Goal: Task Accomplishment & Management: Manage account settings

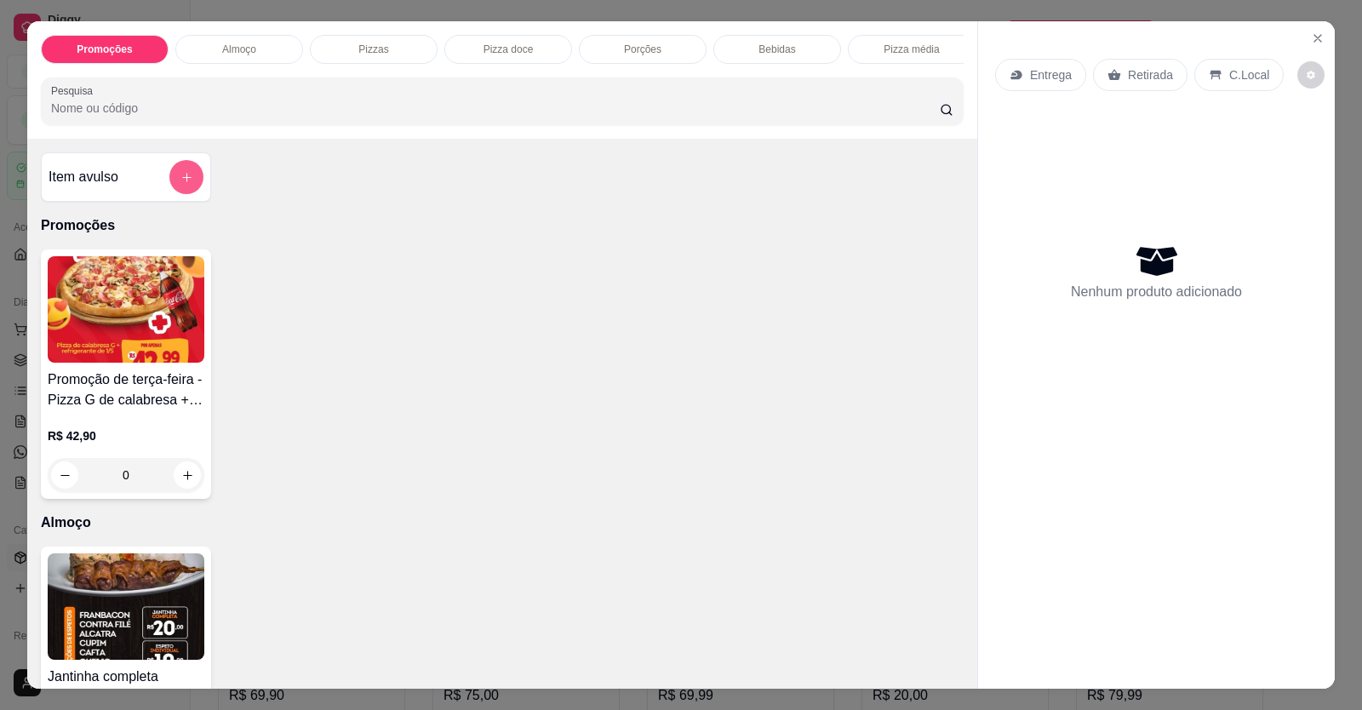
click at [176, 194] on button "add-separate-item" at bounding box center [186, 177] width 34 height 34
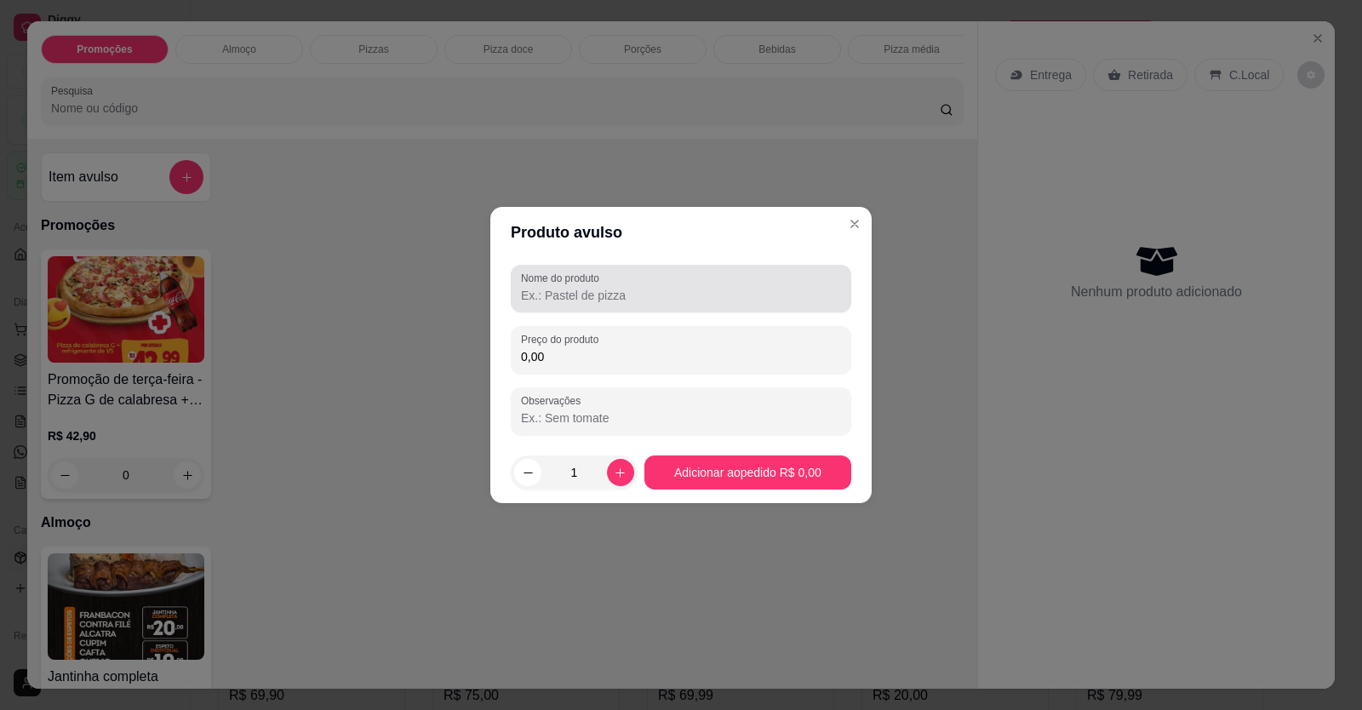
click at [710, 299] on input "Nome do produto" at bounding box center [681, 295] width 320 height 17
click at [690, 312] on div "Nome do produto calabres a" at bounding box center [681, 289] width 341 height 48
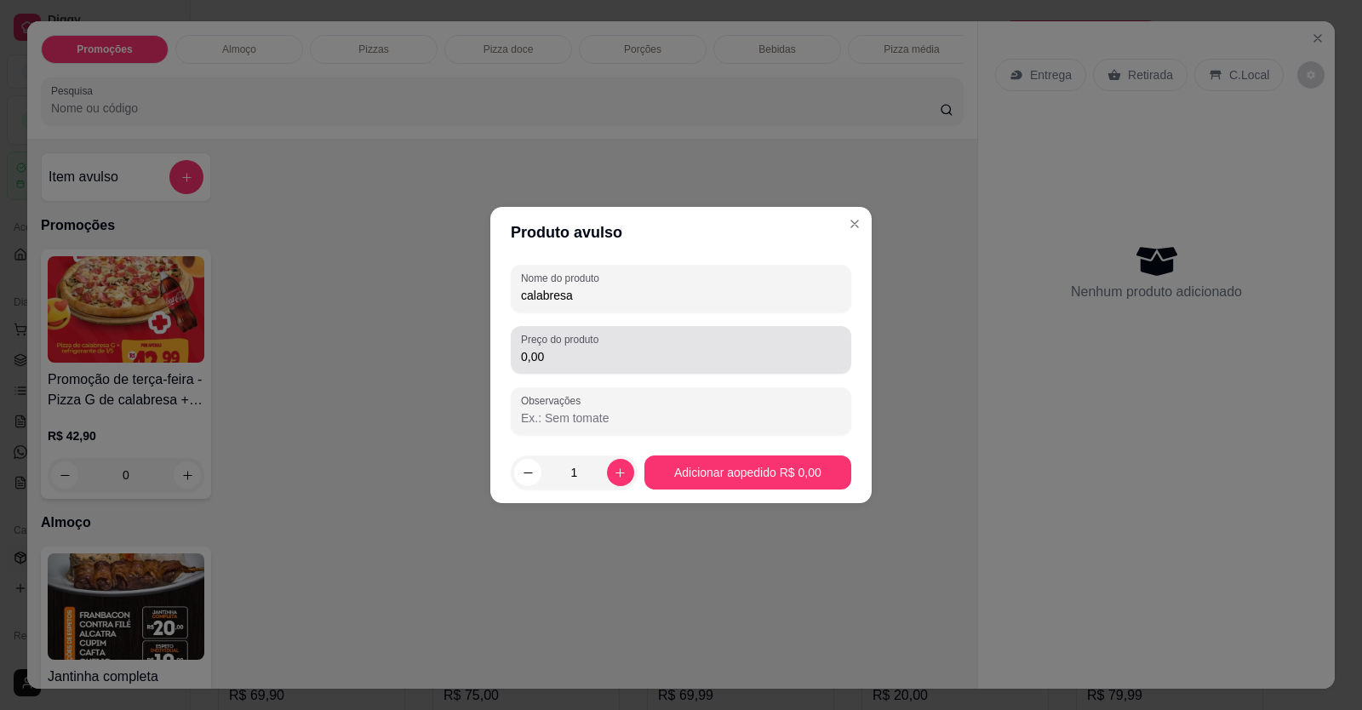
type input "calabresa"
click at [660, 372] on div "Preço do produto 0,00" at bounding box center [681, 350] width 341 height 48
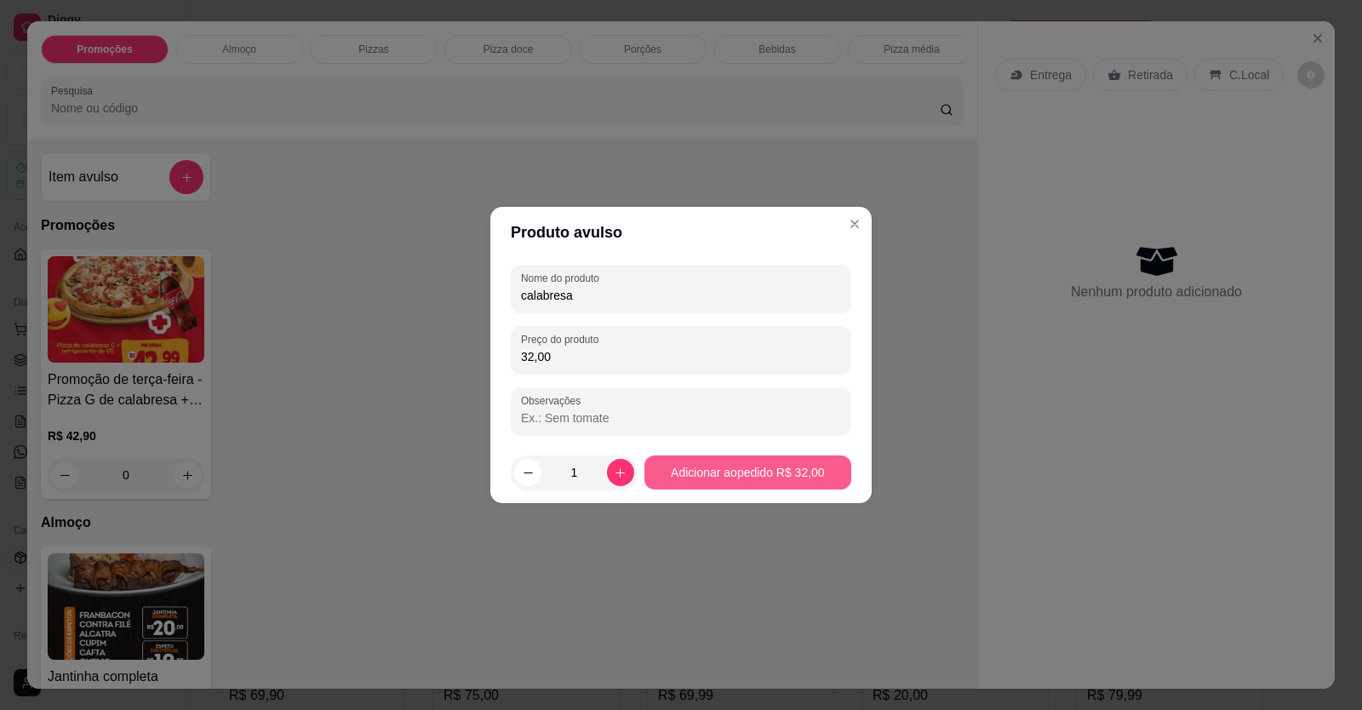
type input "32,00"
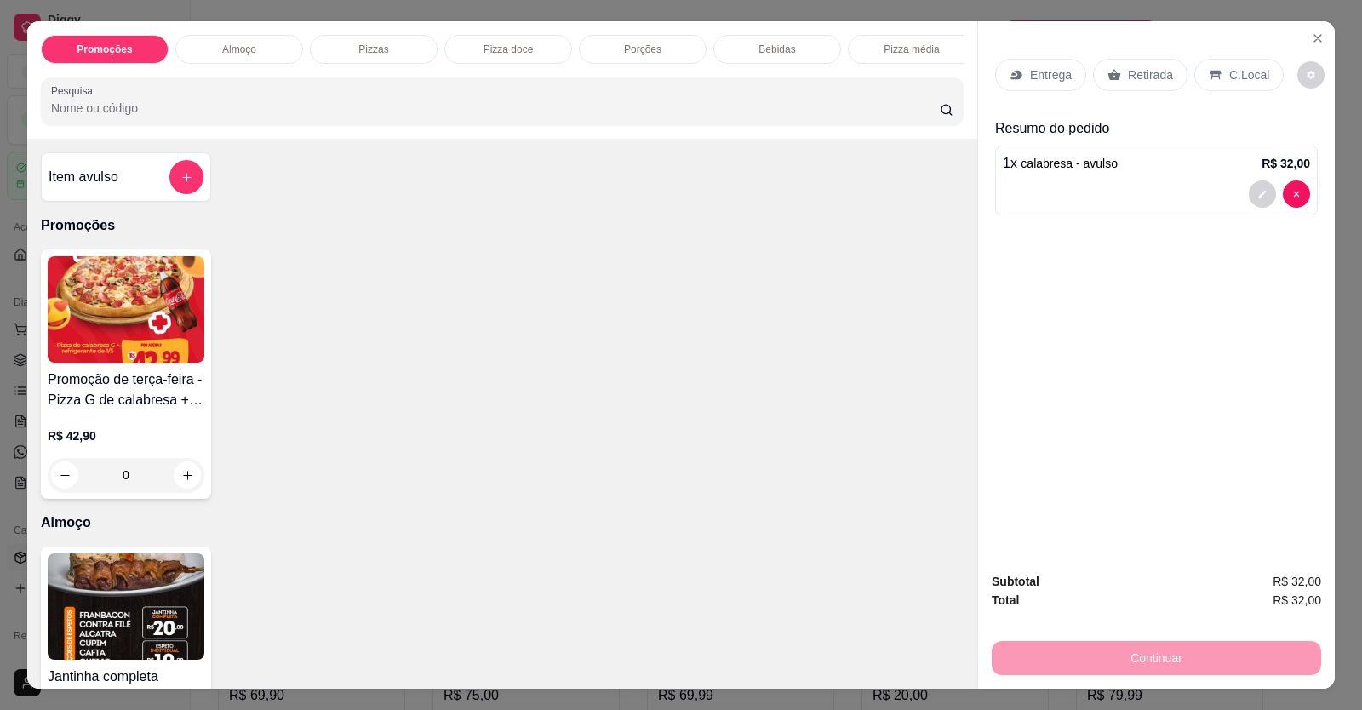
click at [1103, 67] on div "Retirada" at bounding box center [1140, 75] width 95 height 32
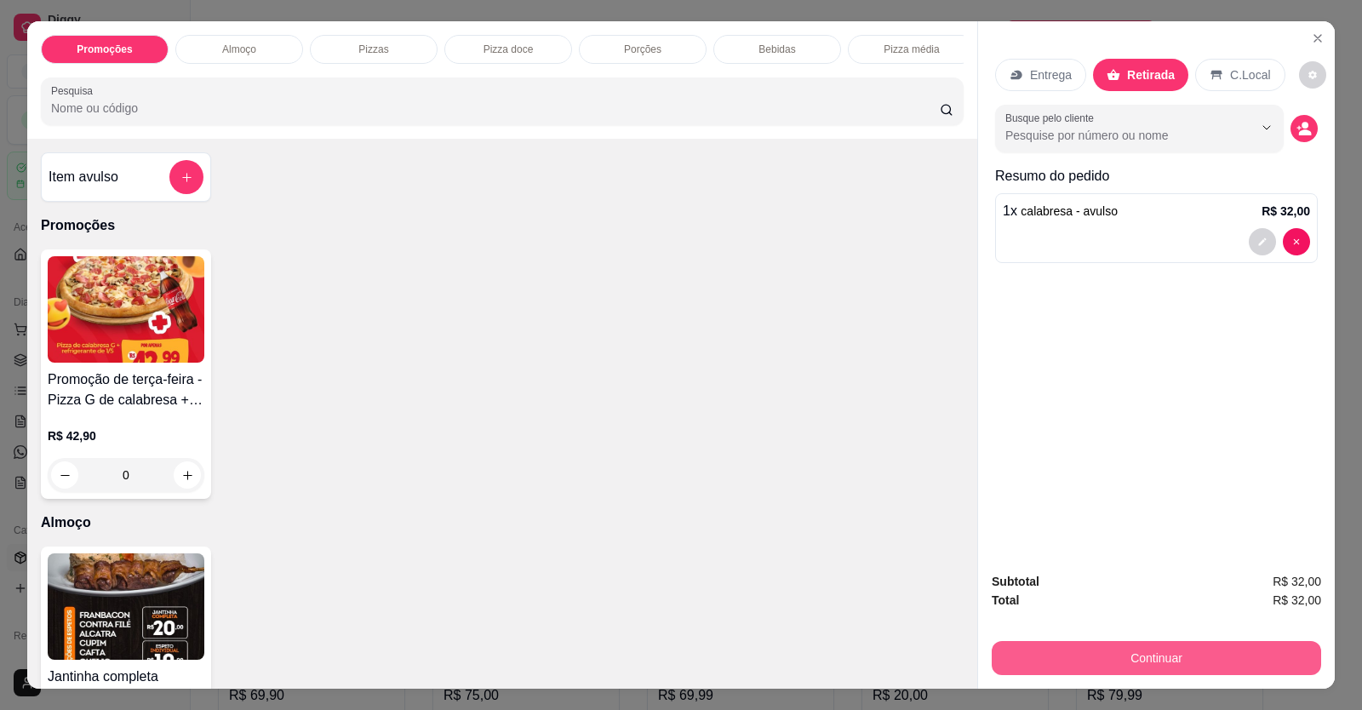
click at [1028, 662] on button "Continuar" at bounding box center [1156, 658] width 329 height 34
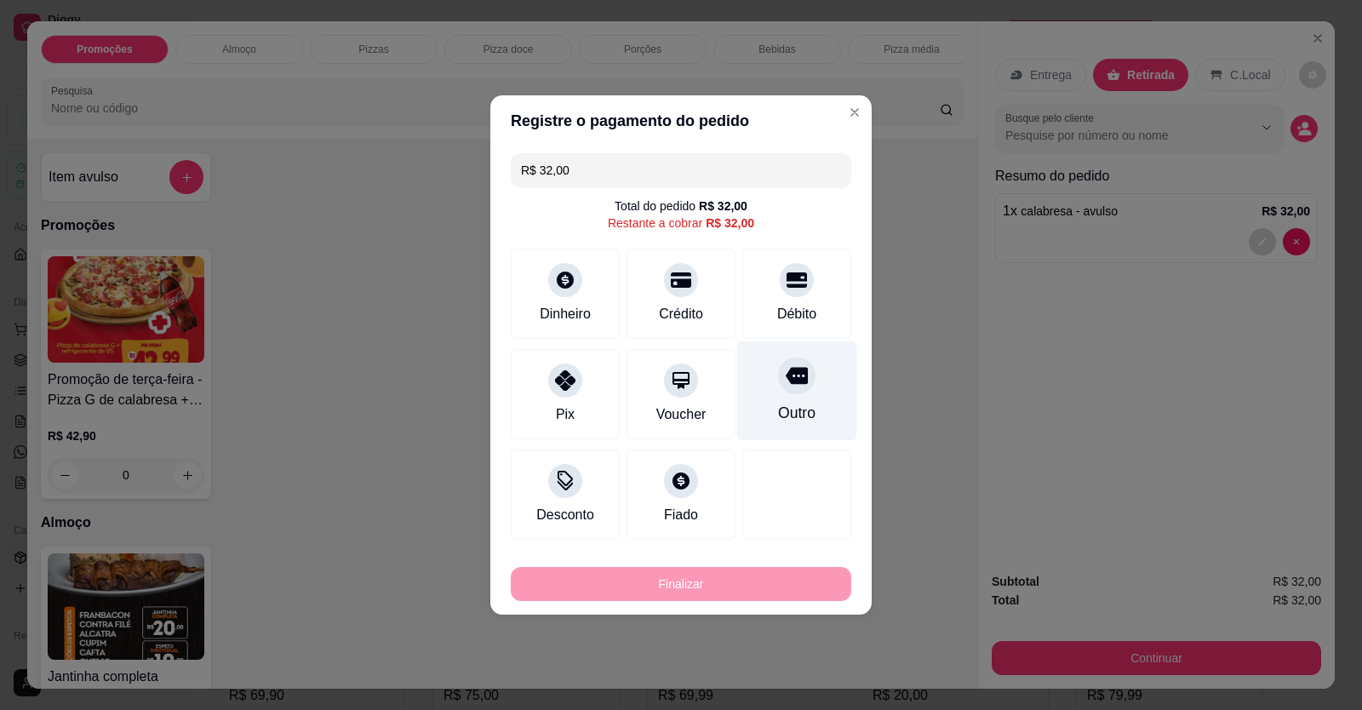
drag, startPoint x: 783, startPoint y: 298, endPoint x: 821, endPoint y: 353, distance: 66.8
click at [782, 299] on div "Débito" at bounding box center [796, 294] width 109 height 90
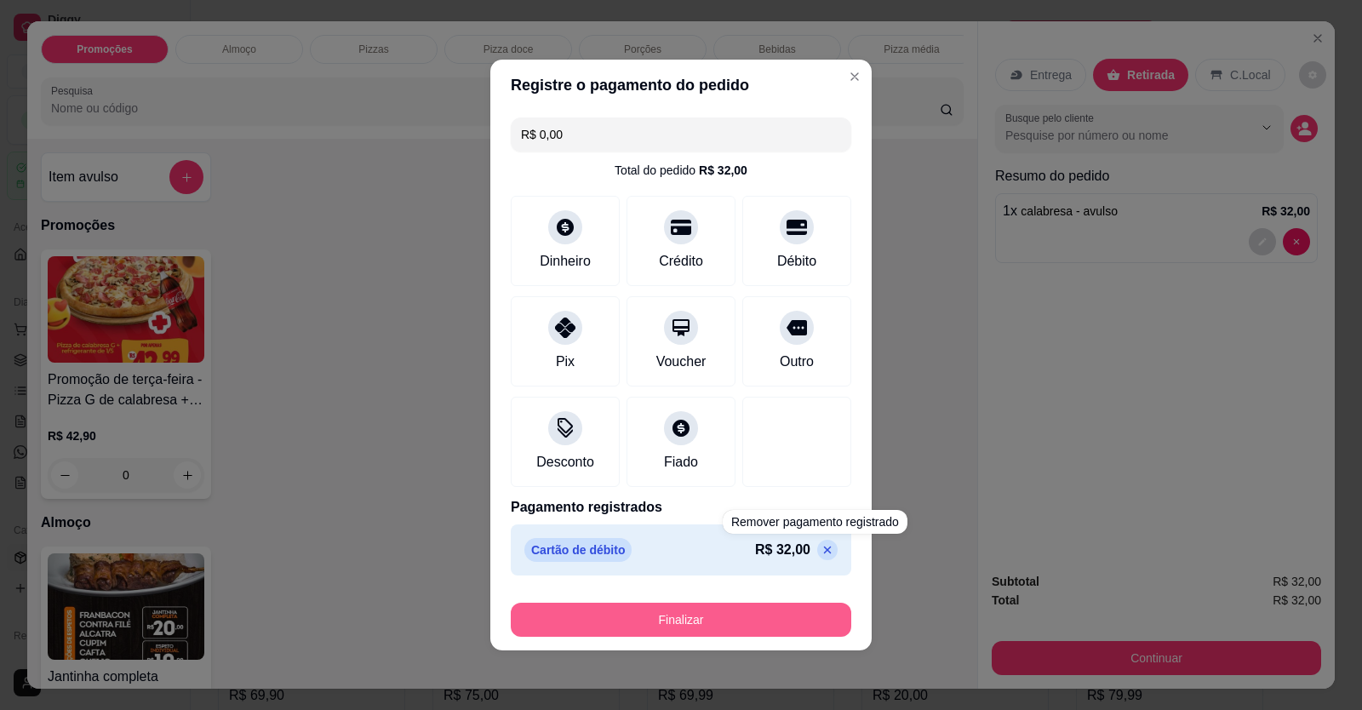
click at [781, 626] on button "Finalizar" at bounding box center [681, 620] width 341 height 34
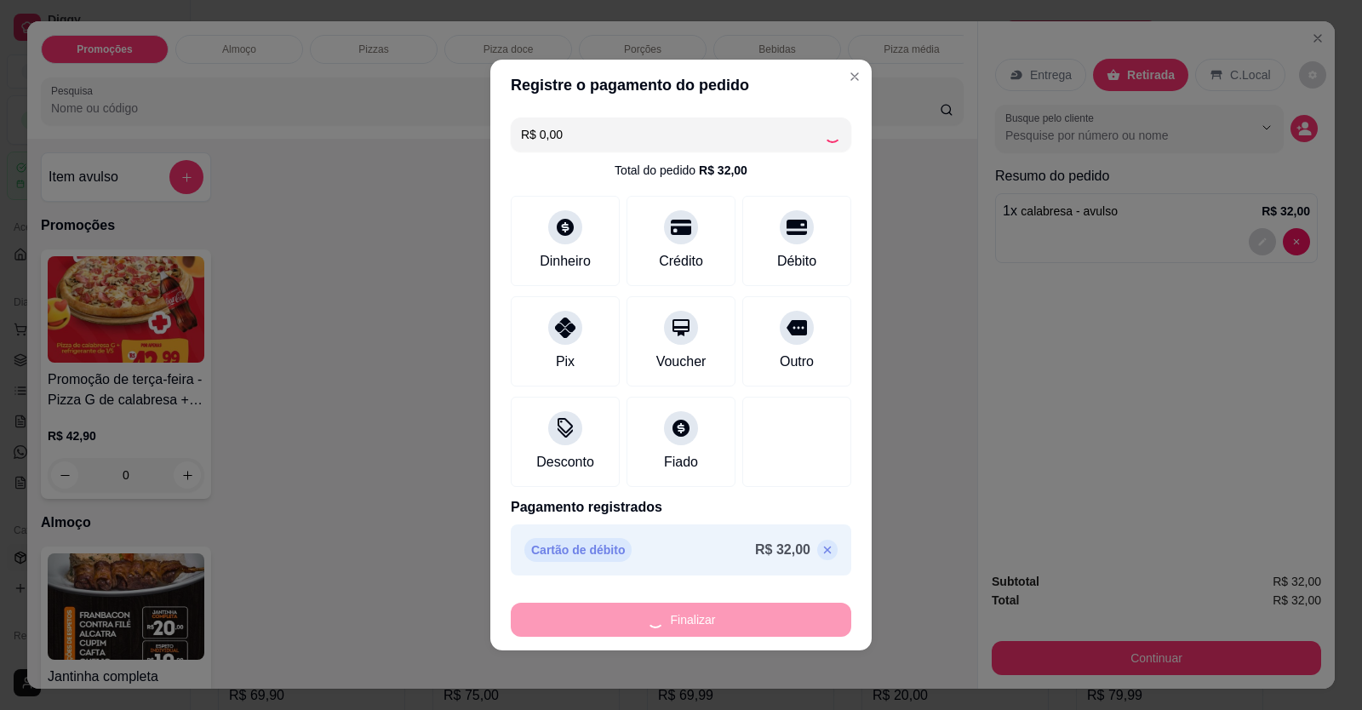
type input "-R$ 32,00"
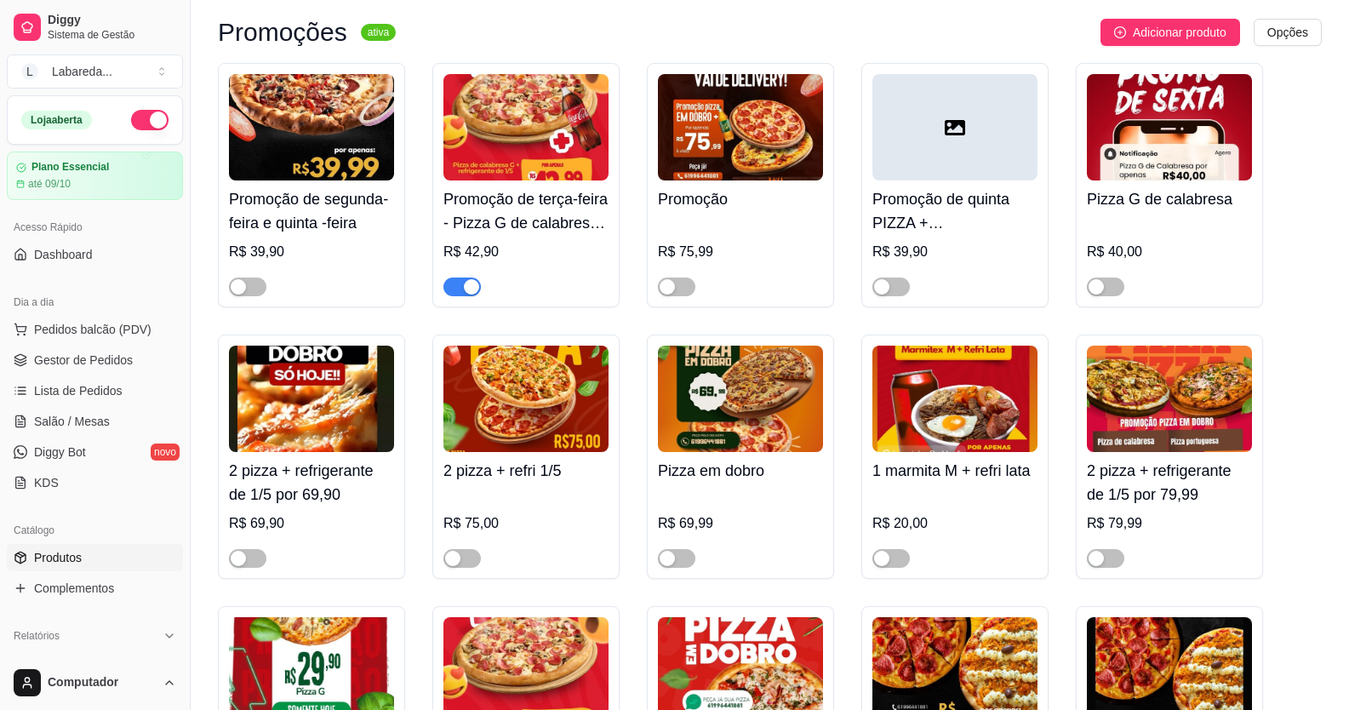
scroll to position [170, 0]
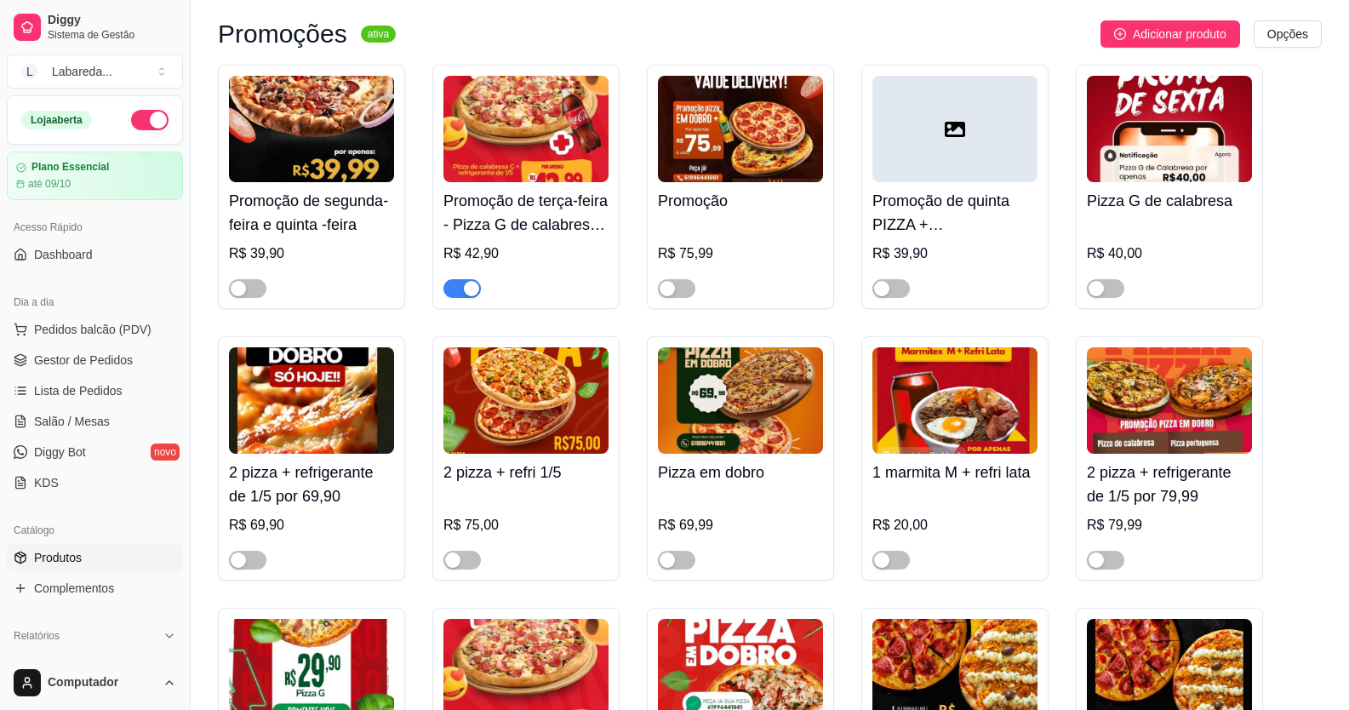
click at [688, 278] on div at bounding box center [676, 288] width 37 height 20
click at [670, 286] on div "button" at bounding box center [667, 288] width 15 height 15
click at [53, 353] on span "Gestor de Pedidos" at bounding box center [83, 360] width 99 height 17
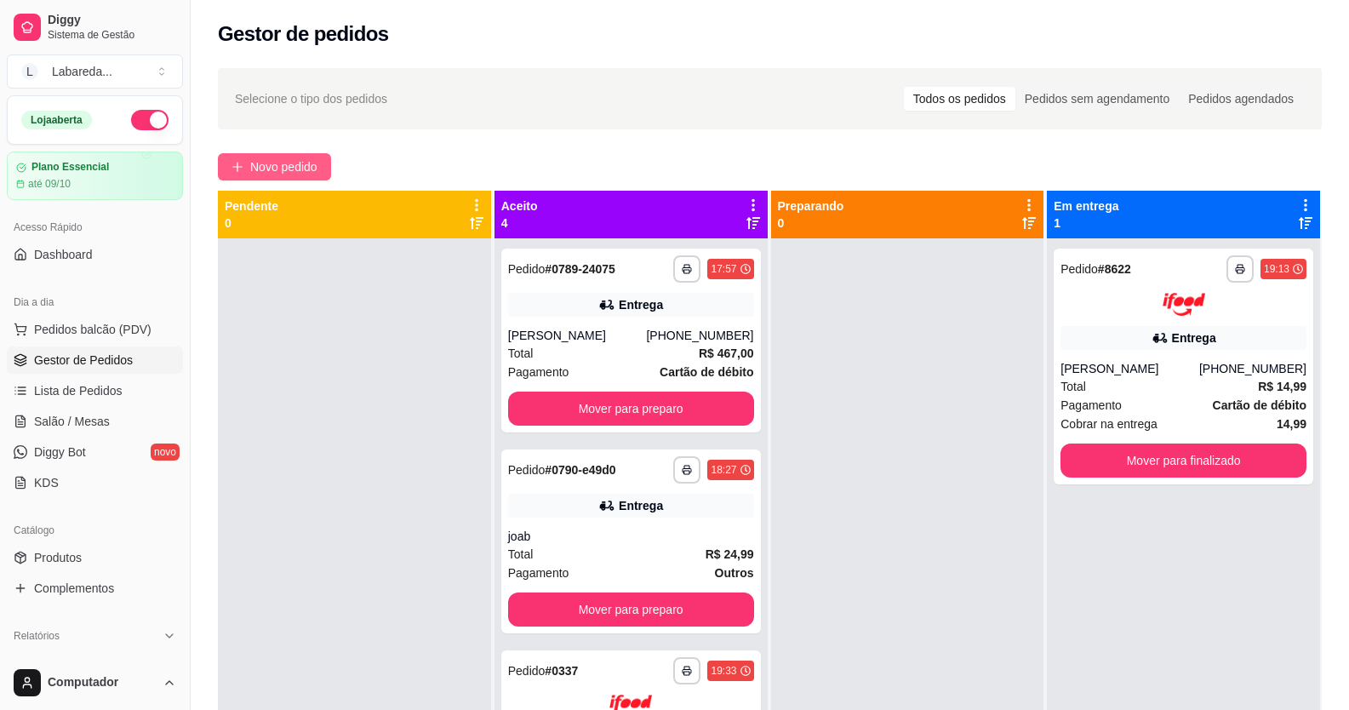
click at [263, 158] on span "Novo pedido" at bounding box center [283, 167] width 67 height 19
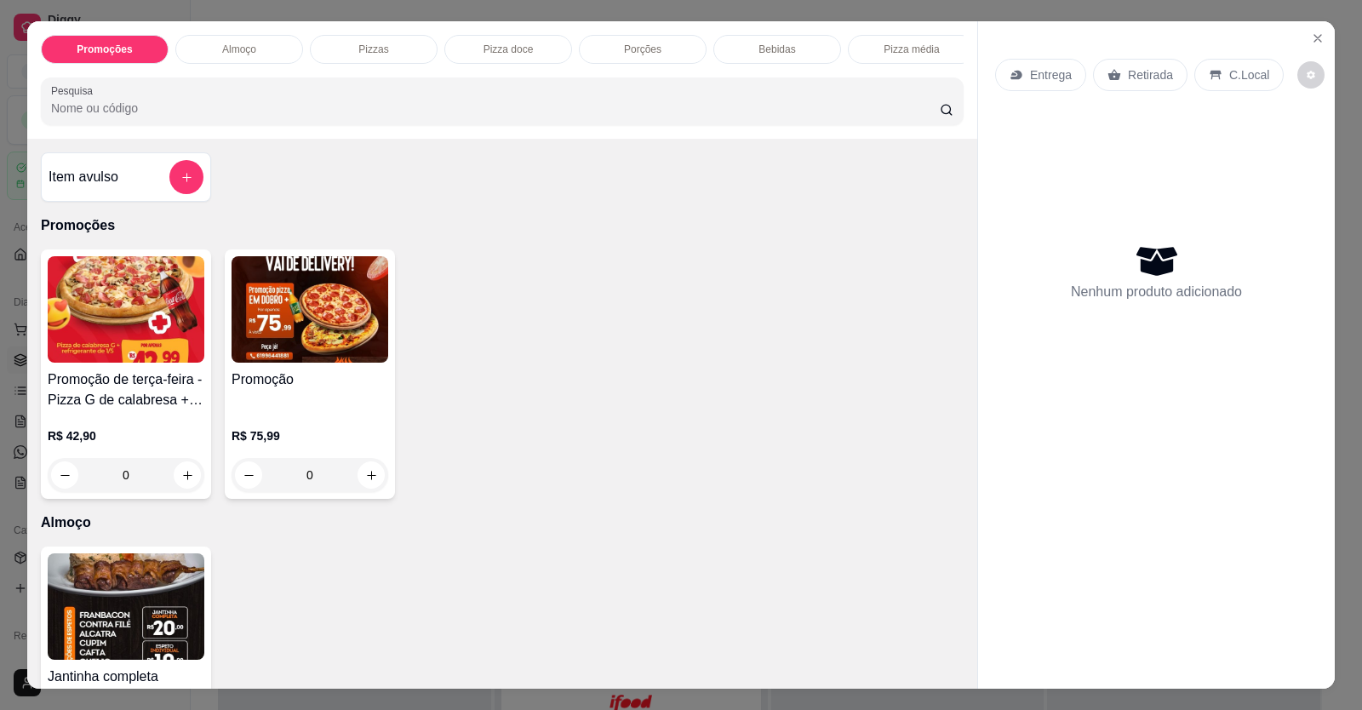
click at [298, 390] on h4 "Promoção" at bounding box center [310, 380] width 157 height 20
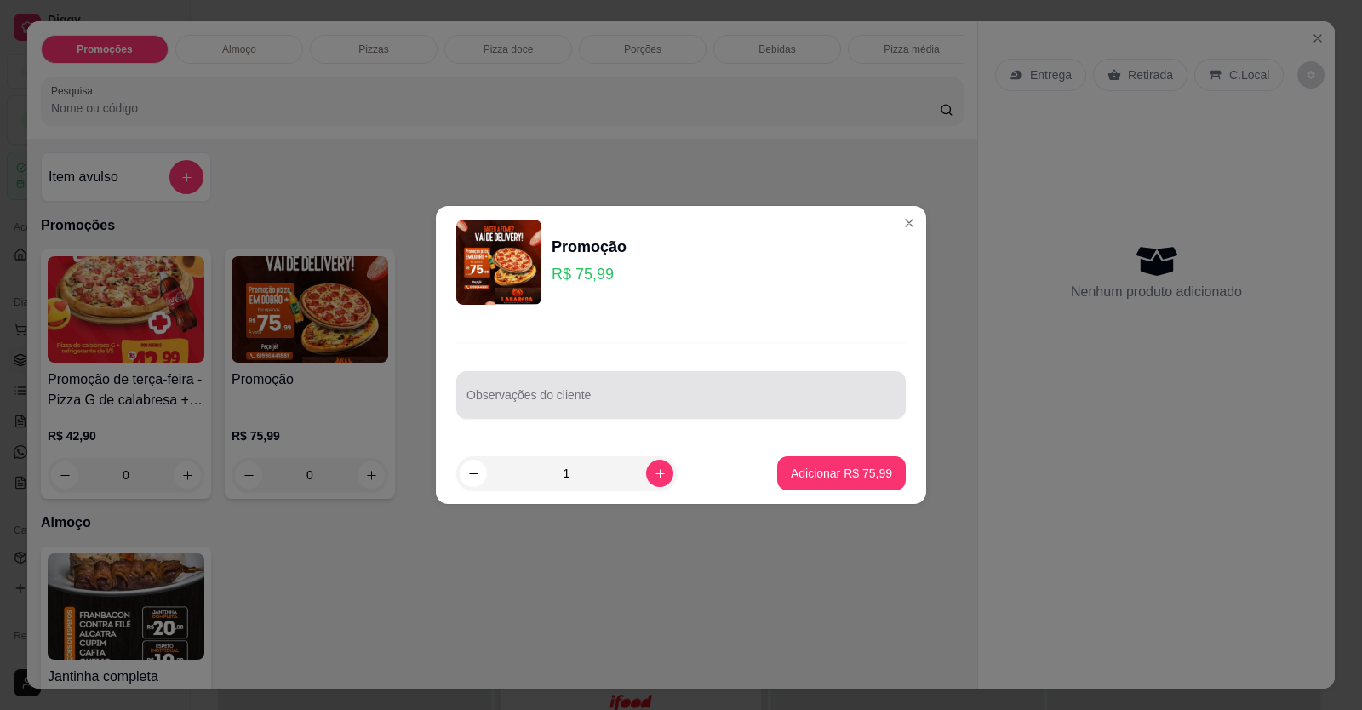
click at [632, 415] on div "Observações do cliente" at bounding box center [681, 395] width 450 height 48
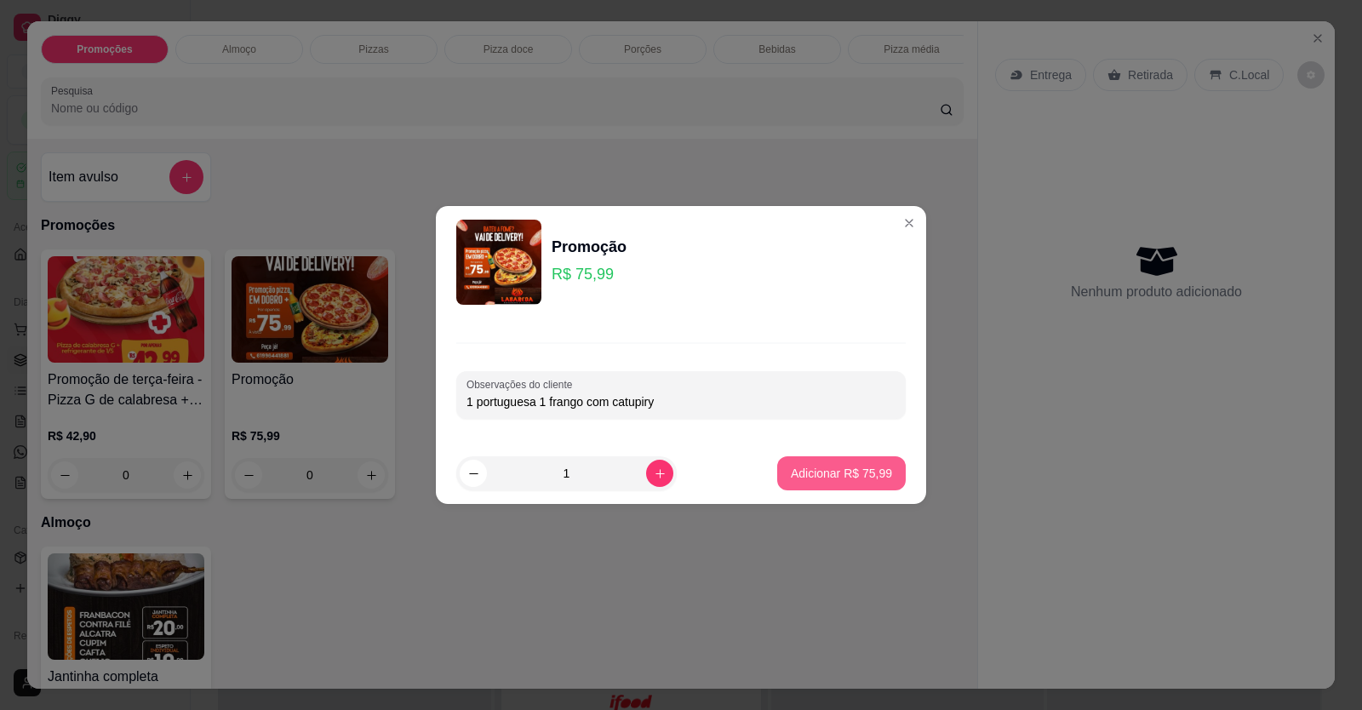
type input "1 portuguesa 1 frango com catupiry"
click at [839, 485] on button "Adicionar R$ 75,99" at bounding box center [841, 473] width 125 height 33
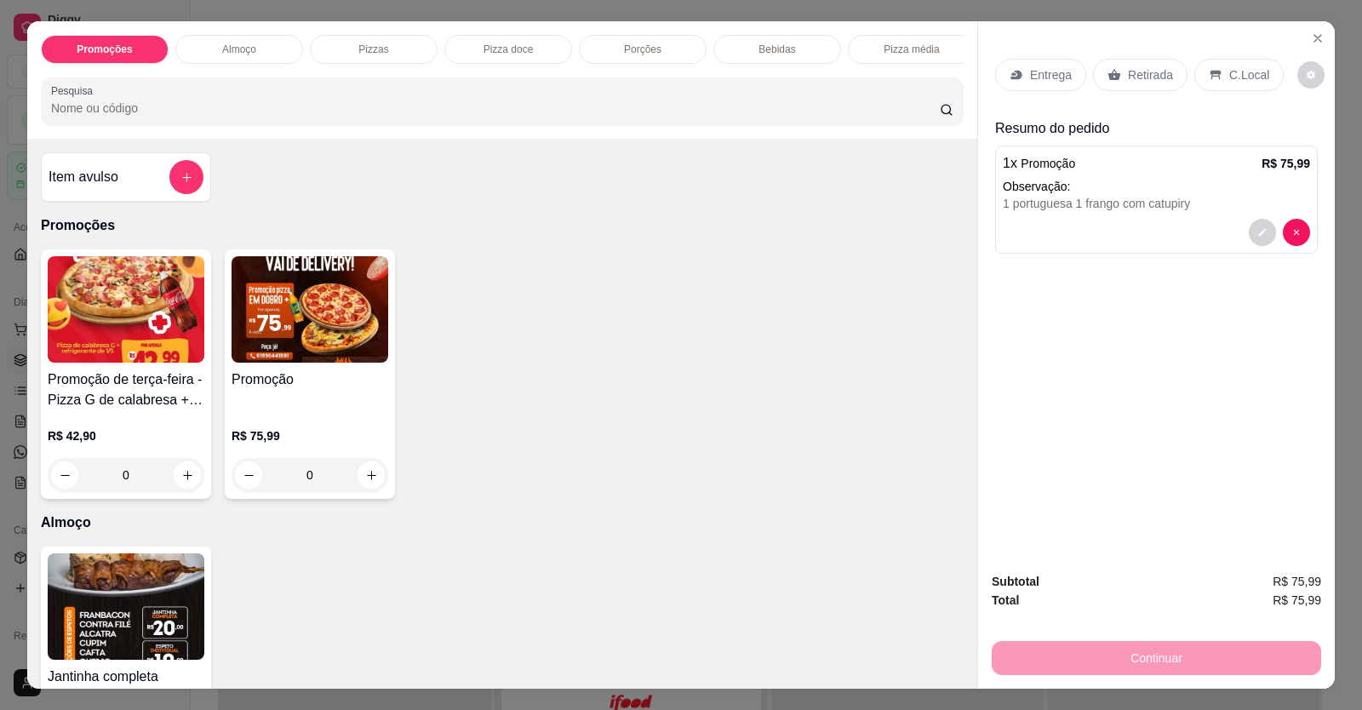
click at [1038, 83] on p "Entrega" at bounding box center [1051, 74] width 42 height 17
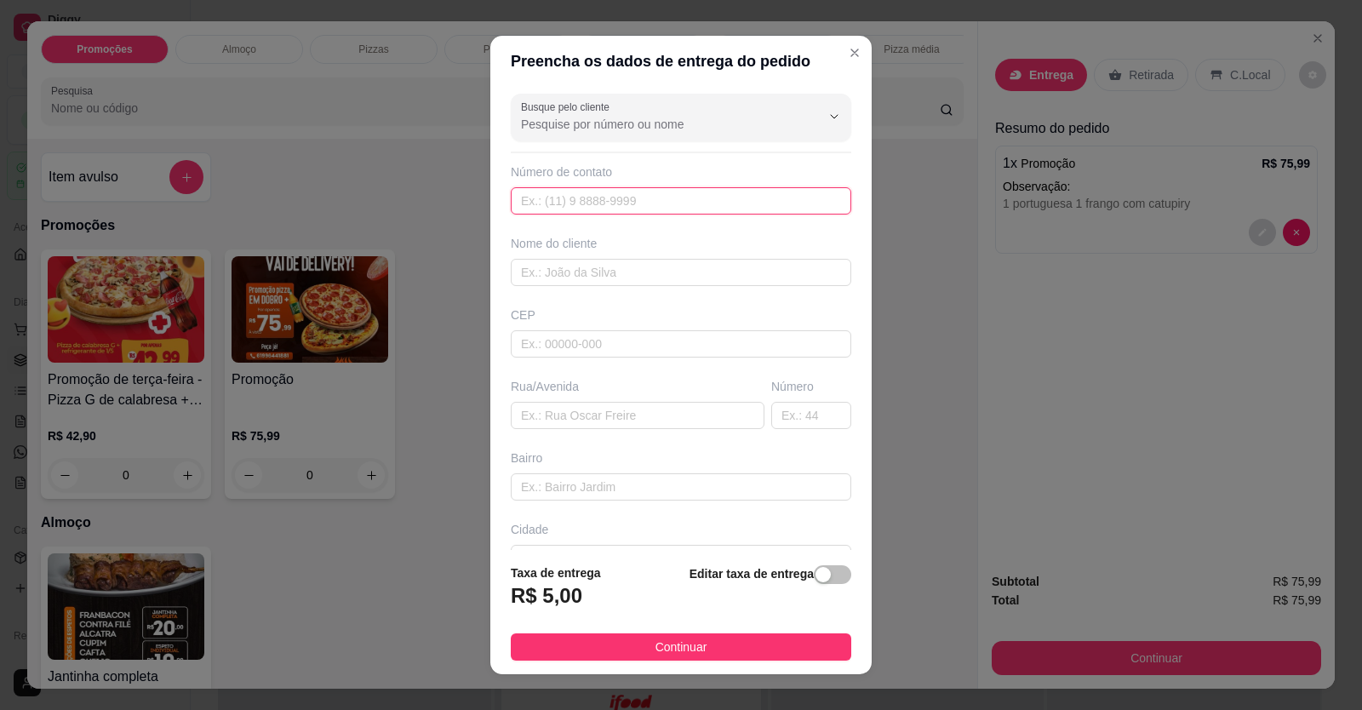
click at [673, 195] on input "text" at bounding box center [681, 200] width 341 height 27
click at [647, 95] on div "Preencha os dados de entrega do pedido Busque pelo cliente Número de contato No…" at bounding box center [681, 355] width 1362 height 710
click at [639, 125] on input "Busque pelo cliente" at bounding box center [657, 124] width 272 height 17
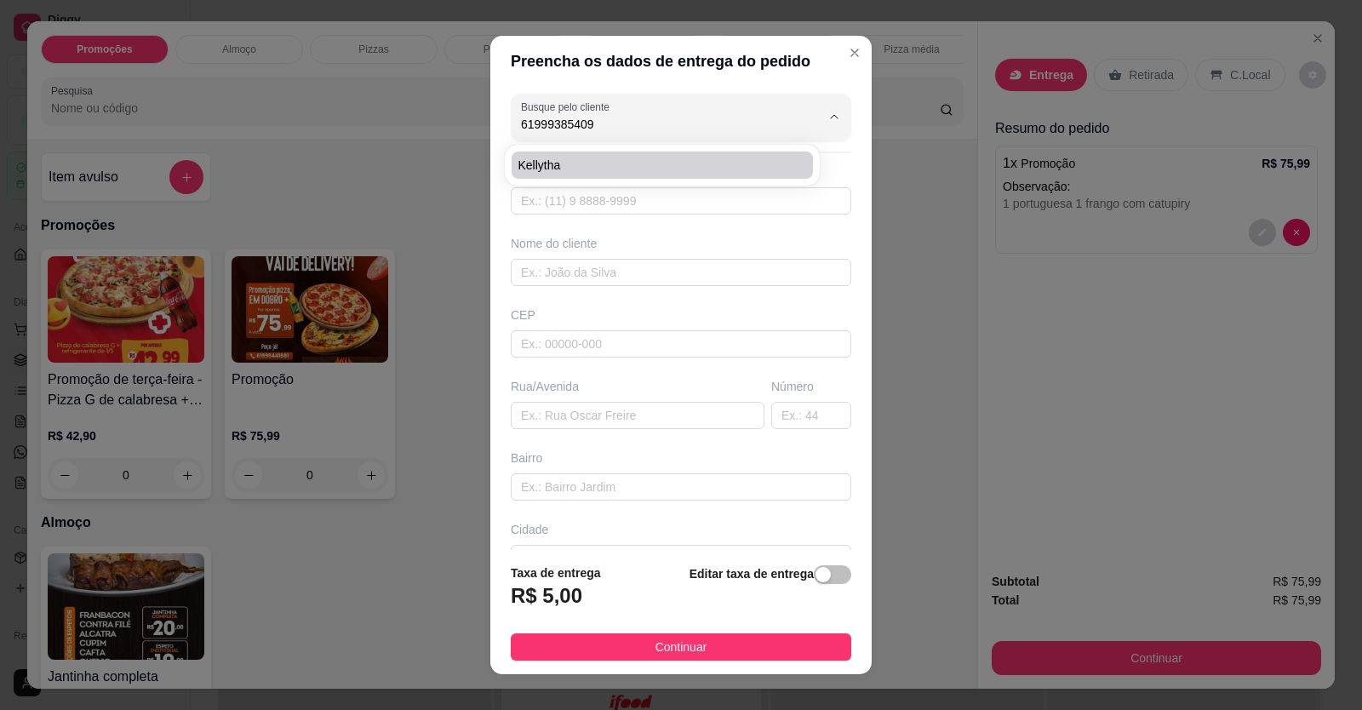
click at [622, 175] on li "Kellytha" at bounding box center [662, 165] width 301 height 27
type input "Kellytha"
type input "61999385409"
type input "Kellytha"
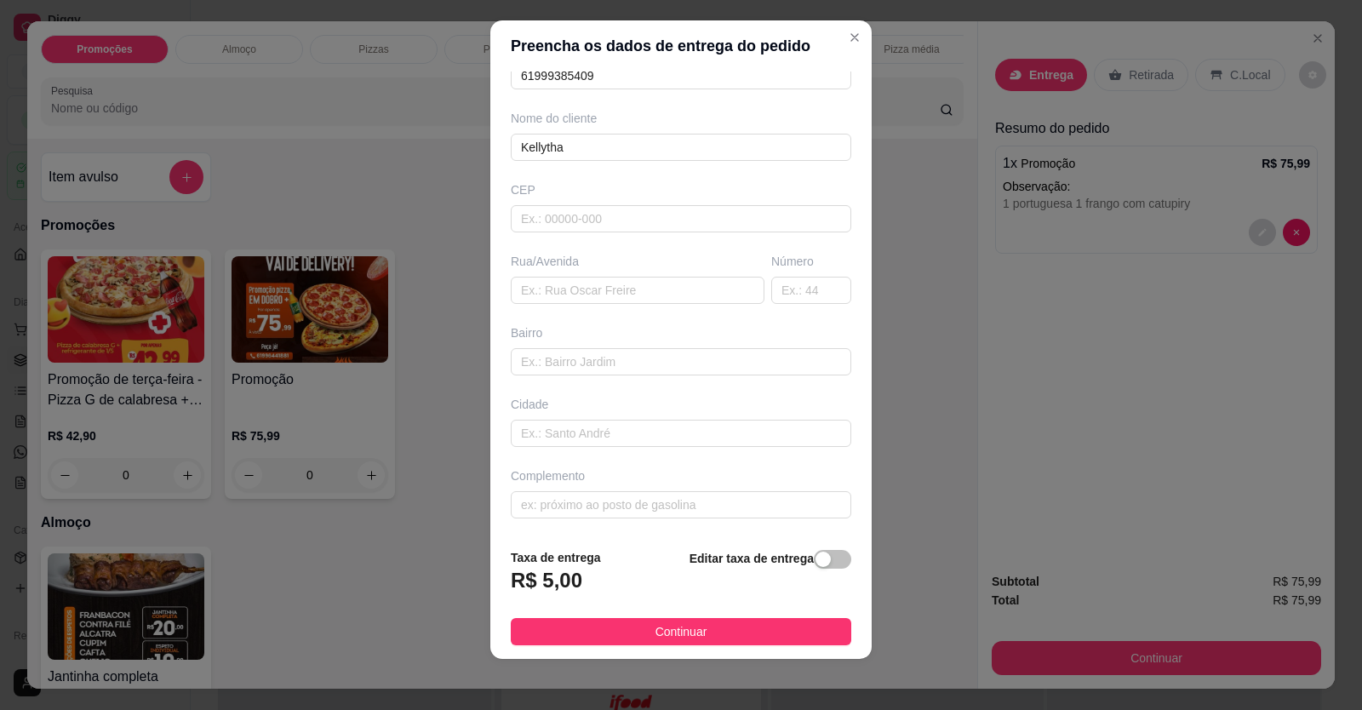
scroll to position [19, 0]
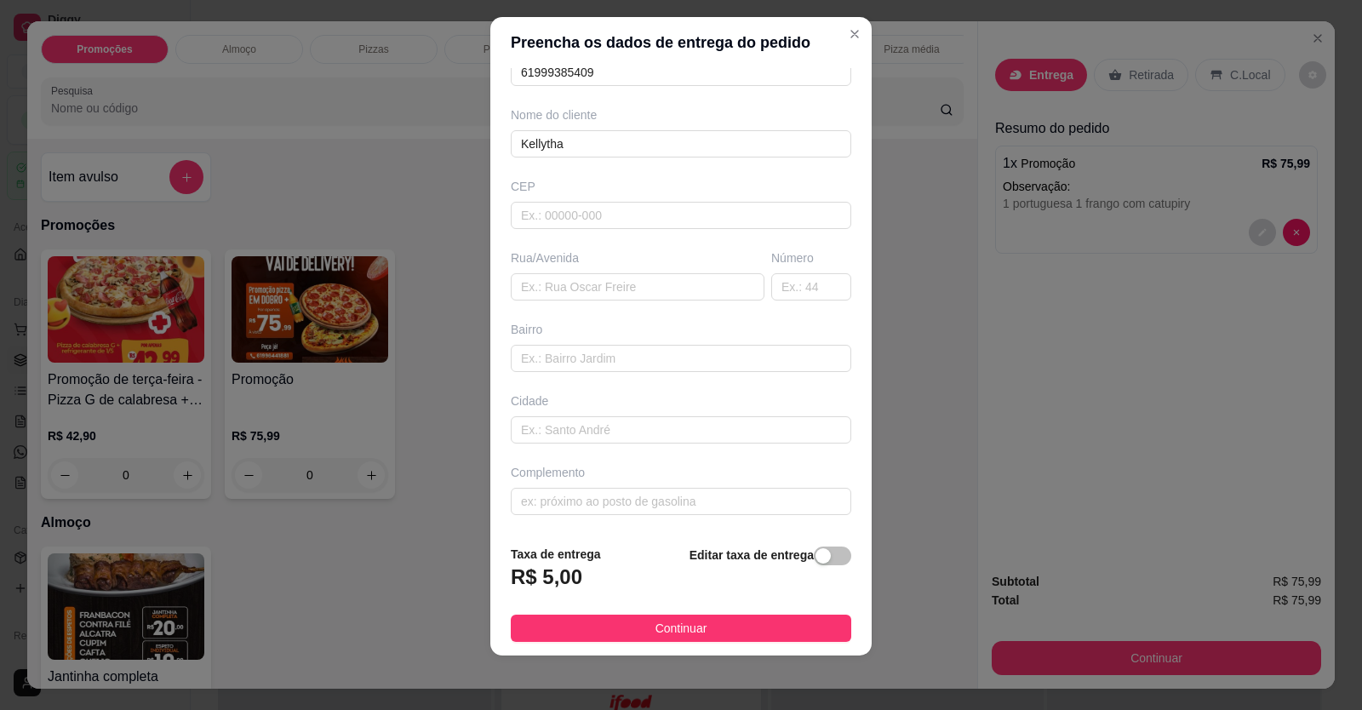
type input "Kellytha"
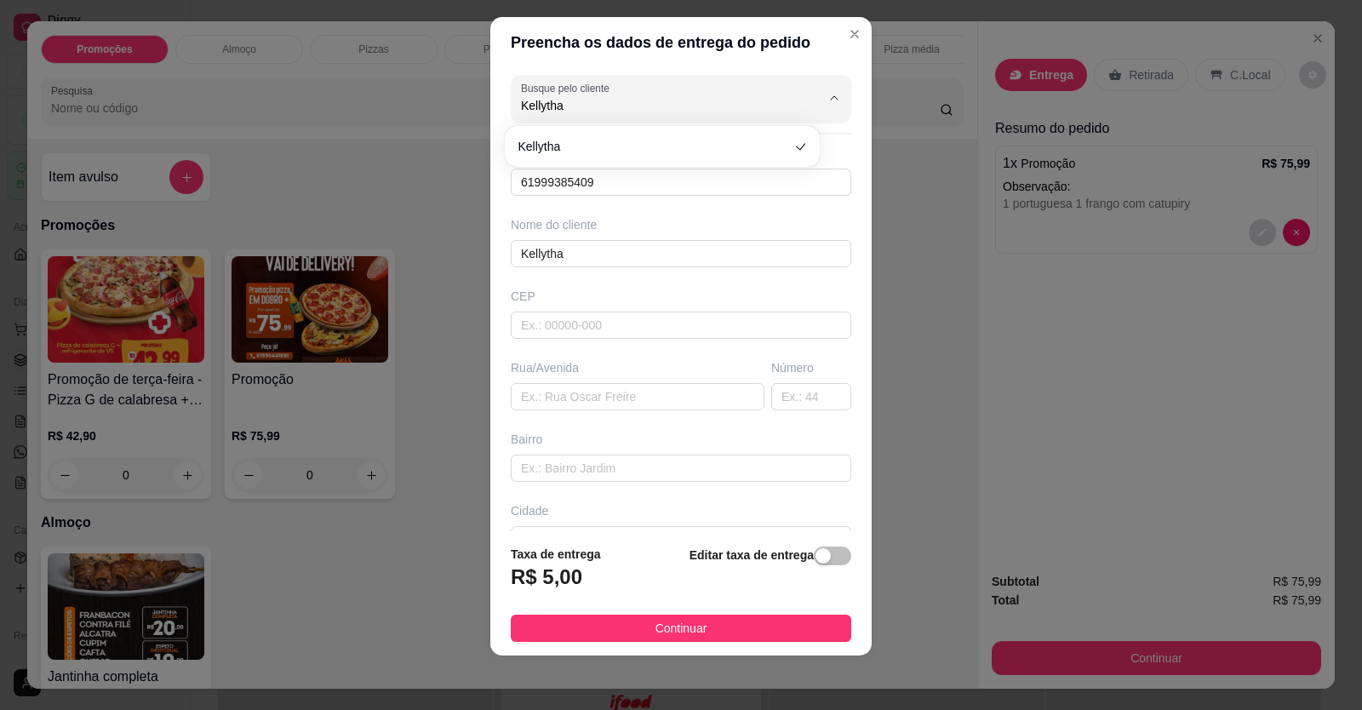
click at [932, 452] on div "Preencha os dados de entrega do pedido Busque pelo cliente Kellytha Número de c…" at bounding box center [681, 355] width 1362 height 710
drag, startPoint x: 799, startPoint y: 473, endPoint x: 646, endPoint y: 470, distance: 152.4
paste input "Formosinha, [STREET_ADDRESS] jaguar (prédio verde) acima da comunicação impacto…"
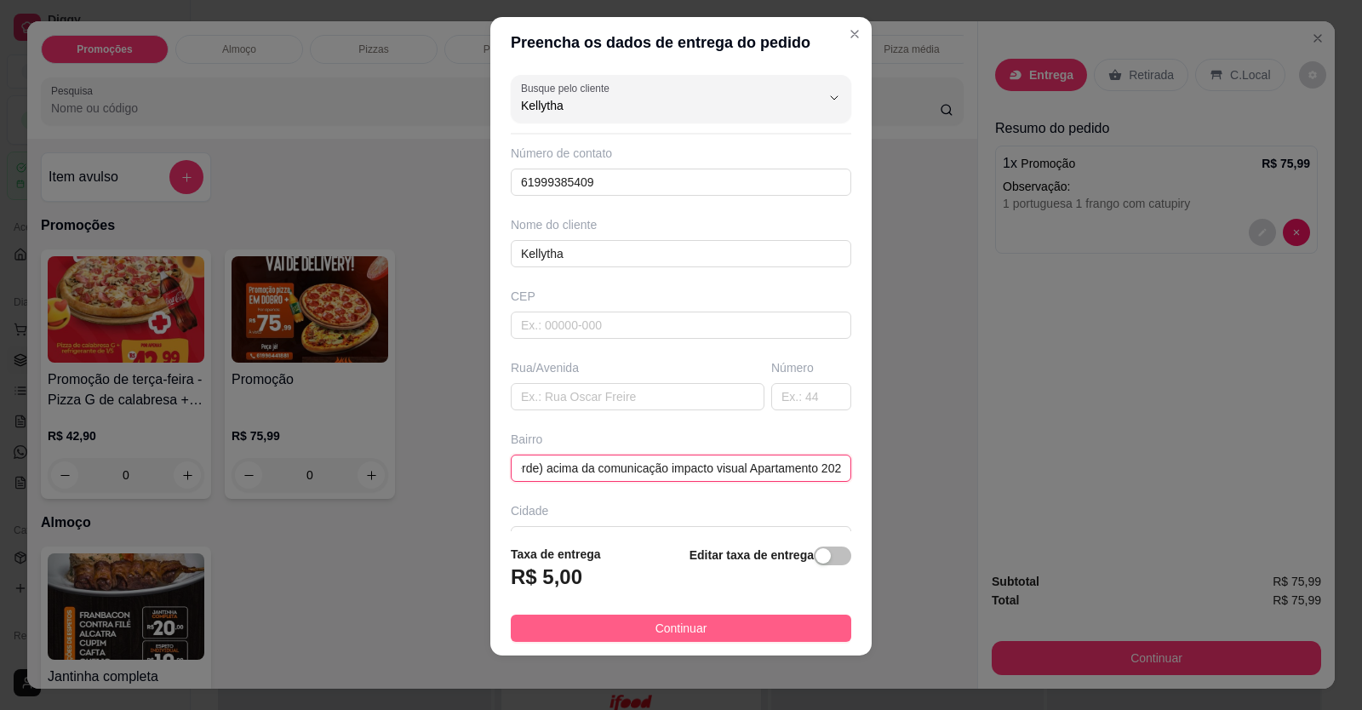
type input "Formosinha, [STREET_ADDRESS] jaguar (prédio verde) acima da comunicação impacto…"
click at [703, 622] on button "Continuar" at bounding box center [681, 628] width 341 height 27
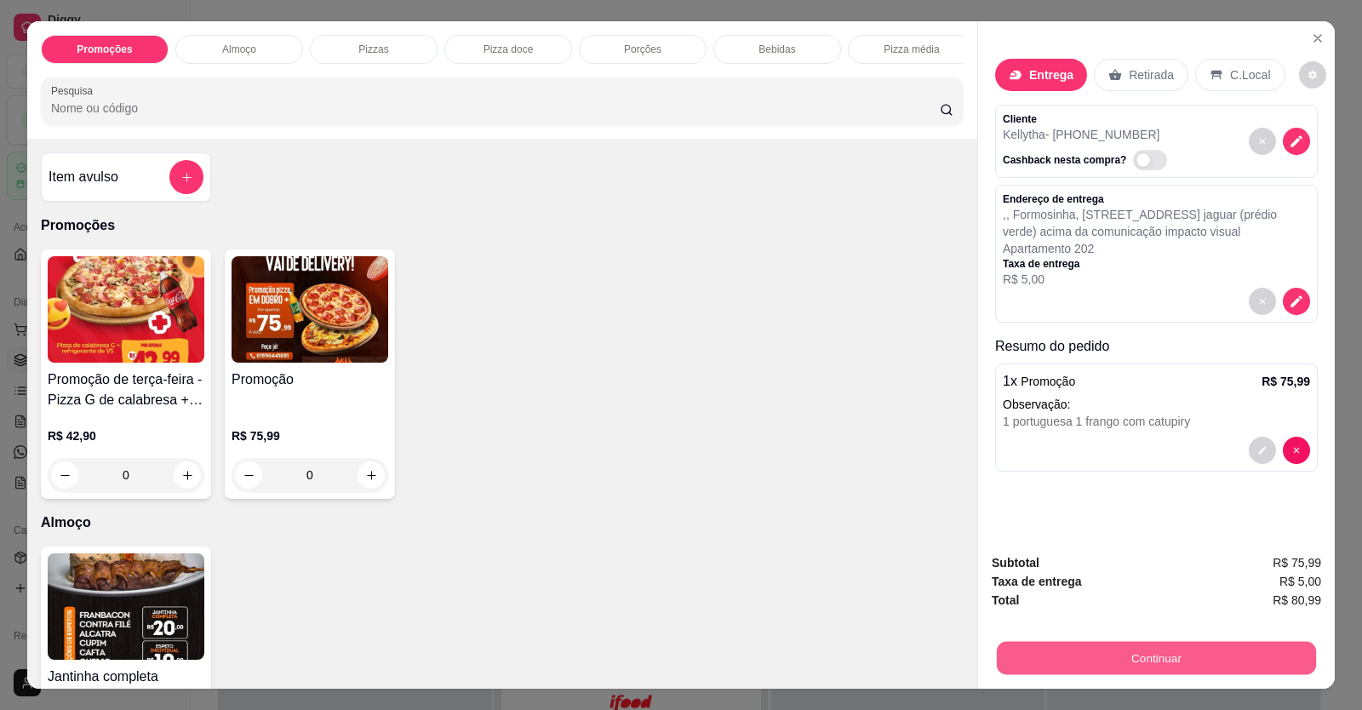
click at [1006, 647] on button "Continuar" at bounding box center [1156, 658] width 319 height 33
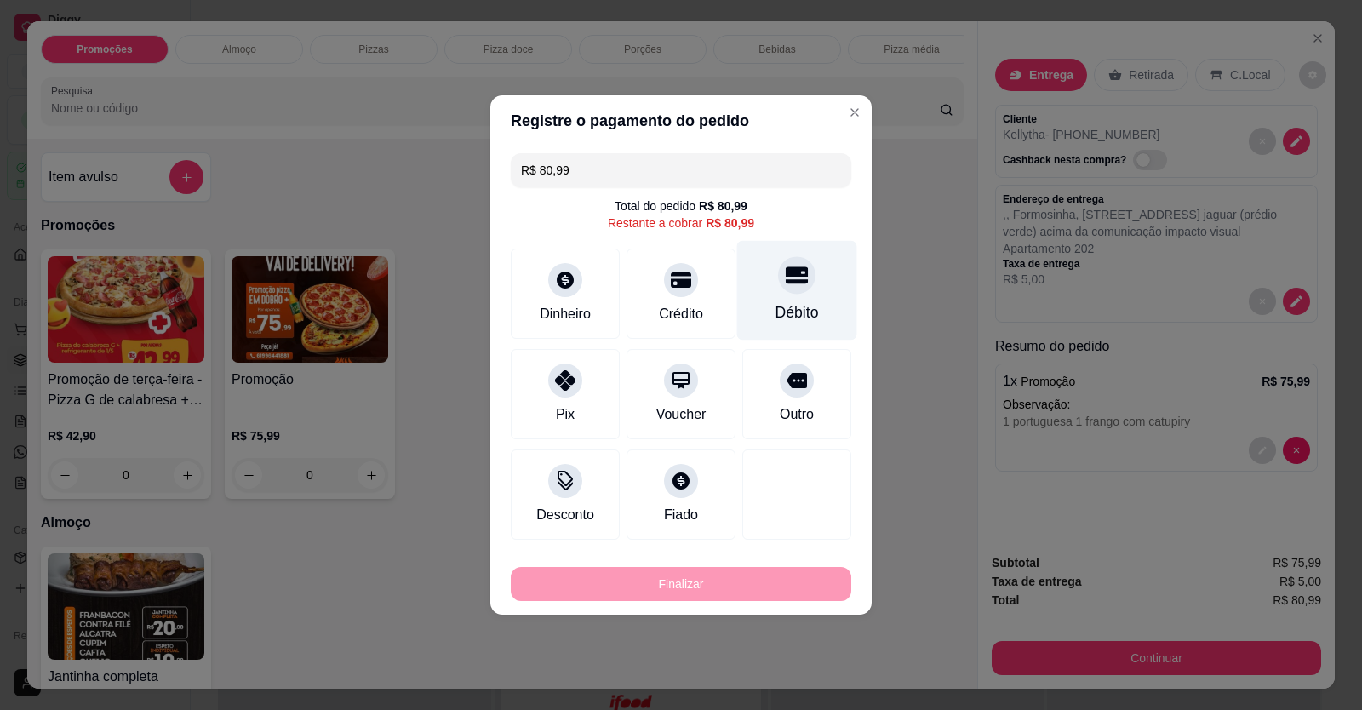
click at [788, 295] on div "Débito" at bounding box center [797, 291] width 120 height 100
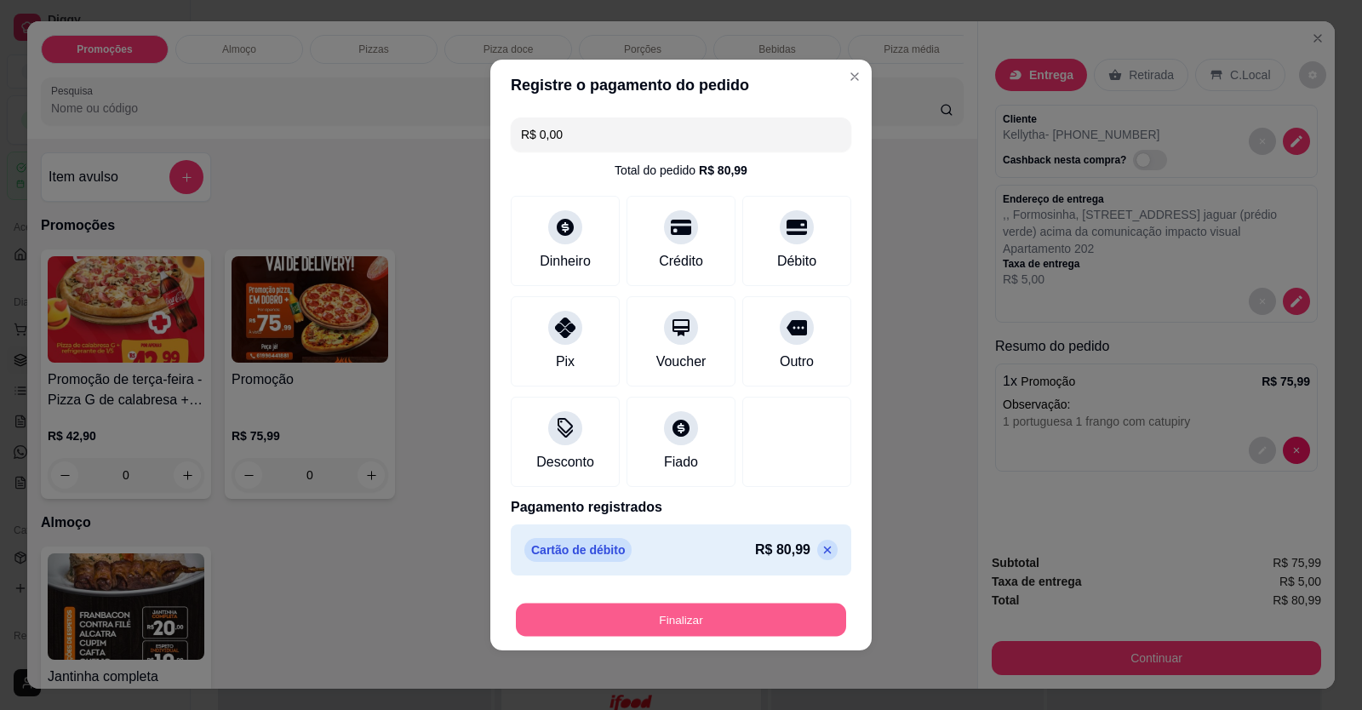
click at [731, 614] on button "Finalizar" at bounding box center [681, 620] width 330 height 33
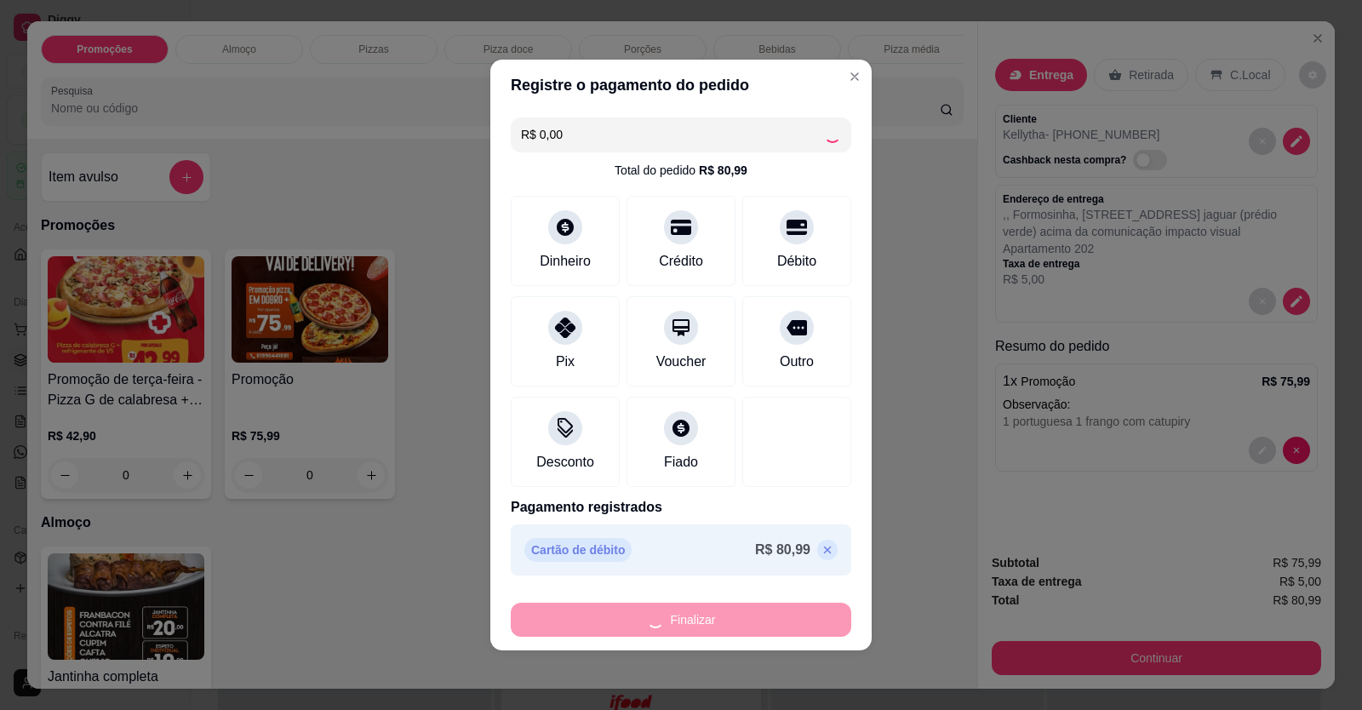
type input "-R$ 80,99"
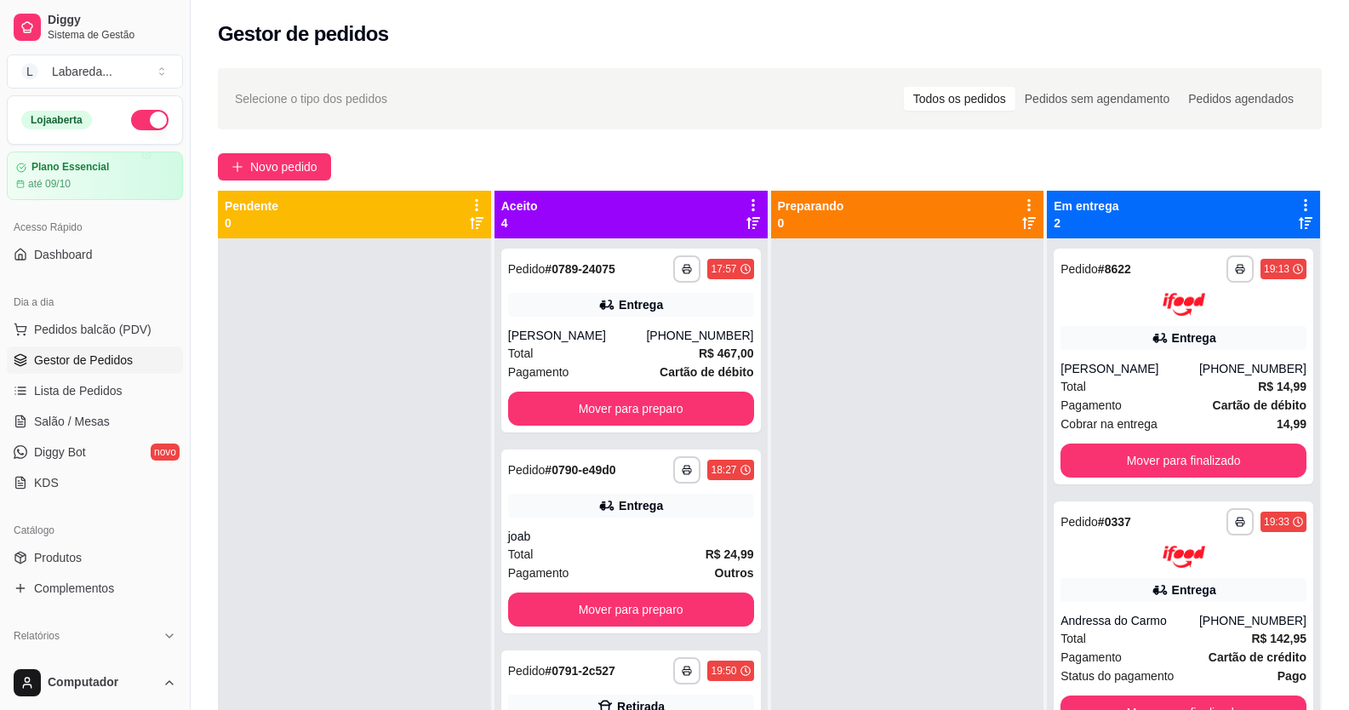
drag, startPoint x: 673, startPoint y: 584, endPoint x: 450, endPoint y: 357, distance: 319.1
drag, startPoint x: 450, startPoint y: 357, endPoint x: 295, endPoint y: 221, distance: 205.7
click at [295, 244] on div at bounding box center [354, 593] width 273 height 710
click at [266, 163] on span "Novo pedido" at bounding box center [283, 167] width 67 height 19
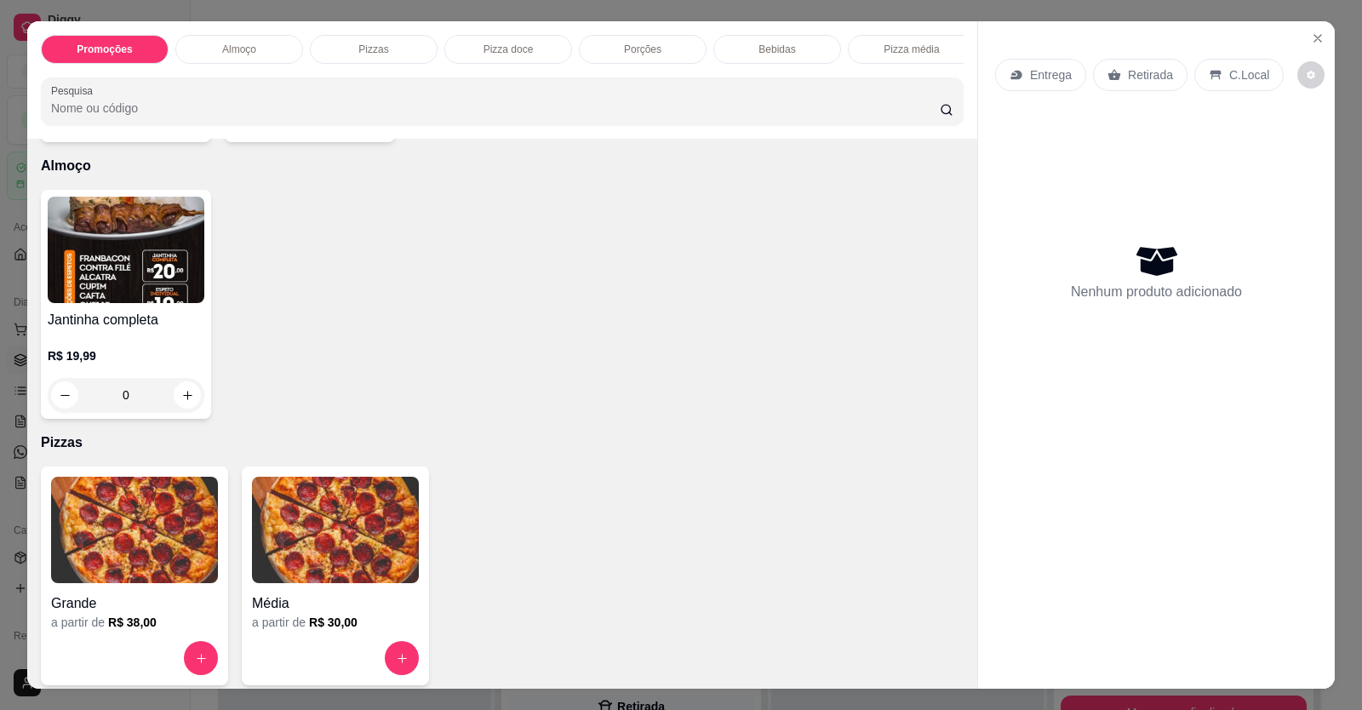
scroll to position [511, 0]
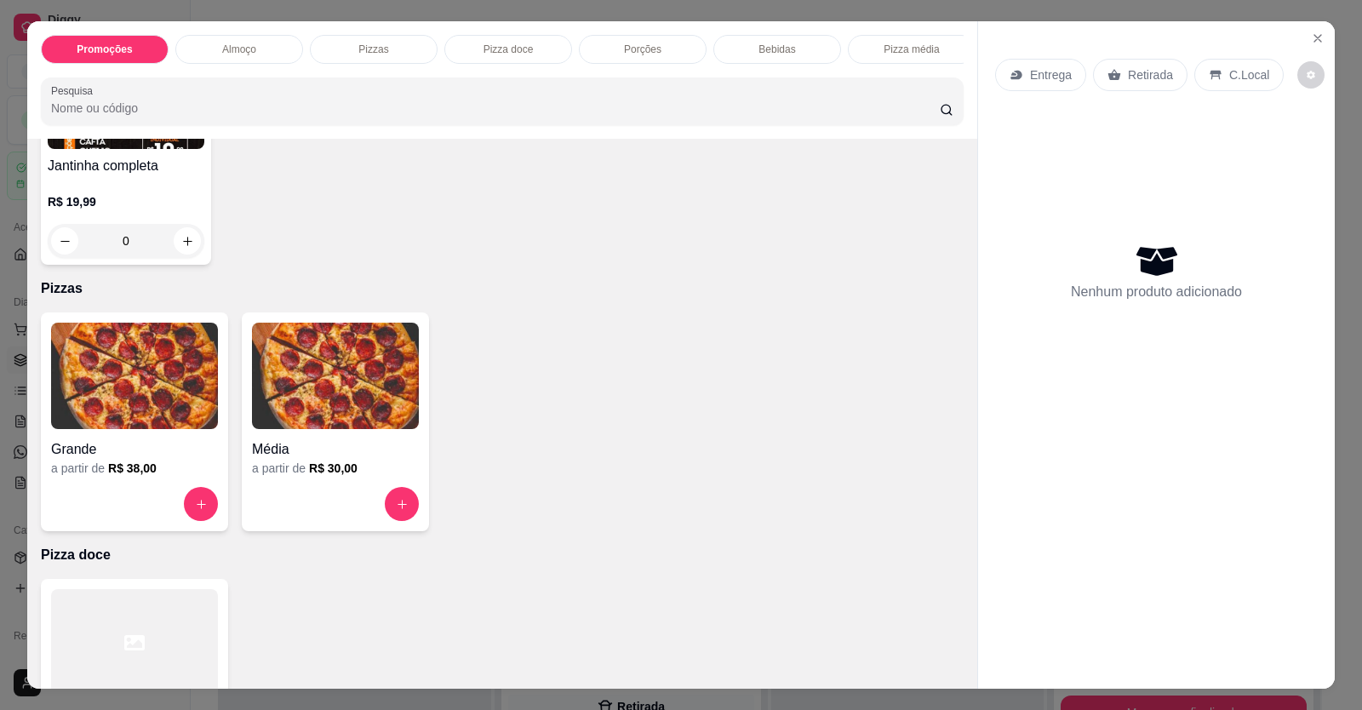
click at [136, 457] on h4 "Grande" at bounding box center [134, 449] width 167 height 20
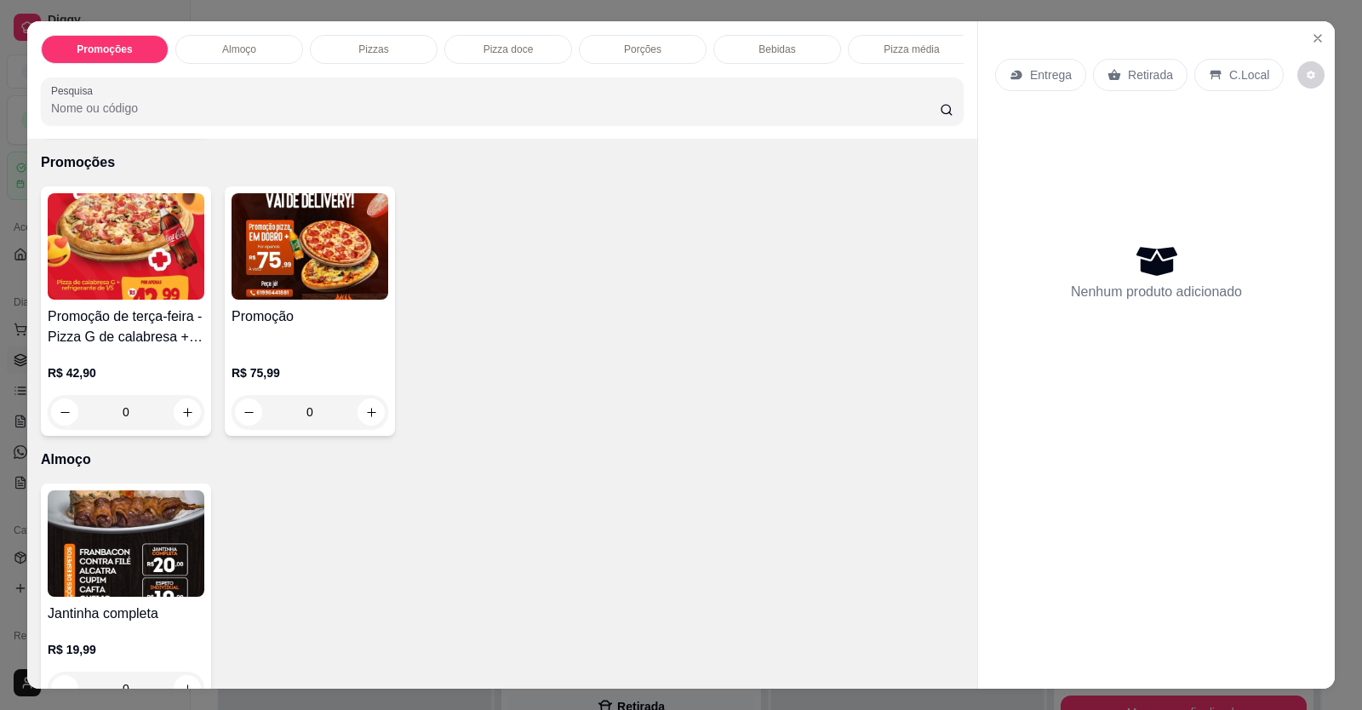
scroll to position [0, 0]
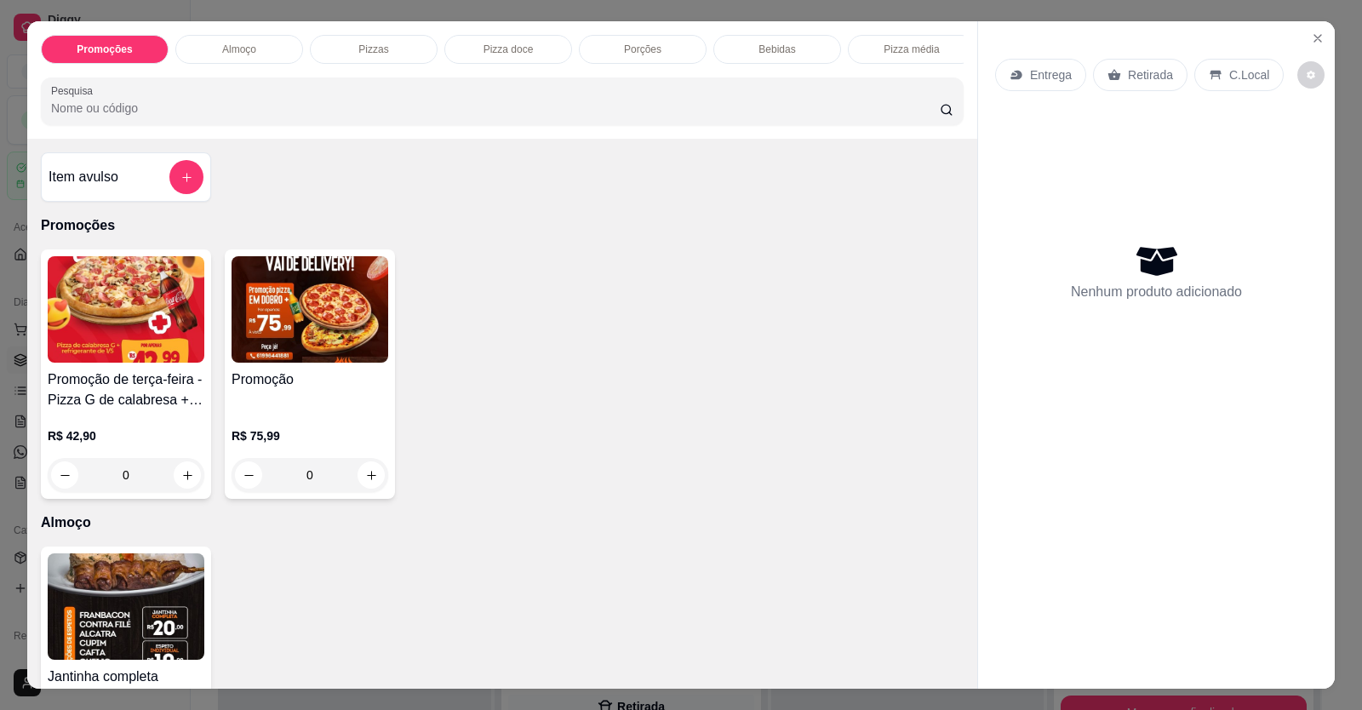
click at [169, 189] on button "add-separate-item" at bounding box center [186, 177] width 34 height 34
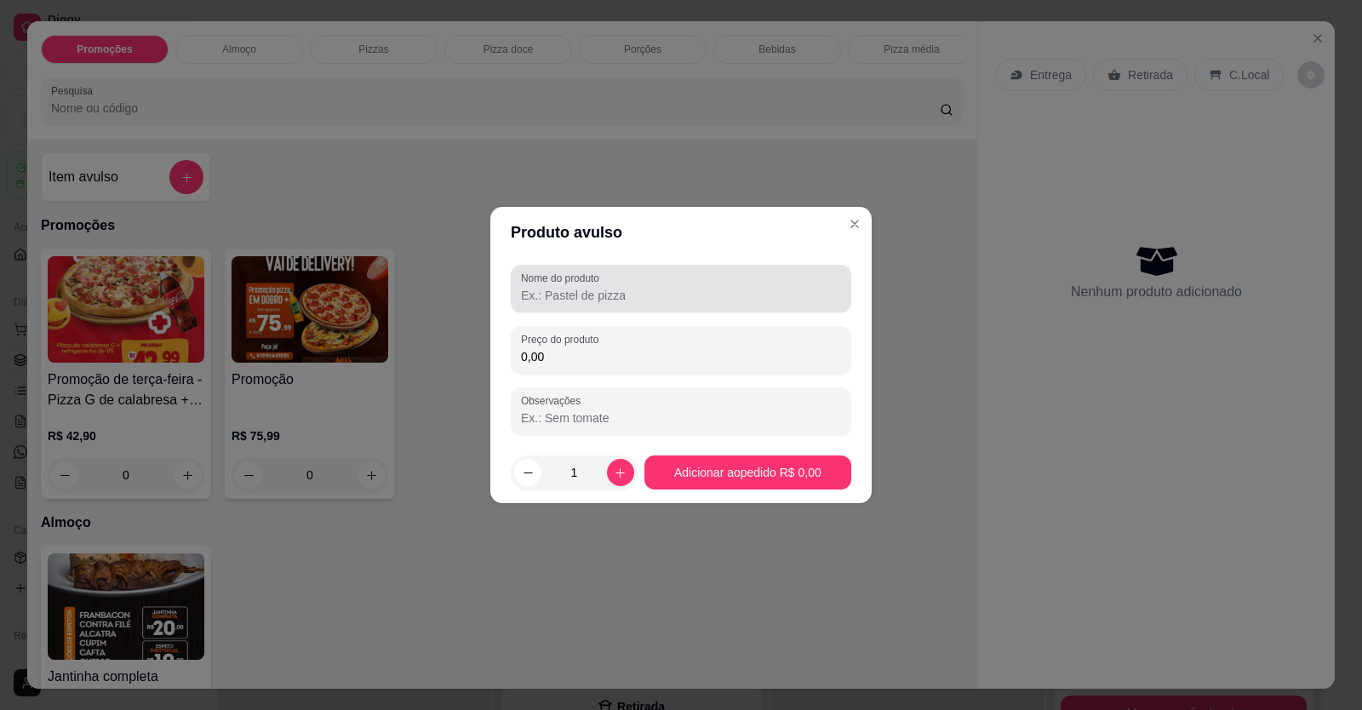
click at [672, 312] on div "Nome do produto" at bounding box center [681, 289] width 341 height 48
click at [599, 285] on div at bounding box center [681, 289] width 320 height 34
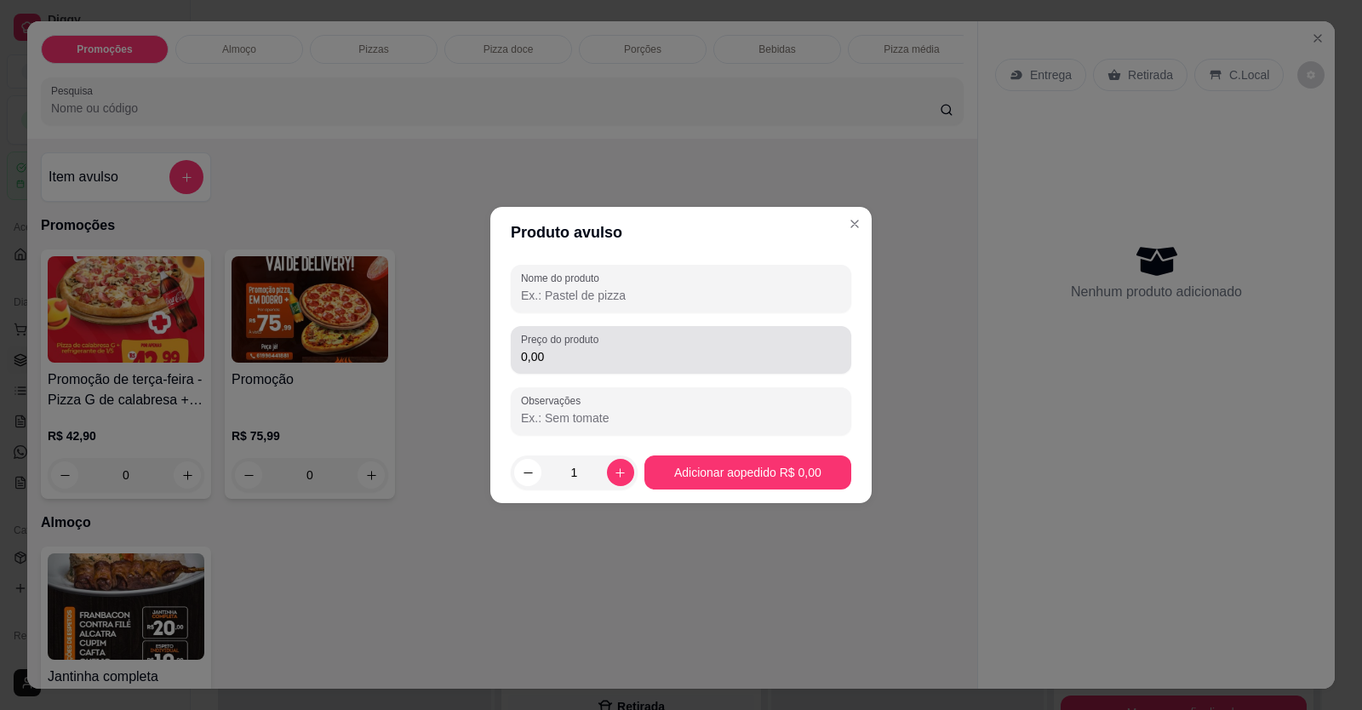
drag, startPoint x: 603, startPoint y: 335, endPoint x: 604, endPoint y: 346, distance: 11.1
click at [604, 342] on div "Preço do produto 0,00" at bounding box center [681, 350] width 341 height 48
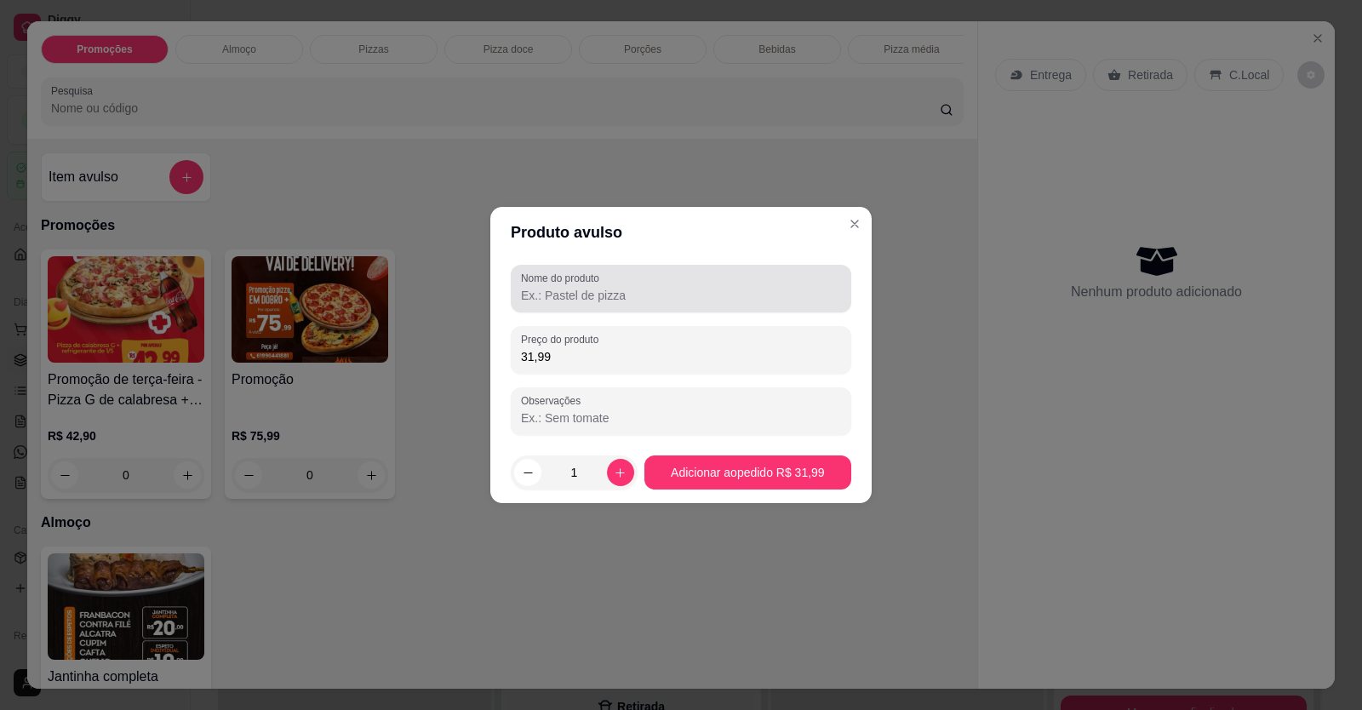
type input "31,99"
click at [775, 293] on input "Nome do produto" at bounding box center [681, 295] width 320 height 17
type input "promoção"
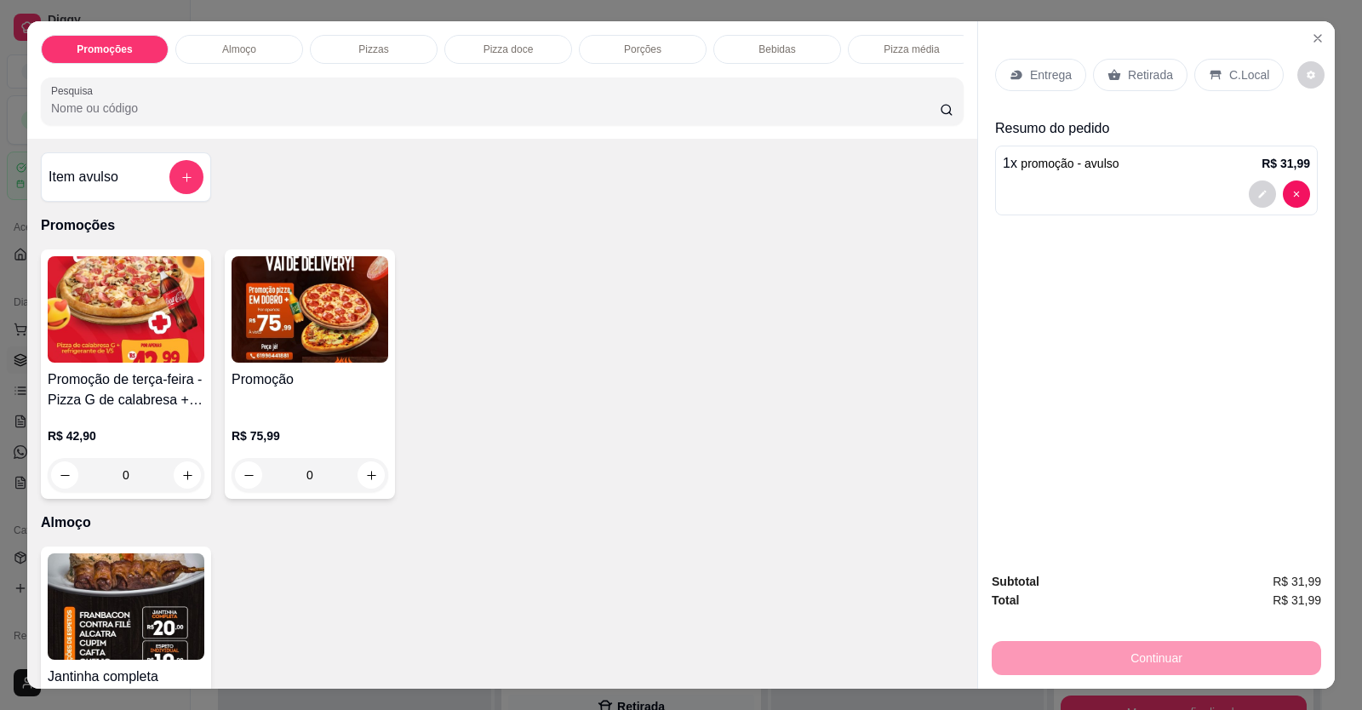
drag, startPoint x: 1156, startPoint y: 62, endPoint x: 1159, endPoint y: 74, distance: 12.2
click at [1155, 63] on div "Retirada" at bounding box center [1140, 75] width 95 height 32
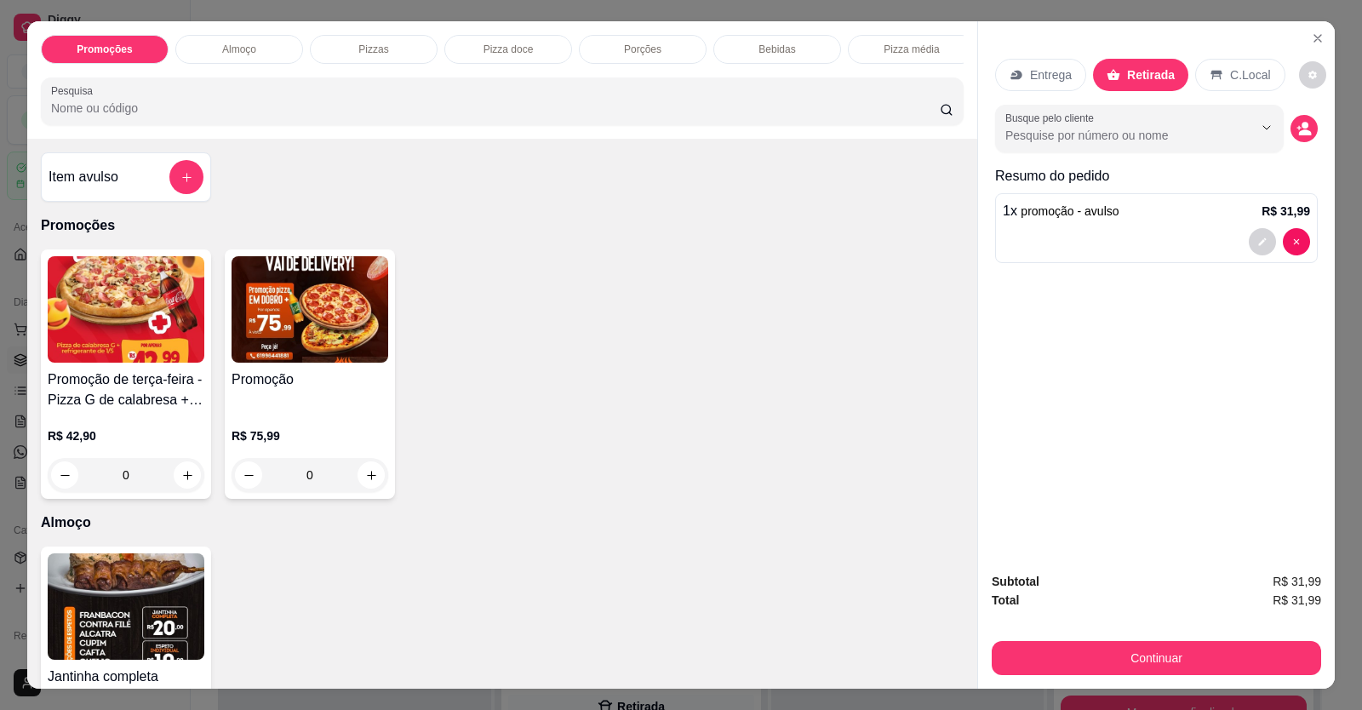
drag, startPoint x: 1311, startPoint y: 139, endPoint x: 1302, endPoint y: 135, distance: 10.0
click at [1310, 136] on div "Busque pelo cliente" at bounding box center [1156, 129] width 323 height 48
click at [1299, 135] on icon "decrease-product-quantity" at bounding box center [1304, 128] width 15 height 15
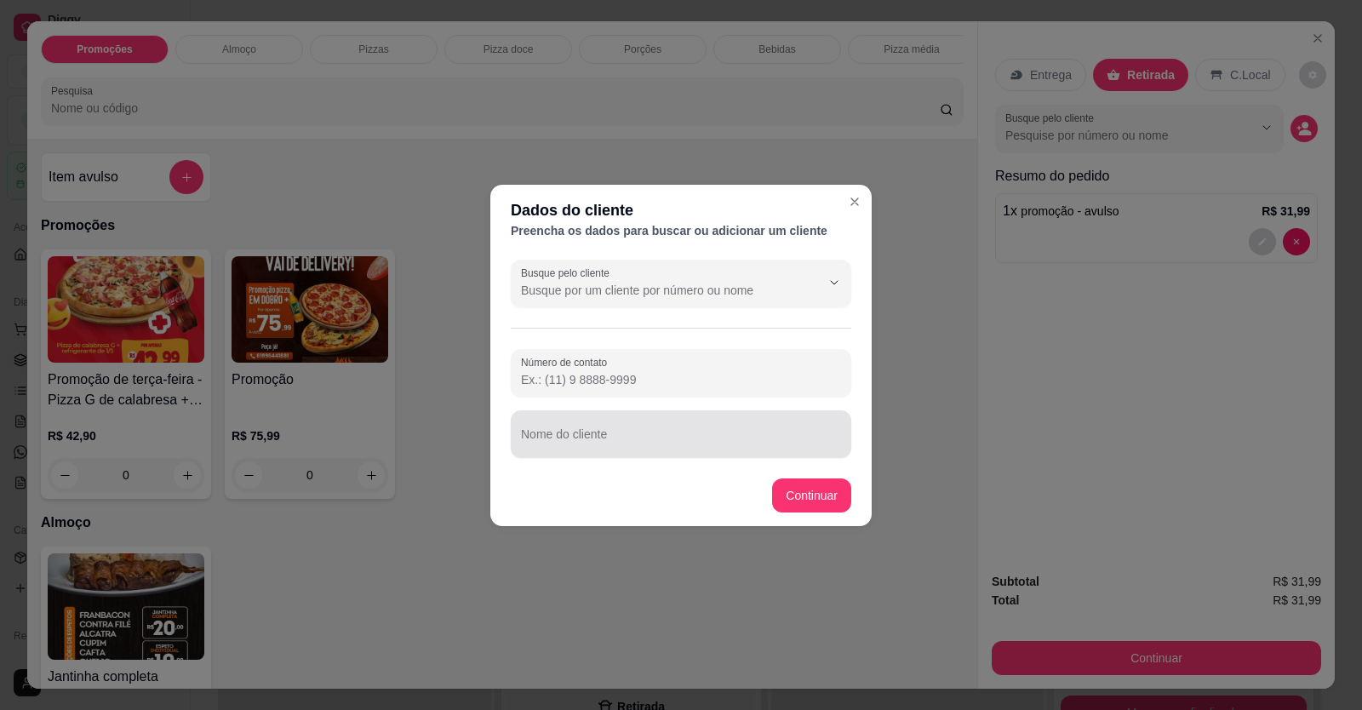
click at [771, 438] on input "Nome do cliente" at bounding box center [681, 441] width 320 height 17
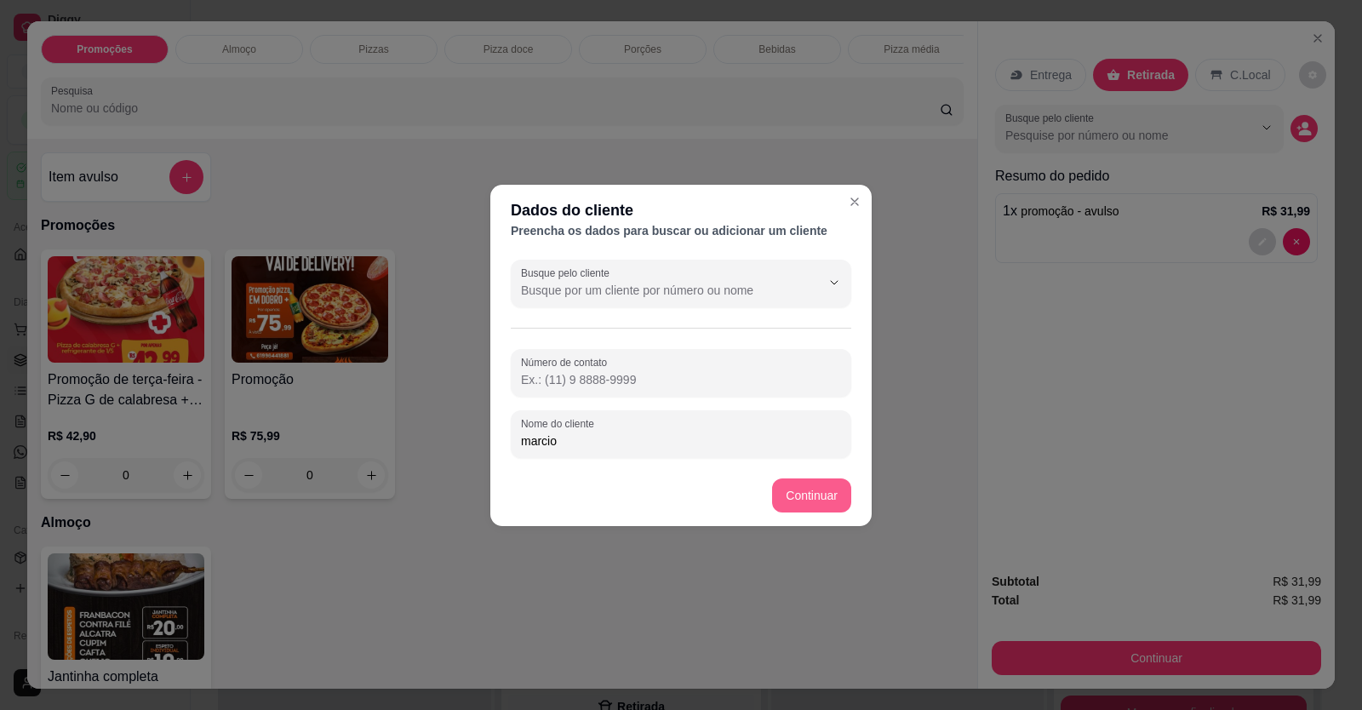
type input "marcio"
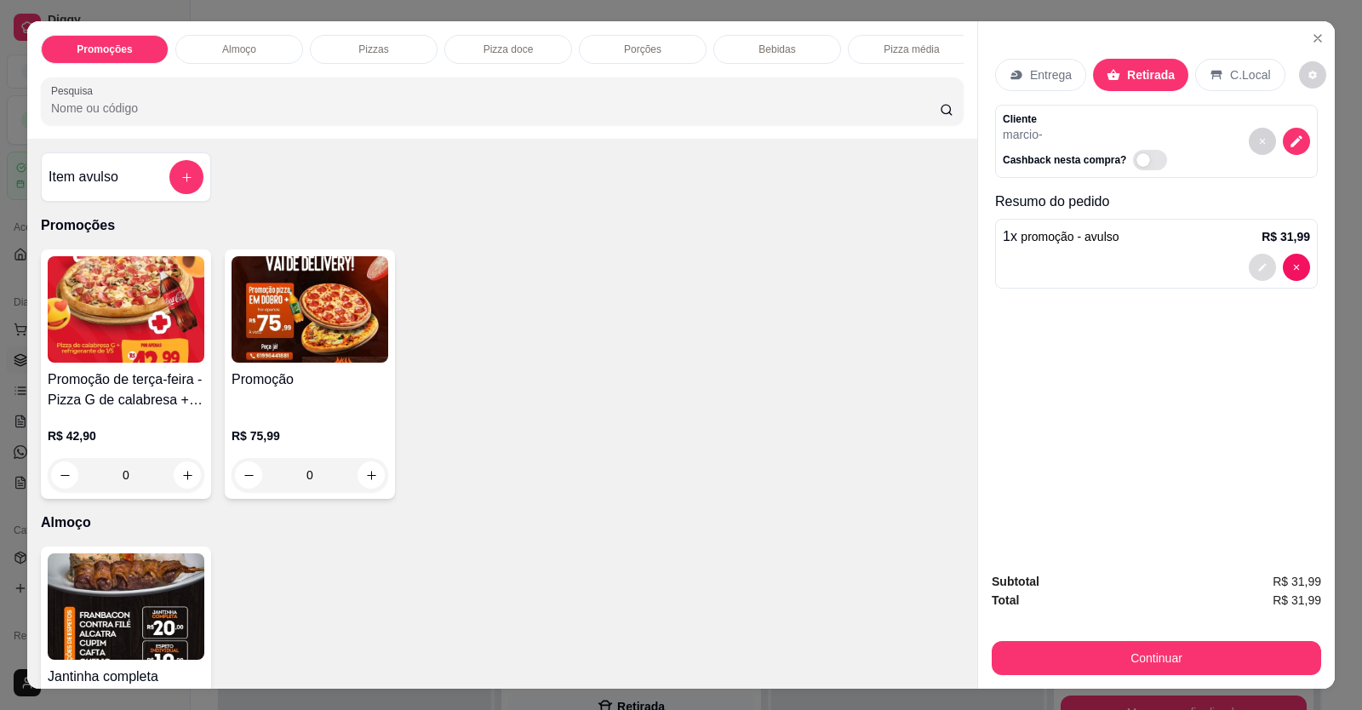
click at [1254, 261] on button "decrease-product-quantity" at bounding box center [1262, 267] width 27 height 27
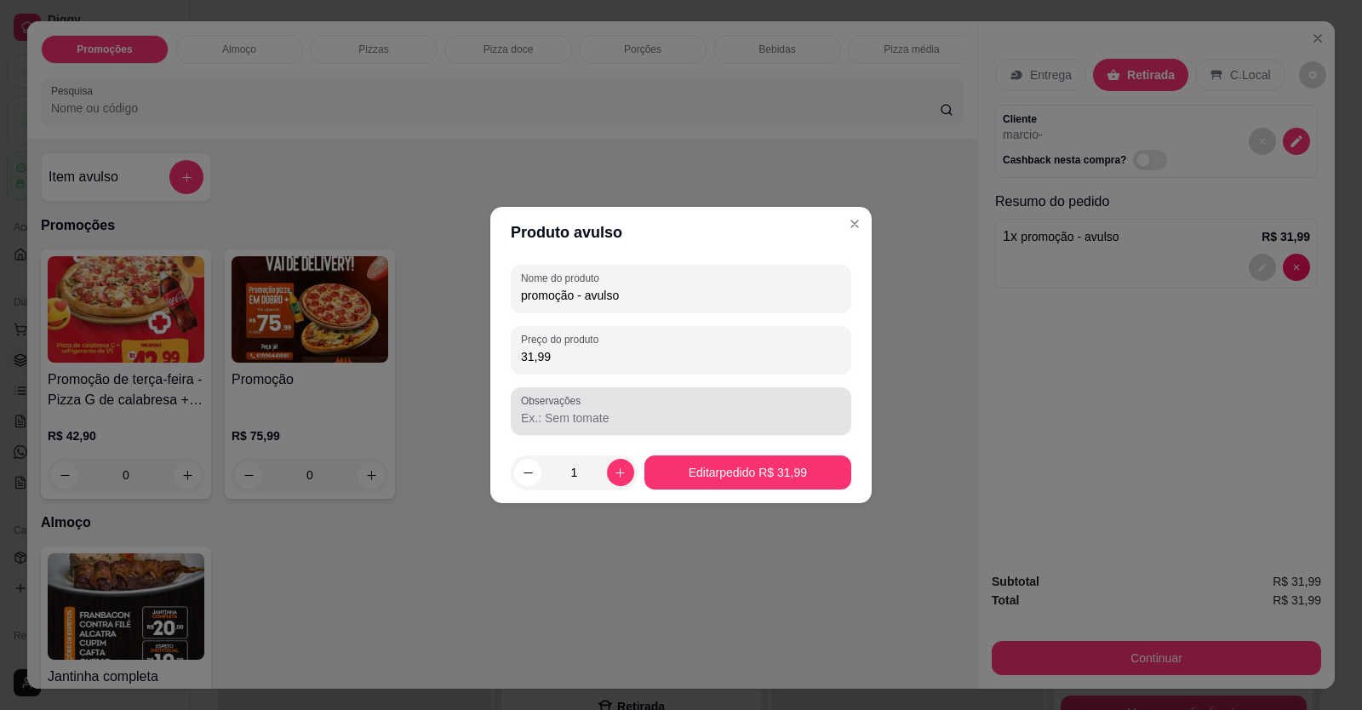
click at [591, 401] on div at bounding box center [681, 411] width 320 height 34
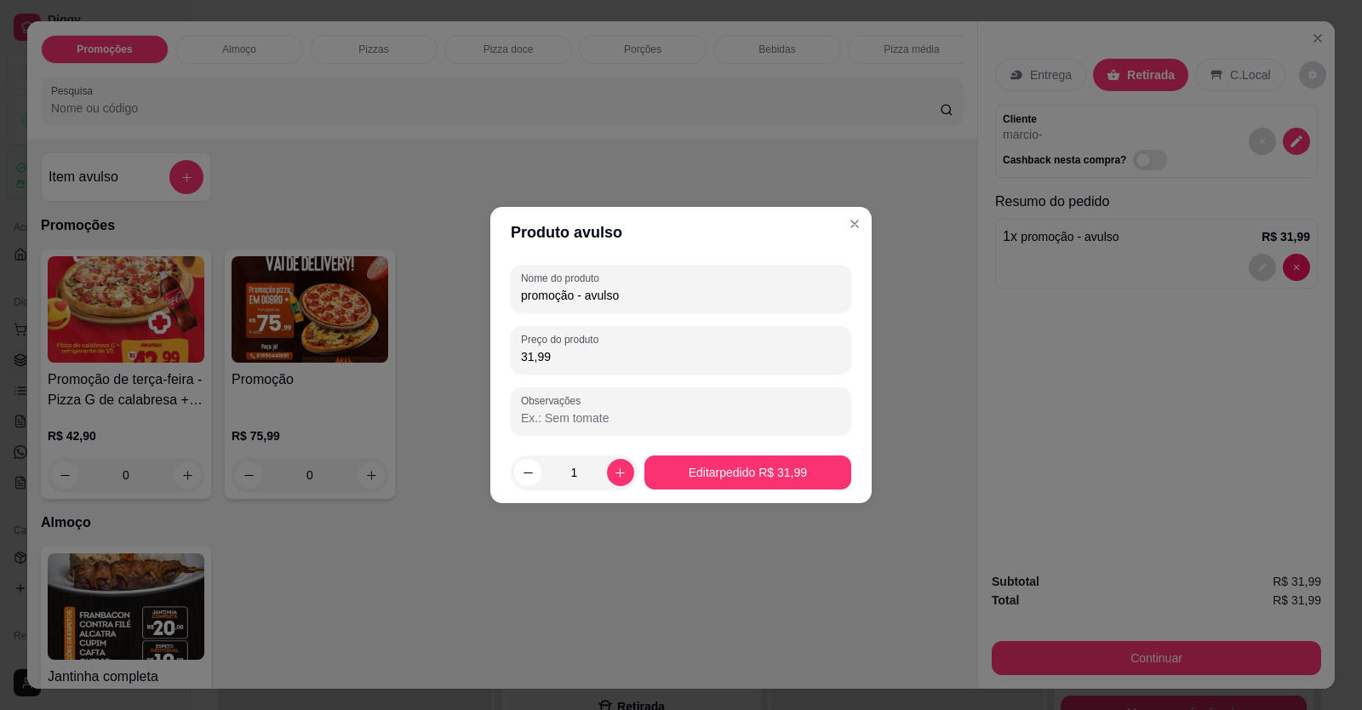
click at [594, 411] on input "Observações" at bounding box center [681, 418] width 320 height 17
type input "mussarela"
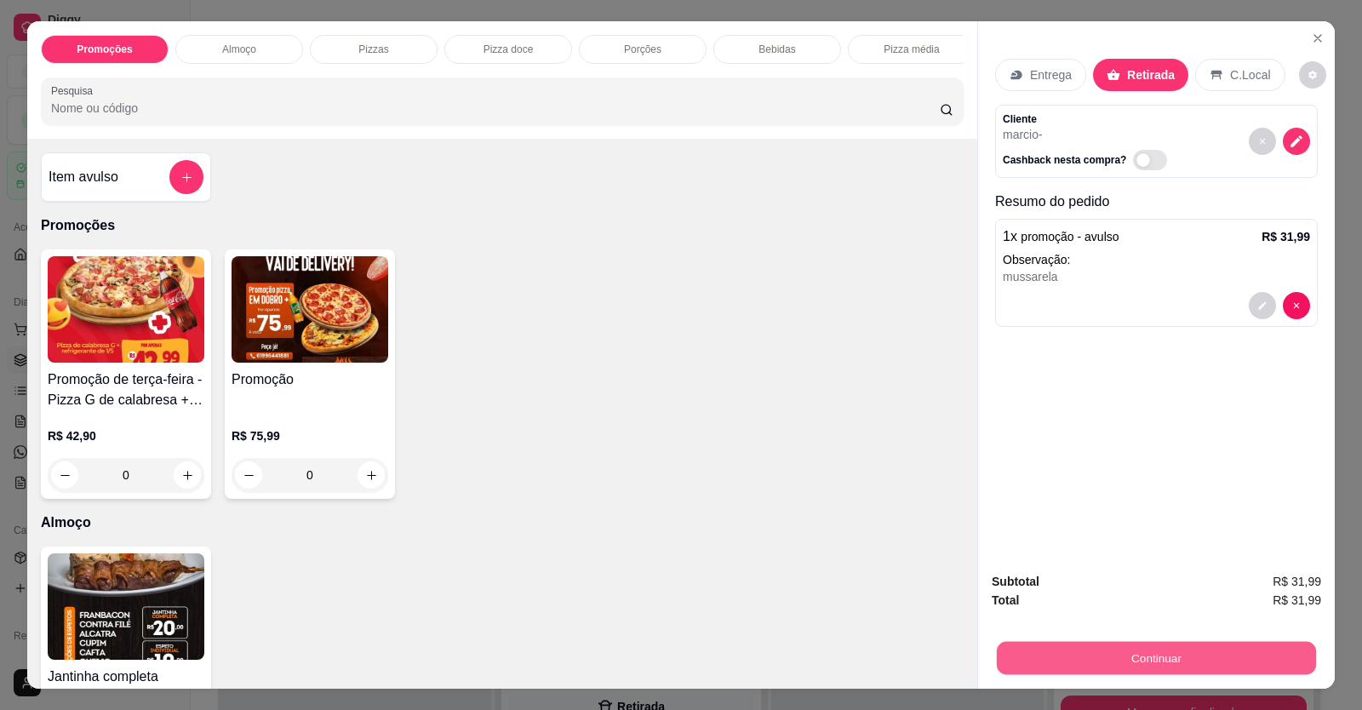
click at [1166, 667] on button "Continuar" at bounding box center [1156, 658] width 319 height 33
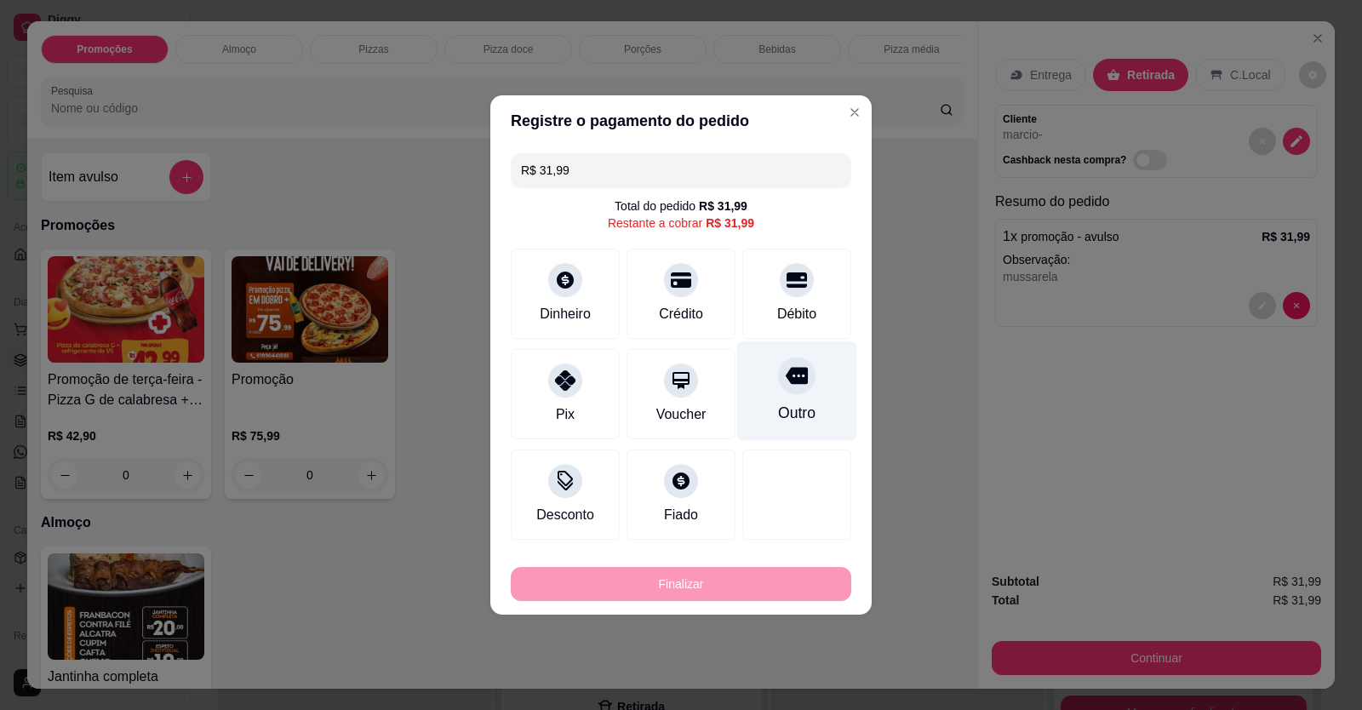
drag, startPoint x: 779, startPoint y: 292, endPoint x: 789, endPoint y: 360, distance: 68.9
click at [780, 292] on div at bounding box center [797, 280] width 34 height 34
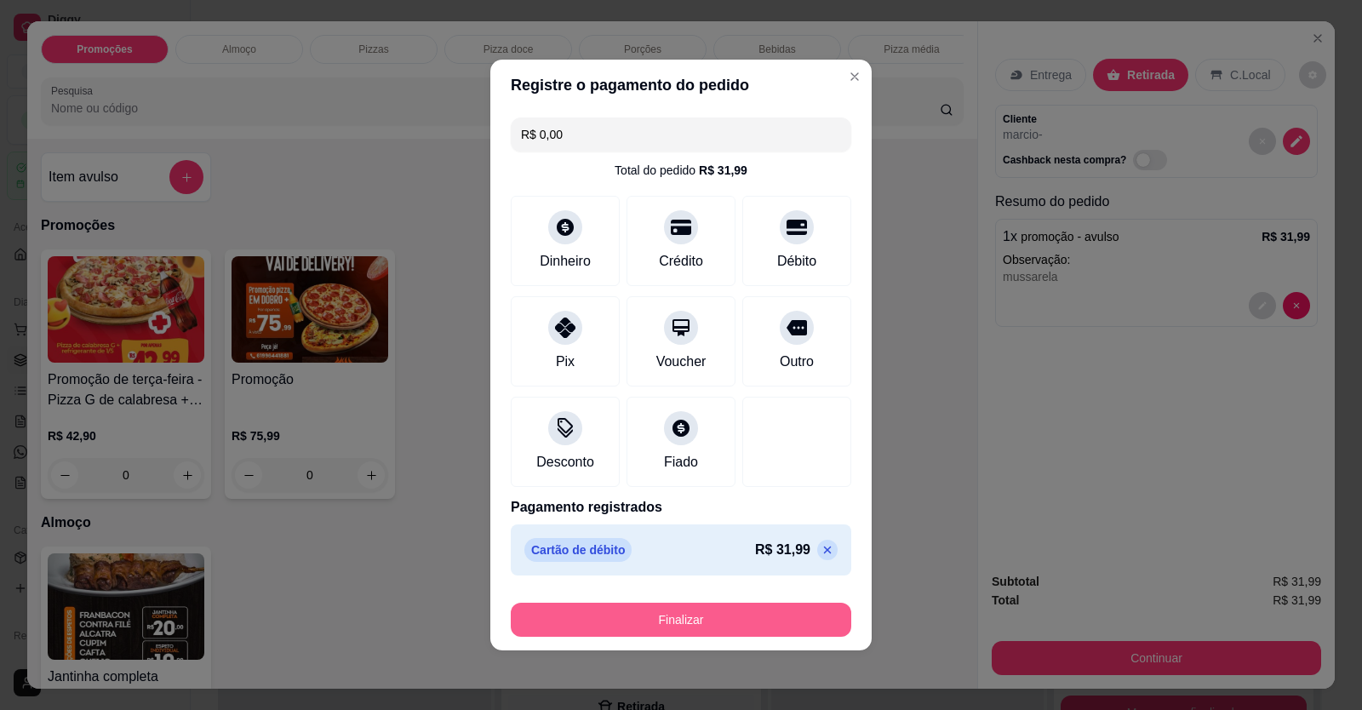
click at [795, 622] on button "Finalizar" at bounding box center [681, 620] width 341 height 34
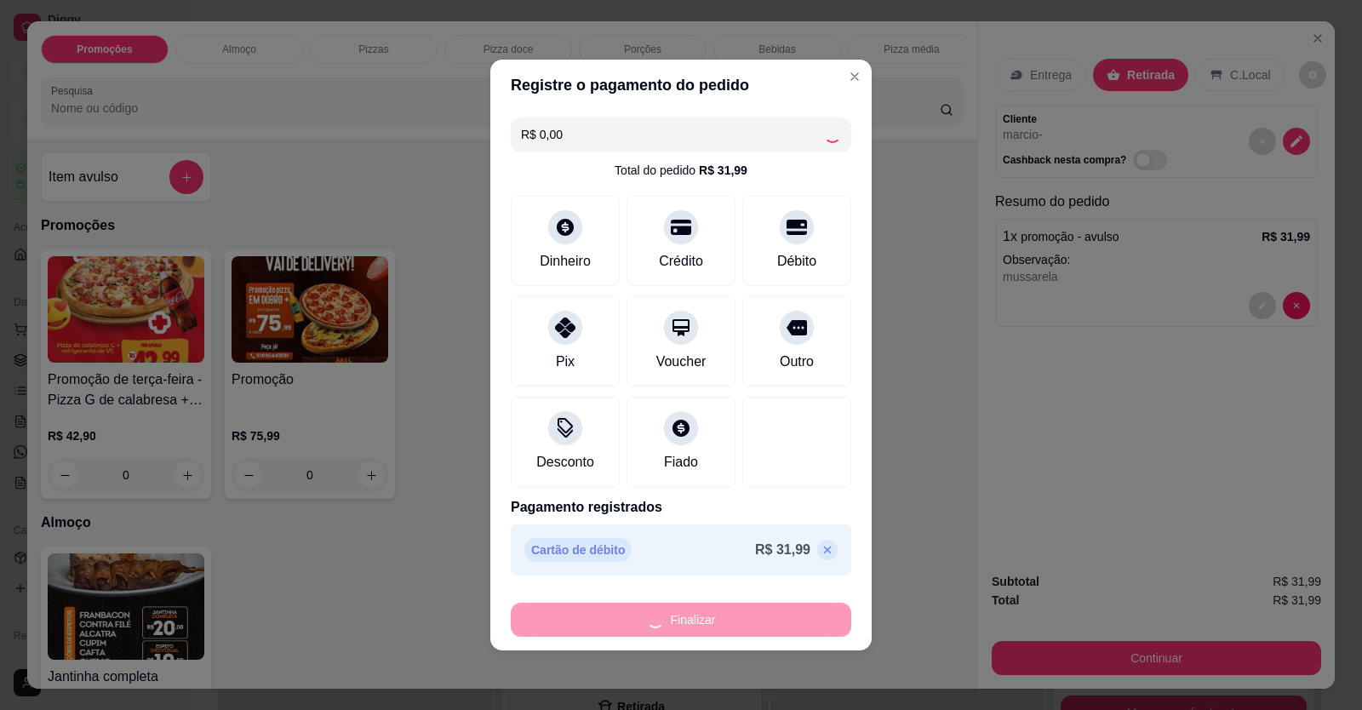
type input "-R$ 31,99"
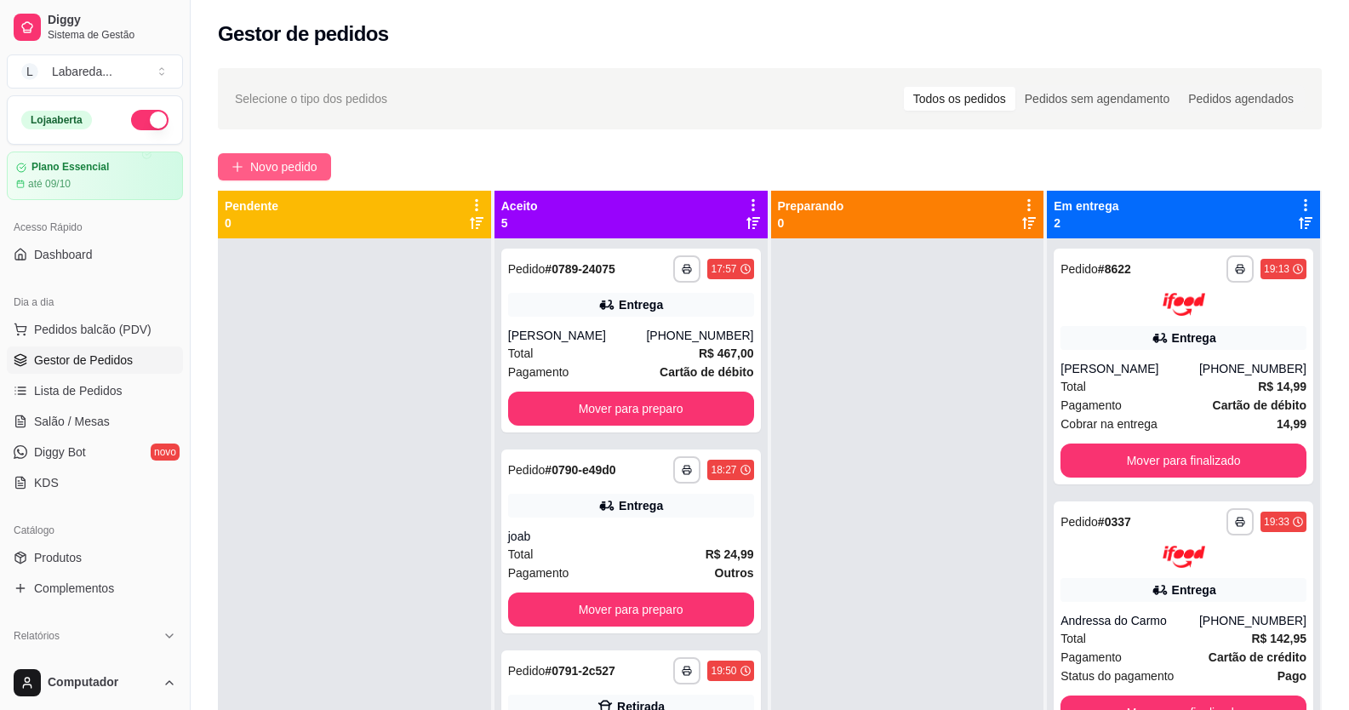
click at [270, 178] on button "Novo pedido" at bounding box center [274, 166] width 113 height 27
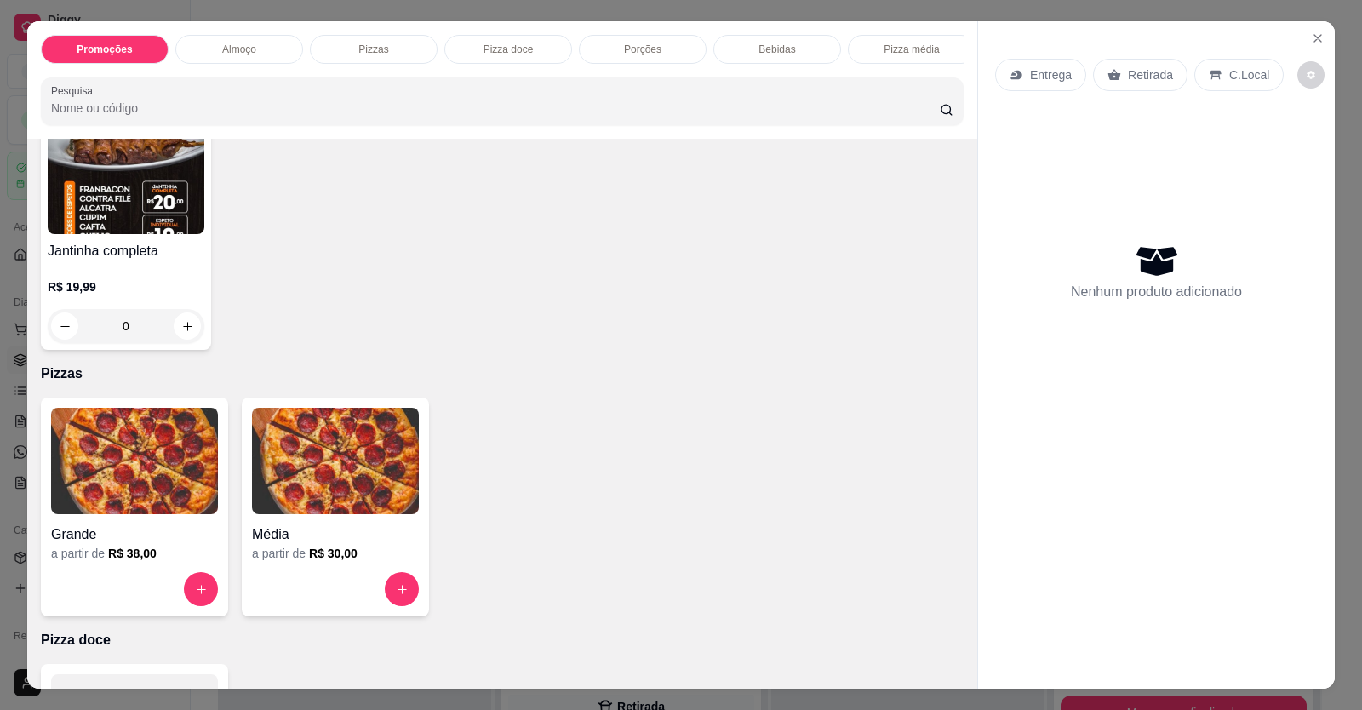
scroll to position [511, 0]
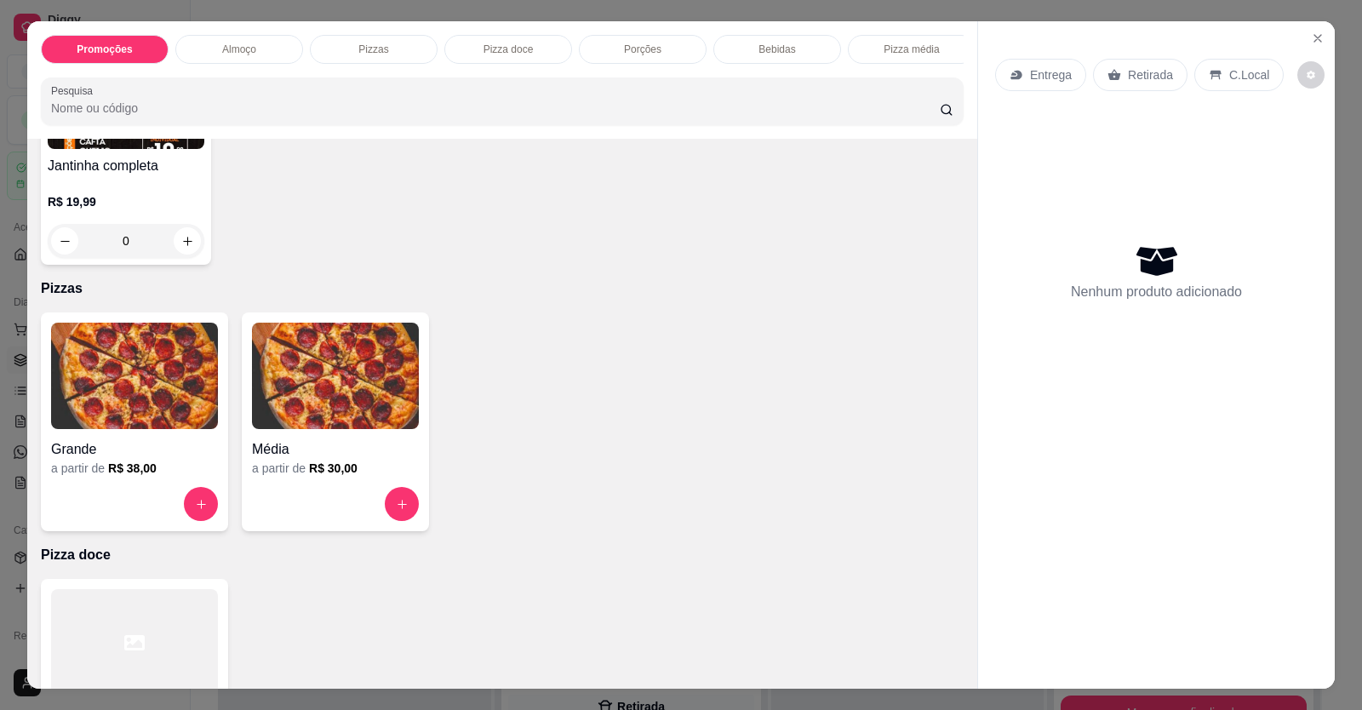
click at [193, 427] on img at bounding box center [134, 376] width 167 height 106
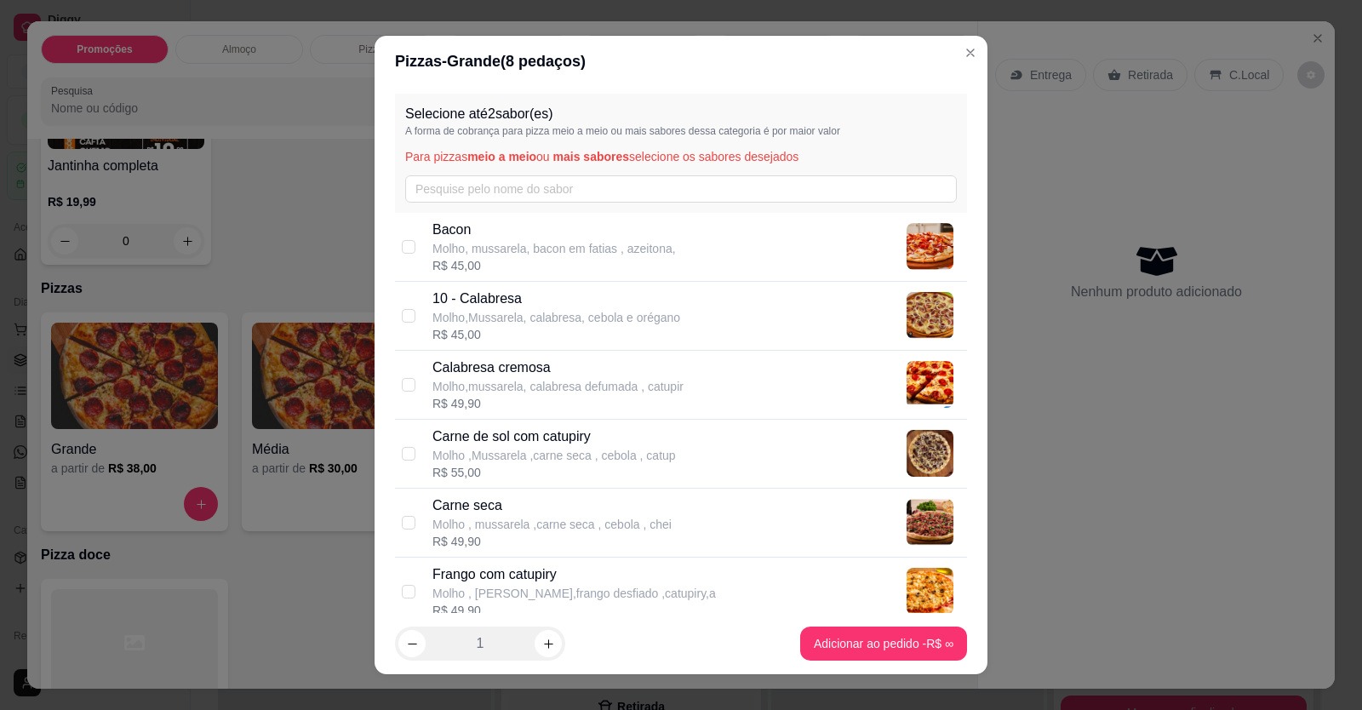
click at [531, 438] on p "Carne de sol com catupiry" at bounding box center [555, 437] width 244 height 20
checkbox input "true"
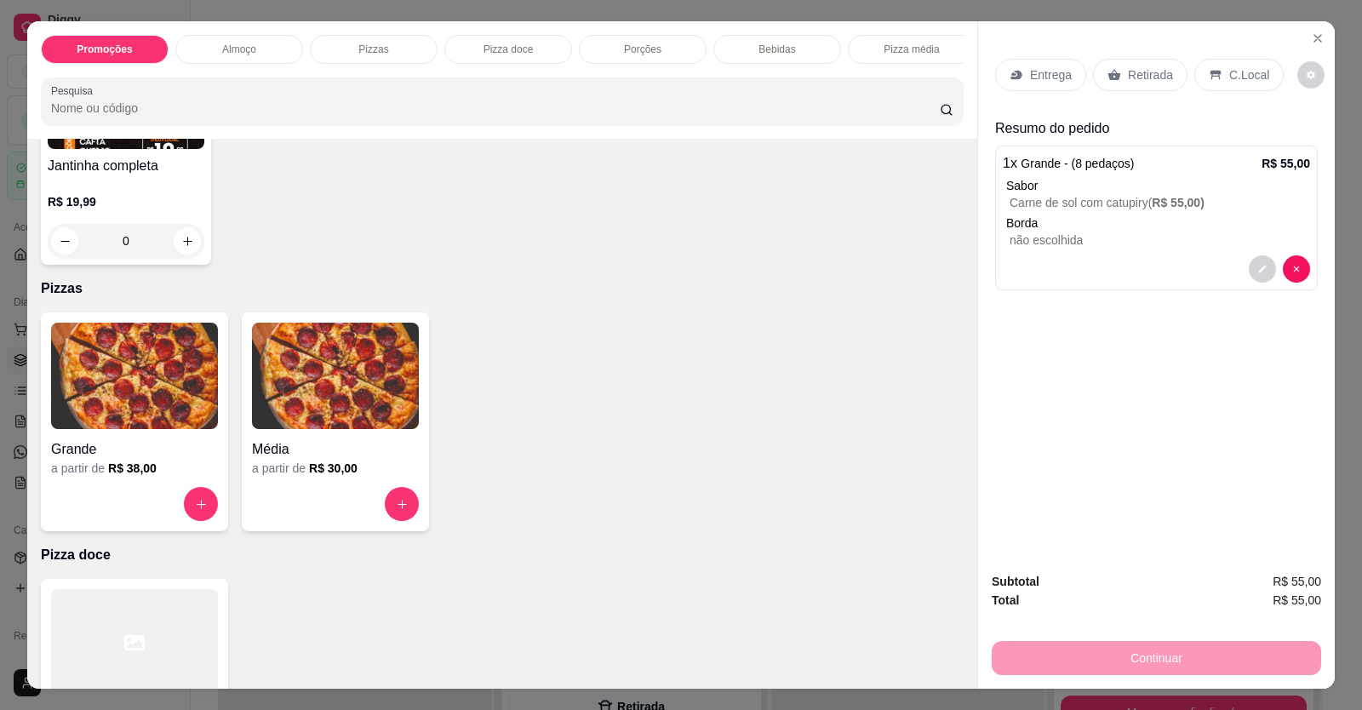
click at [1092, 244] on p "não escolhida" at bounding box center [1160, 240] width 301 height 17
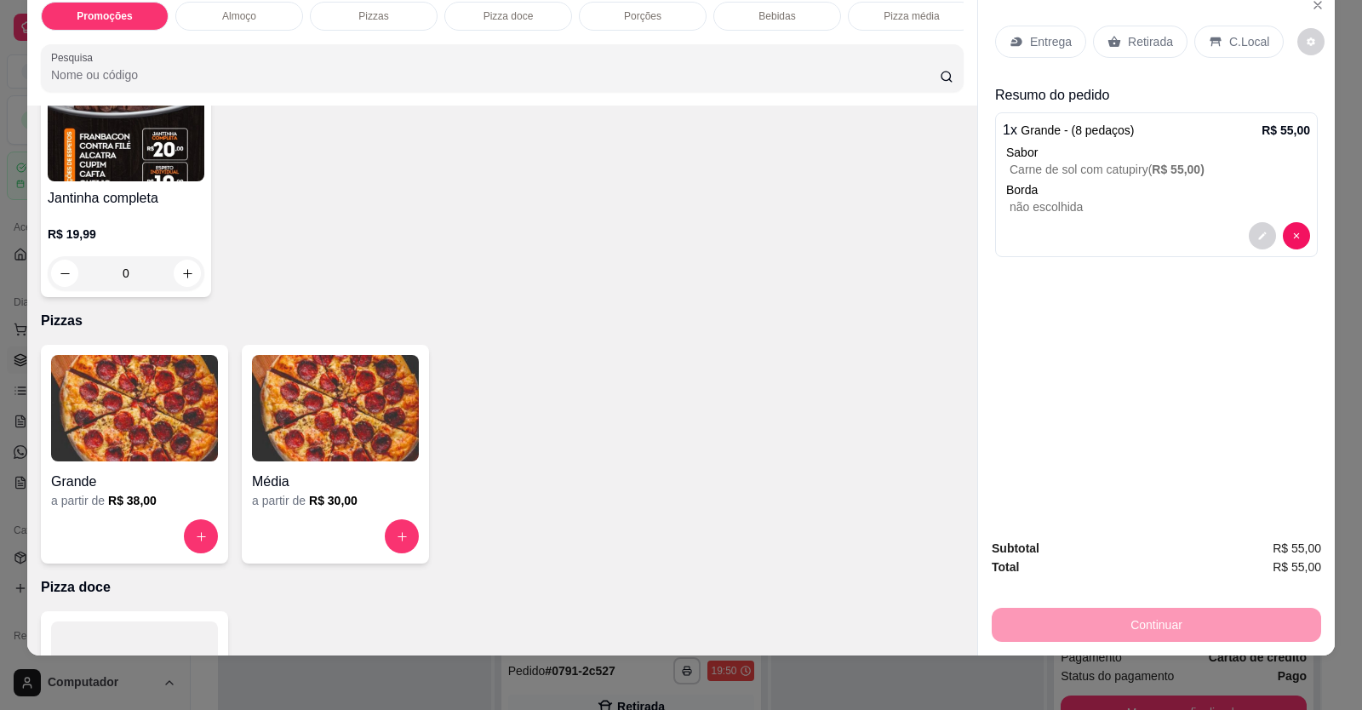
scroll to position [610, 0]
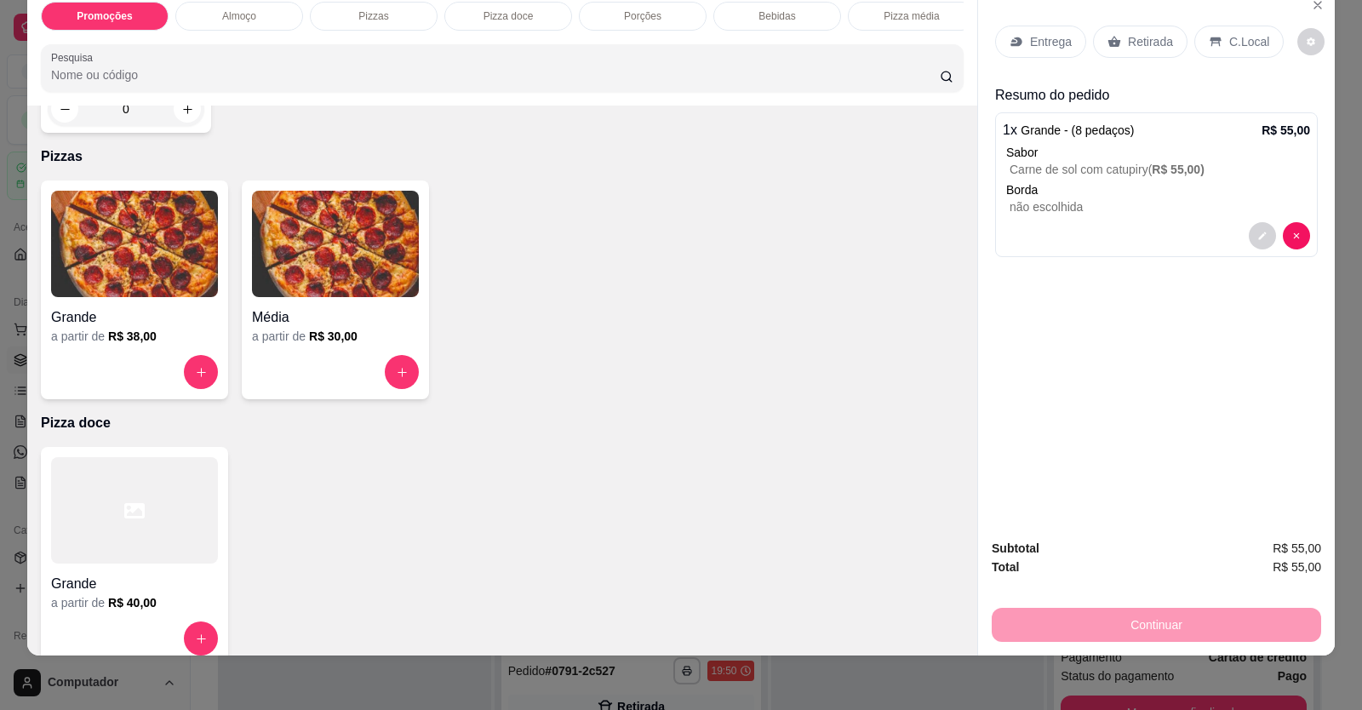
click at [136, 319] on div "Grande" at bounding box center [134, 312] width 167 height 31
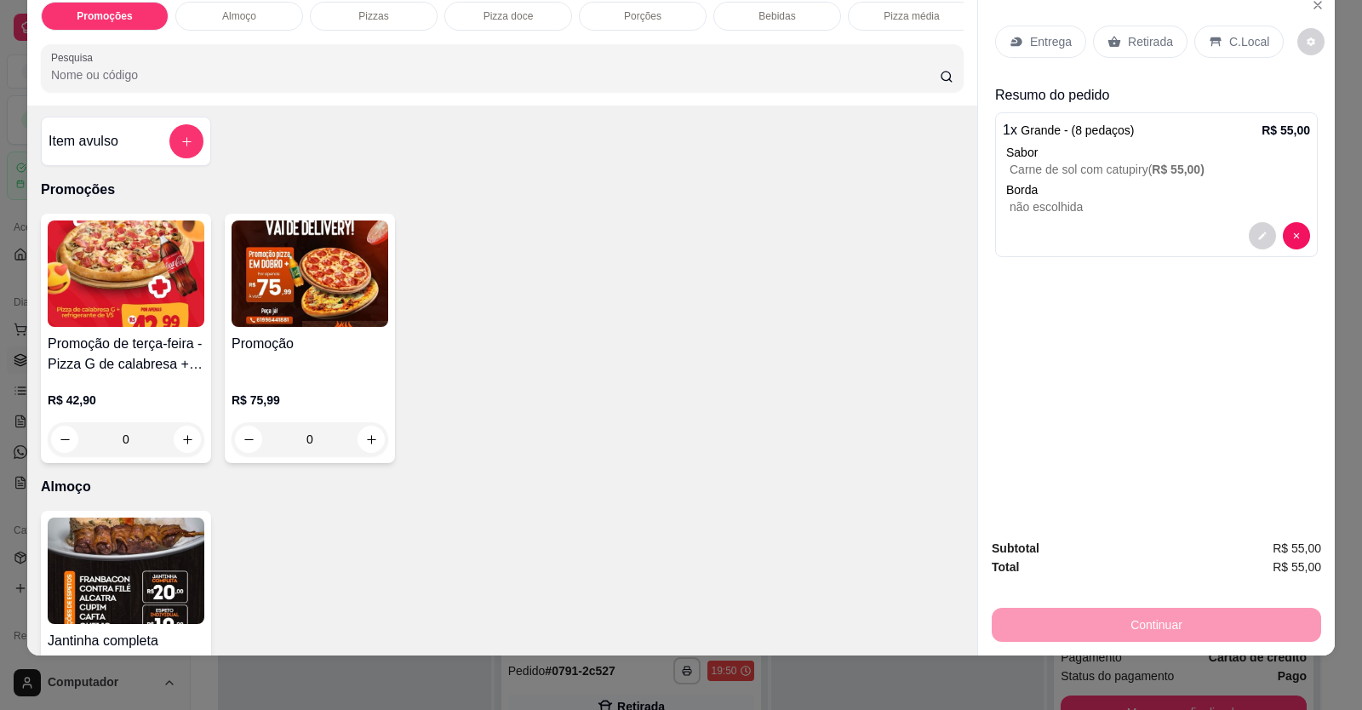
scroll to position [0, 0]
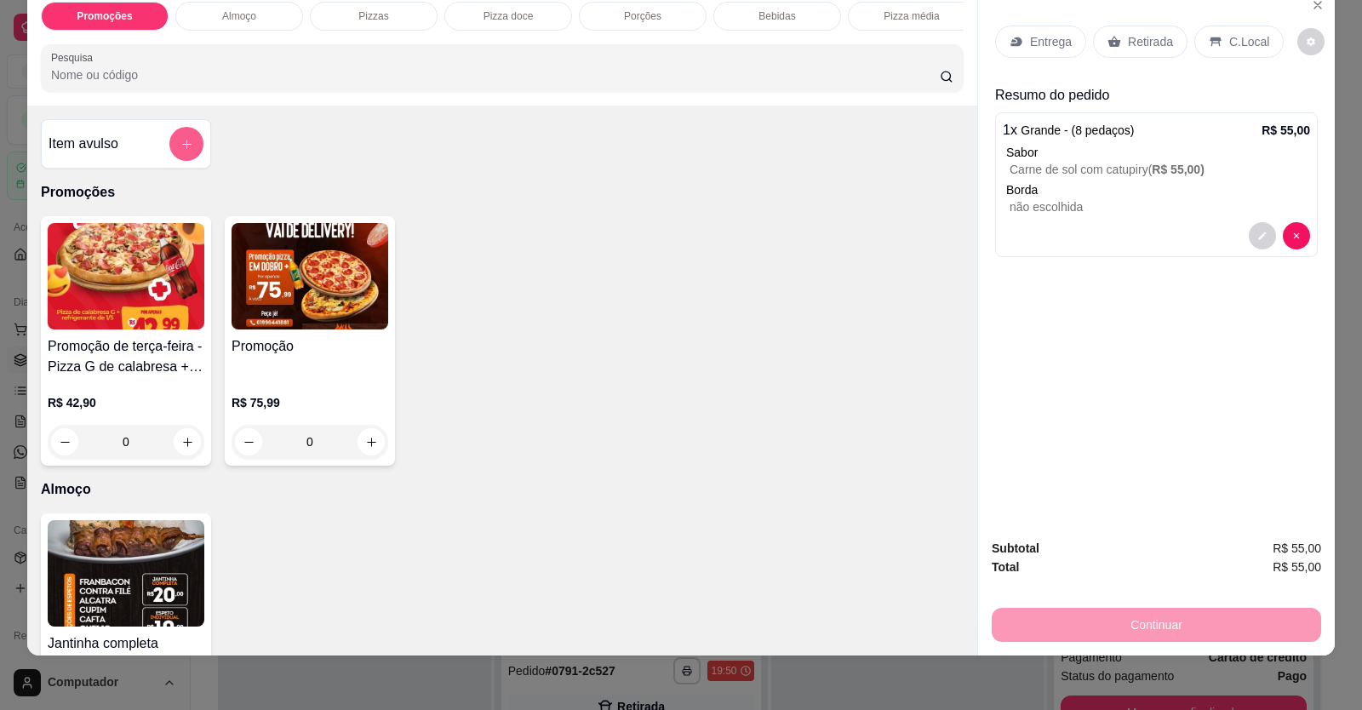
click at [190, 149] on button "add-separate-item" at bounding box center [186, 144] width 34 height 34
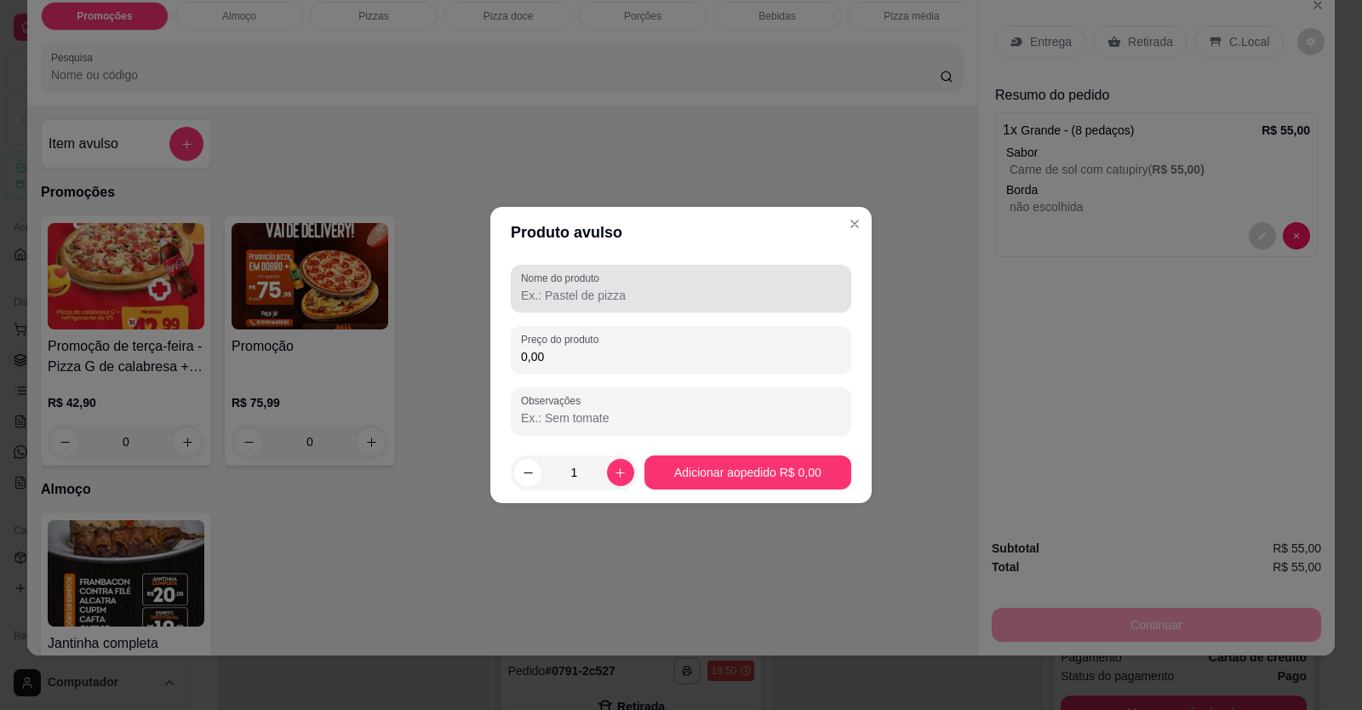
click at [616, 291] on input "Nome do produto" at bounding box center [681, 295] width 320 height 17
type input "b"
click at [599, 297] on input "BORDA DE CHIOCOLATE" at bounding box center [681, 295] width 320 height 17
click at [685, 295] on input "BORDA DE CHOCOLATE" at bounding box center [681, 295] width 320 height 17
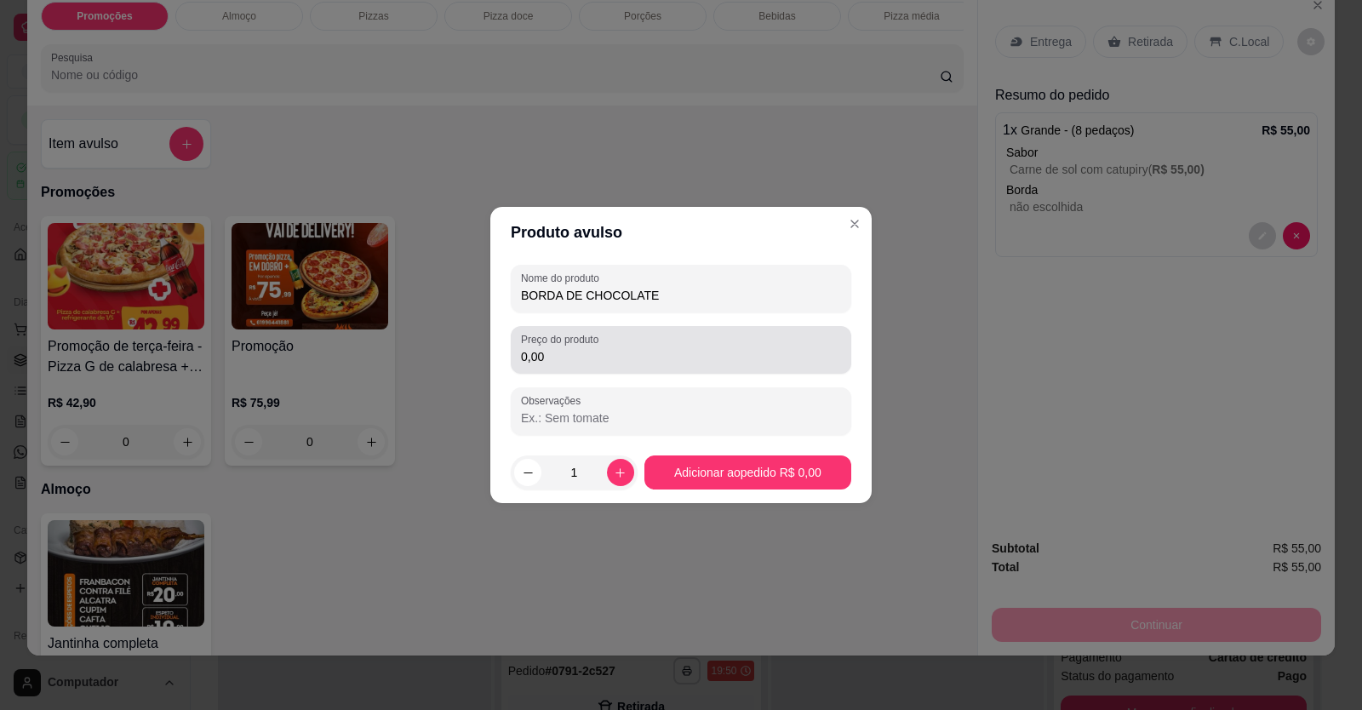
type input "BORDA DE CHOCOLATE"
click at [602, 365] on div "0,00" at bounding box center [681, 350] width 320 height 34
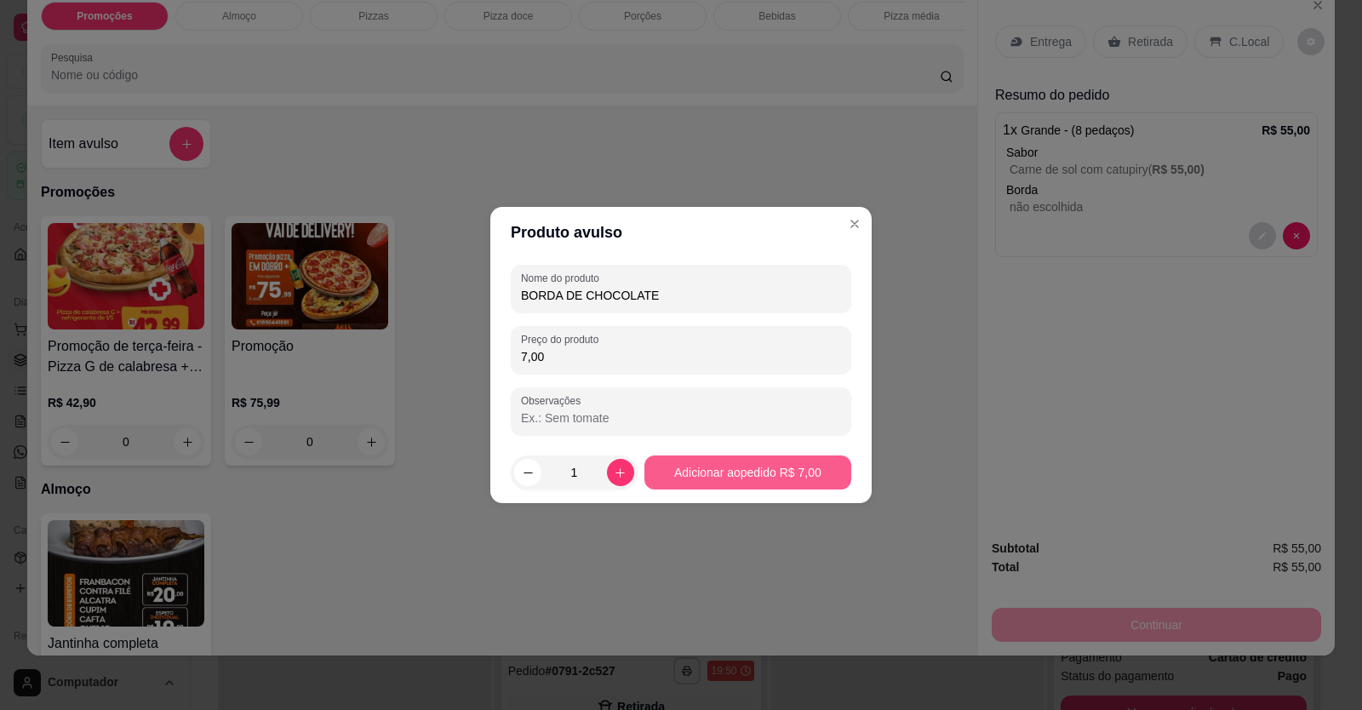
type input "7,00"
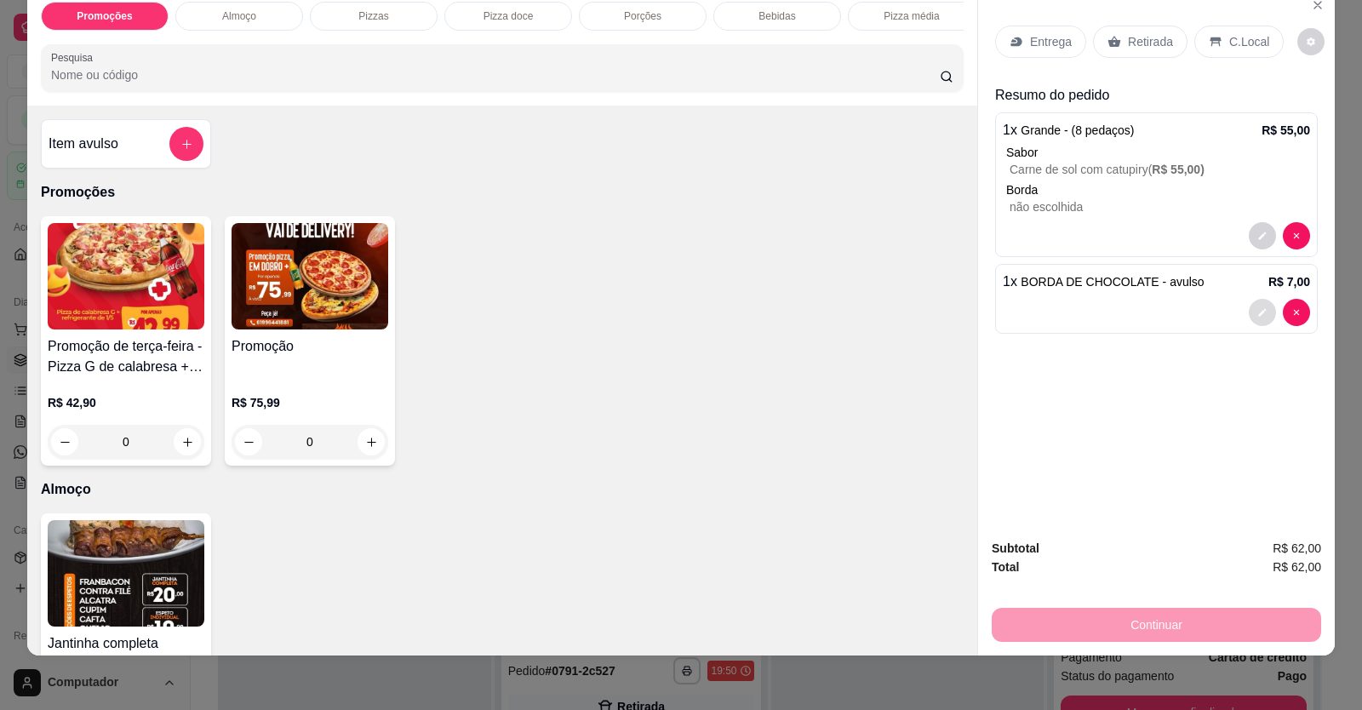
click at [1258, 312] on icon "decrease-product-quantity" at bounding box center [1263, 312] width 10 height 10
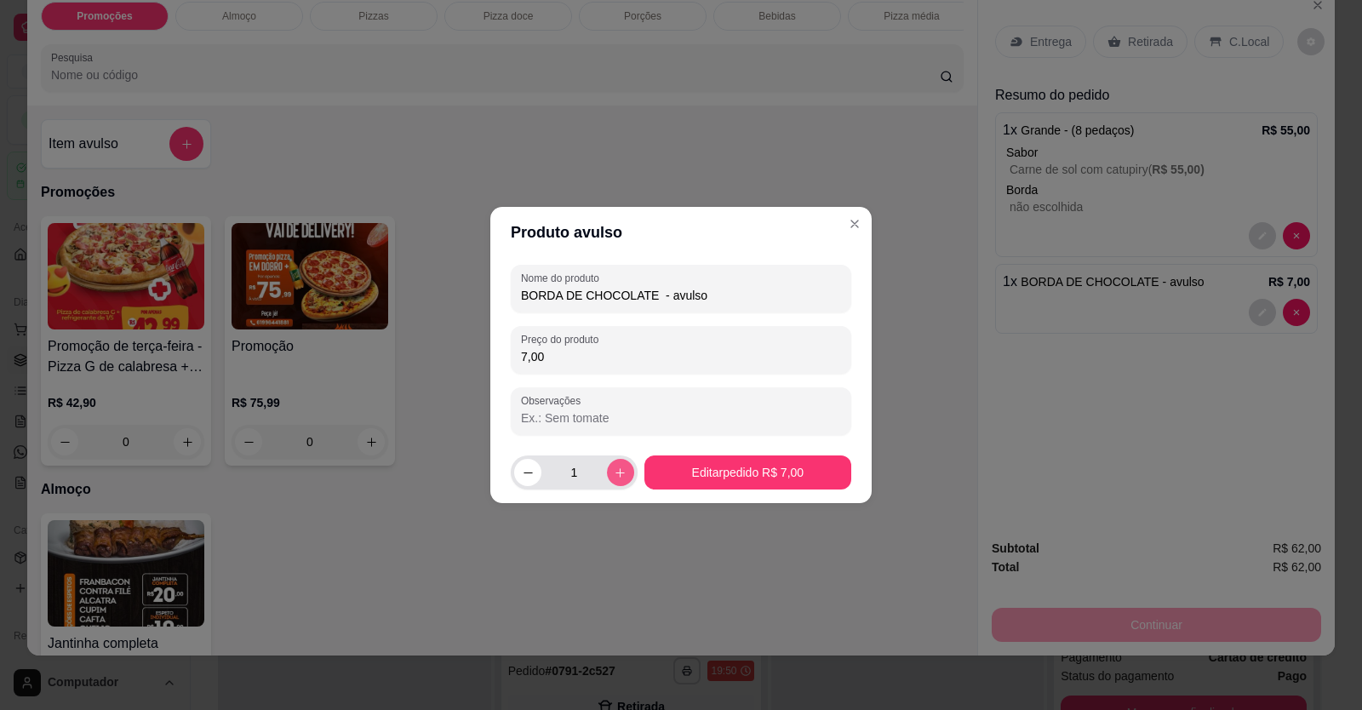
click at [612, 480] on button "increase-product-quantity" at bounding box center [620, 472] width 27 height 27
type input "2"
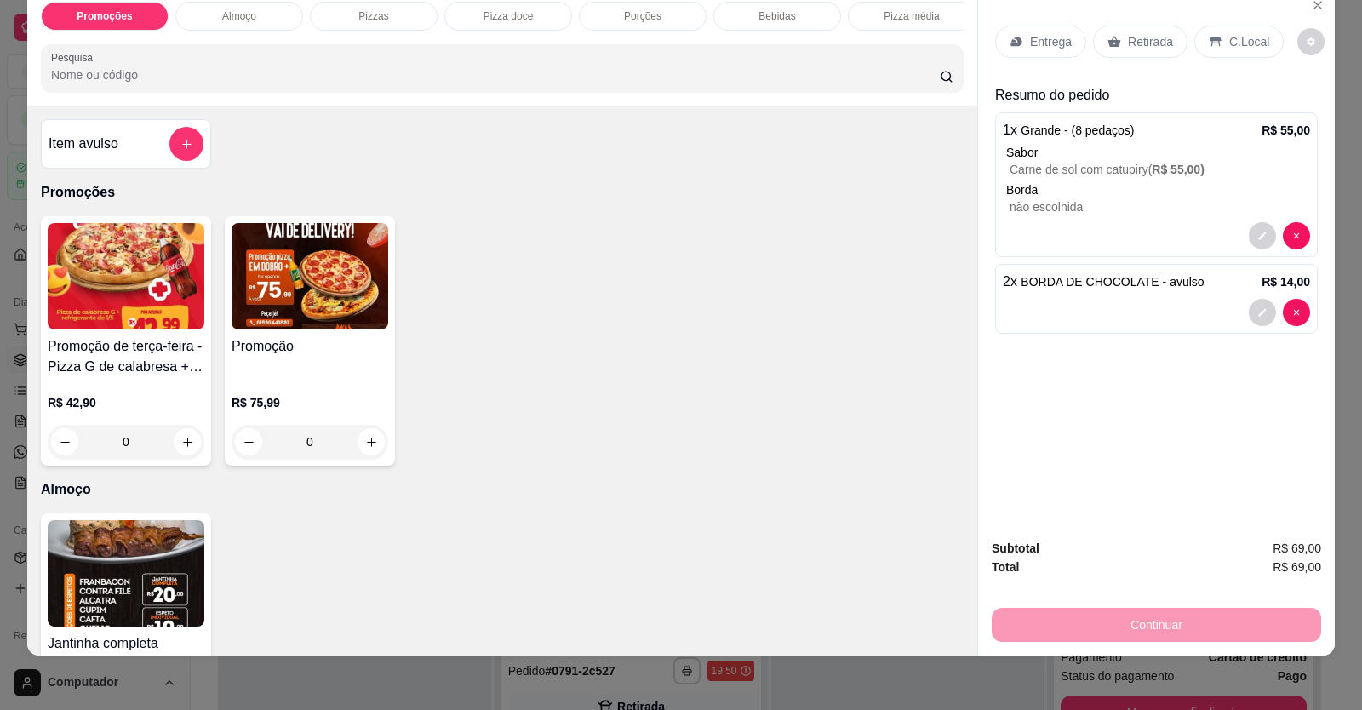
click at [320, 431] on input "0" at bounding box center [309, 442] width 95 height 34
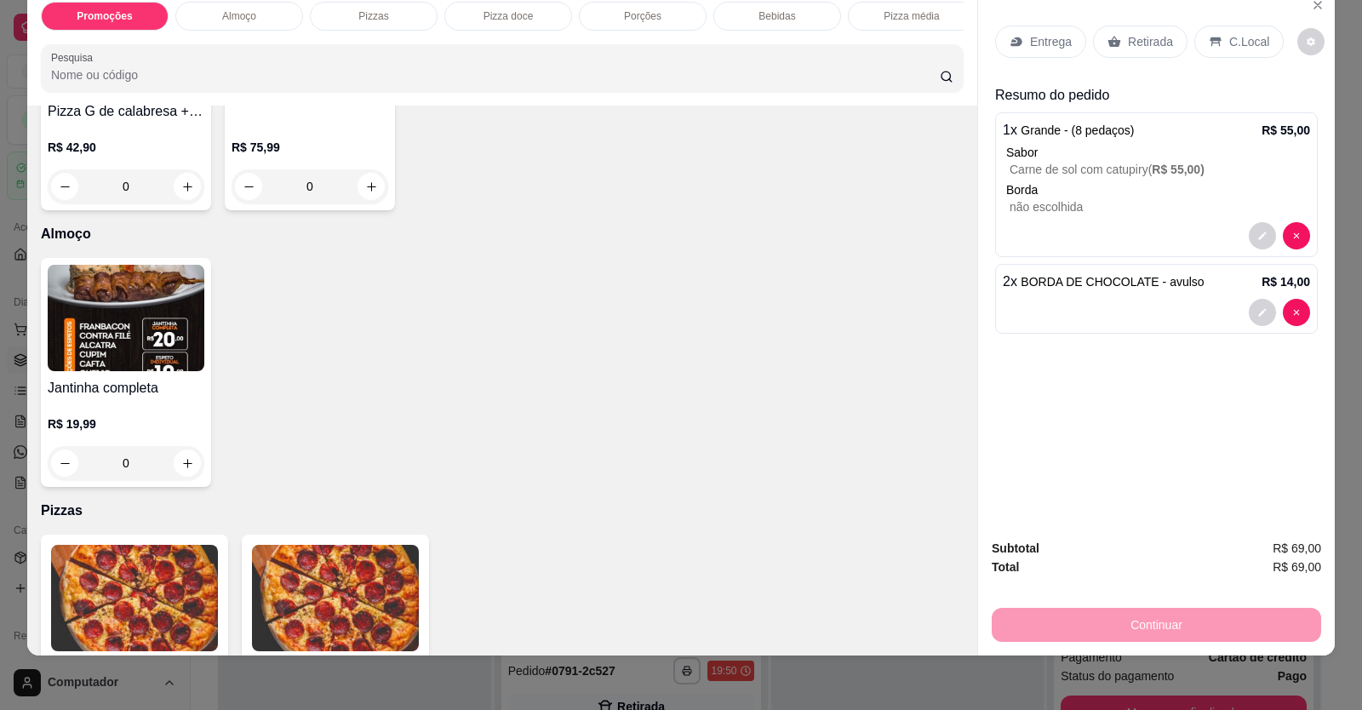
click at [334, 424] on div "Jantinha completa R$ 19,99 0" at bounding box center [502, 372] width 923 height 229
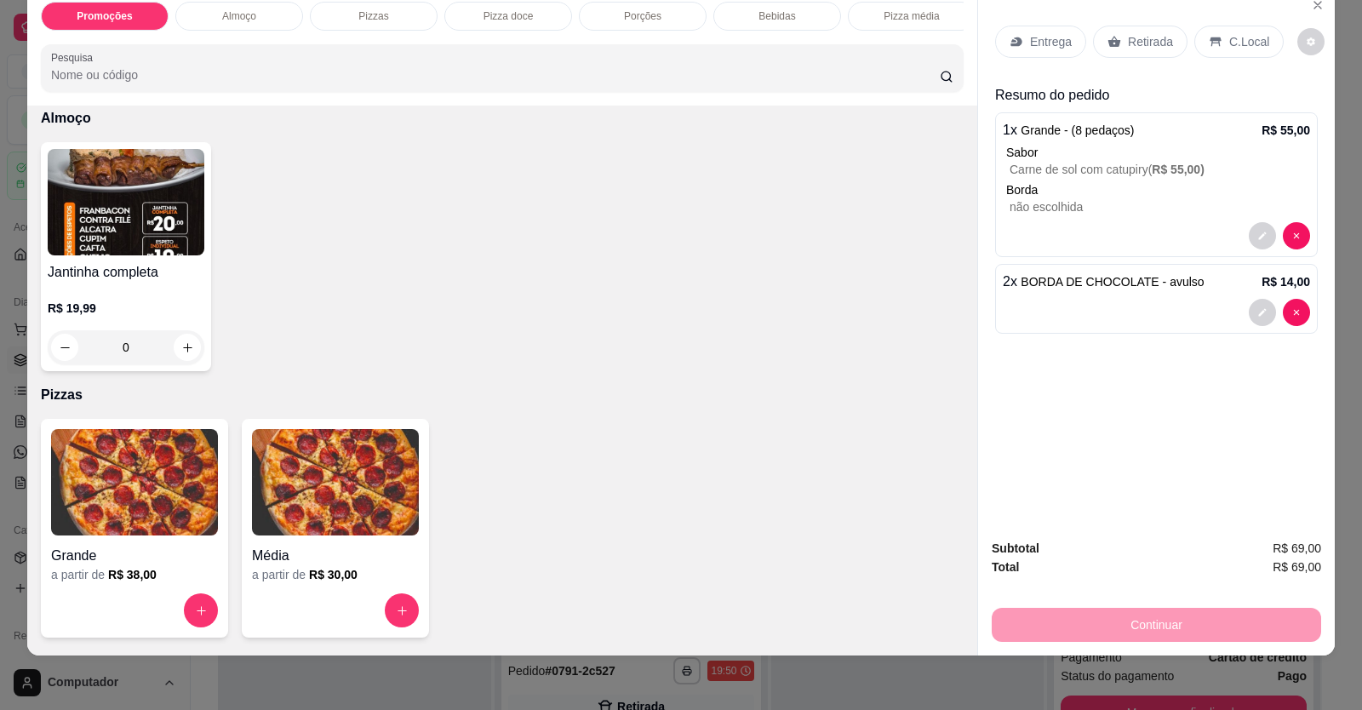
scroll to position [511, 0]
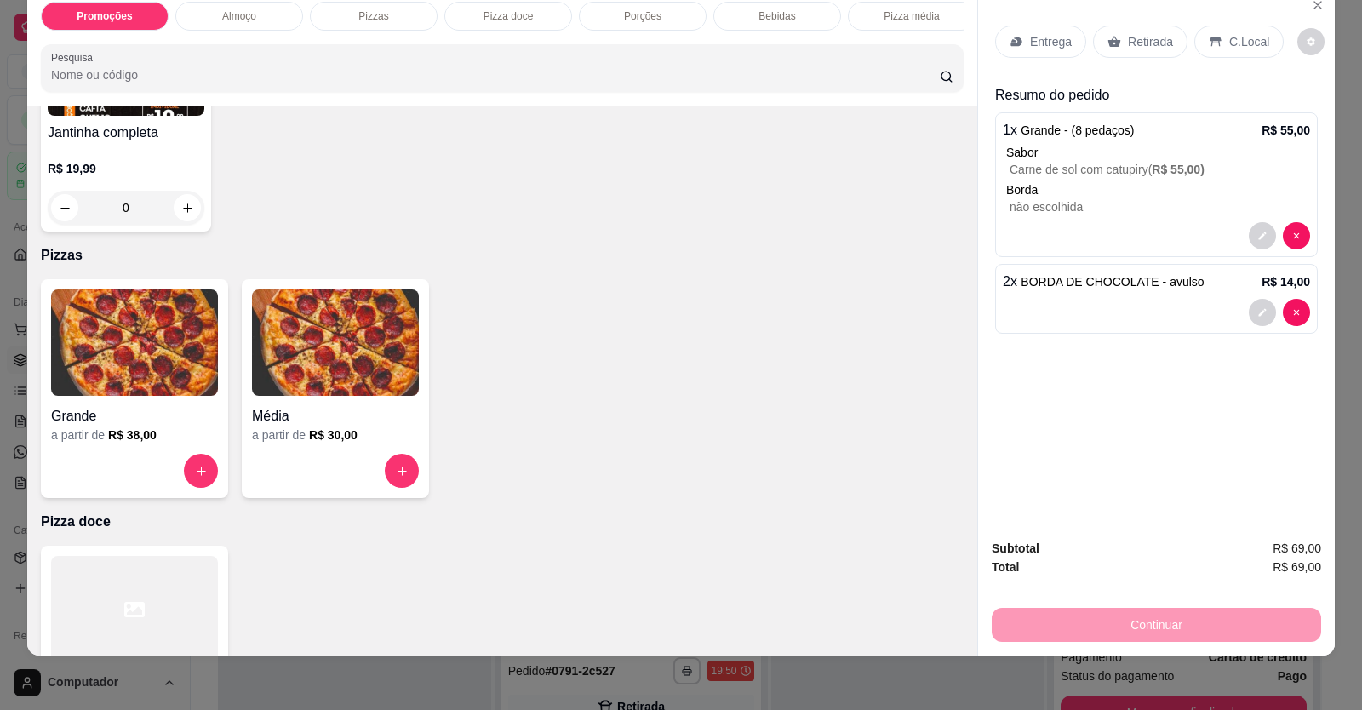
click at [115, 444] on h6 "R$ 38,00" at bounding box center [132, 435] width 49 height 17
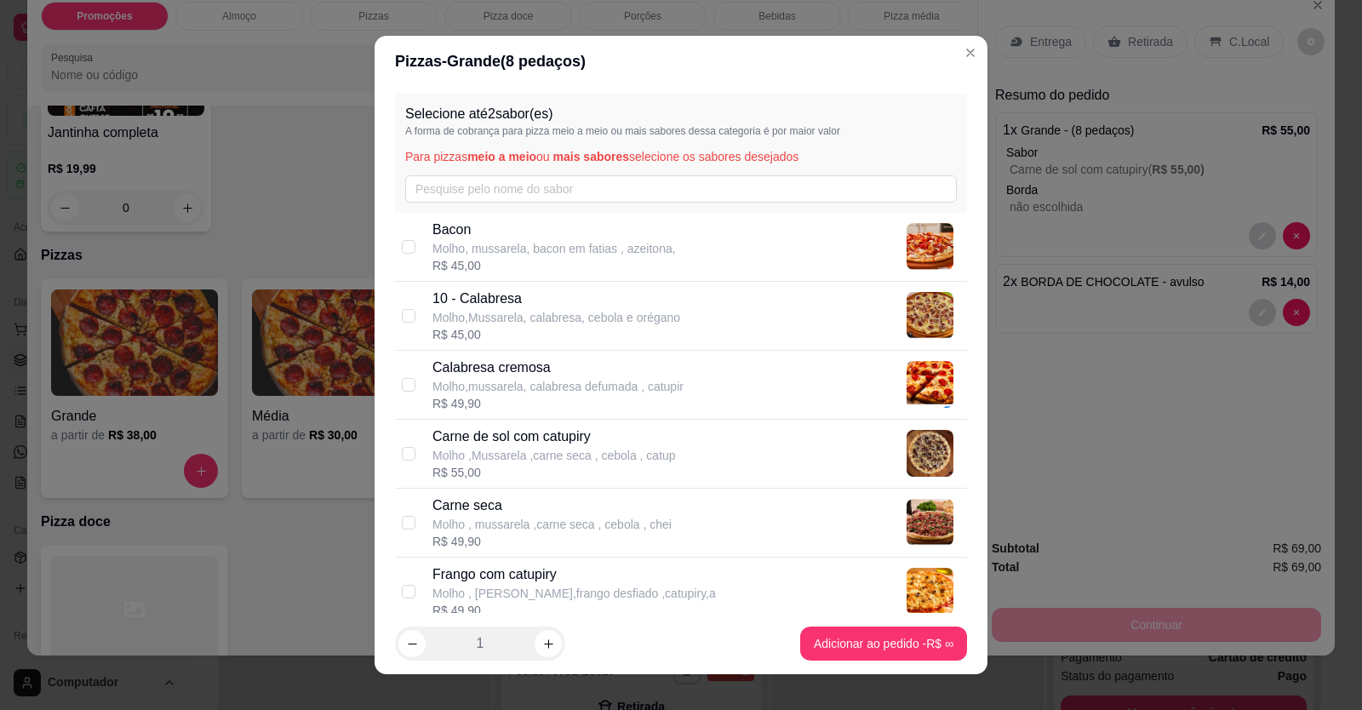
click at [466, 314] on p "Molho,Mussarela, calabresa, cebola e orégano" at bounding box center [557, 317] width 248 height 17
checkbox input "true"
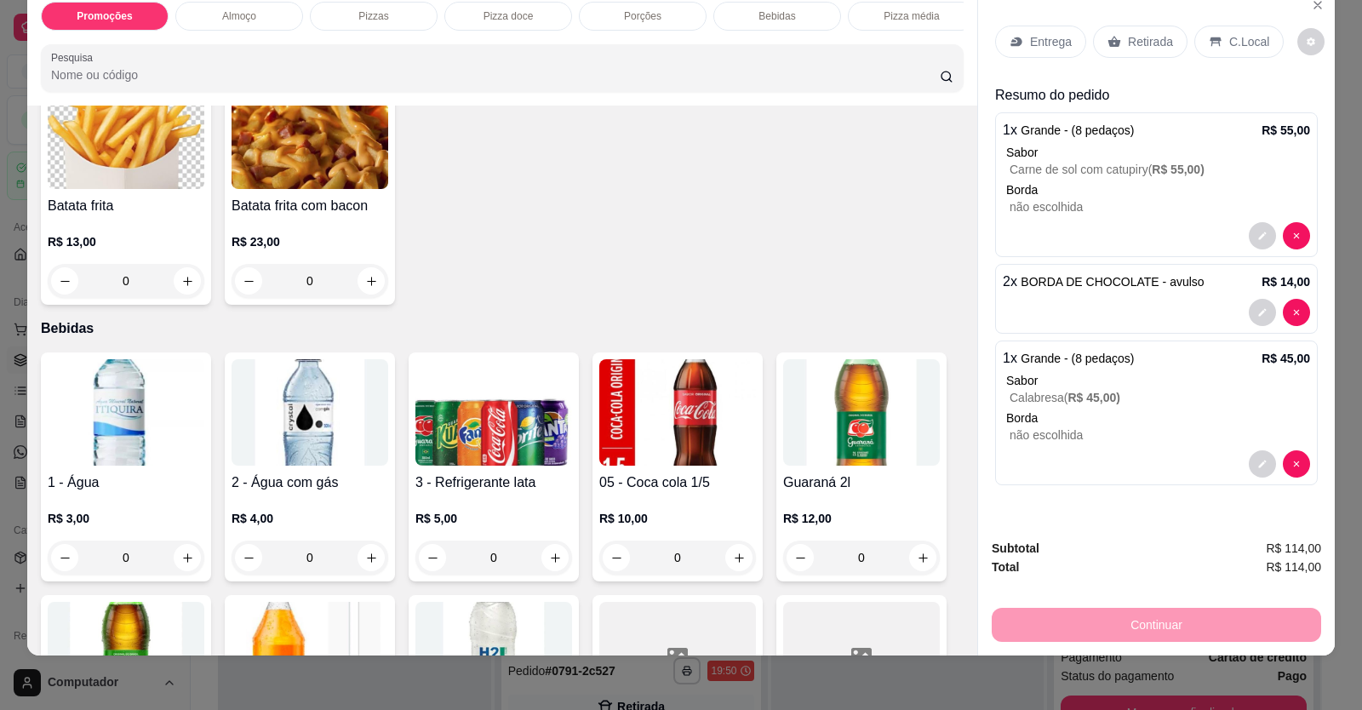
scroll to position [1362, 0]
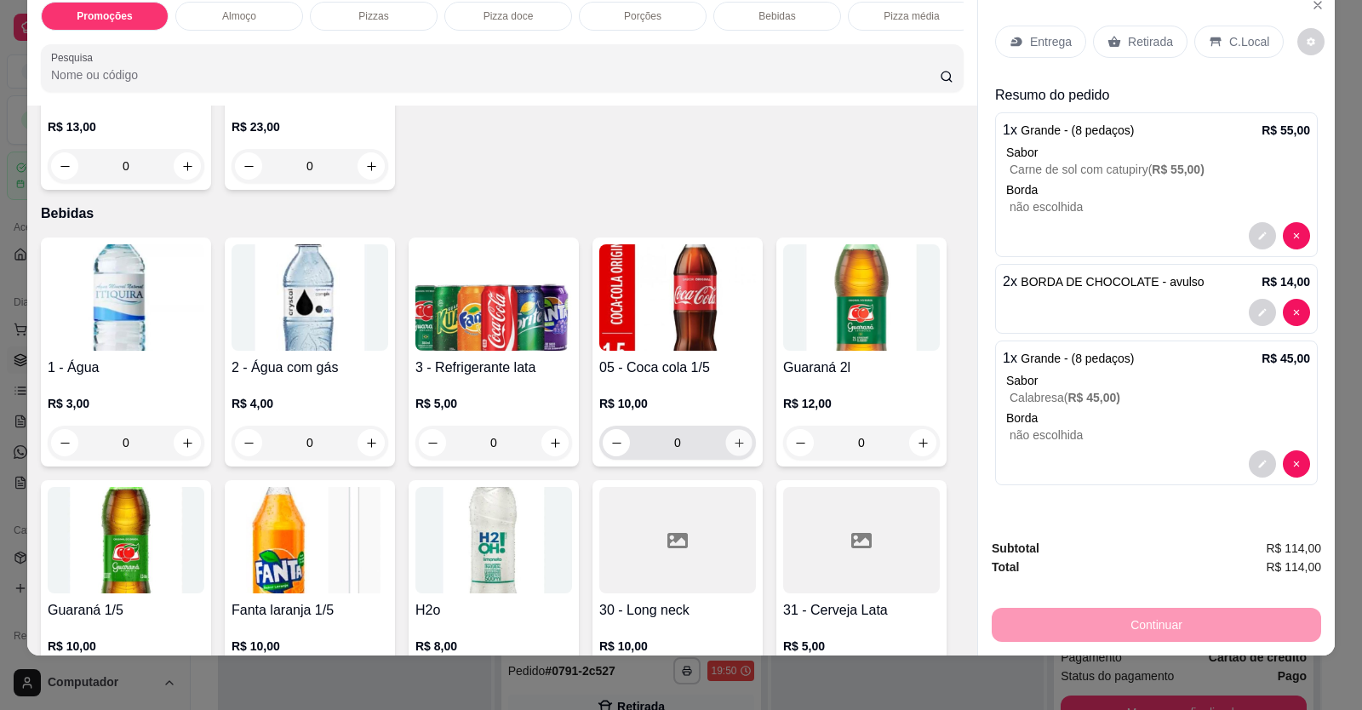
click at [732, 456] on button "increase-product-quantity" at bounding box center [738, 443] width 26 height 26
type input "1"
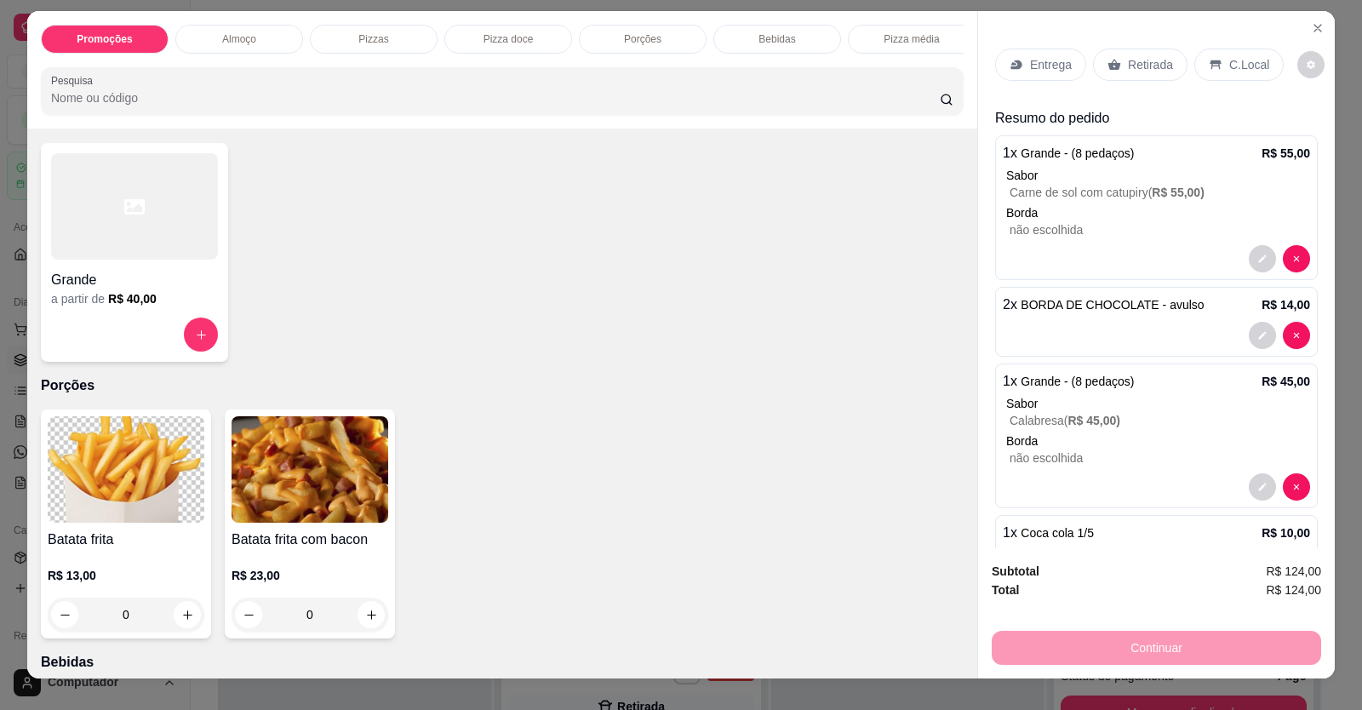
scroll to position [0, 0]
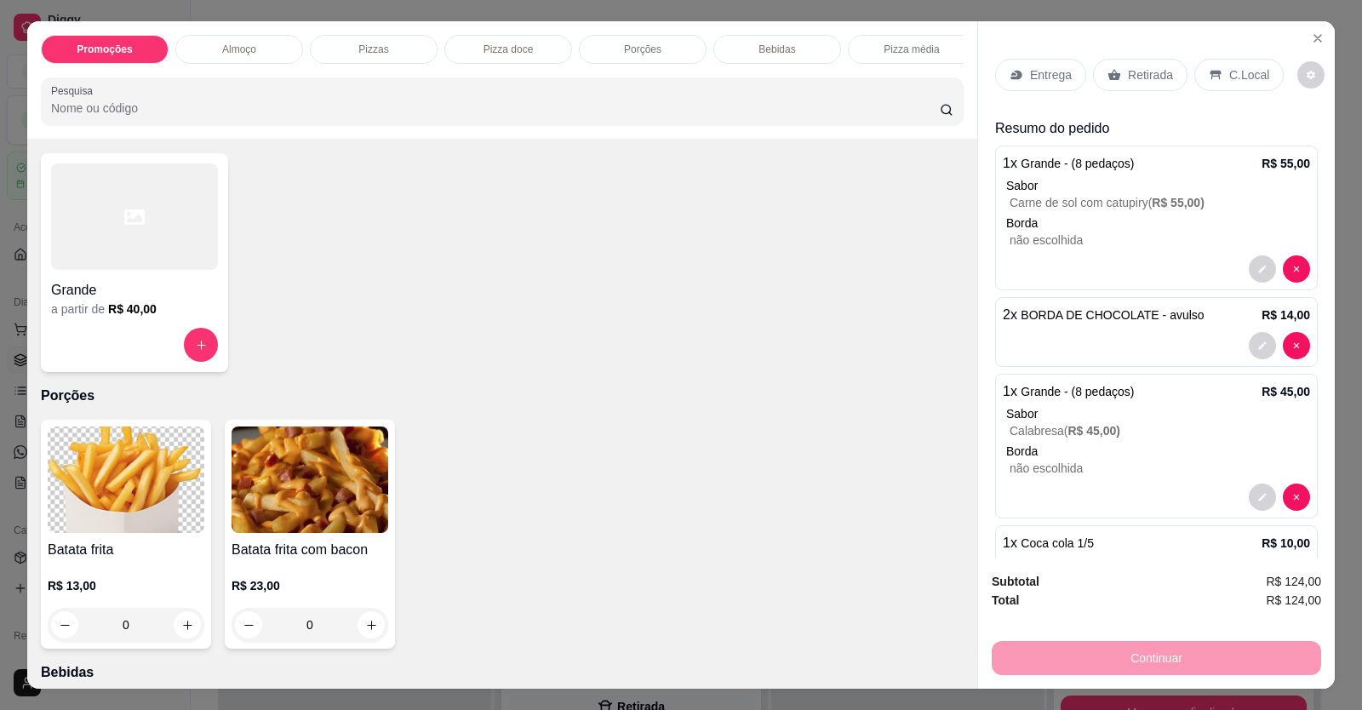
click at [1045, 63] on div "Entrega" at bounding box center [1040, 75] width 91 height 32
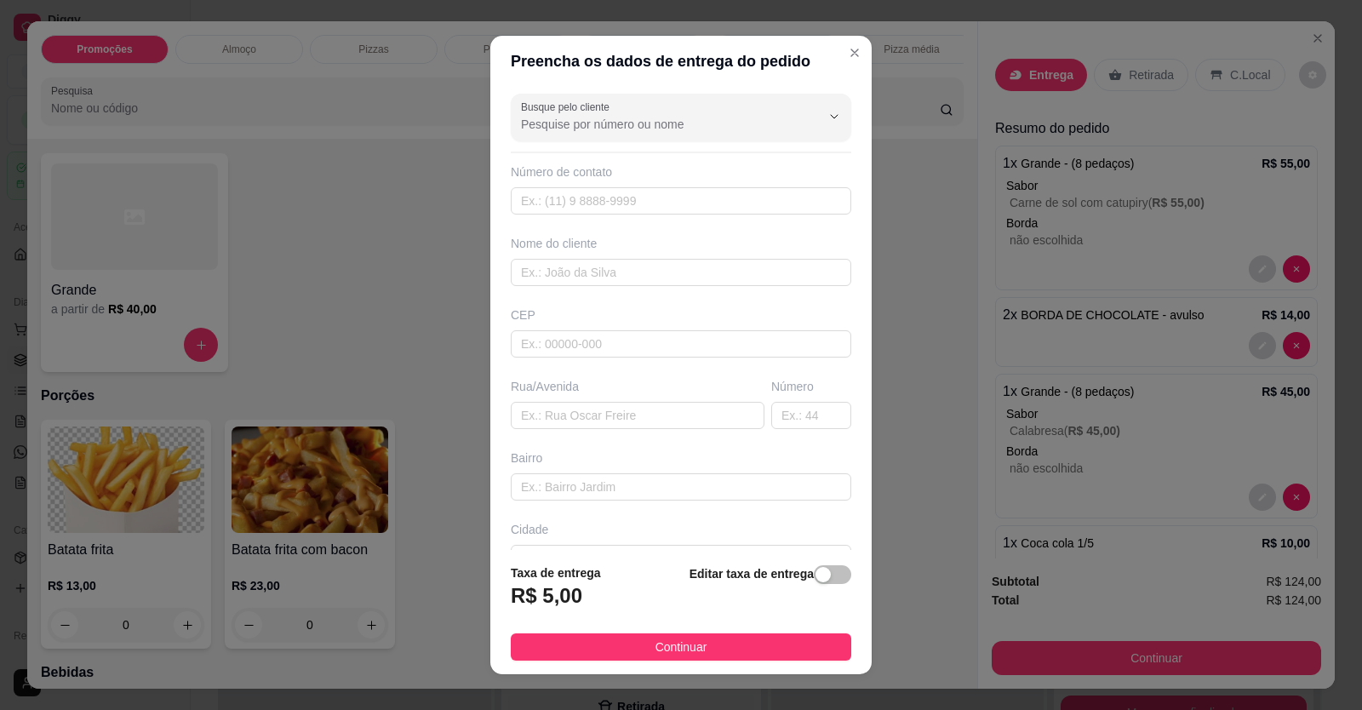
click at [733, 215] on div "Busque pelo cliente Número de contato Nome do cliente CEP Rua/[GEOGRAPHIC_DATA]" at bounding box center [680, 319] width 381 height 464
click at [729, 210] on input "text" at bounding box center [681, 200] width 341 height 27
type input "[PHONE_NUMBER]"
click at [678, 279] on input "text" at bounding box center [681, 272] width 341 height 27
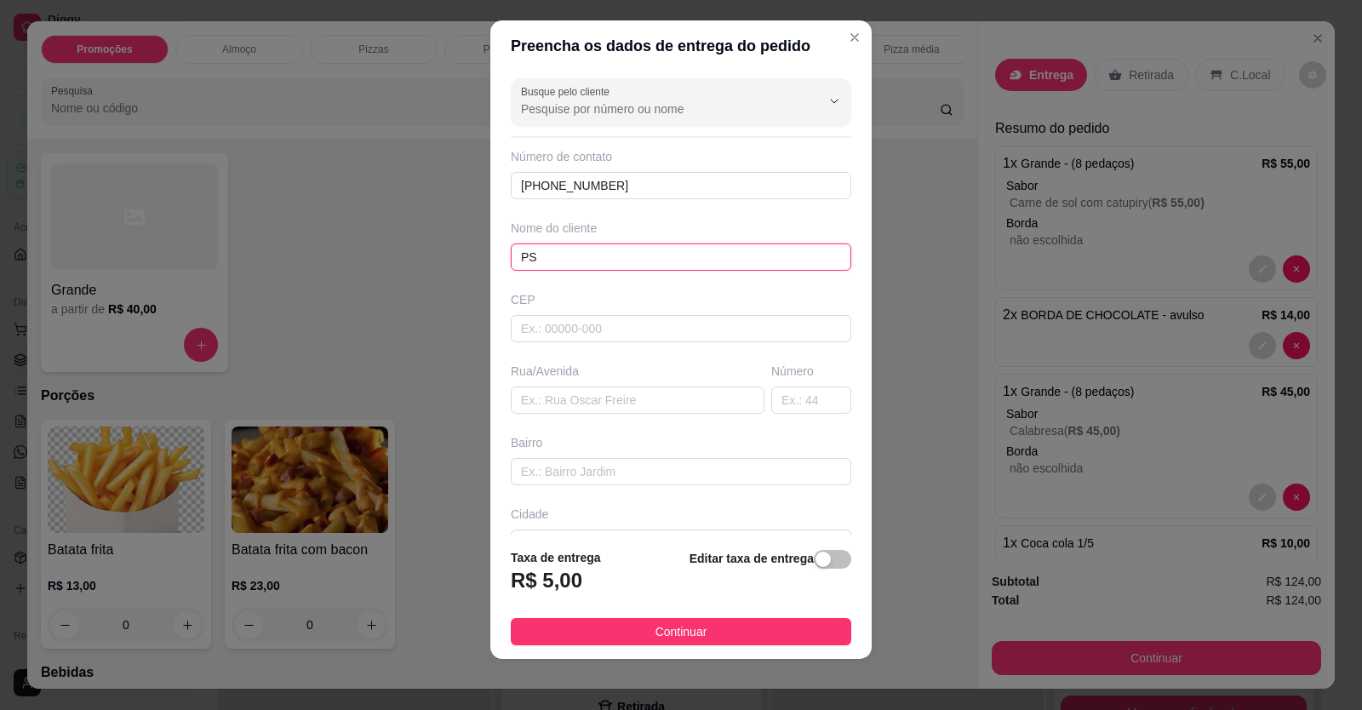
scroll to position [19, 0]
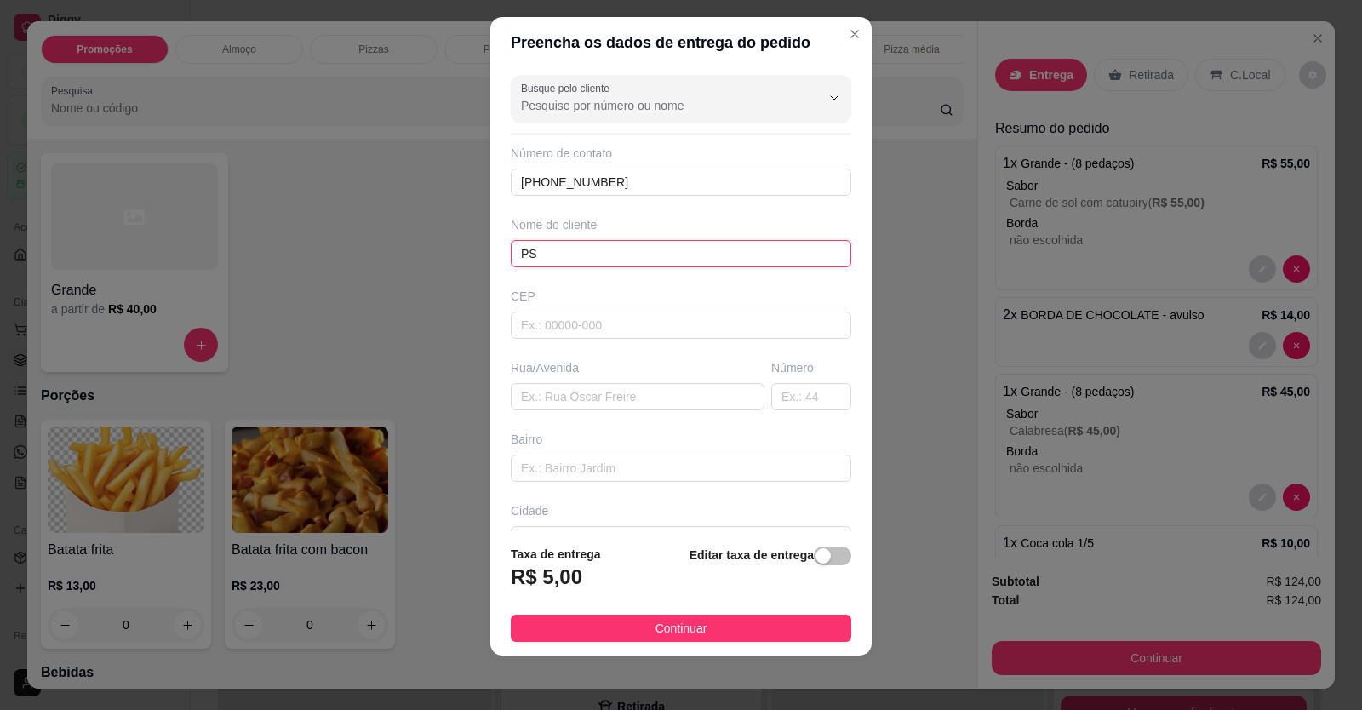
type input "PS"
click at [574, 465] on input "text" at bounding box center [681, 468] width 341 height 27
paste input "[STREET_ADDRESS]"
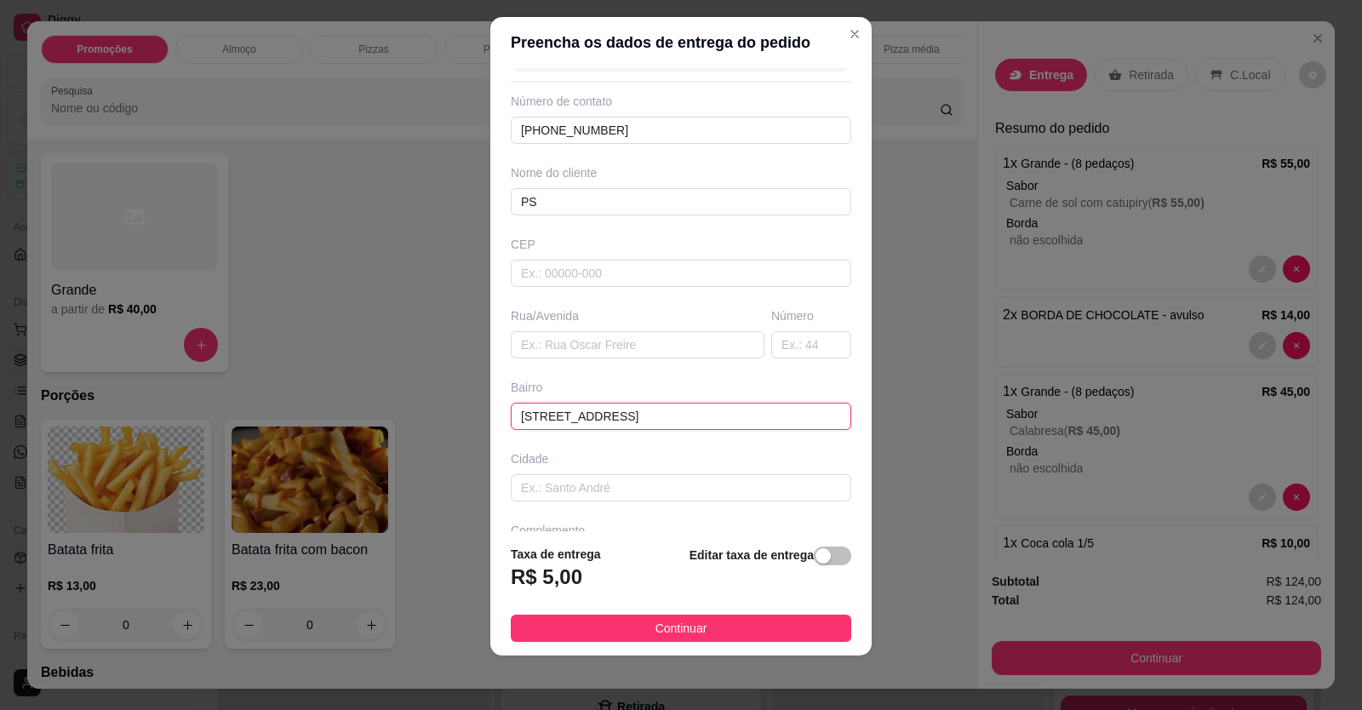
scroll to position [110, 0]
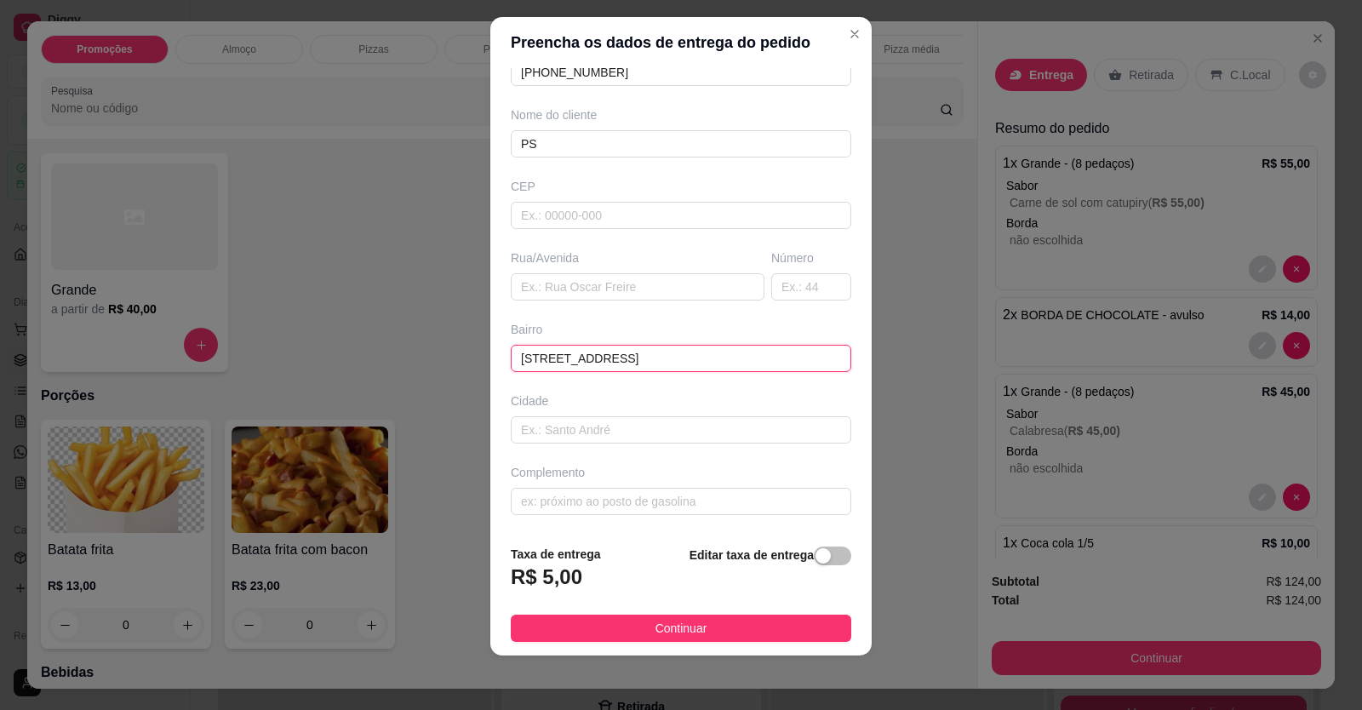
click at [781, 362] on input "[STREET_ADDRESS]" at bounding box center [681, 358] width 341 height 27
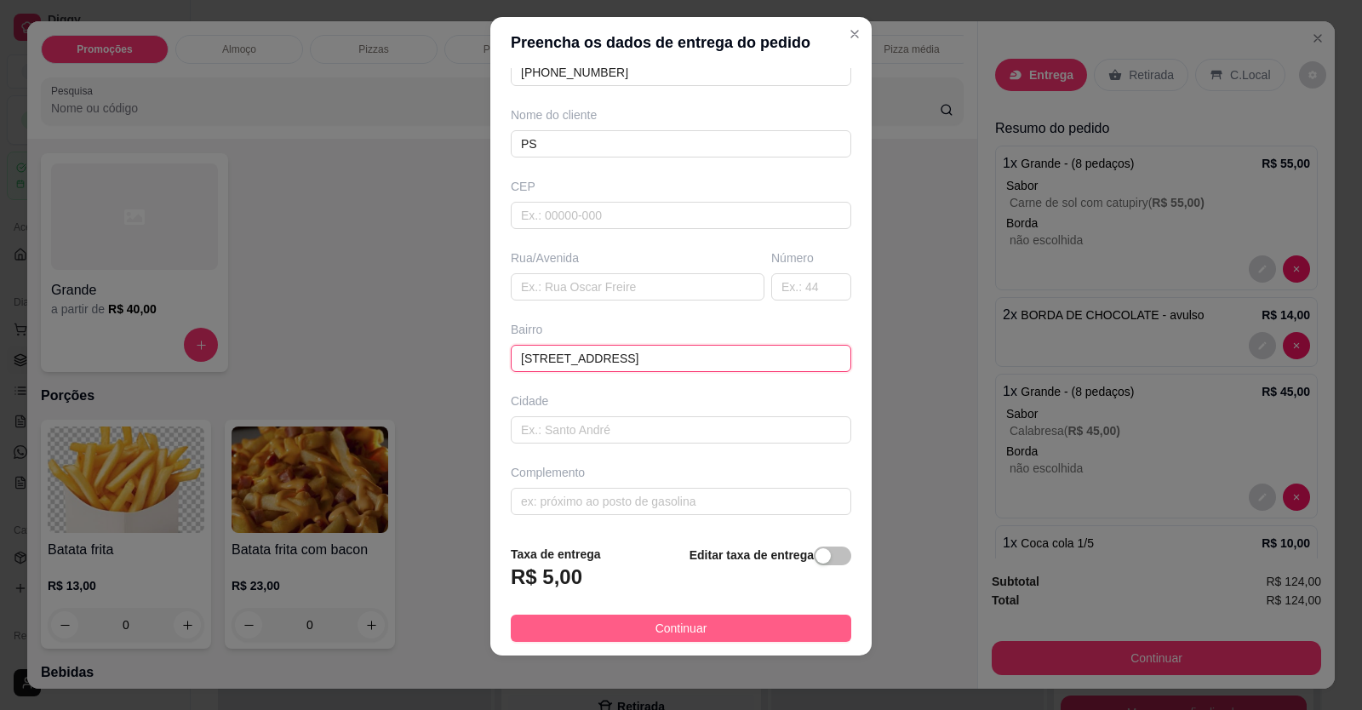
type input "[STREET_ADDRESS]"
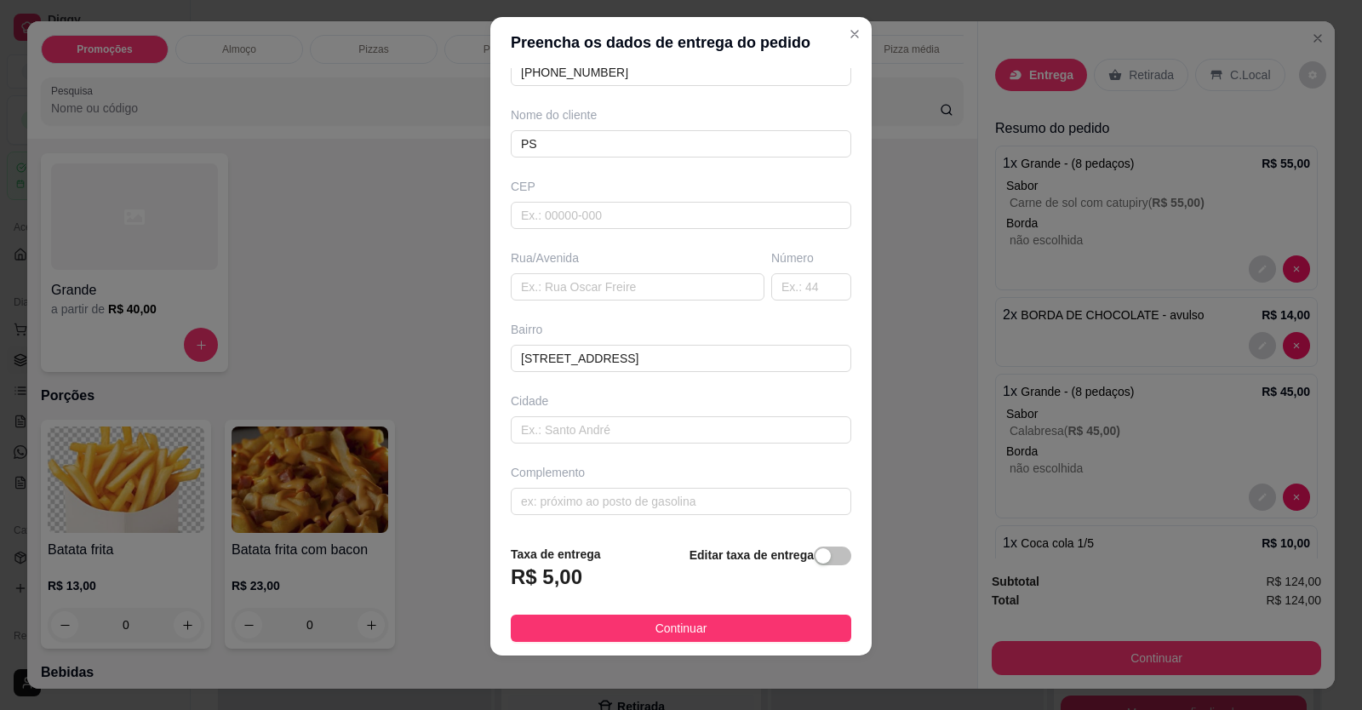
click at [733, 633] on button "Continuar" at bounding box center [681, 628] width 341 height 27
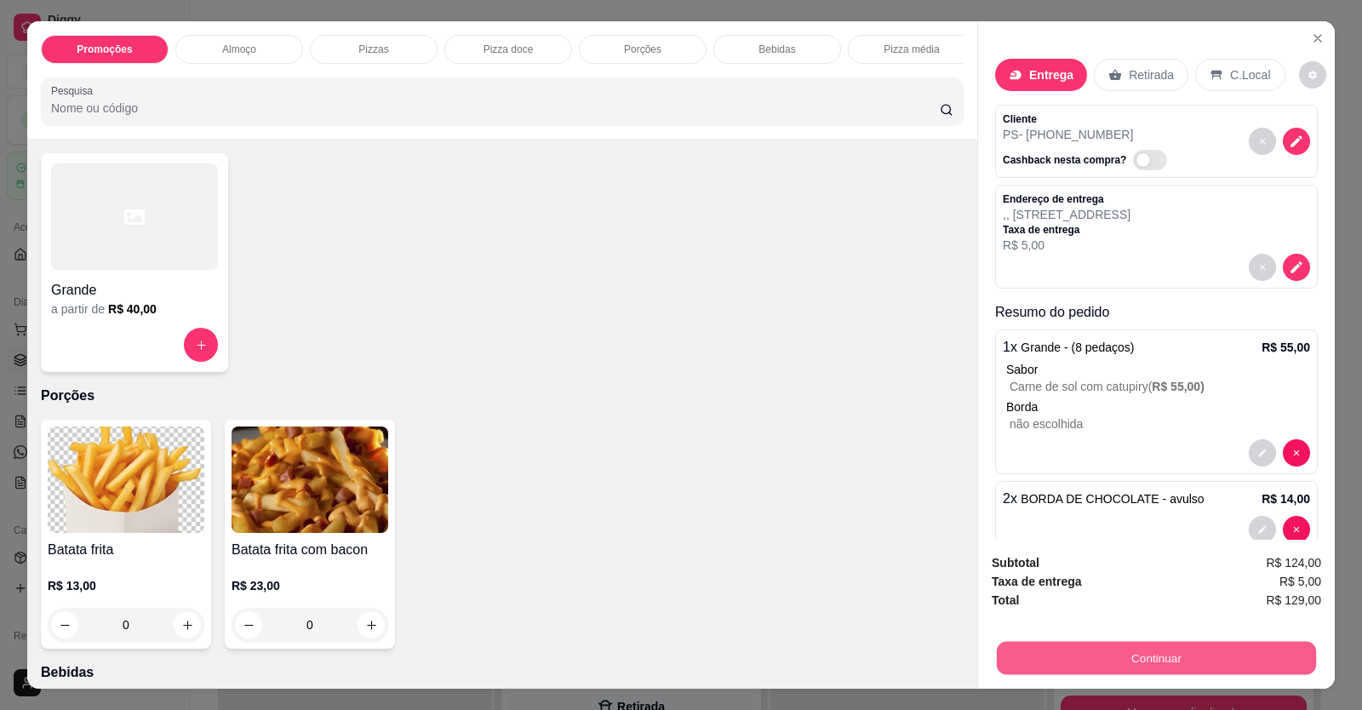
click at [1005, 650] on button "Continuar" at bounding box center [1156, 658] width 319 height 33
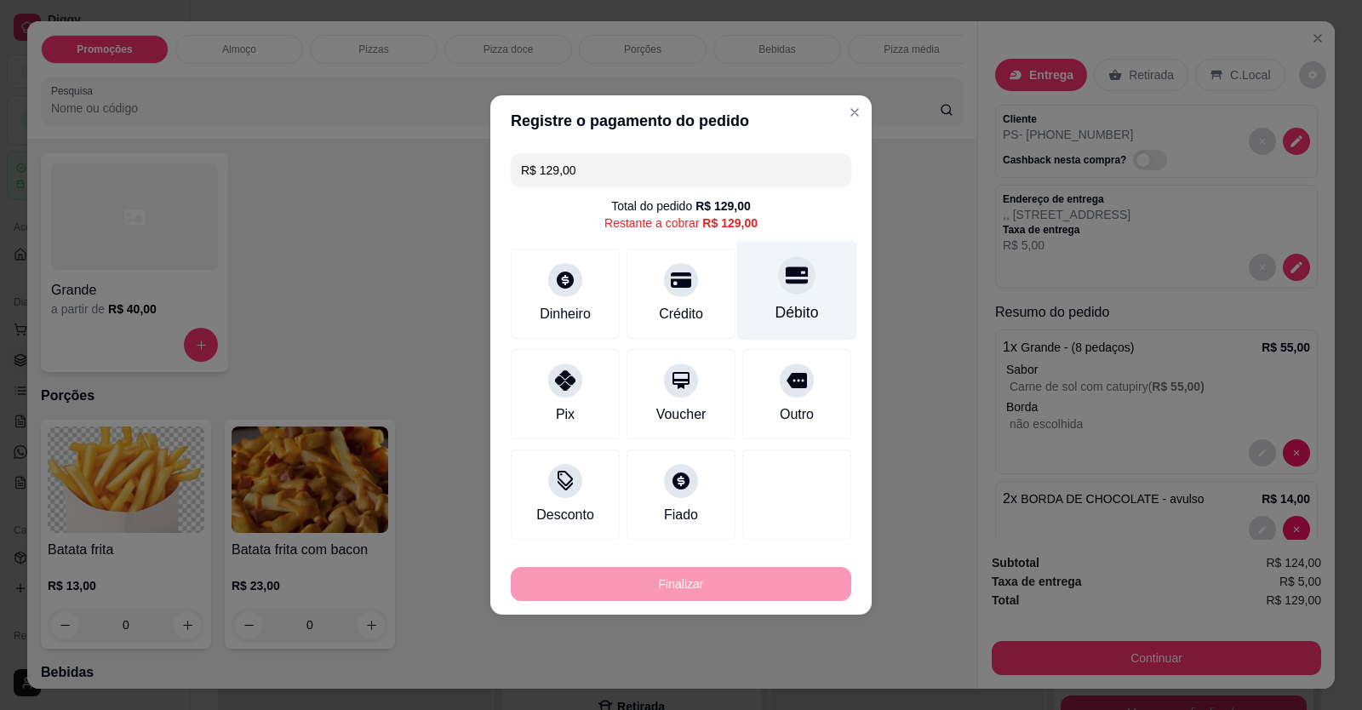
click at [799, 325] on div "Débito" at bounding box center [797, 291] width 120 height 100
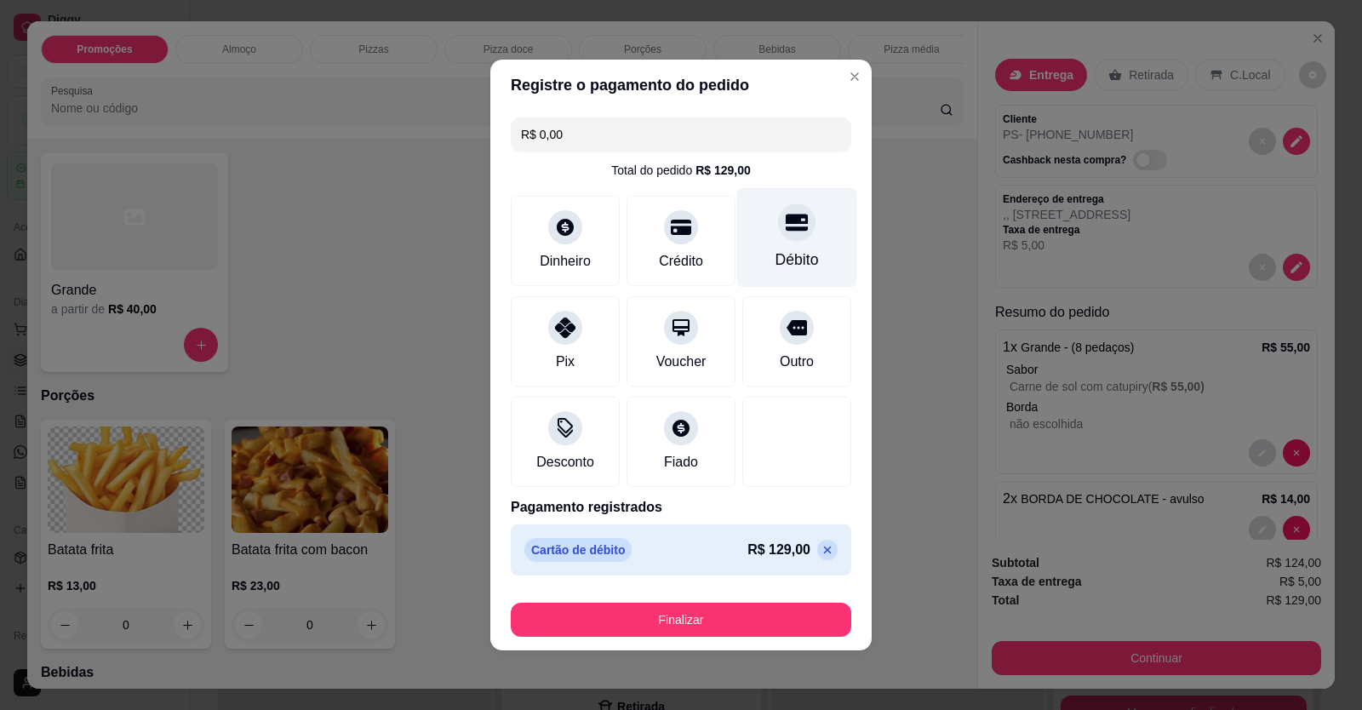
type input "R$ 0,00"
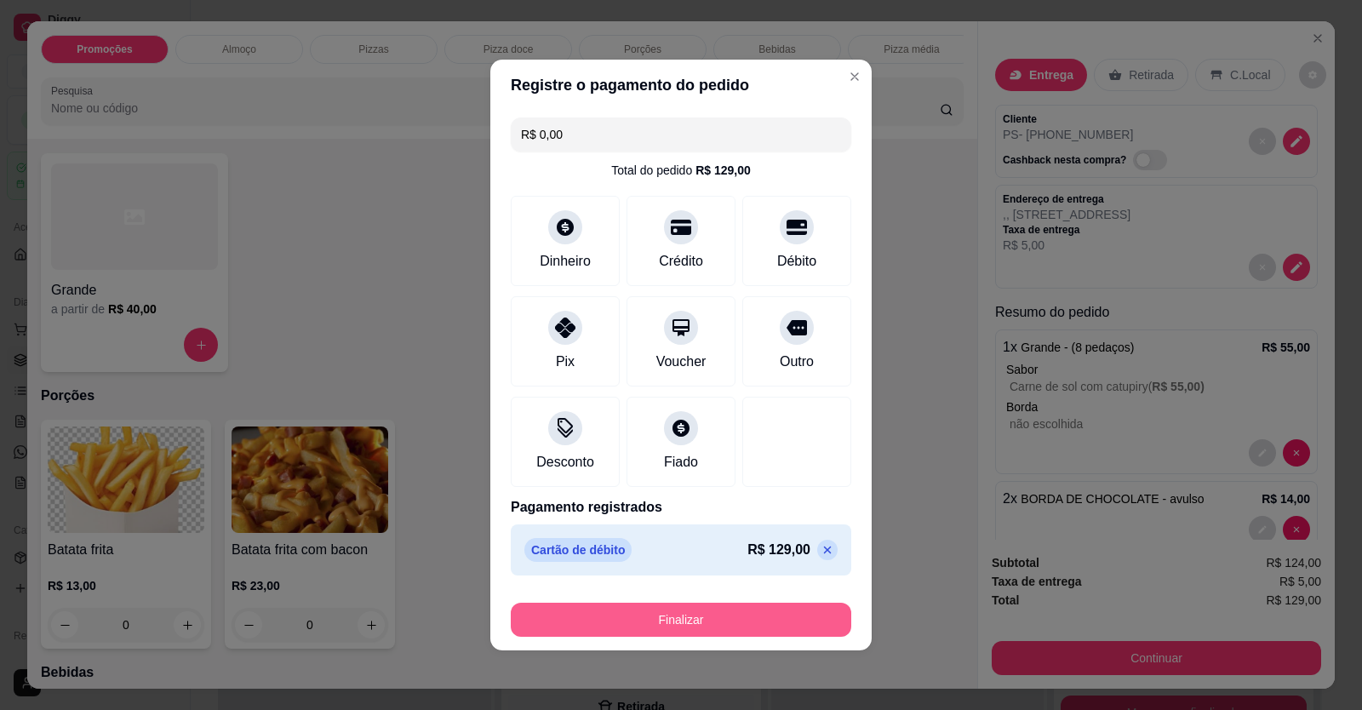
click at [769, 628] on button "Finalizar" at bounding box center [681, 620] width 341 height 34
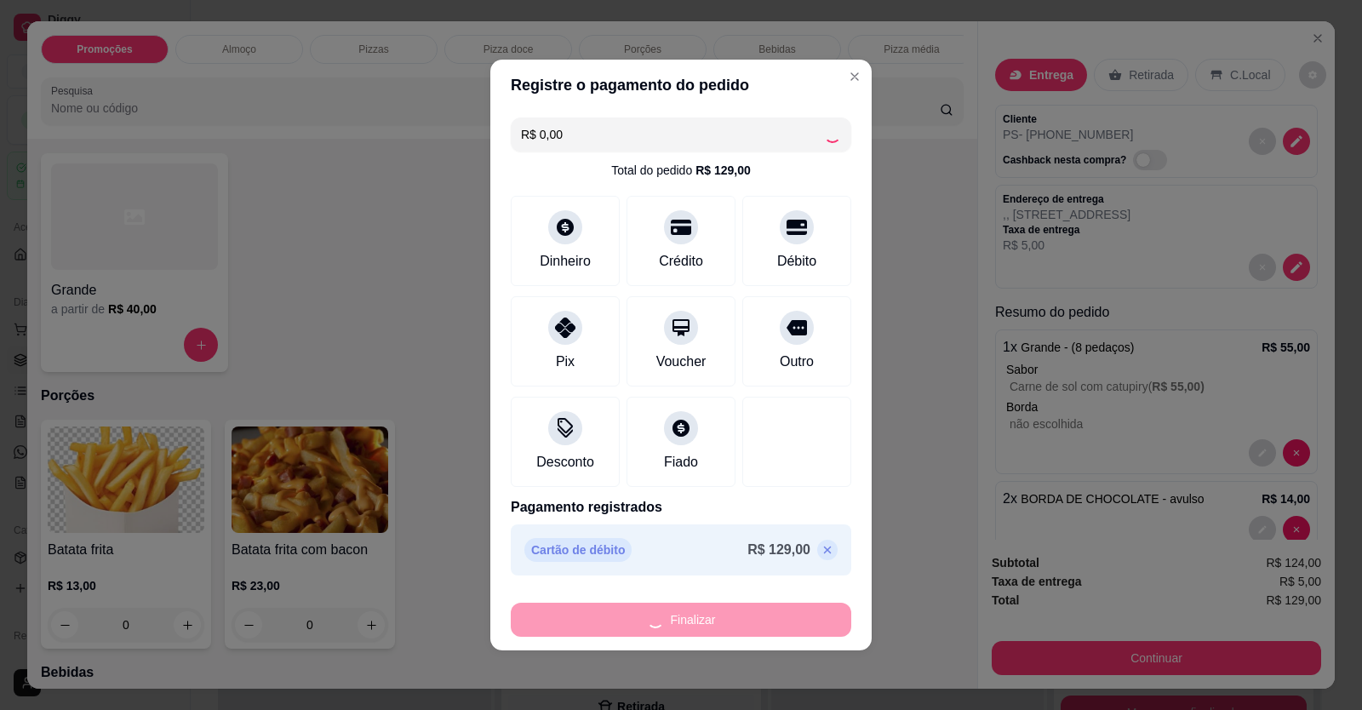
type input "0"
type input "-R$ 129,00"
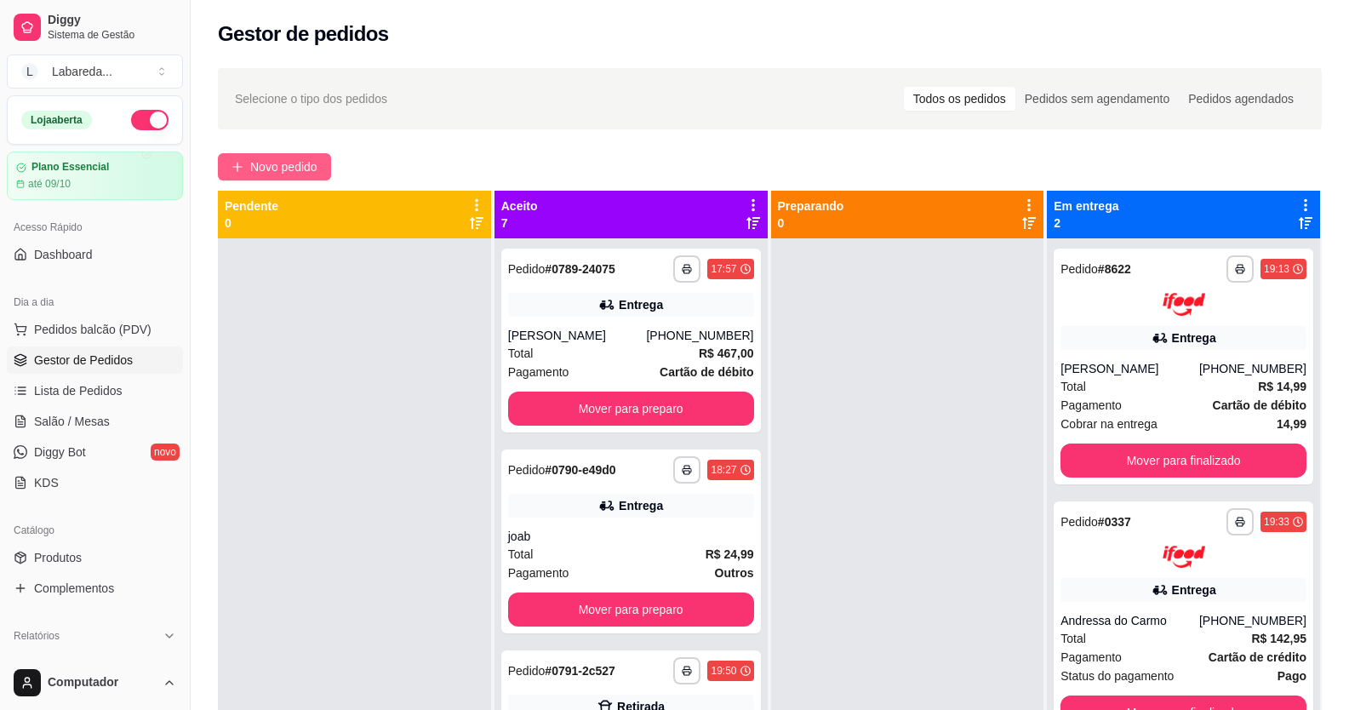
click at [296, 176] on button "Novo pedido" at bounding box center [274, 166] width 113 height 27
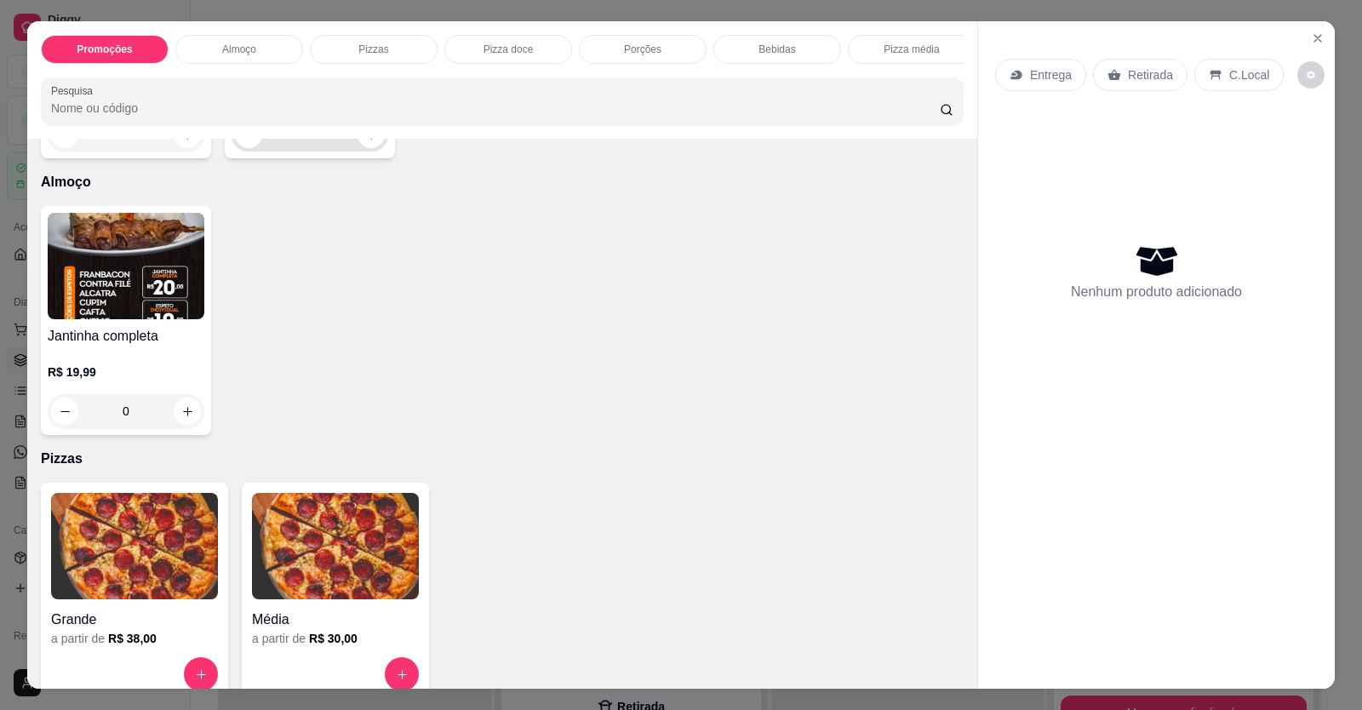
scroll to position [596, 0]
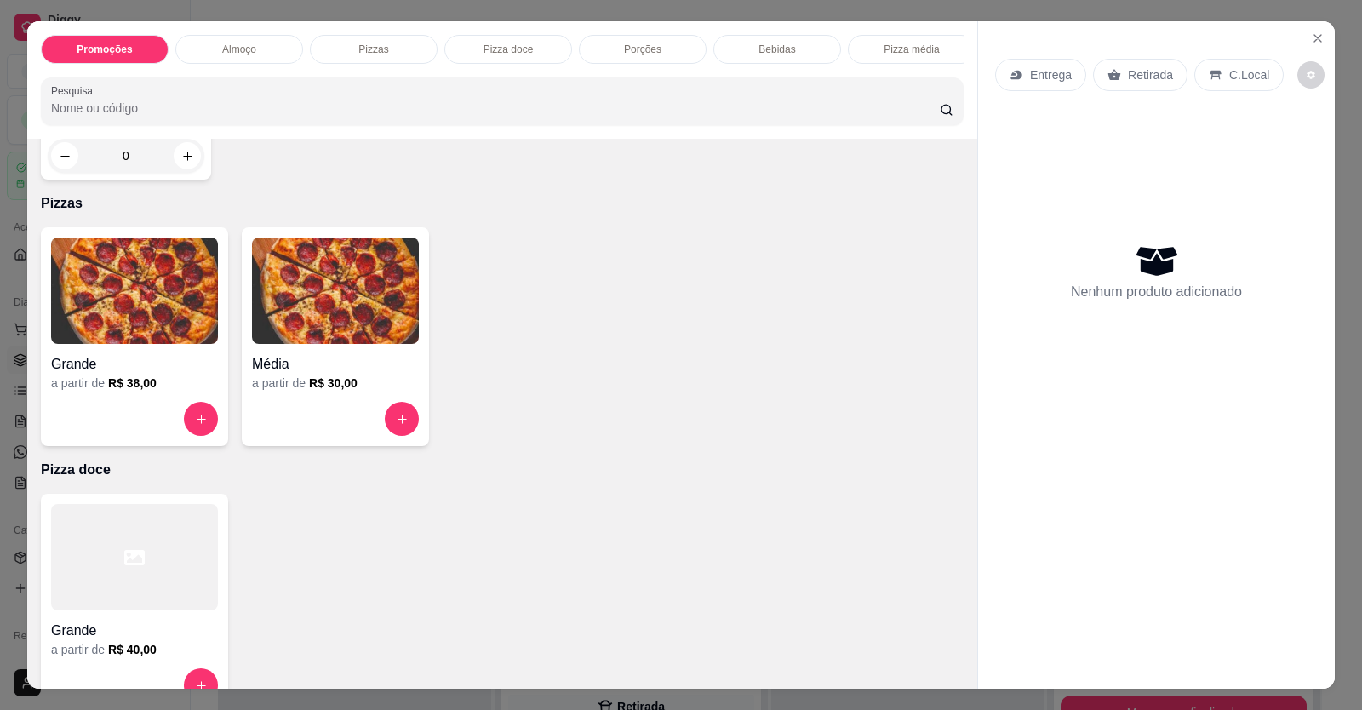
click at [146, 387] on h6 "R$ 38,00" at bounding box center [132, 383] width 49 height 17
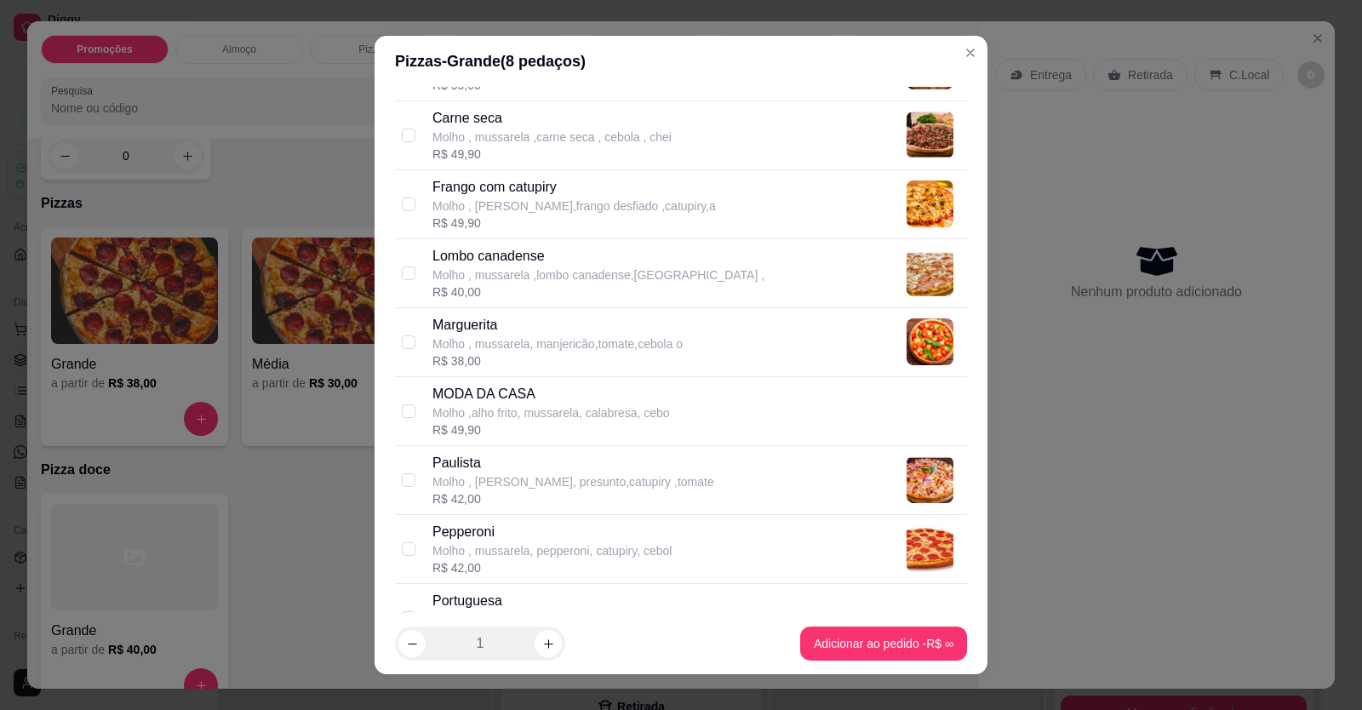
scroll to position [341, 0]
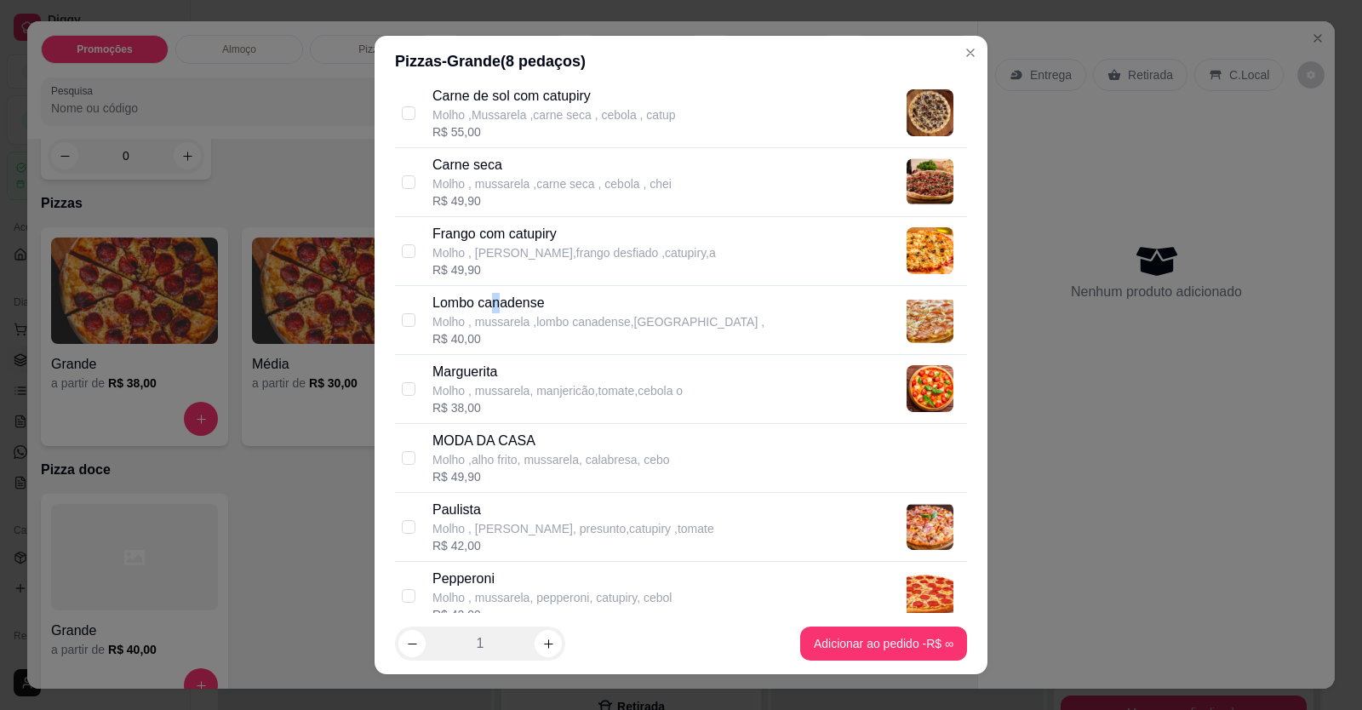
click at [491, 295] on p "Lombo canadense" at bounding box center [599, 303] width 332 height 20
checkbox input "true"
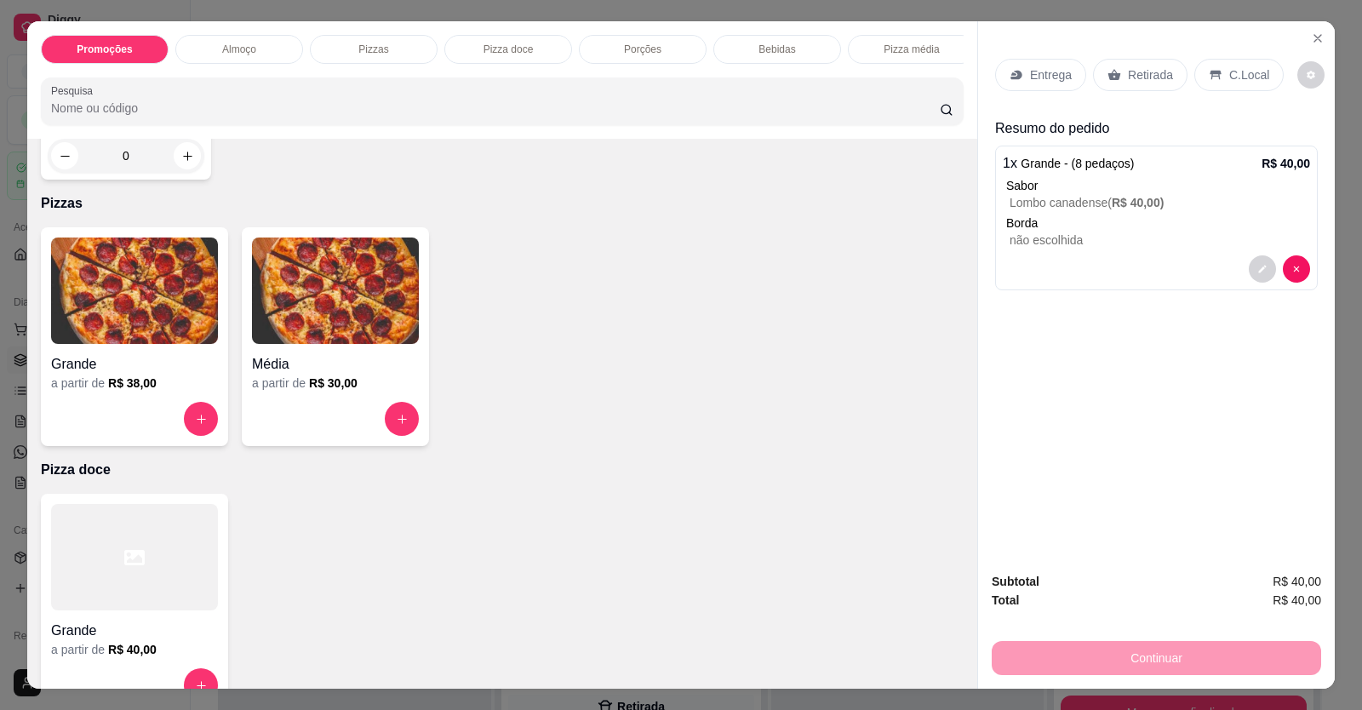
click at [195, 364] on div "Grande" at bounding box center [134, 359] width 167 height 31
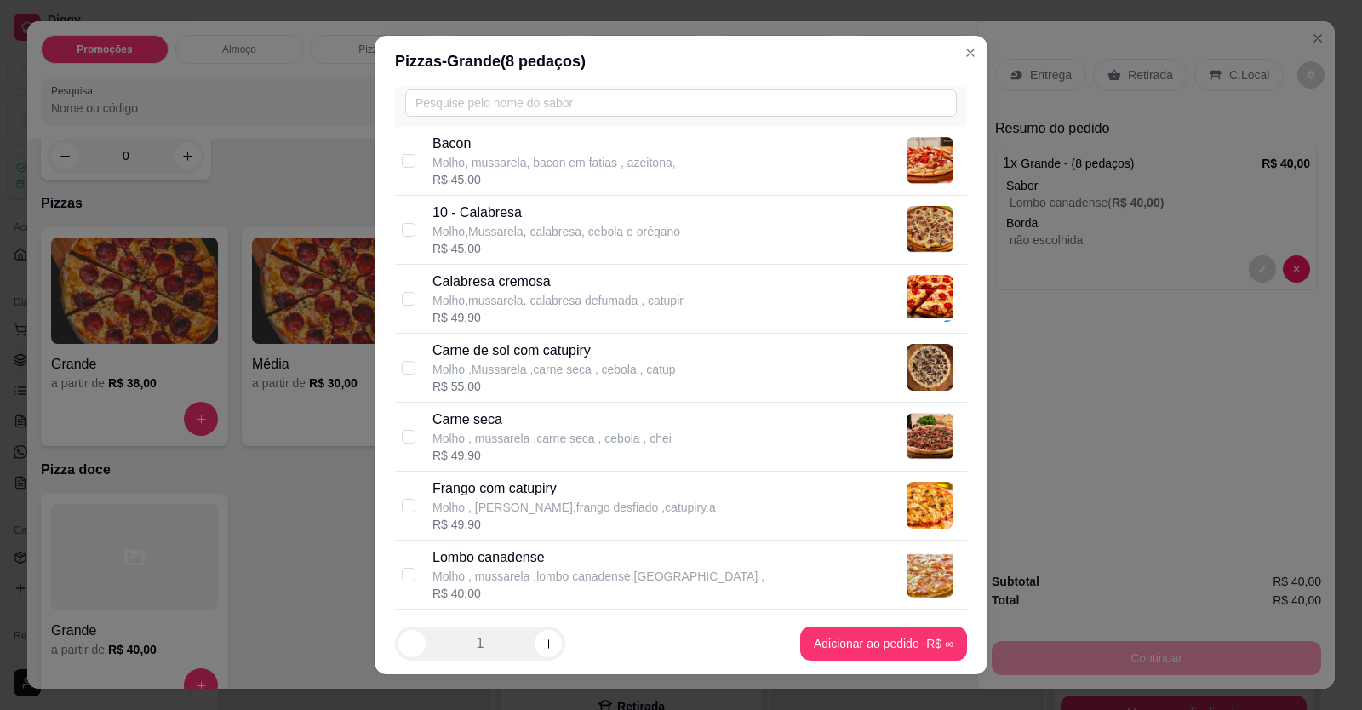
scroll to position [85, 0]
click at [505, 286] on p "Calabresa cremosa" at bounding box center [558, 282] width 251 height 20
checkbox input "true"
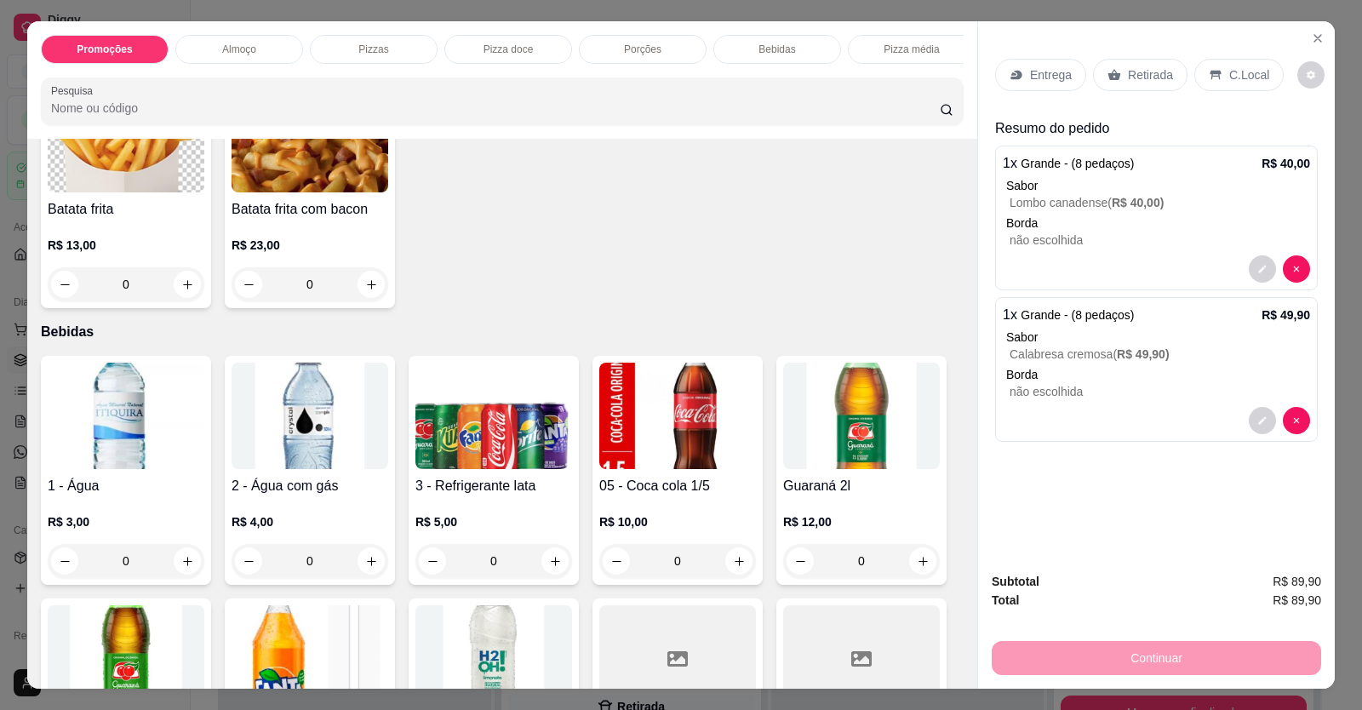
scroll to position [1618, 0]
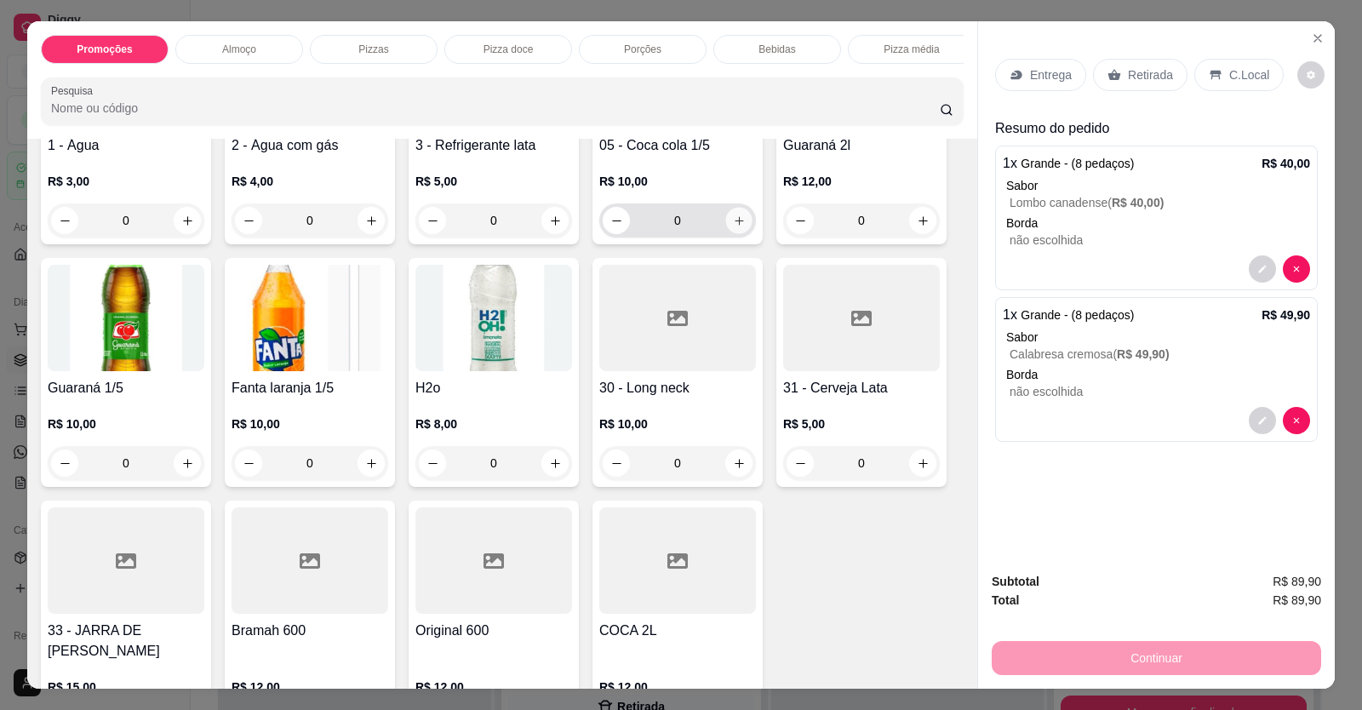
click at [734, 234] on button "increase-product-quantity" at bounding box center [738, 221] width 26 height 26
type input "1"
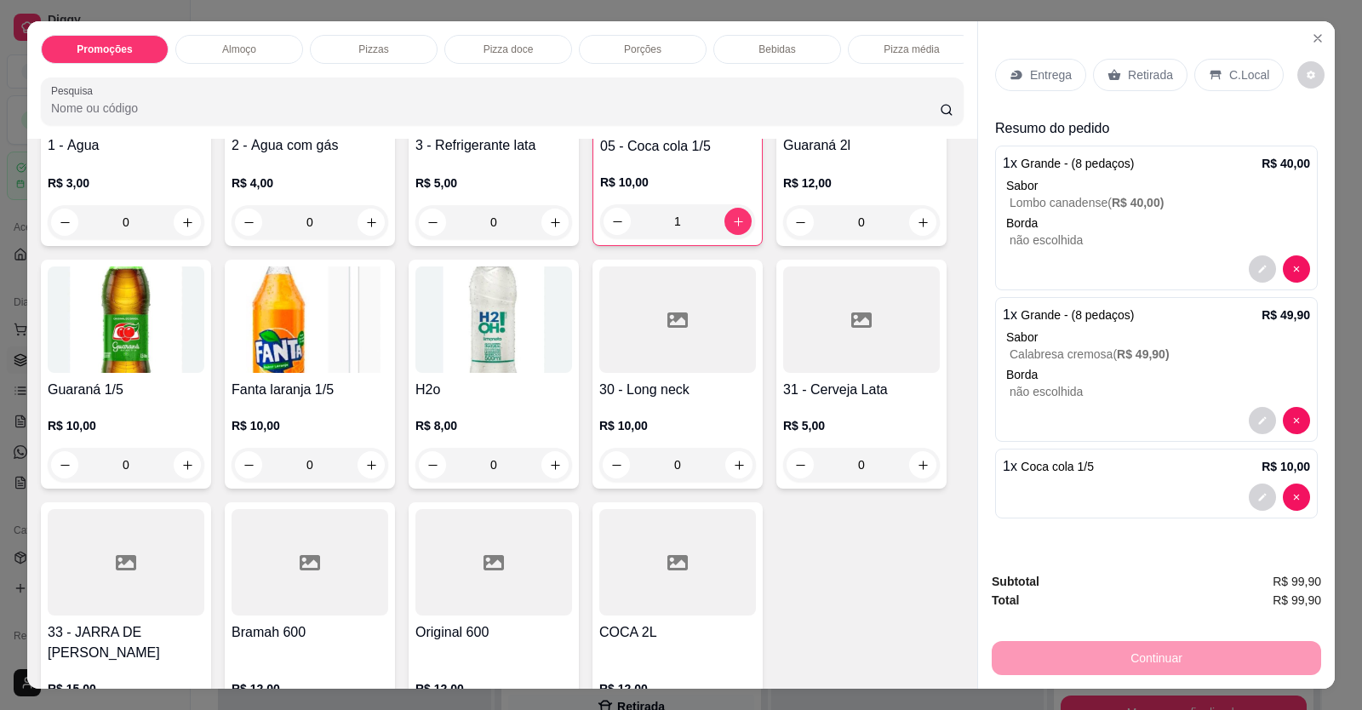
click at [1241, 77] on p "C.Local" at bounding box center [1249, 74] width 40 height 17
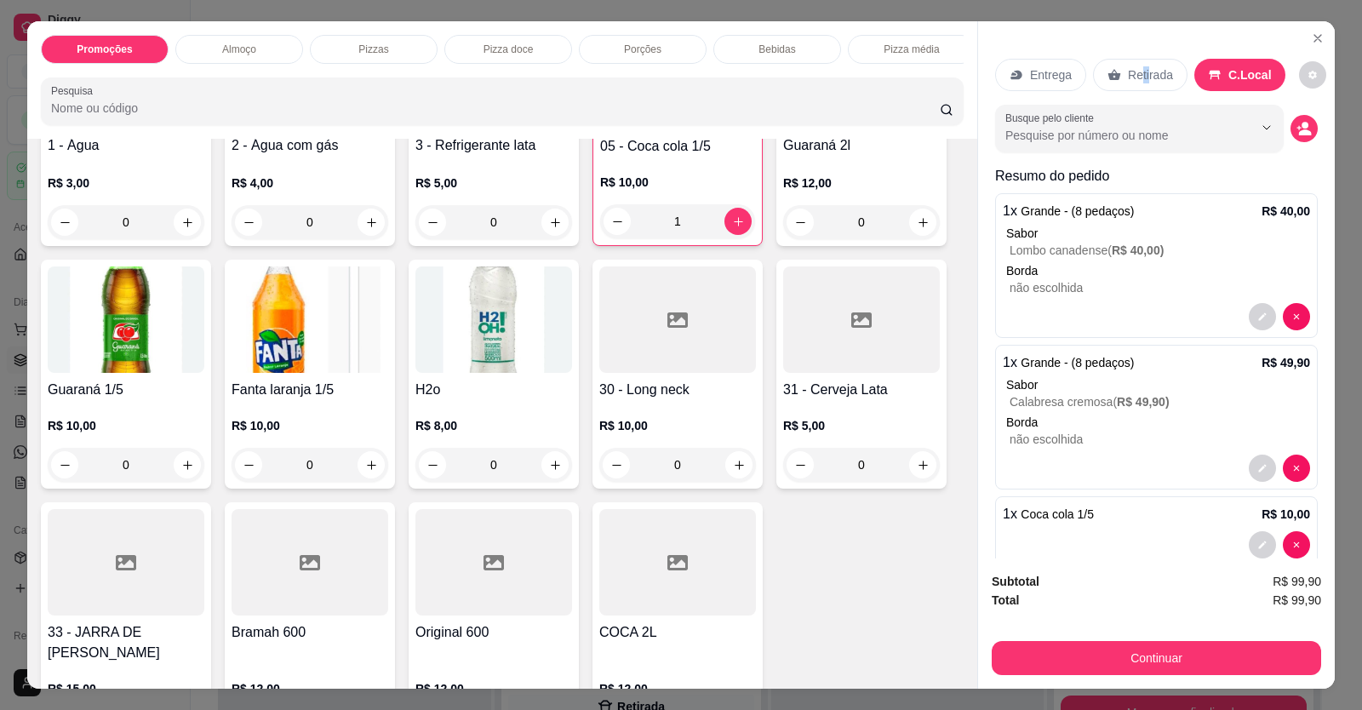
drag, startPoint x: 1141, startPoint y: 93, endPoint x: 1130, endPoint y: 80, distance: 16.9
click at [1133, 89] on div "Entrega Retirada C.Local" at bounding box center [1156, 75] width 323 height 60
click at [1129, 80] on p "Retirada" at bounding box center [1150, 74] width 45 height 17
click at [1297, 123] on icon "decrease-product-quantity" at bounding box center [1304, 128] width 14 height 14
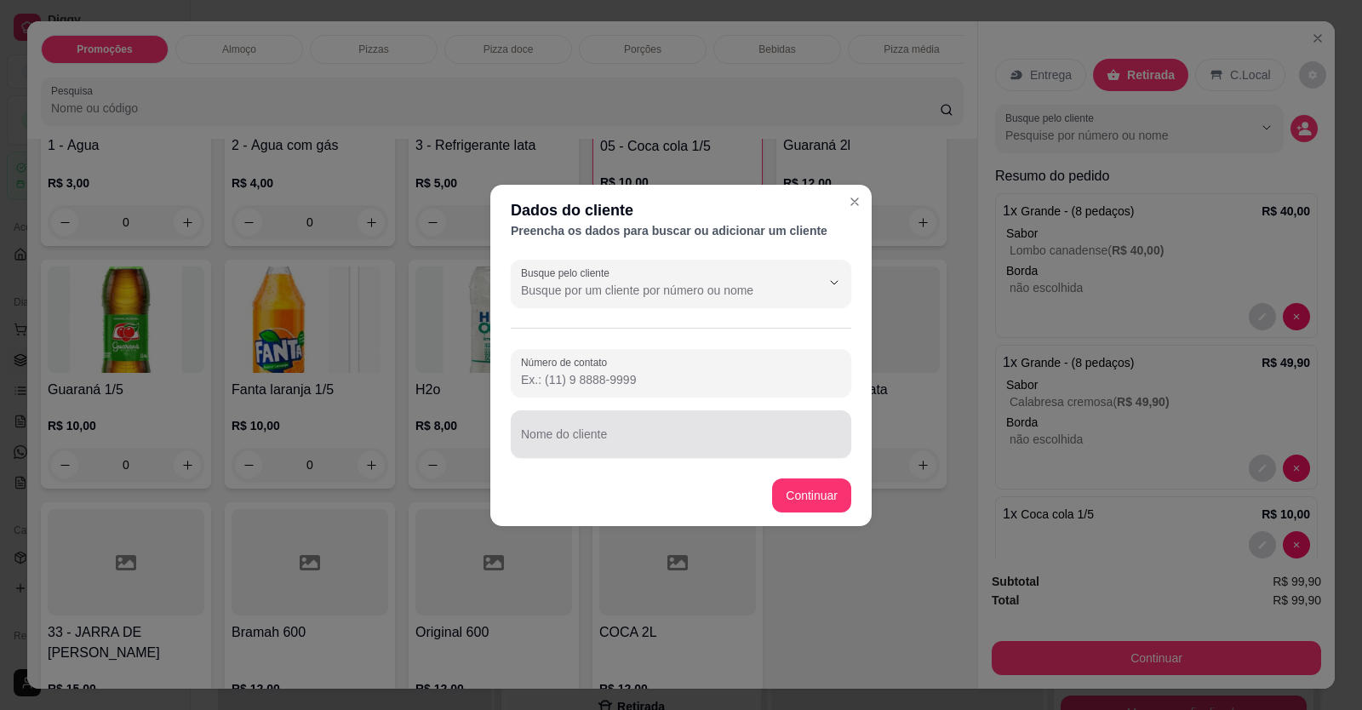
click at [672, 456] on div "Nome do cliente" at bounding box center [681, 434] width 341 height 48
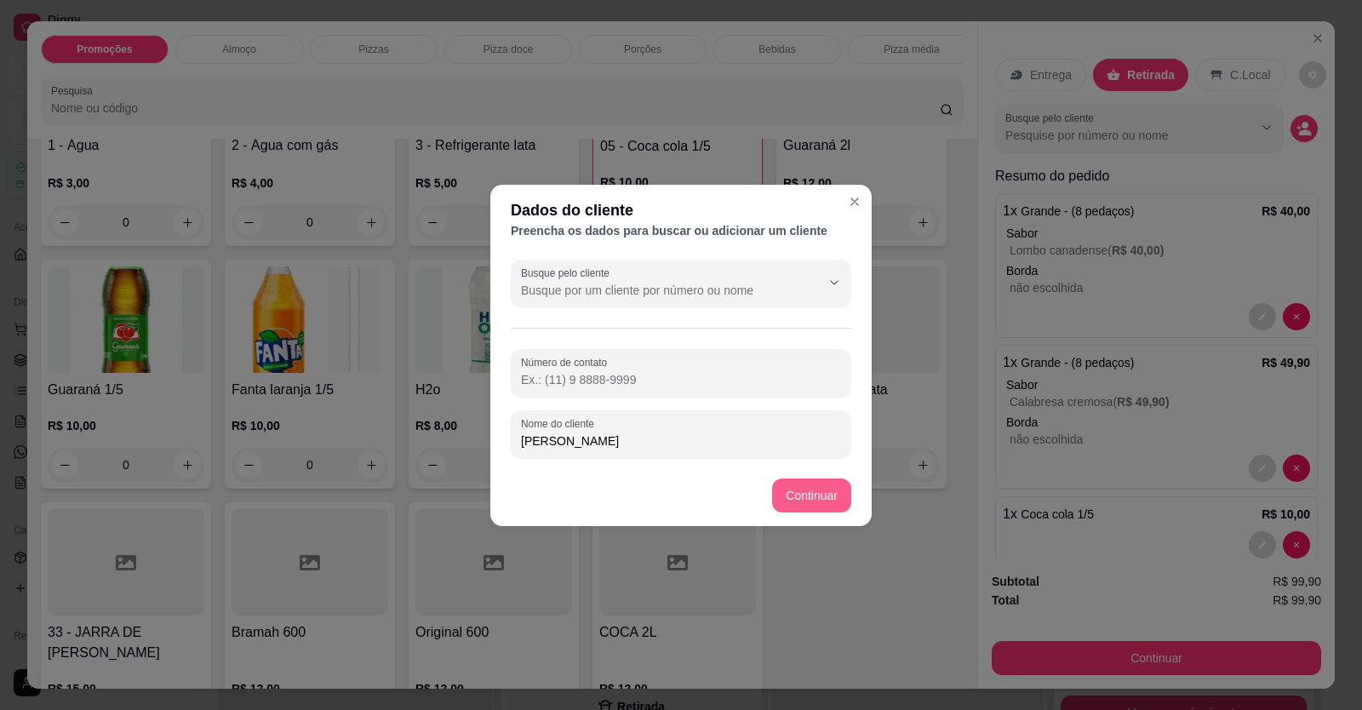
type input "[PERSON_NAME]"
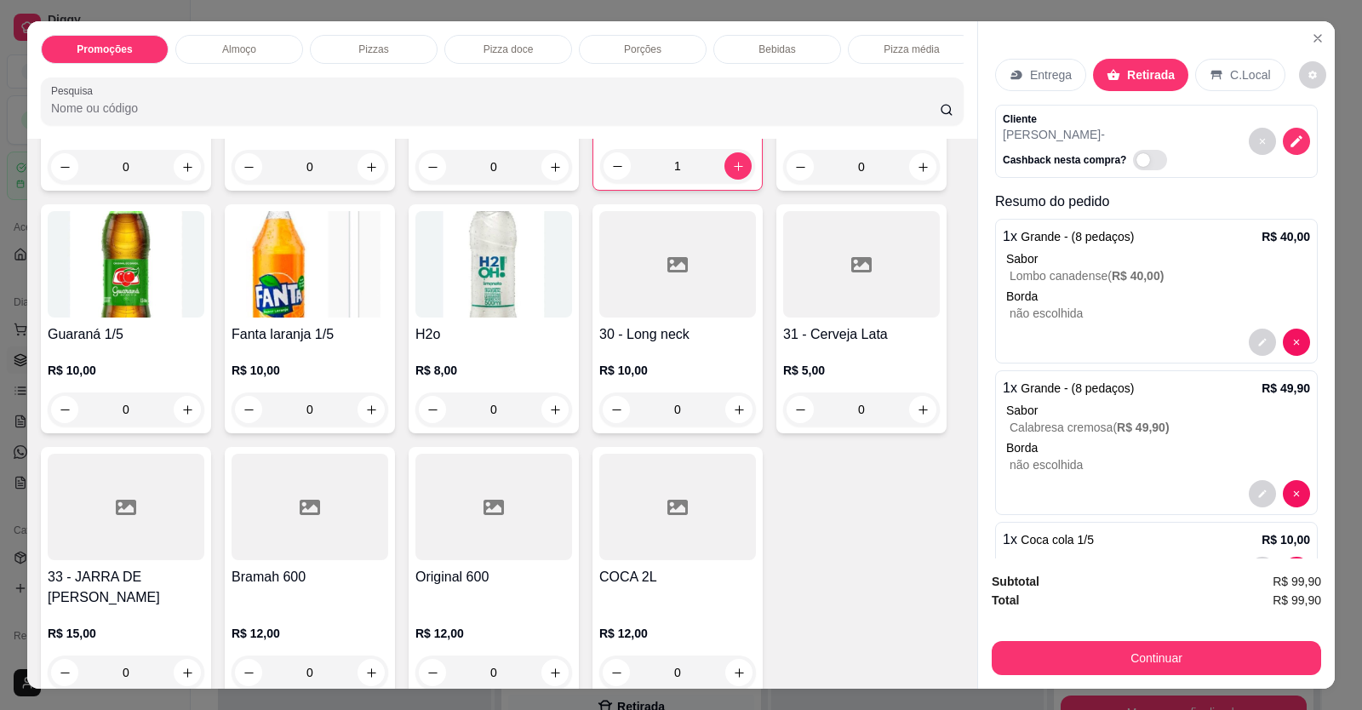
scroll to position [1703, 0]
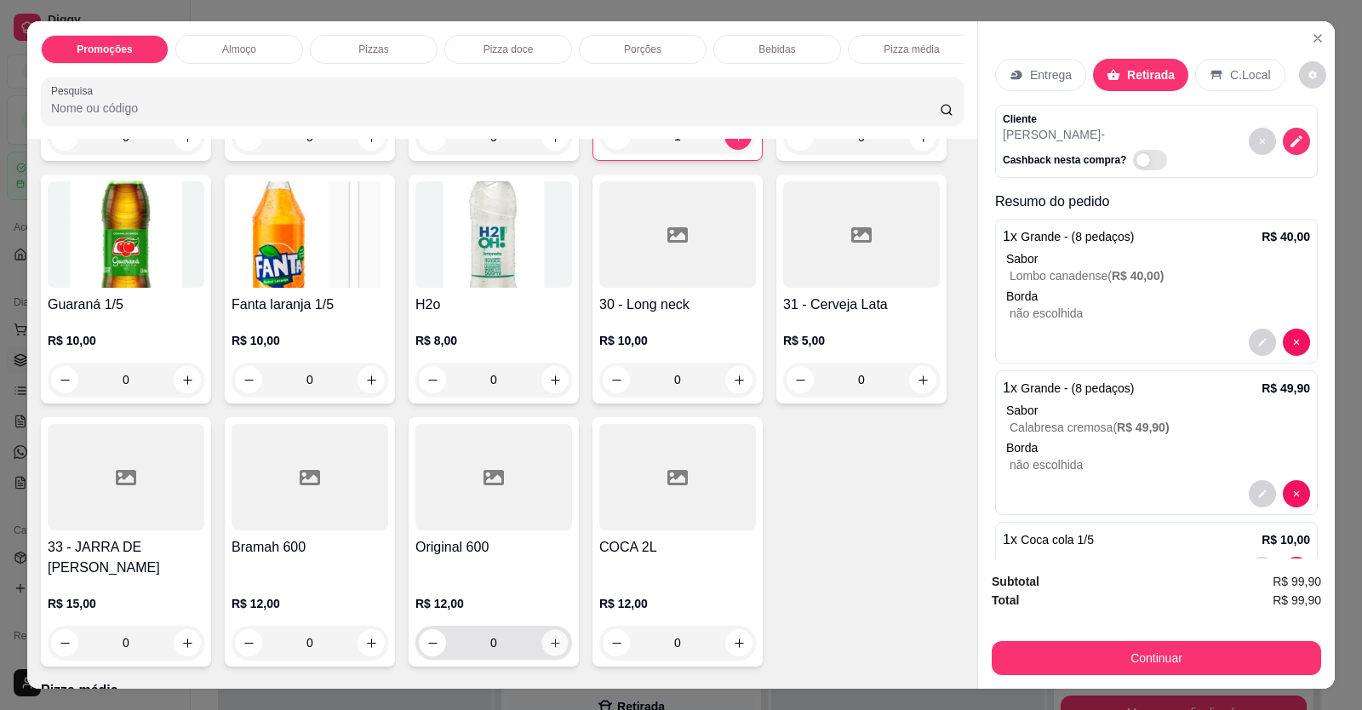
click at [553, 650] on icon "increase-product-quantity" at bounding box center [555, 643] width 13 height 13
type input "1"
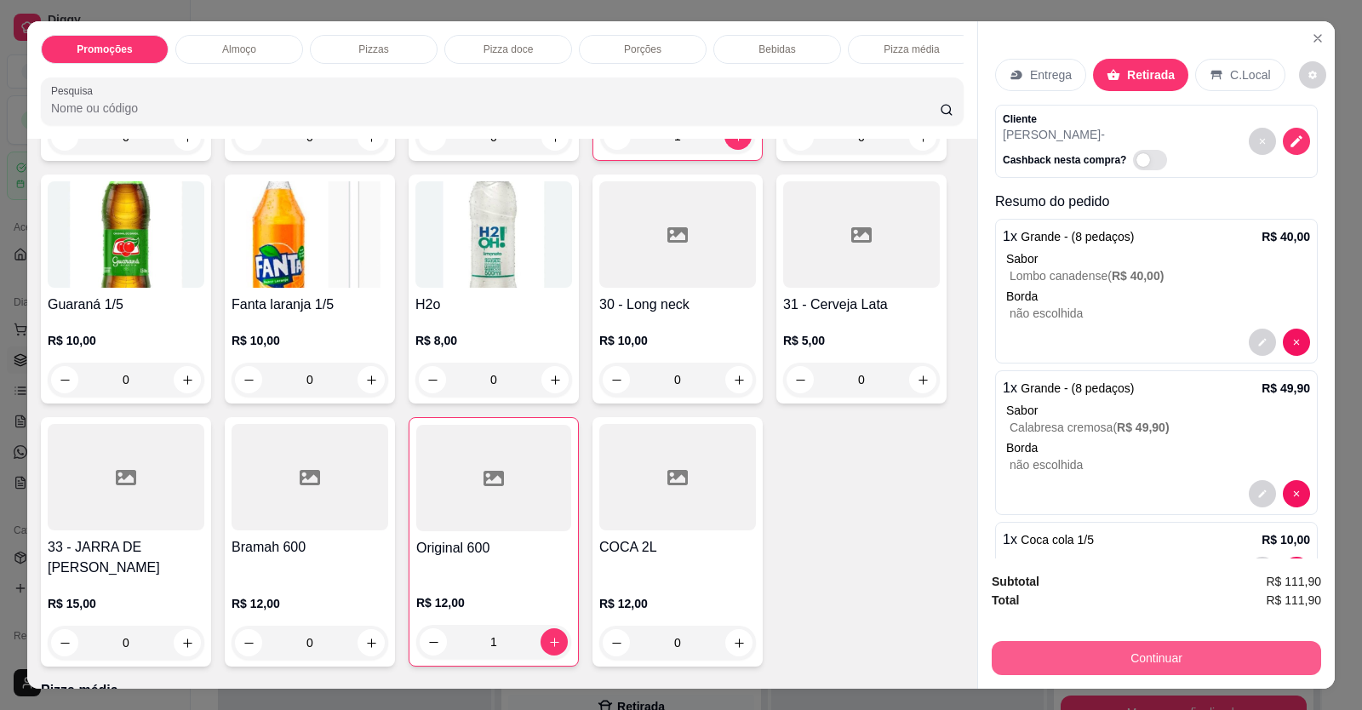
click at [1015, 649] on button "Continuar" at bounding box center [1156, 658] width 329 height 34
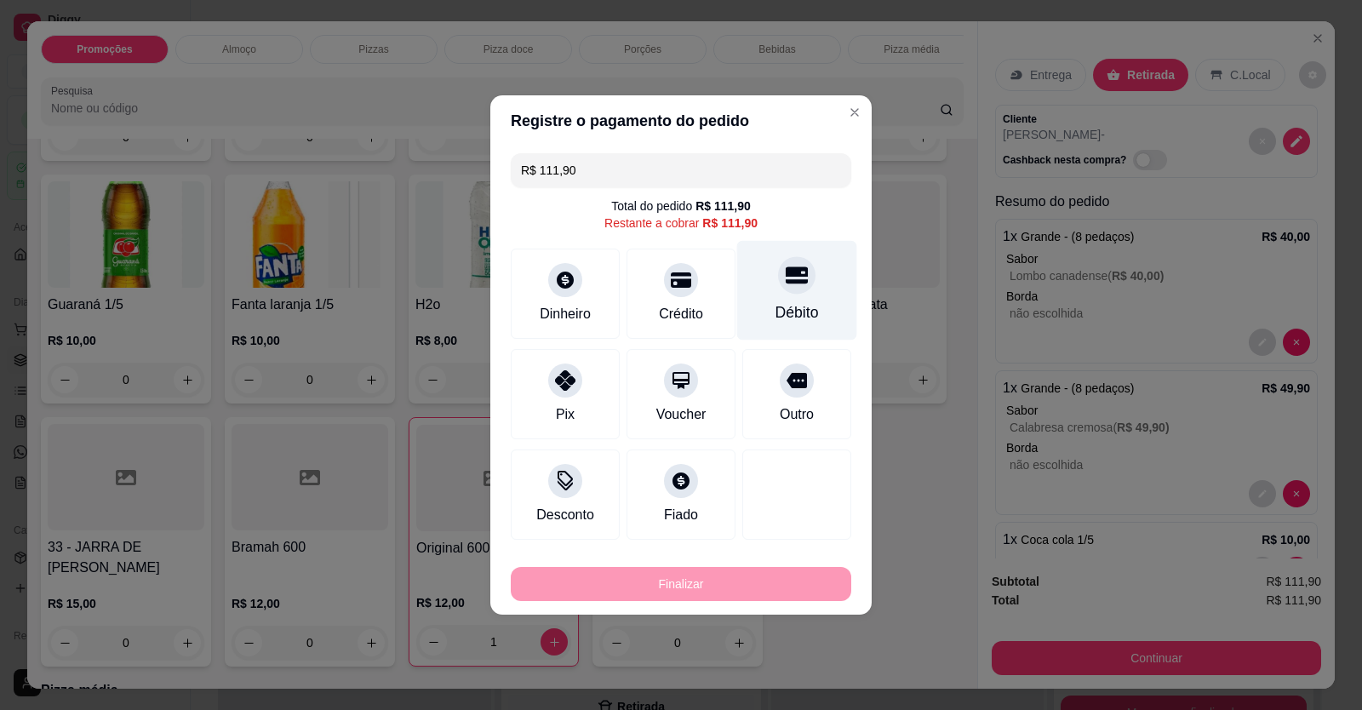
click at [783, 293] on div at bounding box center [796, 274] width 37 height 37
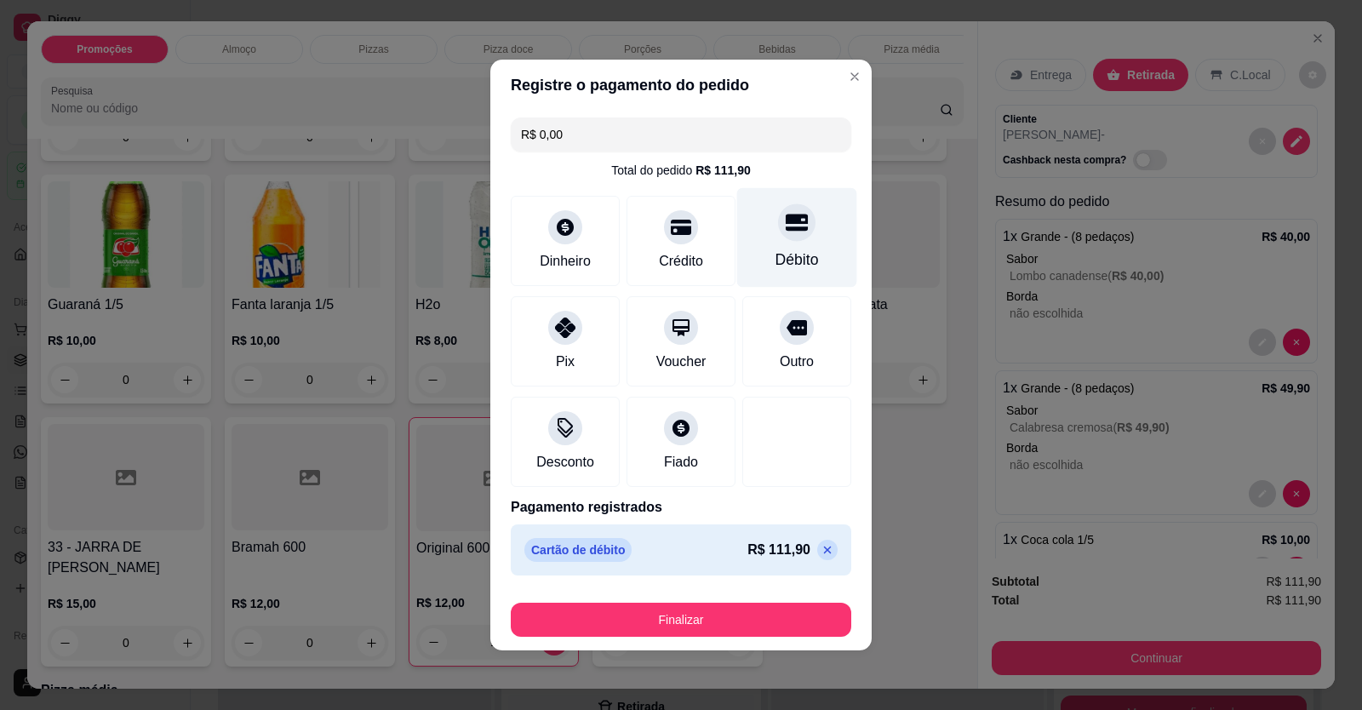
type input "R$ 0,00"
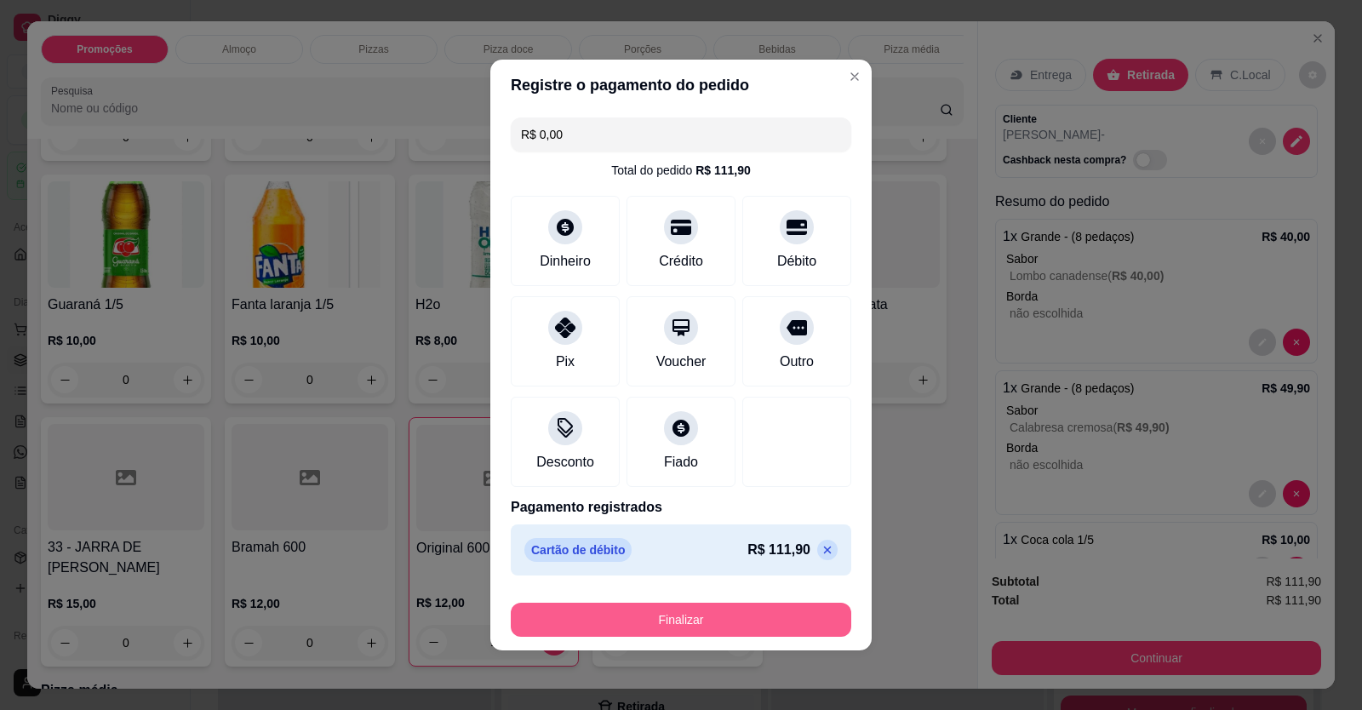
click at [740, 617] on button "Finalizar" at bounding box center [681, 620] width 341 height 34
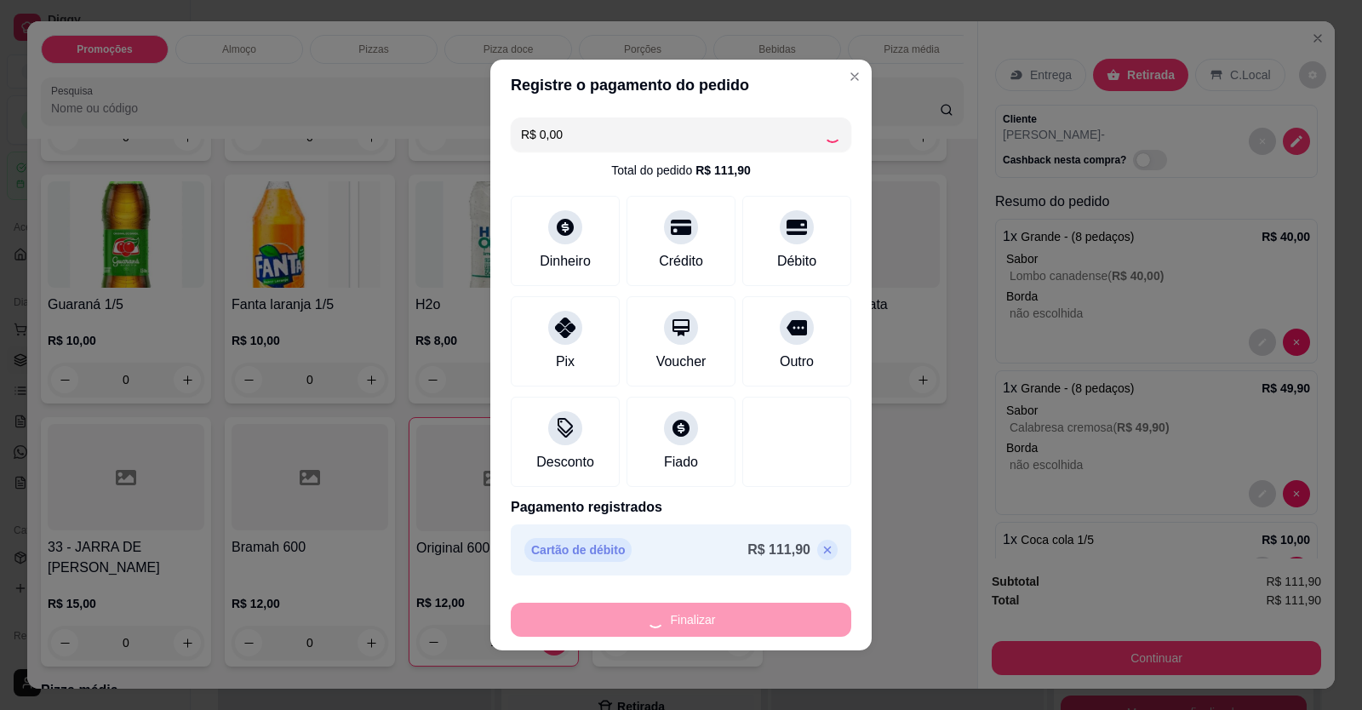
type input "0"
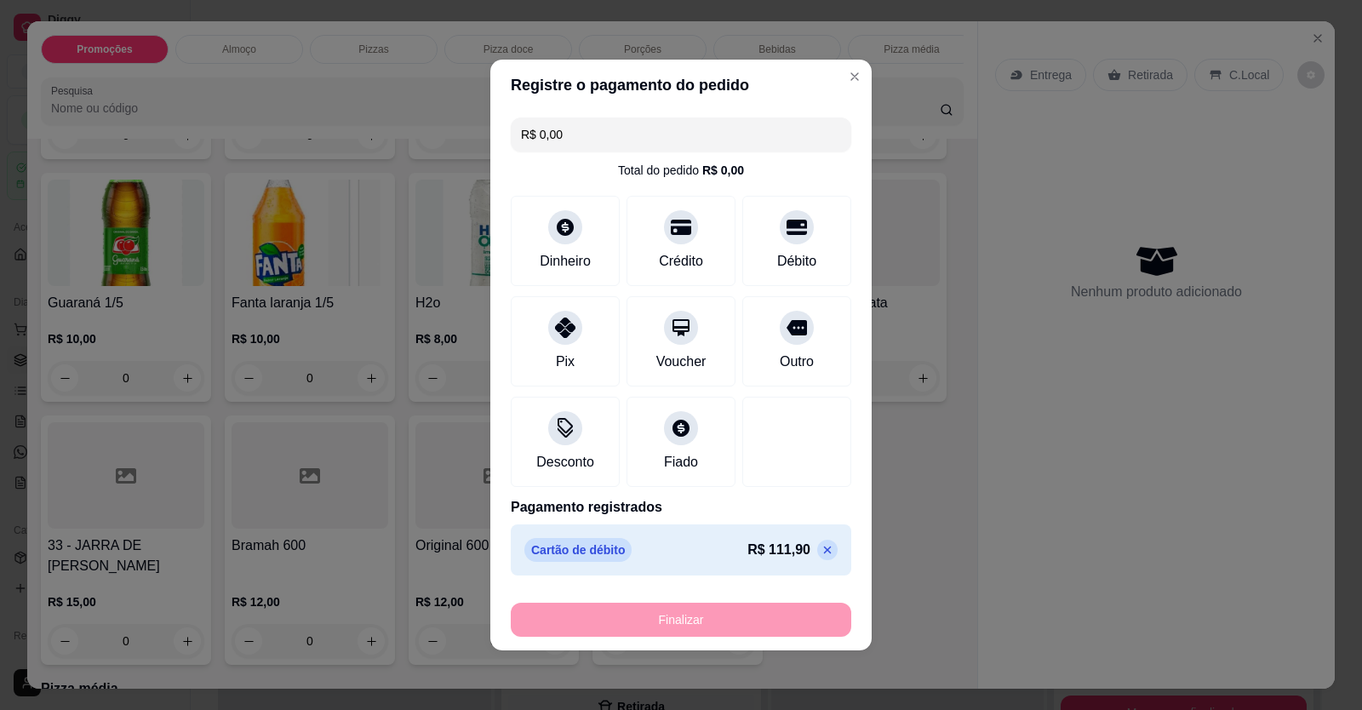
type input "-R$ 111,90"
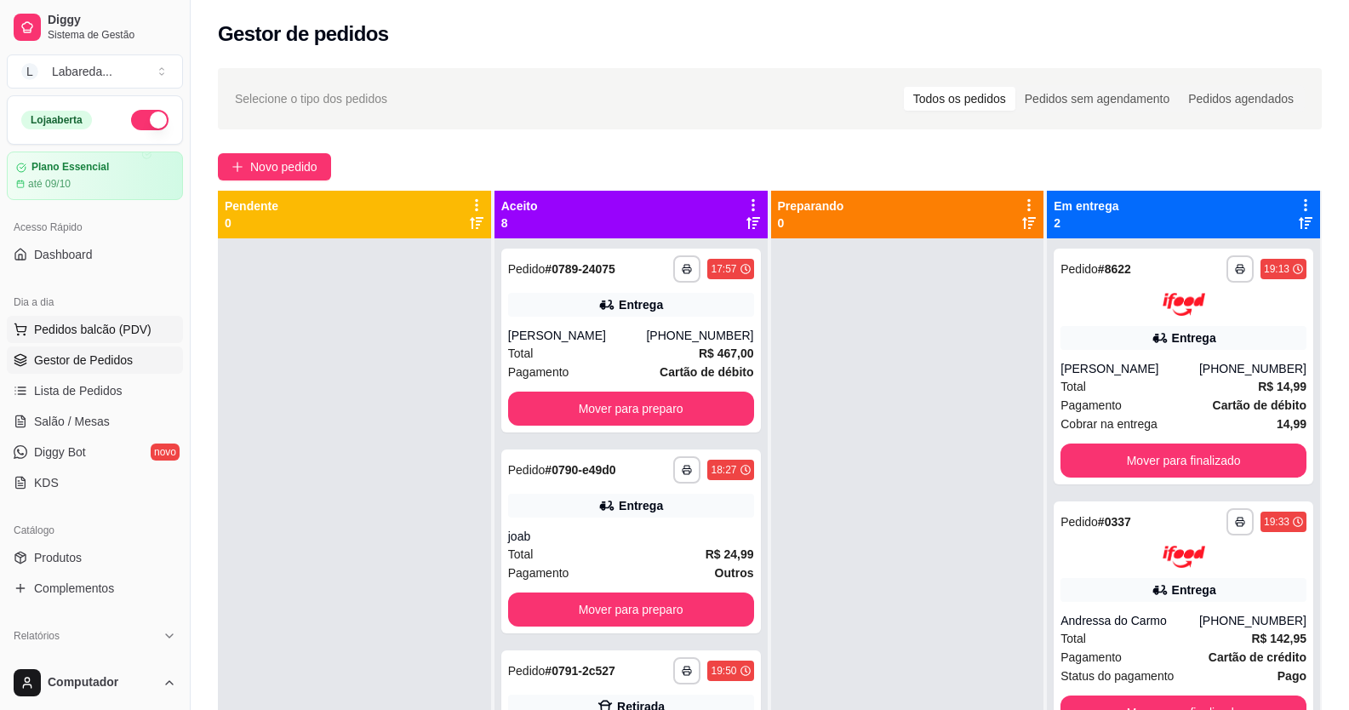
click at [76, 321] on span "Pedidos balcão (PDV)" at bounding box center [92, 329] width 117 height 17
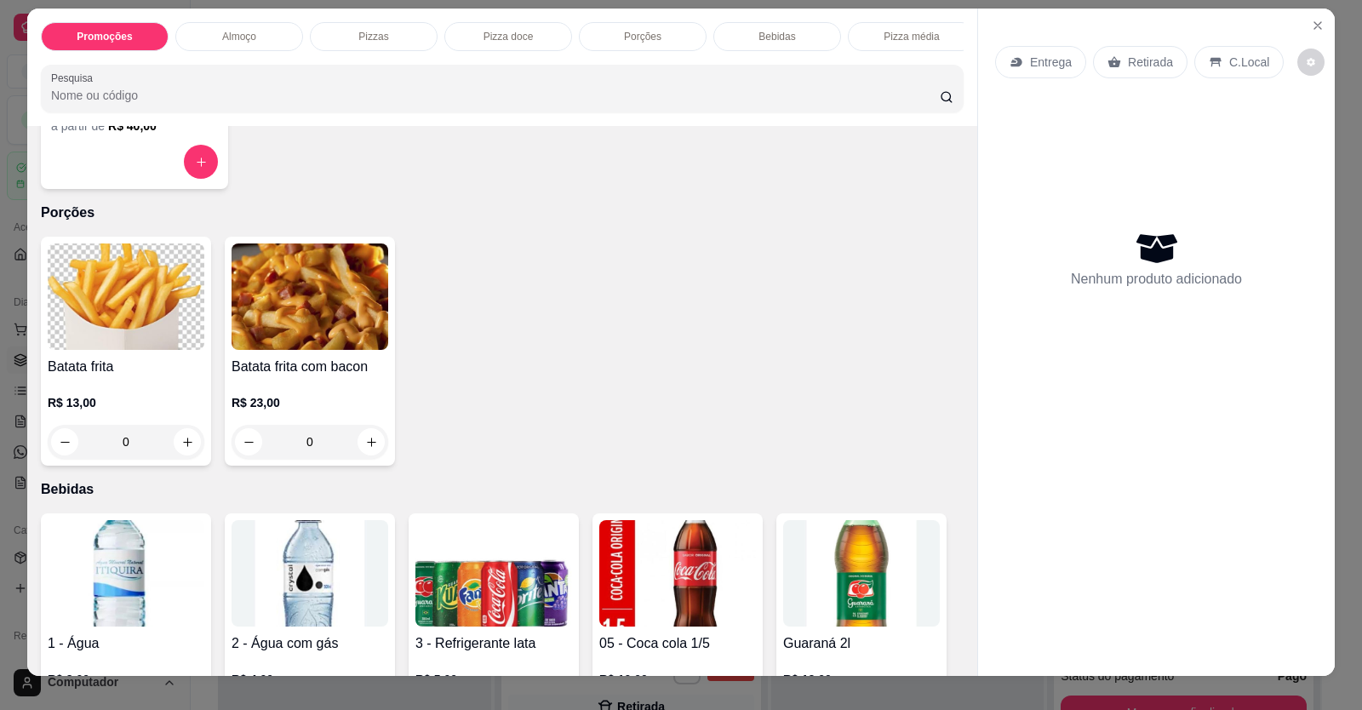
scroll to position [33, 0]
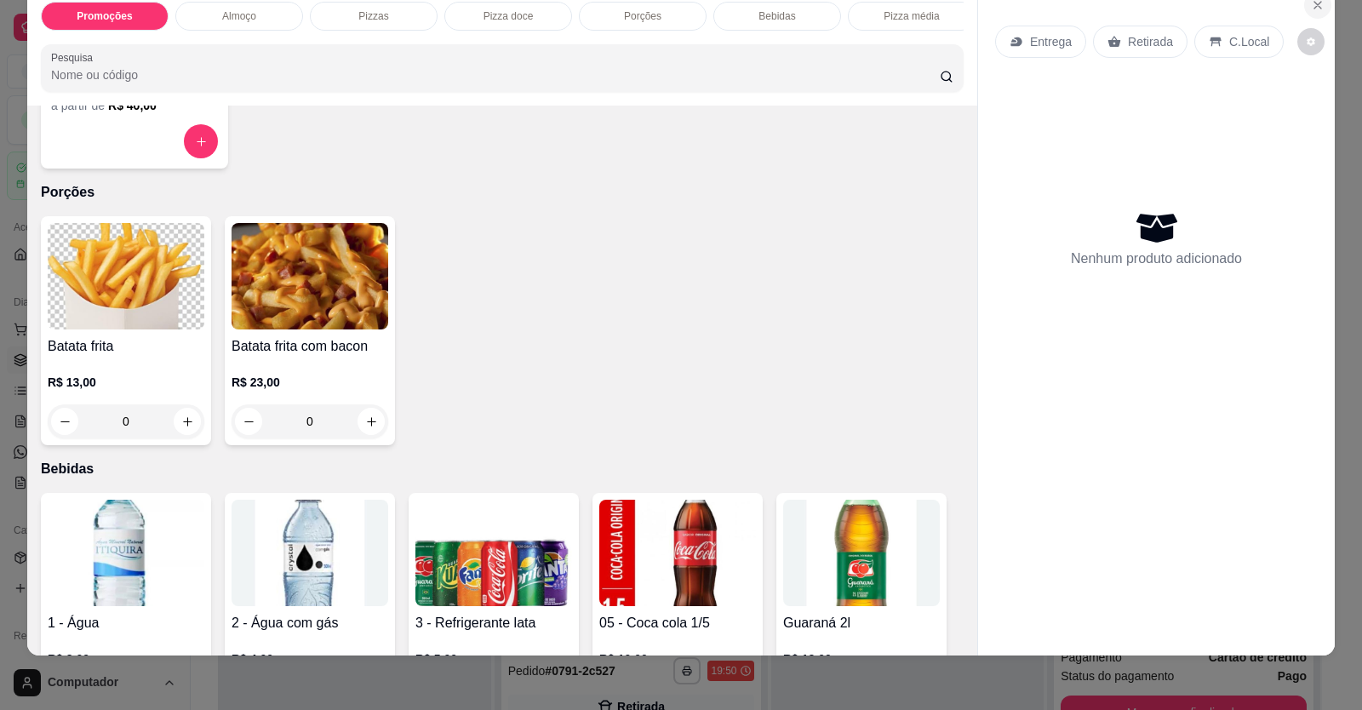
click at [1312, 9] on icon "Close" at bounding box center [1318, 5] width 14 height 14
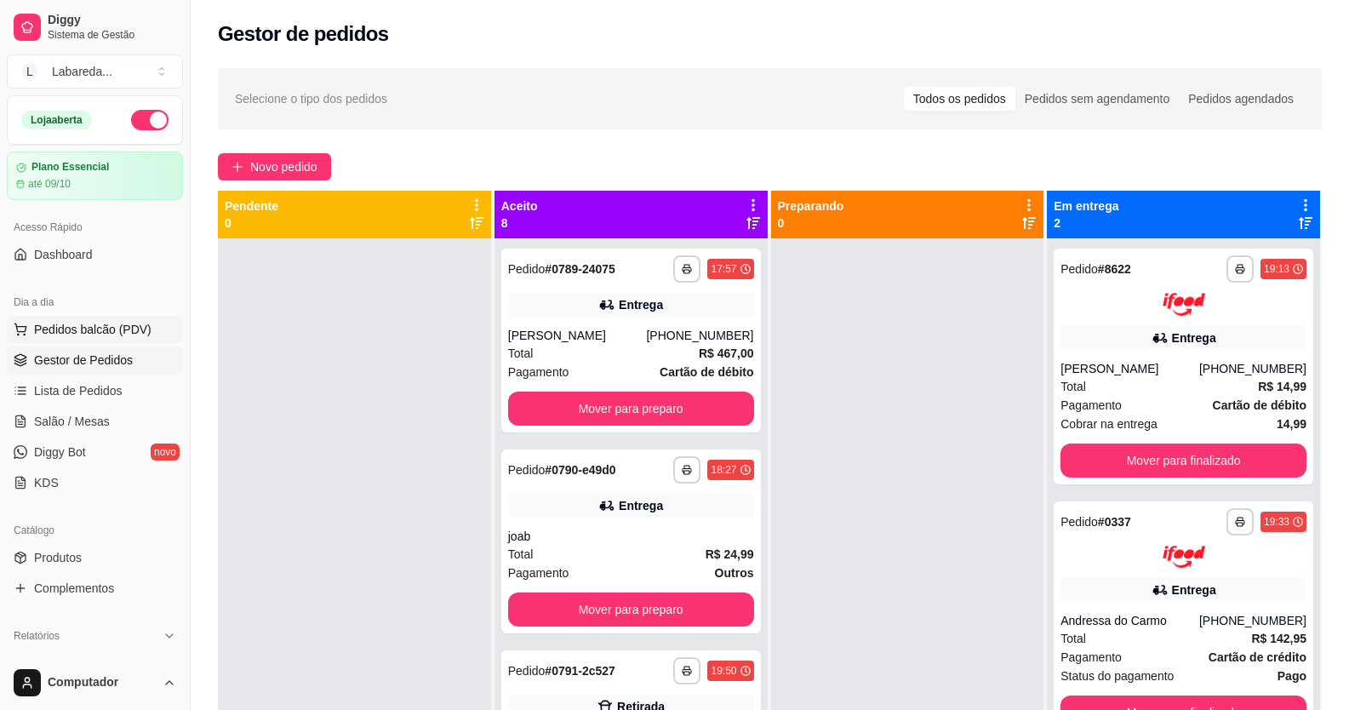
click at [41, 337] on span "Pedidos balcão (PDV)" at bounding box center [92, 329] width 117 height 17
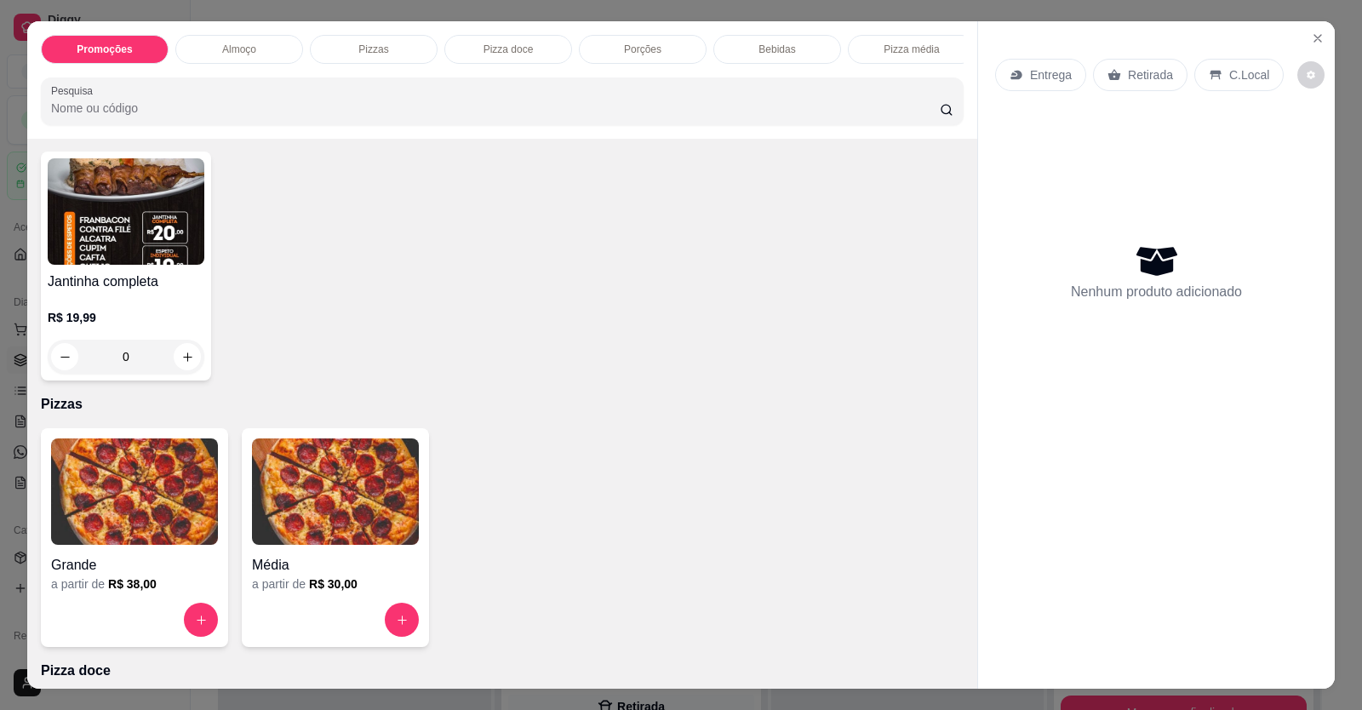
scroll to position [596, 0]
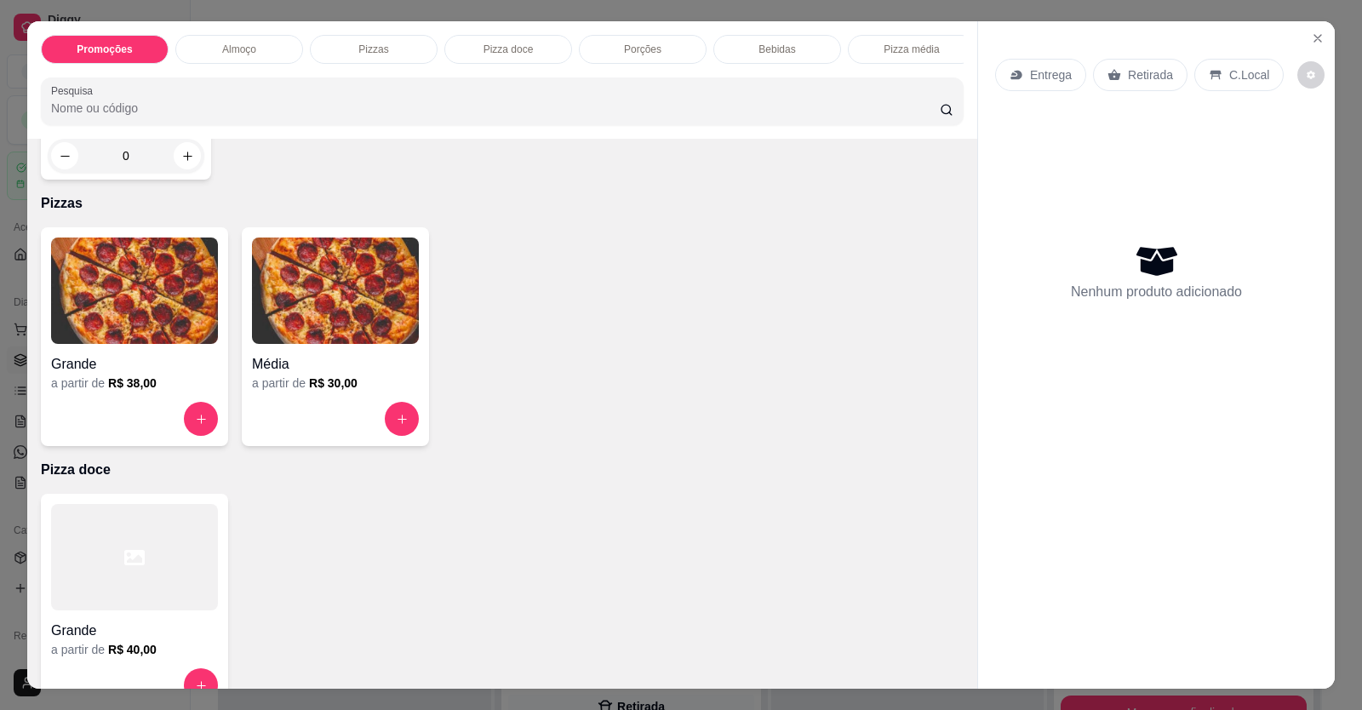
click at [84, 334] on img at bounding box center [134, 291] width 167 height 106
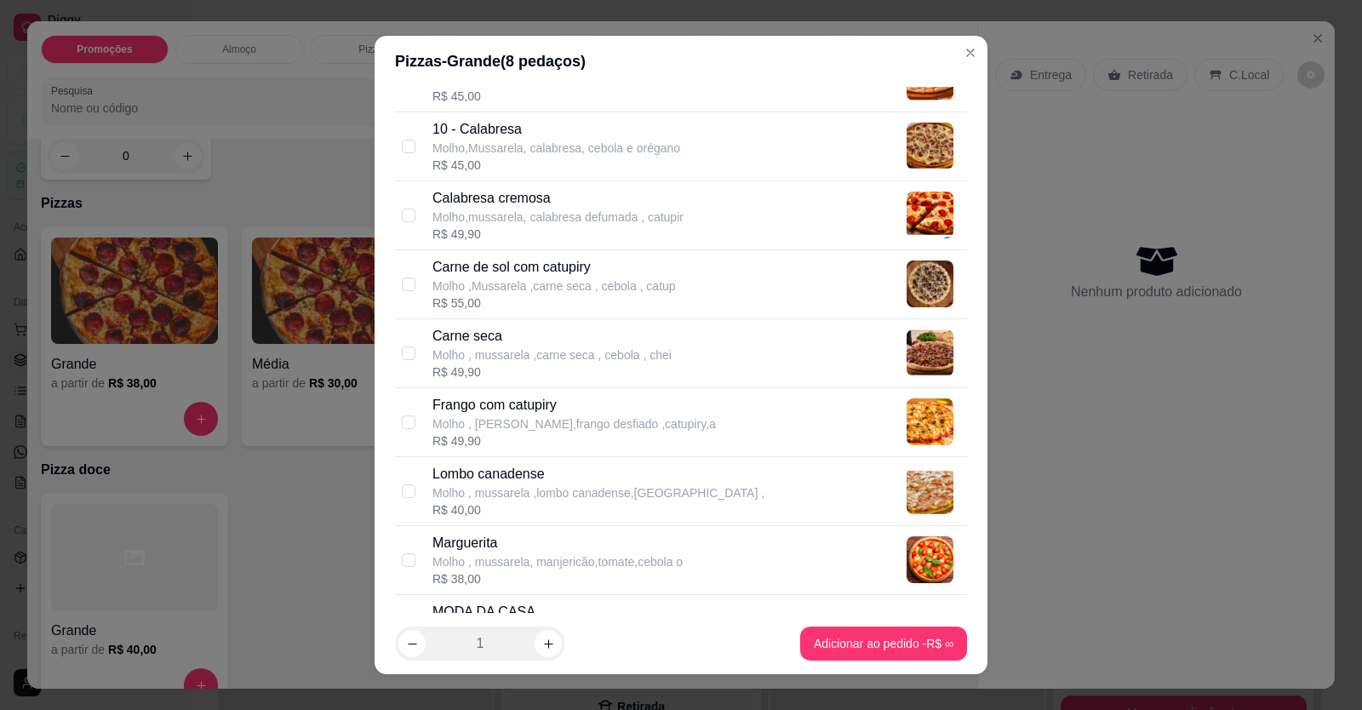
scroll to position [170, 0]
click at [519, 269] on p "Carne de sol com catupiry" at bounding box center [555, 266] width 244 height 20
checkbox input "true"
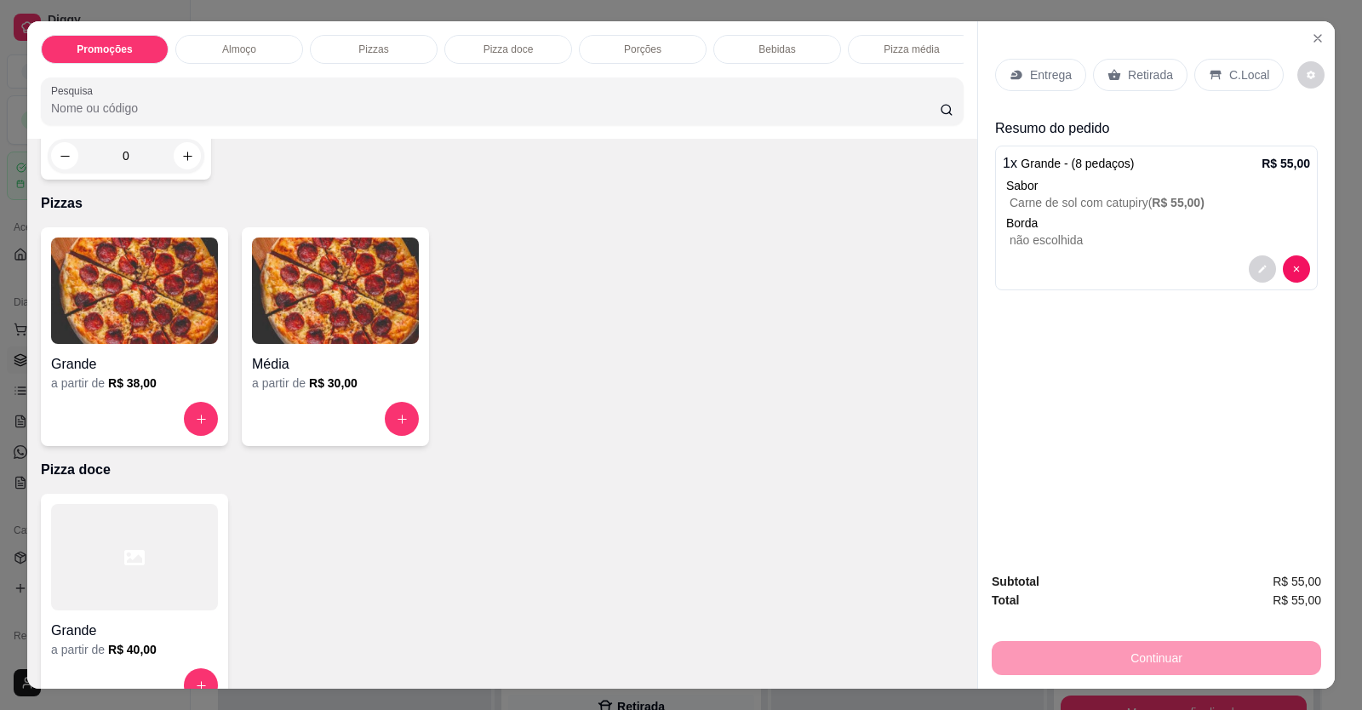
click at [1152, 83] on p "Retirada" at bounding box center [1150, 74] width 45 height 17
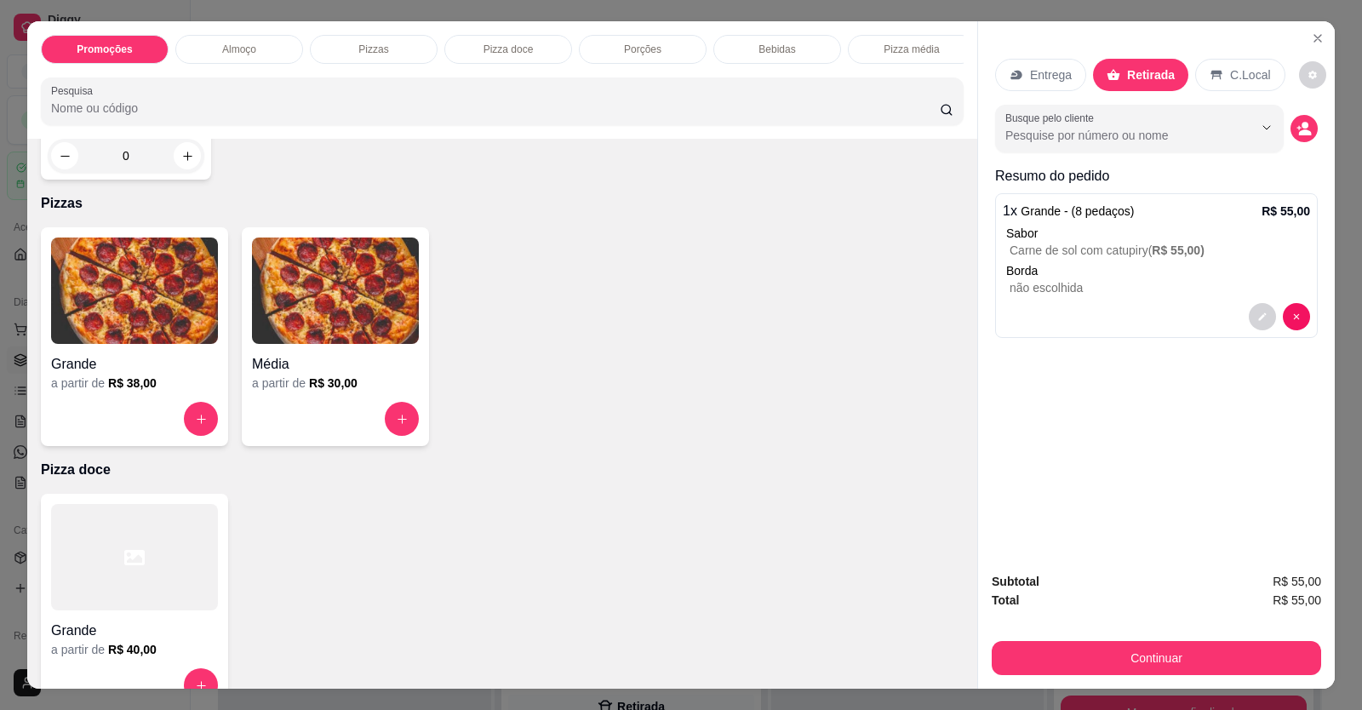
click at [1304, 123] on icon "decrease-product-quantity" at bounding box center [1304, 128] width 15 height 15
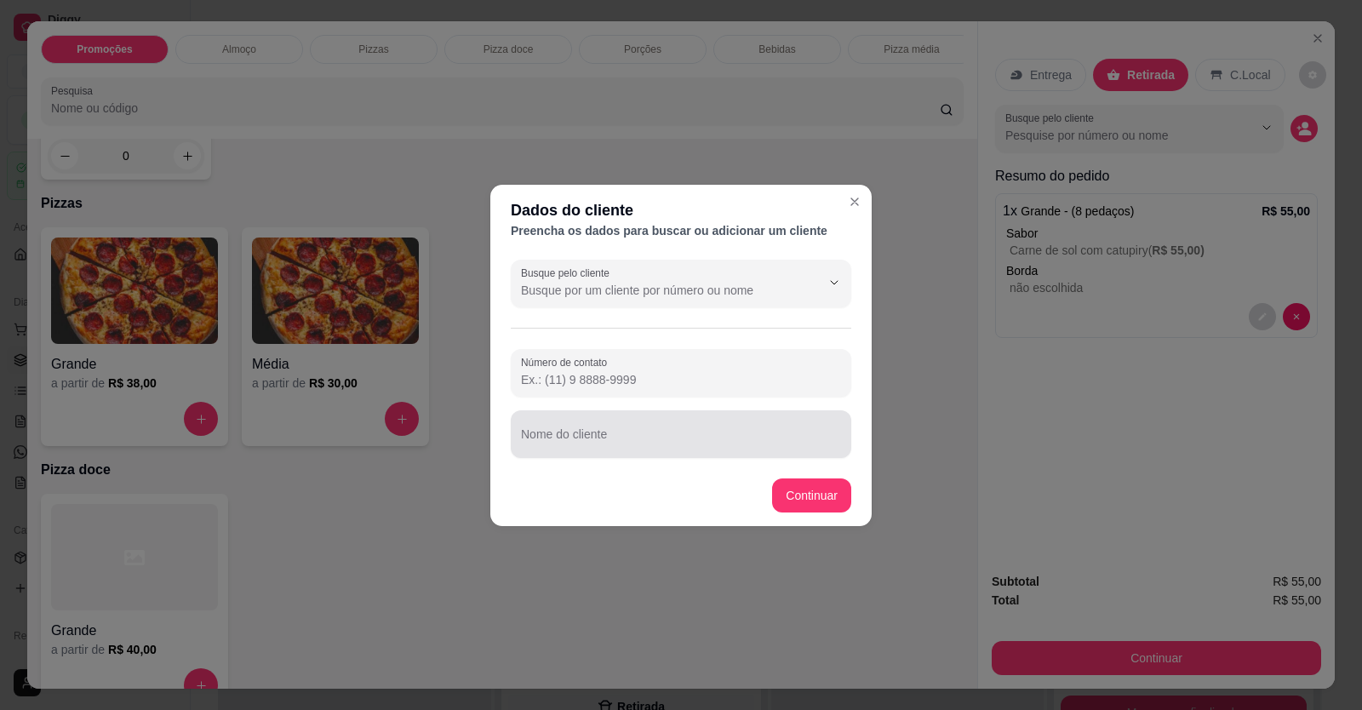
click at [607, 427] on div at bounding box center [681, 434] width 320 height 34
type input "a"
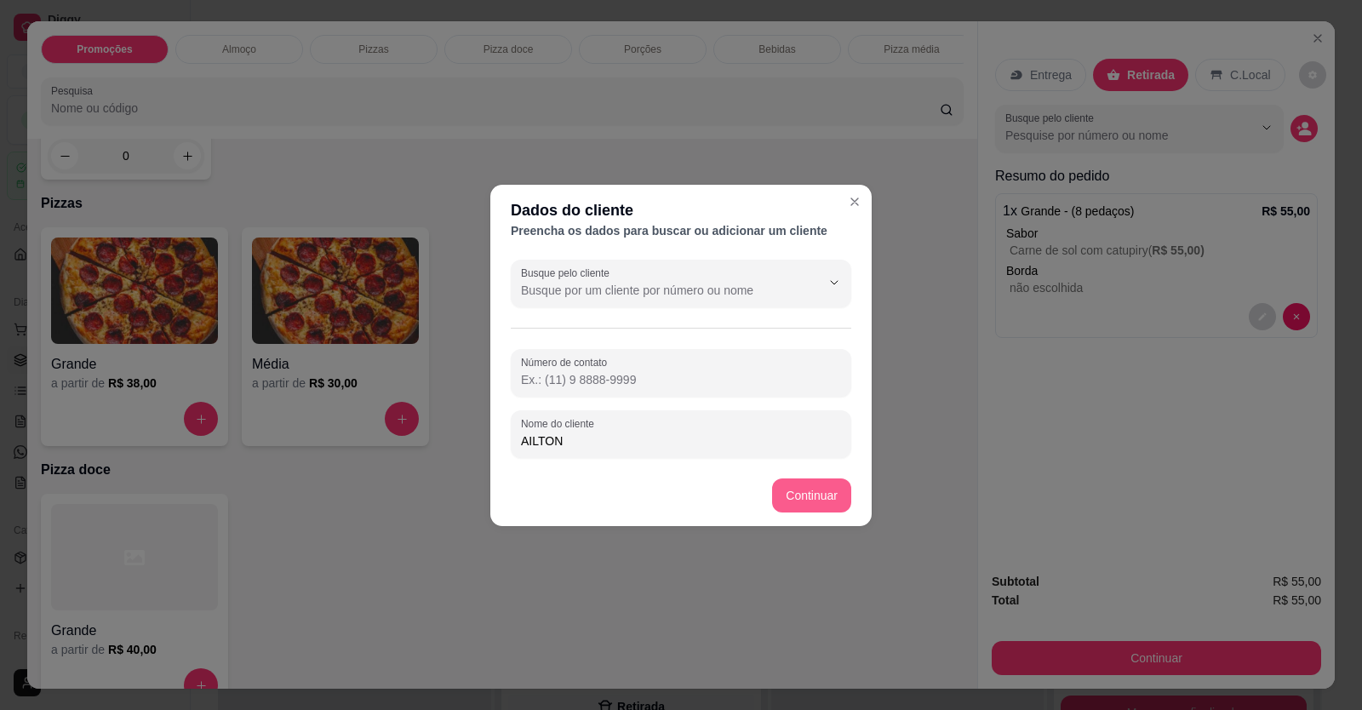
type input "AILTON"
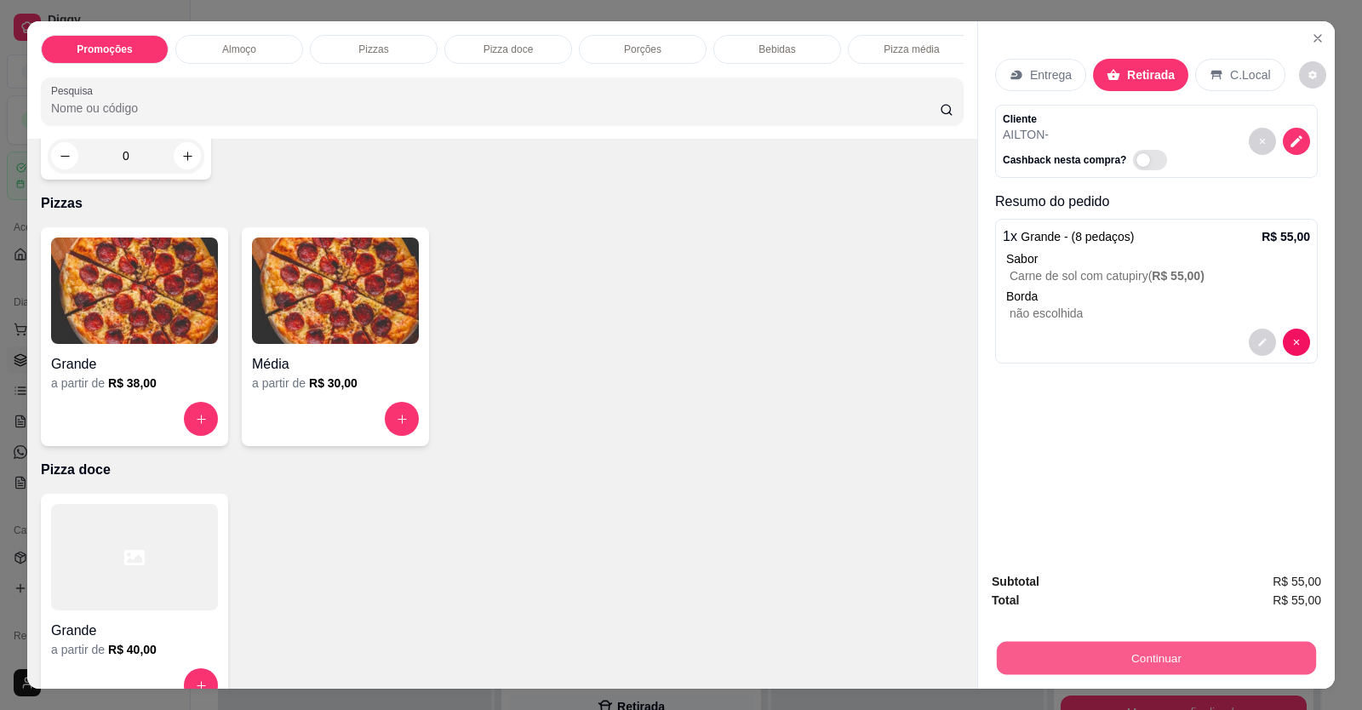
click at [1034, 642] on button "Continuar" at bounding box center [1156, 658] width 319 height 33
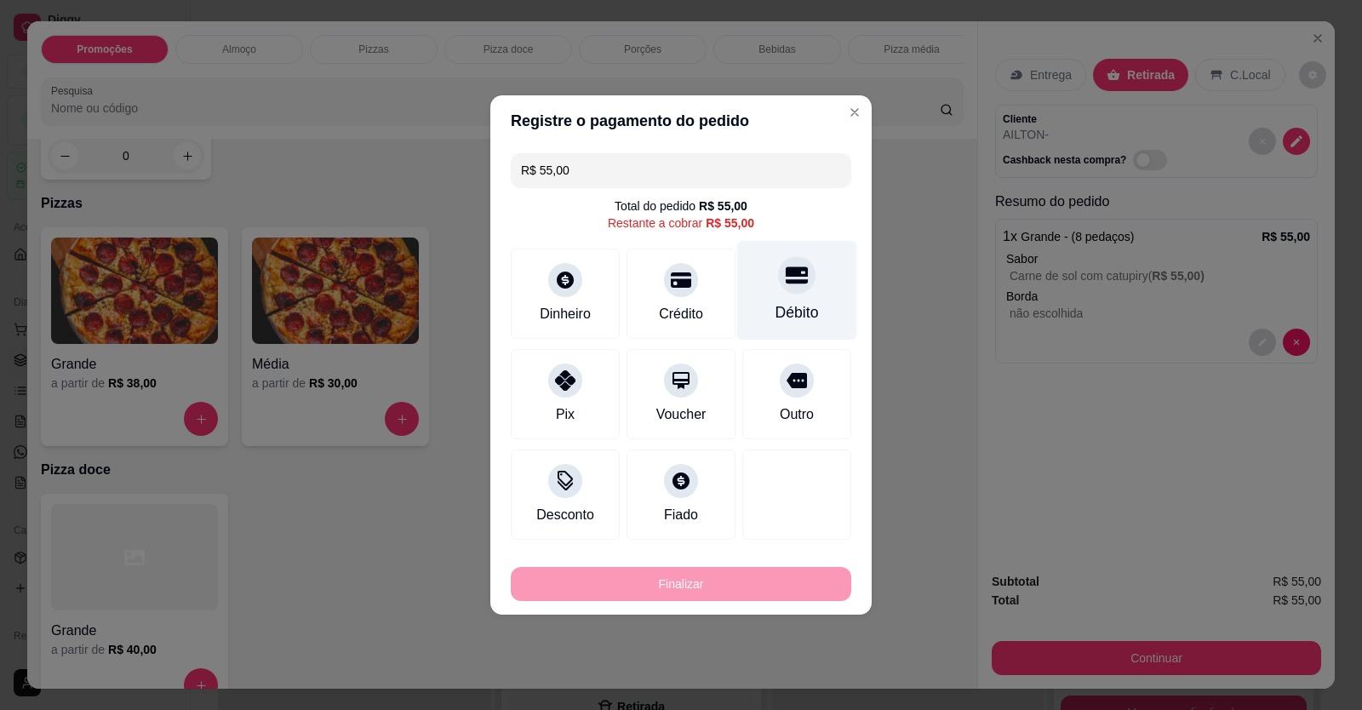
click at [799, 333] on div "Débito" at bounding box center [797, 291] width 120 height 100
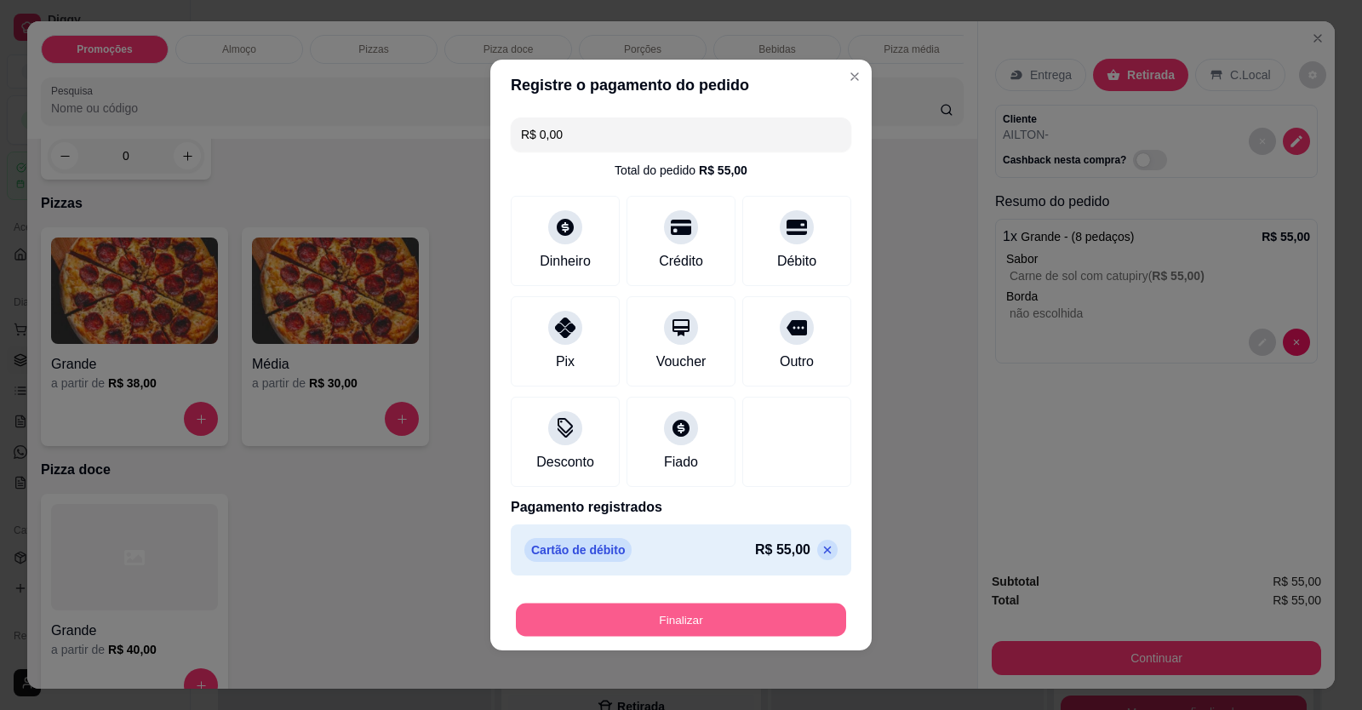
click at [726, 625] on button "Finalizar" at bounding box center [681, 620] width 330 height 33
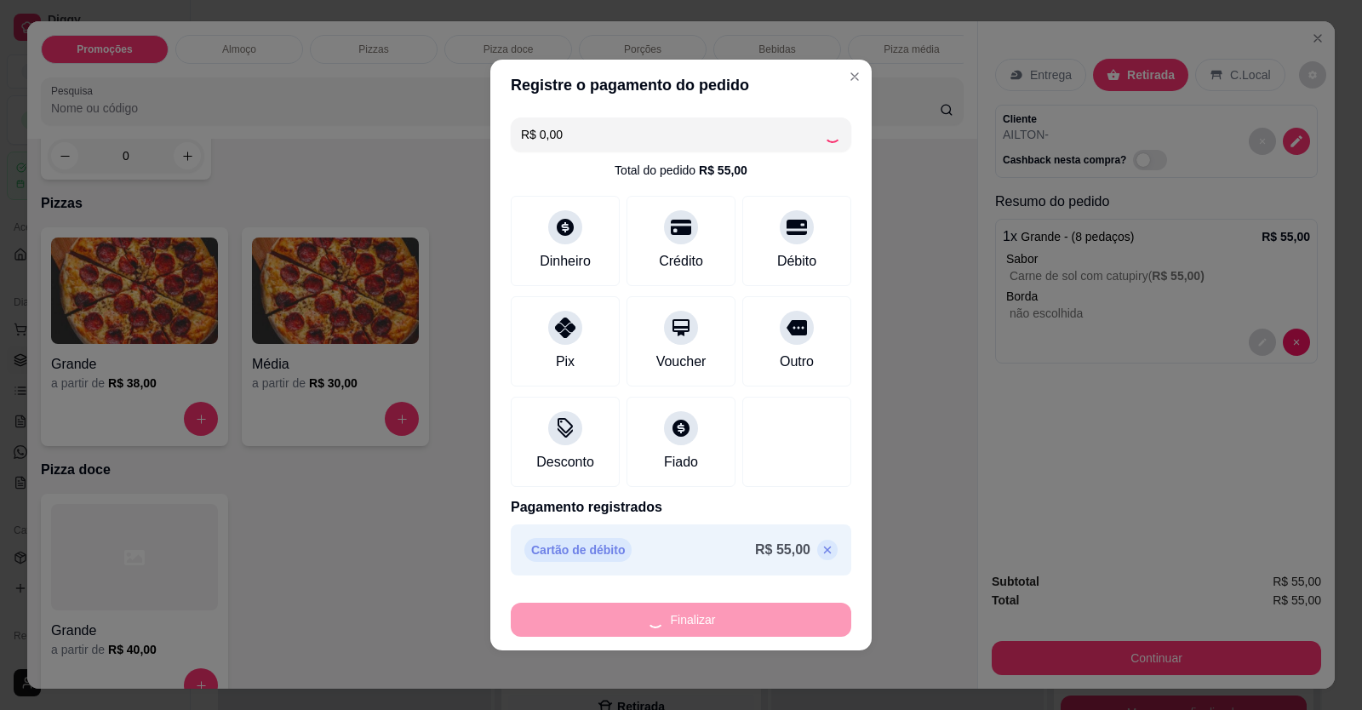
type input "-R$ 55,00"
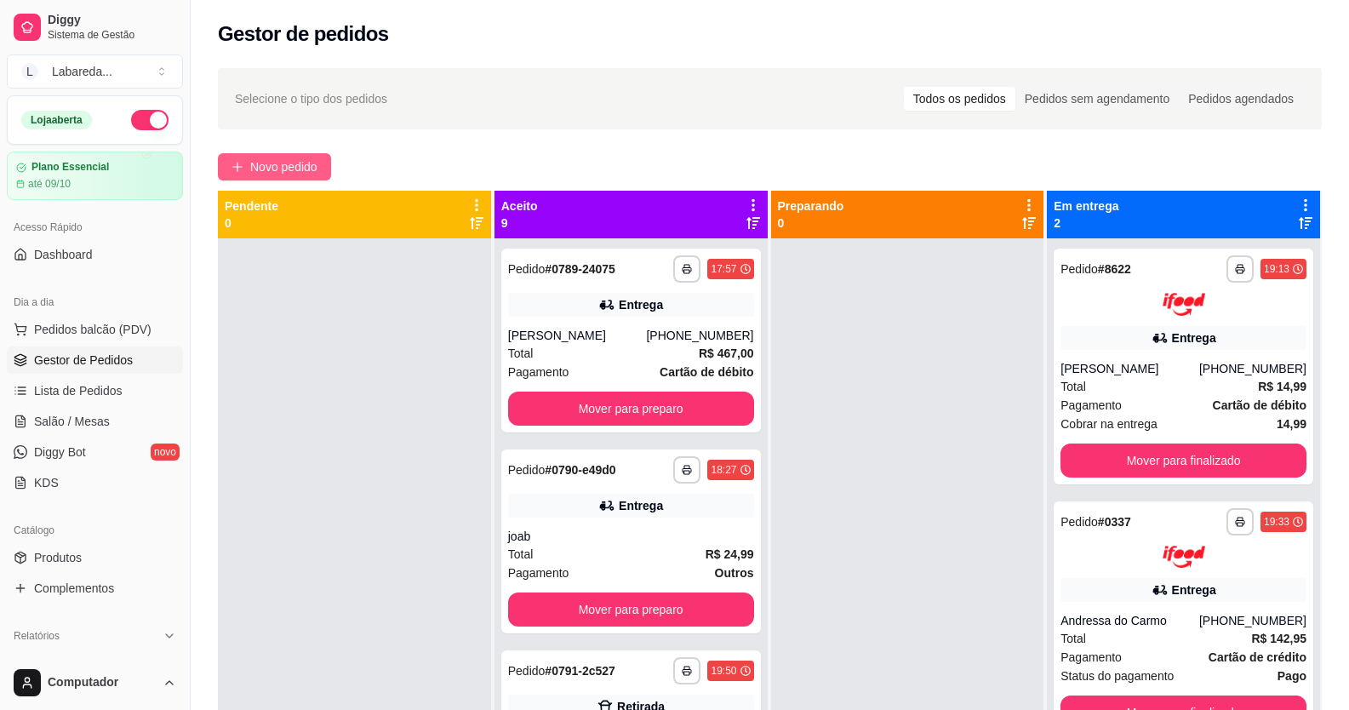
click at [280, 168] on span "Novo pedido" at bounding box center [283, 167] width 67 height 19
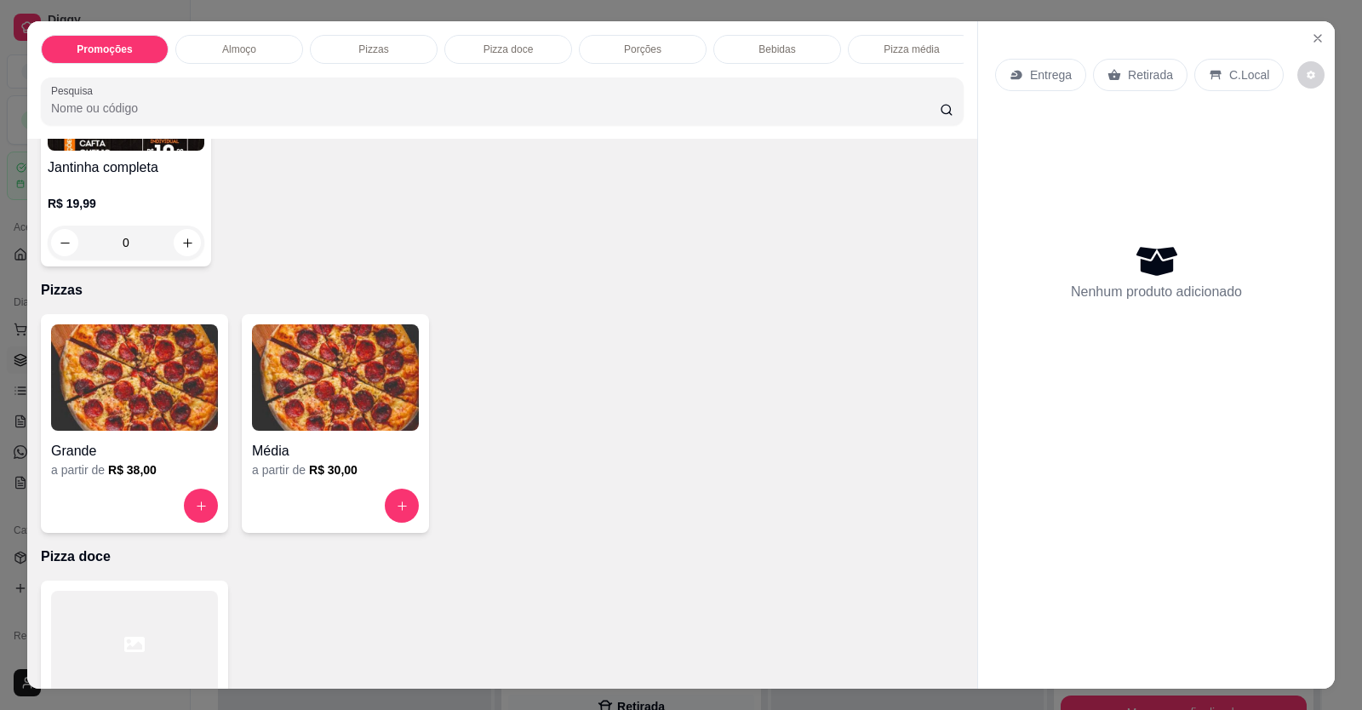
scroll to position [511, 0]
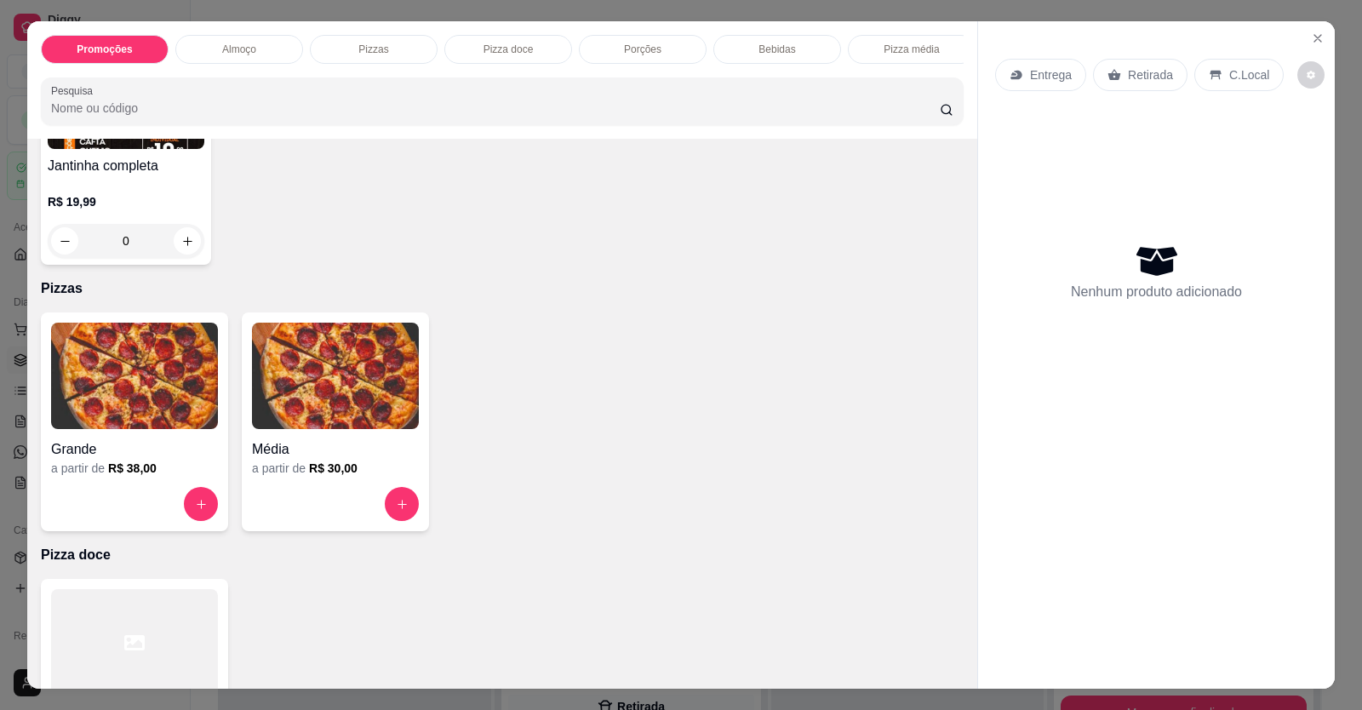
click at [113, 429] on img at bounding box center [134, 376] width 167 height 106
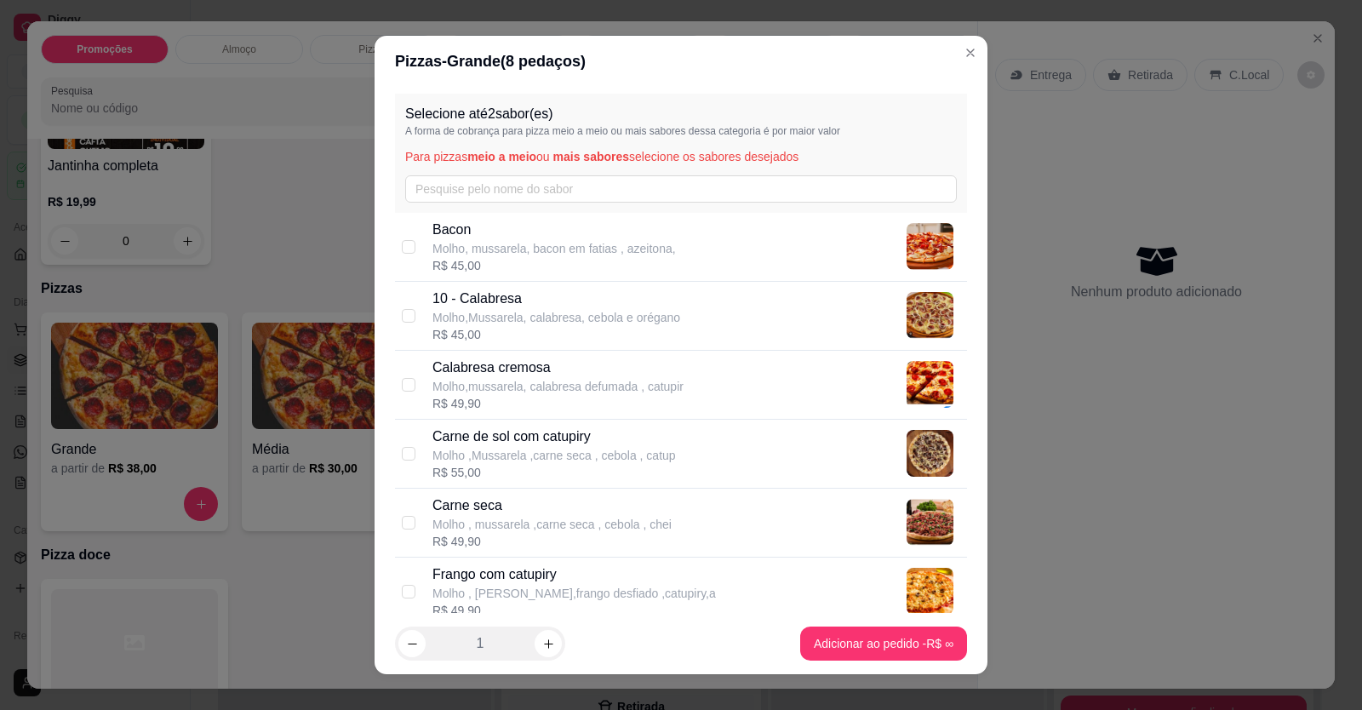
click at [591, 457] on p "Molho ,Mussarela ,carne seca , cebola , catup" at bounding box center [555, 455] width 244 height 17
checkbox input "true"
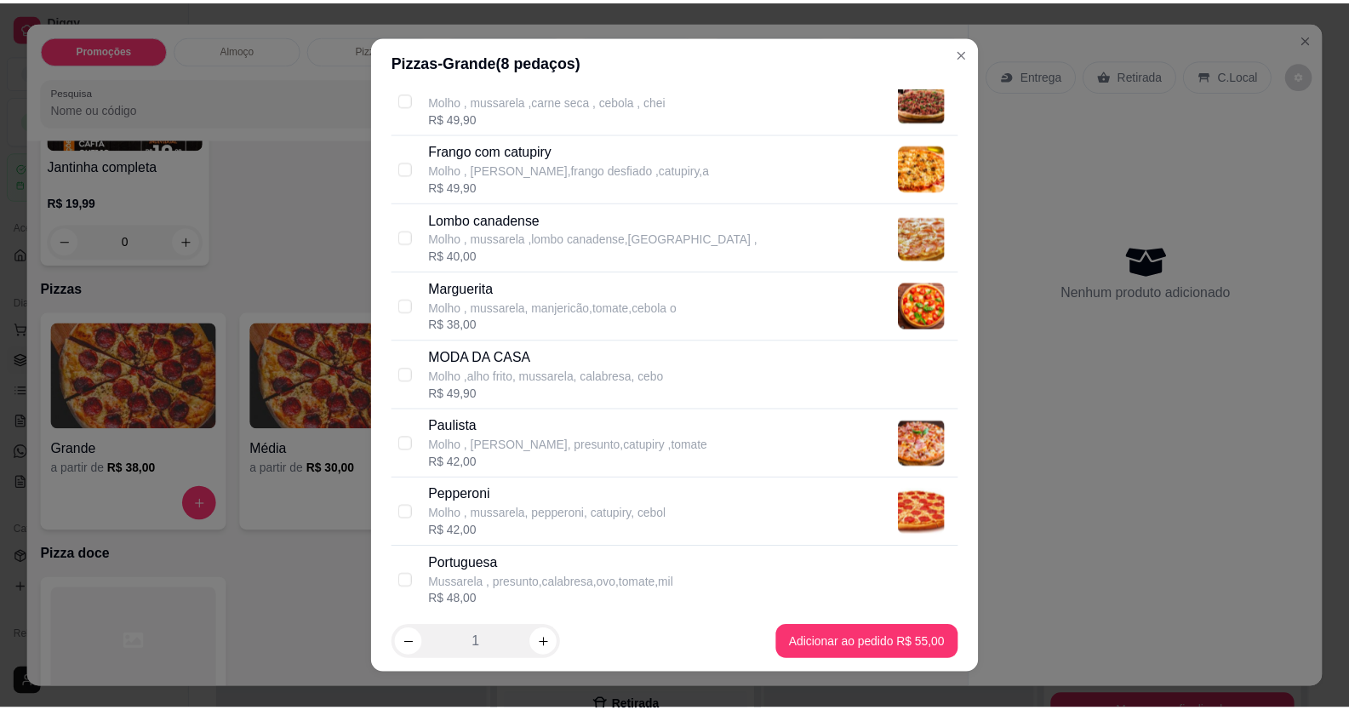
scroll to position [380, 0]
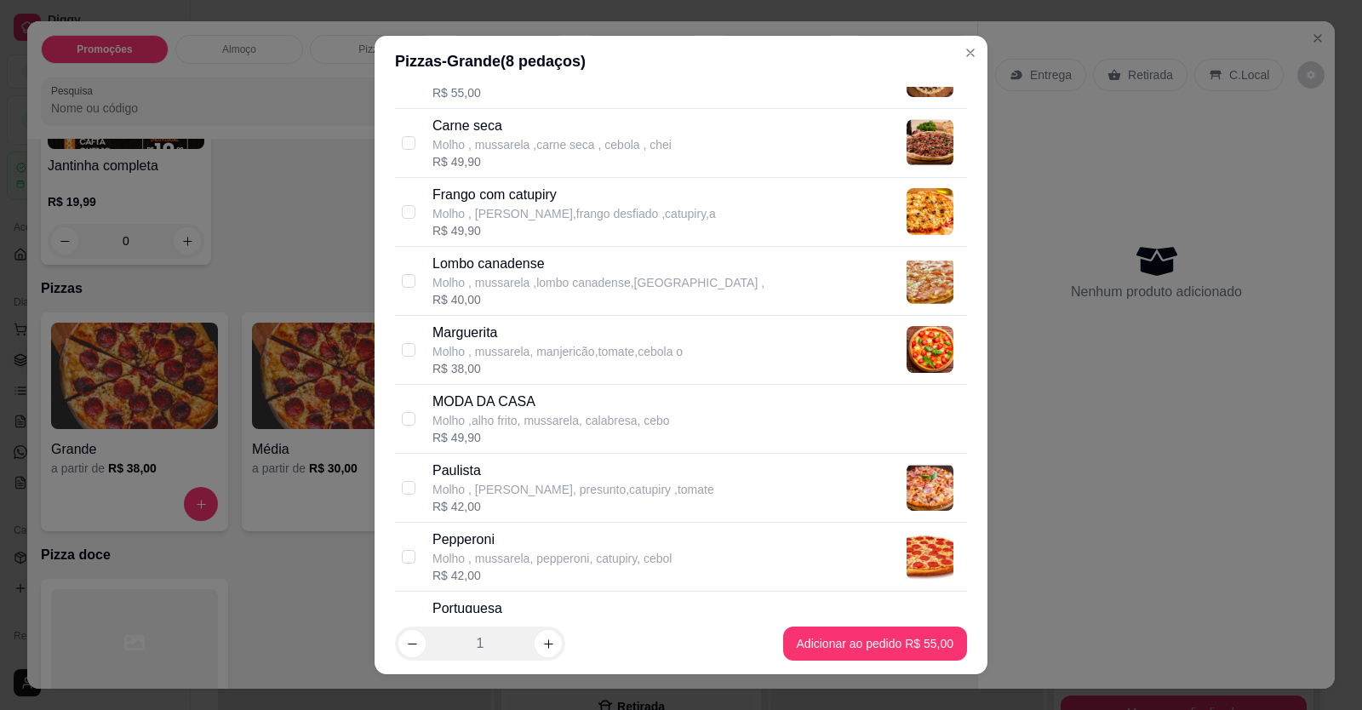
click at [512, 255] on p "Lombo canadense" at bounding box center [599, 264] width 332 height 20
checkbox input "true"
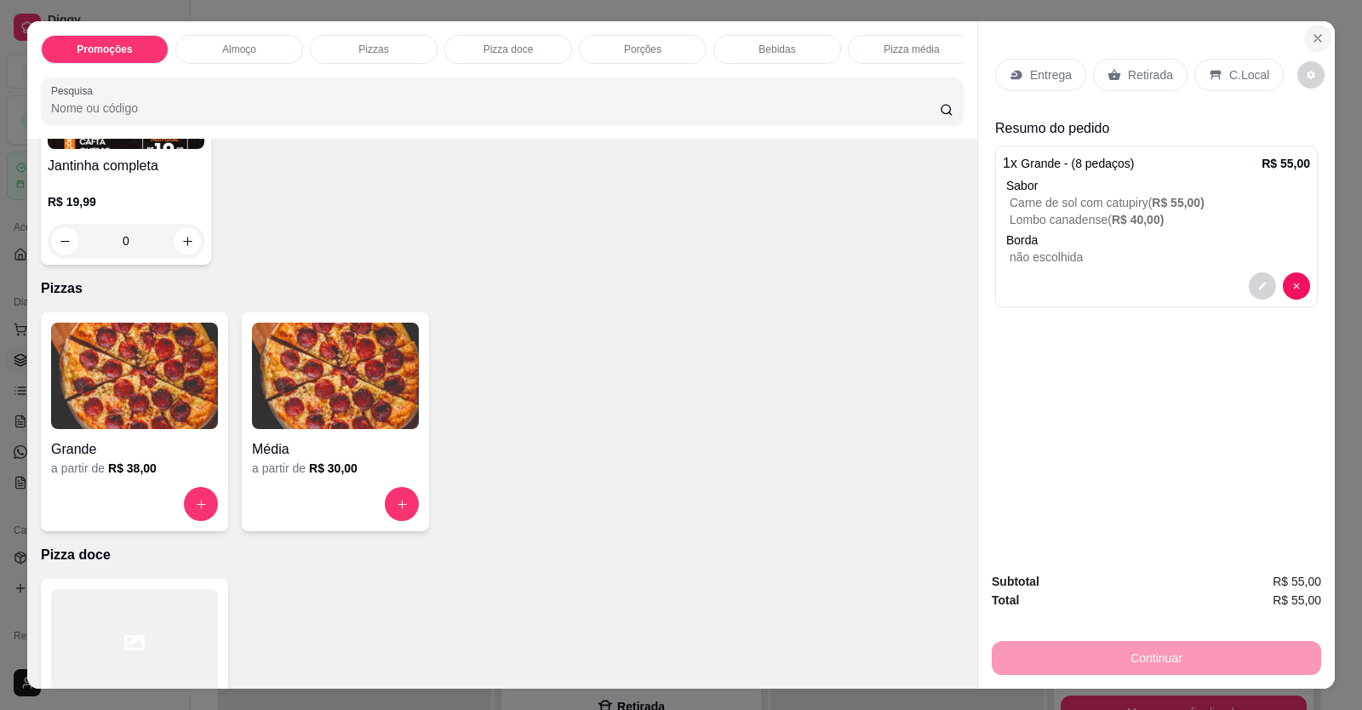
click at [1314, 39] on icon "Close" at bounding box center [1318, 39] width 14 height 14
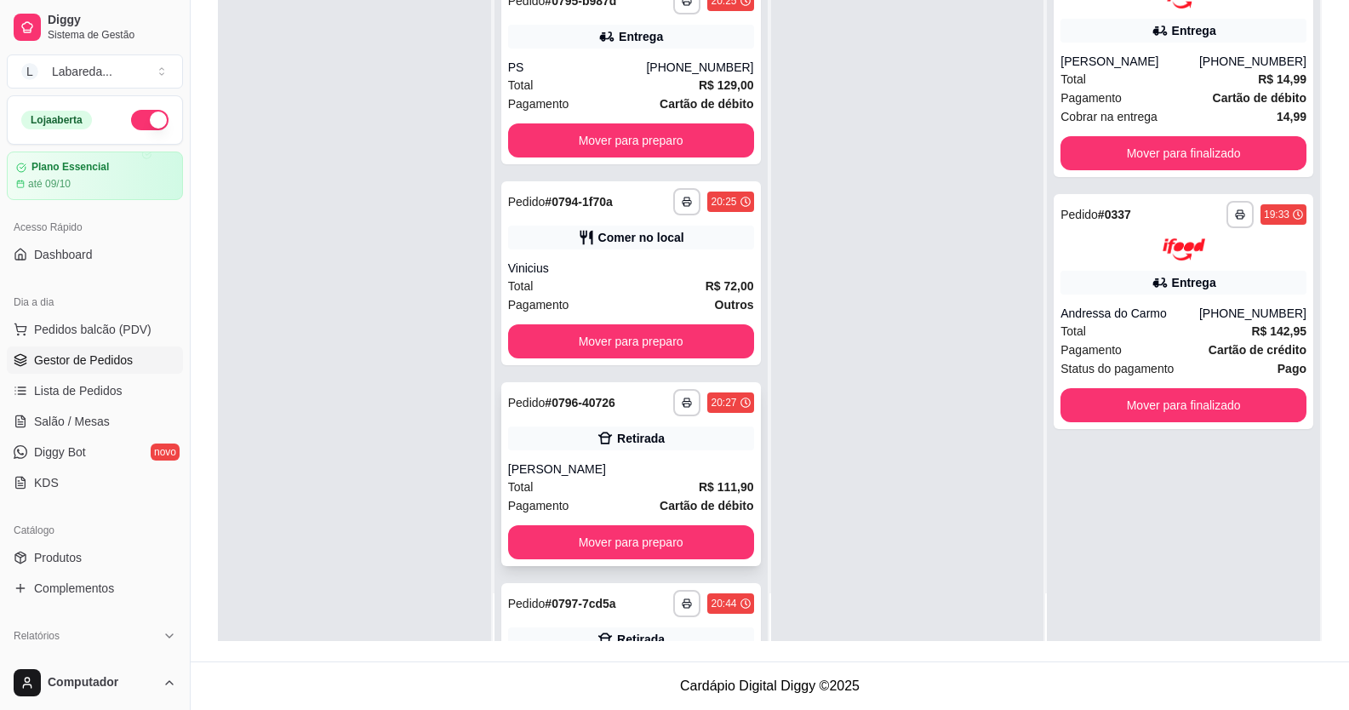
scroll to position [945, 0]
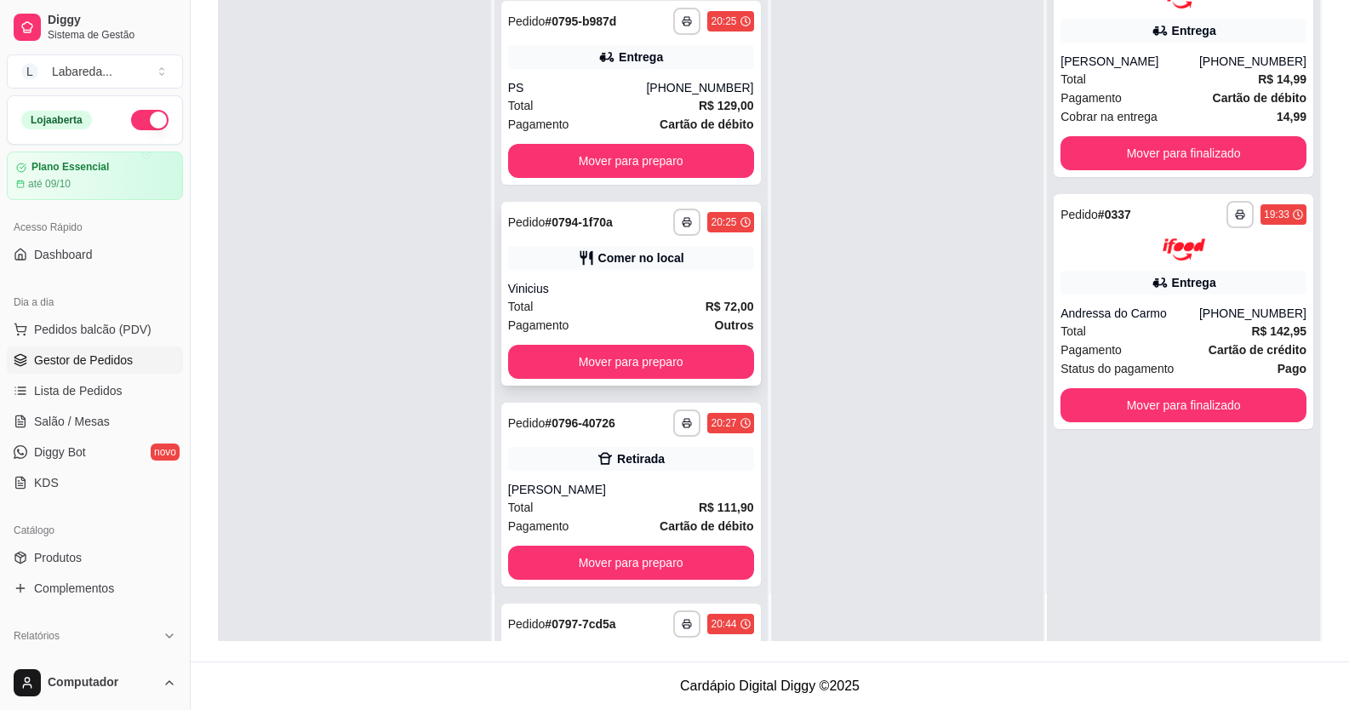
click at [640, 289] on div "Vinicius" at bounding box center [631, 288] width 246 height 17
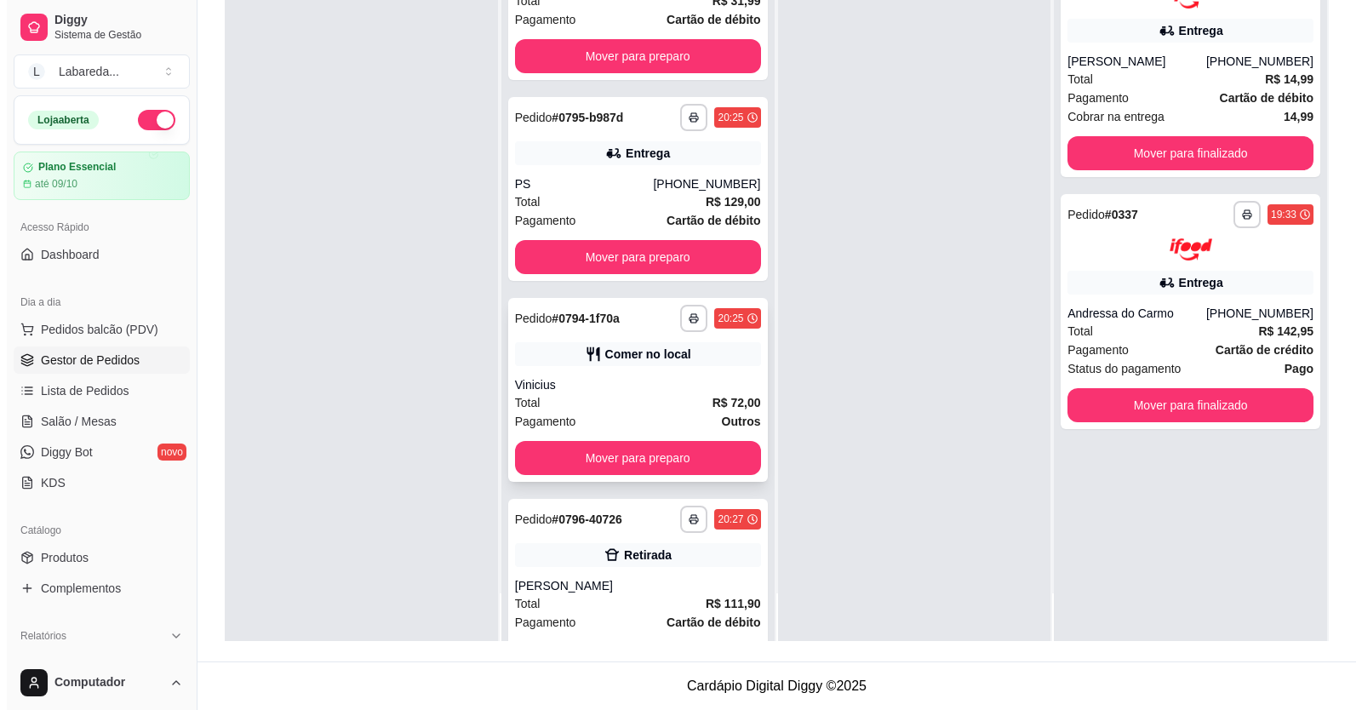
scroll to position [860, 0]
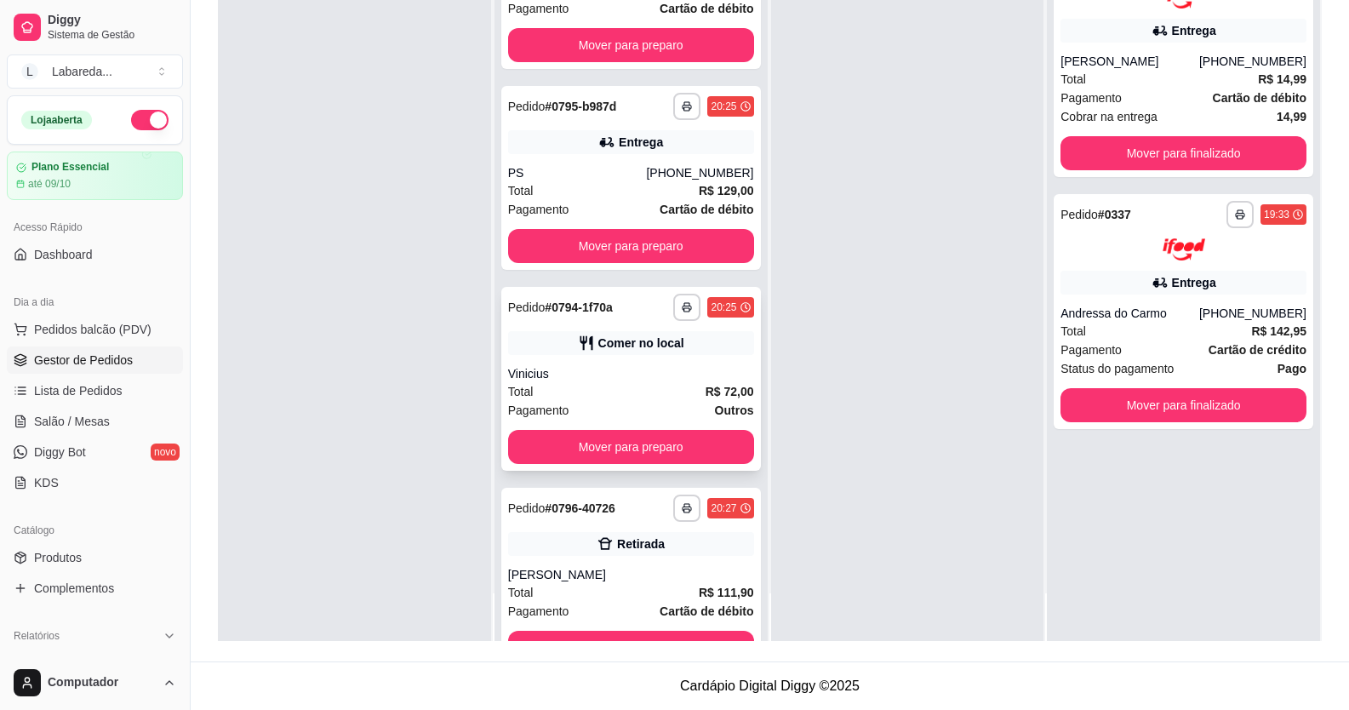
click at [610, 375] on div "Vinicius" at bounding box center [631, 373] width 246 height 17
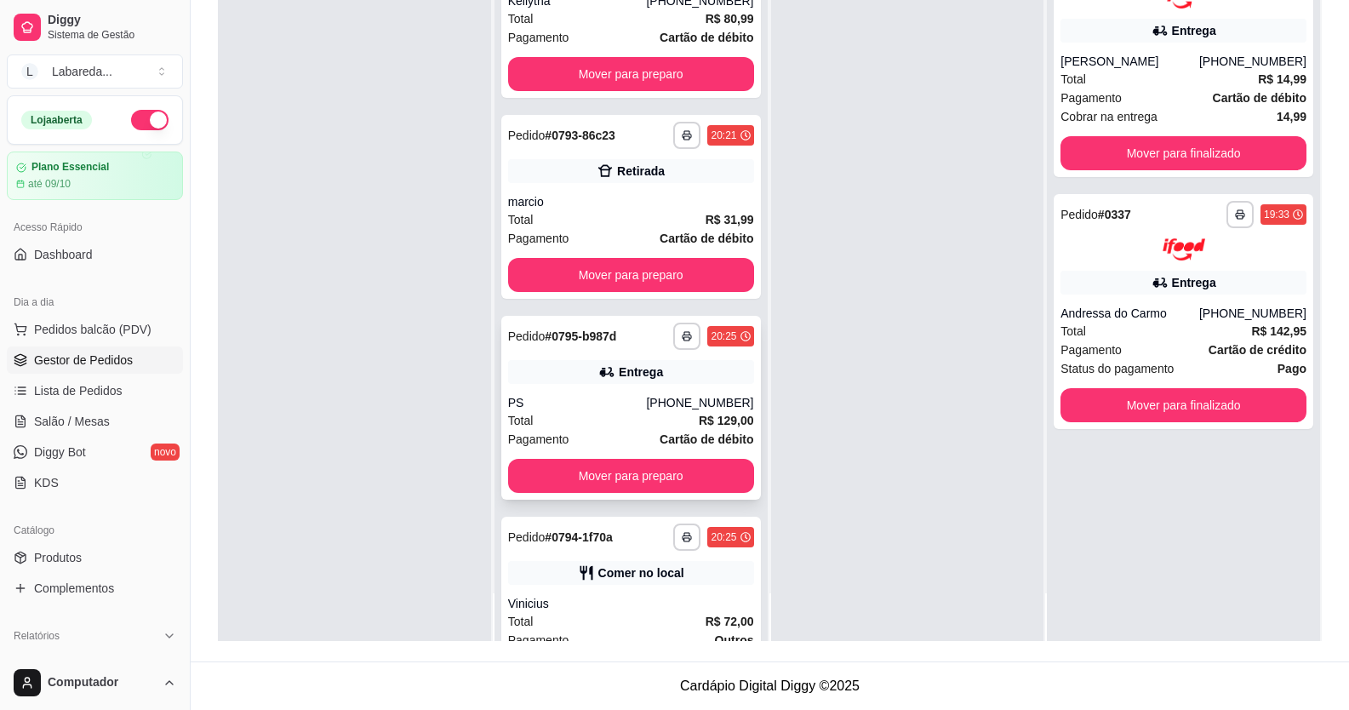
scroll to position [605, 0]
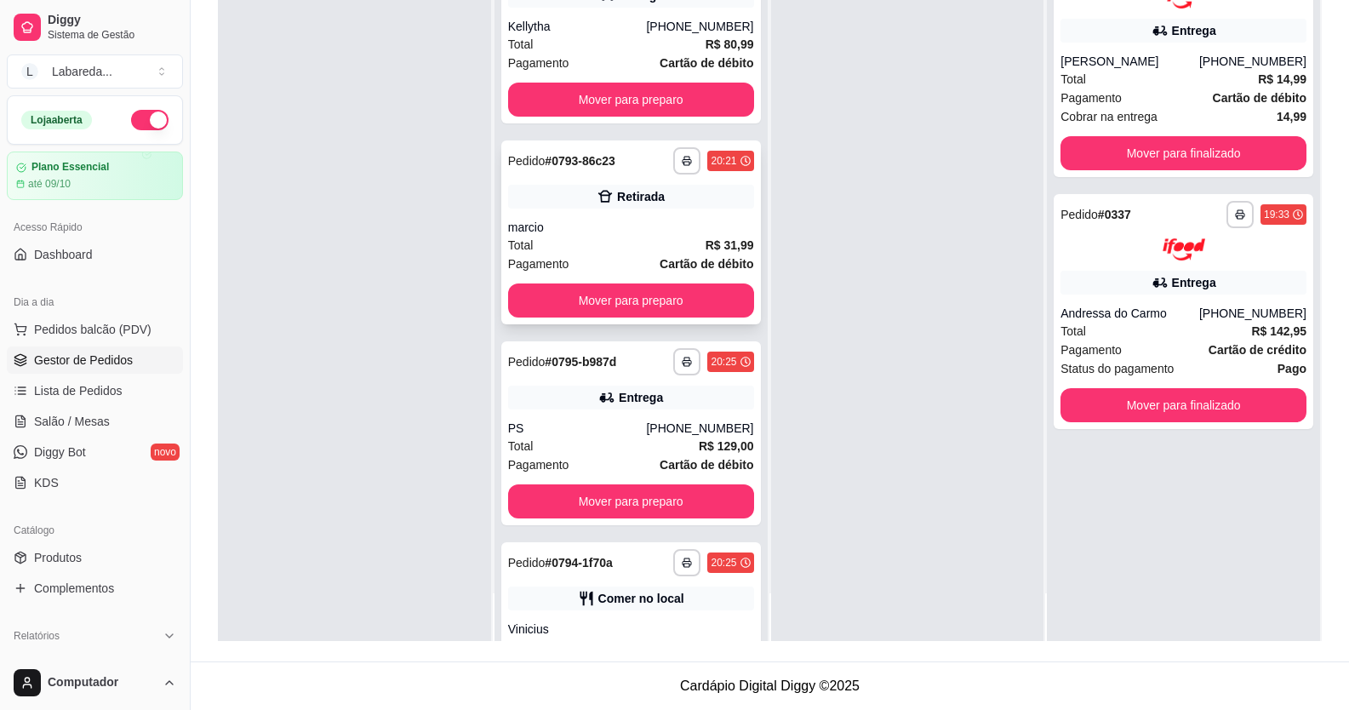
click at [612, 217] on div "**********" at bounding box center [631, 232] width 260 height 184
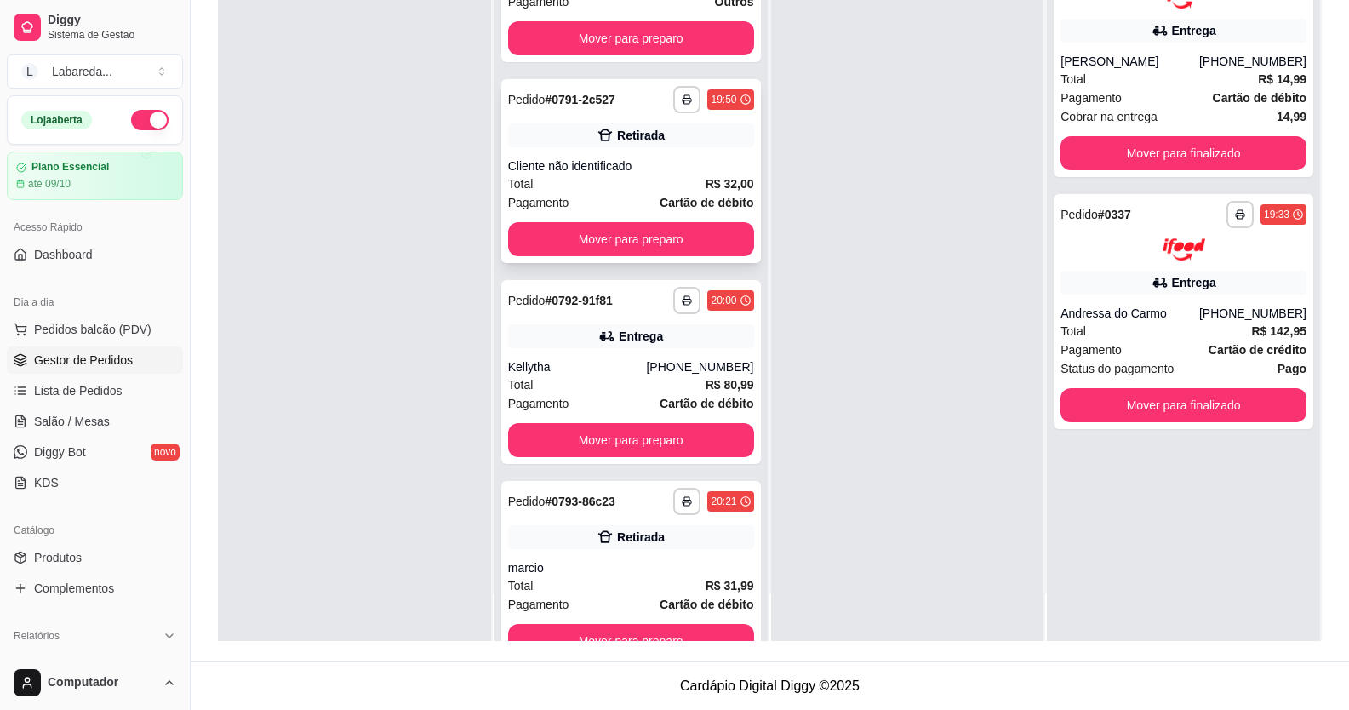
scroll to position [179, 0]
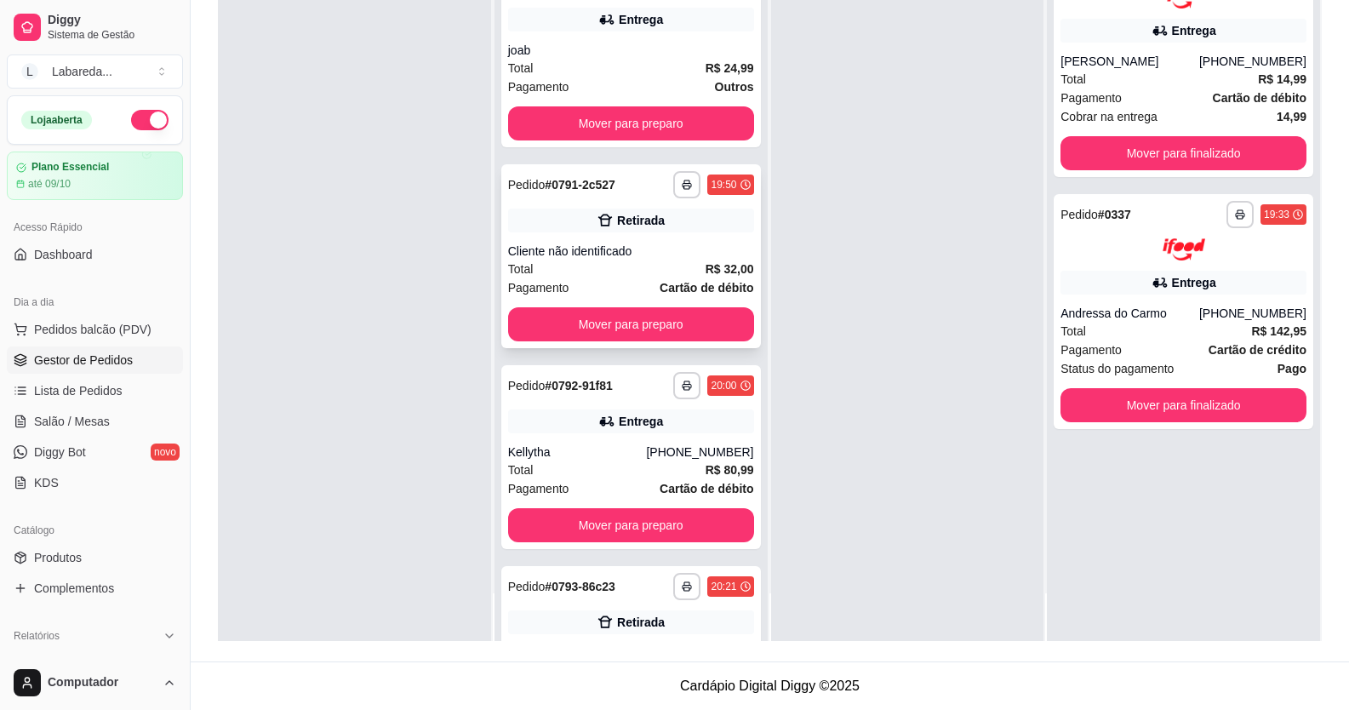
click at [617, 226] on div "Retirada" at bounding box center [641, 220] width 48 height 17
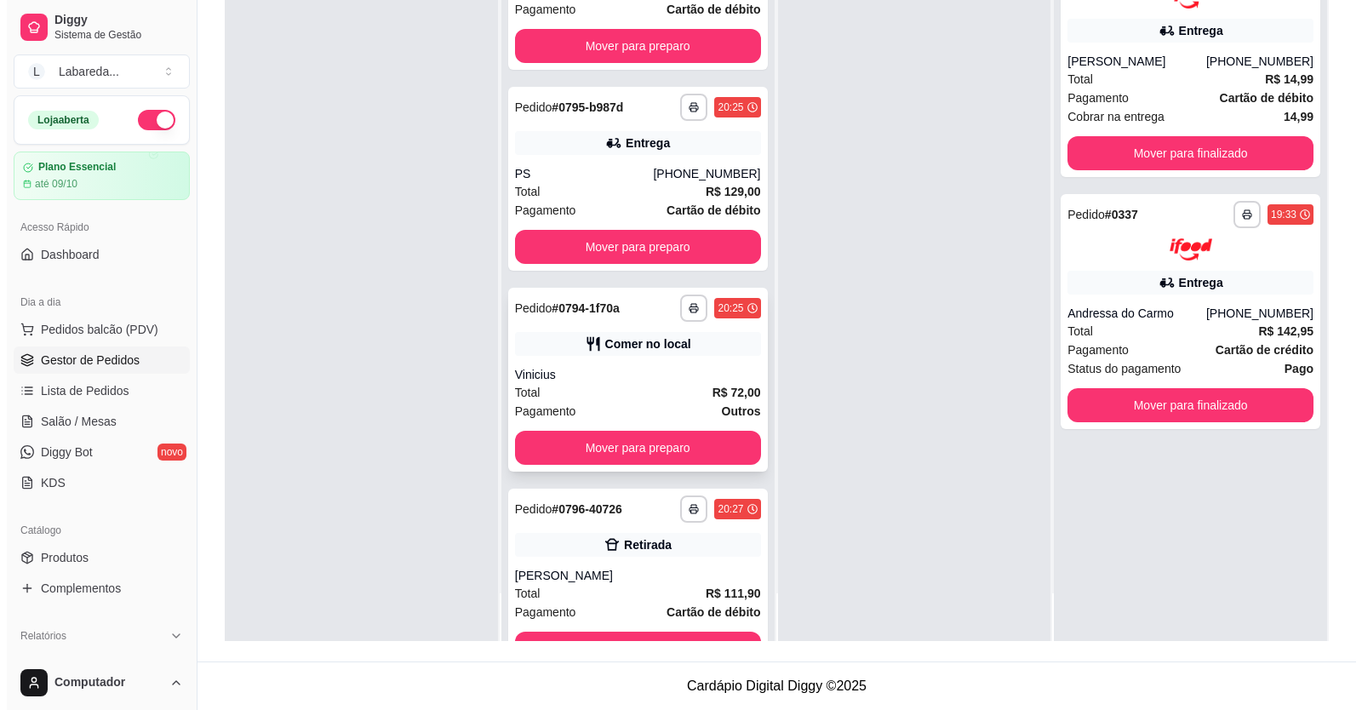
scroll to position [860, 0]
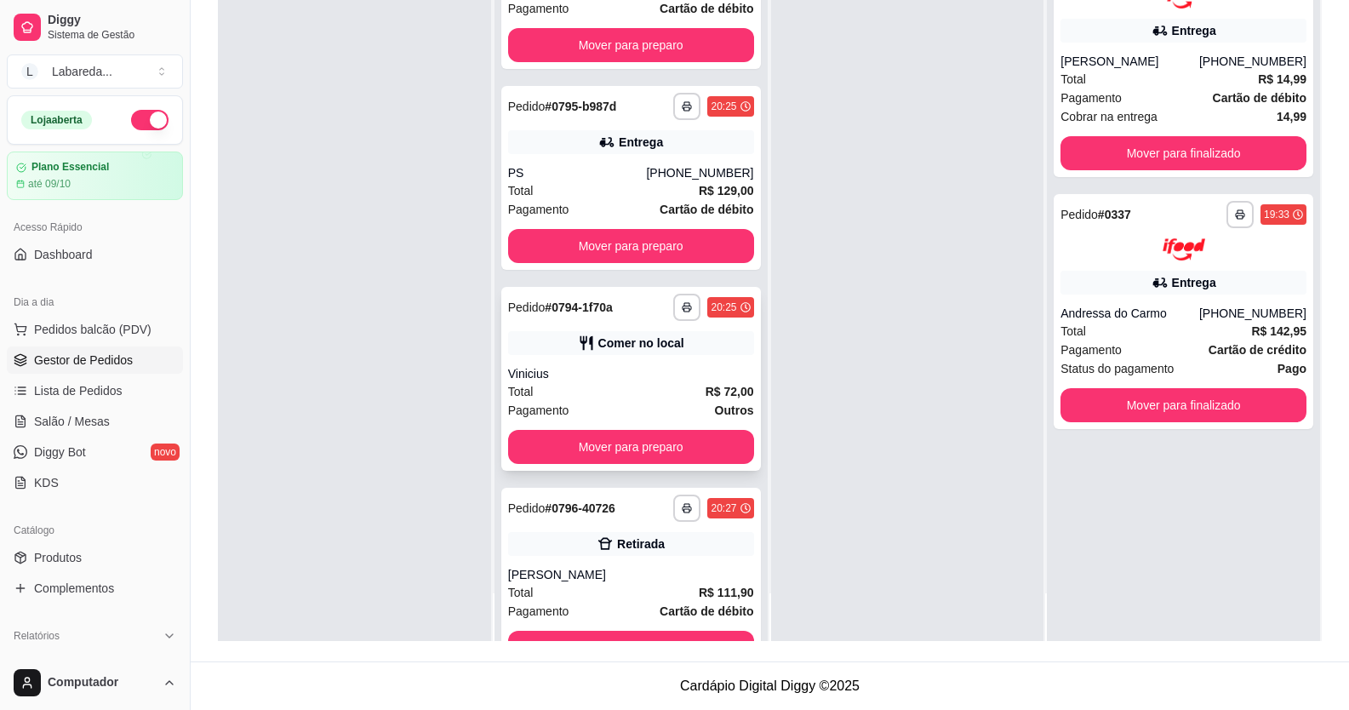
click at [632, 393] on div "Total R$ 72,00" at bounding box center [631, 391] width 246 height 19
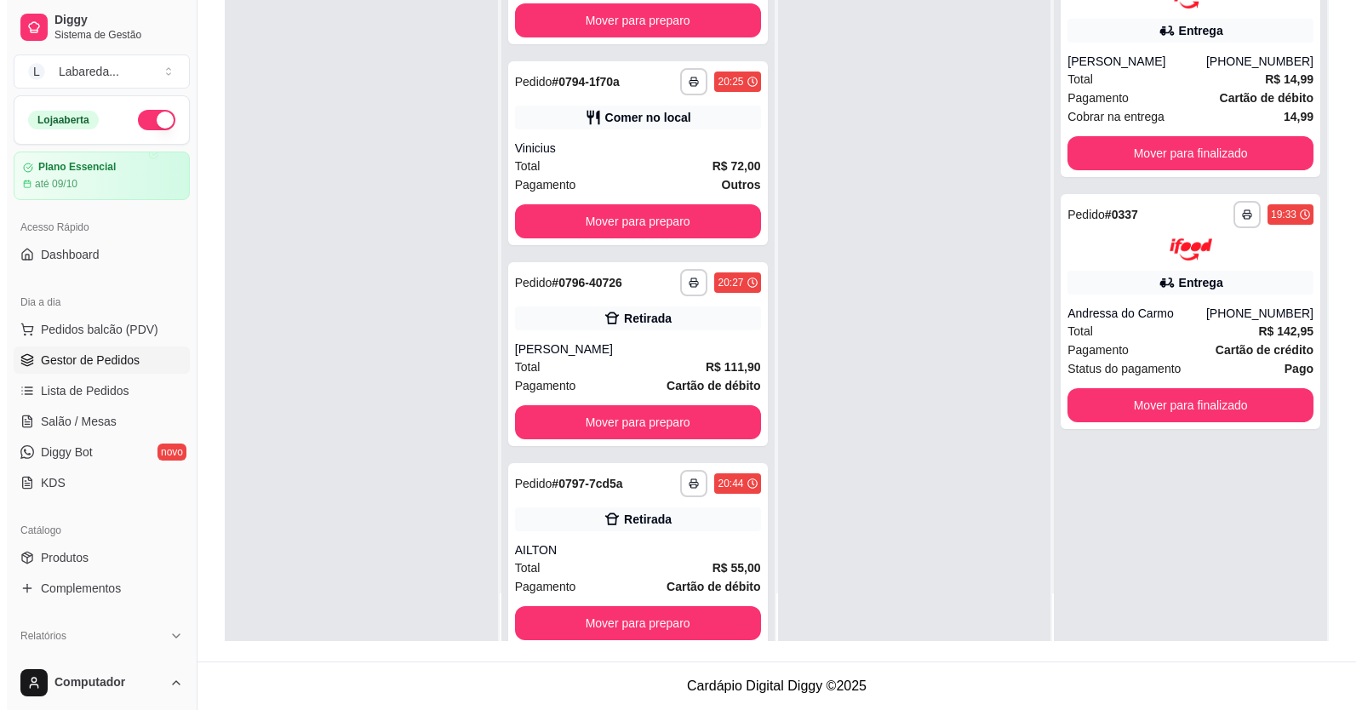
scroll to position [1115, 0]
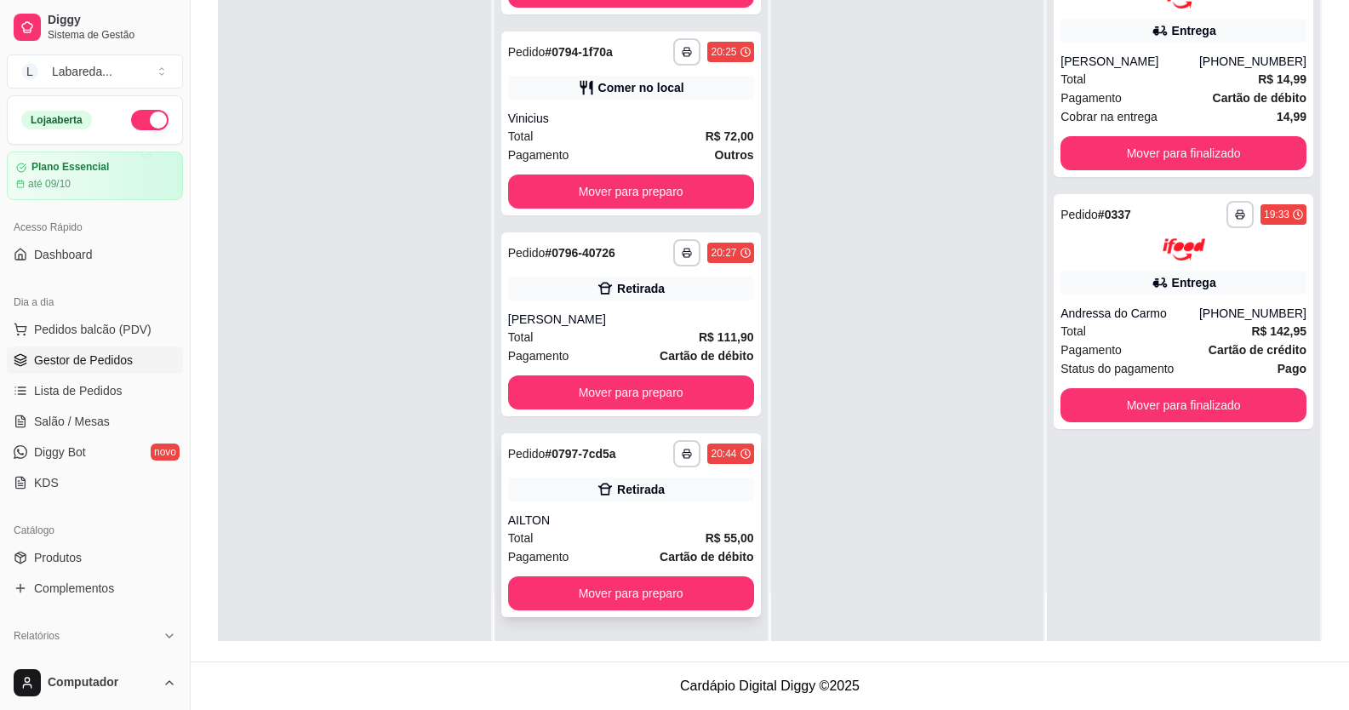
click at [613, 498] on div "Retirada" at bounding box center [631, 490] width 246 height 24
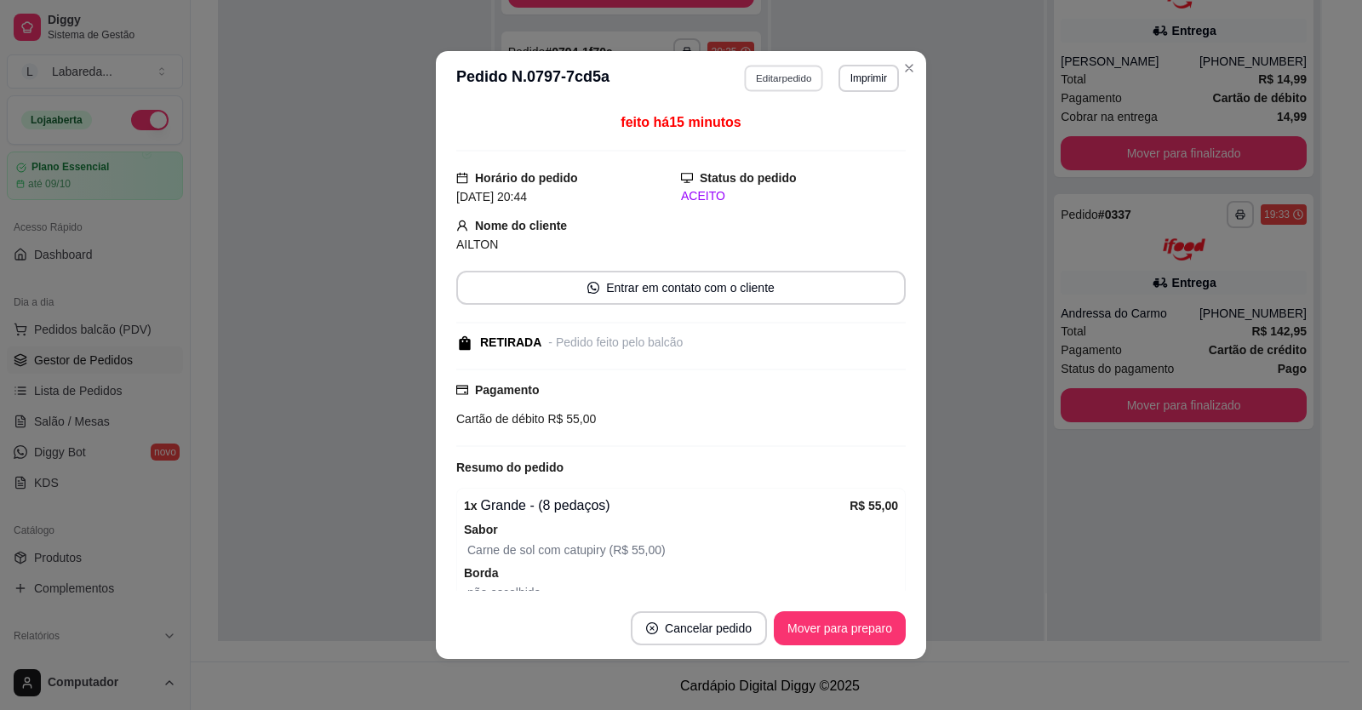
click at [763, 65] on button "Editar pedido" at bounding box center [784, 78] width 79 height 26
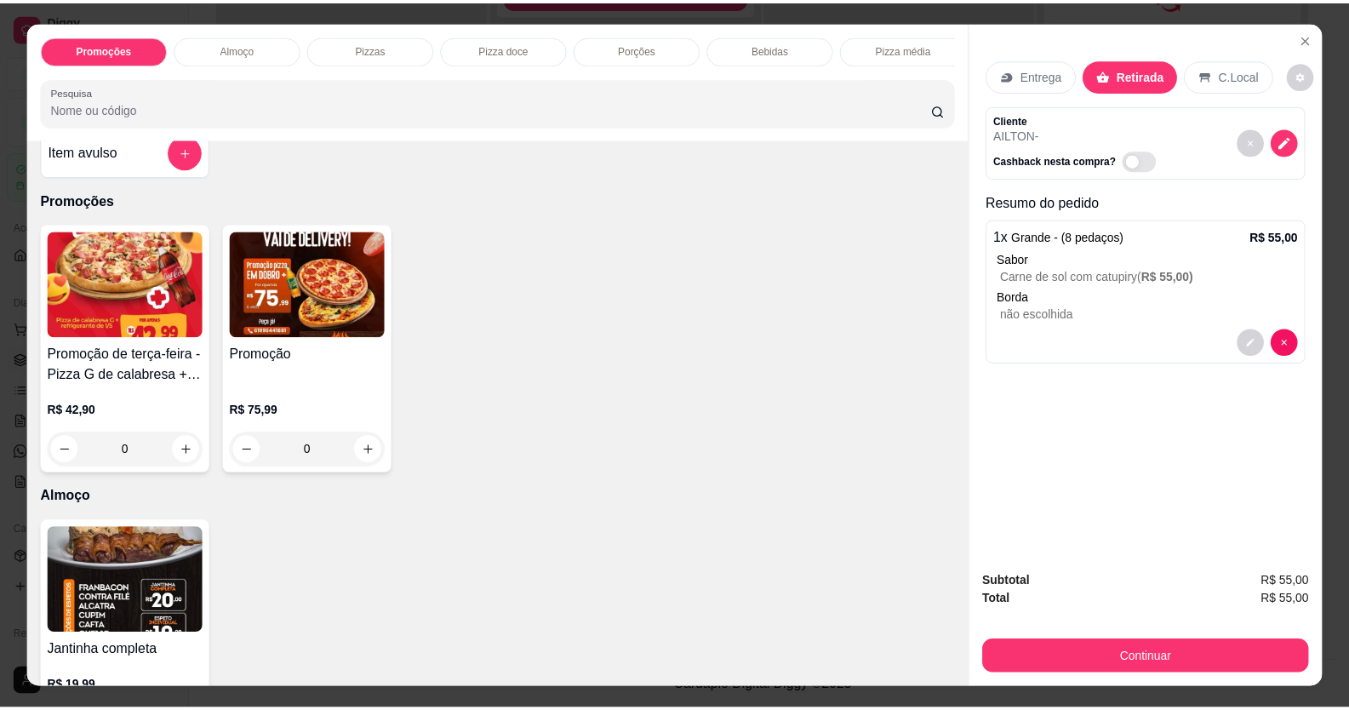
scroll to position [0, 0]
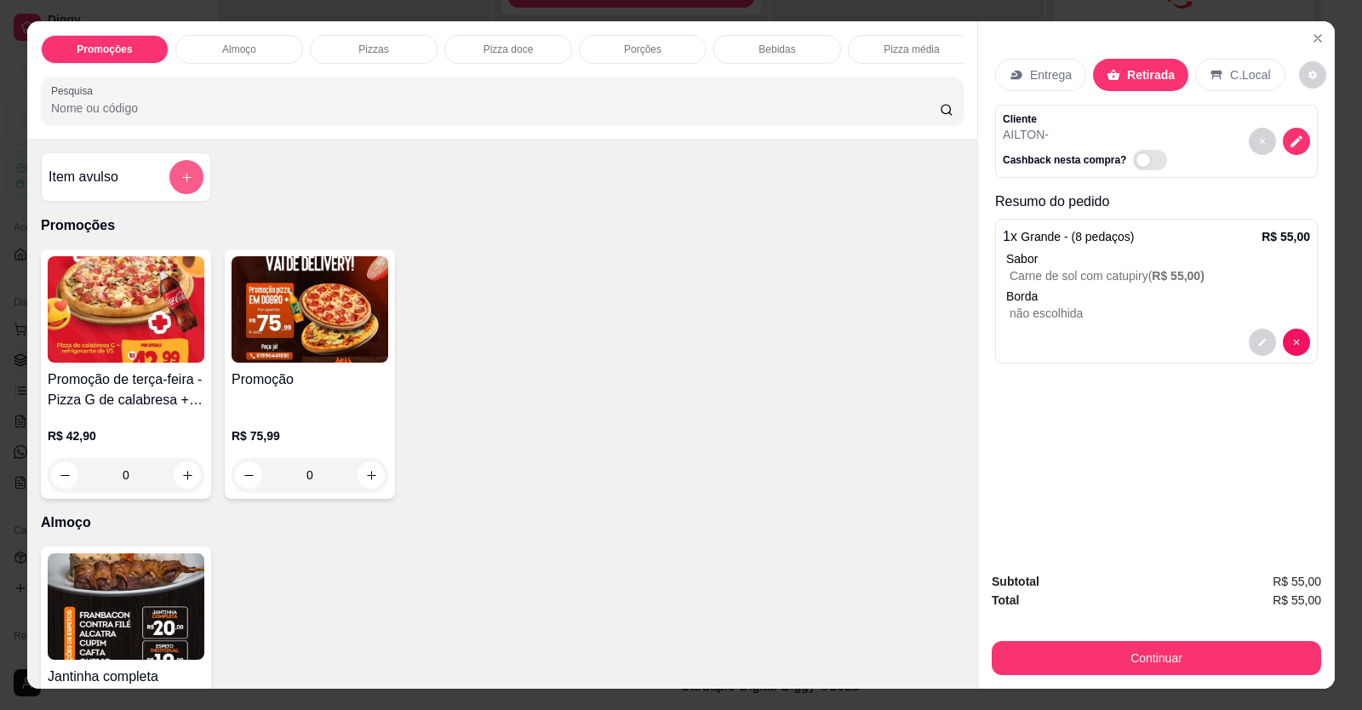
click at [184, 184] on icon "add-separate-item" at bounding box center [186, 177] width 13 height 13
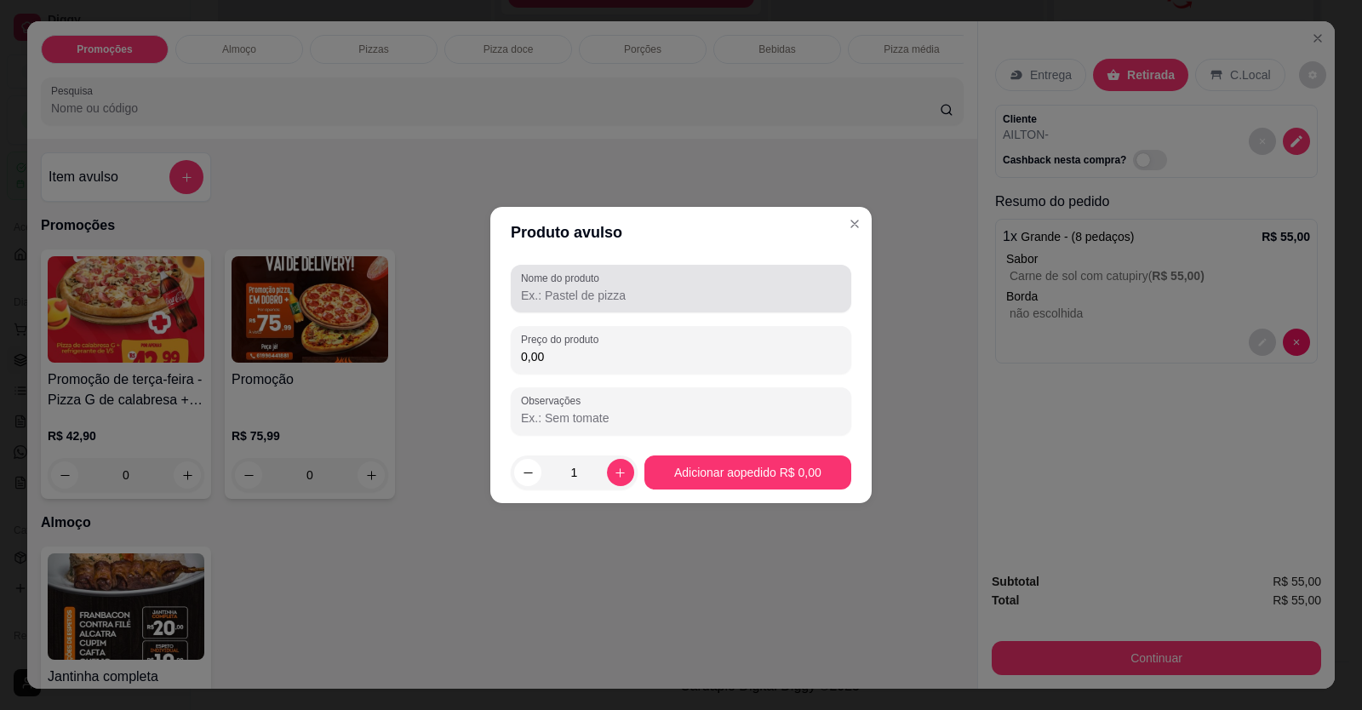
click at [605, 283] on label "Nome do produto" at bounding box center [563, 278] width 84 height 14
click at [606, 287] on input "Nome do produto" at bounding box center [681, 295] width 320 height 17
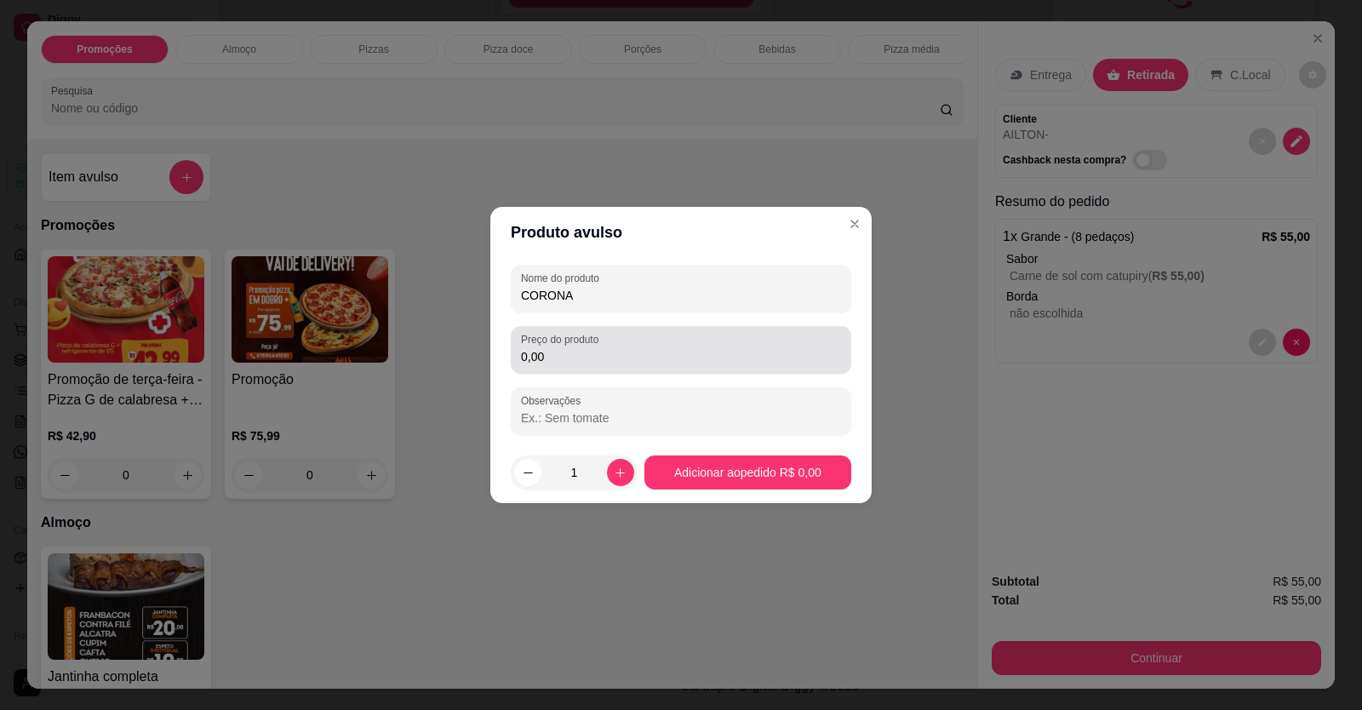
type input "CORONA"
click at [584, 356] on input "0,00" at bounding box center [681, 356] width 320 height 17
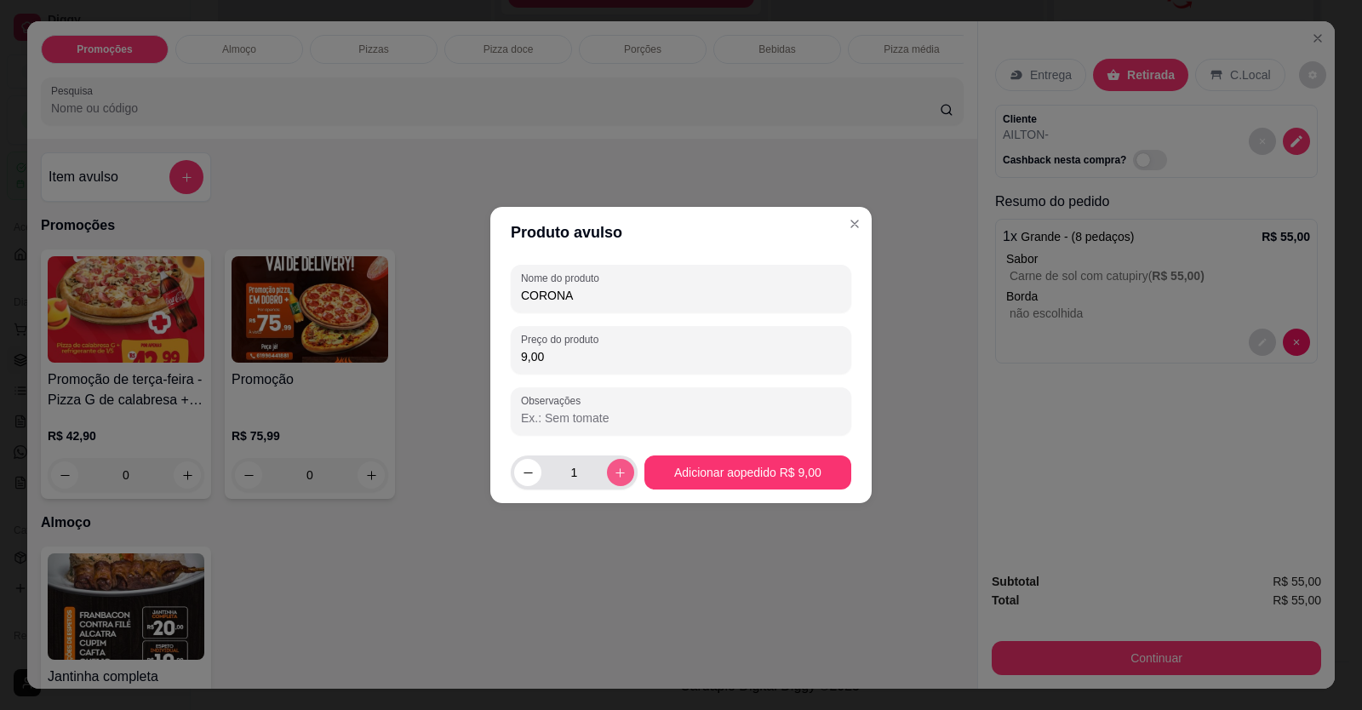
type input "9,00"
click at [621, 463] on button "increase-product-quantity" at bounding box center [620, 472] width 27 height 27
type input "2"
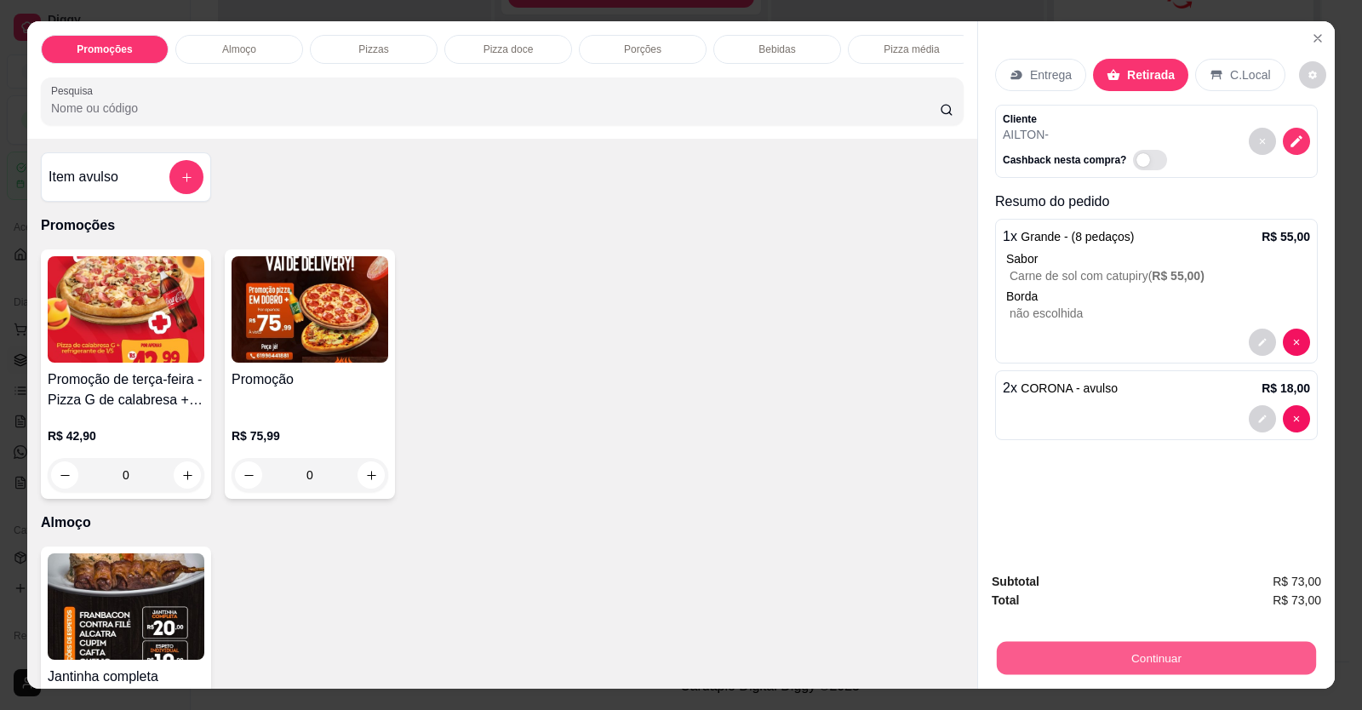
click at [1078, 663] on button "Continuar" at bounding box center [1156, 658] width 319 height 33
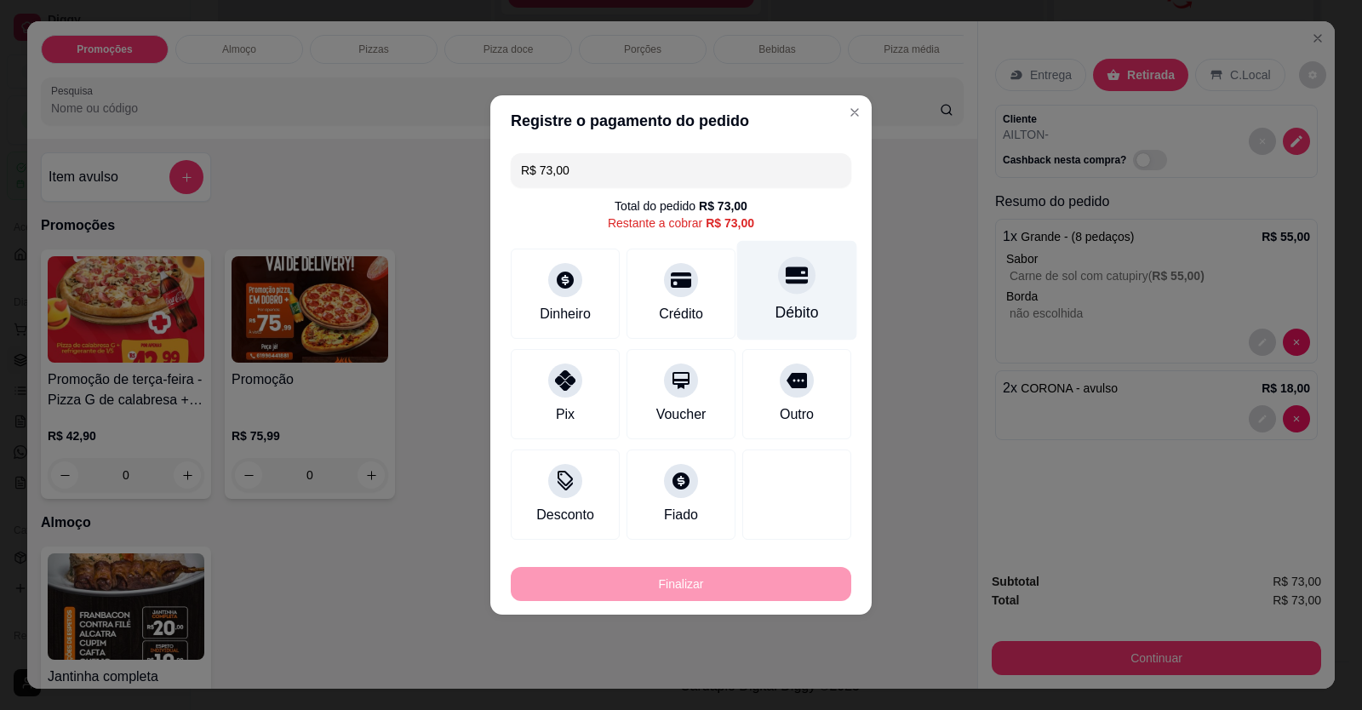
click at [788, 302] on div "Débito" at bounding box center [797, 312] width 43 height 22
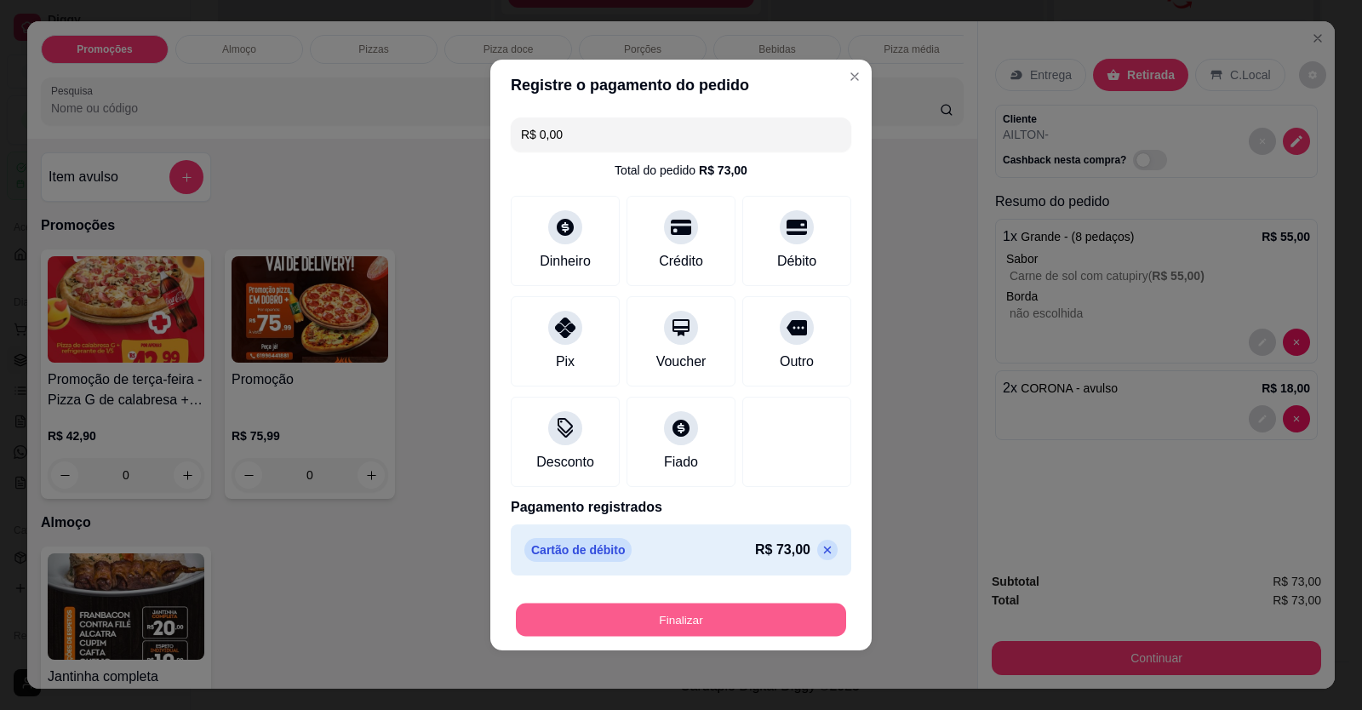
click at [696, 620] on button "Finalizar" at bounding box center [681, 620] width 330 height 33
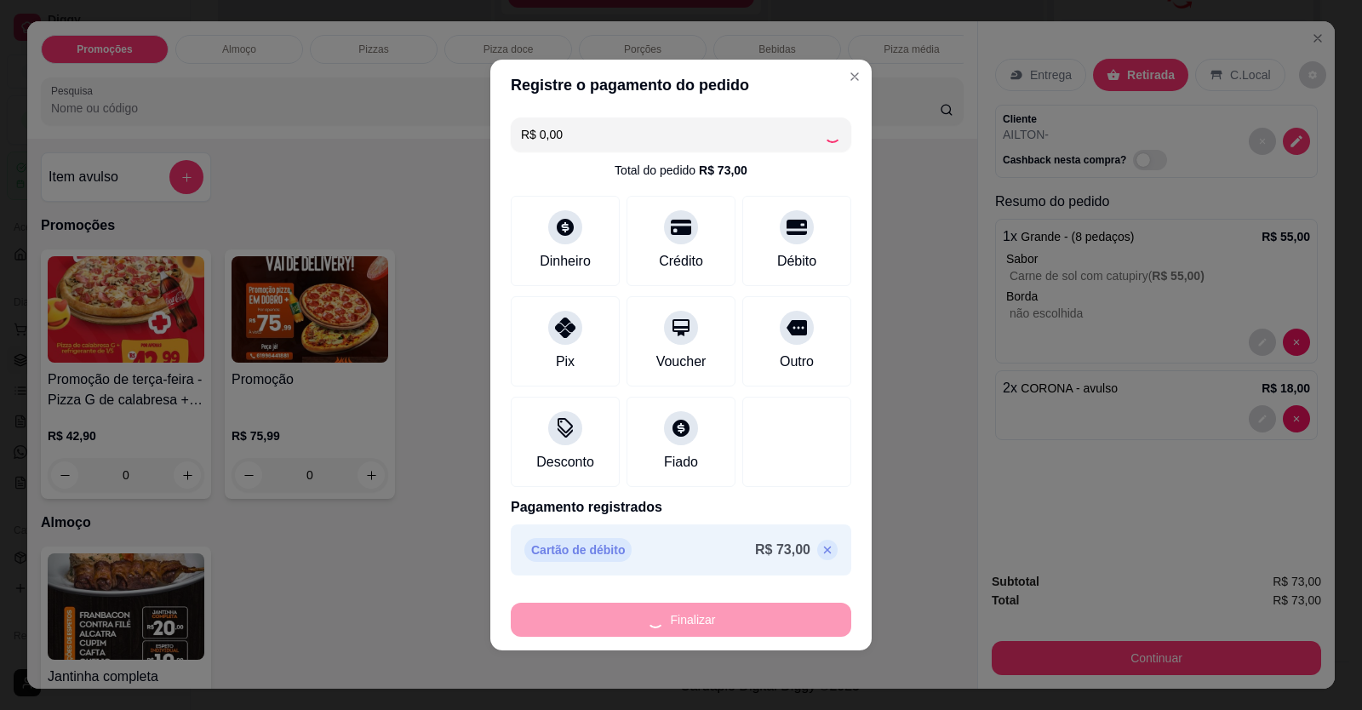
type input "-R$ 73,00"
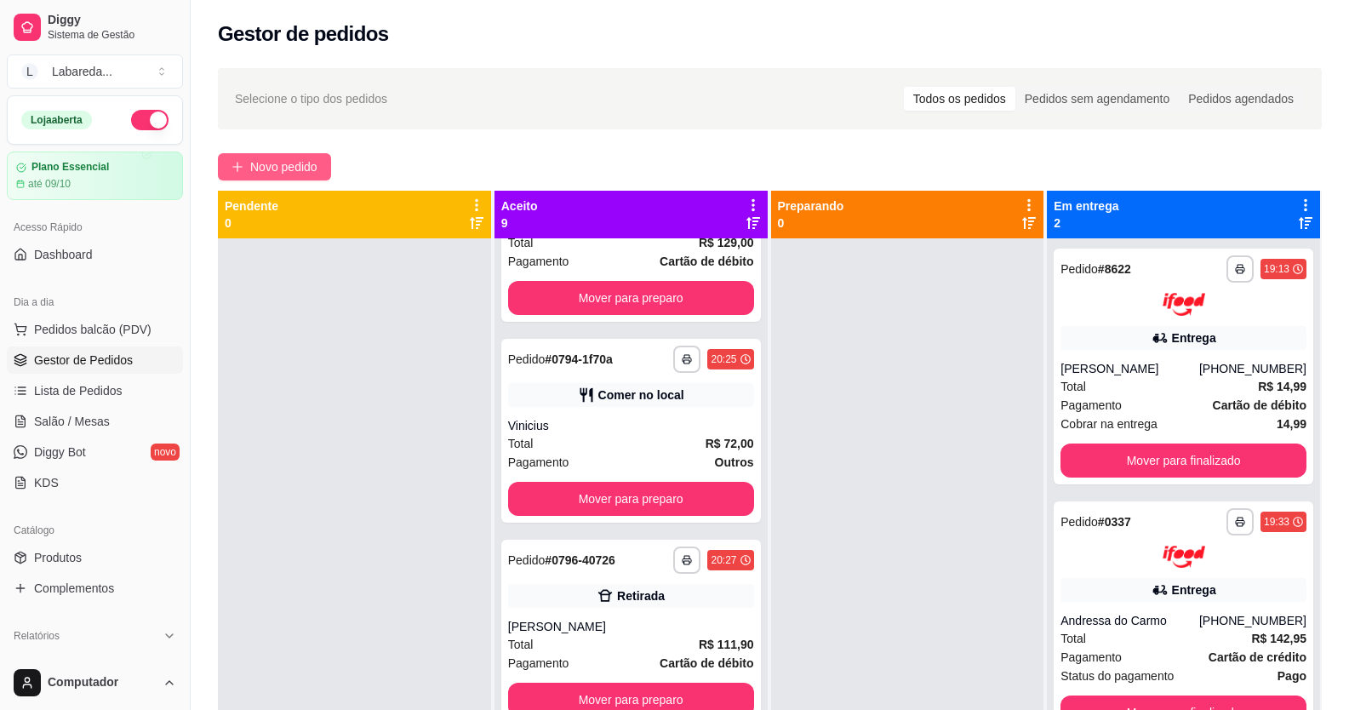
click at [290, 172] on span "Novo pedido" at bounding box center [283, 167] width 67 height 19
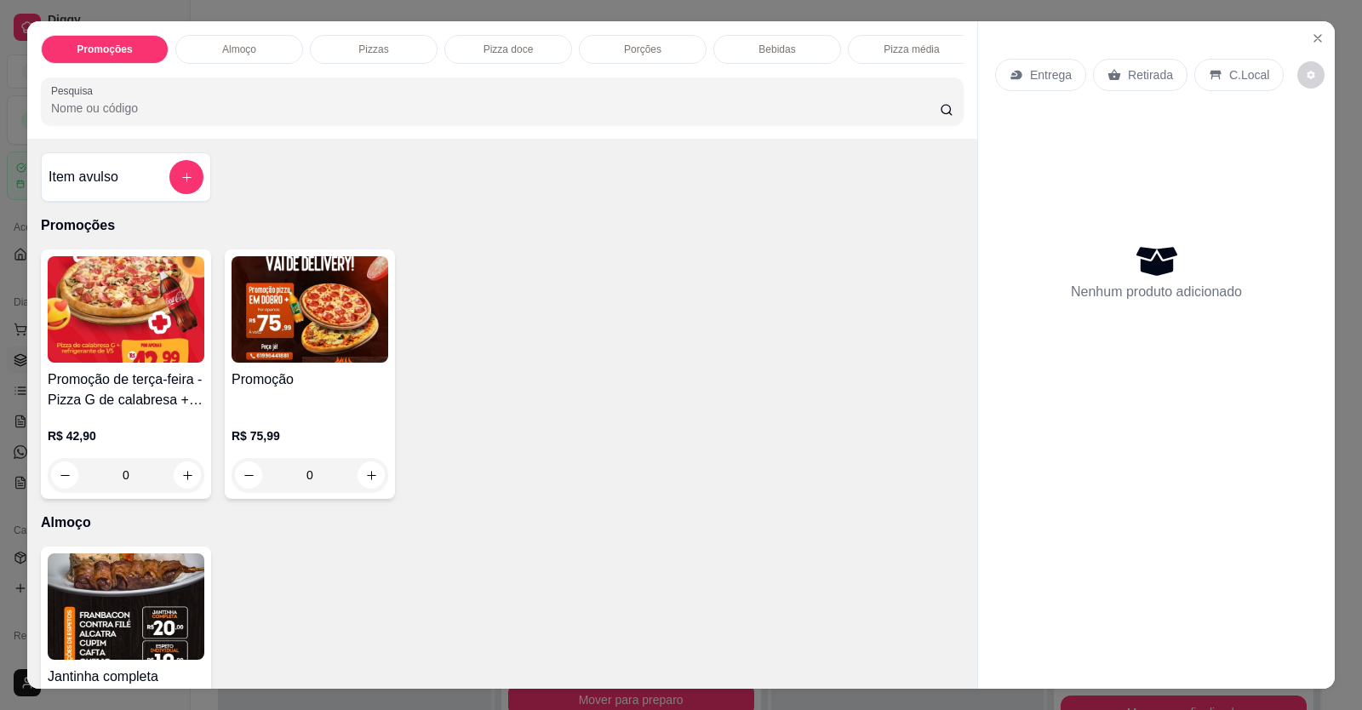
click at [146, 194] on div "Item avulso" at bounding box center [126, 177] width 155 height 34
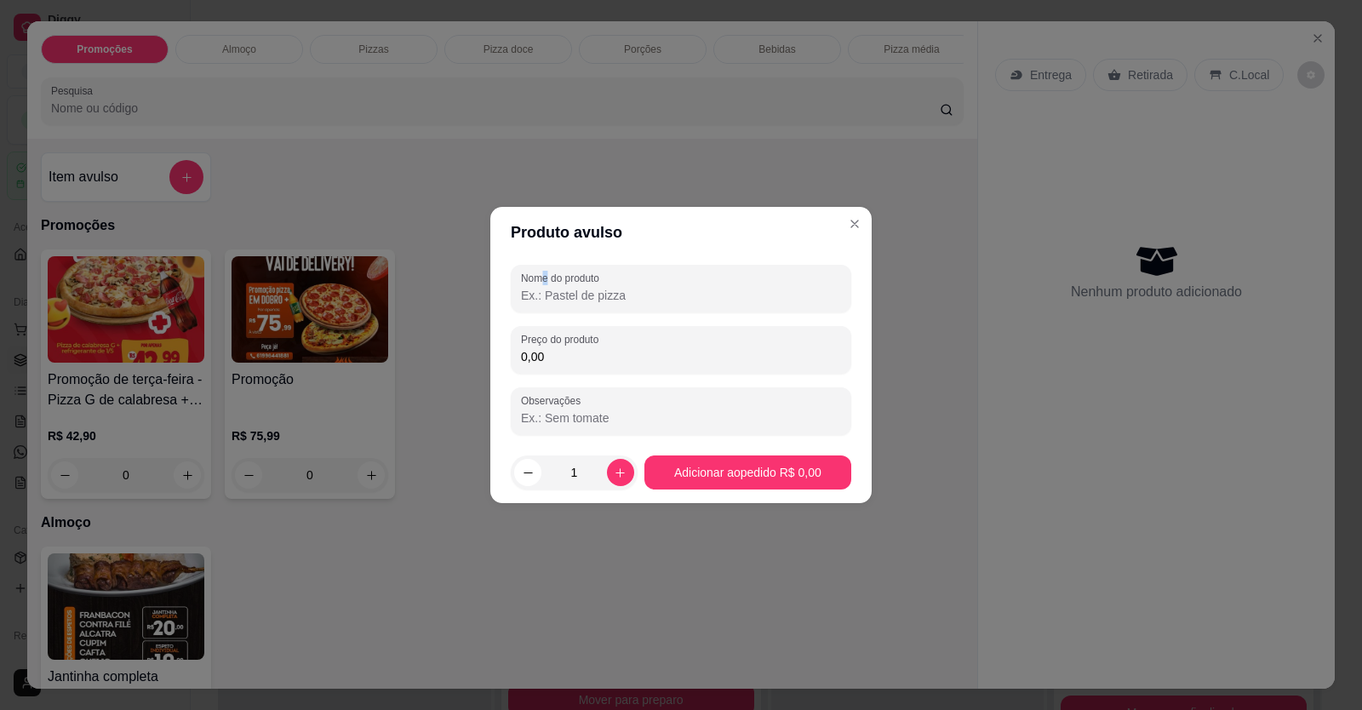
drag, startPoint x: 549, startPoint y: 281, endPoint x: 570, endPoint y: 298, distance: 26.6
click at [557, 289] on div "Nome do produto" at bounding box center [681, 289] width 341 height 48
click at [575, 358] on input "0,00" at bounding box center [681, 356] width 320 height 17
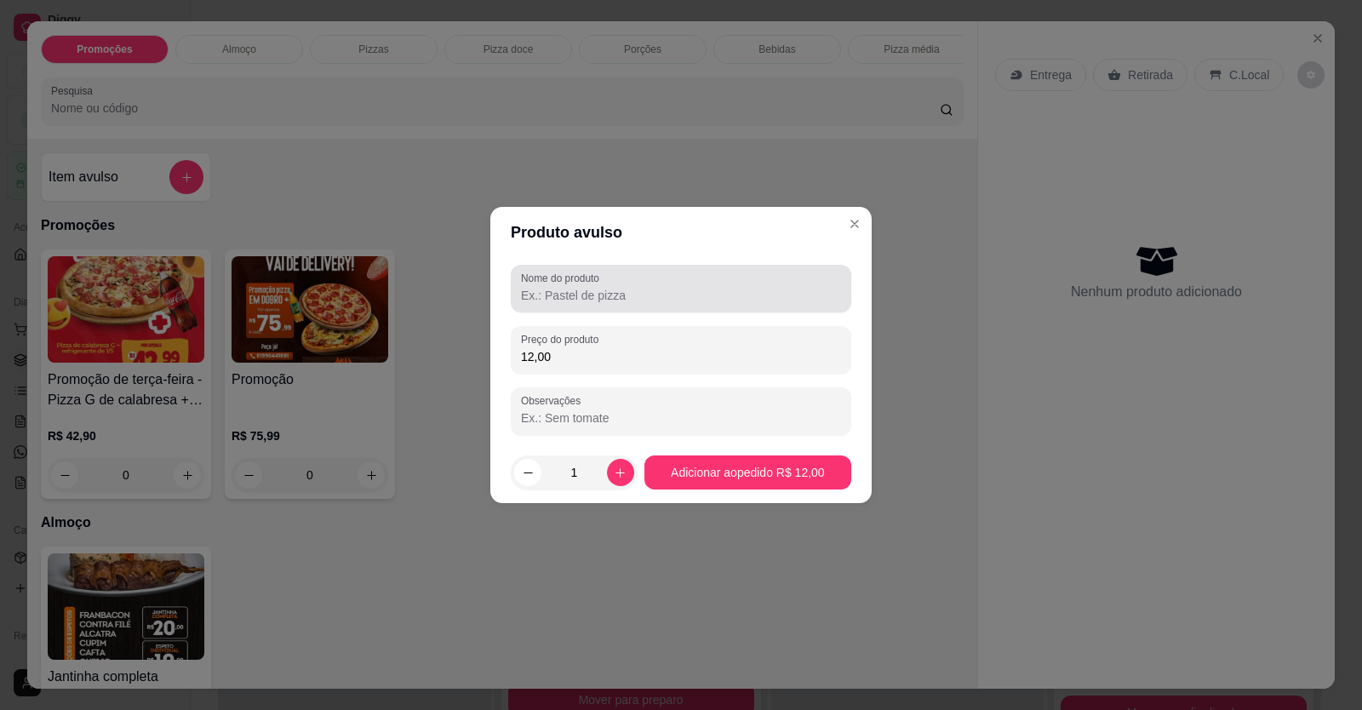
type input "12,00"
click at [550, 303] on div at bounding box center [681, 289] width 320 height 34
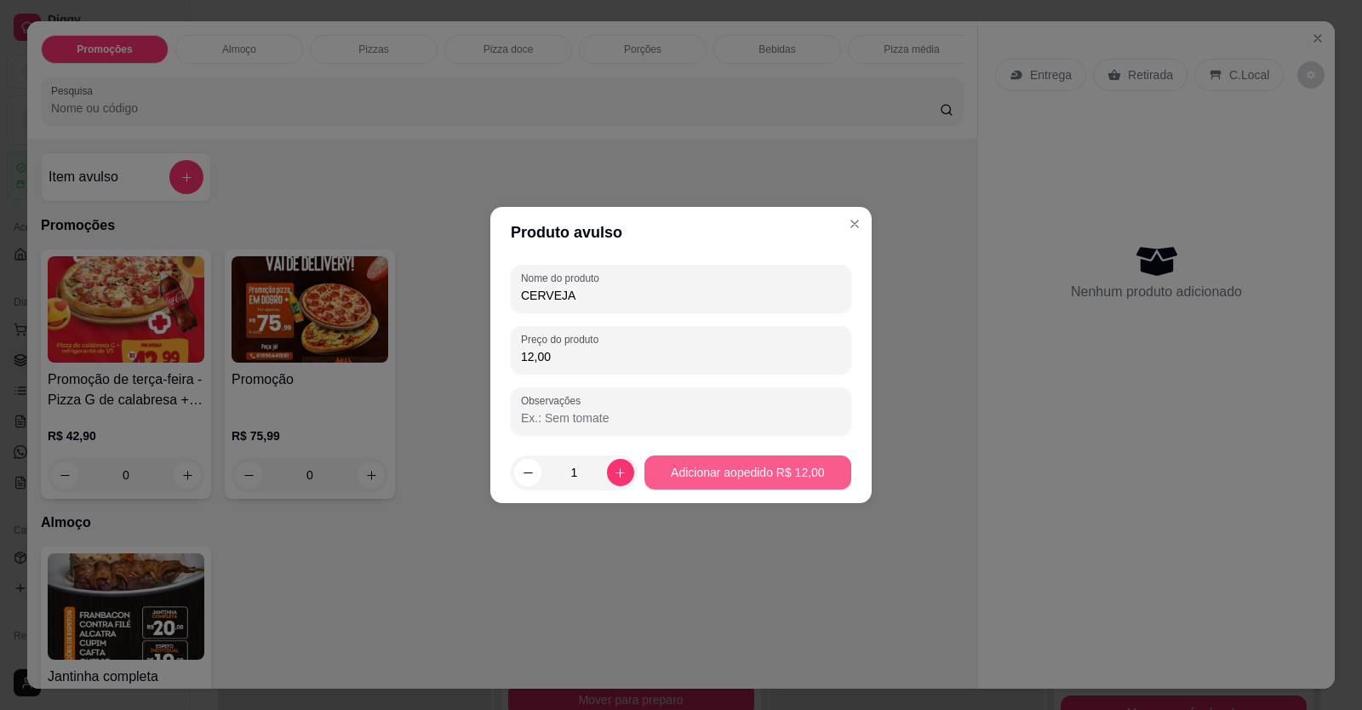
type input "CERVEJA"
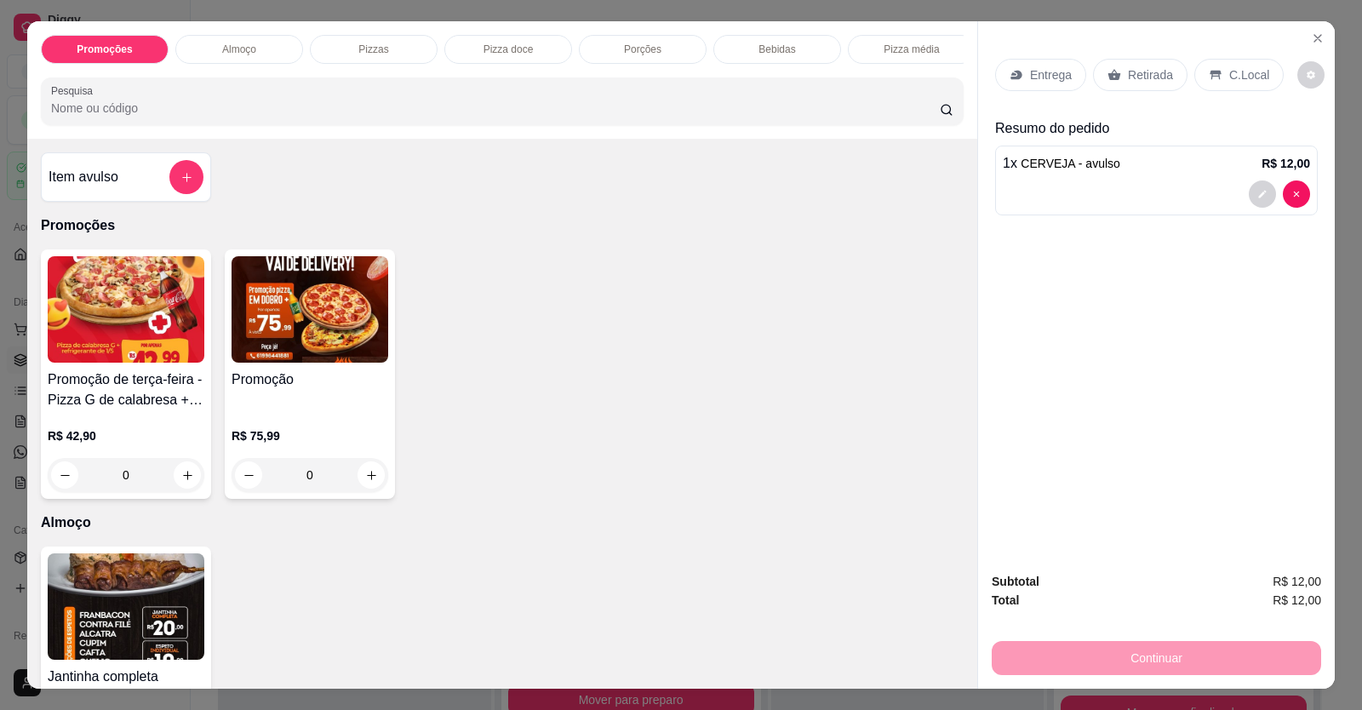
drag, startPoint x: 1227, startPoint y: 80, endPoint x: 1229, endPoint y: 89, distance: 9.5
click at [1229, 80] on p "C.Local" at bounding box center [1249, 74] width 40 height 17
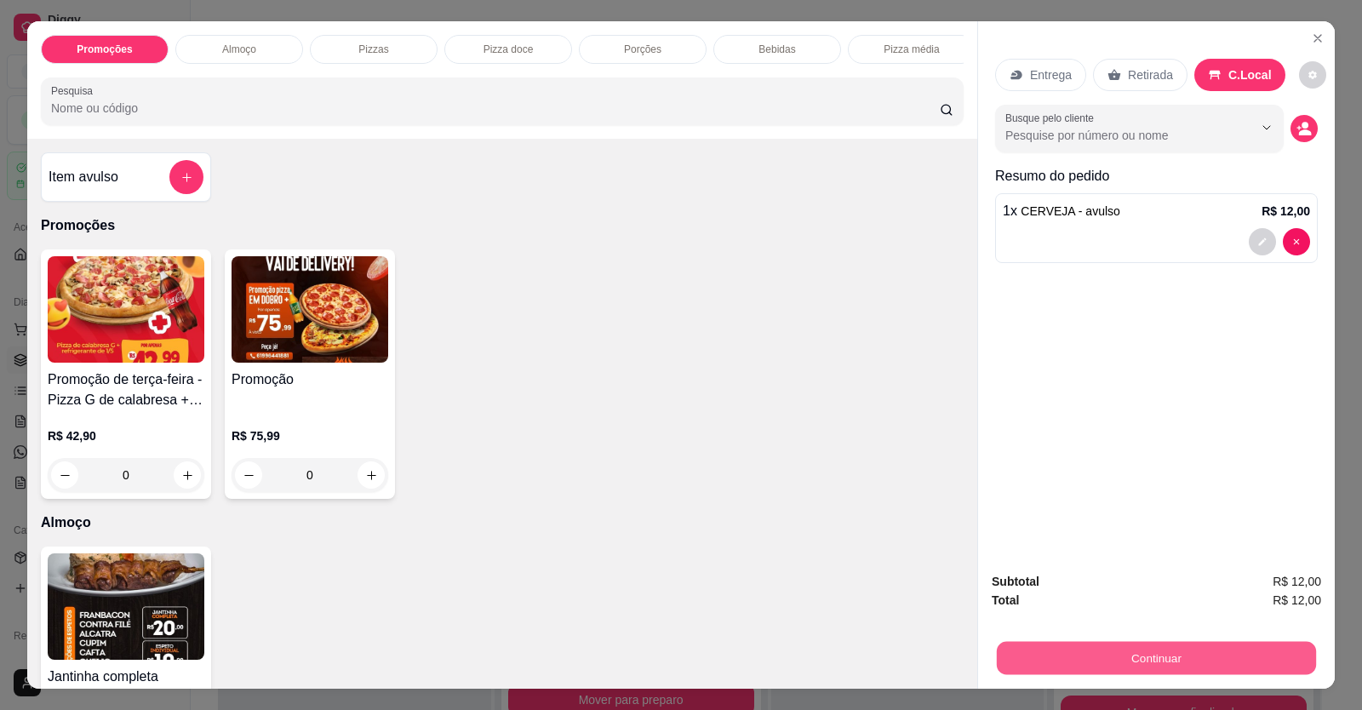
click at [1131, 642] on button "Continuar" at bounding box center [1156, 658] width 319 height 33
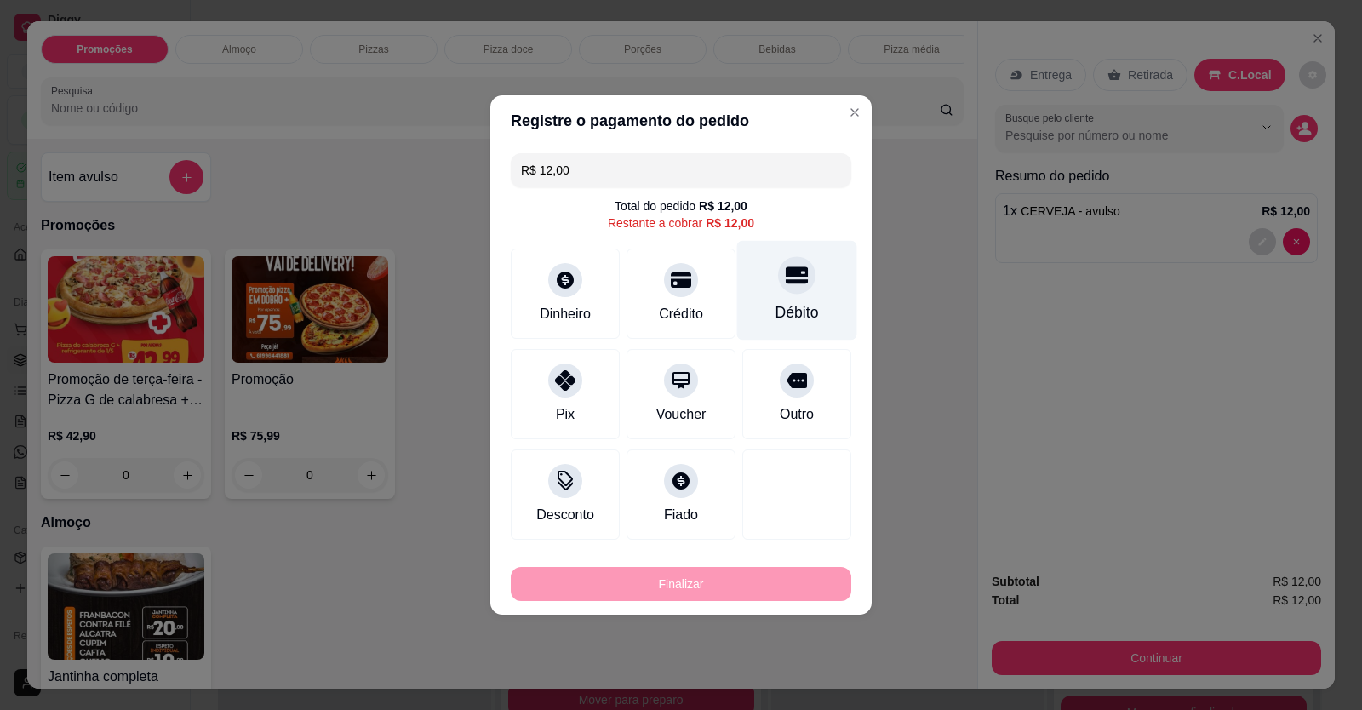
click at [782, 315] on div "Débito" at bounding box center [797, 312] width 43 height 22
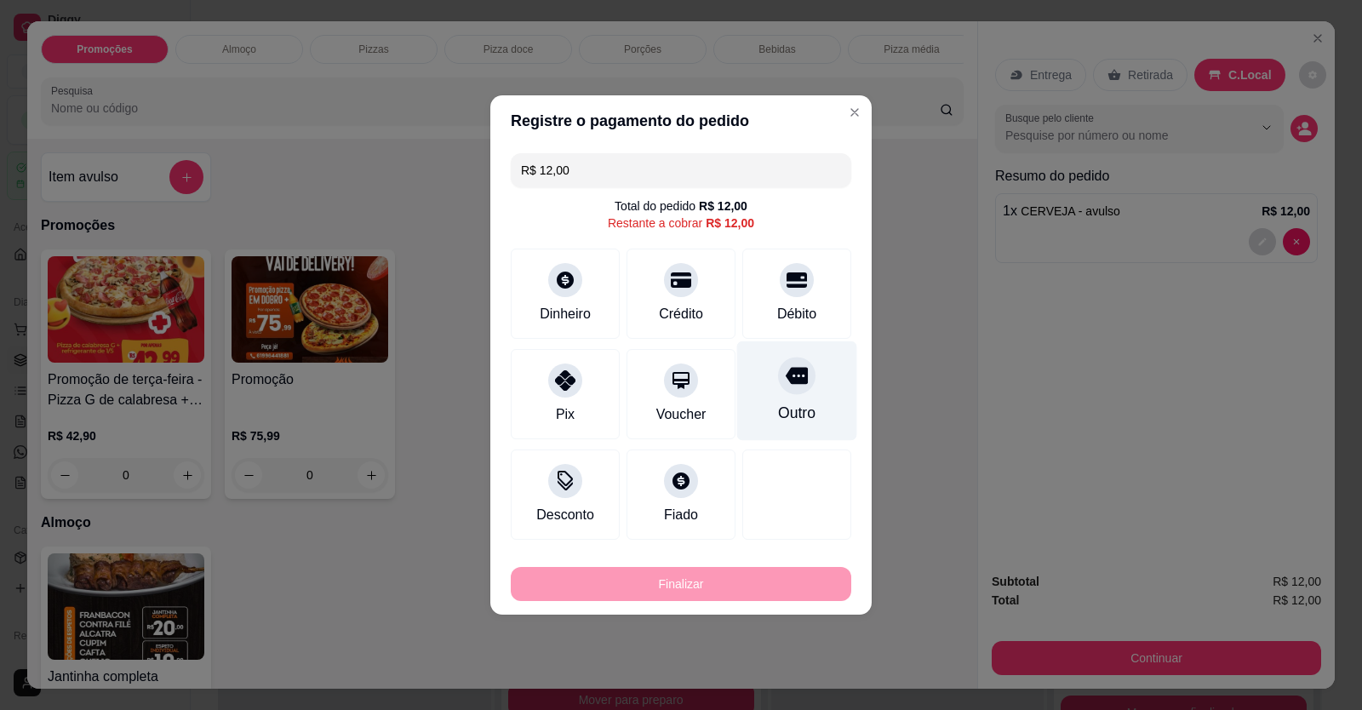
type input "R$ 0,00"
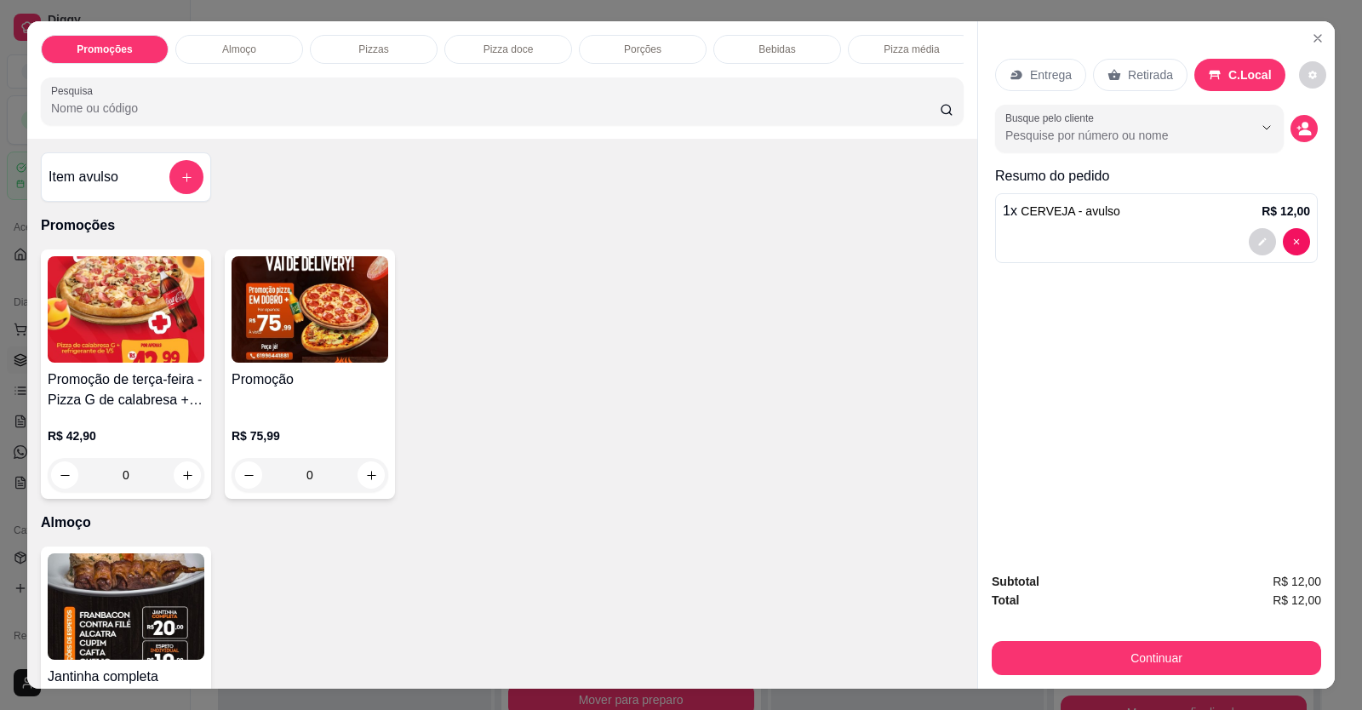
scroll to position [470, 0]
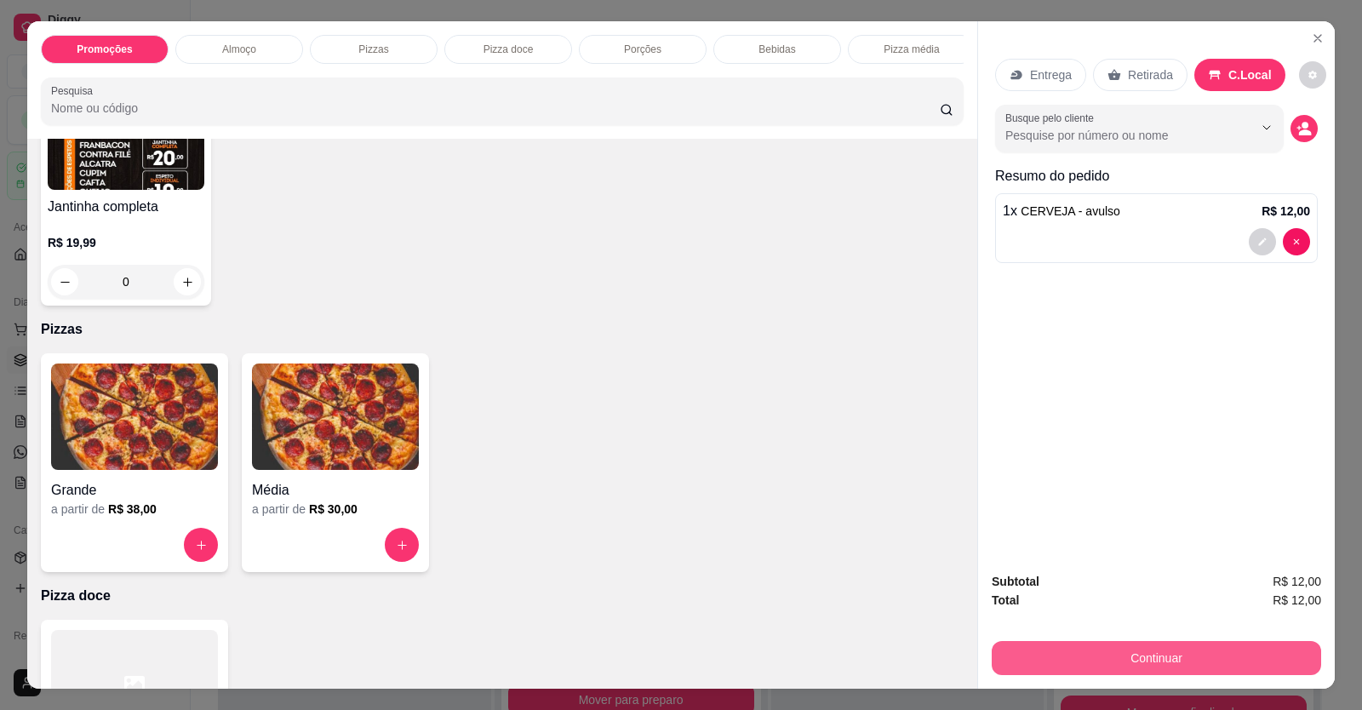
drag, startPoint x: 1155, startPoint y: 674, endPoint x: 1108, endPoint y: 657, distance: 50.6
click at [1147, 672] on div "Subtotal R$ 12,00 Total R$ 12,00 Continuar" at bounding box center [1156, 624] width 357 height 130
click at [1080, 658] on button "Continuar" at bounding box center [1156, 658] width 329 height 34
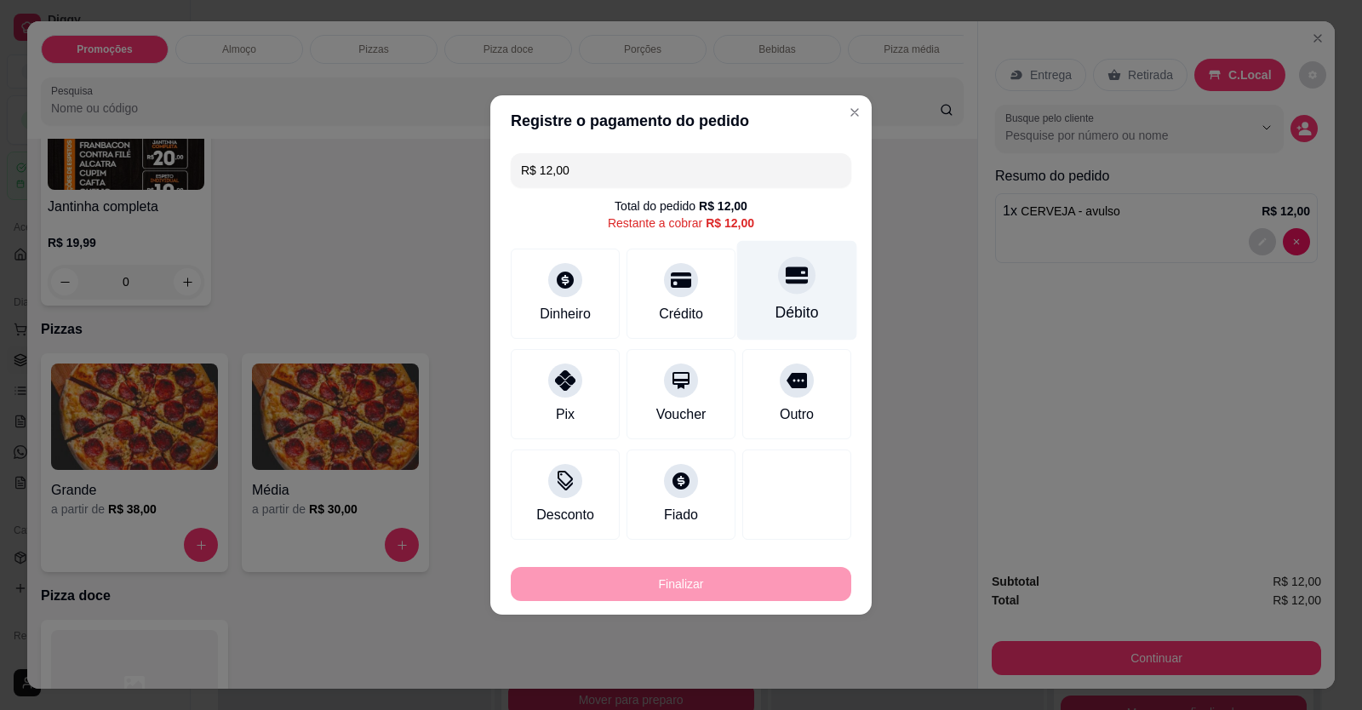
click at [799, 283] on div at bounding box center [796, 274] width 37 height 37
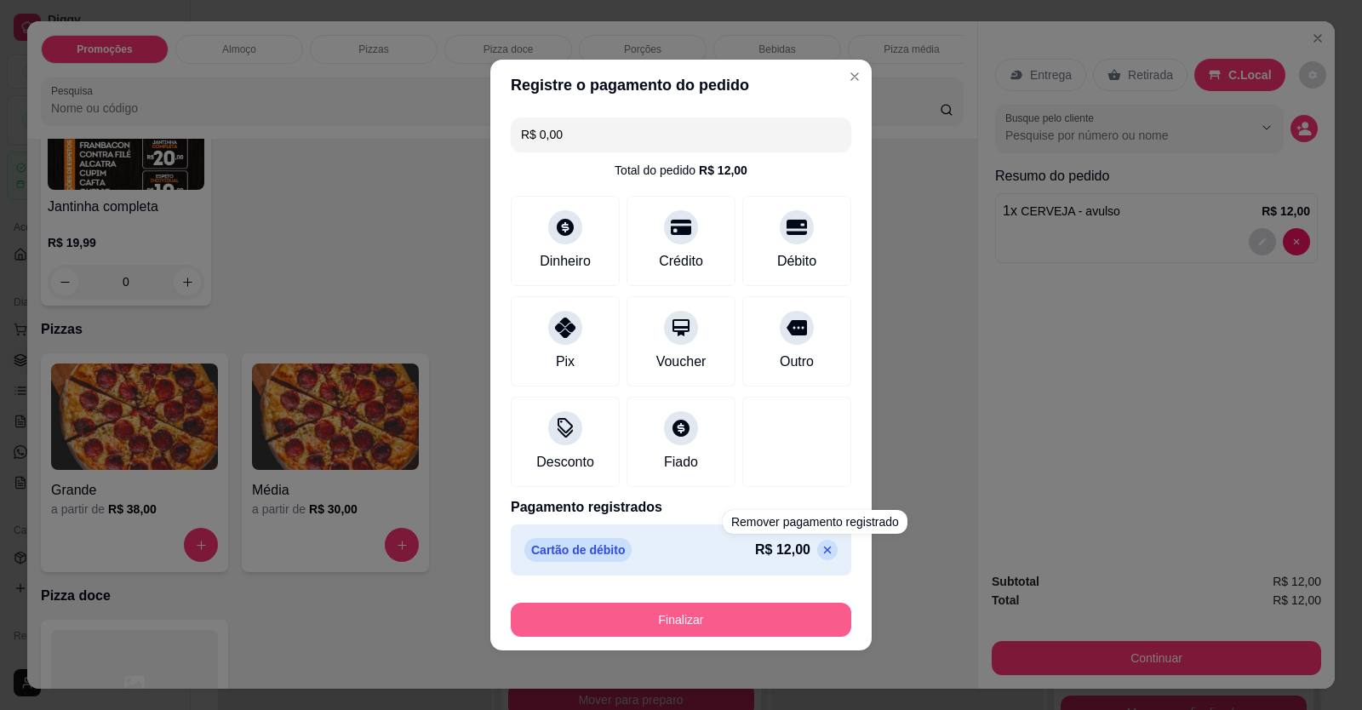
click at [799, 635] on button "Finalizar" at bounding box center [681, 620] width 341 height 34
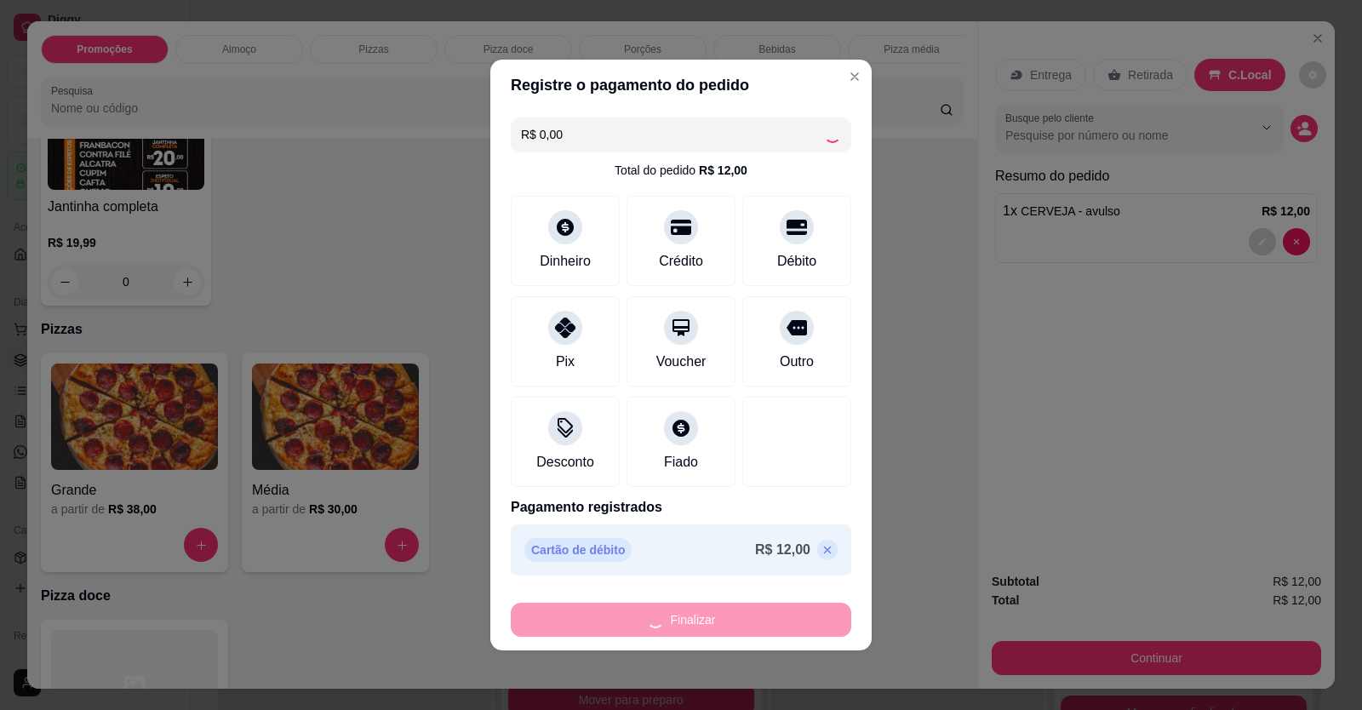
type input "-R$ 12,00"
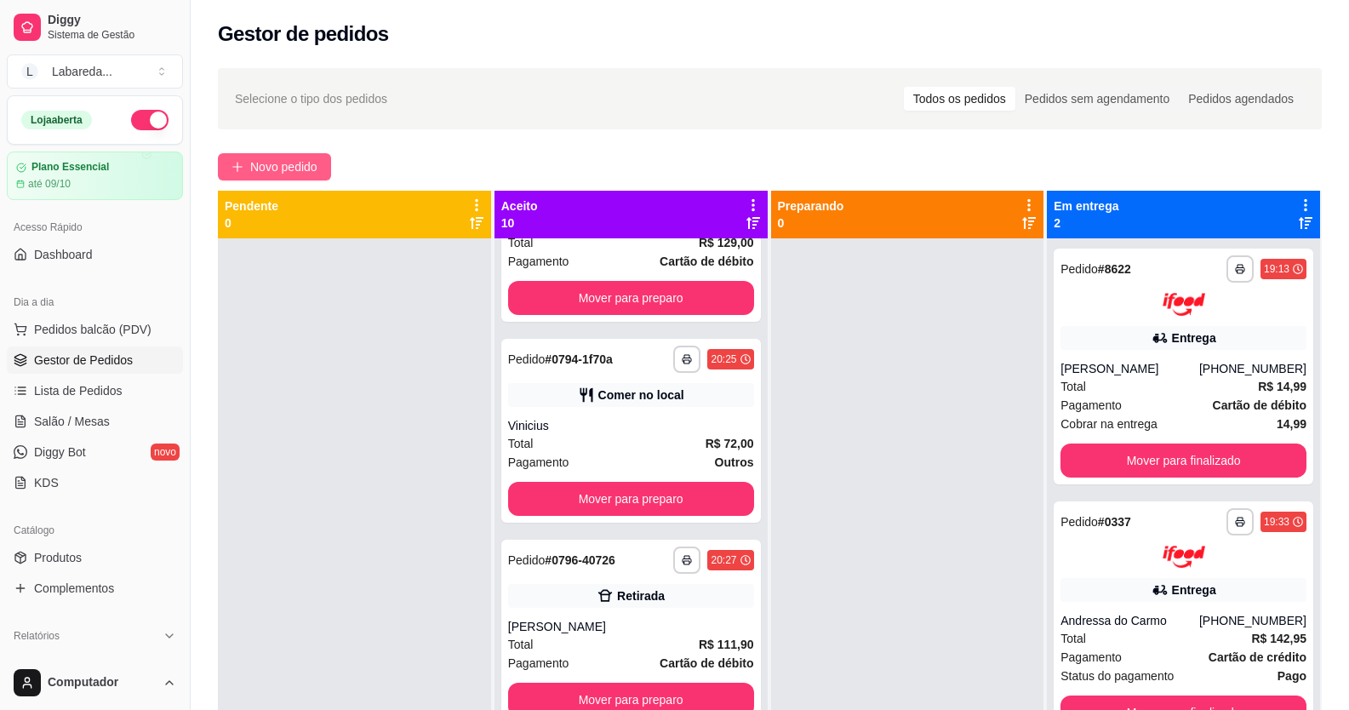
click at [260, 166] on span "Novo pedido" at bounding box center [283, 167] width 67 height 19
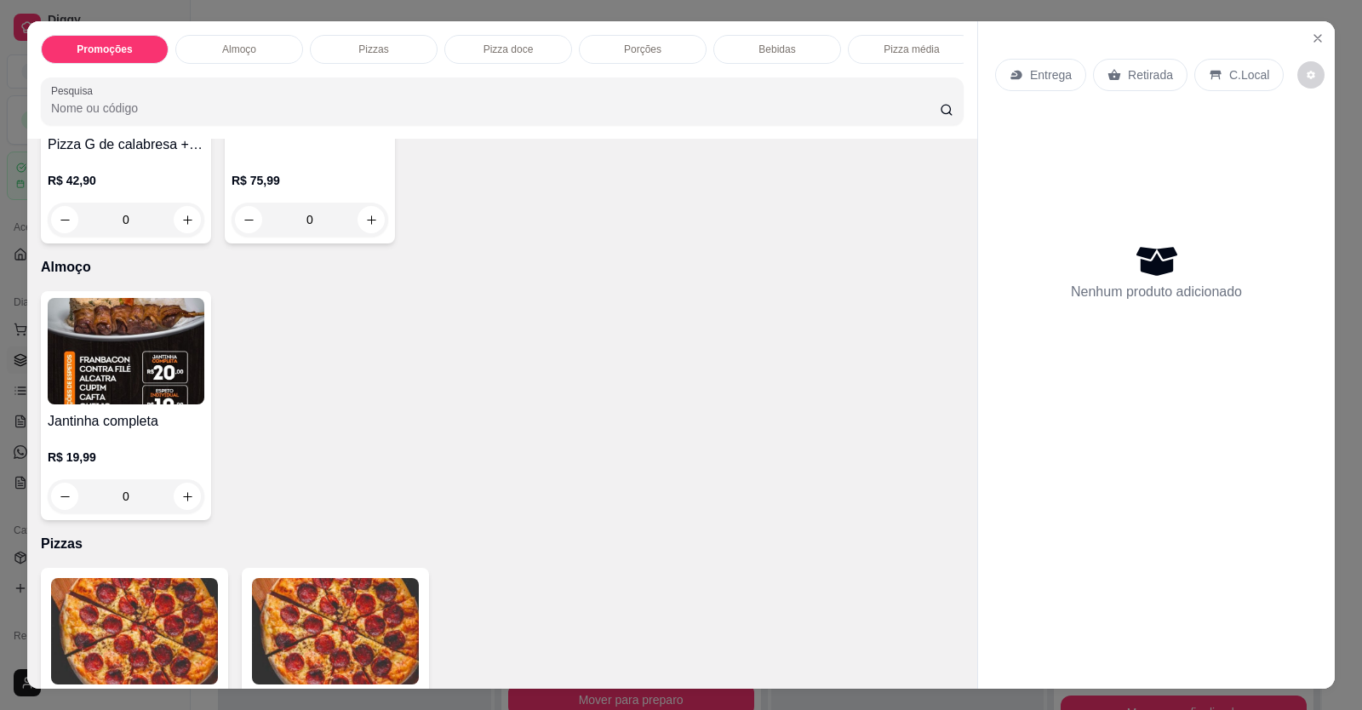
scroll to position [426, 0]
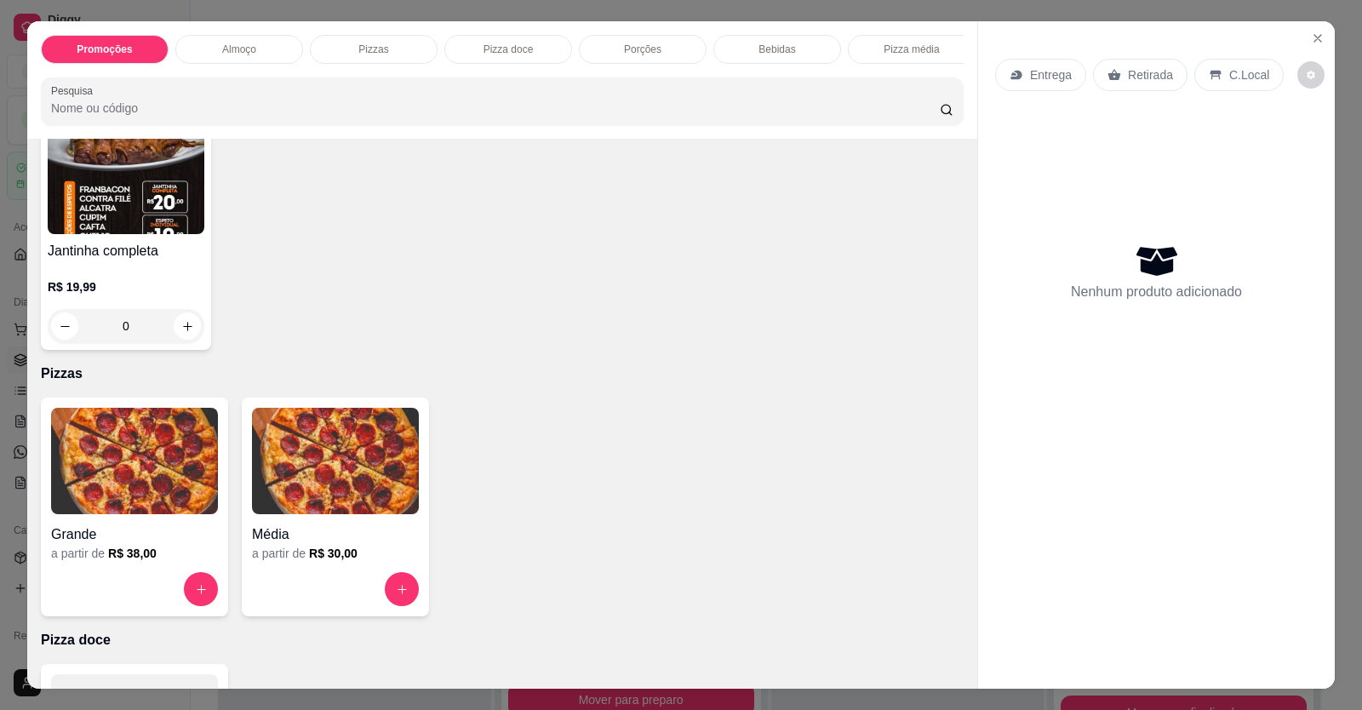
click at [159, 514] on img at bounding box center [134, 461] width 167 height 106
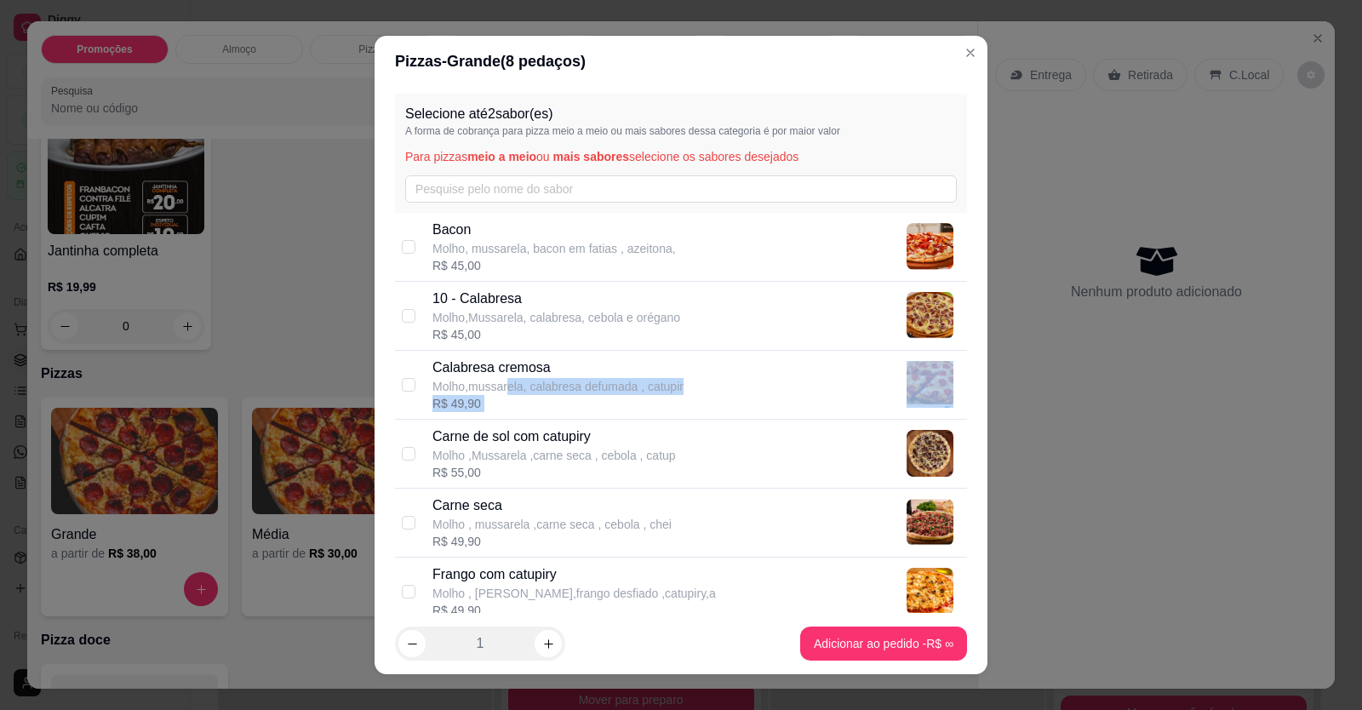
drag, startPoint x: 501, startPoint y: 378, endPoint x: 423, endPoint y: 446, distance: 103.8
click at [423, 443] on div "Bacon Molho, mussarela, bacon em fatias , azeitona, R$ 45,00 10 - Calabresa Mol…" at bounding box center [681, 696] width 572 height 966
click at [500, 453] on p "Molho ,Mussarela ,carne seca , cebola , catup" at bounding box center [555, 455] width 244 height 17
checkbox input "true"
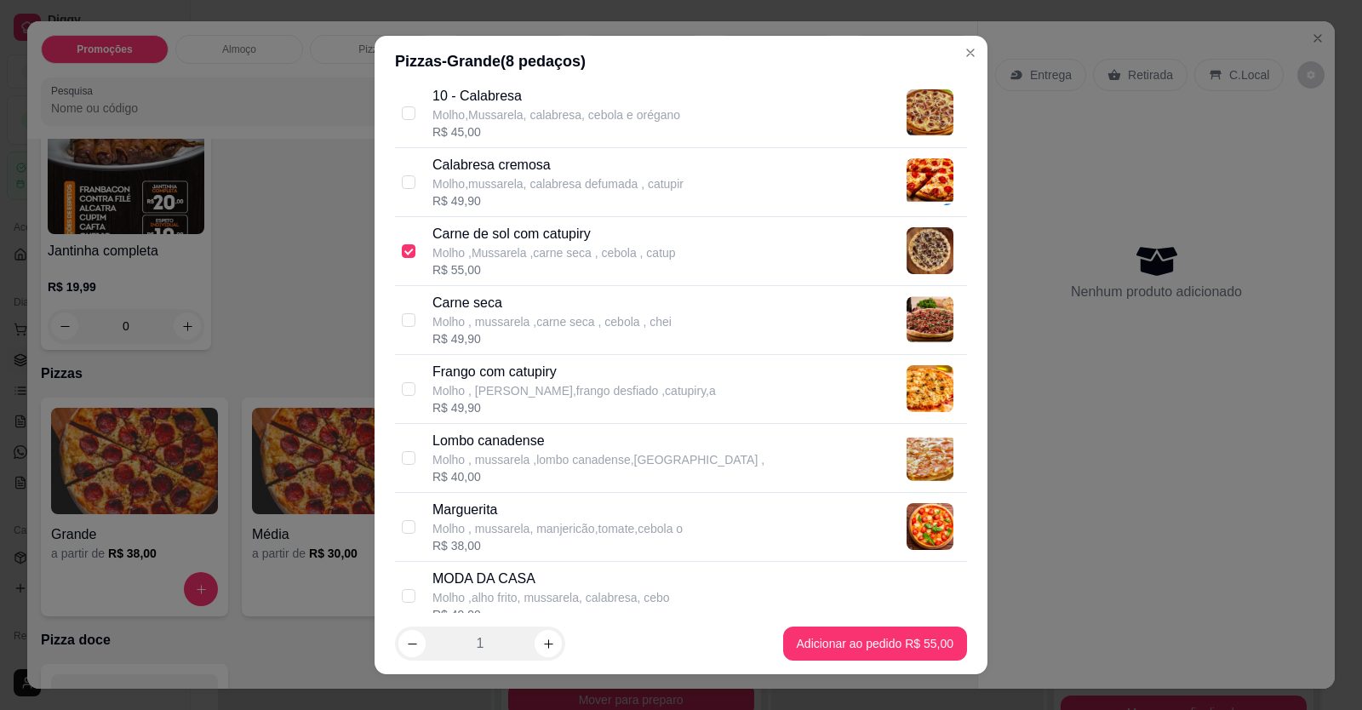
scroll to position [255, 0]
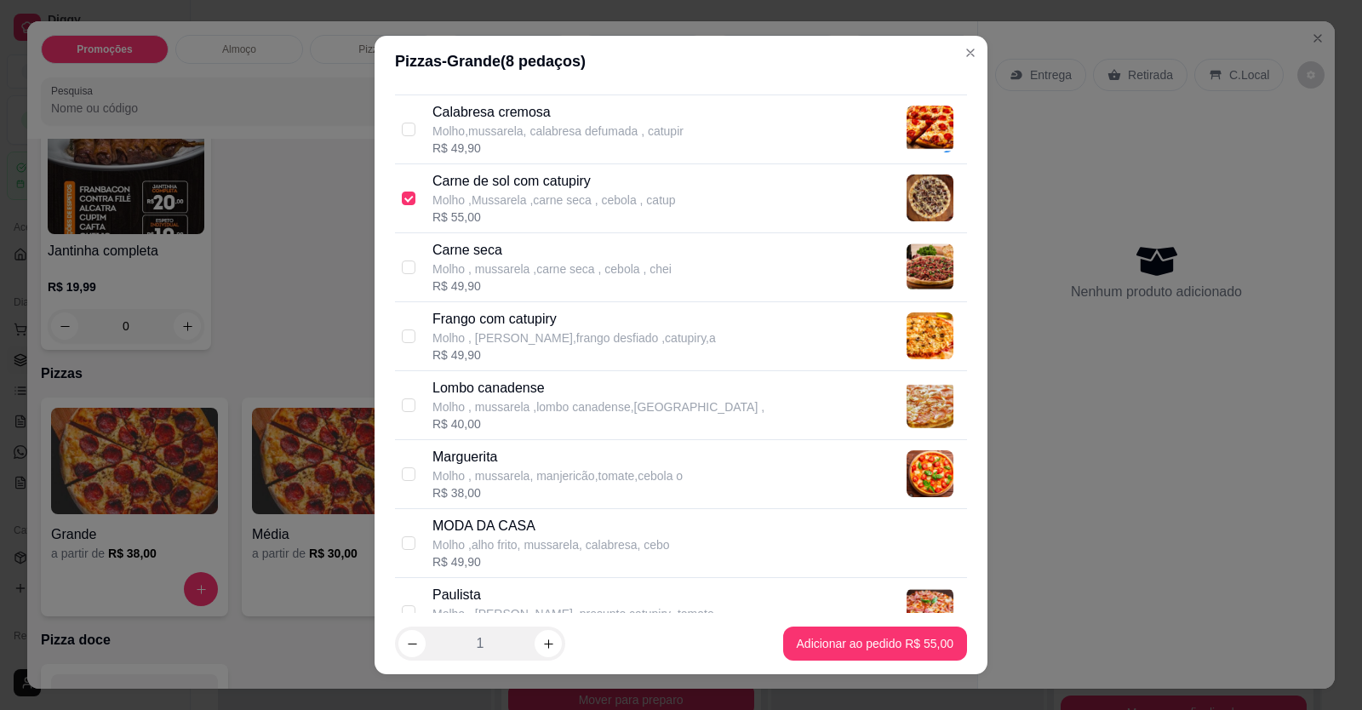
click at [512, 410] on p "Molho , mussarela ,lombo canadense,[GEOGRAPHIC_DATA] ," at bounding box center [599, 406] width 332 height 17
checkbox input "true"
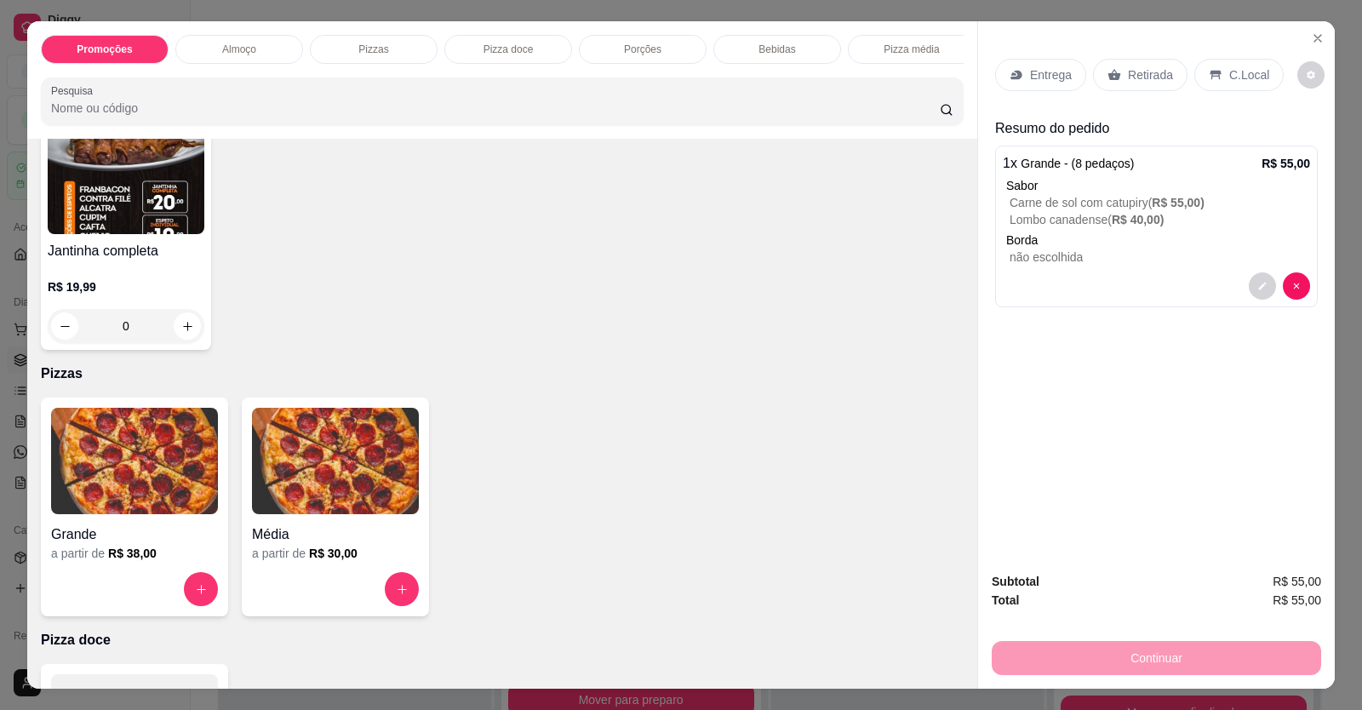
click at [1013, 72] on icon at bounding box center [1016, 75] width 11 height 9
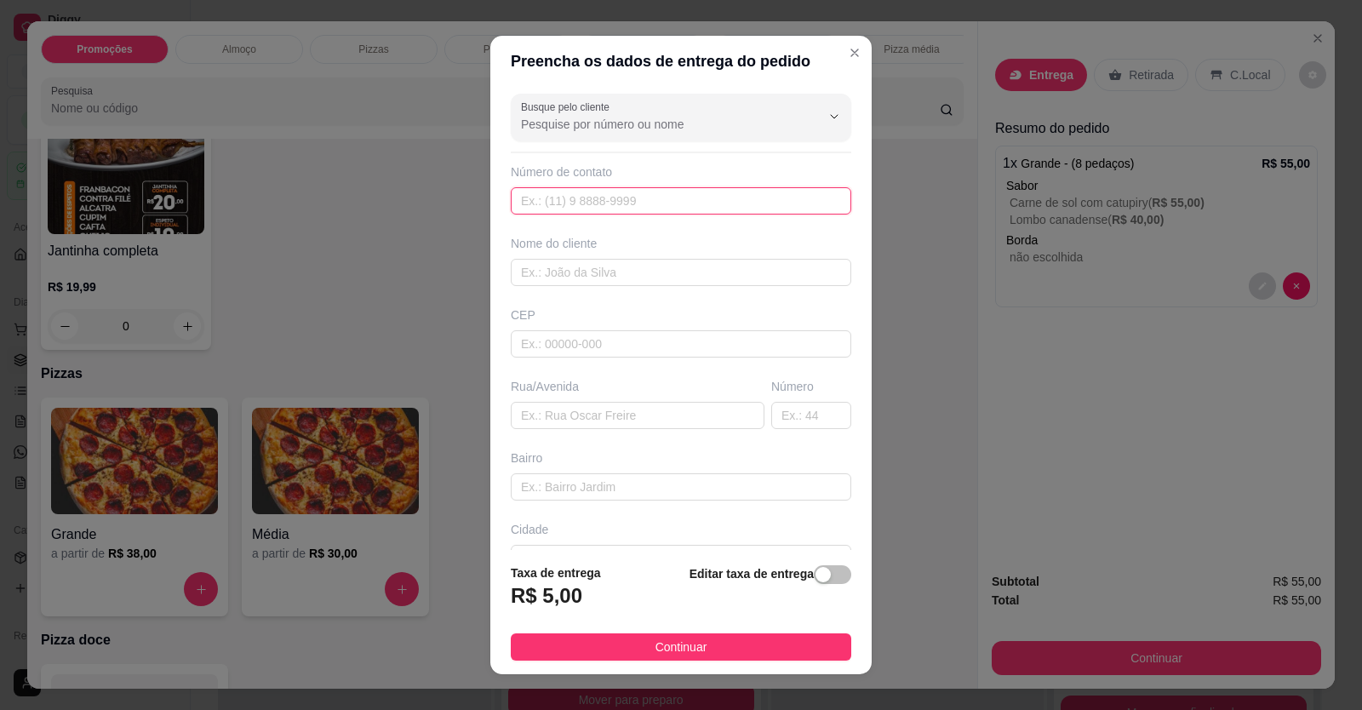
click at [598, 198] on input "text" at bounding box center [681, 200] width 341 height 27
type input "[PHONE_NUMBER]"
click at [639, 284] on input "text" at bounding box center [681, 272] width 341 height 27
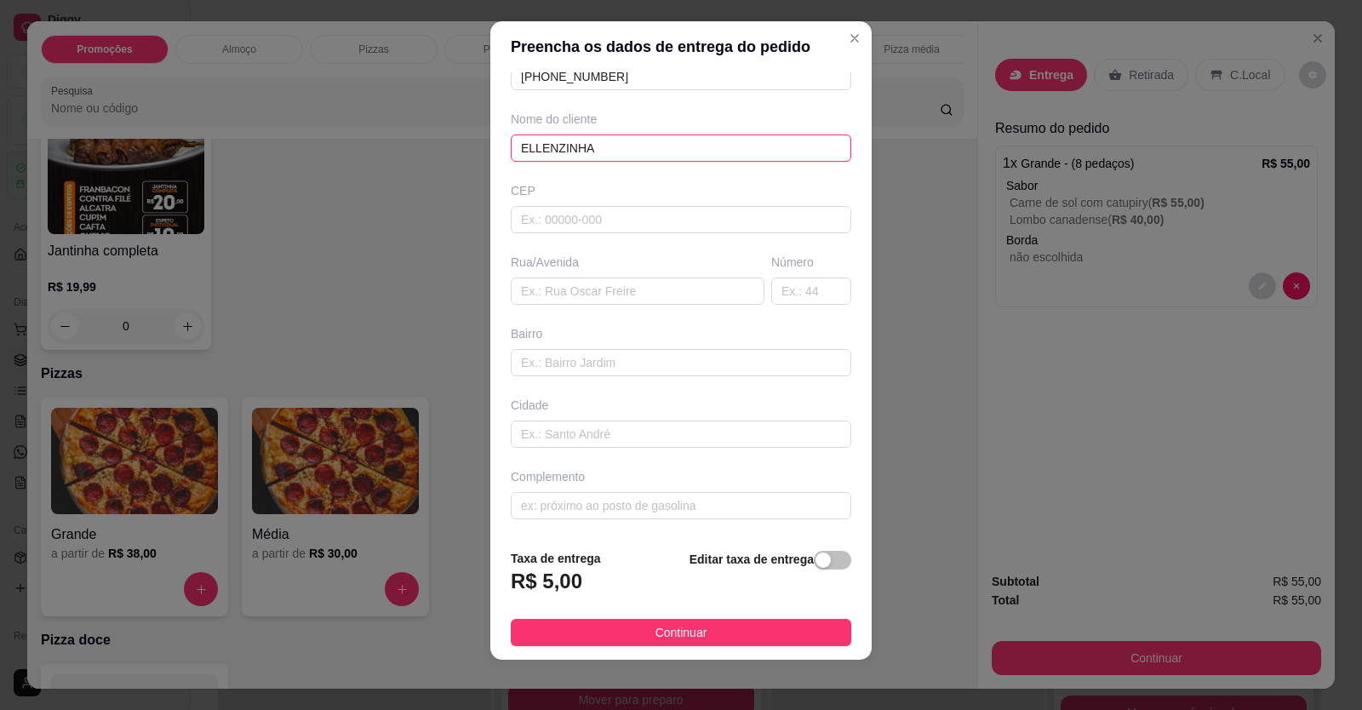
scroll to position [19, 0]
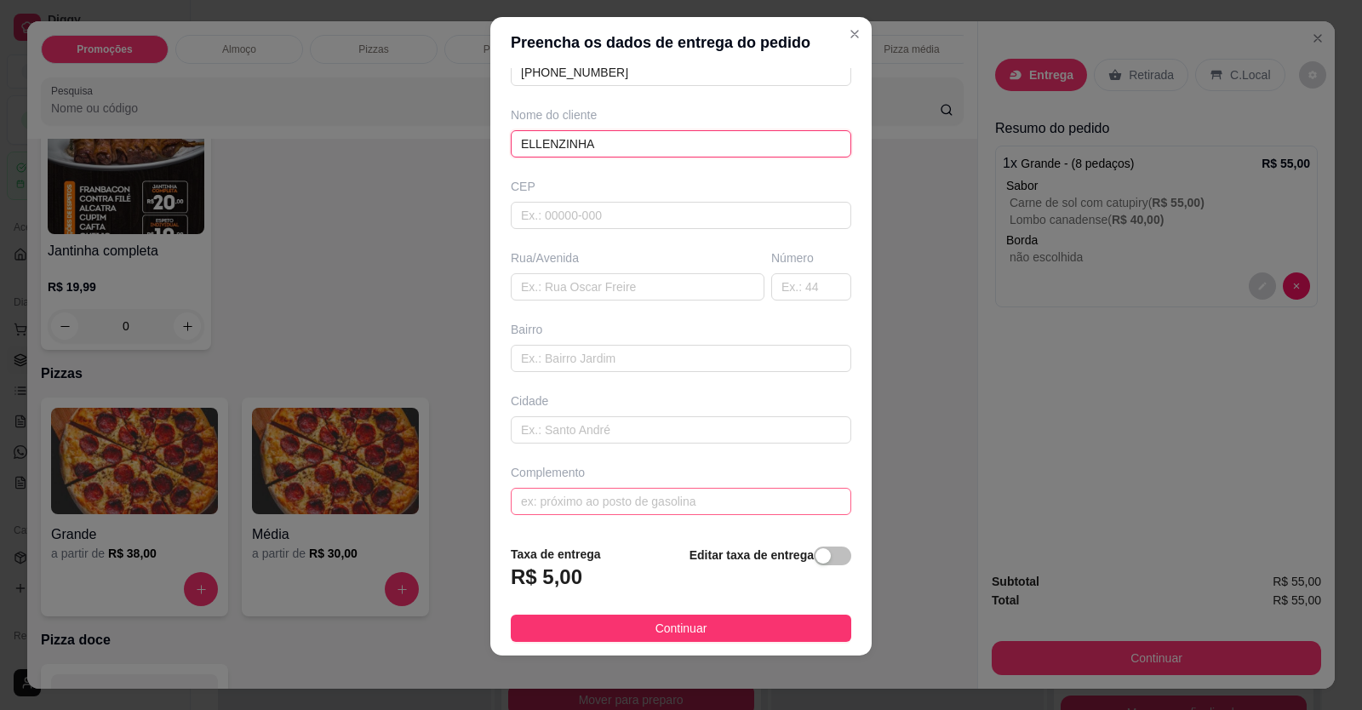
type input "ELLENZINHA"
click at [654, 497] on input "text" at bounding box center [681, 501] width 341 height 27
click at [610, 508] on input "text" at bounding box center [681, 501] width 341 height 27
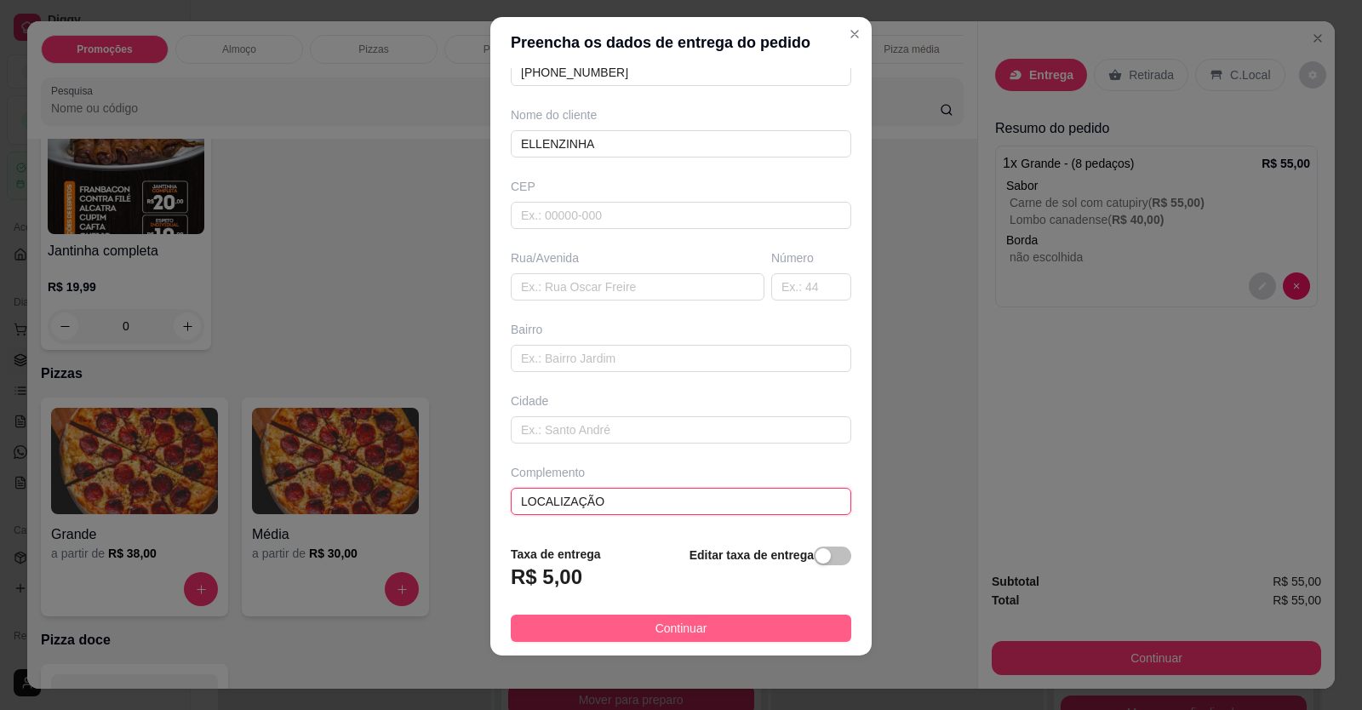
type input "LOCALIZAÇÃO"
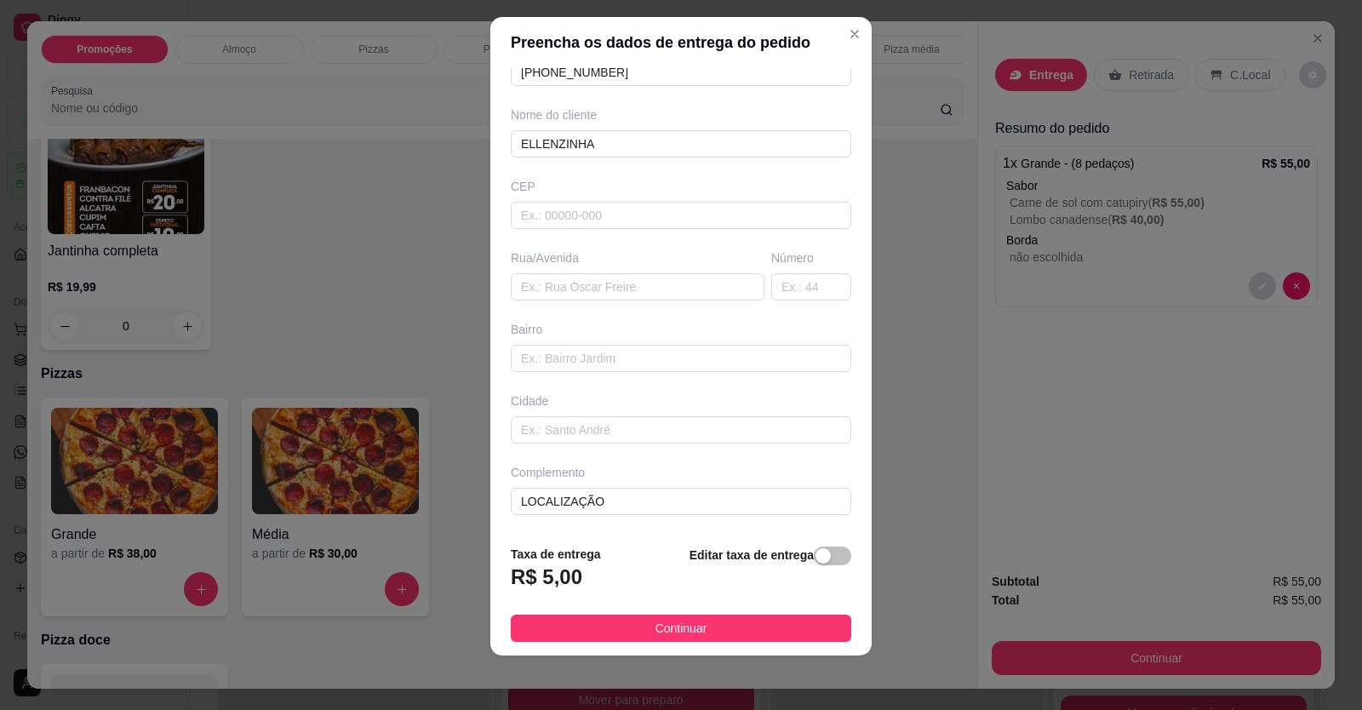
drag, startPoint x: 639, startPoint y: 633, endPoint x: 678, endPoint y: 626, distance: 39.1
click at [642, 633] on button "Continuar" at bounding box center [681, 628] width 341 height 27
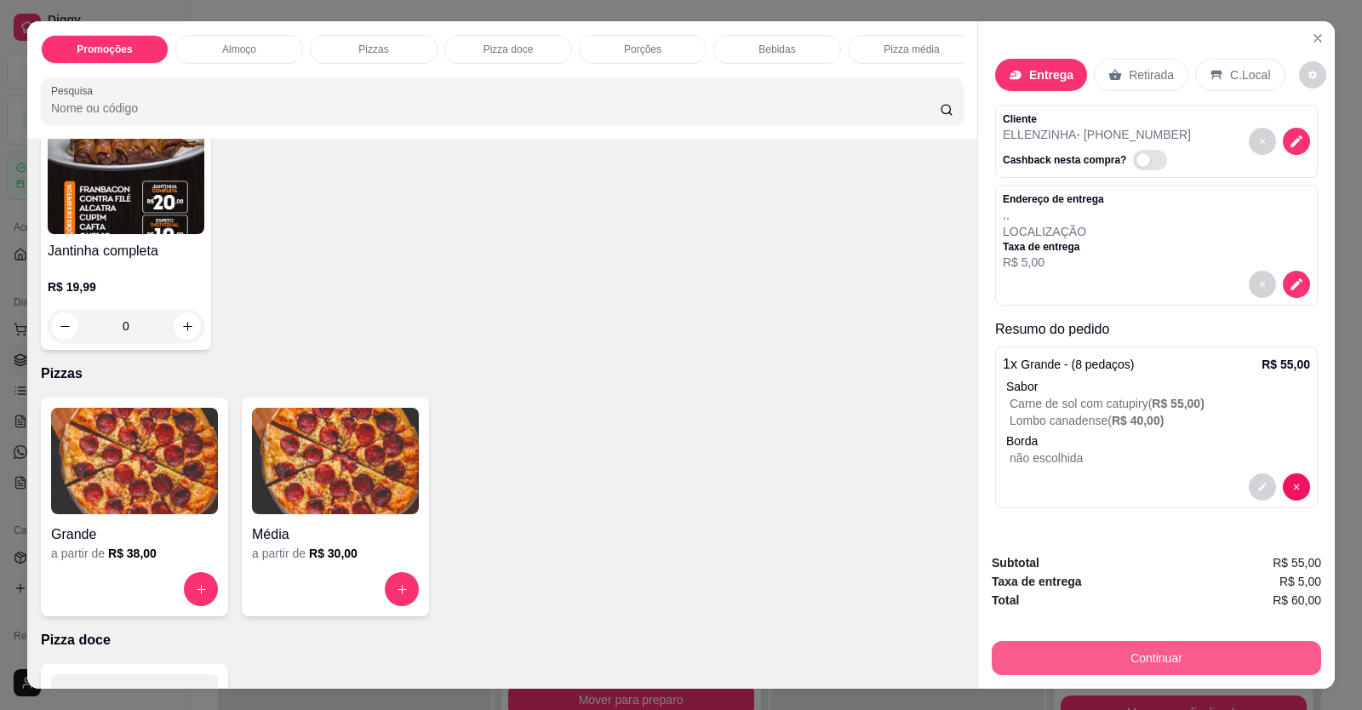
click at [1047, 666] on button "Continuar" at bounding box center [1156, 658] width 329 height 34
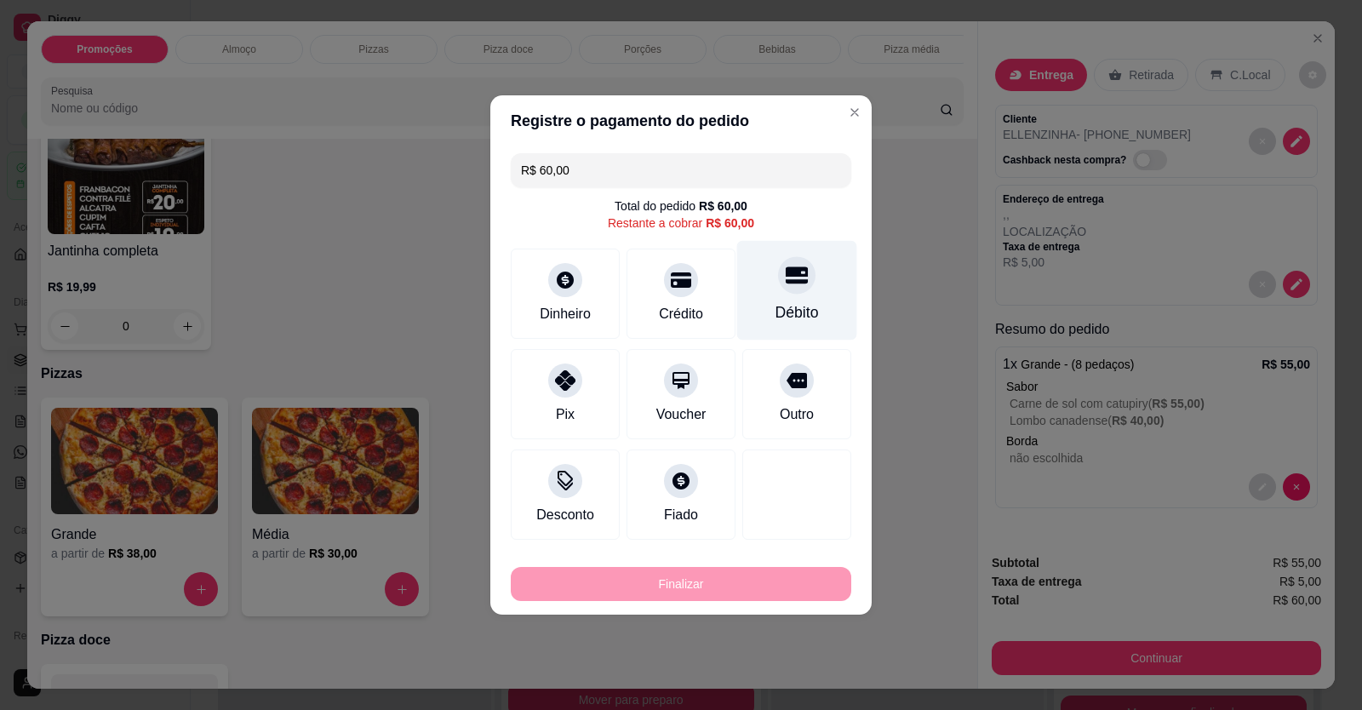
click at [766, 297] on div "Débito" at bounding box center [797, 291] width 120 height 100
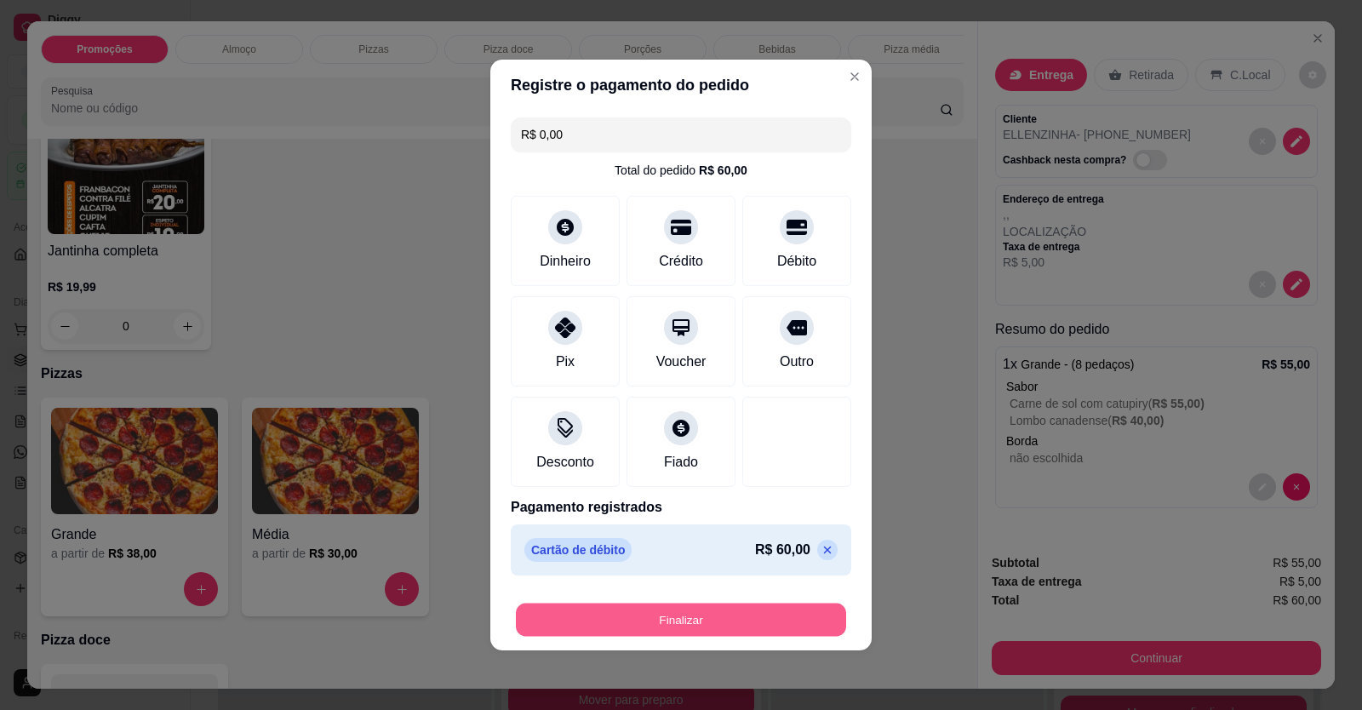
click at [695, 609] on button "Finalizar" at bounding box center [681, 620] width 330 height 33
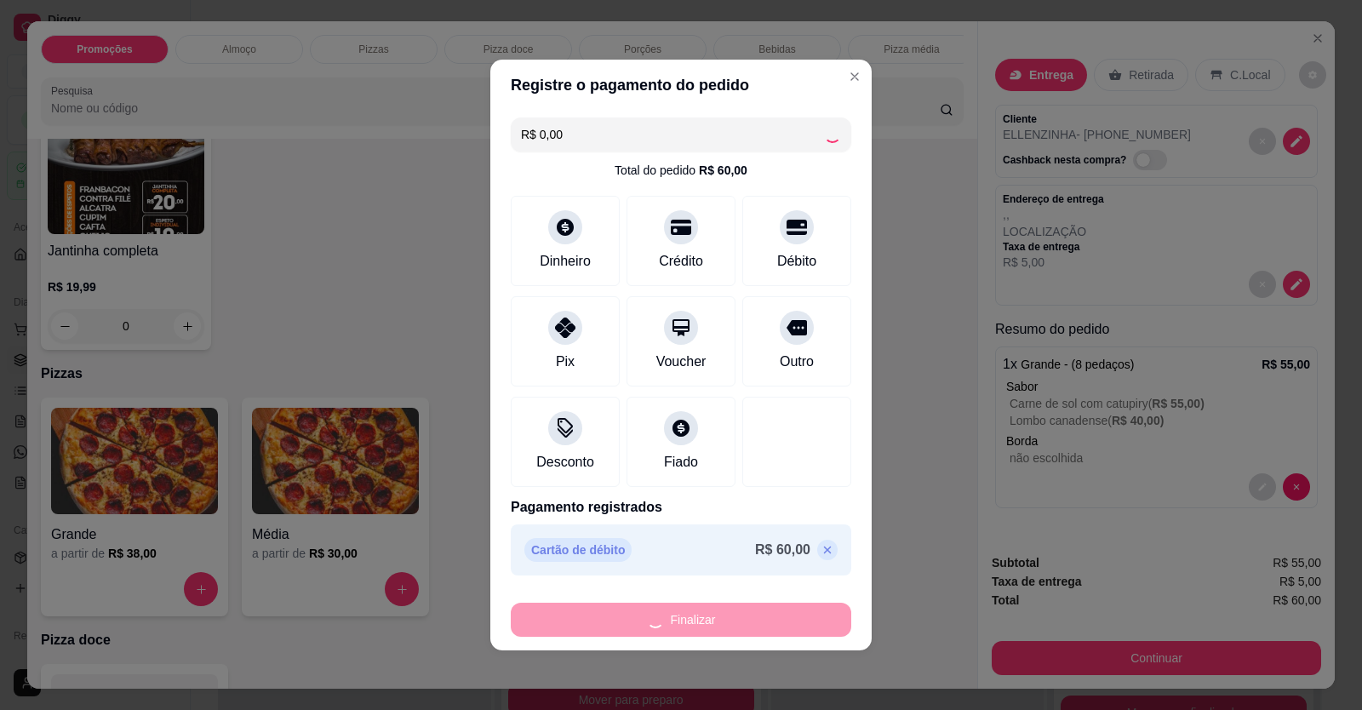
type input "-R$ 60,00"
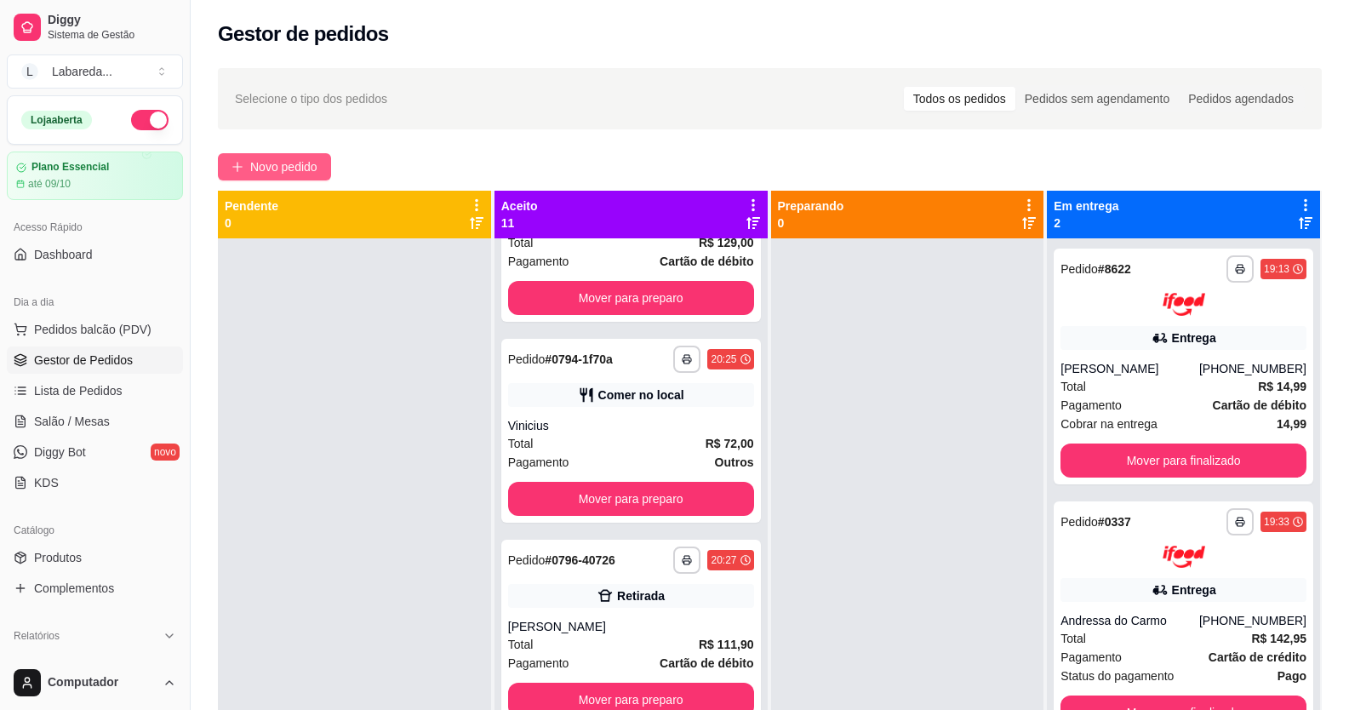
click at [289, 175] on span "Novo pedido" at bounding box center [283, 167] width 67 height 19
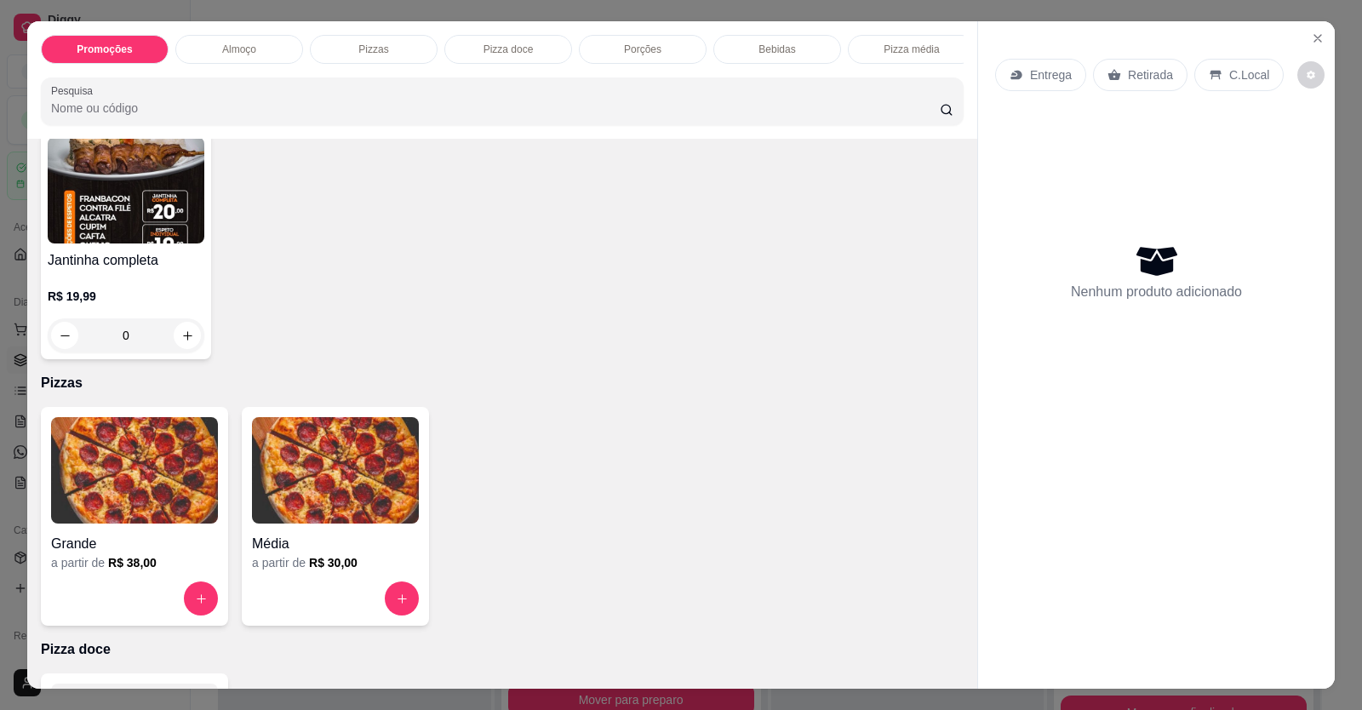
scroll to position [511, 0]
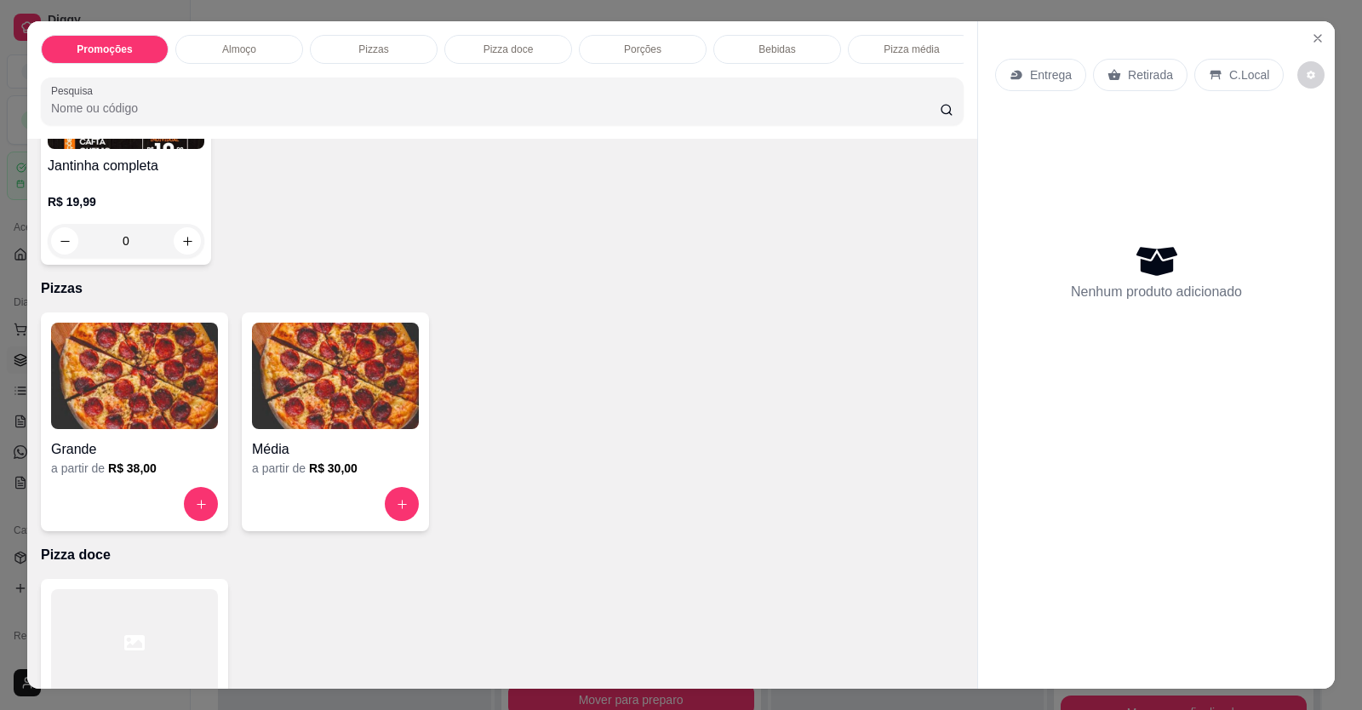
click at [324, 429] on img at bounding box center [335, 376] width 167 height 106
click at [180, 381] on img at bounding box center [134, 376] width 167 height 106
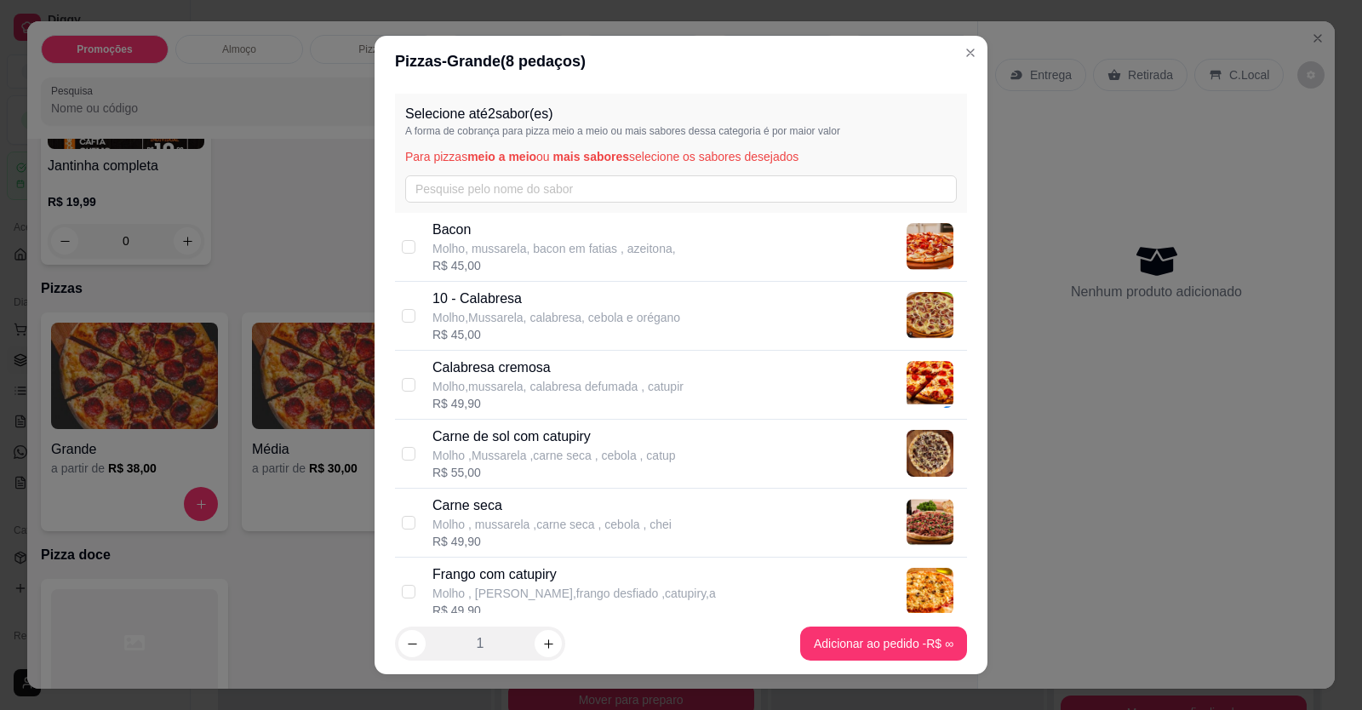
drag, startPoint x: 586, startPoint y: 396, endPoint x: 669, endPoint y: 376, distance: 85.7
click at [586, 394] on div "Calabresa cremosa Molho,mussarela, calabresa defumada , catupir R$ 49,90" at bounding box center [558, 385] width 251 height 54
checkbox input "true"
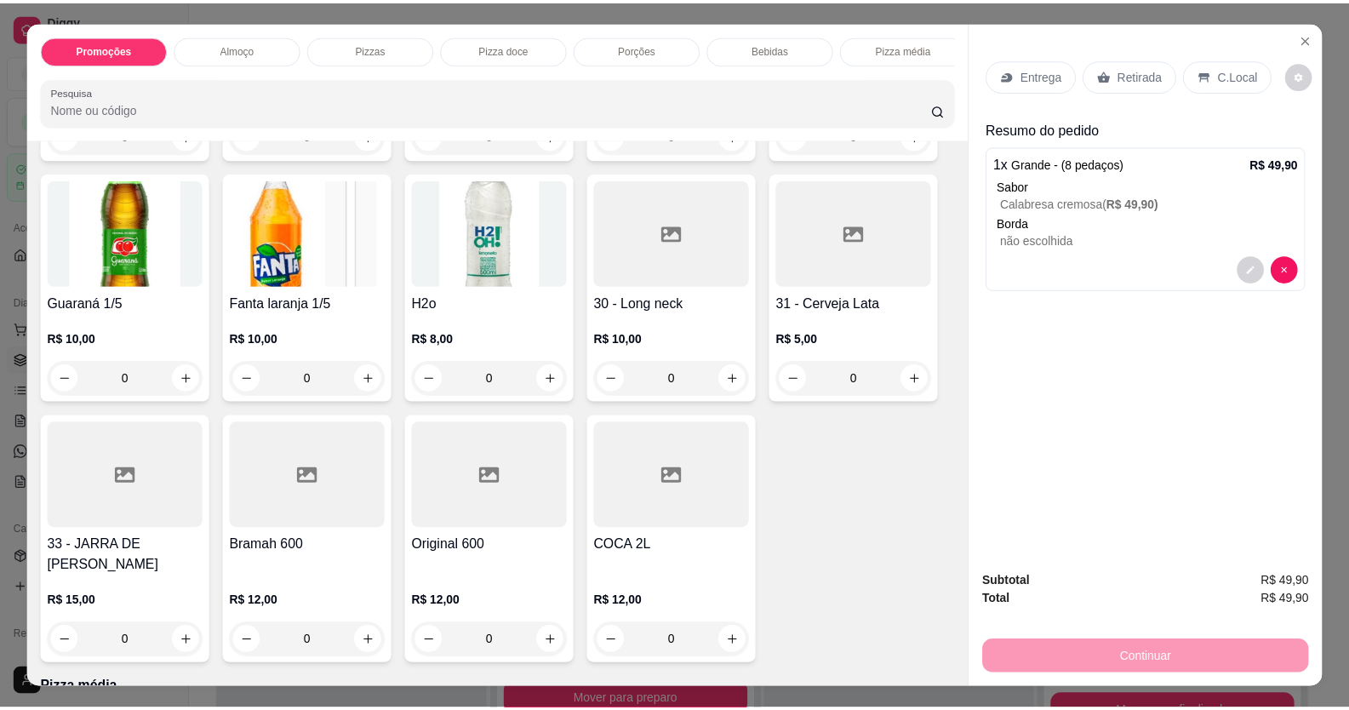
scroll to position [1362, 0]
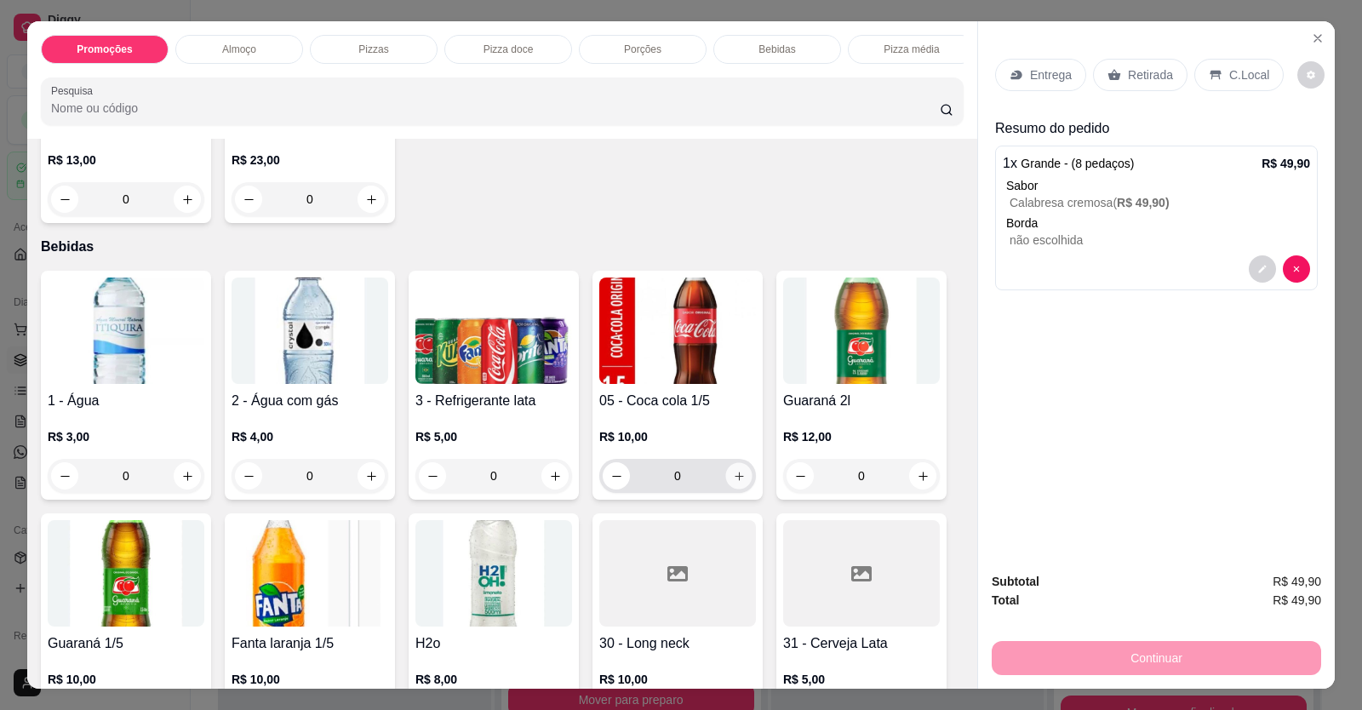
click at [736, 477] on button "increase-product-quantity" at bounding box center [738, 476] width 26 height 26
type input "1"
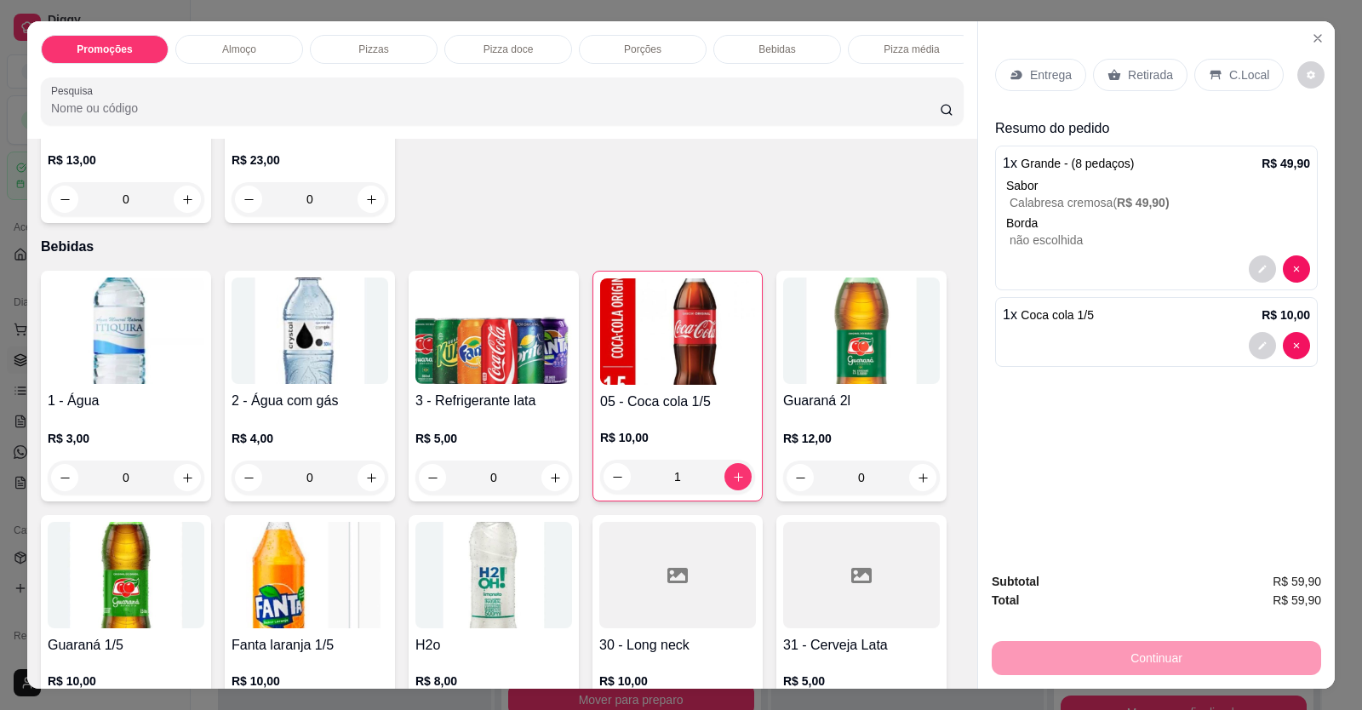
click at [1235, 82] on p "C.Local" at bounding box center [1249, 74] width 40 height 17
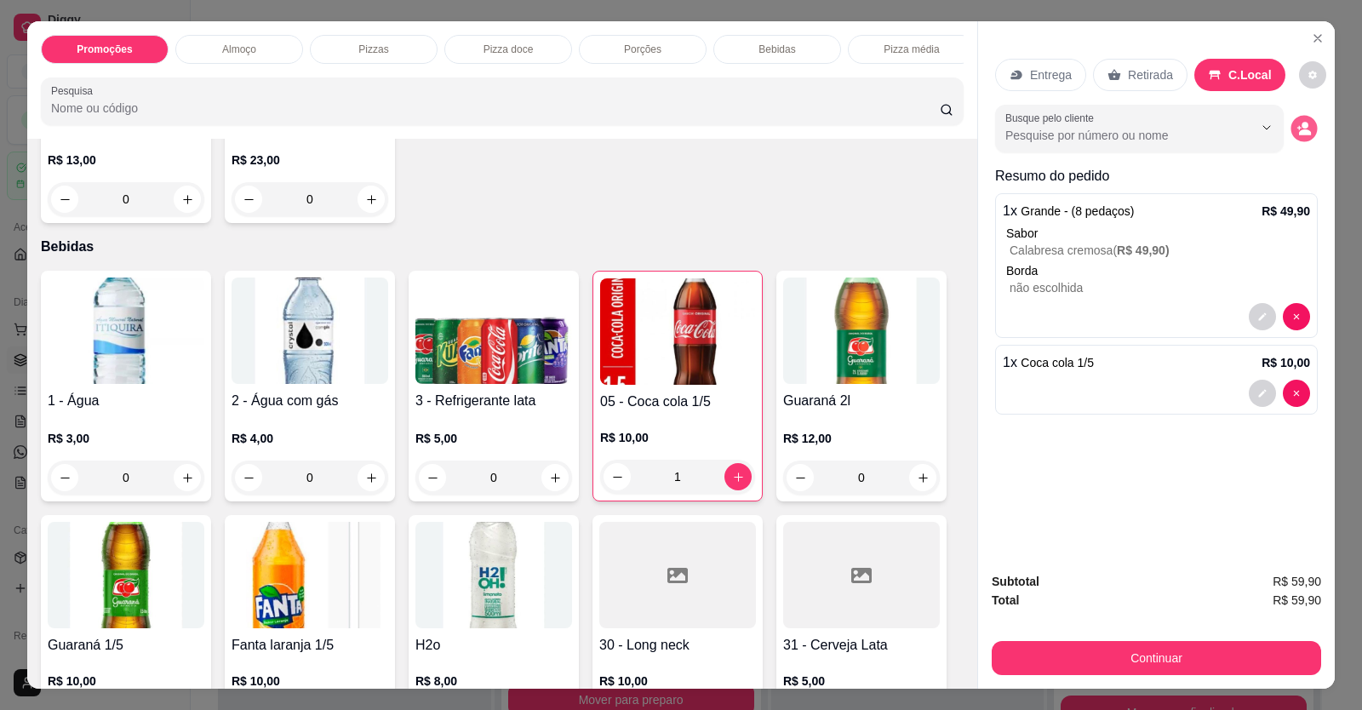
click at [1302, 123] on circle "decrease-product-quantity" at bounding box center [1305, 125] width 7 height 7
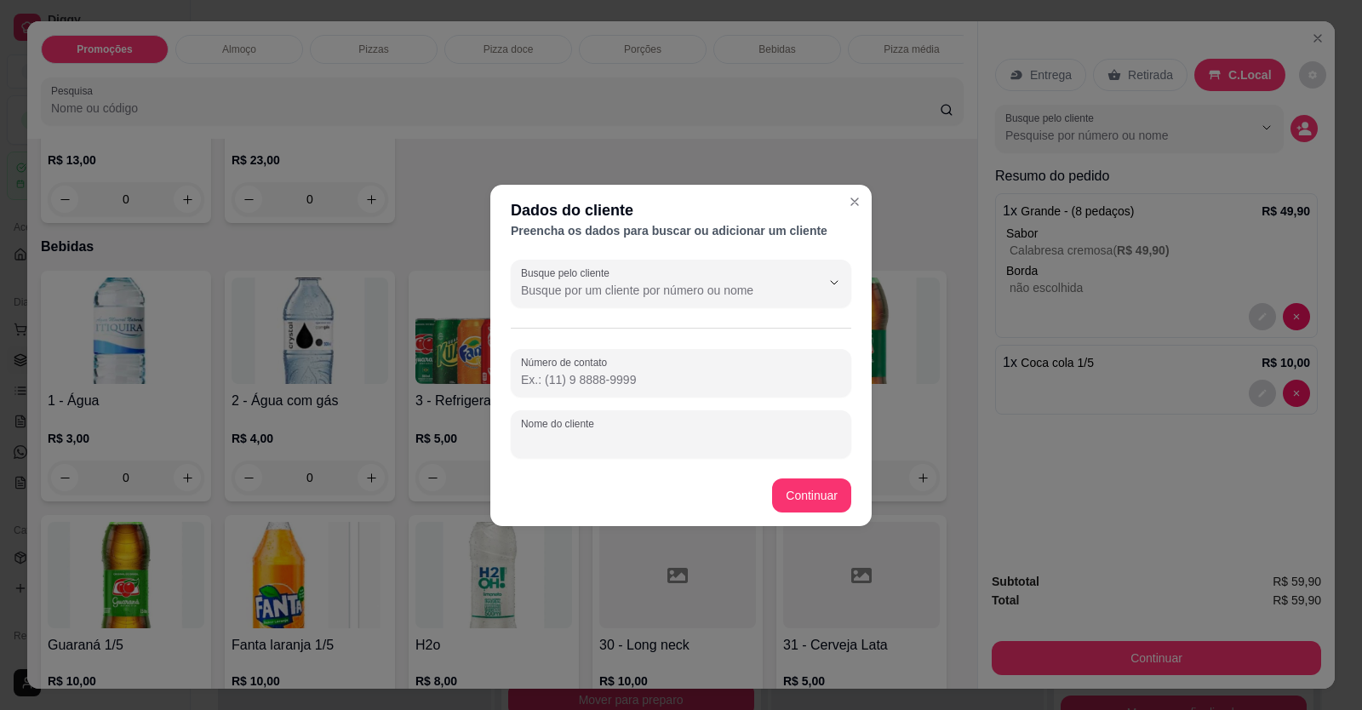
click at [711, 433] on input "Nome do cliente" at bounding box center [681, 441] width 320 height 17
type input "EDUARDA"
drag, startPoint x: 703, startPoint y: 484, endPoint x: 760, endPoint y: 495, distance: 58.1
click at [760, 495] on footer "Continuar" at bounding box center [680, 495] width 381 height 61
drag, startPoint x: 767, startPoint y: 498, endPoint x: 801, endPoint y: 496, distance: 34.2
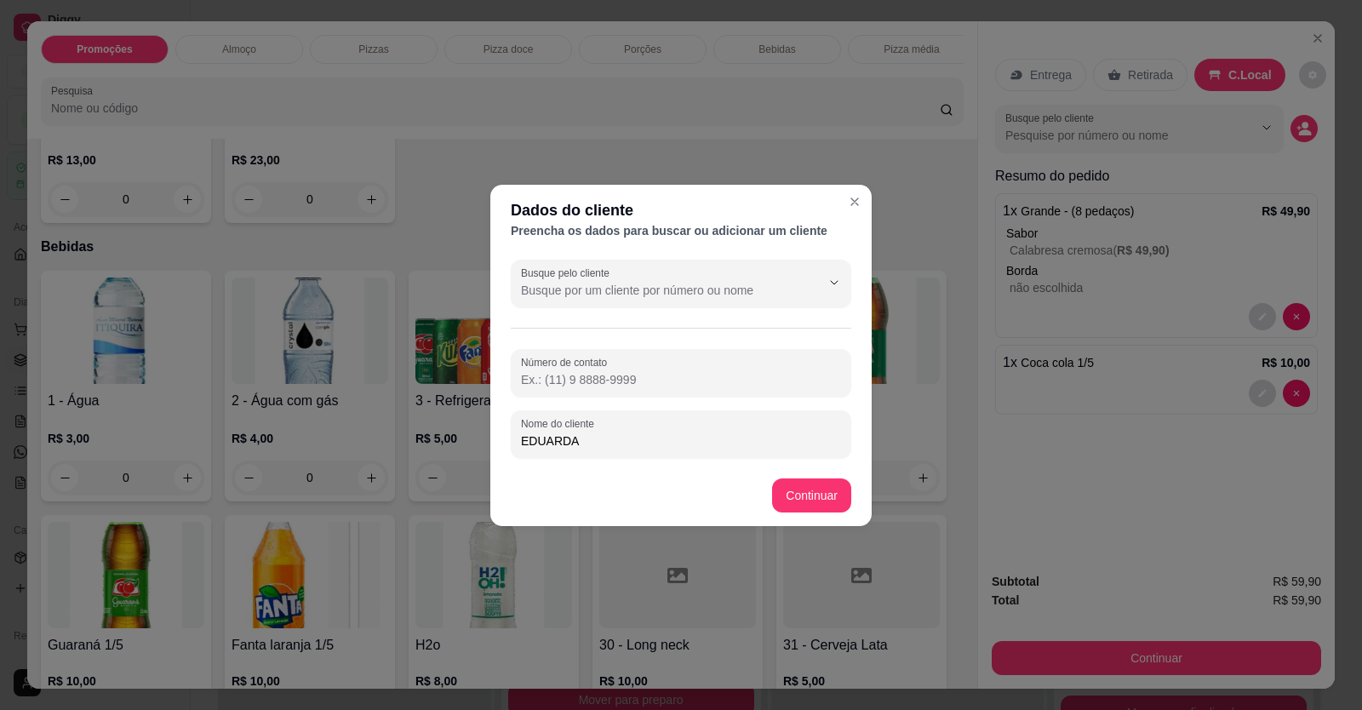
click at [799, 496] on footer "Continuar" at bounding box center [680, 495] width 381 height 61
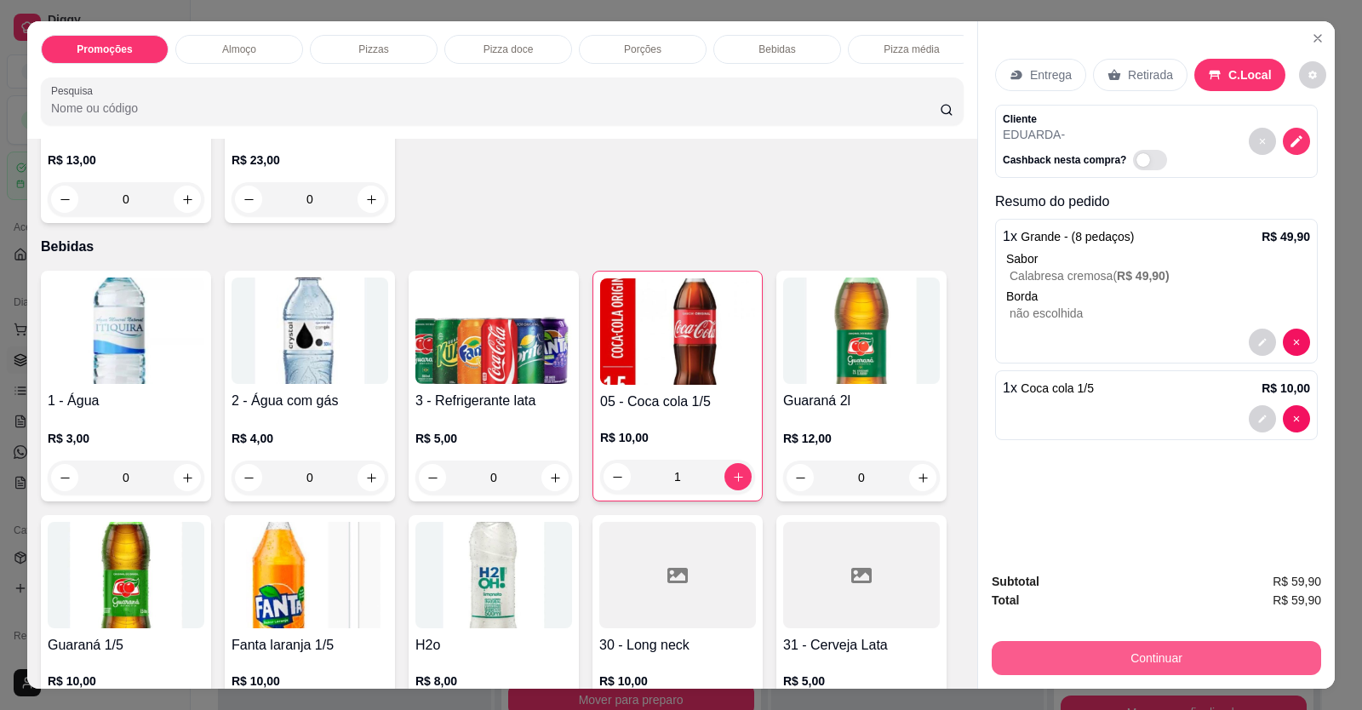
click at [1075, 643] on button "Continuar" at bounding box center [1156, 658] width 329 height 34
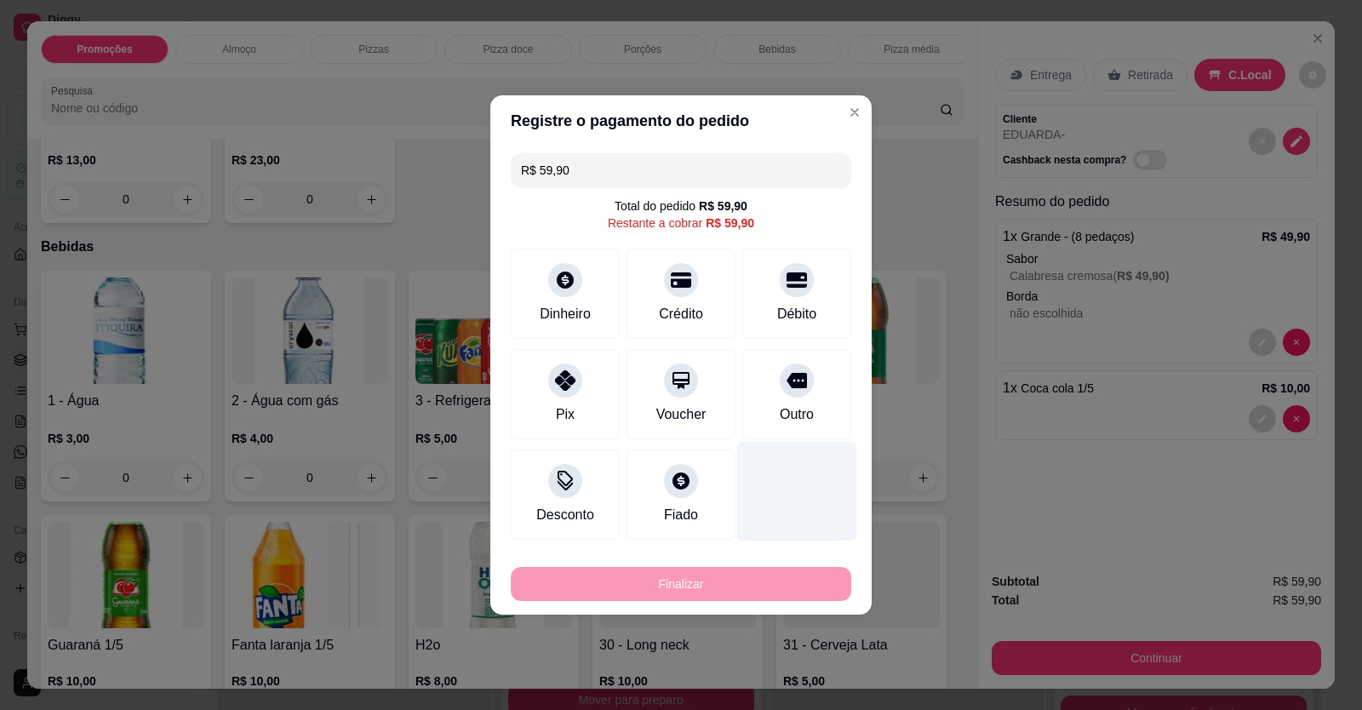
drag, startPoint x: 785, startPoint y: 365, endPoint x: 779, endPoint y: 438, distance: 72.6
click at [787, 370] on icon at bounding box center [797, 380] width 20 height 20
type input "R$ 0,00"
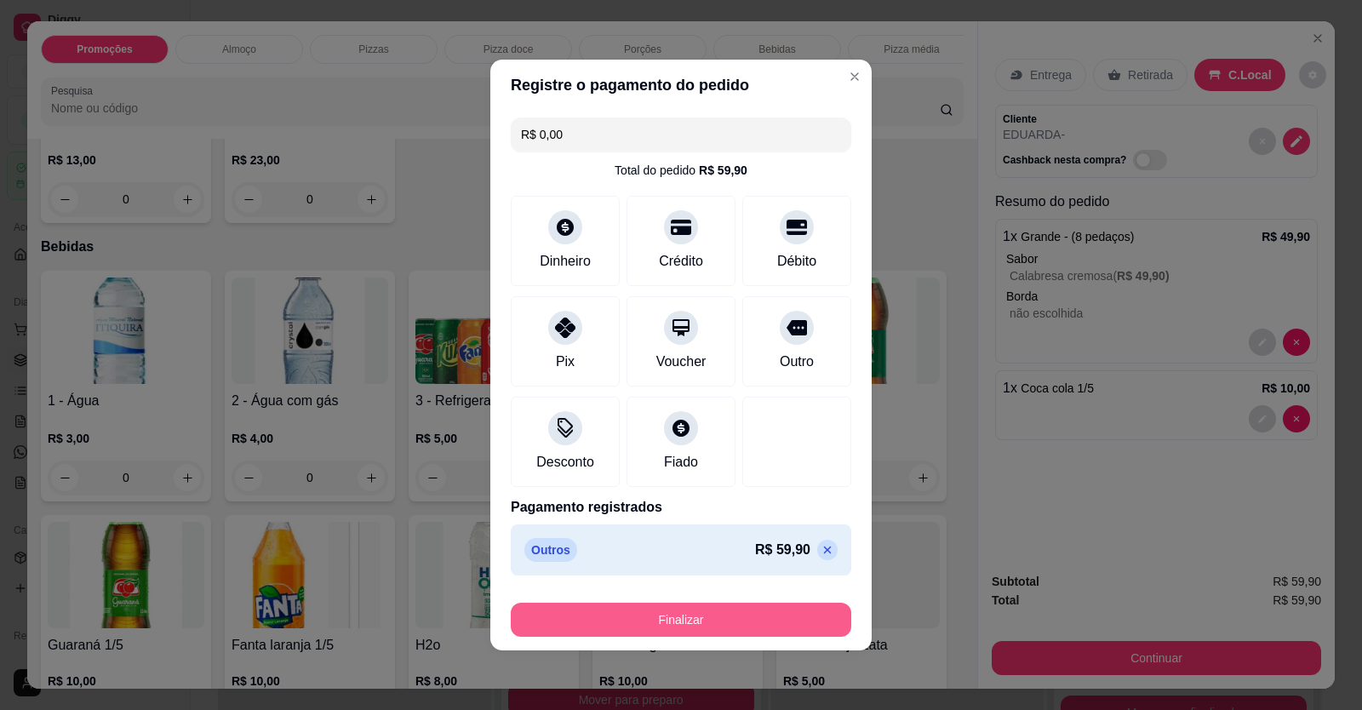
click at [747, 610] on button "Finalizar" at bounding box center [681, 620] width 341 height 34
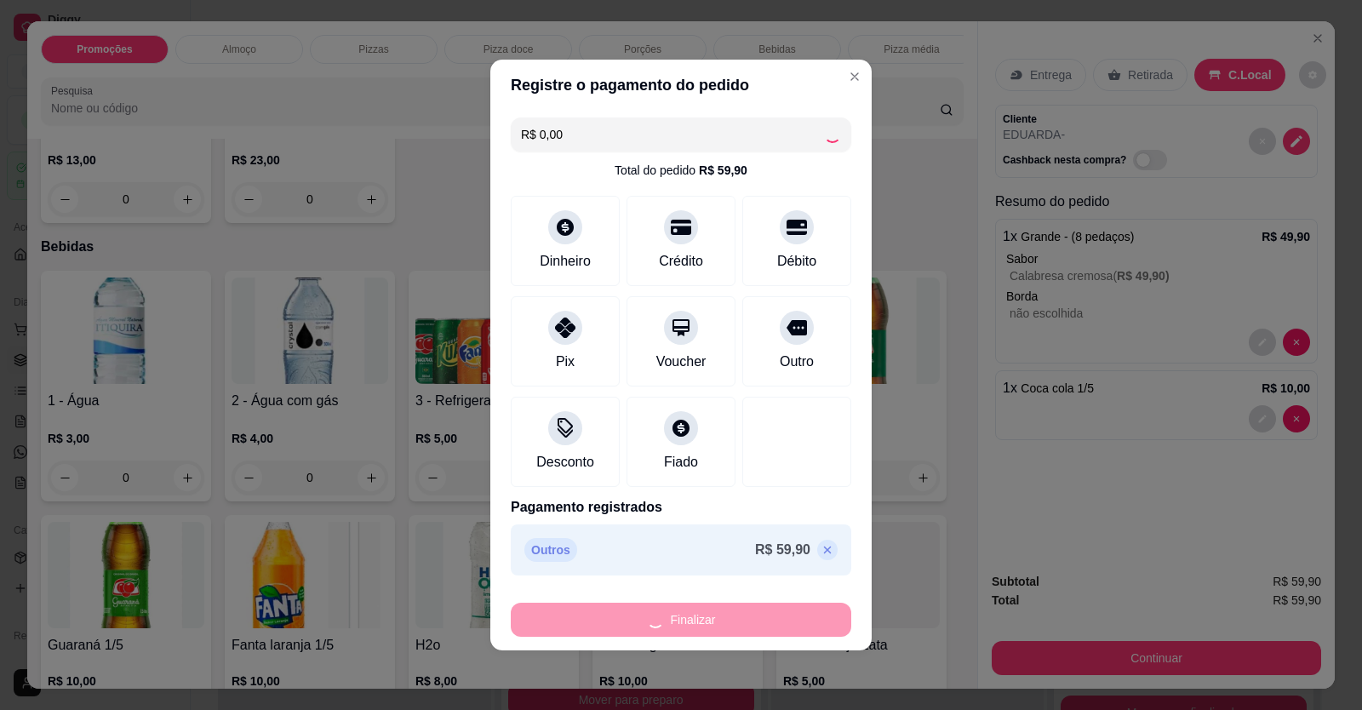
type input "0"
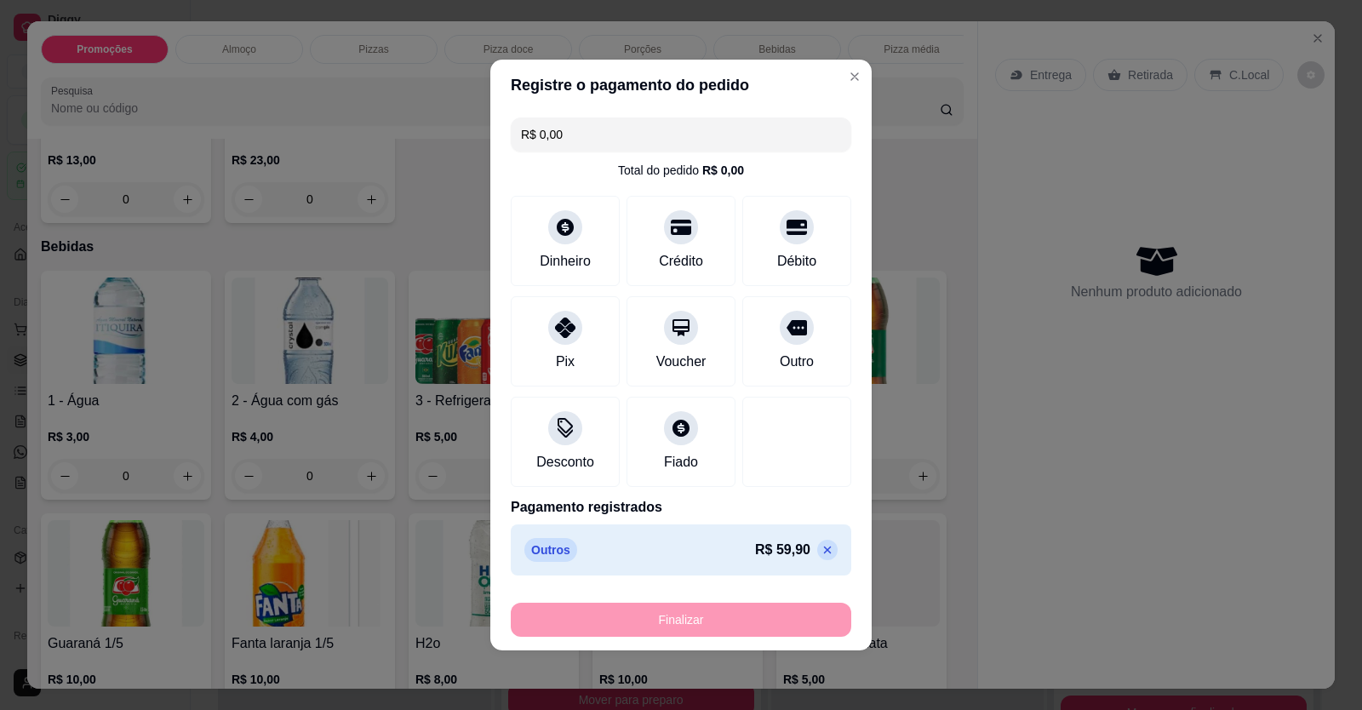
type input "-R$ 59,90"
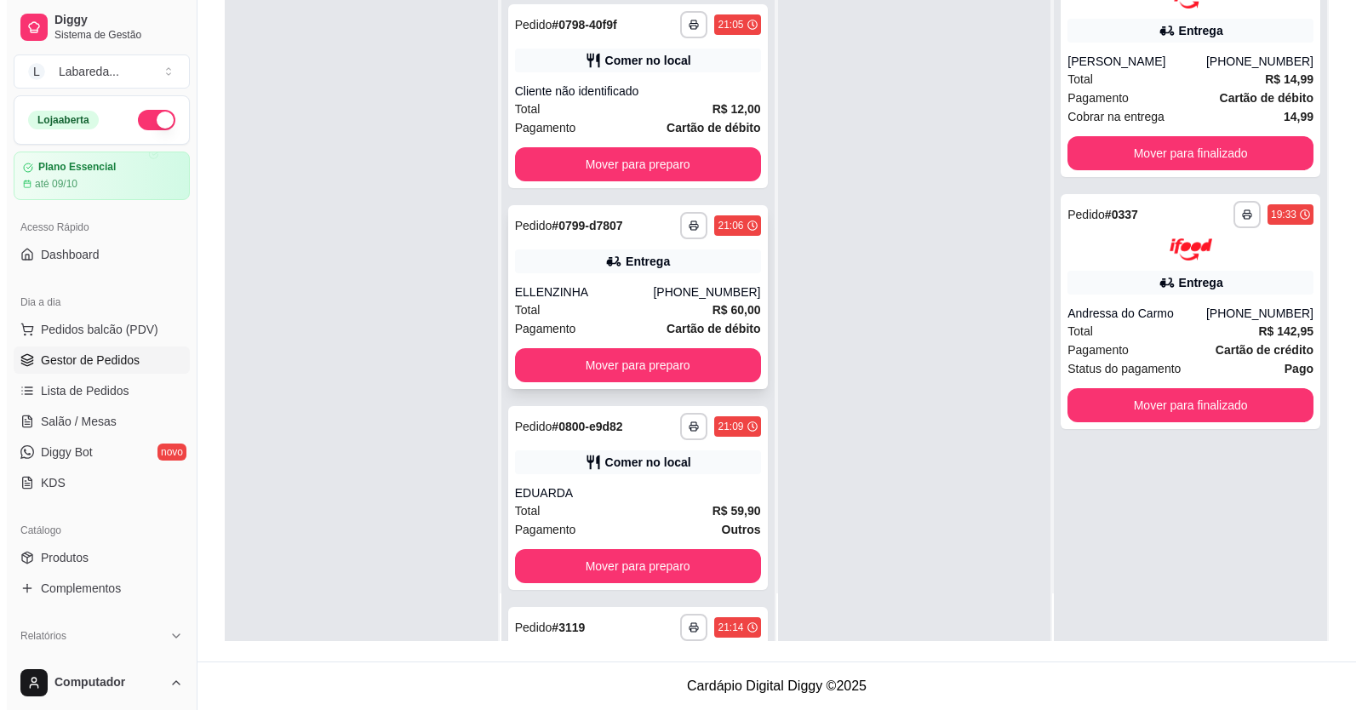
scroll to position [1716, 0]
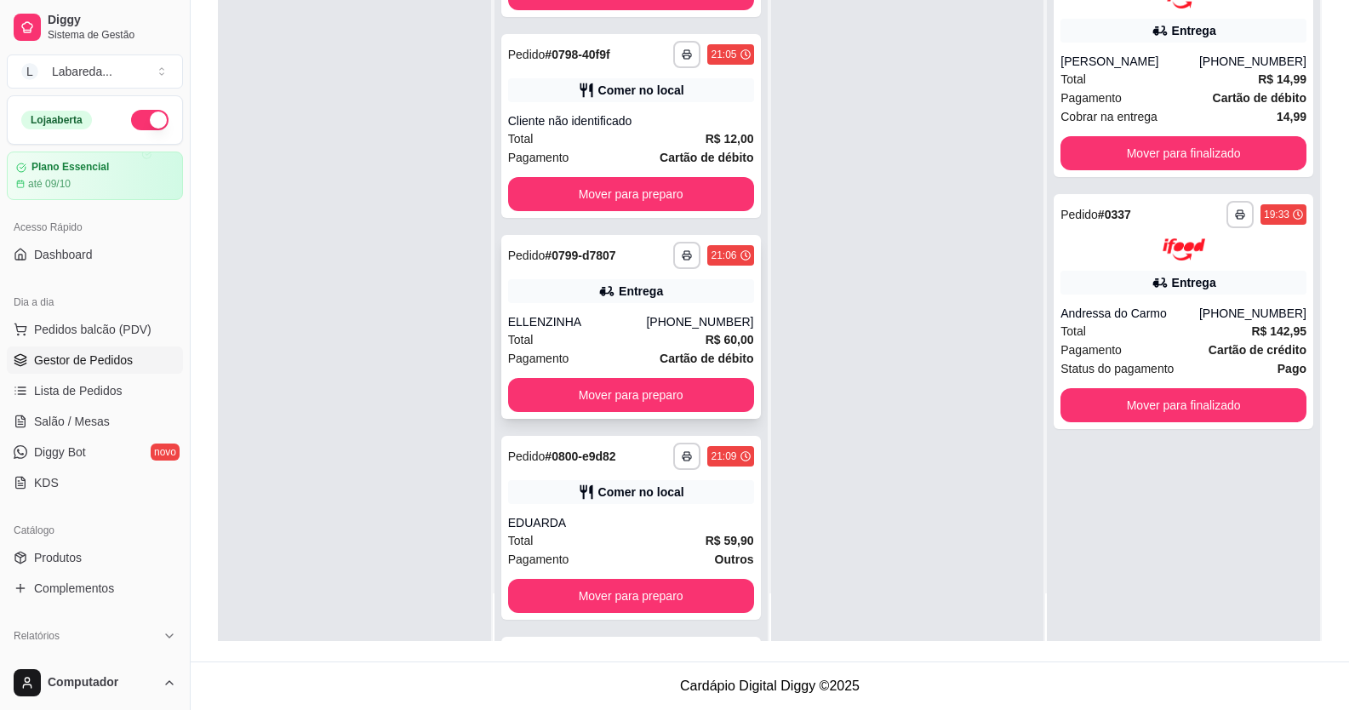
click at [621, 242] on div "**********" at bounding box center [631, 255] width 246 height 27
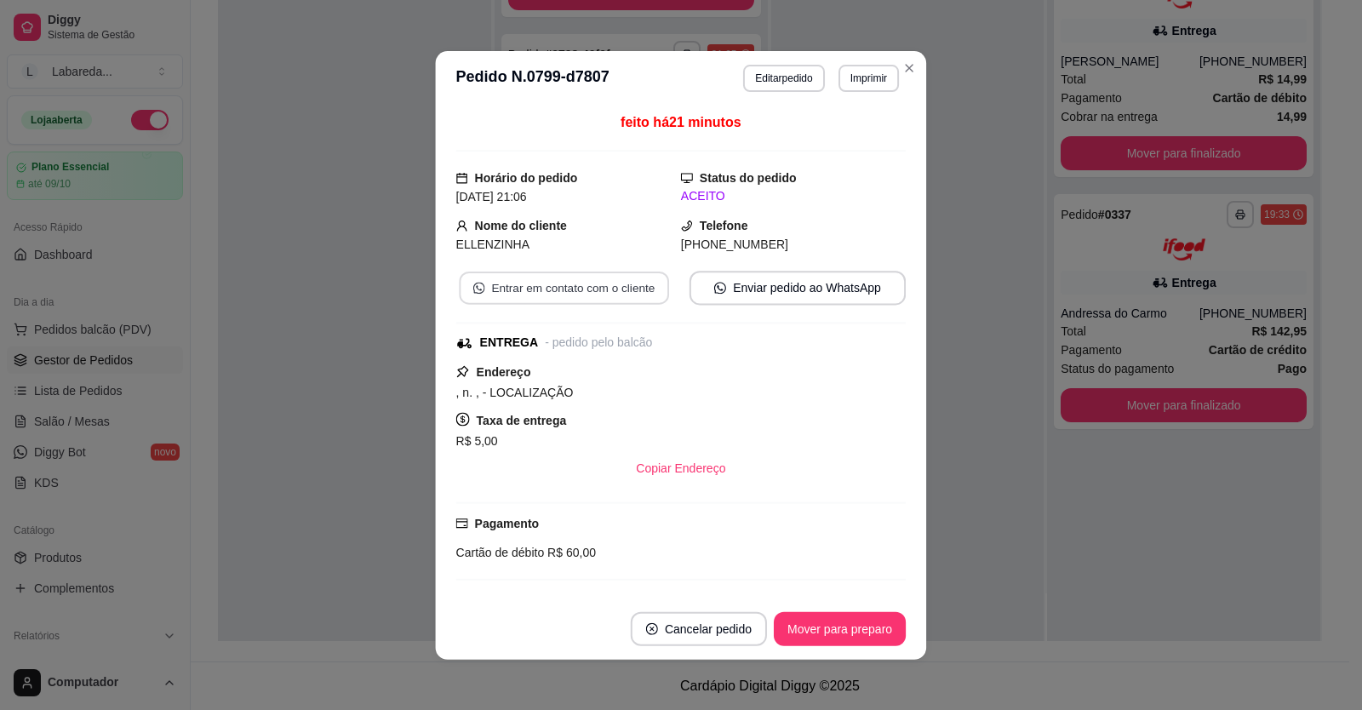
click at [589, 283] on button "Entrar em contato com o cliente" at bounding box center [565, 287] width 210 height 33
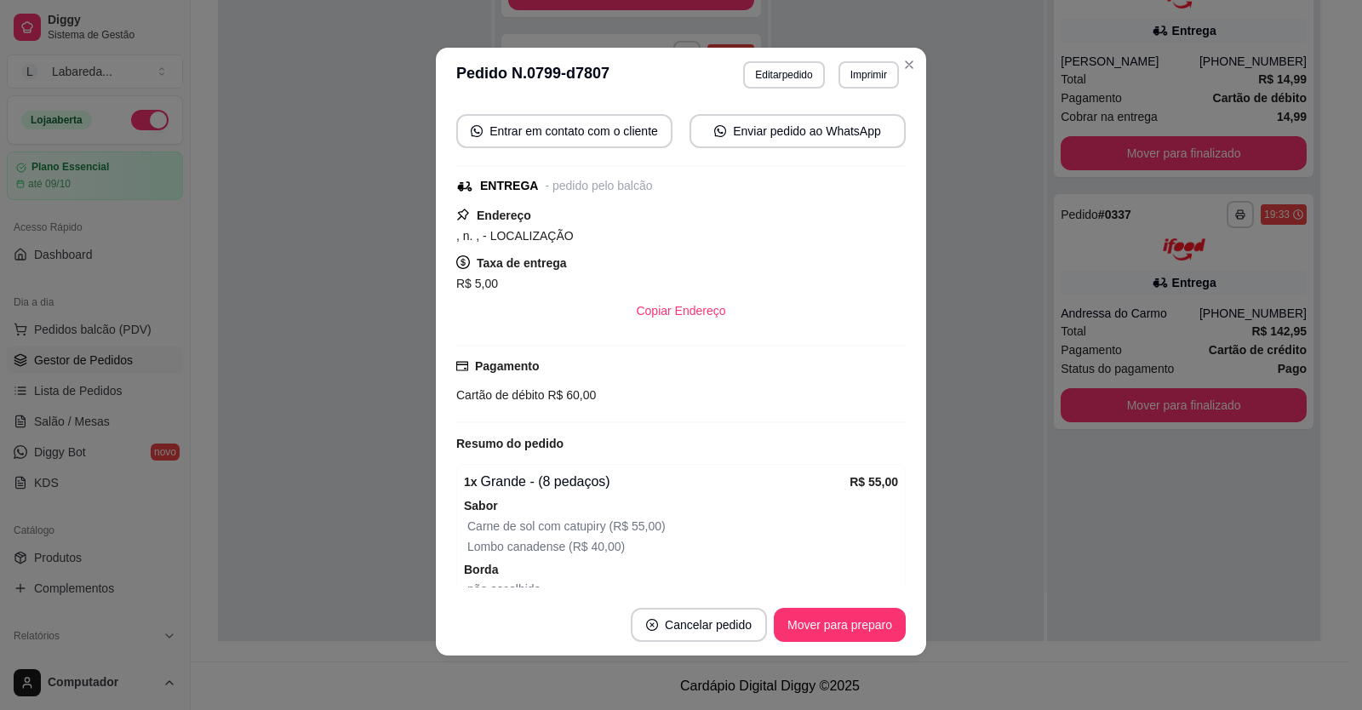
scroll to position [0, 0]
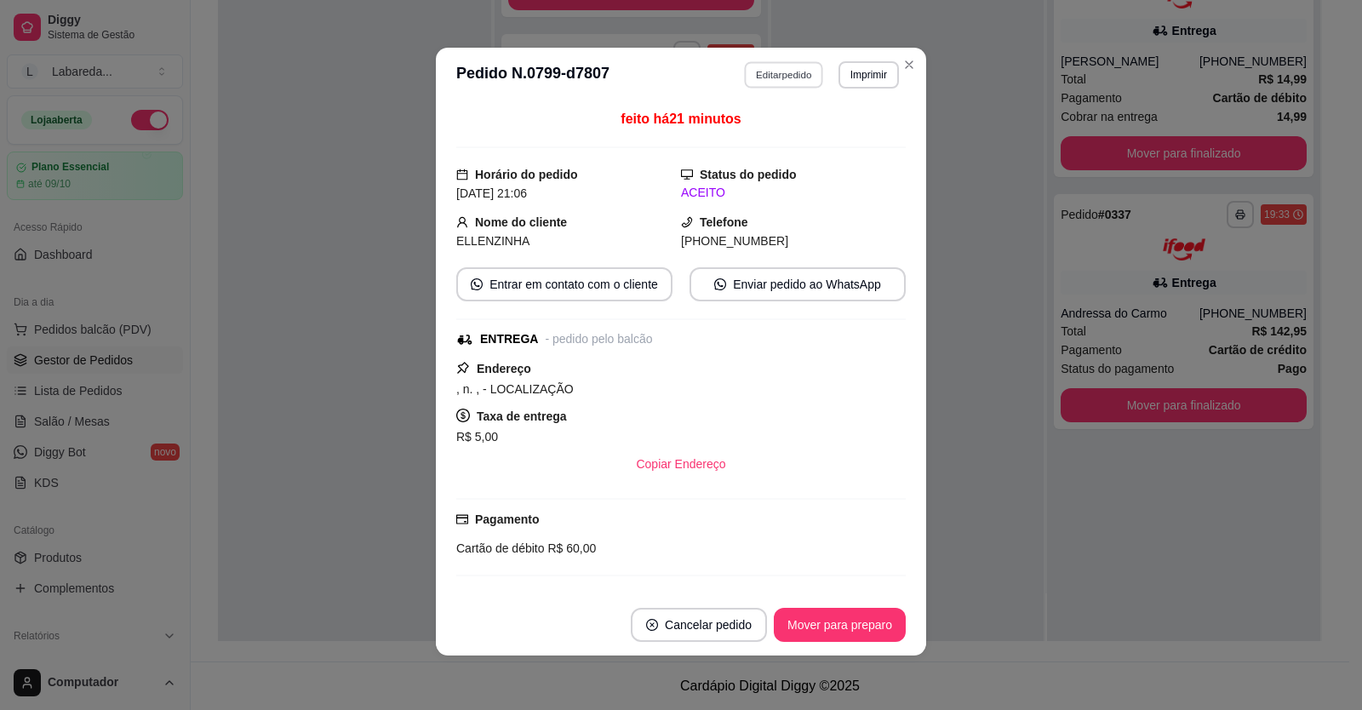
click at [796, 82] on button "Editar pedido" at bounding box center [784, 74] width 79 height 26
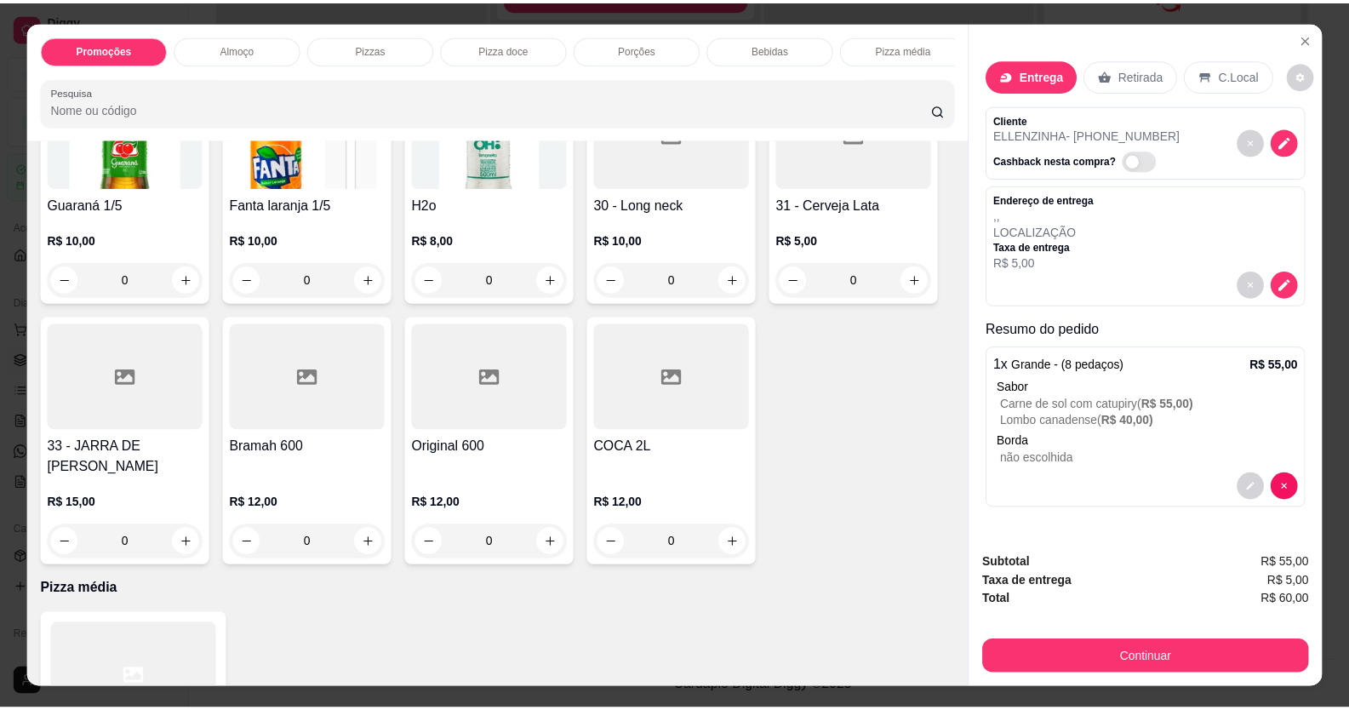
scroll to position [1788, 0]
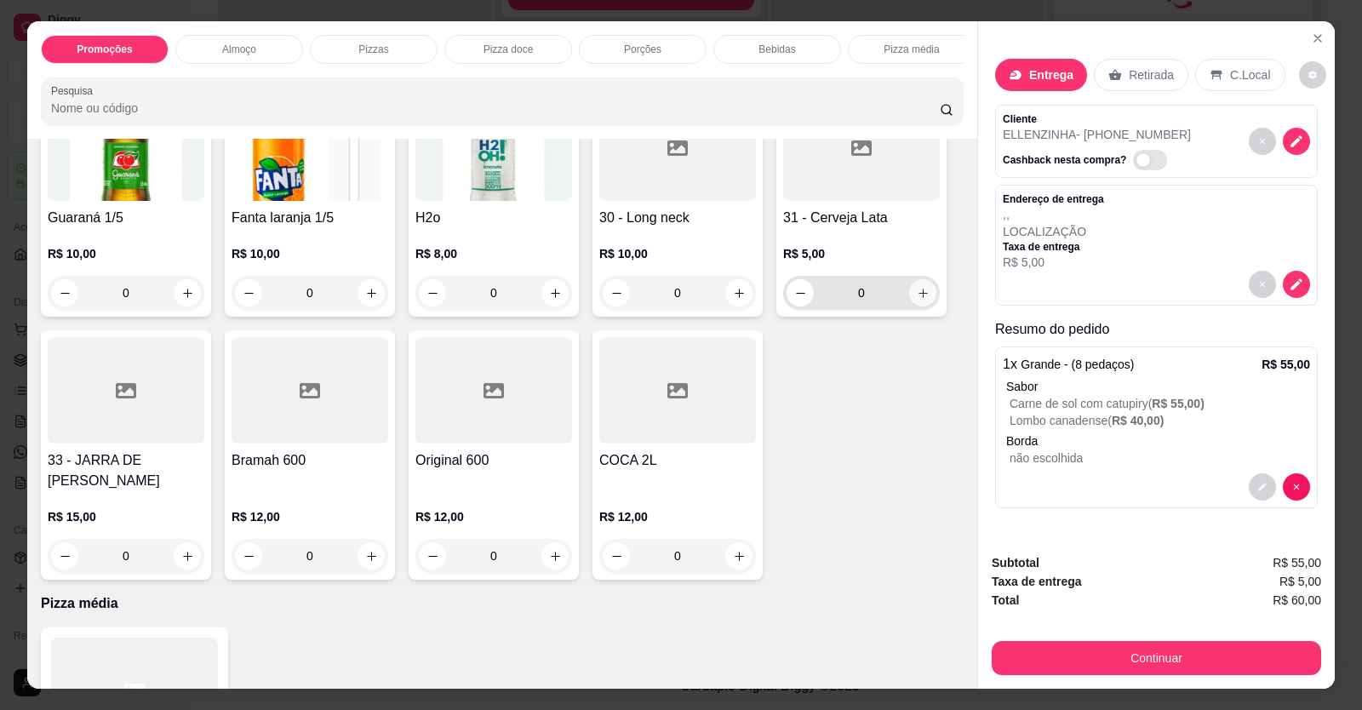
click at [920, 298] on icon "increase-product-quantity" at bounding box center [923, 293] width 9 height 9
type input "1"
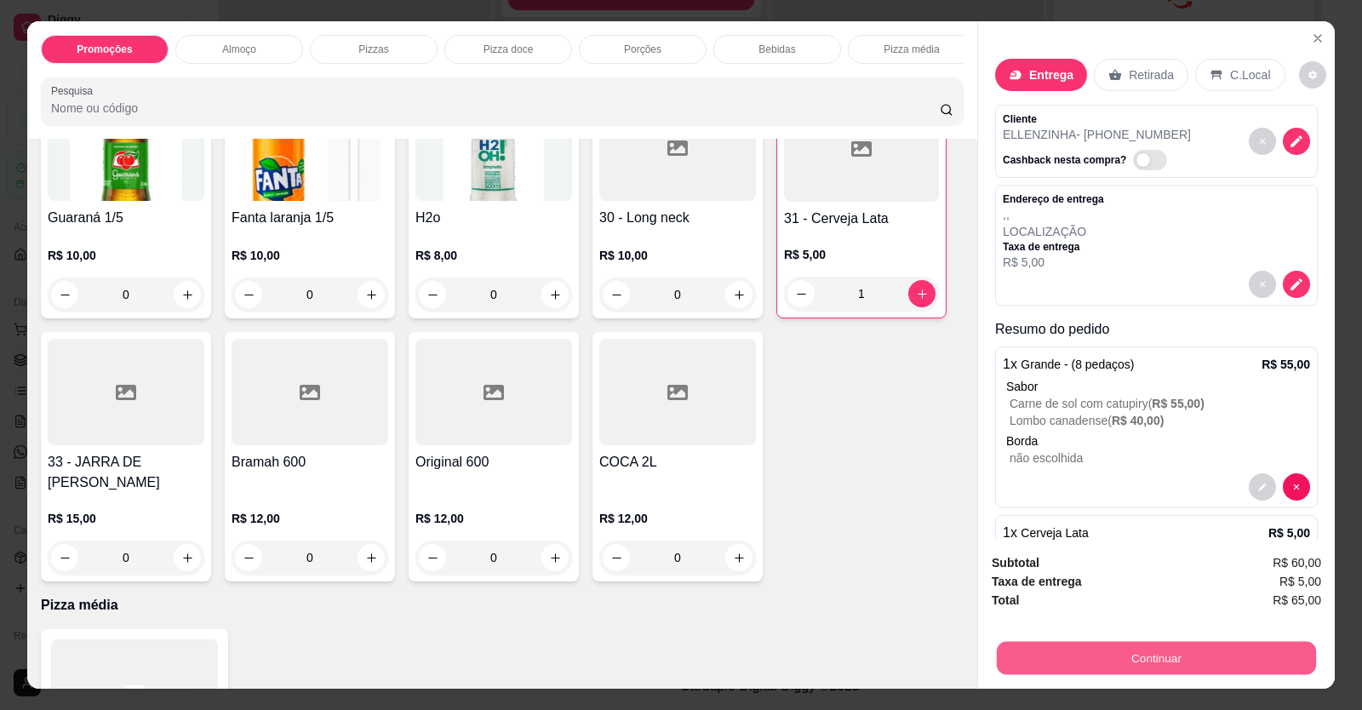
click at [1025, 656] on button "Continuar" at bounding box center [1156, 658] width 319 height 33
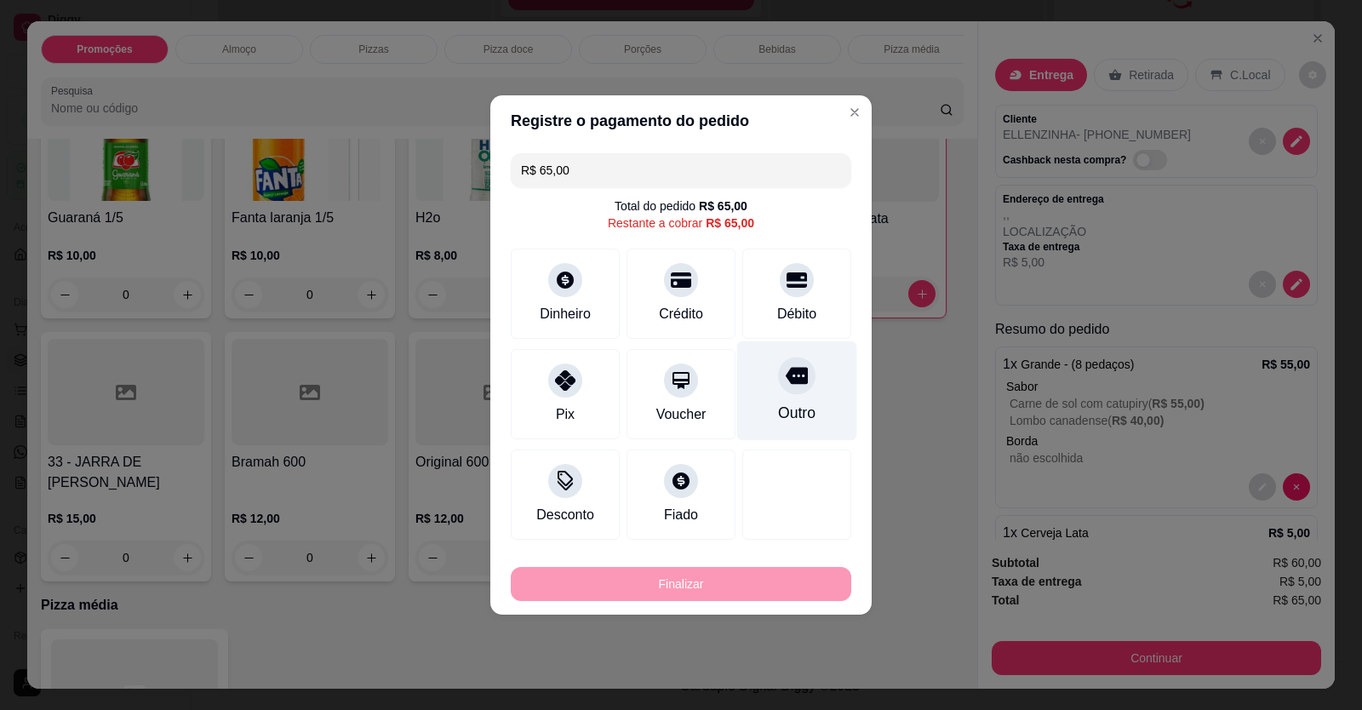
click at [796, 398] on div "Outro" at bounding box center [797, 391] width 120 height 100
type input "R$ 0,00"
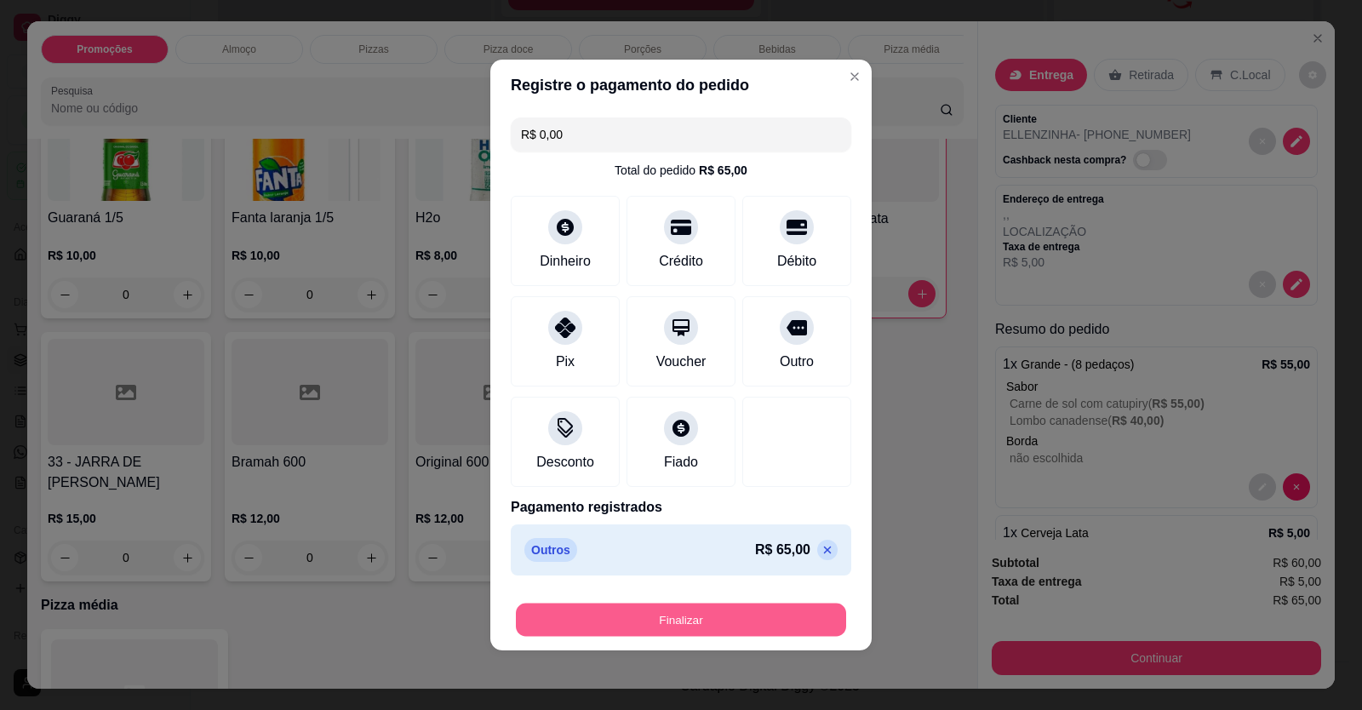
click at [685, 625] on button "Finalizar" at bounding box center [681, 620] width 330 height 33
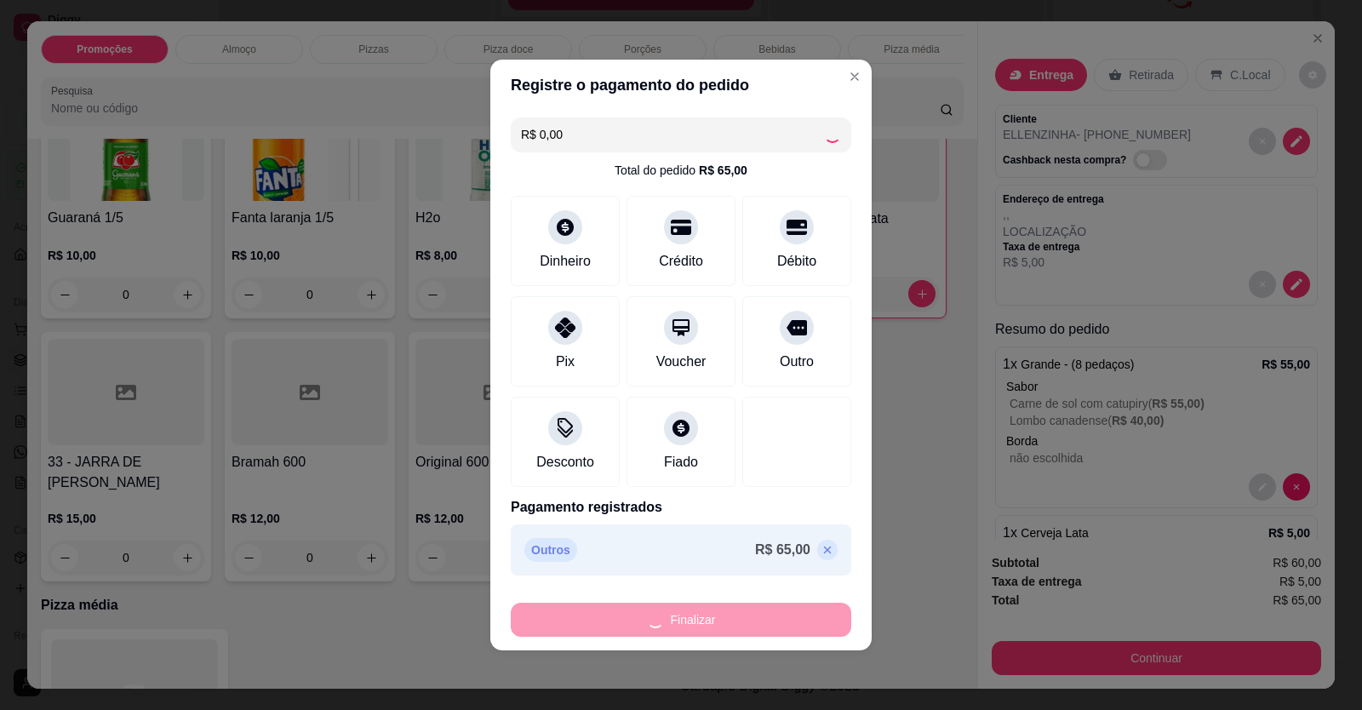
type input "0"
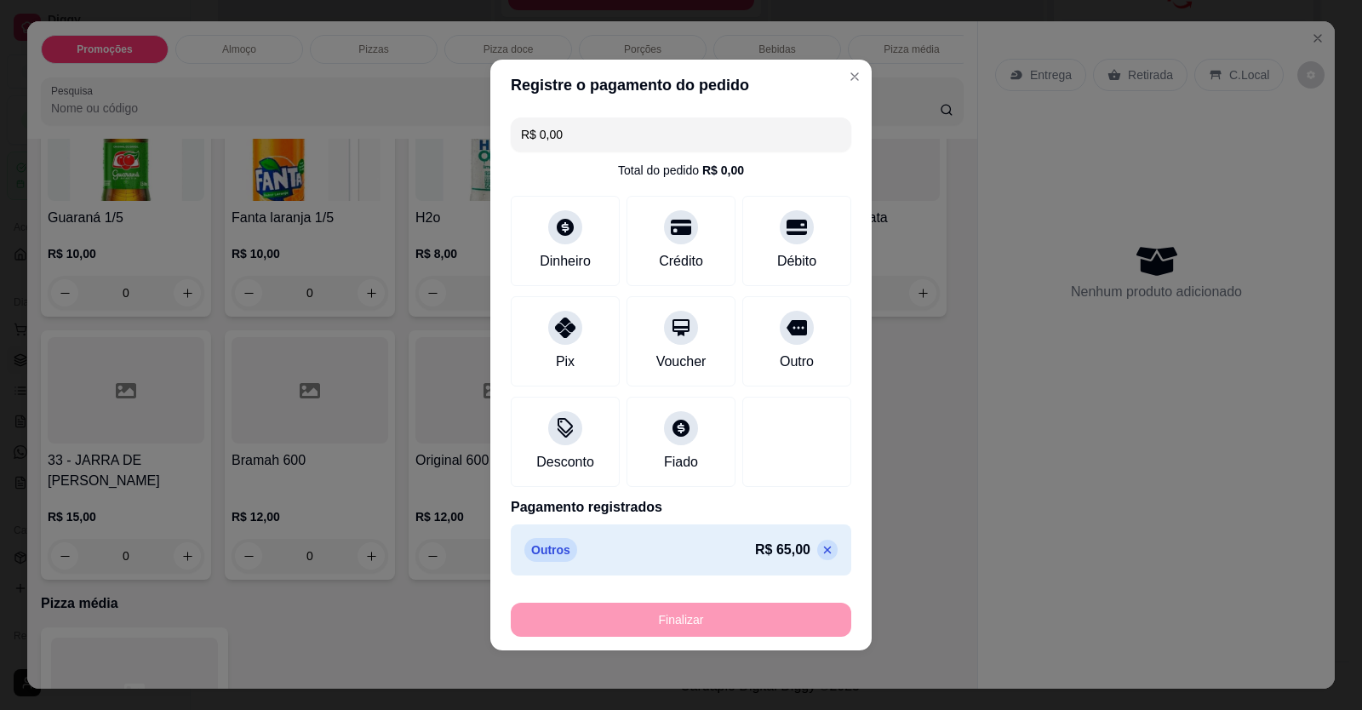
type input "-R$ 65,00"
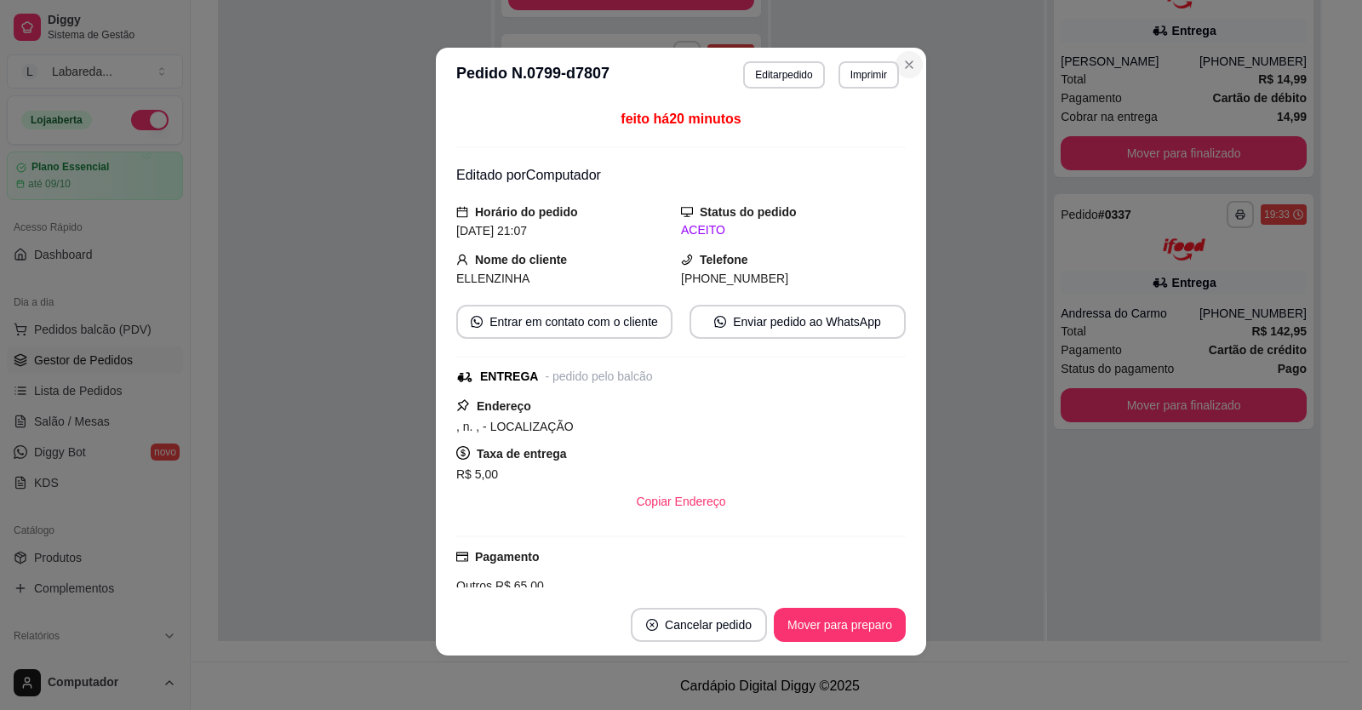
click at [902, 58] on icon "Close" at bounding box center [909, 65] width 14 height 14
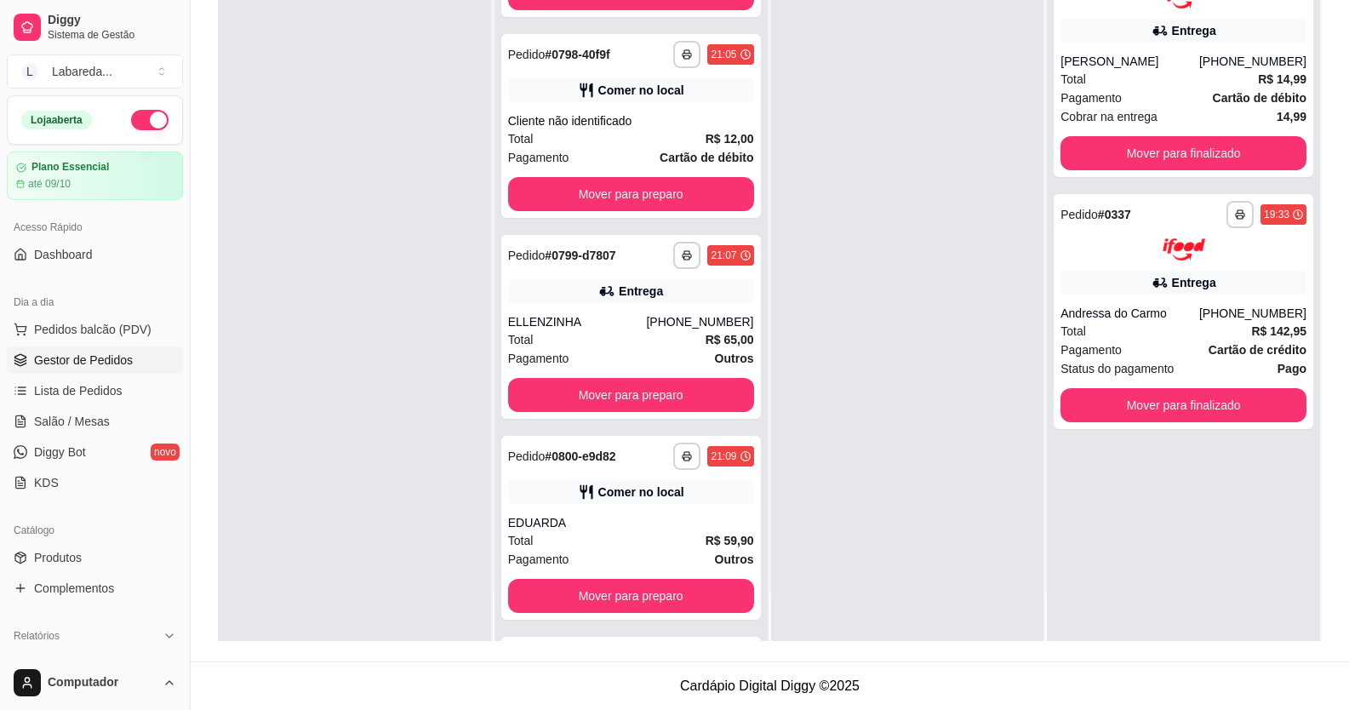
click at [898, 60] on div at bounding box center [907, 286] width 273 height 710
click at [41, 560] on span "Produtos" at bounding box center [58, 557] width 48 height 17
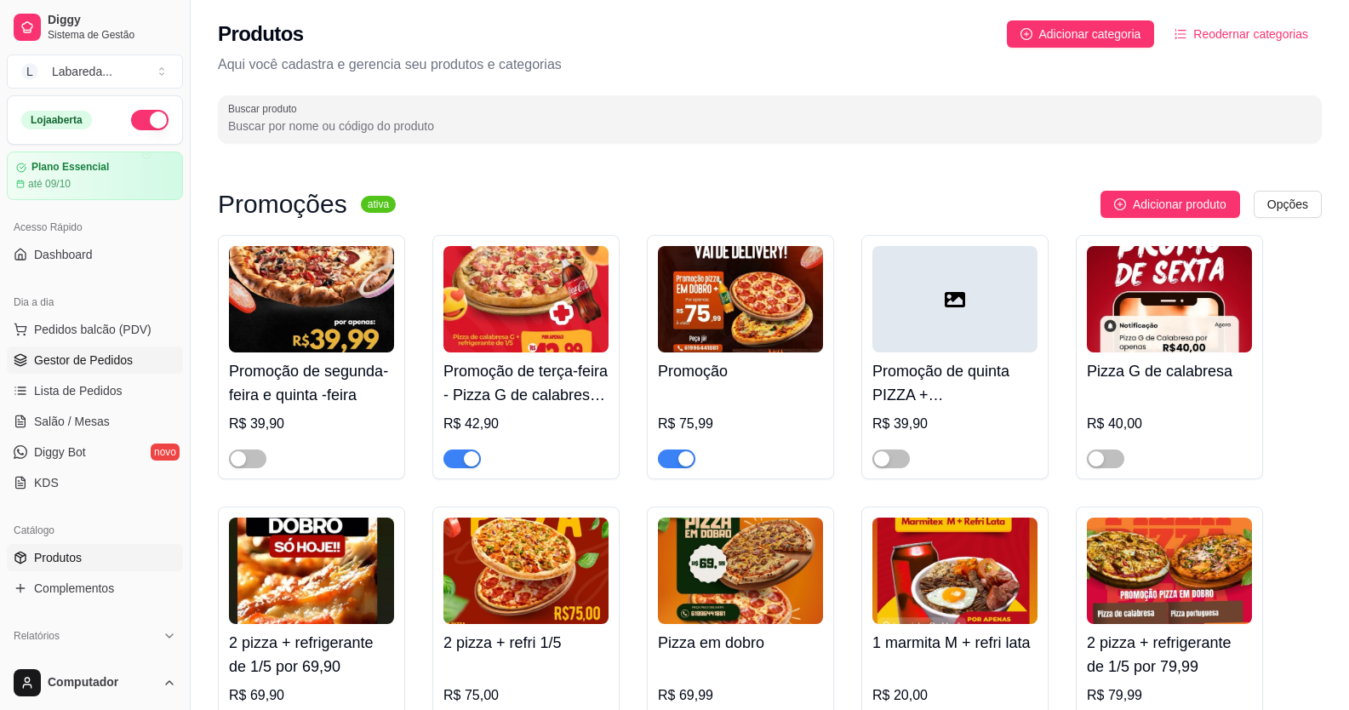
click at [99, 359] on span "Gestor de Pedidos" at bounding box center [83, 360] width 99 height 17
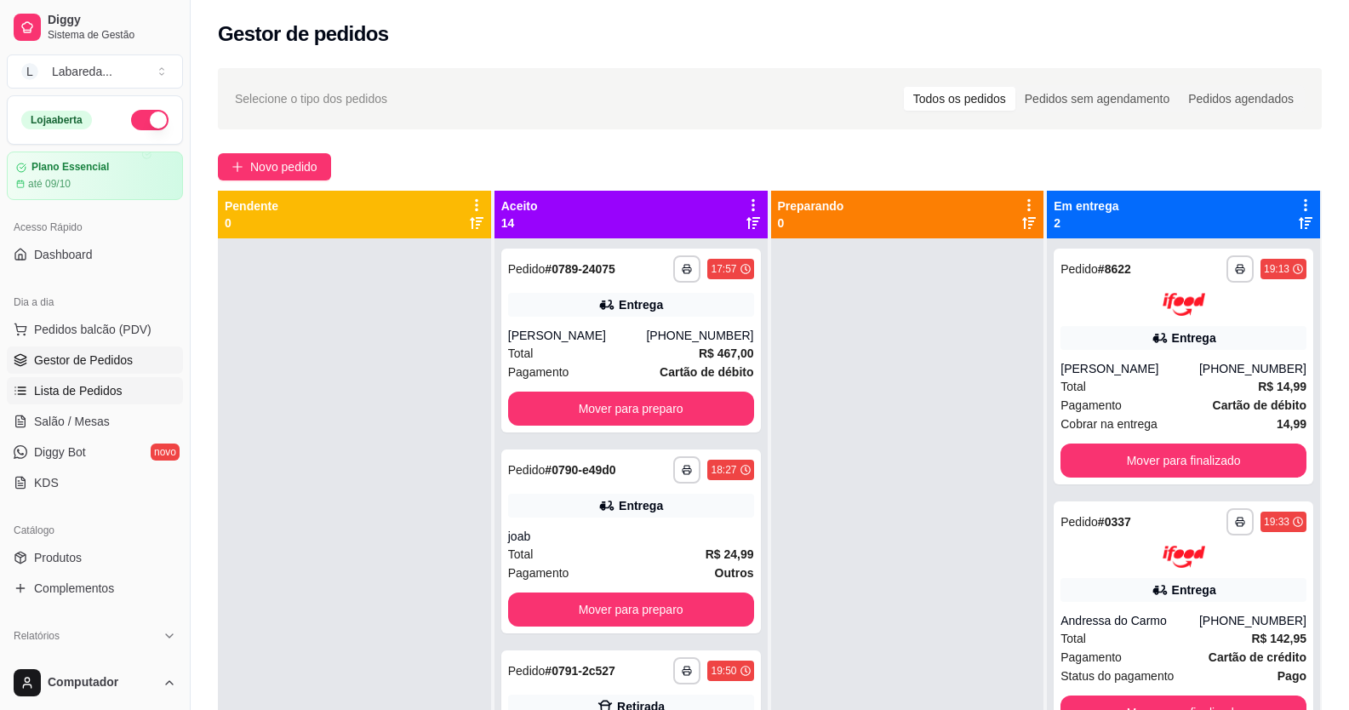
click at [93, 394] on span "Lista de Pedidos" at bounding box center [78, 390] width 89 height 17
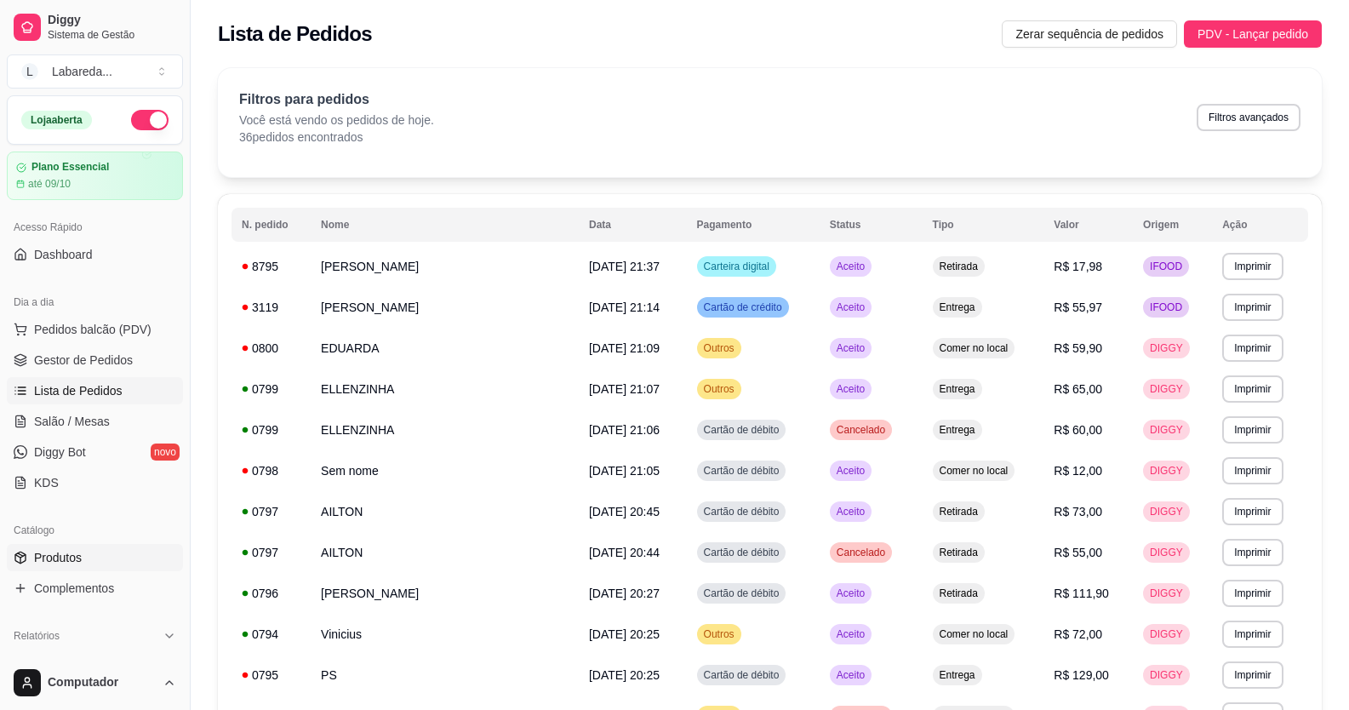
click at [65, 560] on span "Produtos" at bounding box center [58, 557] width 48 height 17
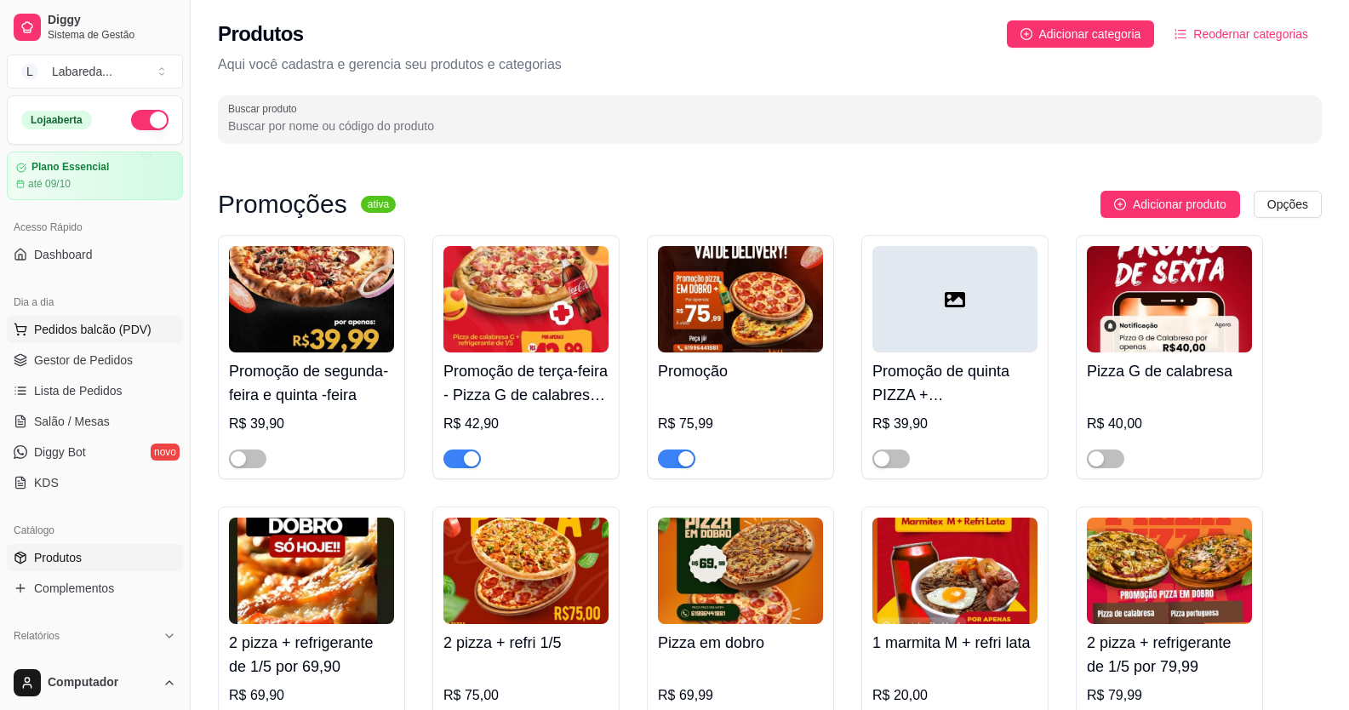
click at [78, 321] on span "Pedidos balcão (PDV)" at bounding box center [92, 329] width 117 height 17
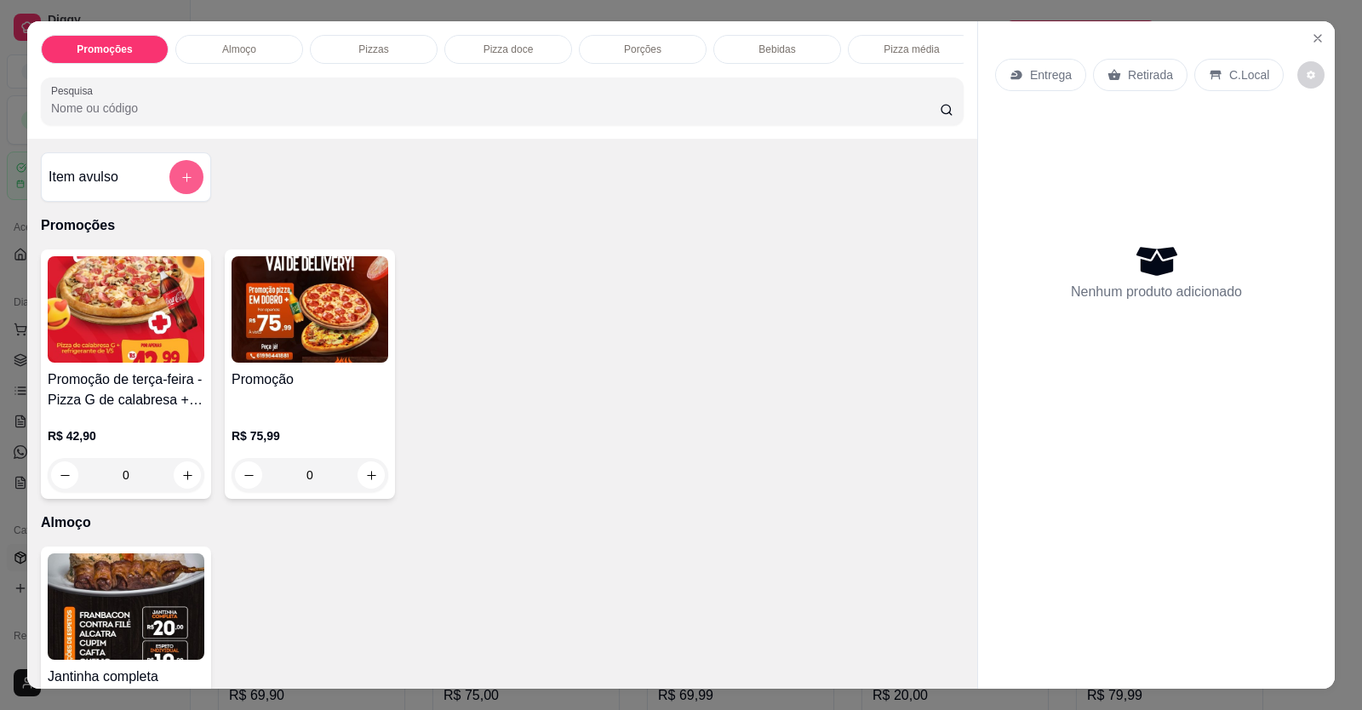
click at [180, 184] on icon "add-separate-item" at bounding box center [186, 177] width 13 height 13
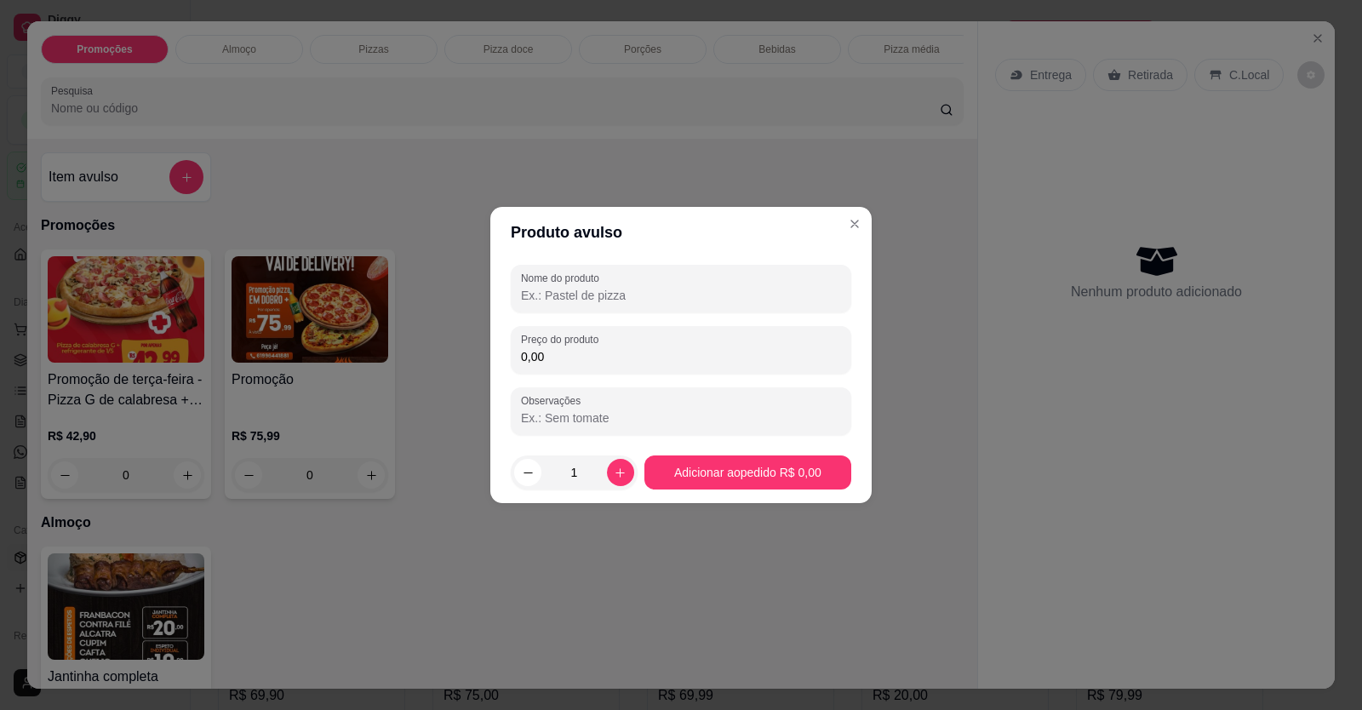
click at [600, 295] on input "Nome do produto" at bounding box center [681, 295] width 320 height 17
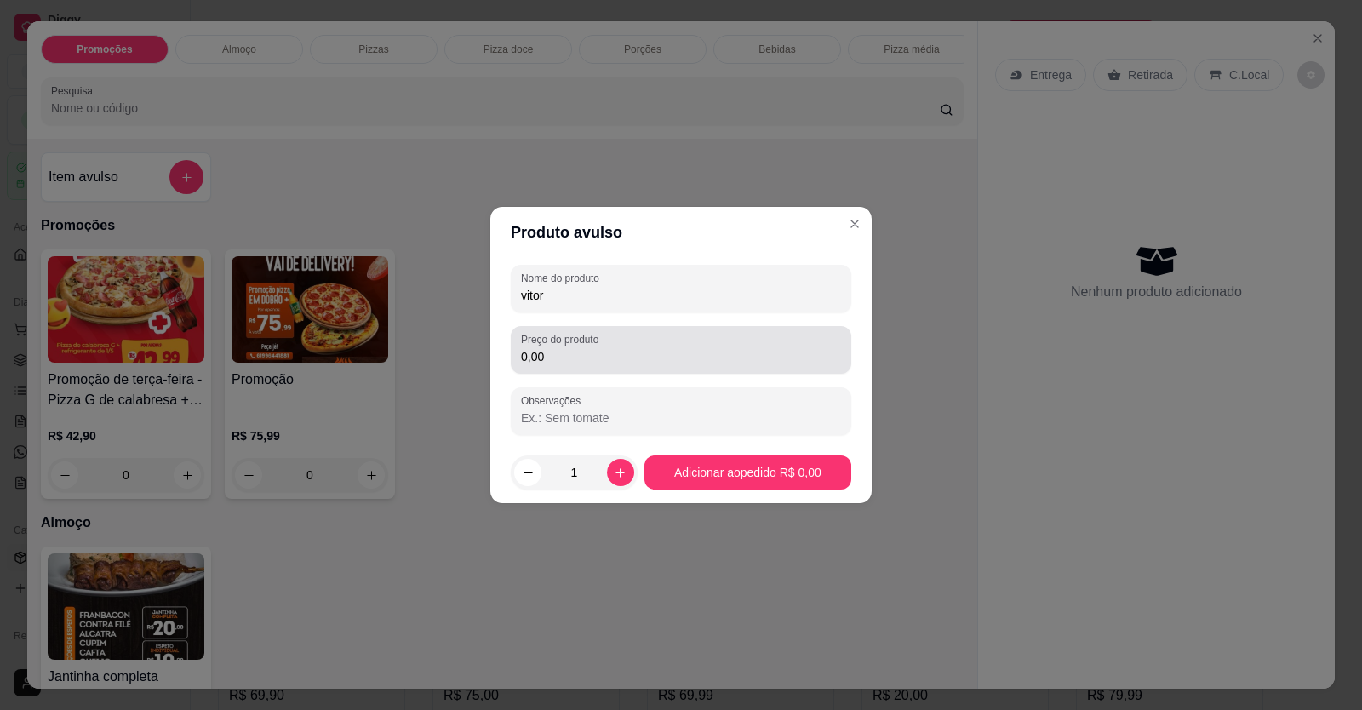
type input "vitor"
click at [589, 343] on label "Preço do produto" at bounding box center [562, 339] width 83 height 14
click at [589, 348] on input "0,00" at bounding box center [681, 356] width 320 height 17
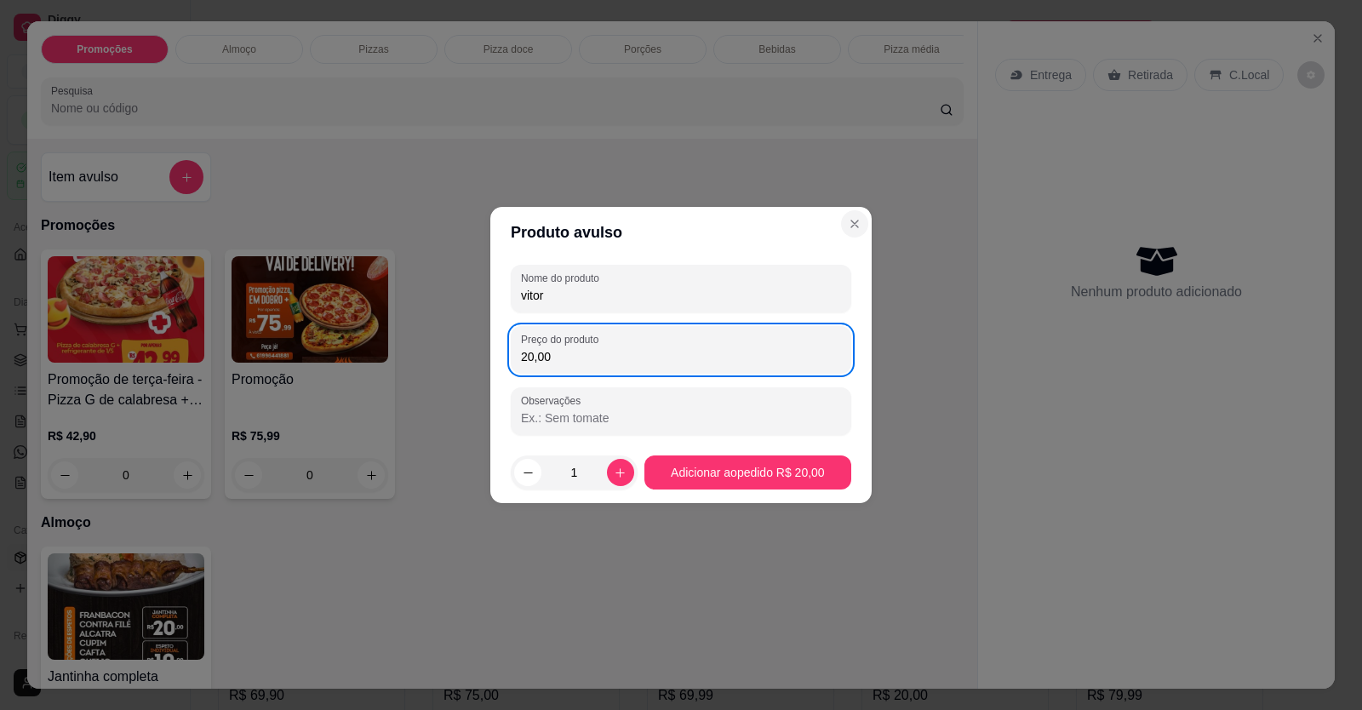
type input "20,00"
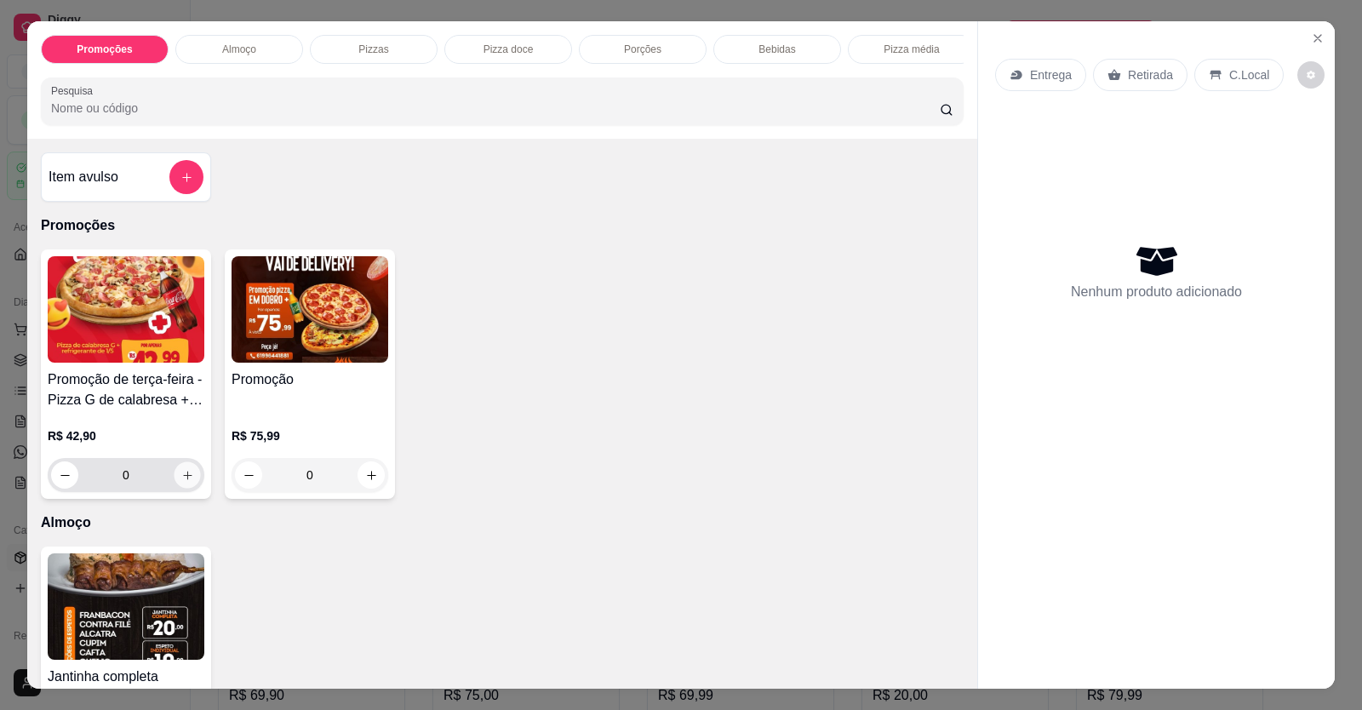
click at [181, 482] on icon "increase-product-quantity" at bounding box center [187, 475] width 13 height 13
type input "1"
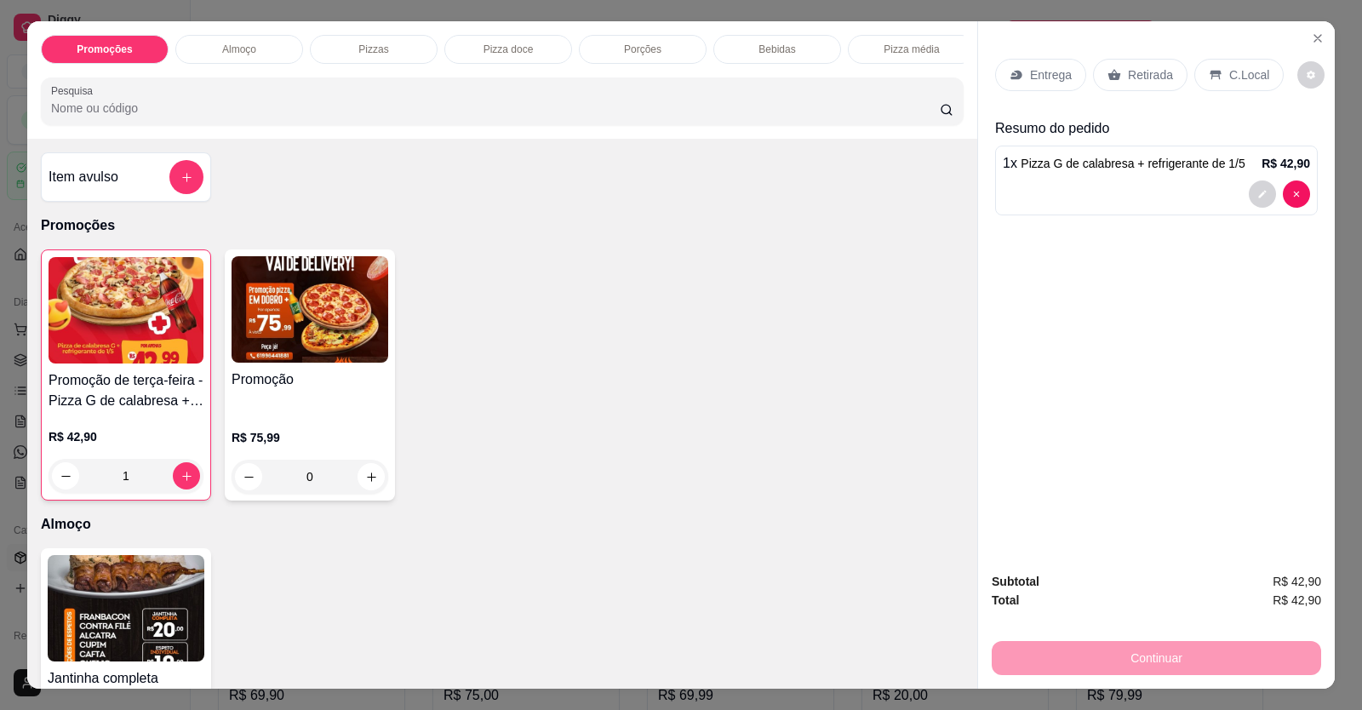
click at [1048, 65] on div "Entrega" at bounding box center [1040, 75] width 91 height 32
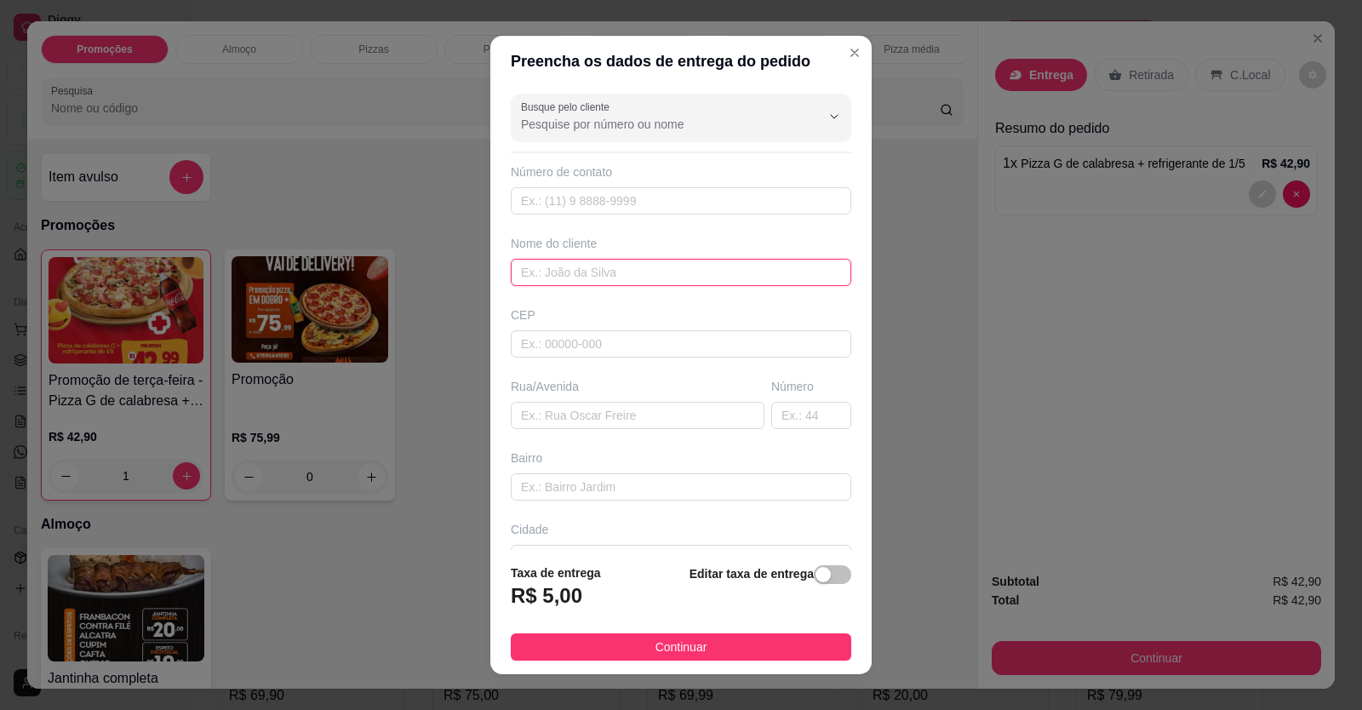
click at [621, 269] on input "text" at bounding box center [681, 272] width 341 height 27
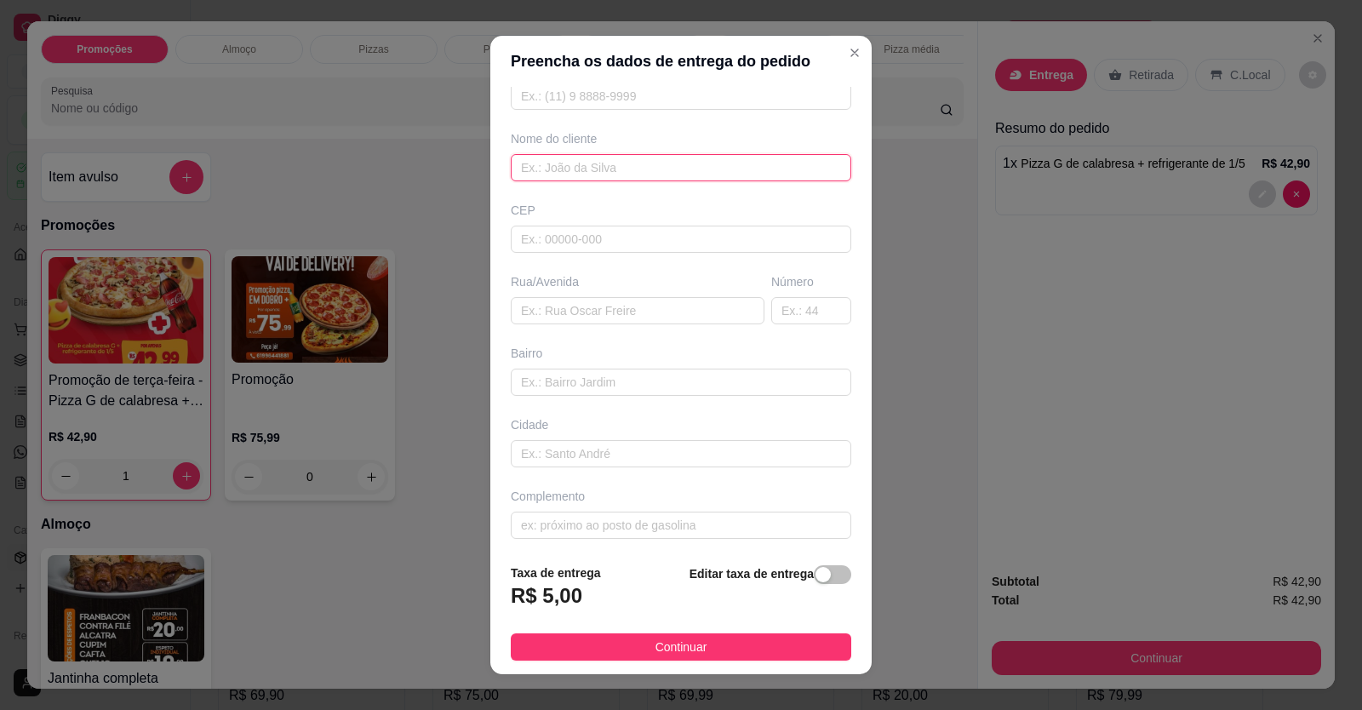
scroll to position [110, 0]
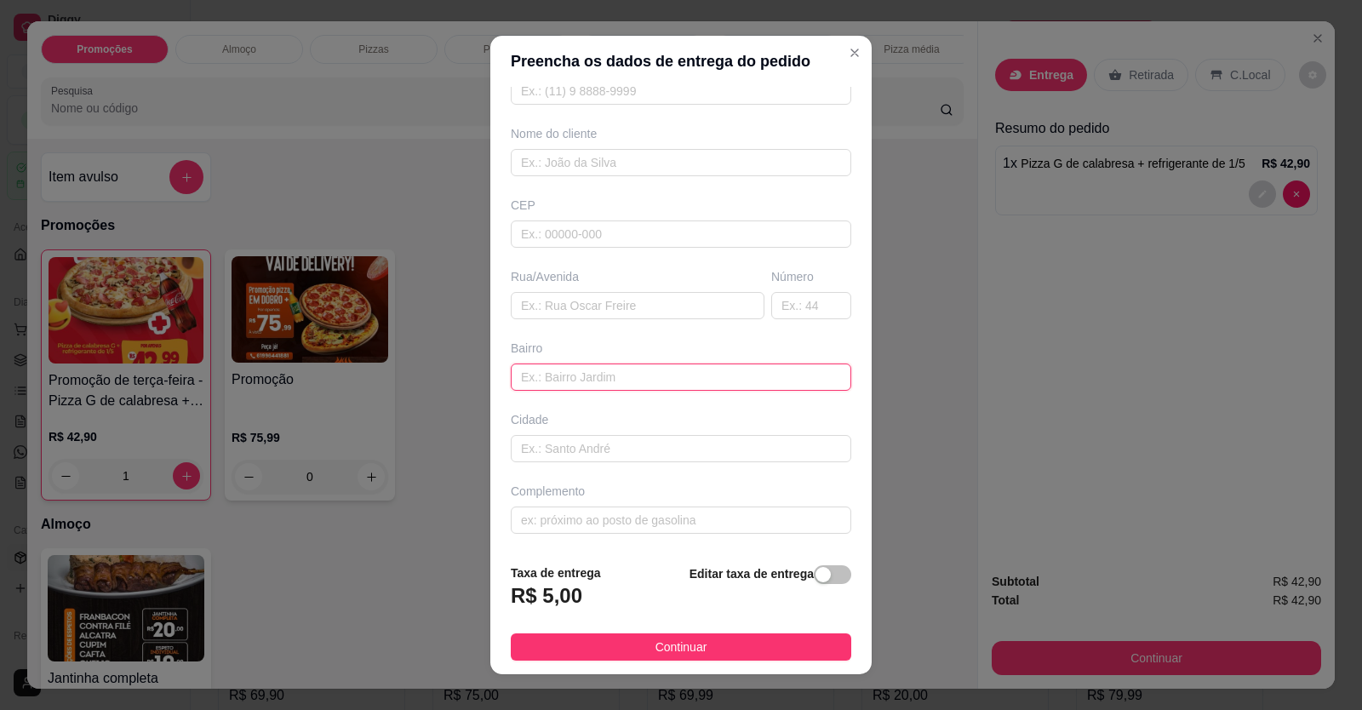
click at [577, 381] on input "text" at bounding box center [681, 377] width 341 height 27
type input "[GEOGRAPHIC_DATA]"
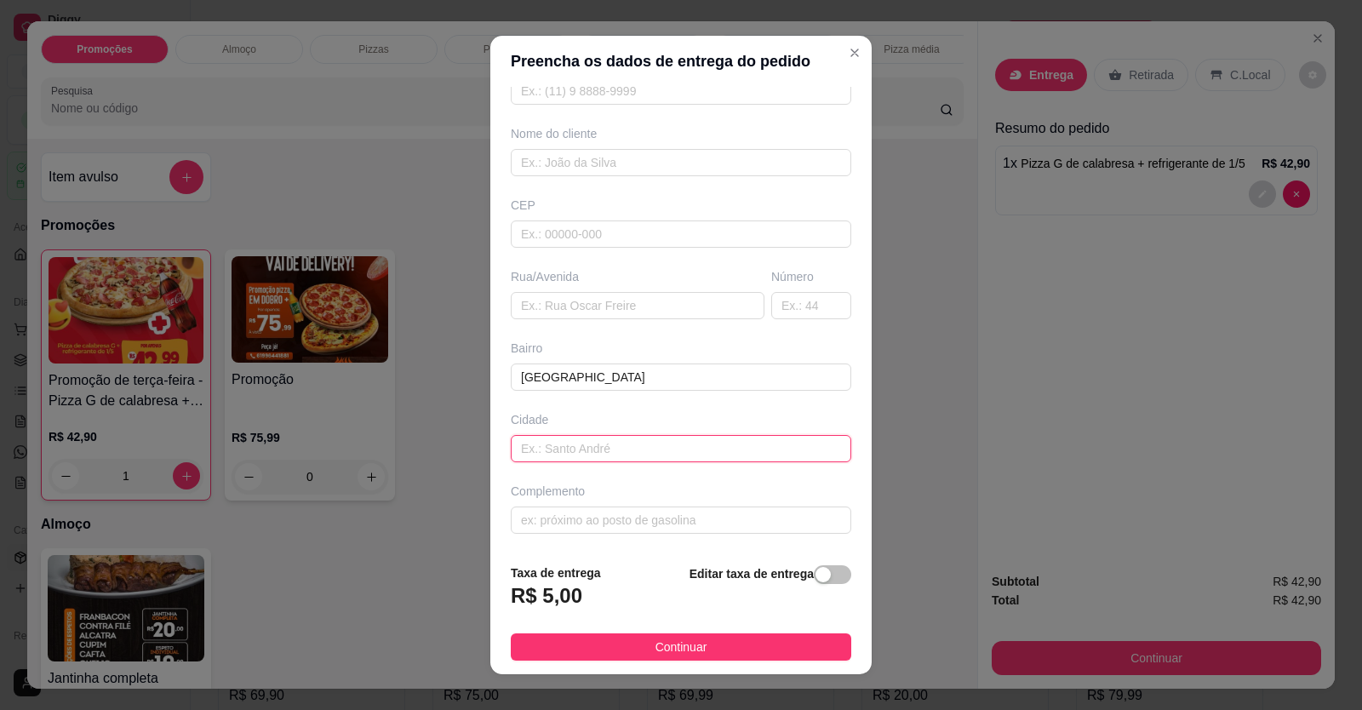
click at [560, 448] on input "text" at bounding box center [681, 448] width 341 height 27
type input "[STREET_ADDRESS]"
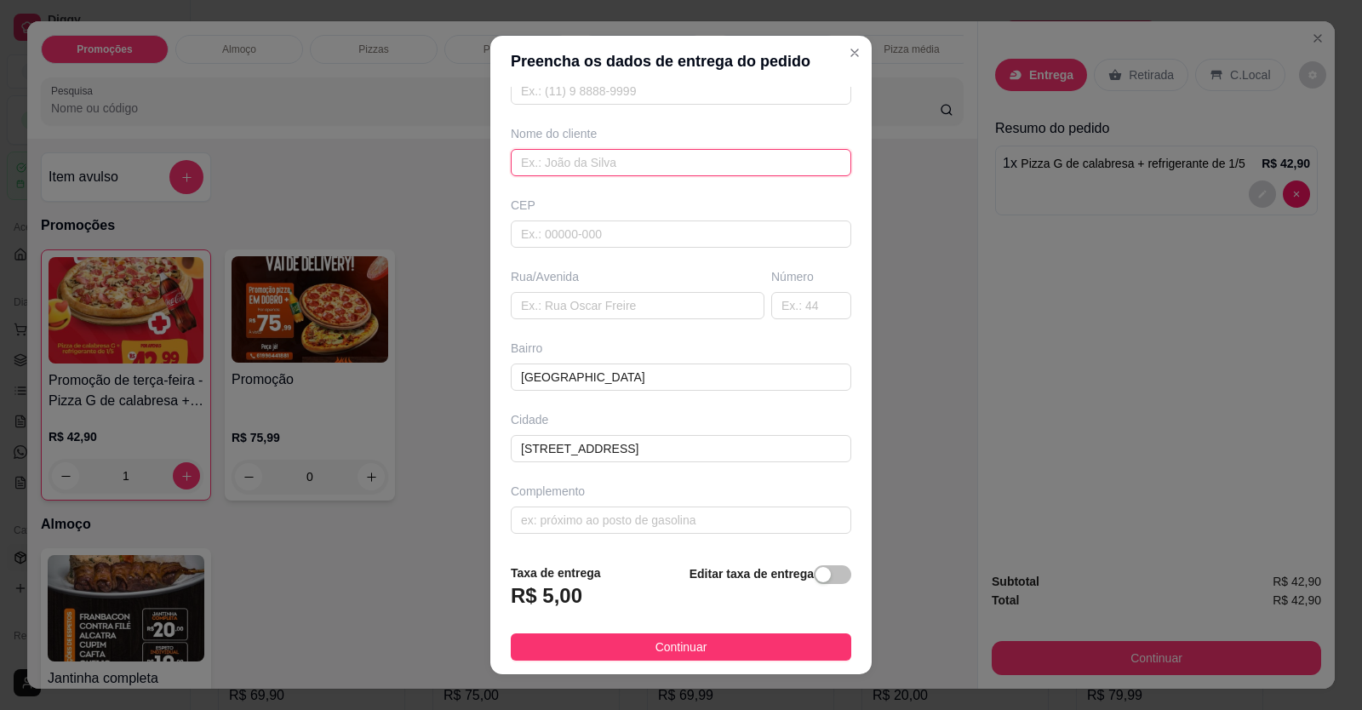
click at [592, 153] on input "text" at bounding box center [681, 162] width 341 height 27
type input "bruna"
drag, startPoint x: 704, startPoint y: 654, endPoint x: 727, endPoint y: 634, distance: 30.2
click at [704, 650] on button "Continuar" at bounding box center [681, 646] width 341 height 27
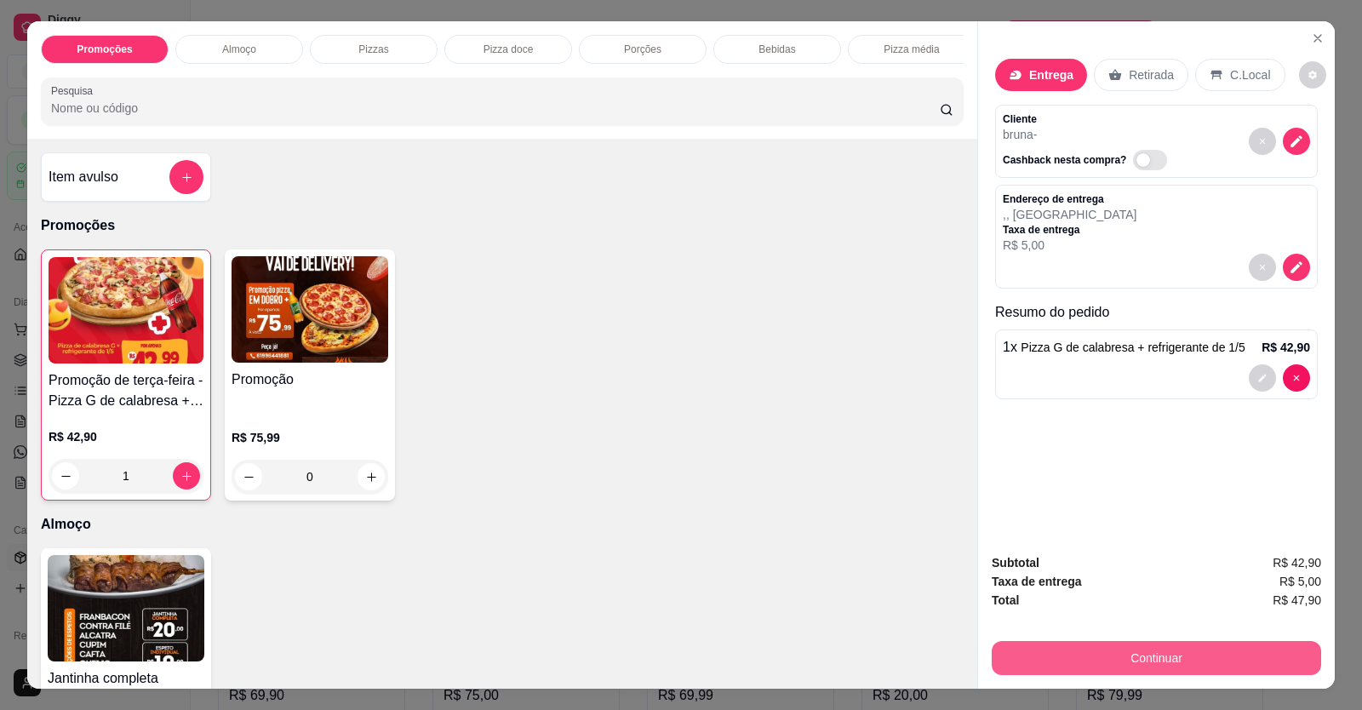
click at [1063, 662] on button "Continuar" at bounding box center [1156, 658] width 329 height 34
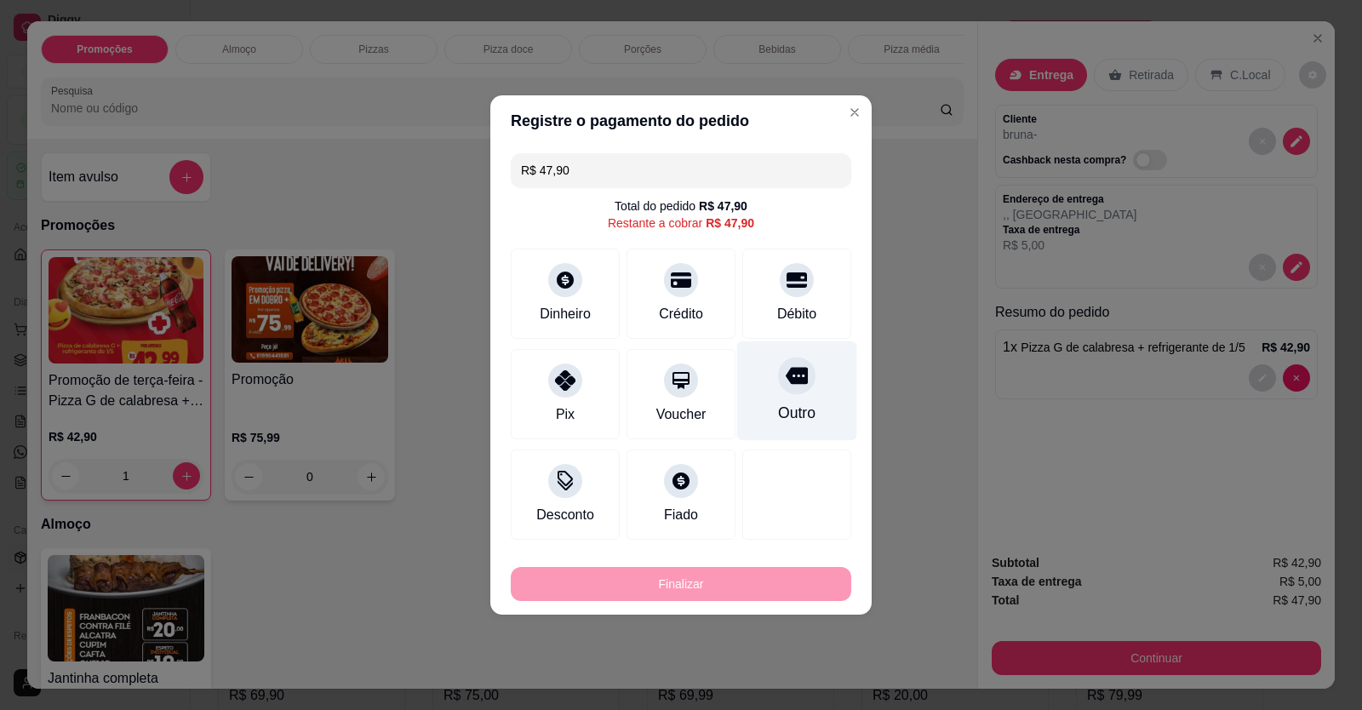
click at [786, 375] on icon at bounding box center [797, 376] width 22 height 17
type input "R$ 0,00"
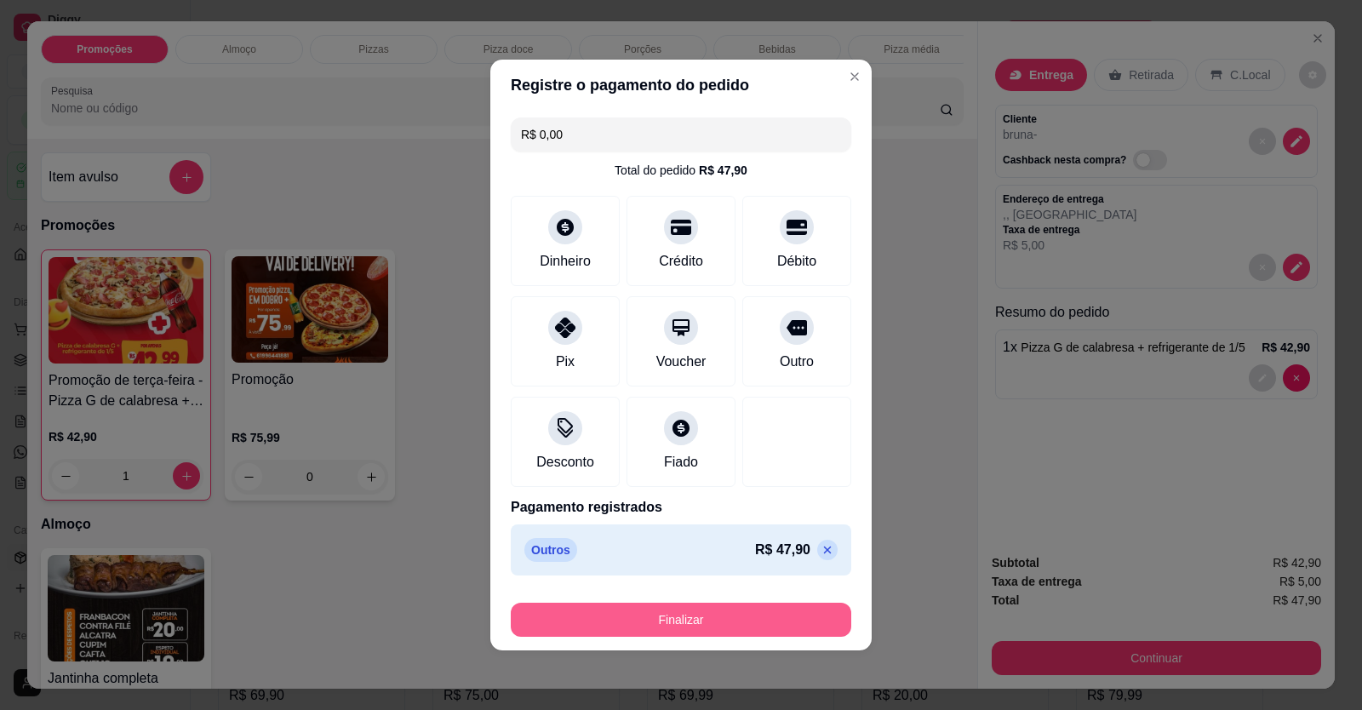
click at [699, 622] on button "Finalizar" at bounding box center [681, 620] width 341 height 34
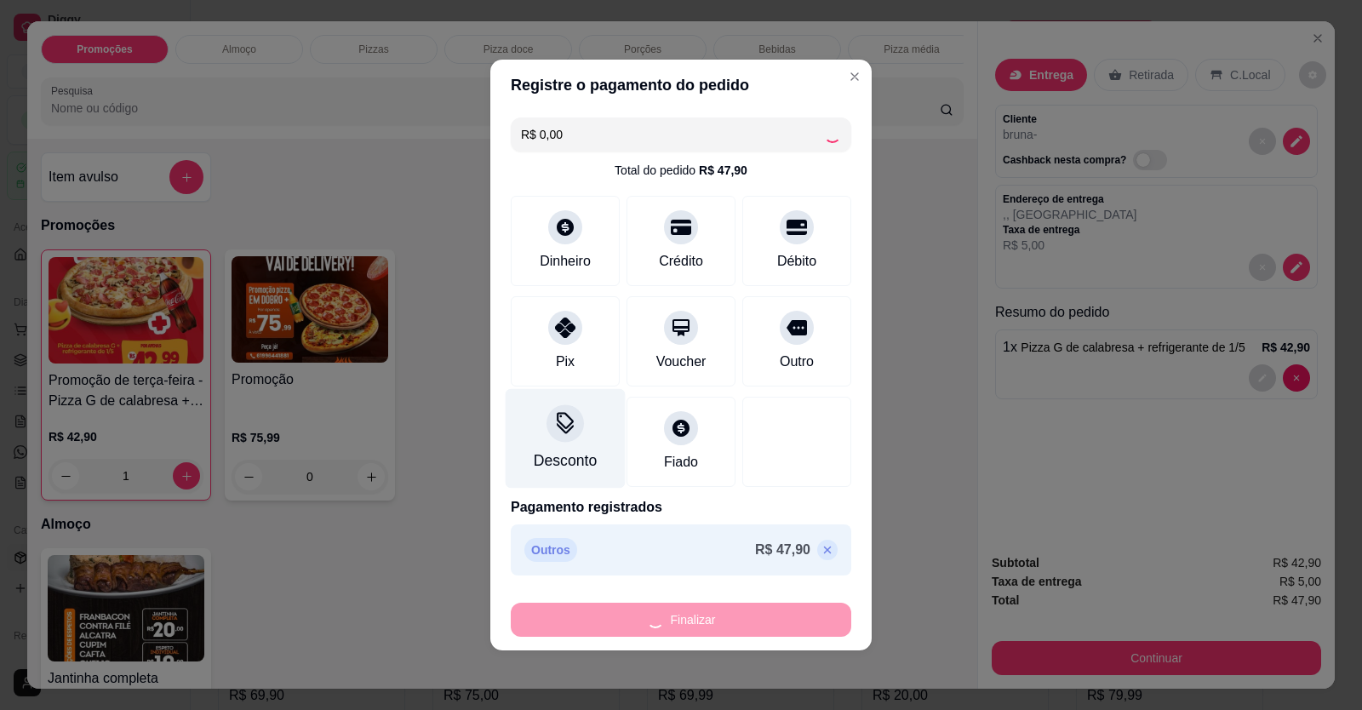
type input "0"
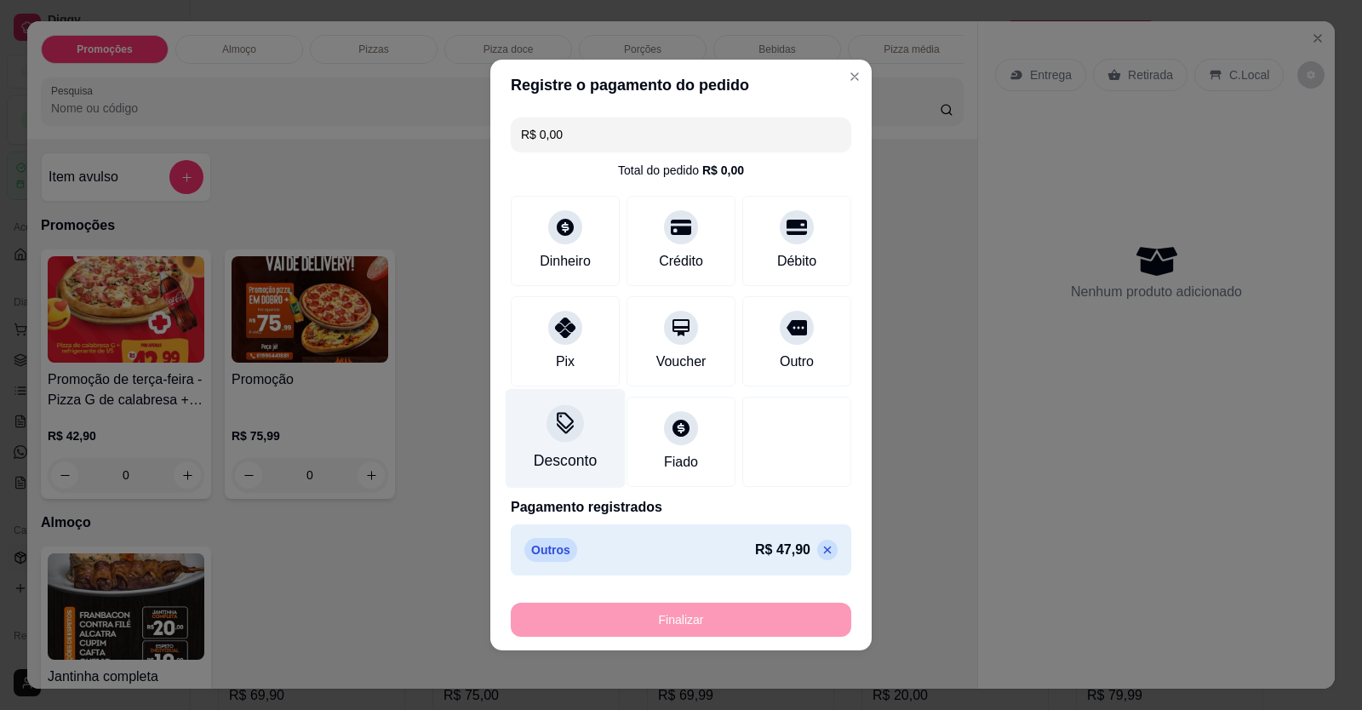
type input "-R$ 47,90"
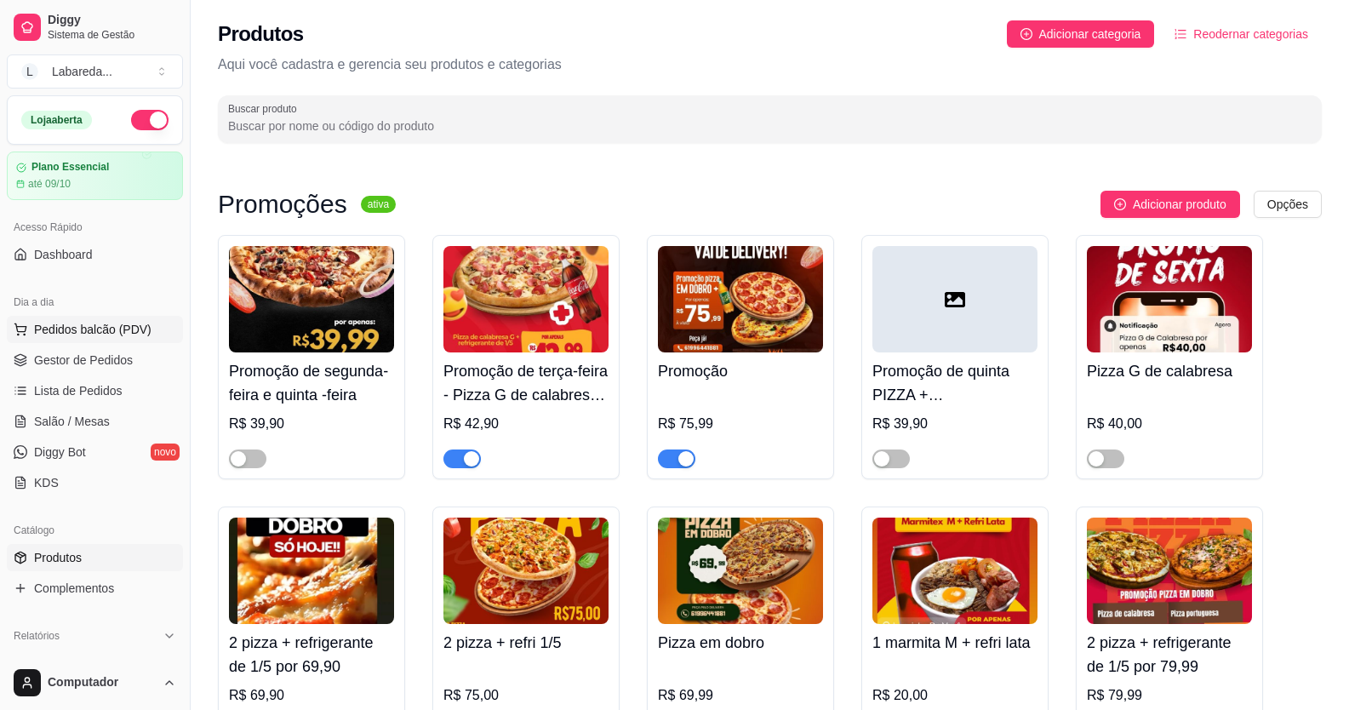
click at [83, 332] on span "Pedidos balcão (PDV)" at bounding box center [92, 329] width 117 height 17
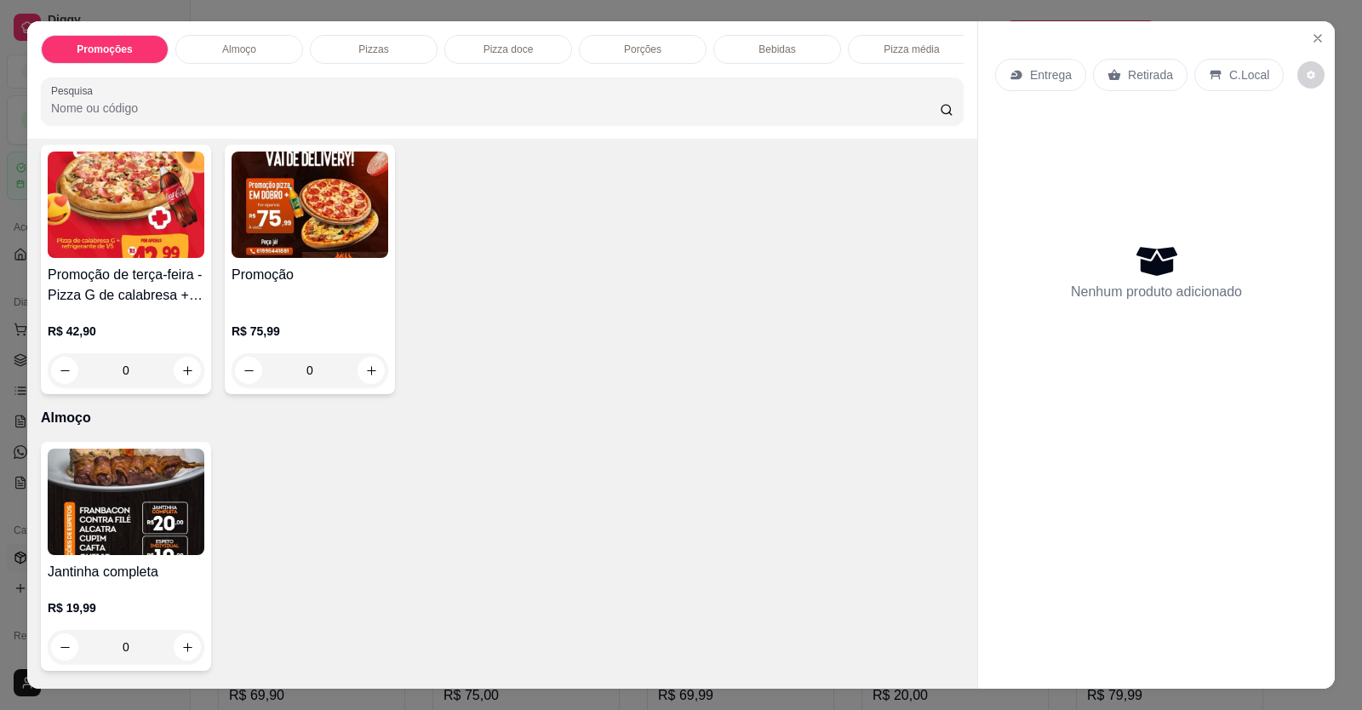
scroll to position [255, 0]
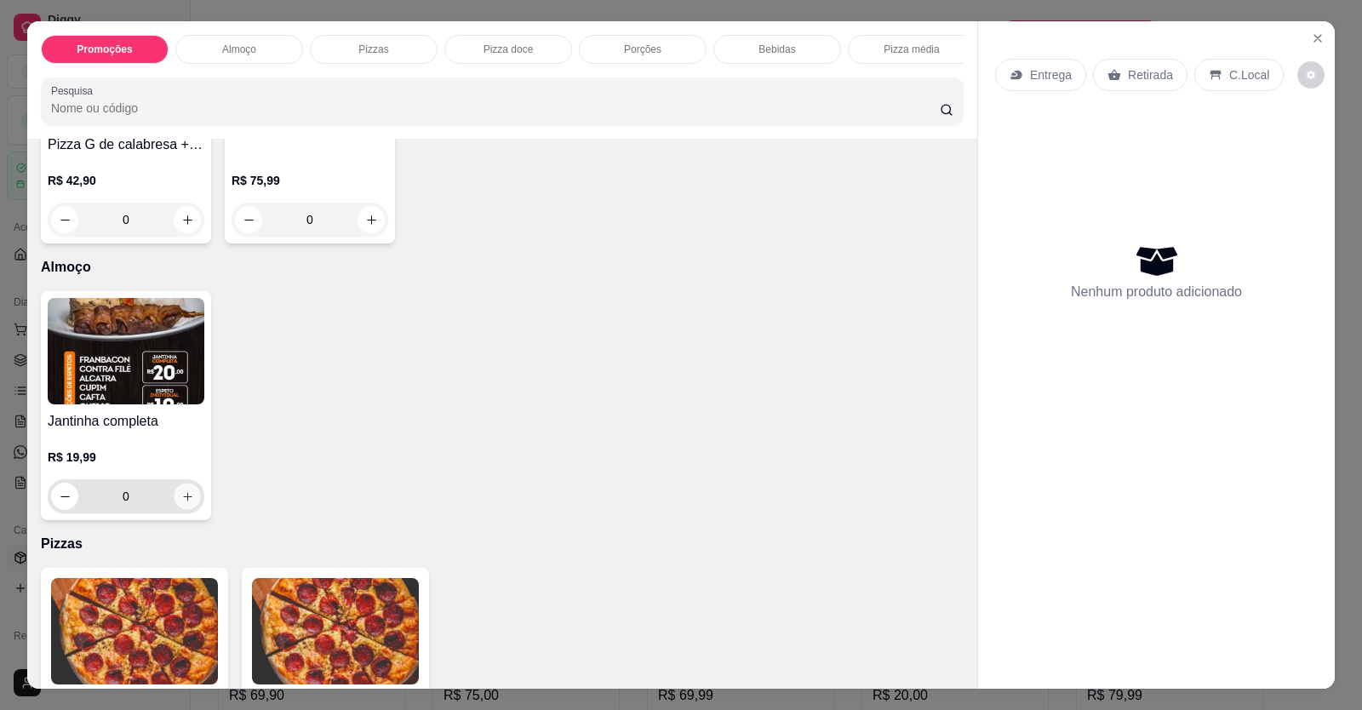
click at [181, 503] on icon "increase-product-quantity" at bounding box center [187, 496] width 13 height 13
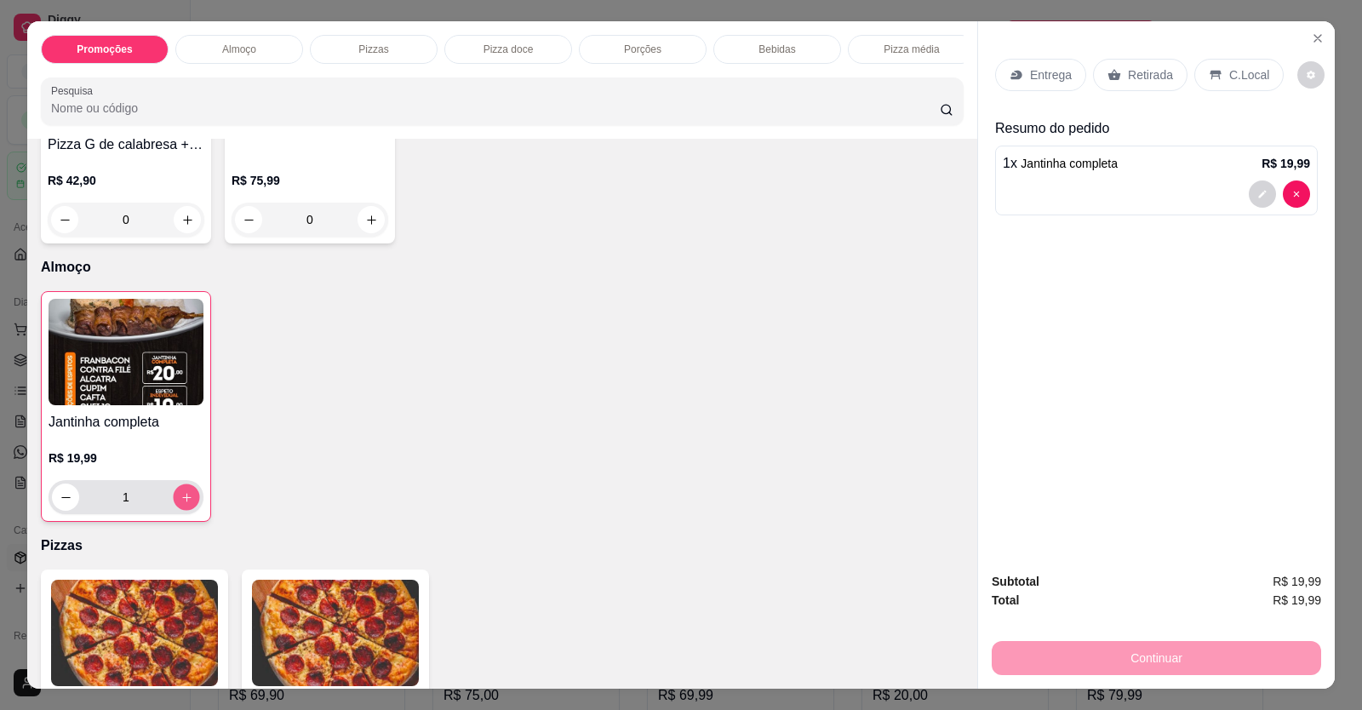
click at [180, 504] on icon "increase-product-quantity" at bounding box center [186, 497] width 13 height 13
type input "2"
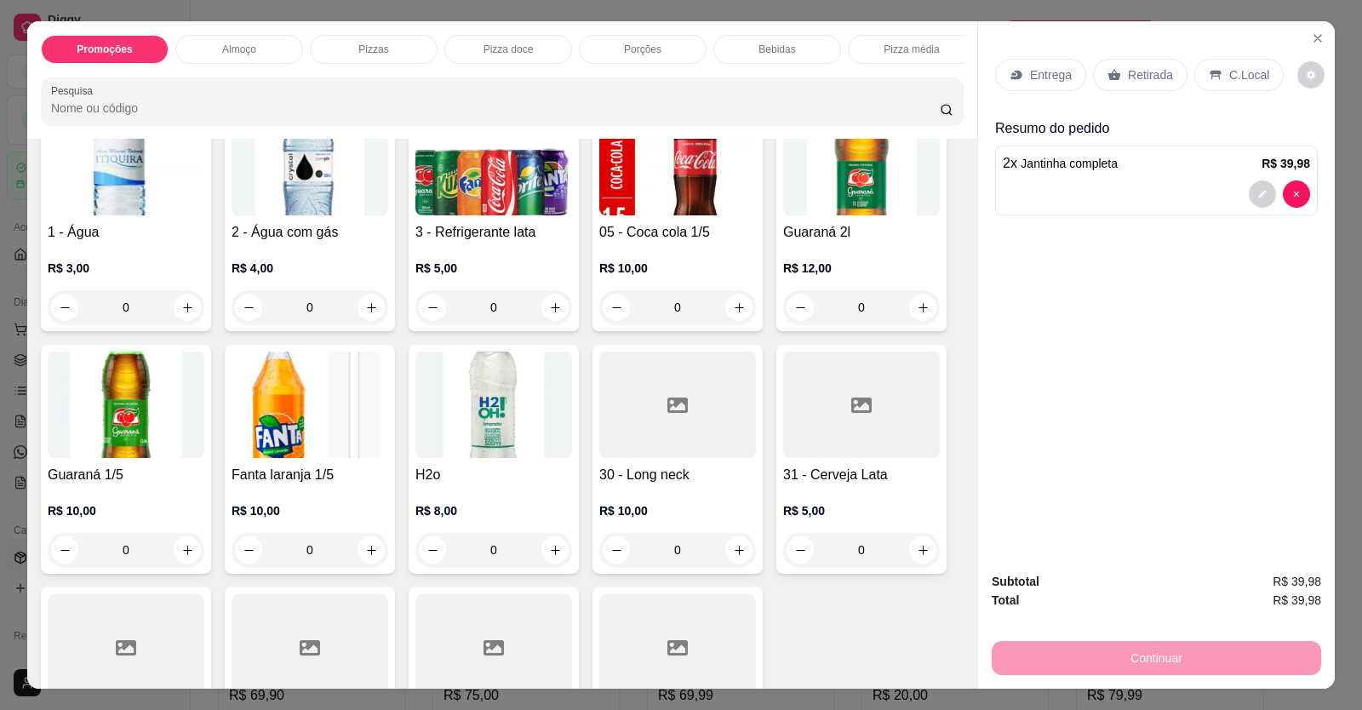
scroll to position [1277, 0]
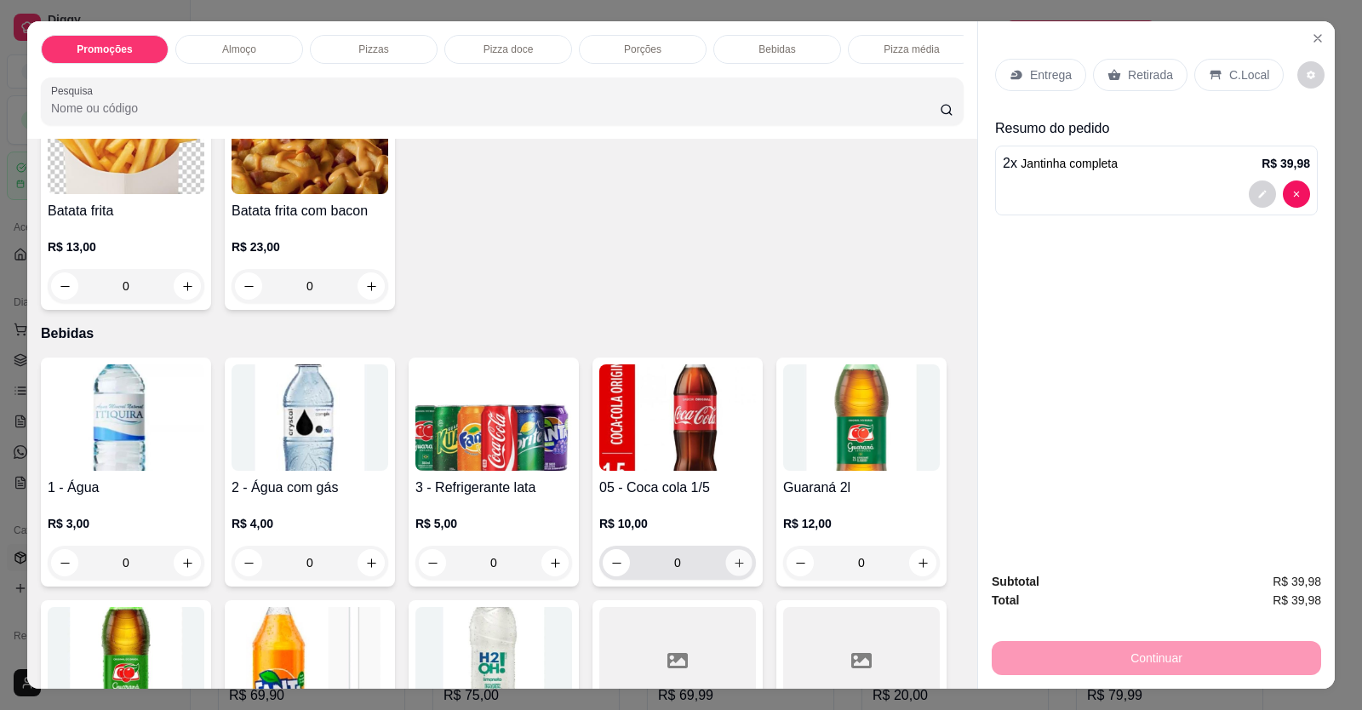
click at [733, 570] on icon "increase-product-quantity" at bounding box center [739, 563] width 13 height 13
type input "1"
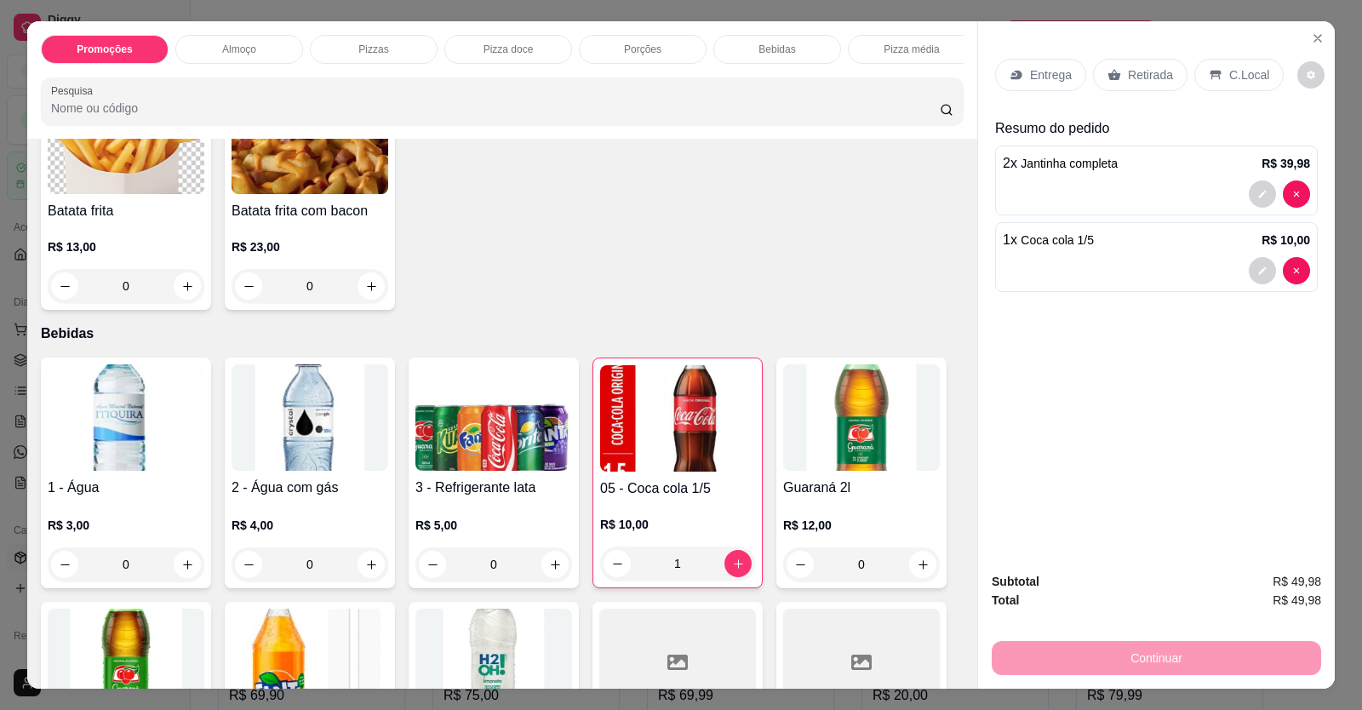
click at [1044, 78] on p "Entrega" at bounding box center [1051, 74] width 42 height 17
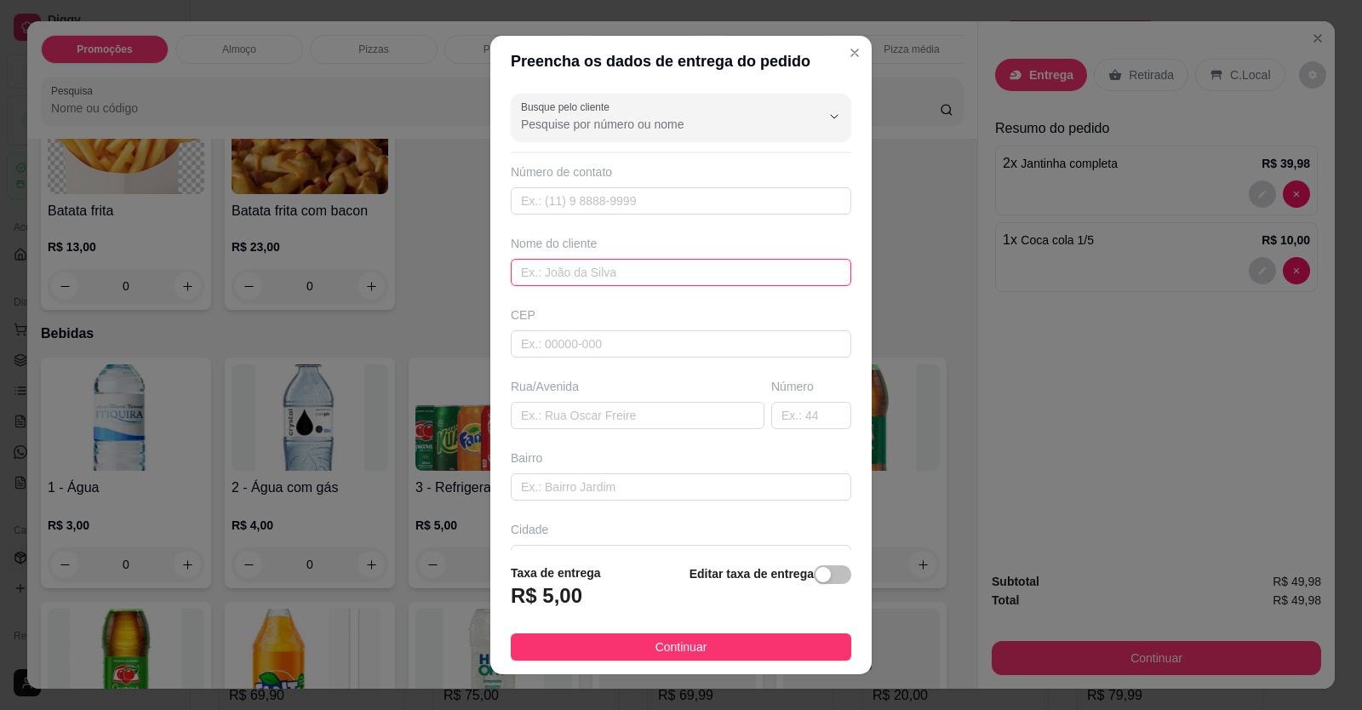
click at [599, 268] on input "text" at bounding box center [681, 272] width 341 height 27
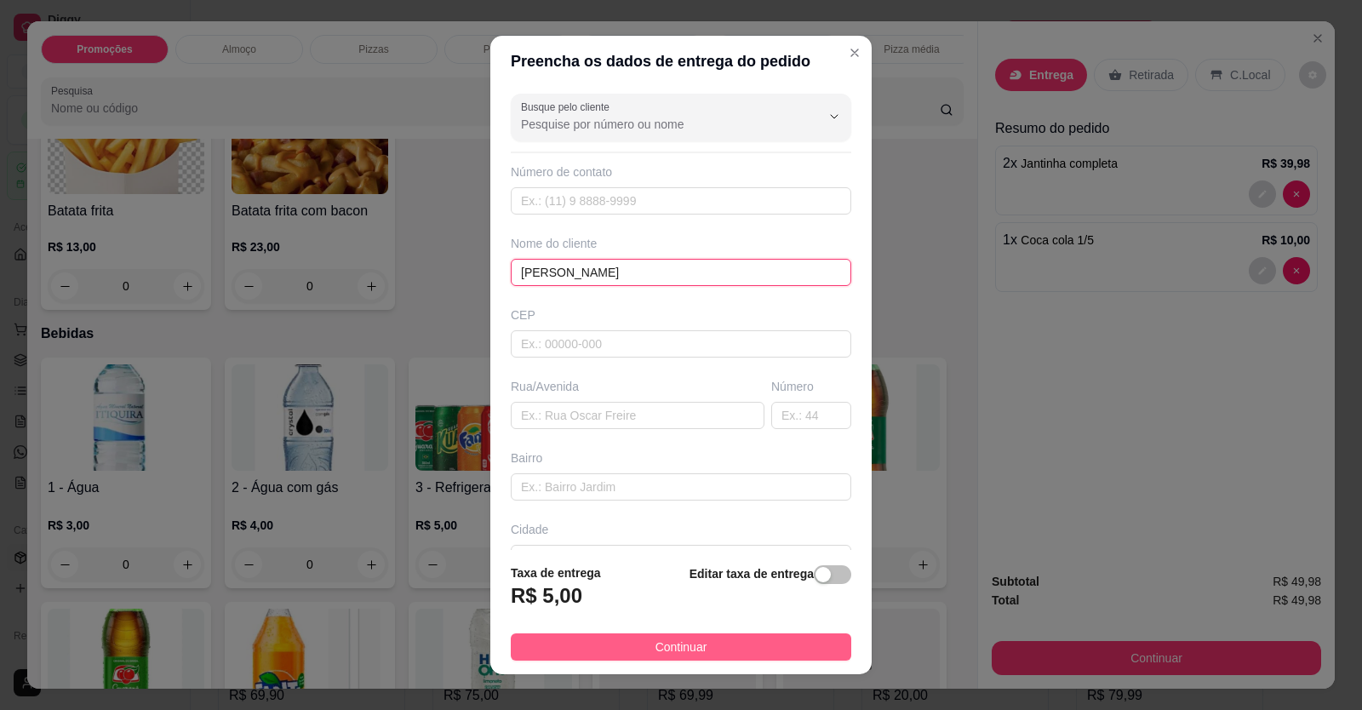
type input "[PERSON_NAME]"
click at [593, 645] on button "Continuar" at bounding box center [681, 646] width 341 height 27
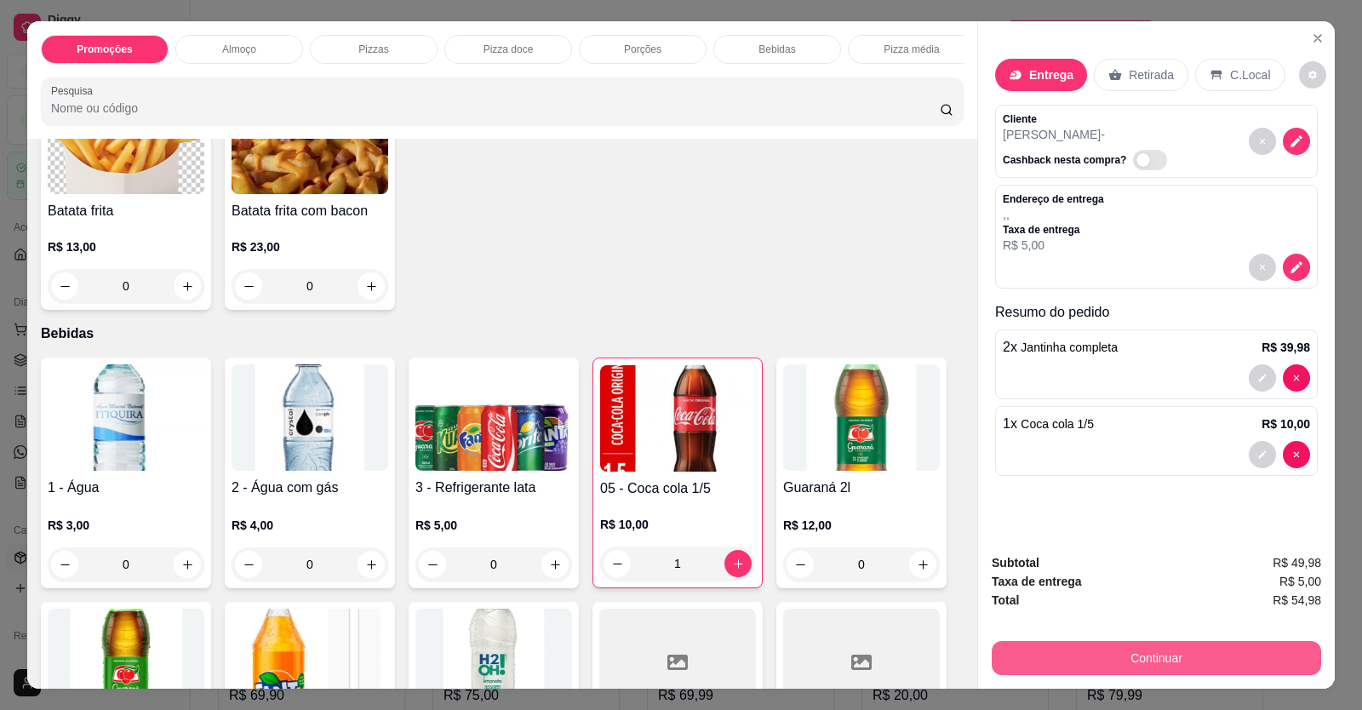
click at [1206, 655] on button "Continuar" at bounding box center [1156, 658] width 329 height 34
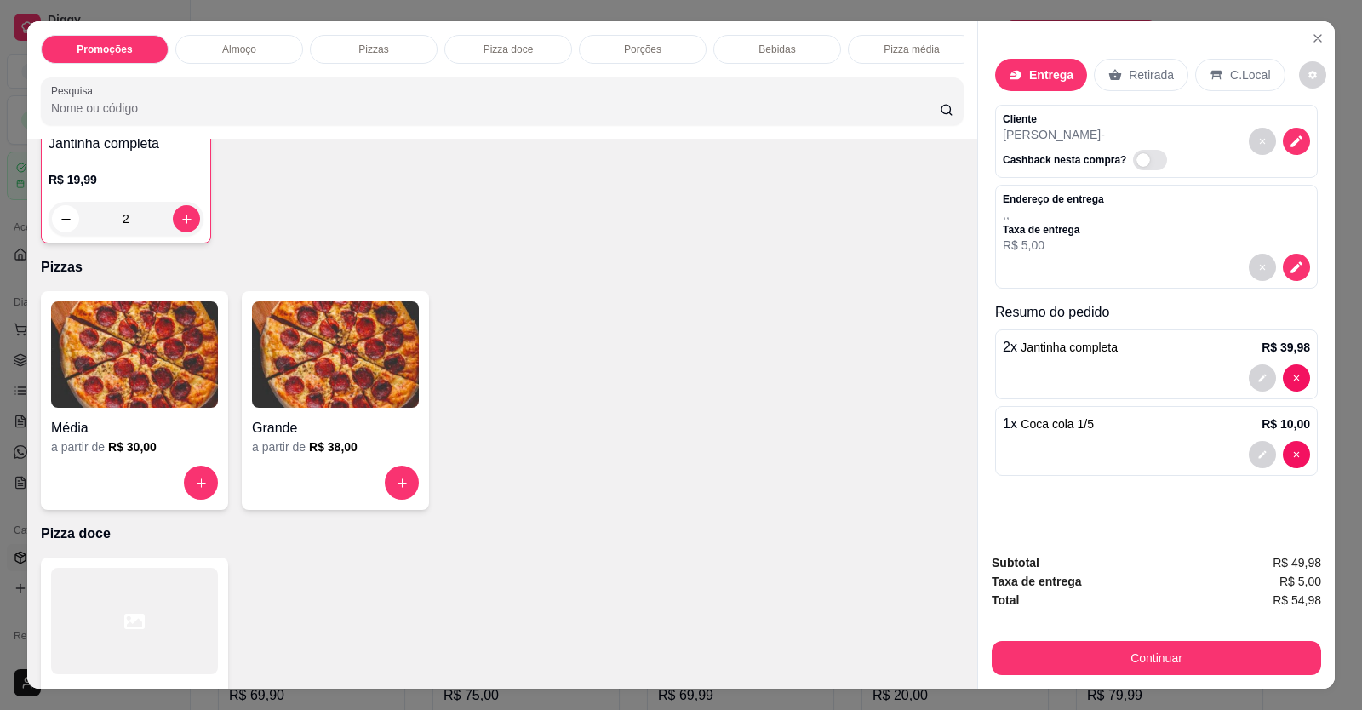
scroll to position [341, 0]
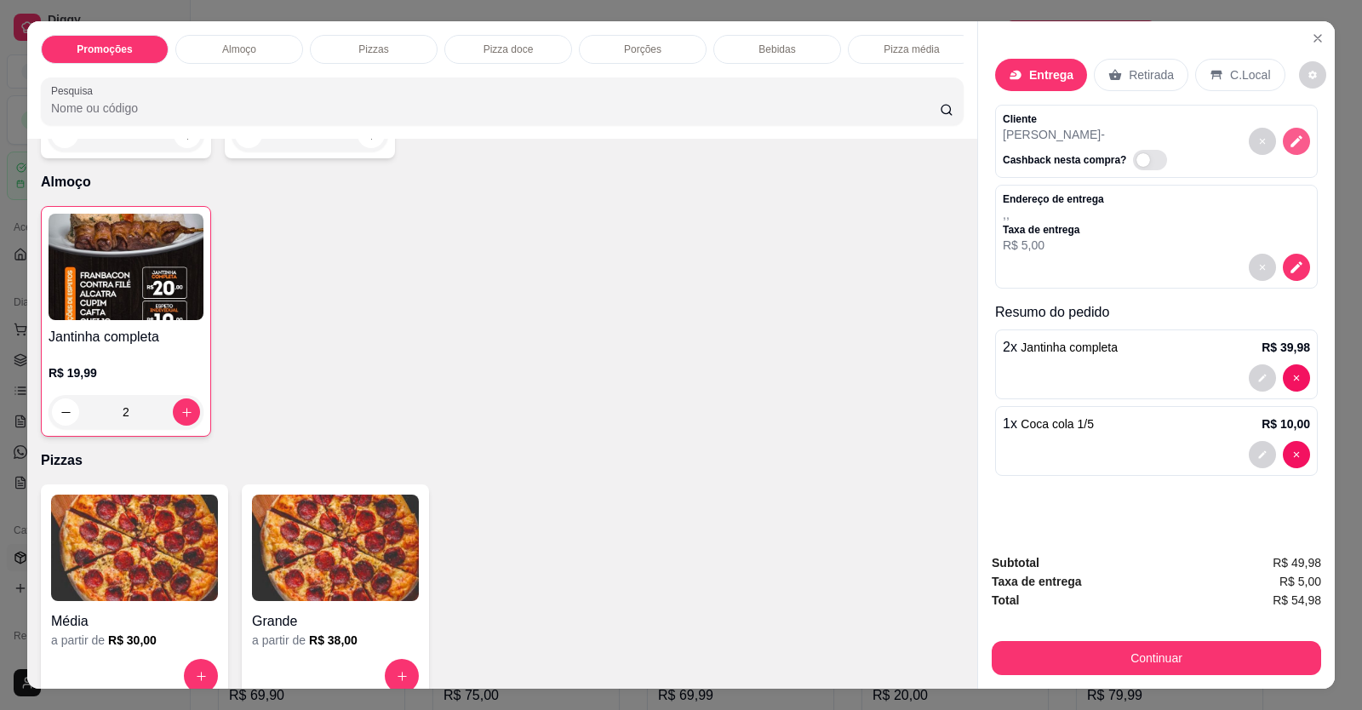
click at [1289, 142] on icon "decrease-product-quantity" at bounding box center [1296, 141] width 15 height 15
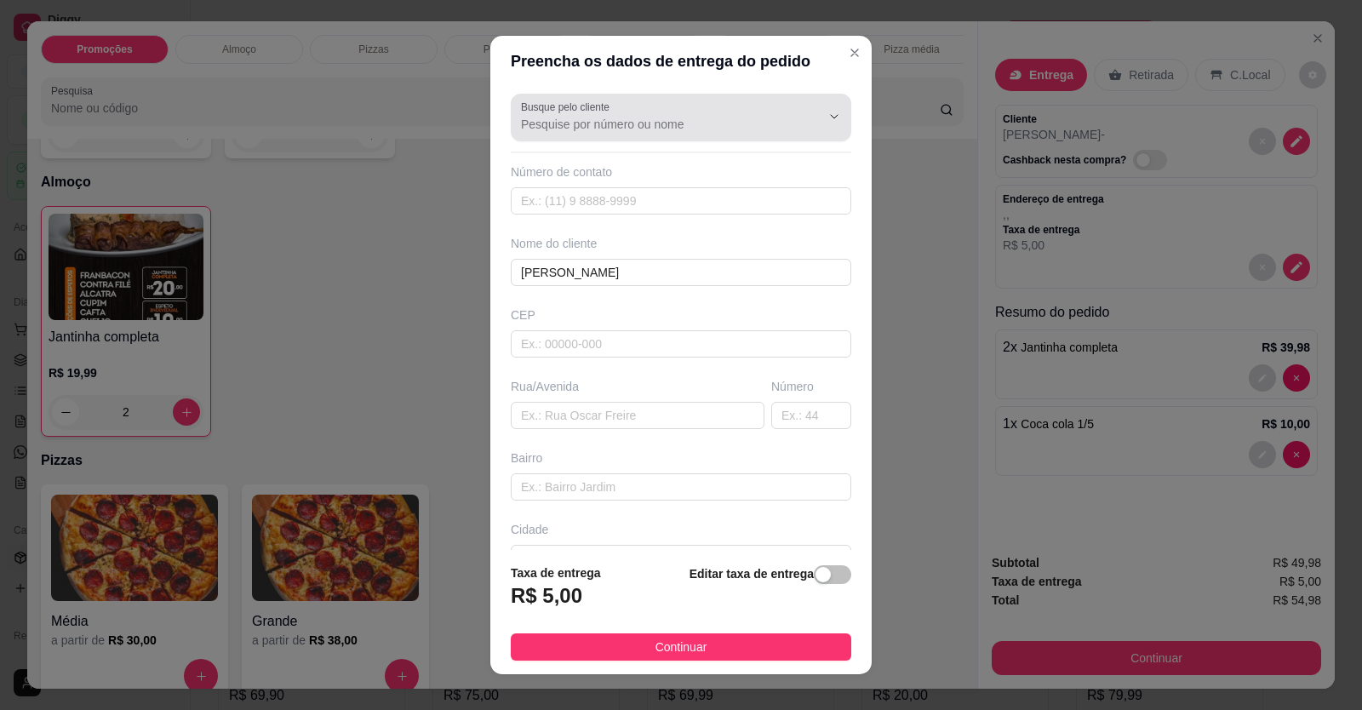
click at [632, 132] on div at bounding box center [681, 117] width 320 height 34
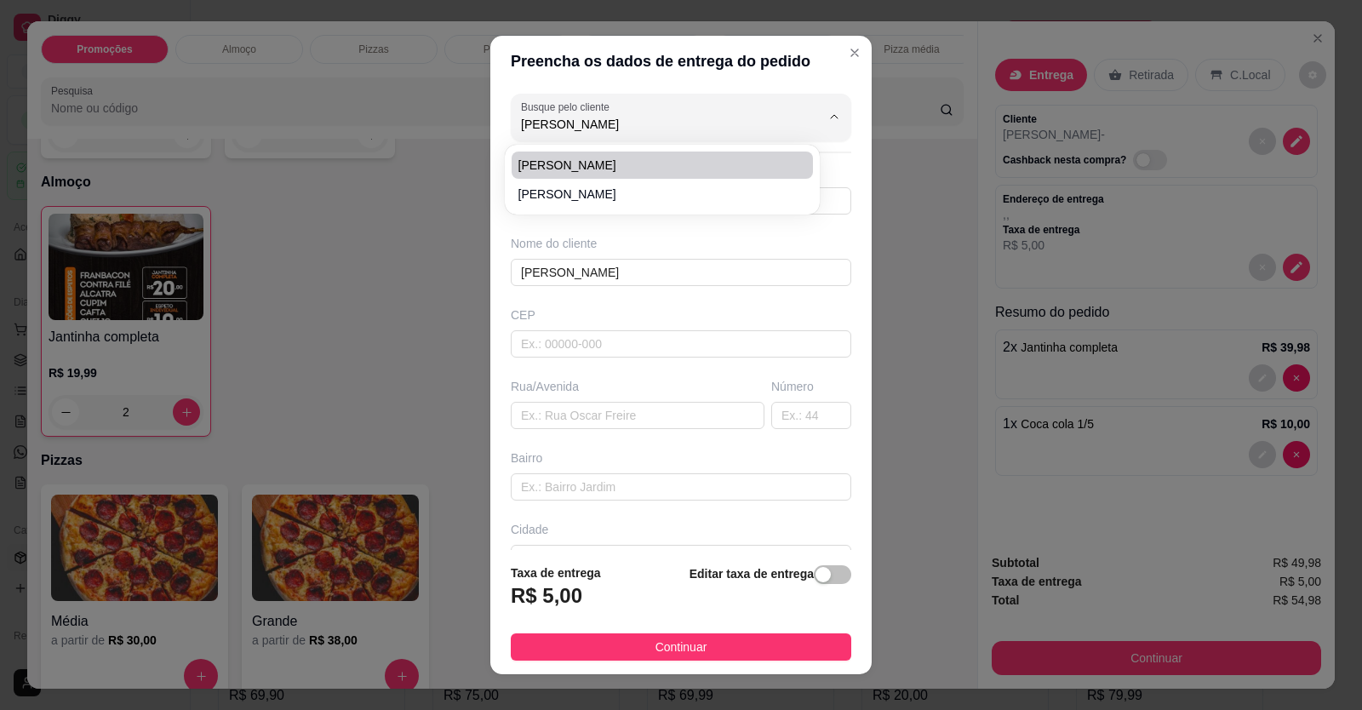
click at [564, 160] on span "[PERSON_NAME]" at bounding box center [654, 165] width 271 height 17
type input "[PERSON_NAME]"
type input "61998444930"
type input "[PERSON_NAME]"
type input "LOCALIZAÇÃO"
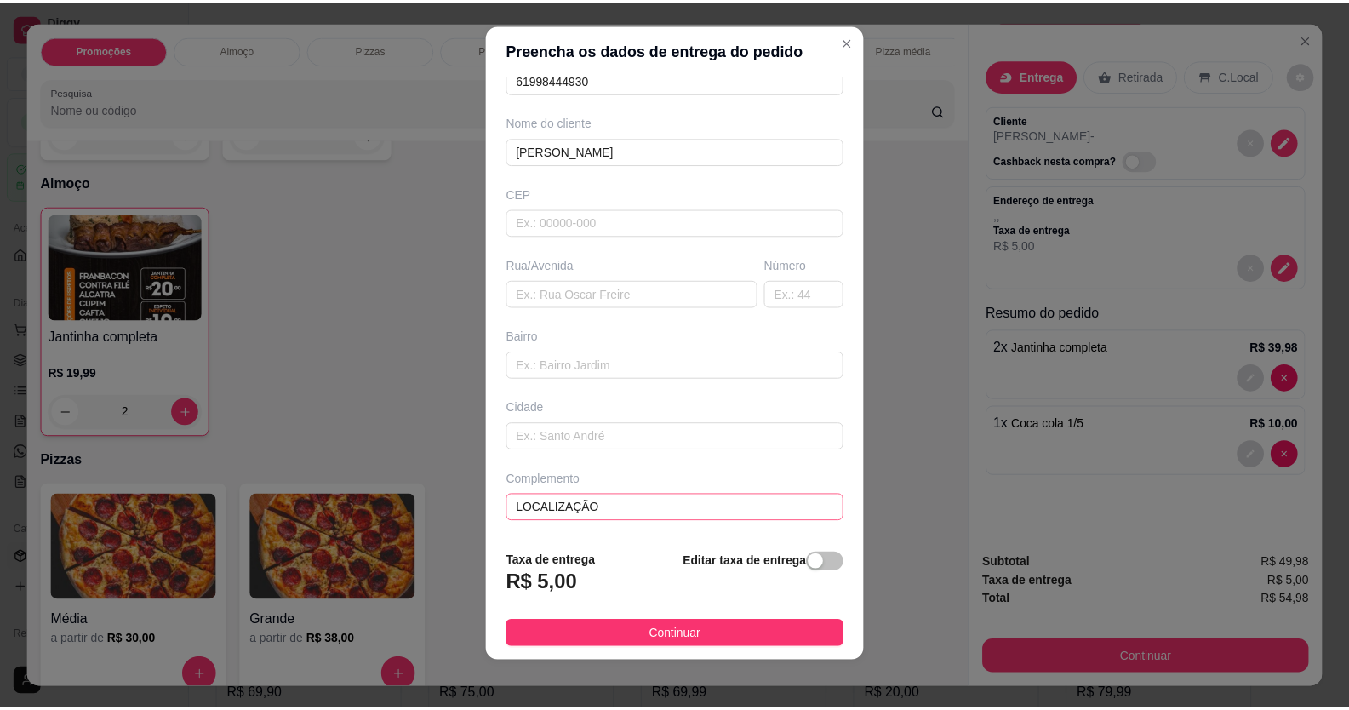
scroll to position [19, 0]
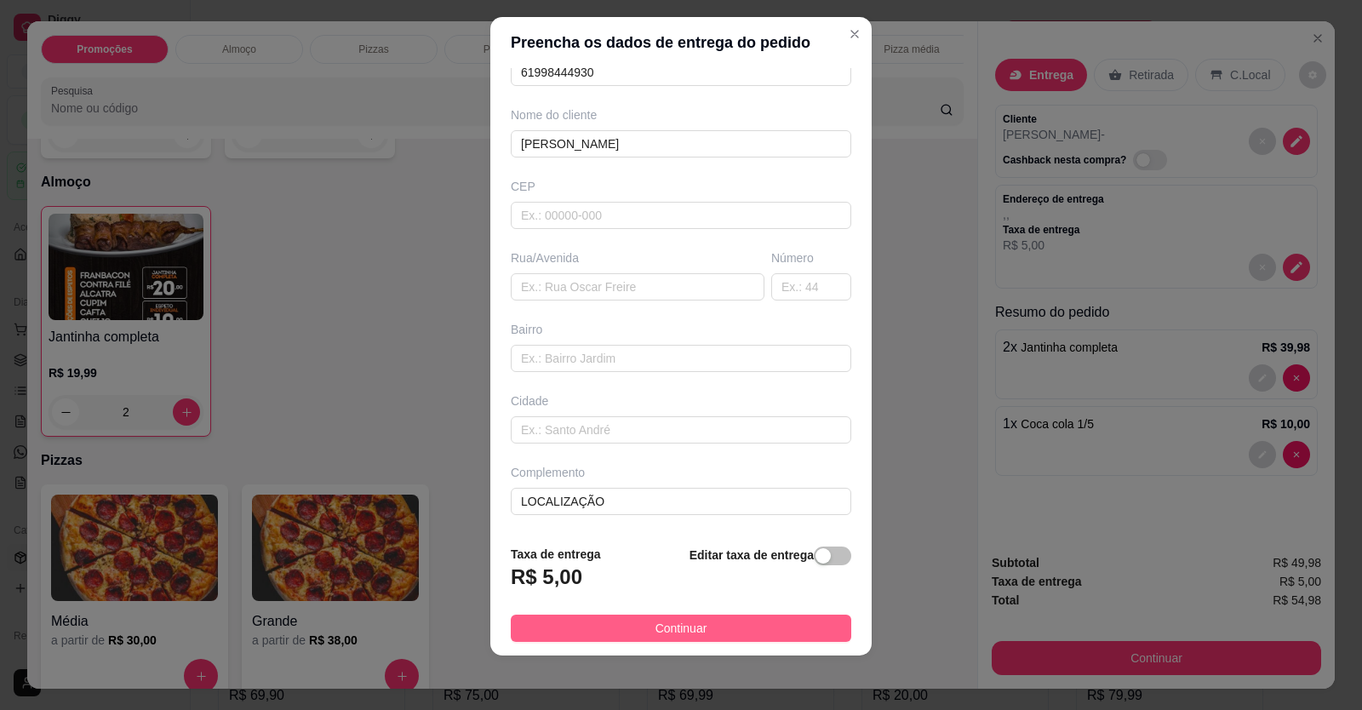
type input "[PERSON_NAME]"
click at [673, 625] on span "Continuar" at bounding box center [682, 628] width 52 height 19
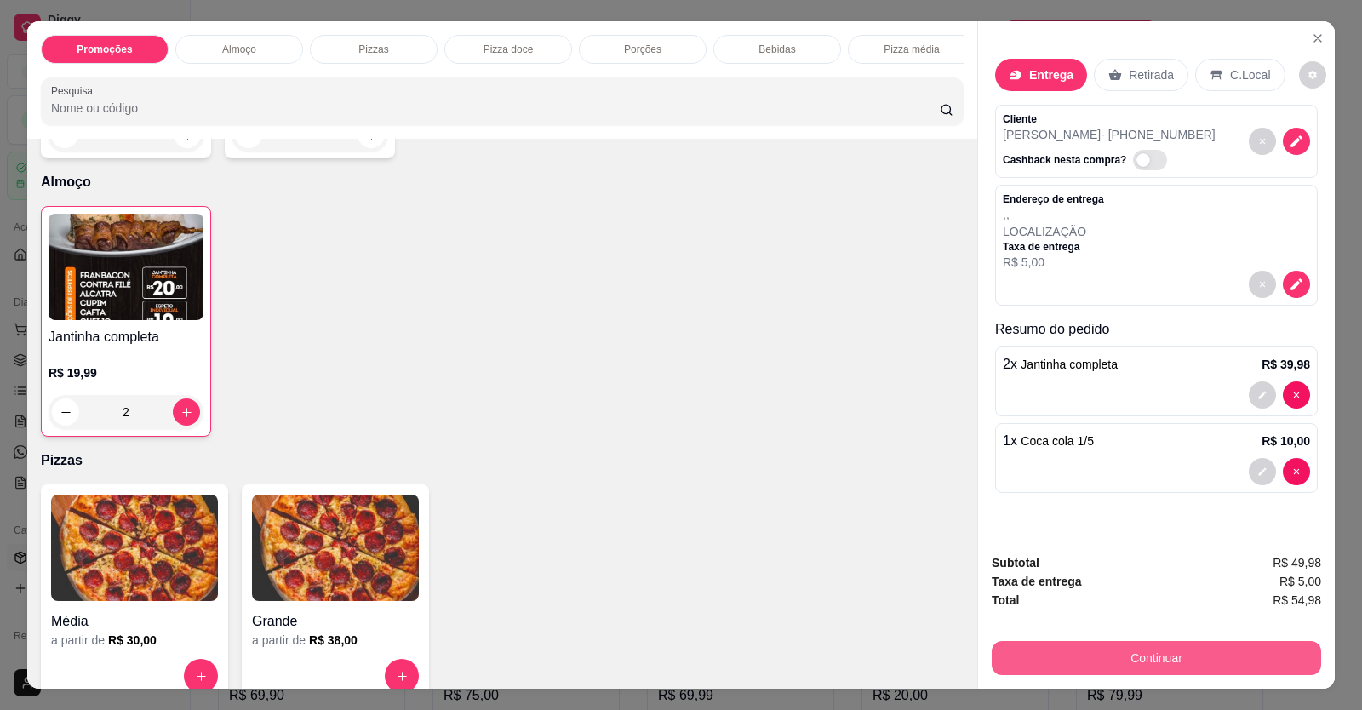
click at [1099, 650] on button "Continuar" at bounding box center [1156, 658] width 329 height 34
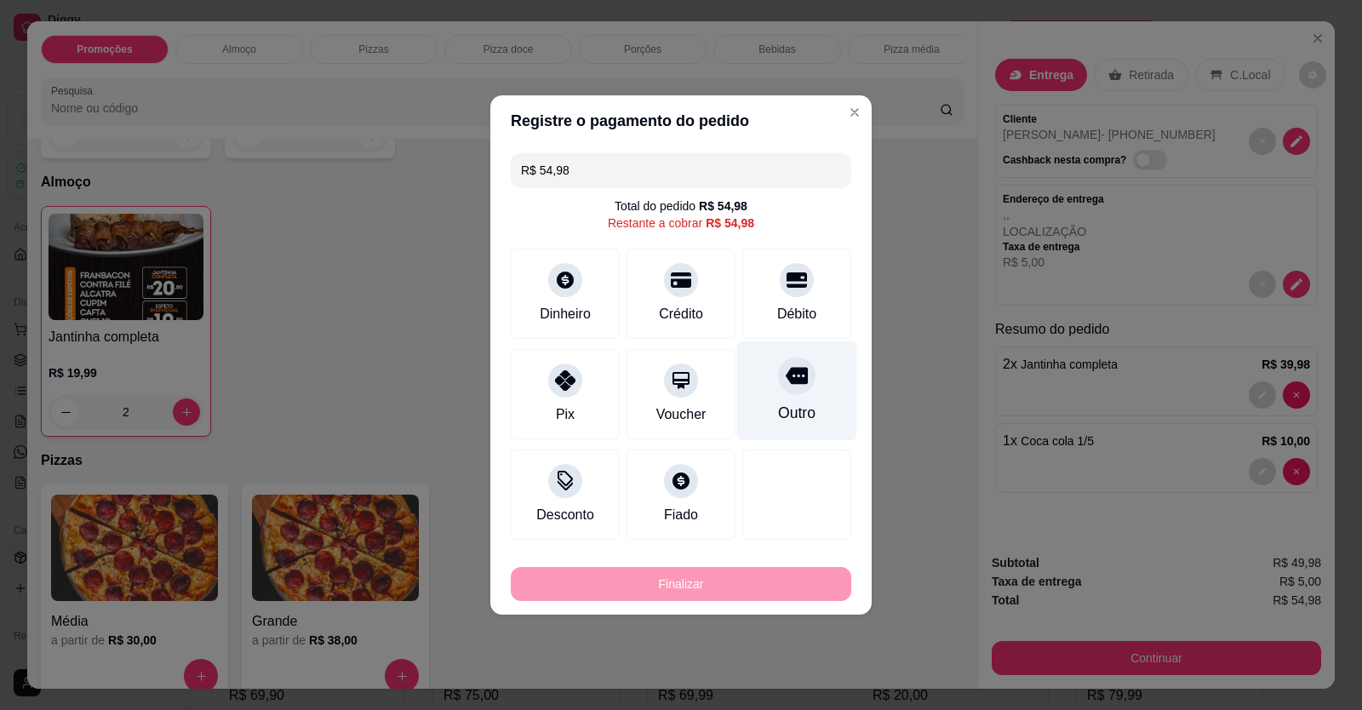
drag, startPoint x: 758, startPoint y: 276, endPoint x: 778, endPoint y: 303, distance: 34.1
click at [770, 291] on div "Débito" at bounding box center [796, 294] width 109 height 90
type input "R$ 0,00"
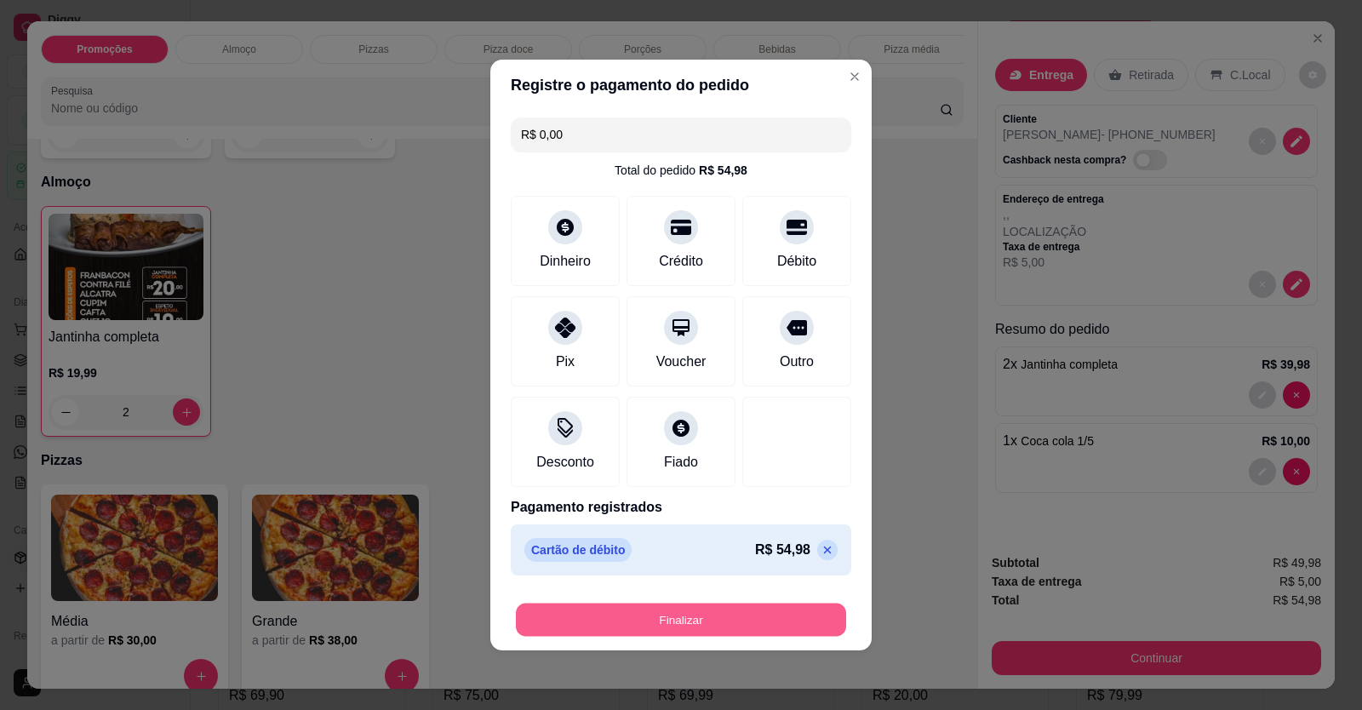
click at [754, 637] on footer "Finalizar" at bounding box center [680, 616] width 381 height 68
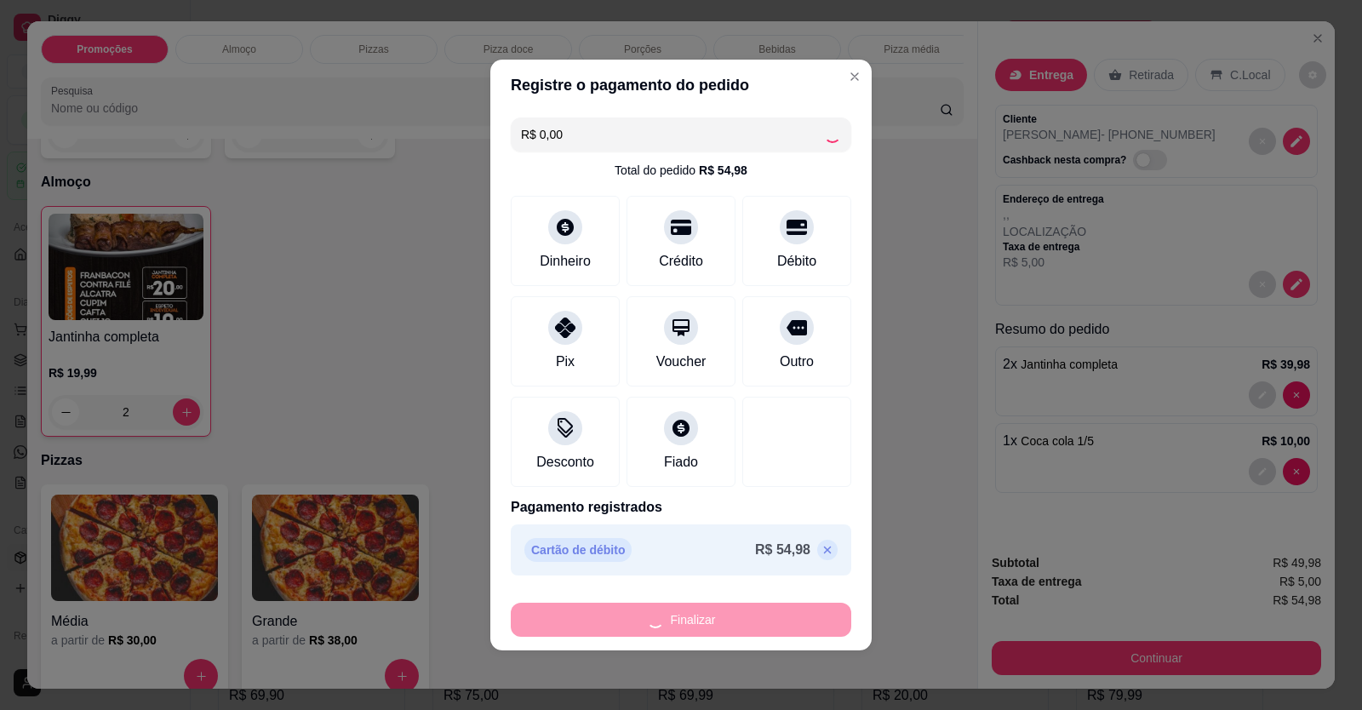
type input "0"
type input "-R$ 54,98"
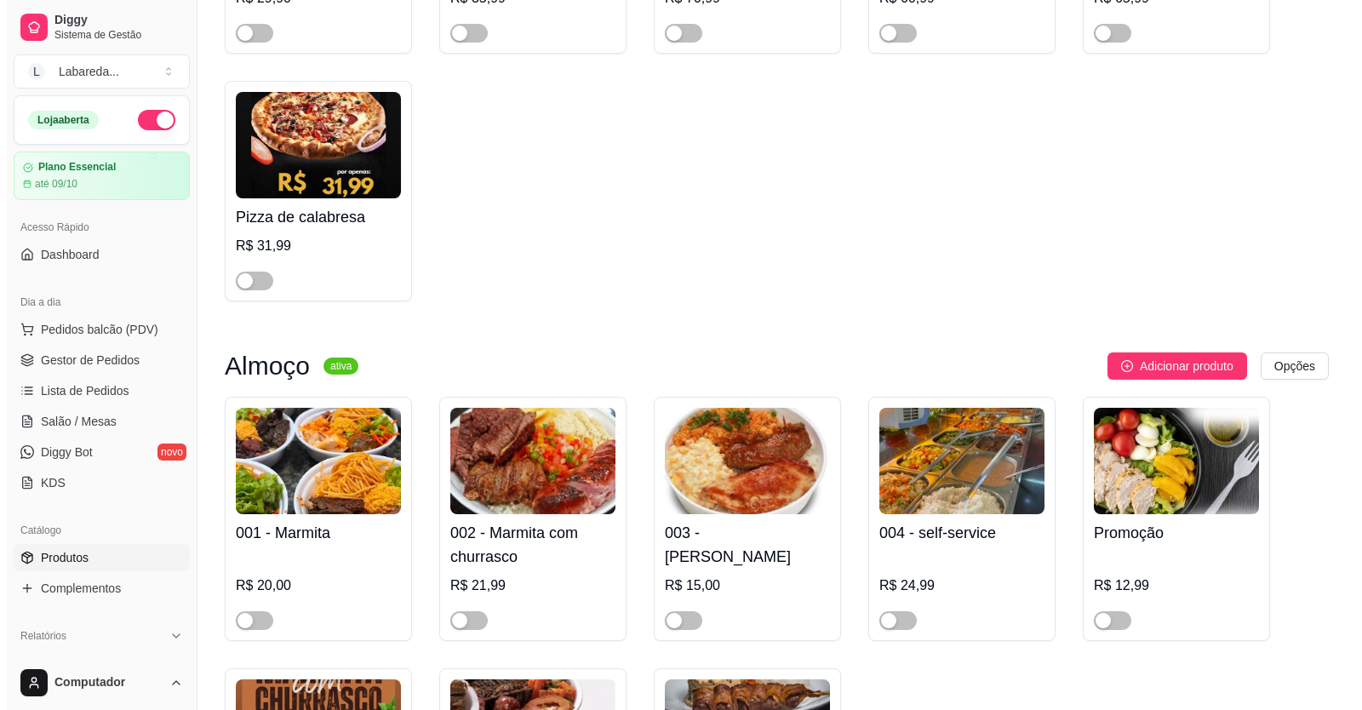
scroll to position [1192, 0]
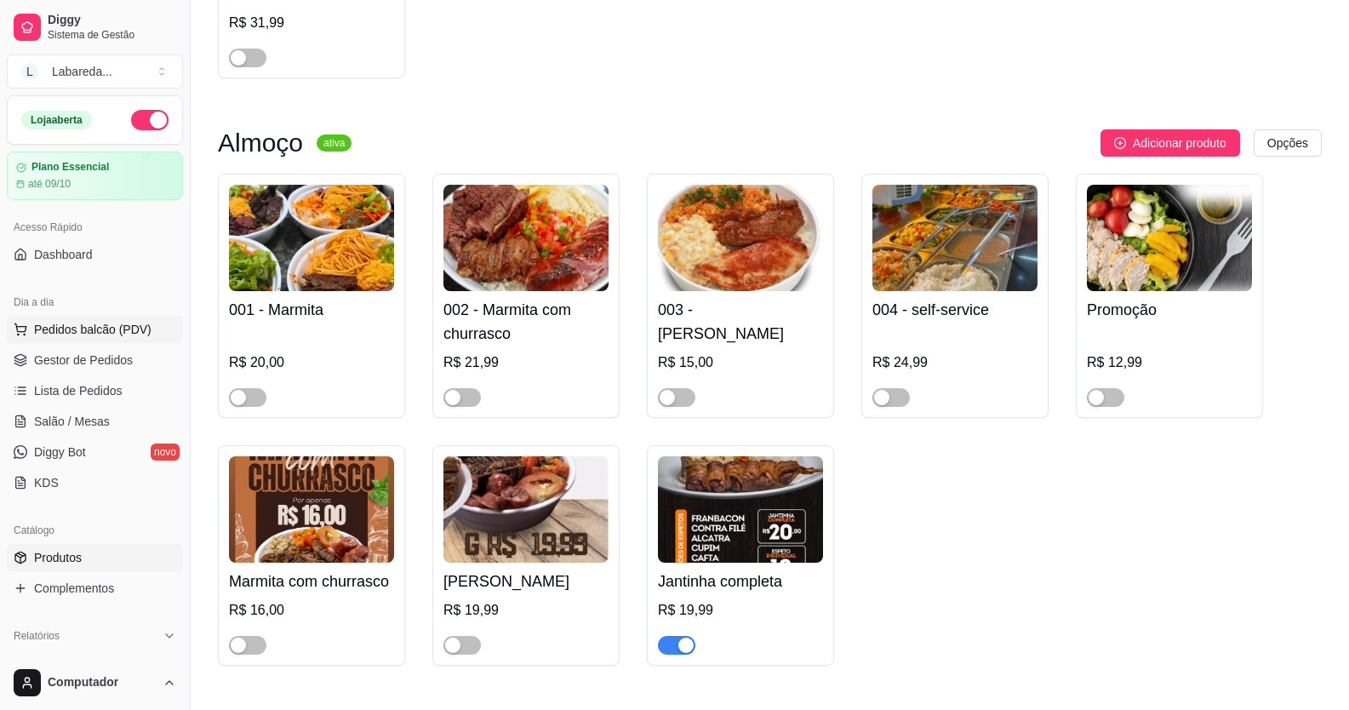
click at [76, 335] on span "Pedidos balcão (PDV)" at bounding box center [92, 329] width 117 height 17
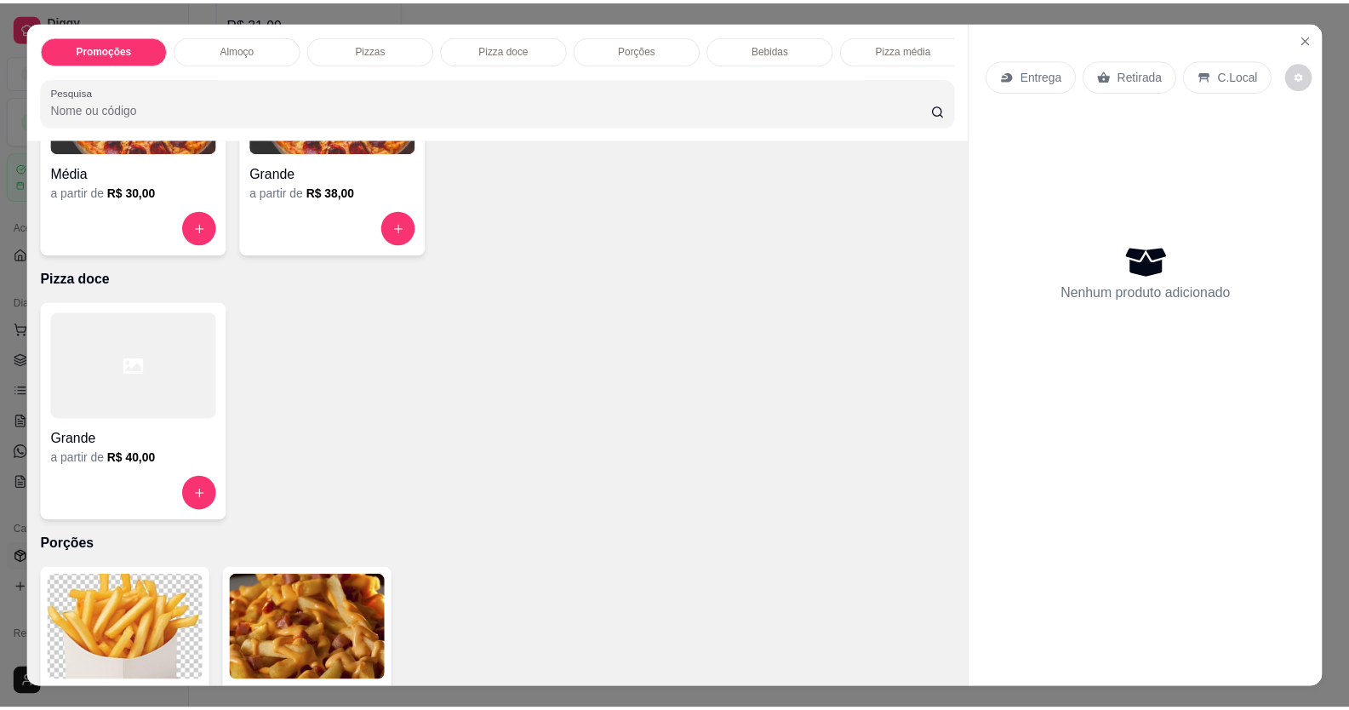
scroll to position [937, 0]
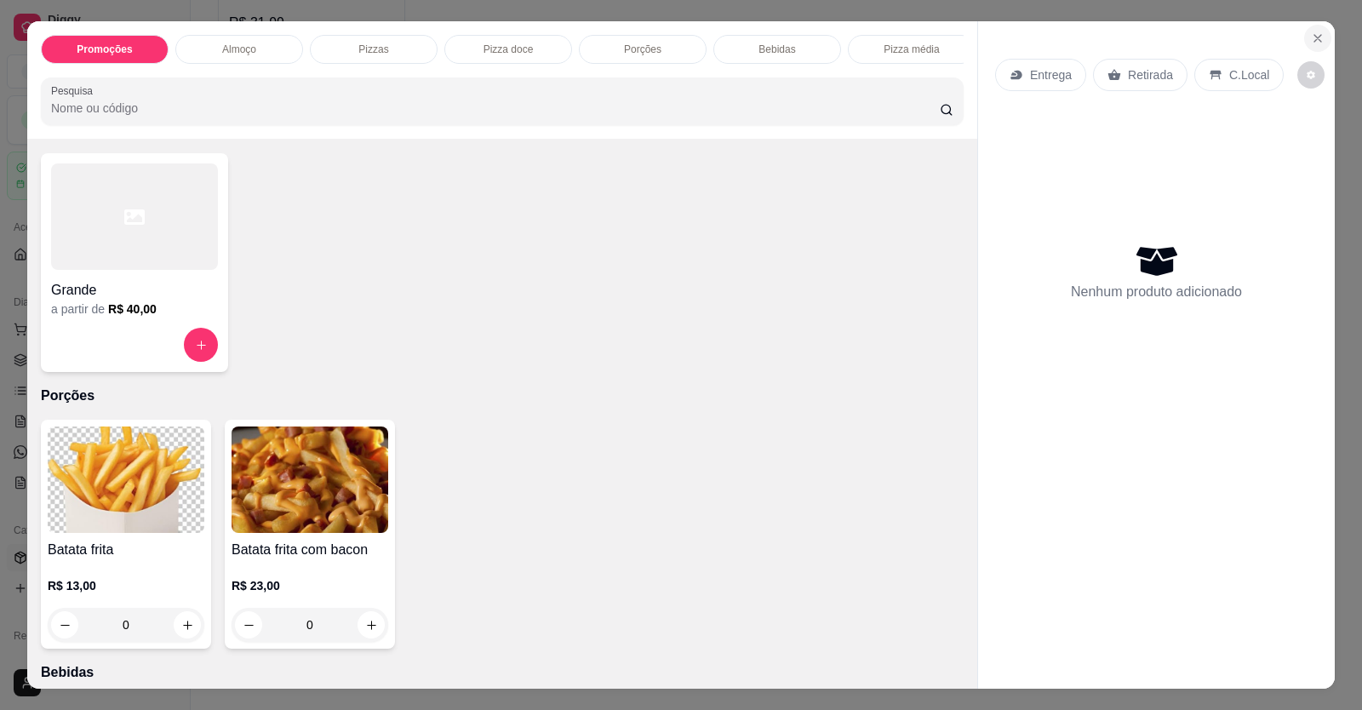
click at [1315, 39] on icon "Close" at bounding box center [1318, 39] width 14 height 14
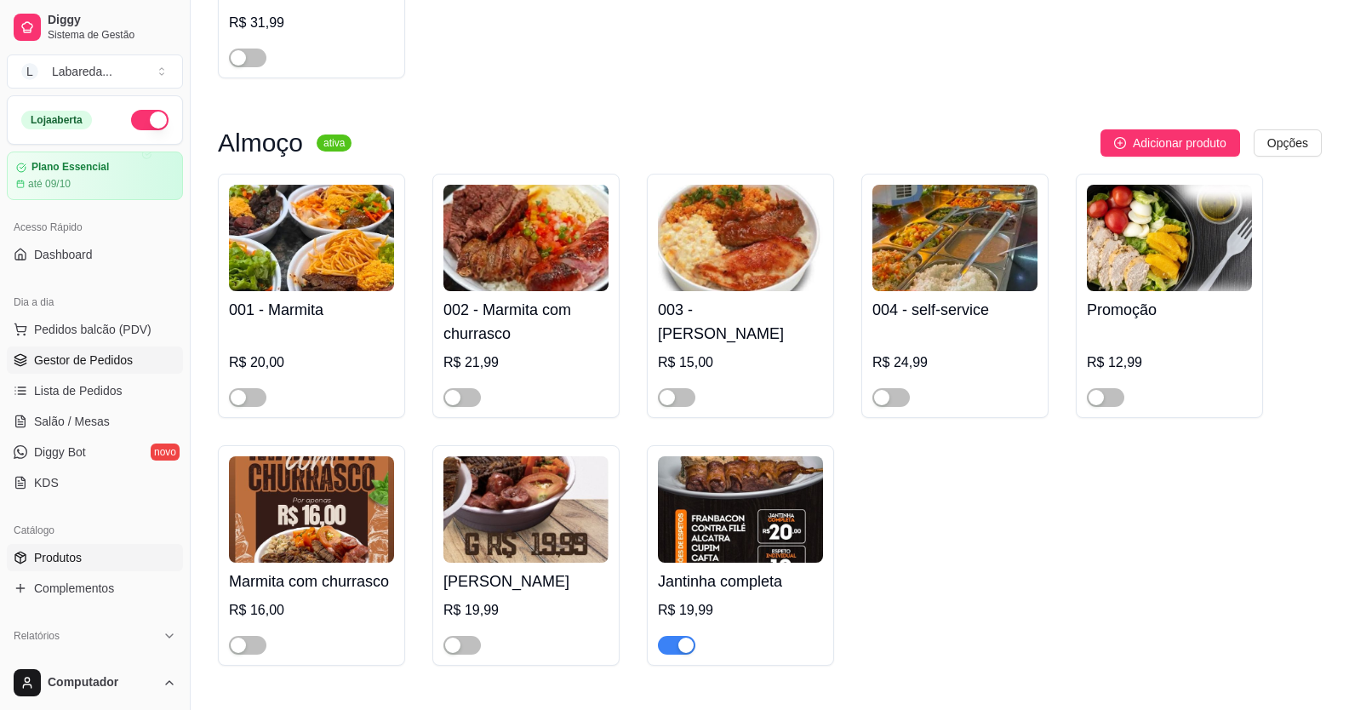
click at [71, 366] on span "Gestor de Pedidos" at bounding box center [83, 360] width 99 height 17
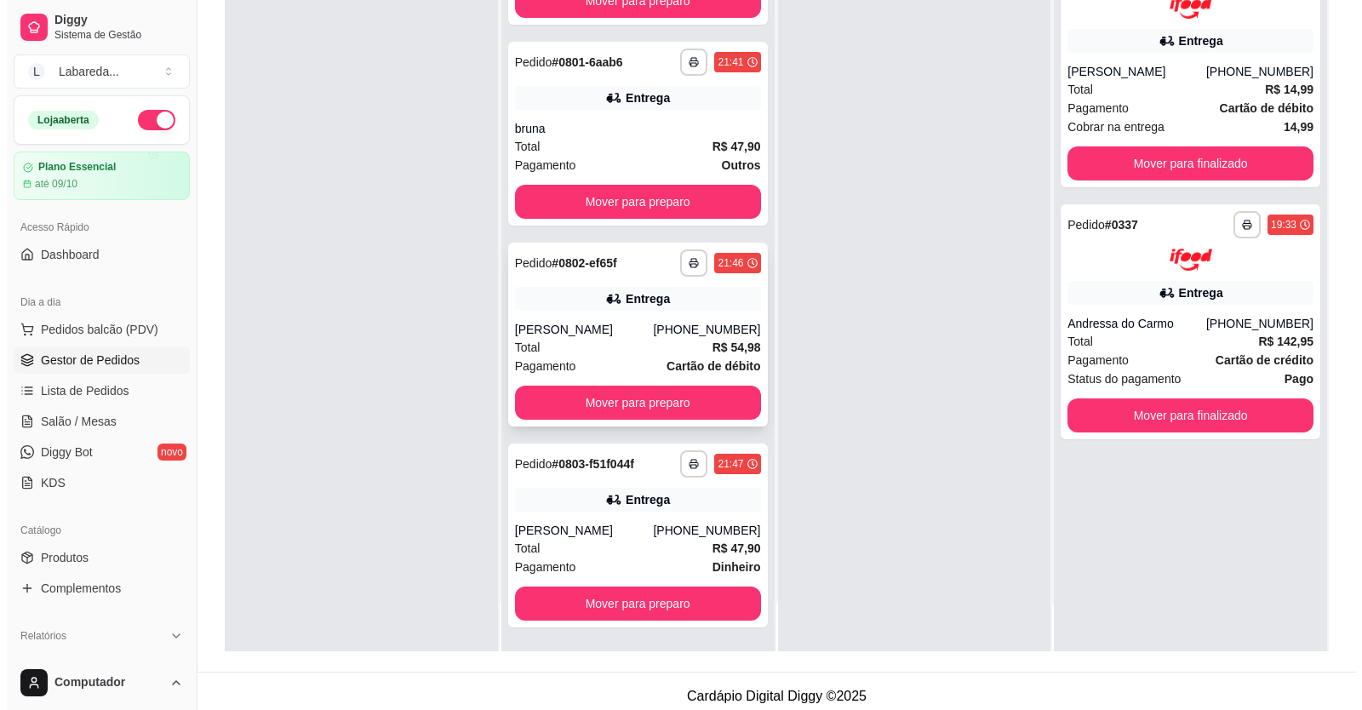
scroll to position [260, 0]
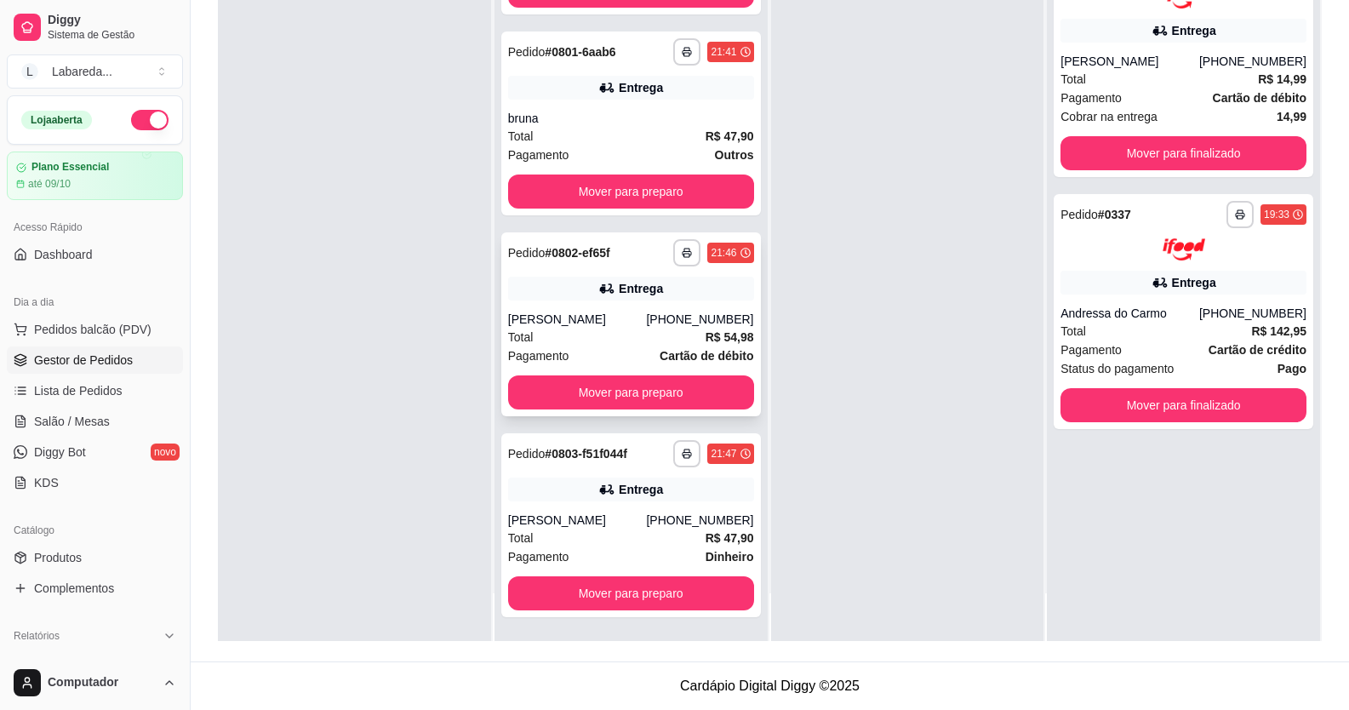
click at [662, 319] on div "[PHONE_NUMBER]" at bounding box center [699, 319] width 107 height 17
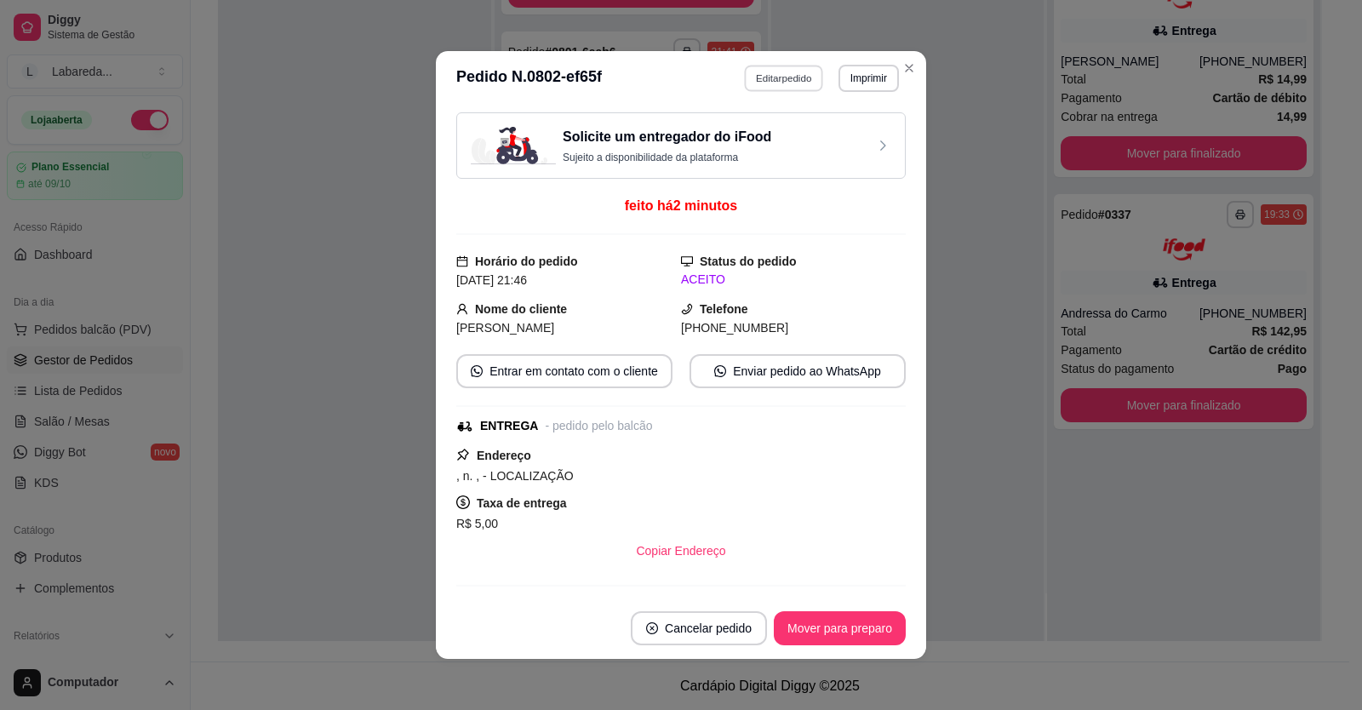
click at [791, 77] on button "Editar pedido" at bounding box center [784, 78] width 79 height 26
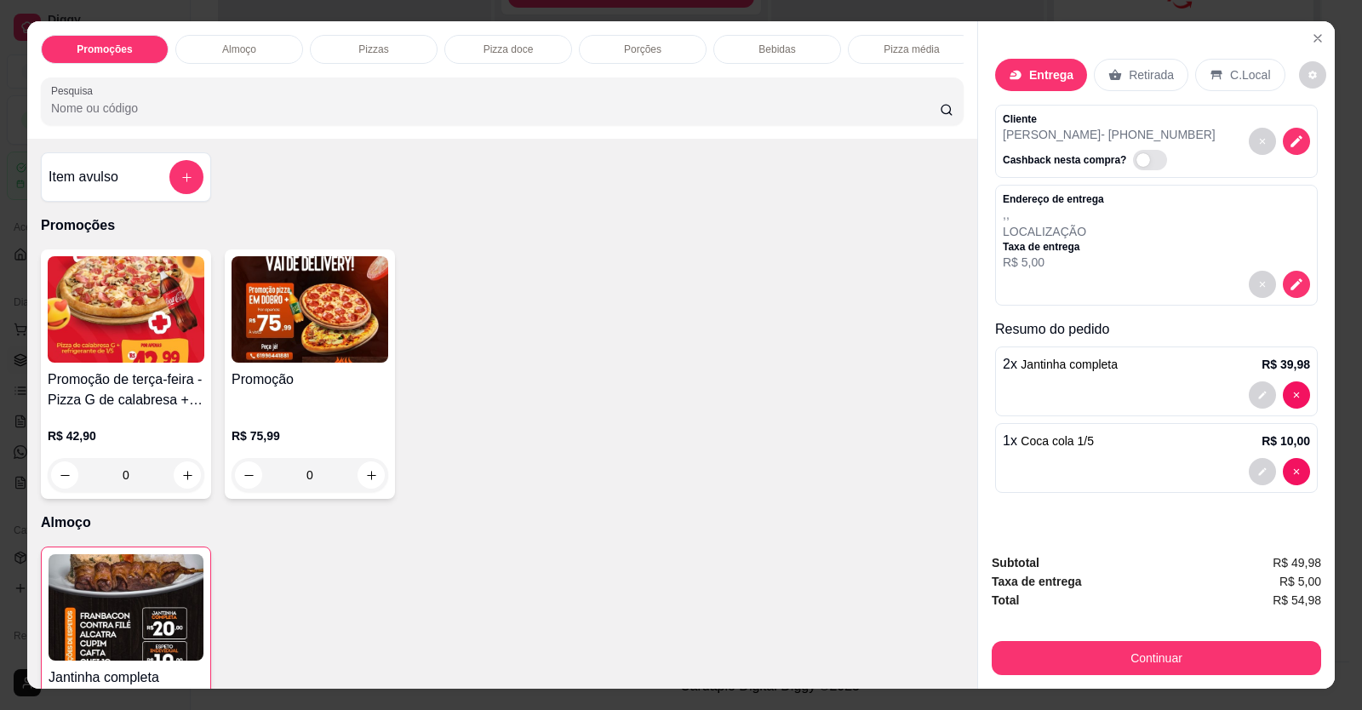
click at [1029, 67] on p "Entrega" at bounding box center [1051, 74] width 44 height 17
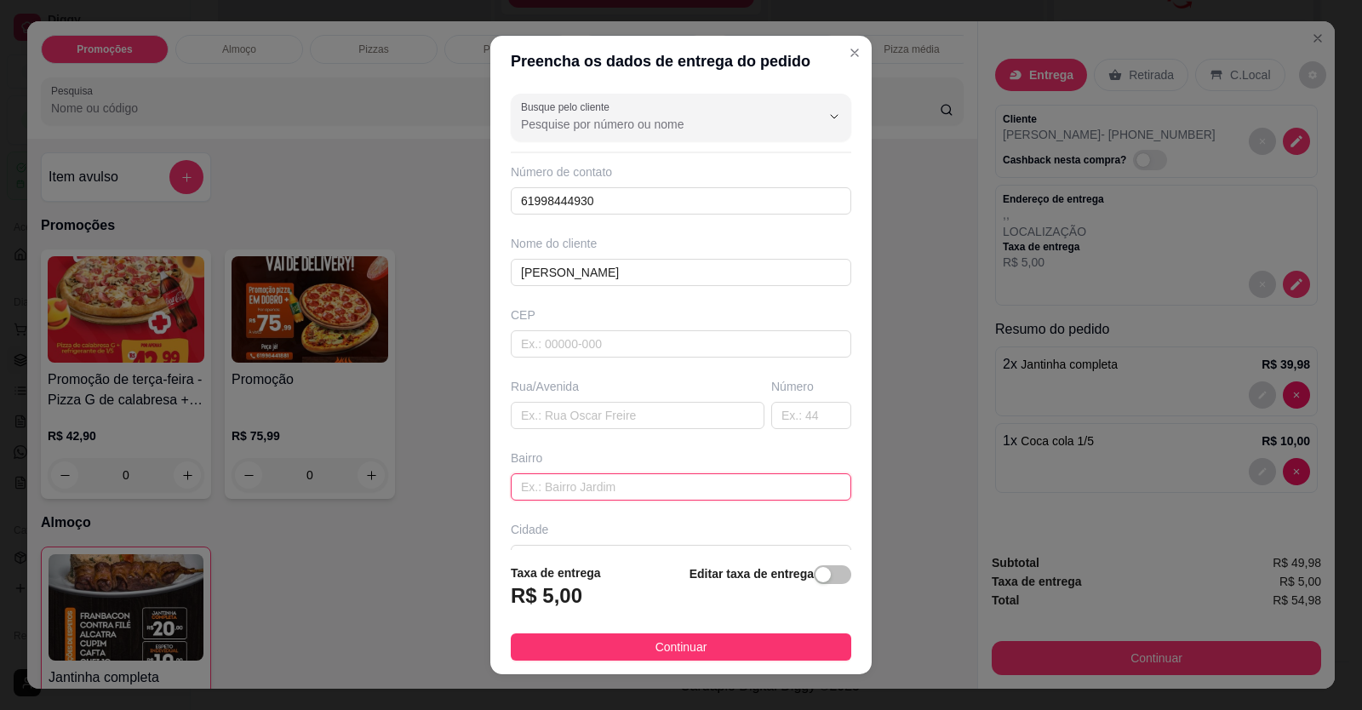
paste input "Rua 15 com [GEOGRAPHIC_DATA][PERSON_NAME]"
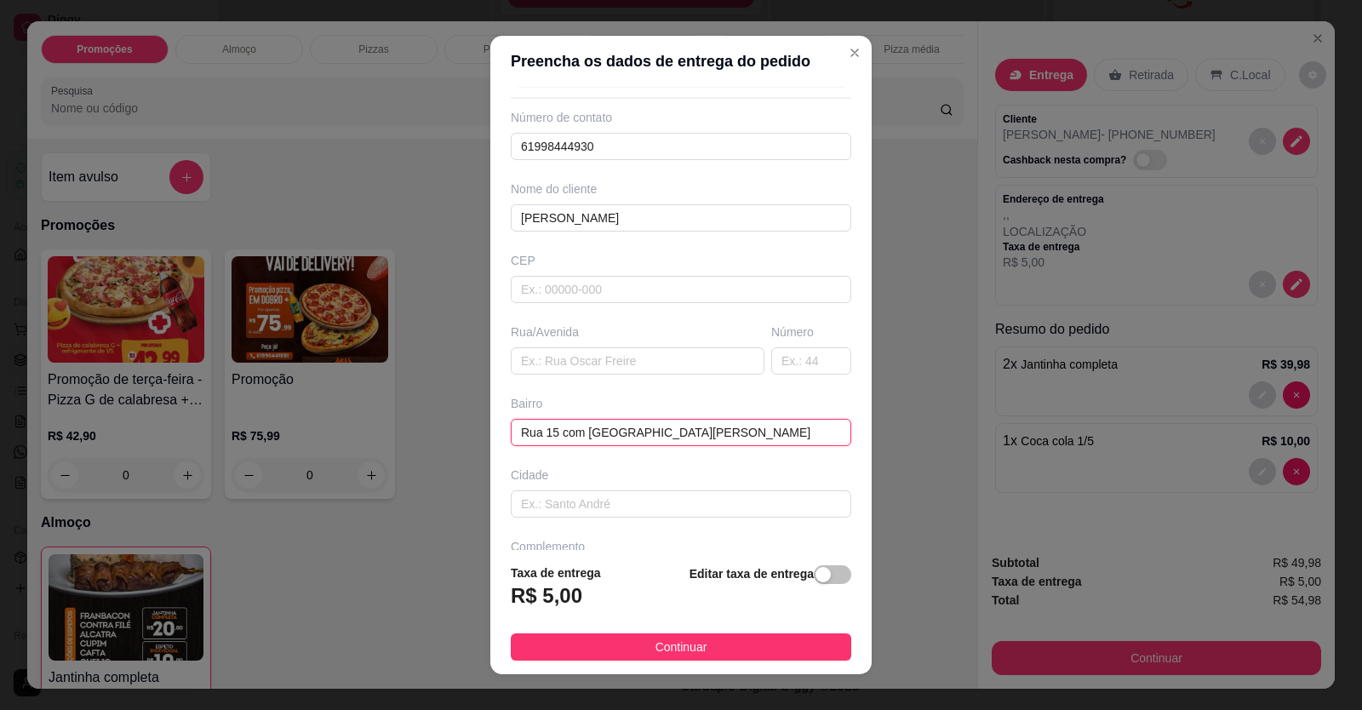
scroll to position [110, 0]
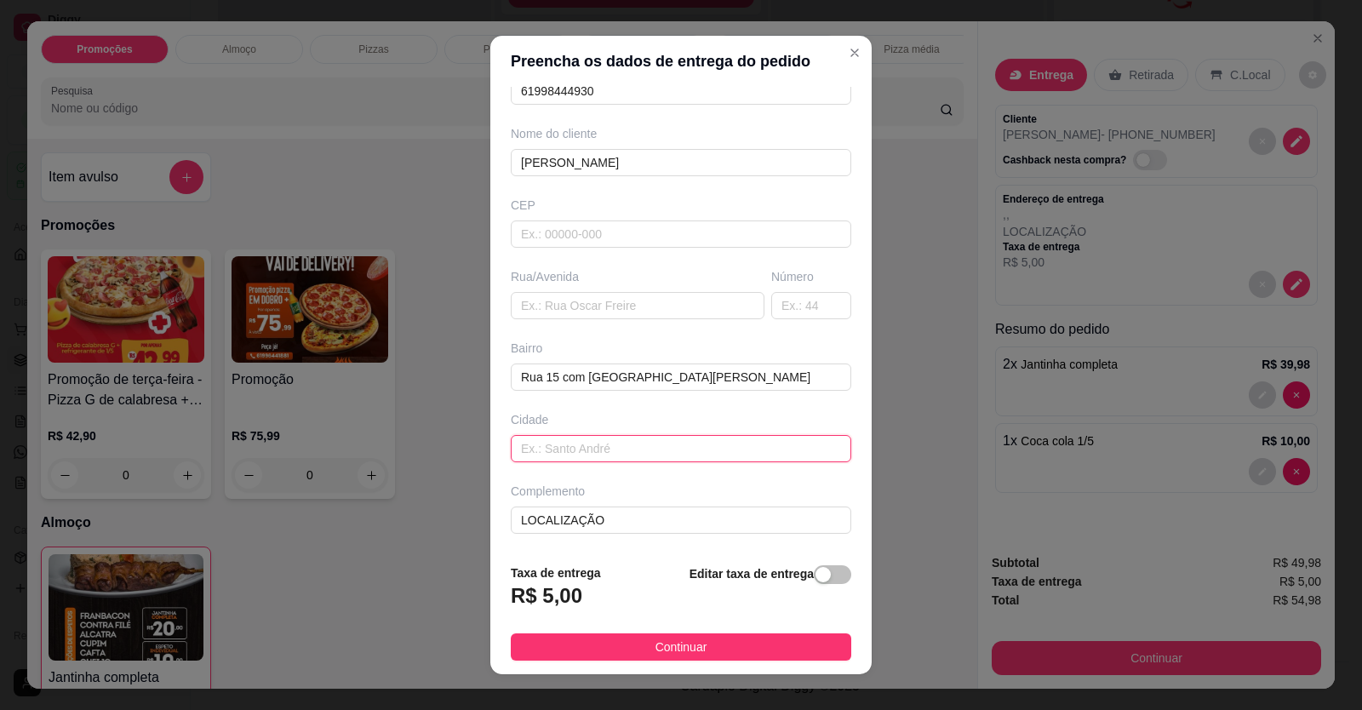
drag, startPoint x: 634, startPoint y: 444, endPoint x: 643, endPoint y: 459, distance: 16.8
click at [643, 459] on input "text" at bounding box center [681, 448] width 341 height 27
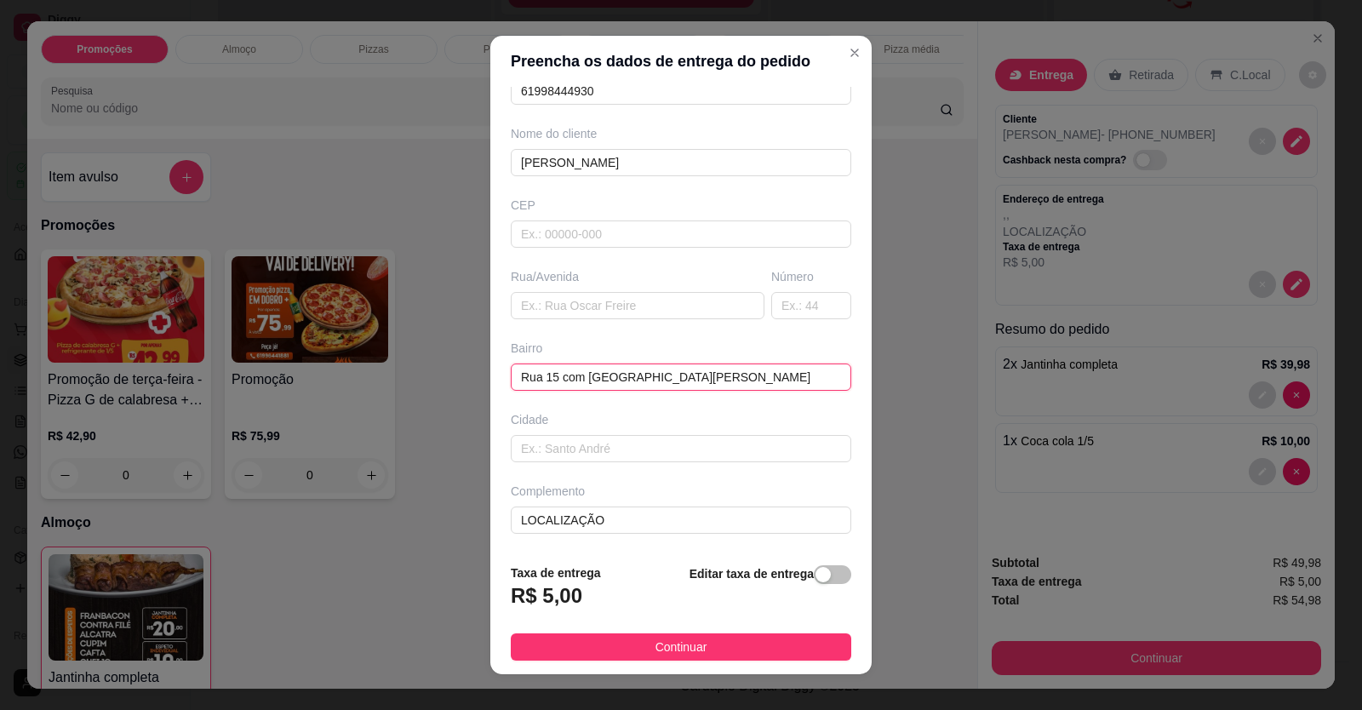
click at [760, 381] on input "Rua 15 com [GEOGRAPHIC_DATA][PERSON_NAME]" at bounding box center [681, 377] width 341 height 27
paste input "Rua de trás do Hortifruti"
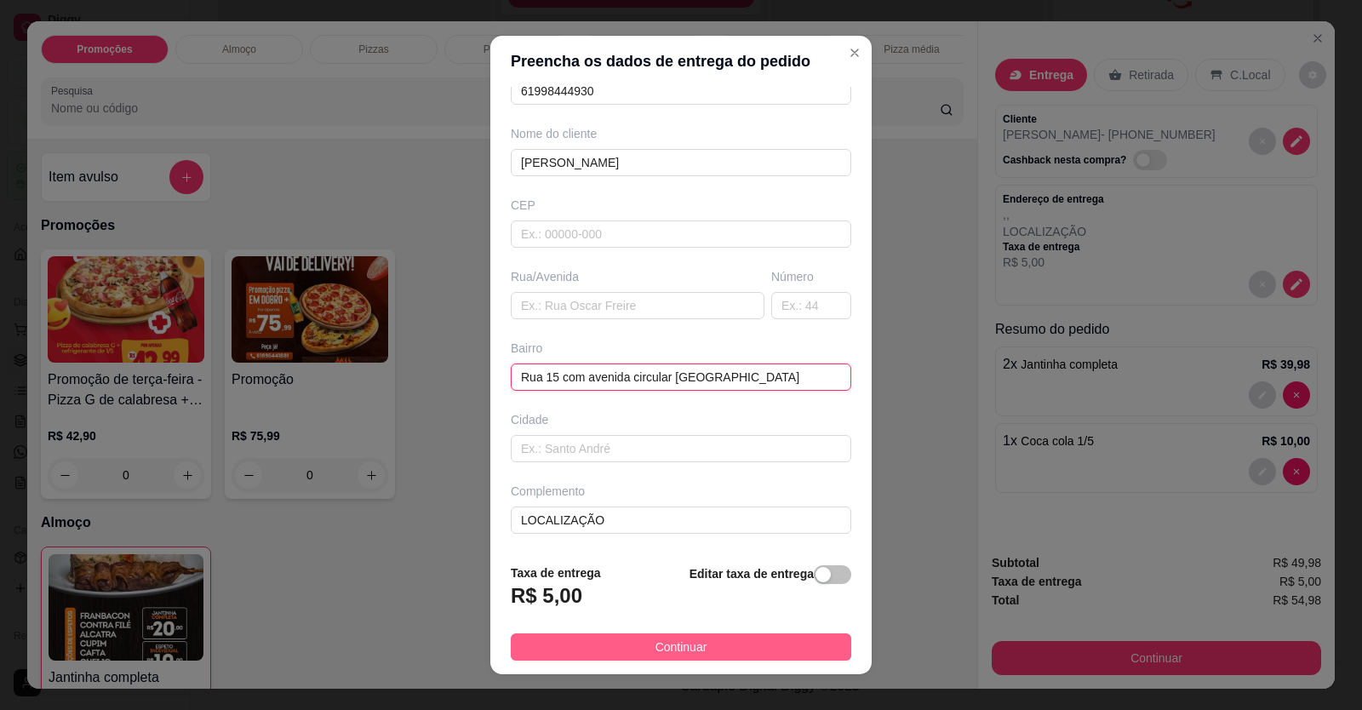
type input "Rua 15 com avenida circular [GEOGRAPHIC_DATA]"
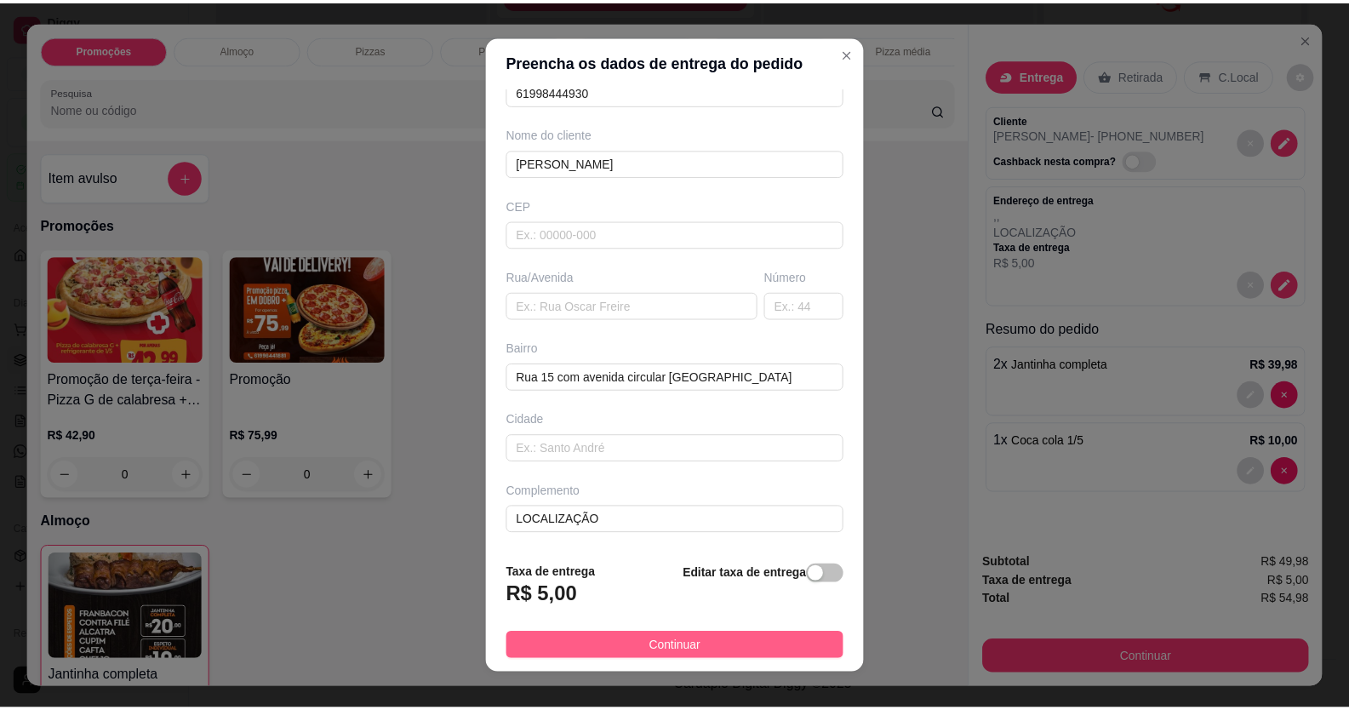
scroll to position [0, 0]
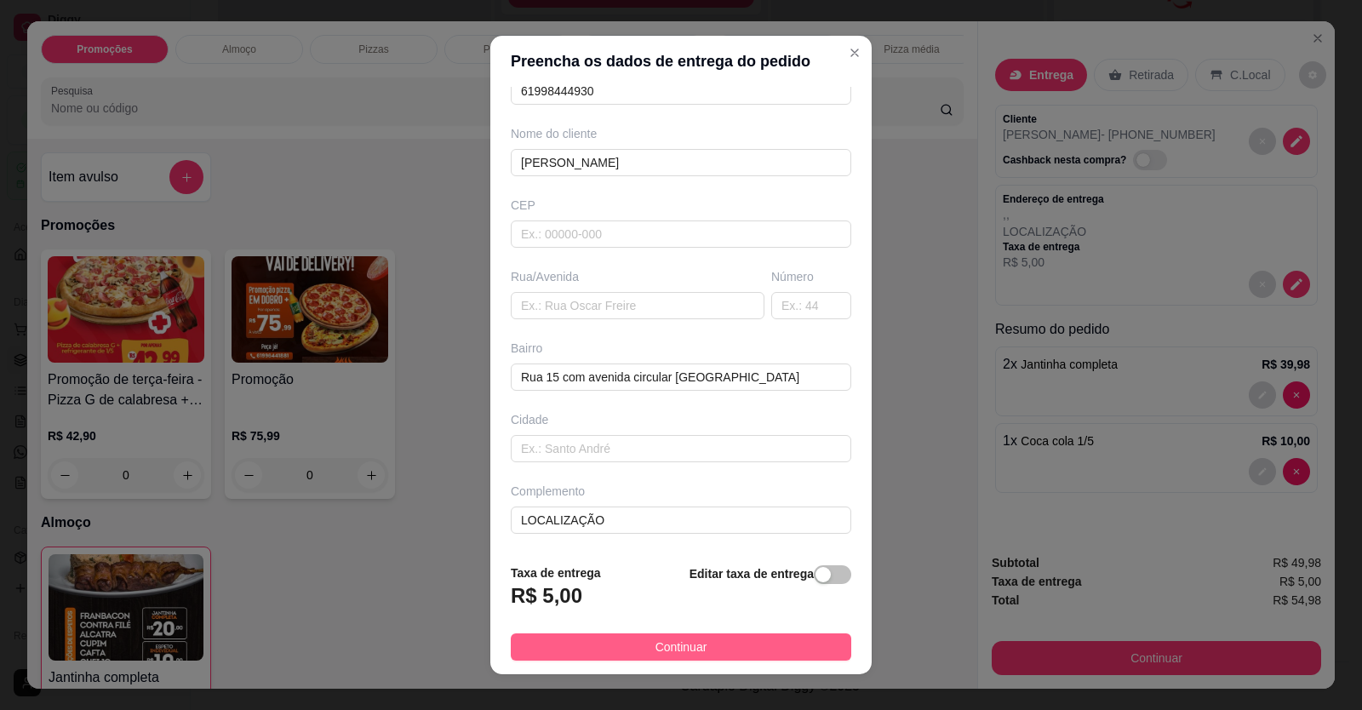
click at [742, 643] on button "Continuar" at bounding box center [681, 646] width 341 height 27
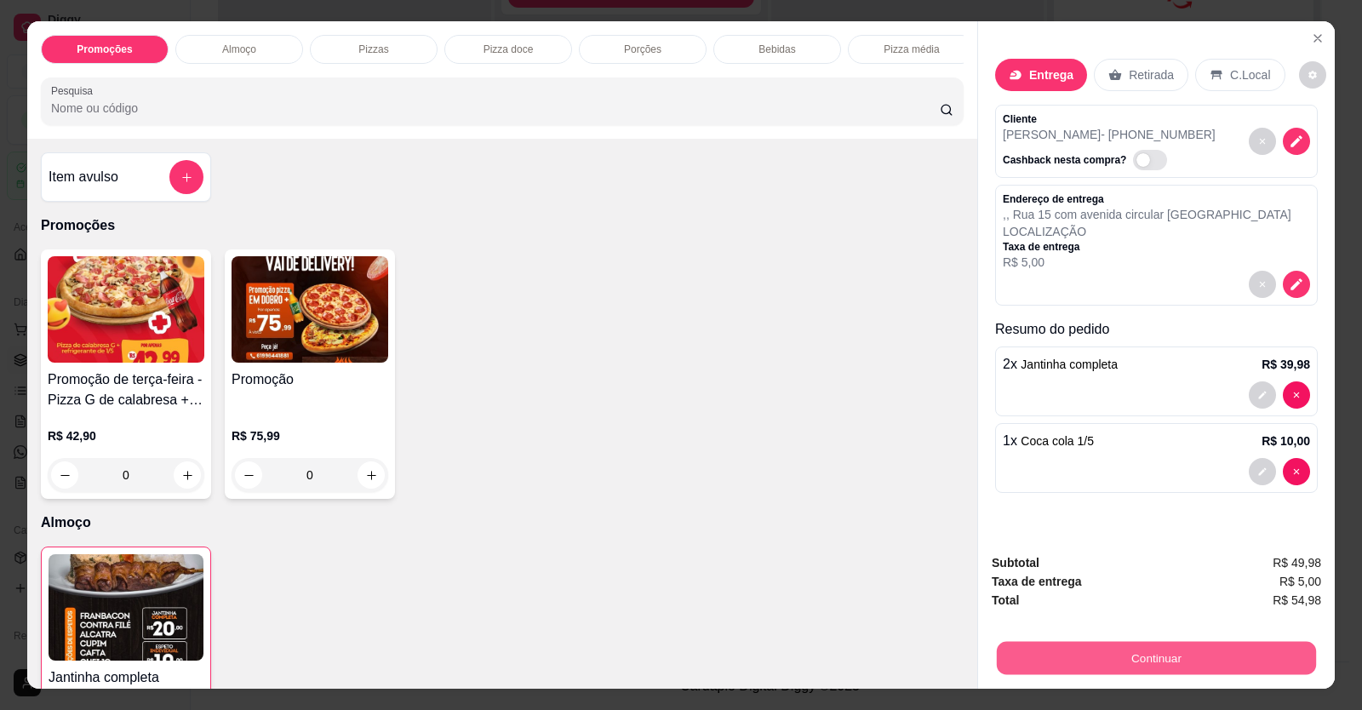
click at [1116, 648] on button "Continuar" at bounding box center [1156, 658] width 319 height 33
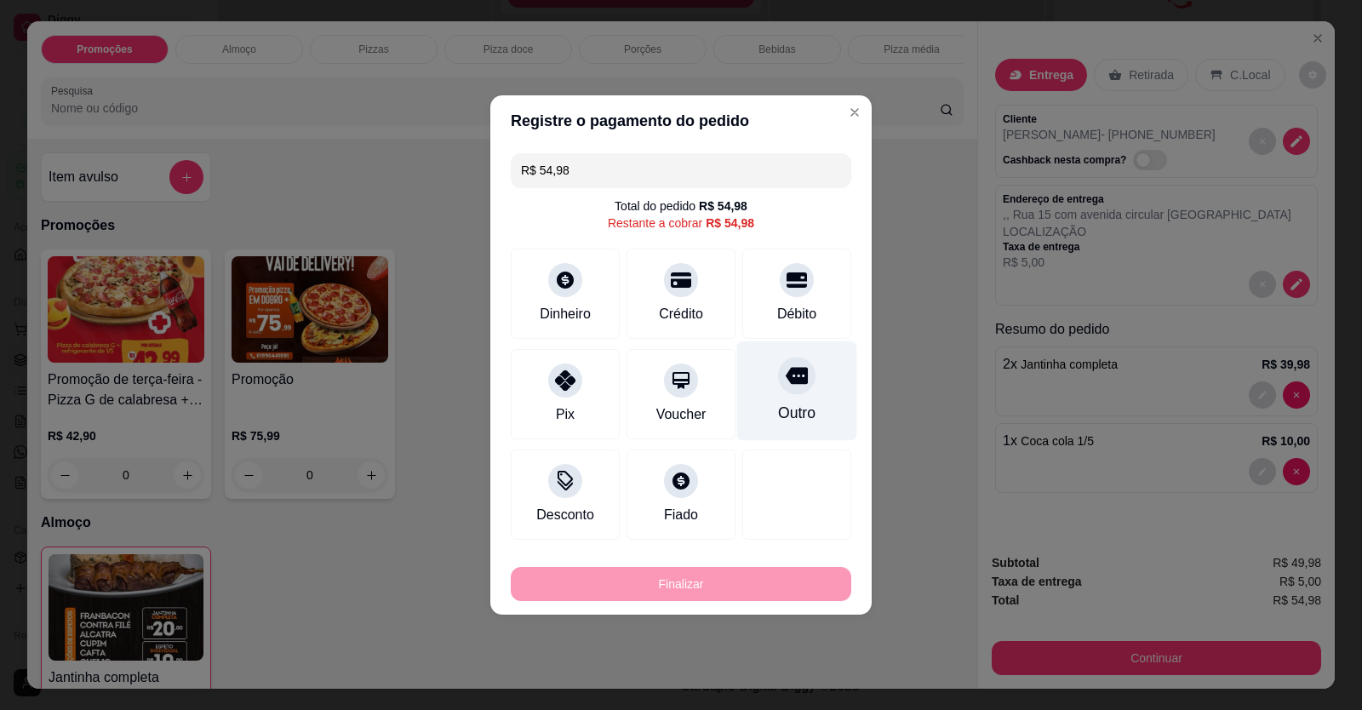
click at [805, 382] on div "Outro" at bounding box center [797, 391] width 120 height 100
type input "R$ 0,00"
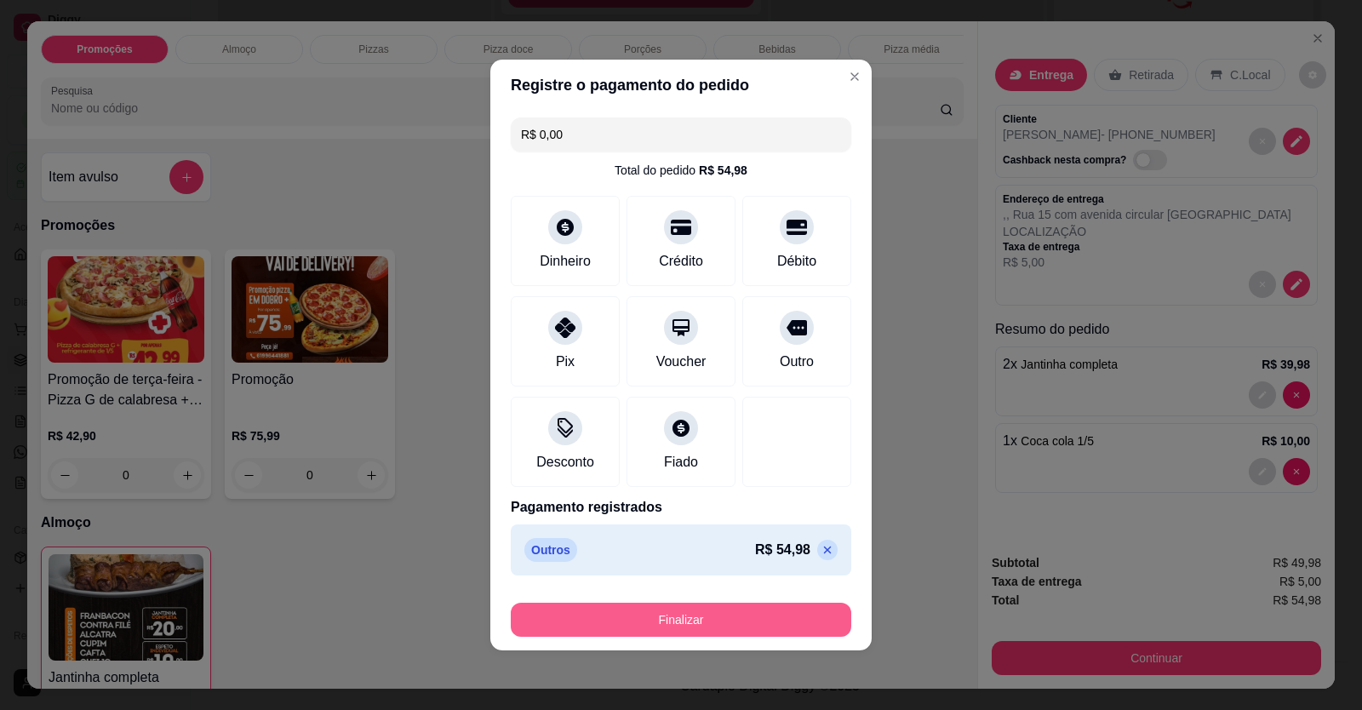
click at [771, 617] on button "Finalizar" at bounding box center [681, 620] width 341 height 34
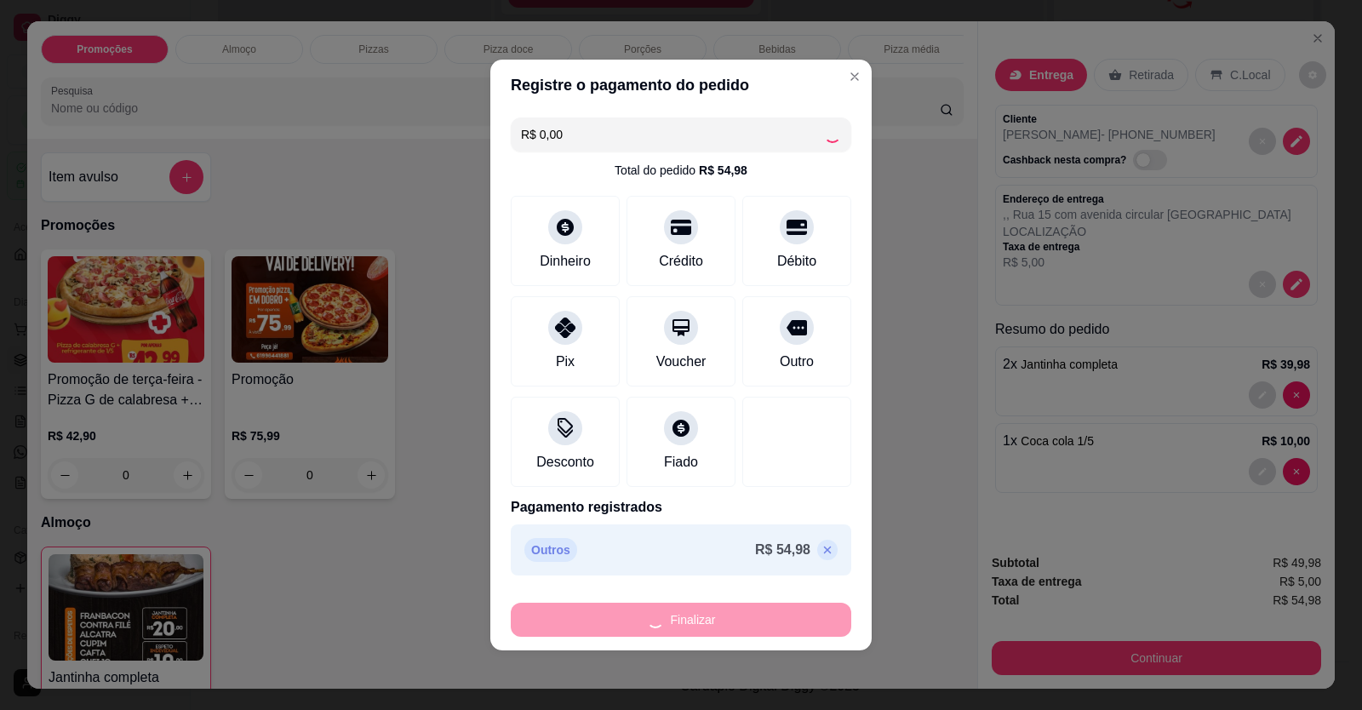
type input "0"
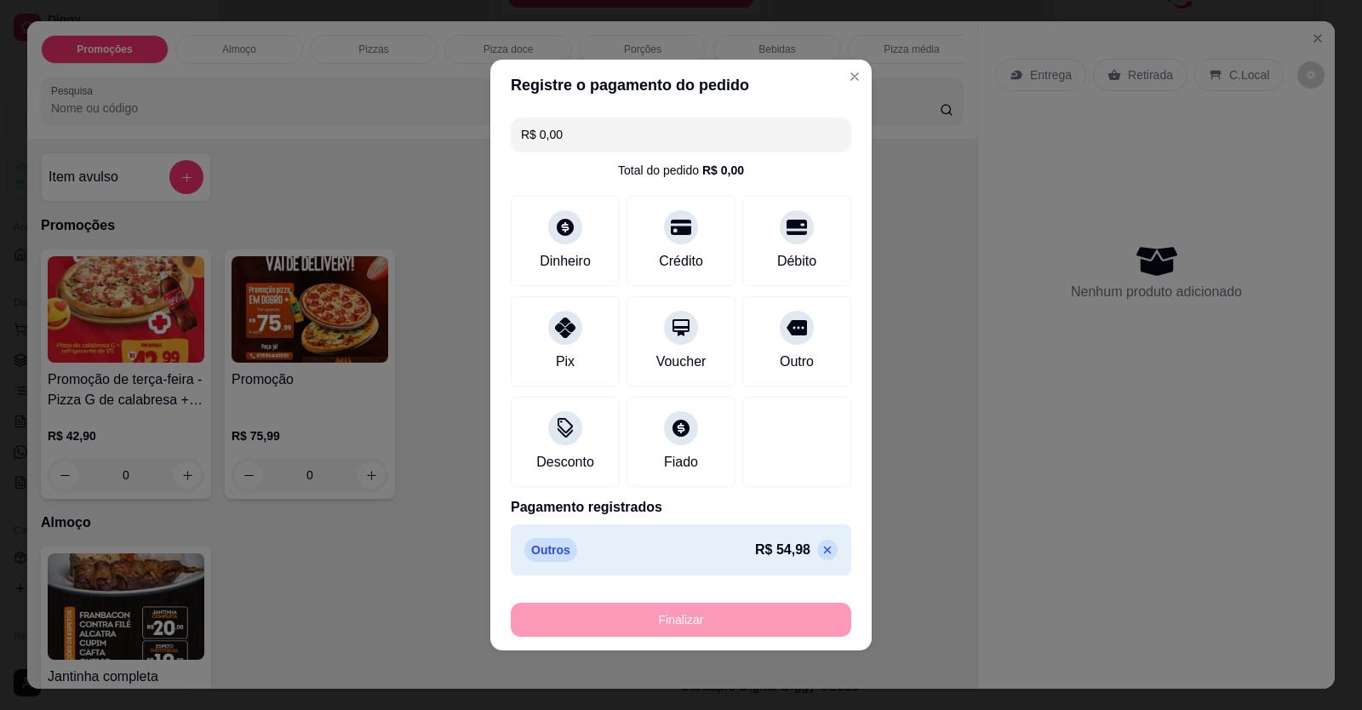
type input "-R$ 54,98"
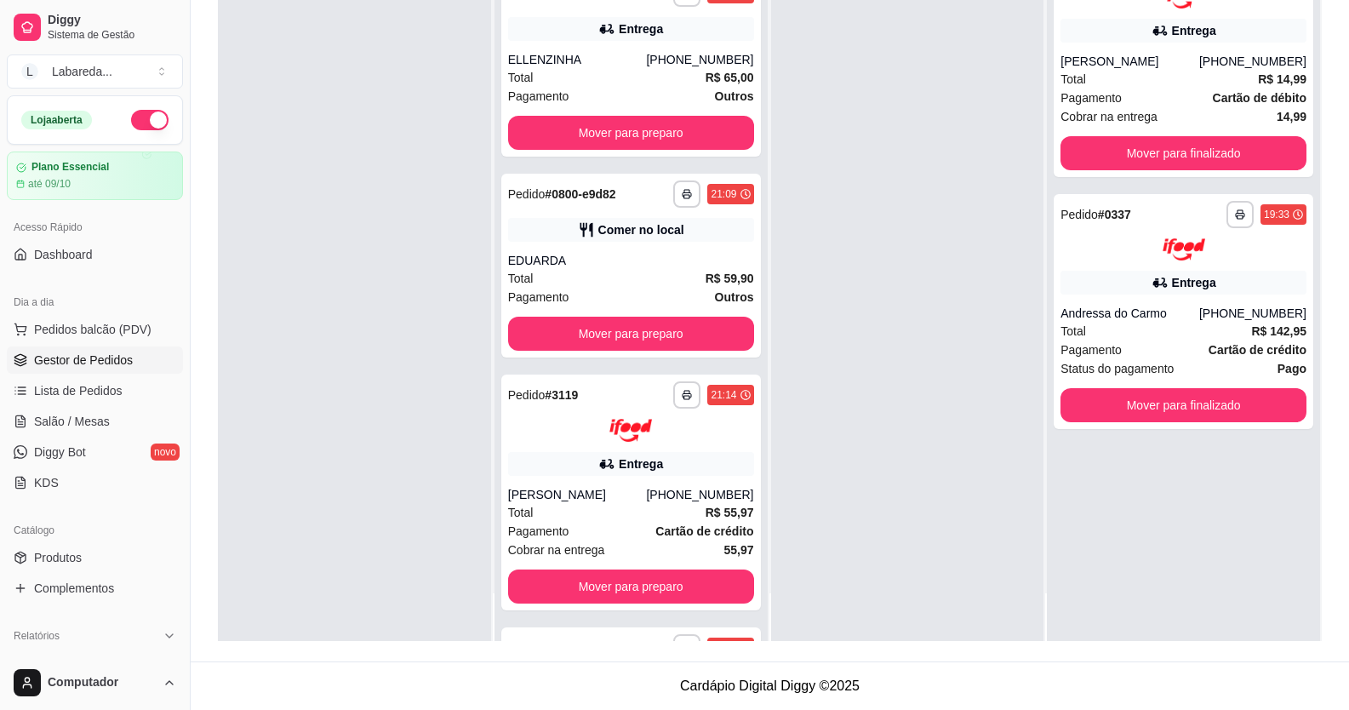
scroll to position [1974, 0]
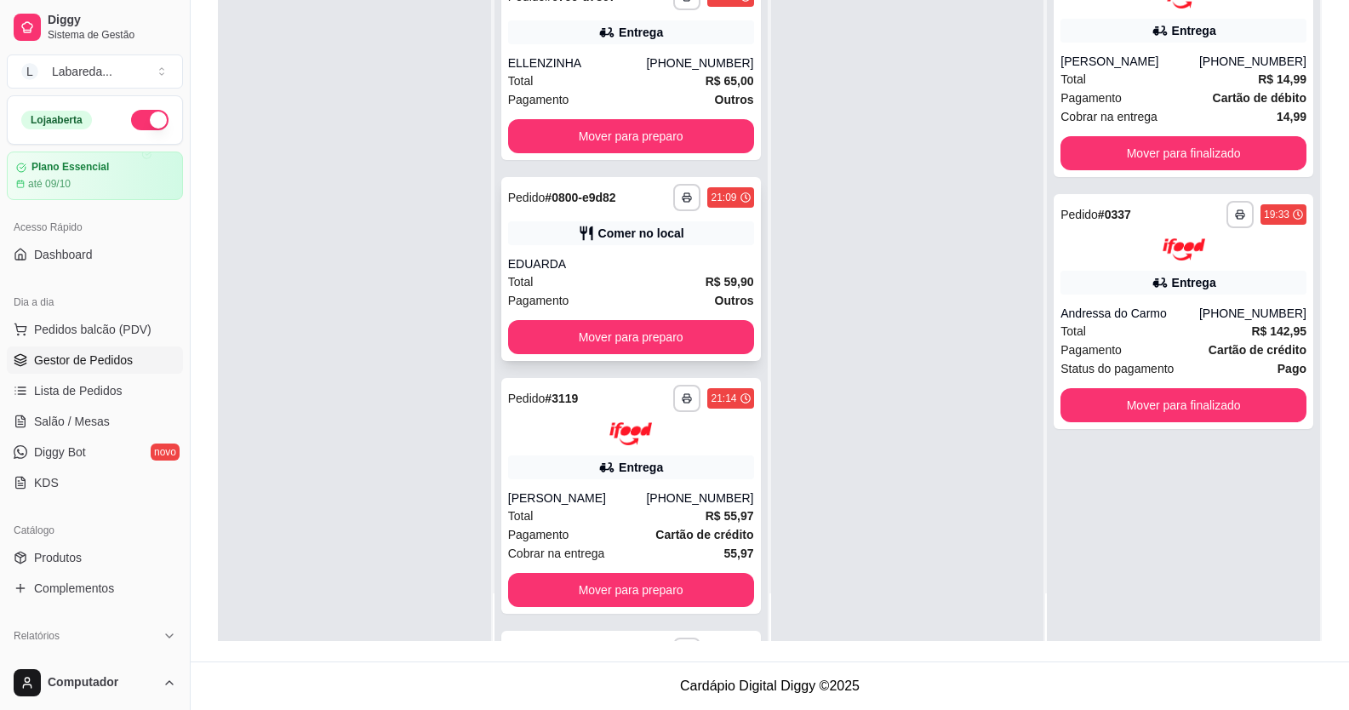
click at [599, 295] on div "Pagamento Outros" at bounding box center [631, 300] width 246 height 19
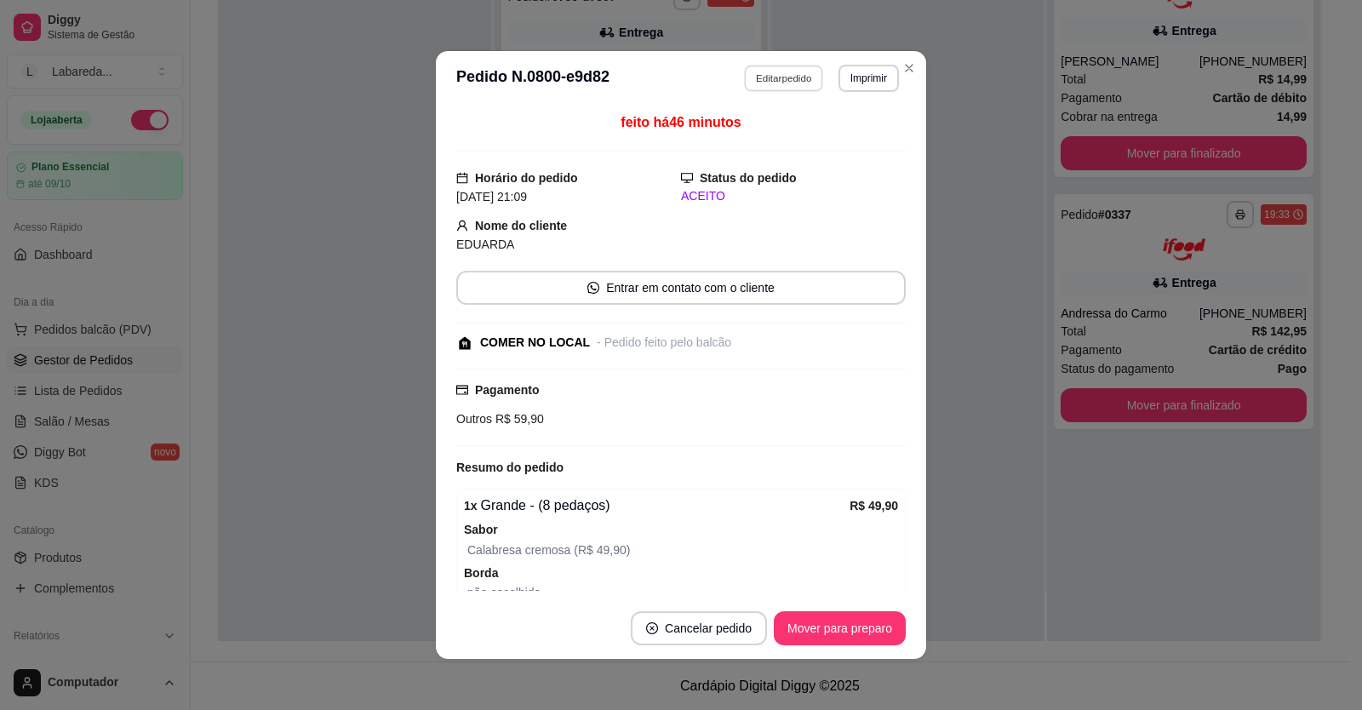
click at [805, 79] on button "Editar pedido" at bounding box center [784, 78] width 79 height 26
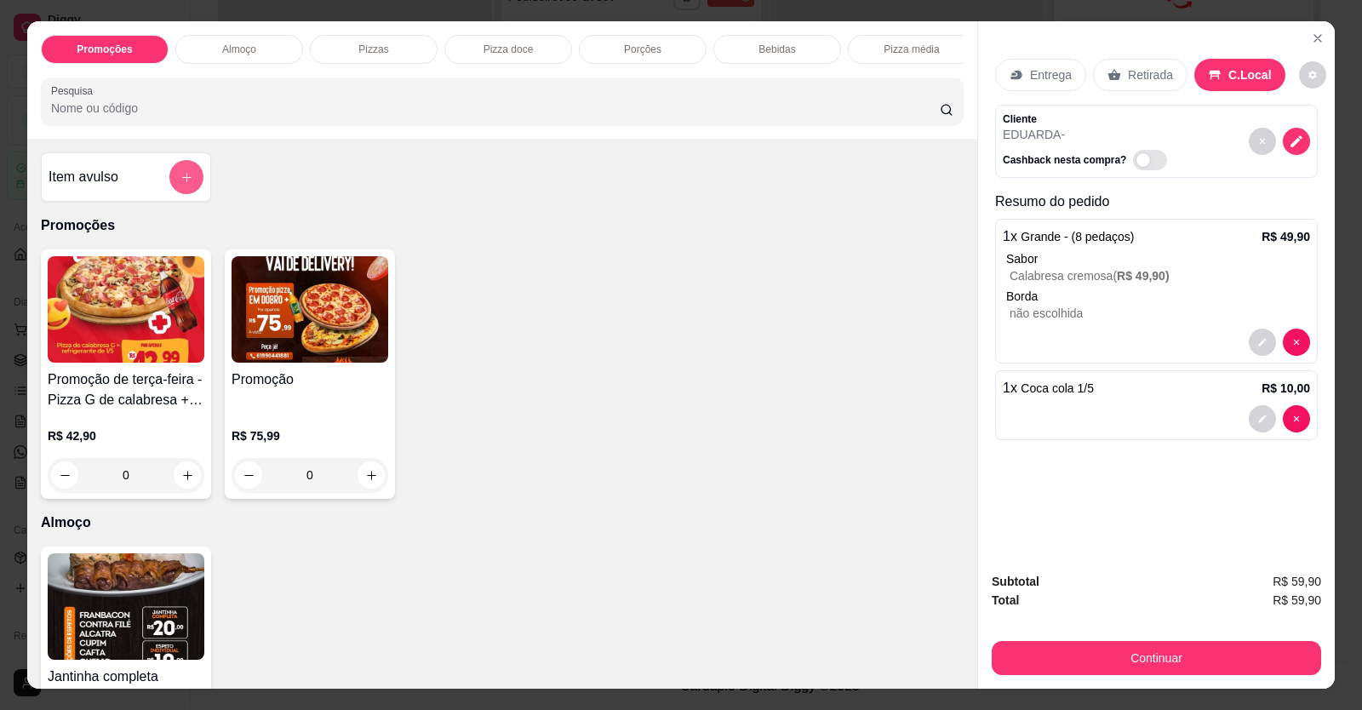
click at [180, 184] on icon "add-separate-item" at bounding box center [186, 177] width 13 height 13
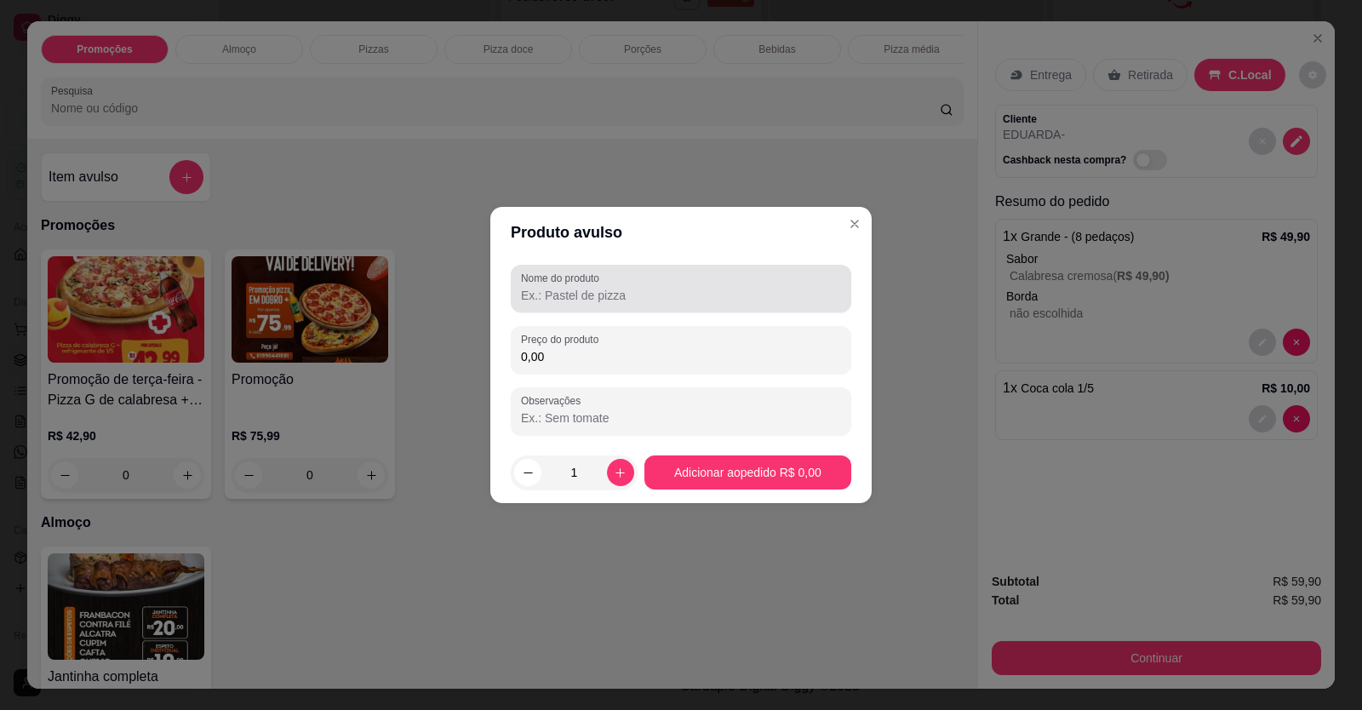
click at [585, 294] on input "Nome do produto" at bounding box center [681, 295] width 320 height 17
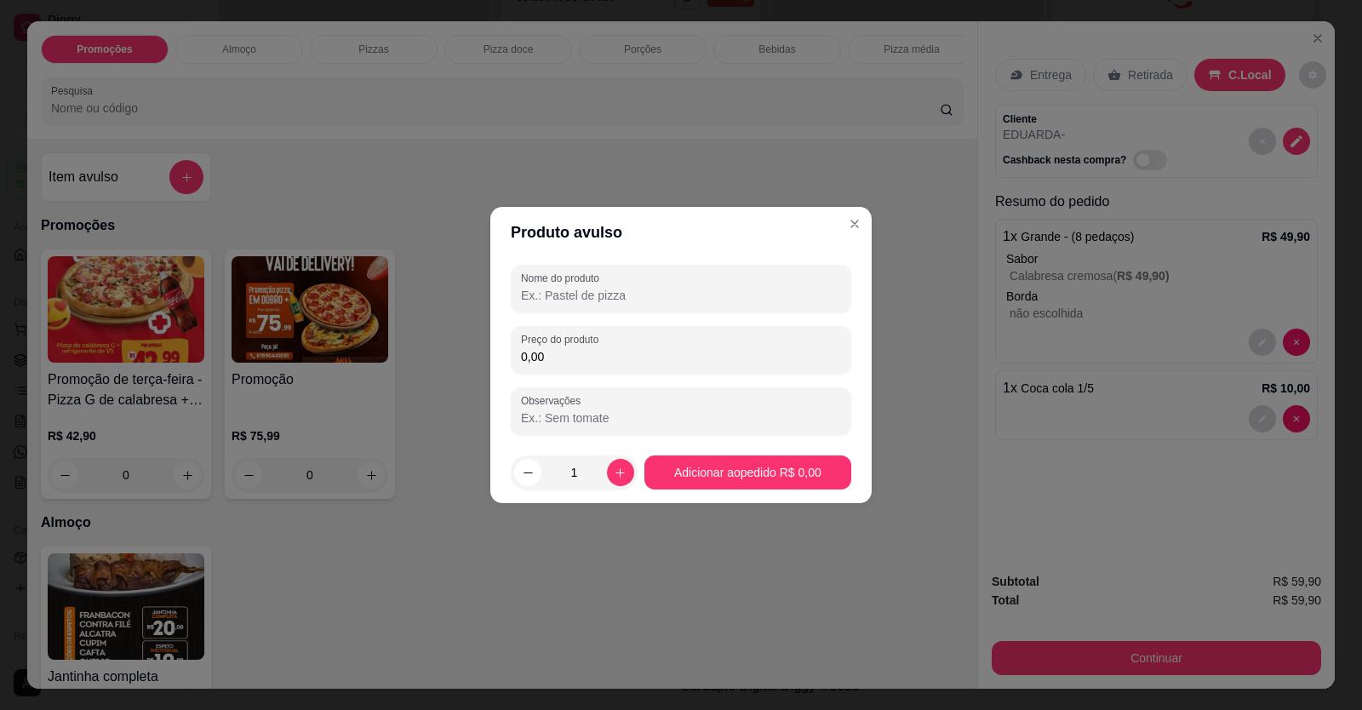
click at [682, 306] on div "Nome do produto" at bounding box center [681, 289] width 341 height 48
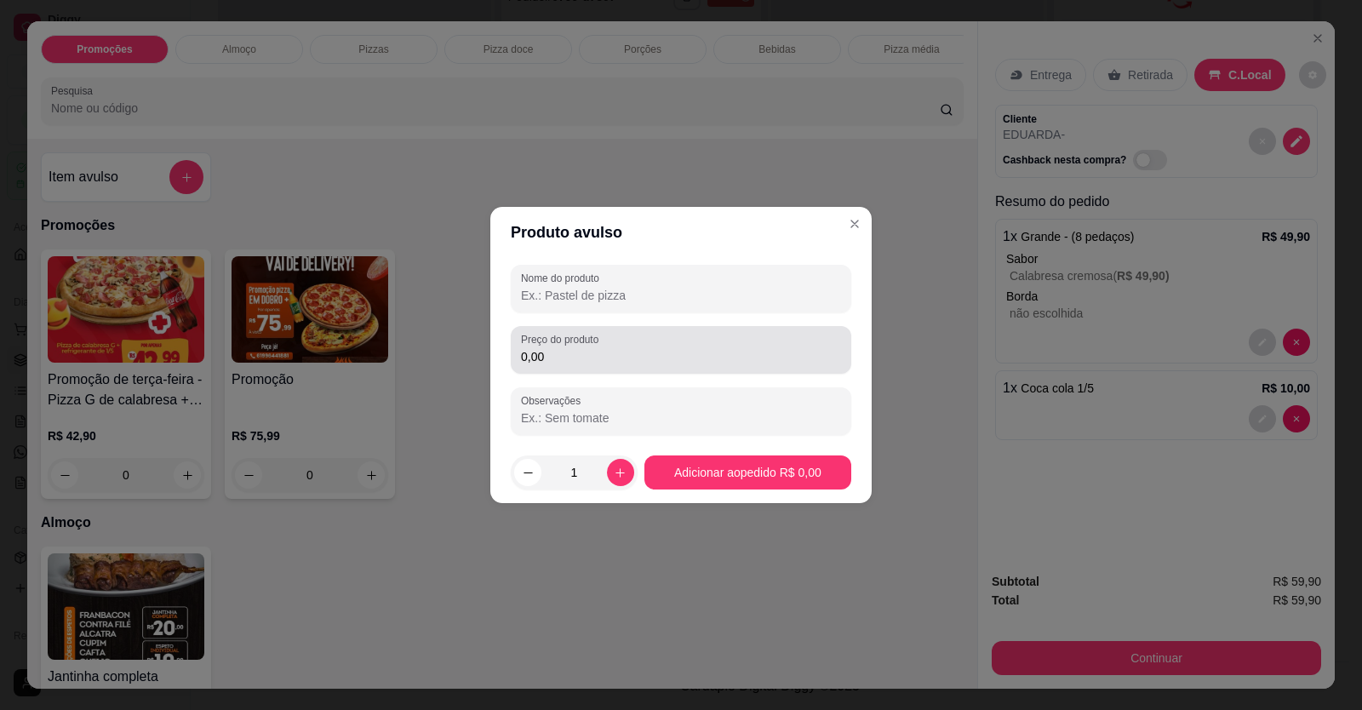
click at [598, 358] on input "0,00" at bounding box center [681, 356] width 320 height 17
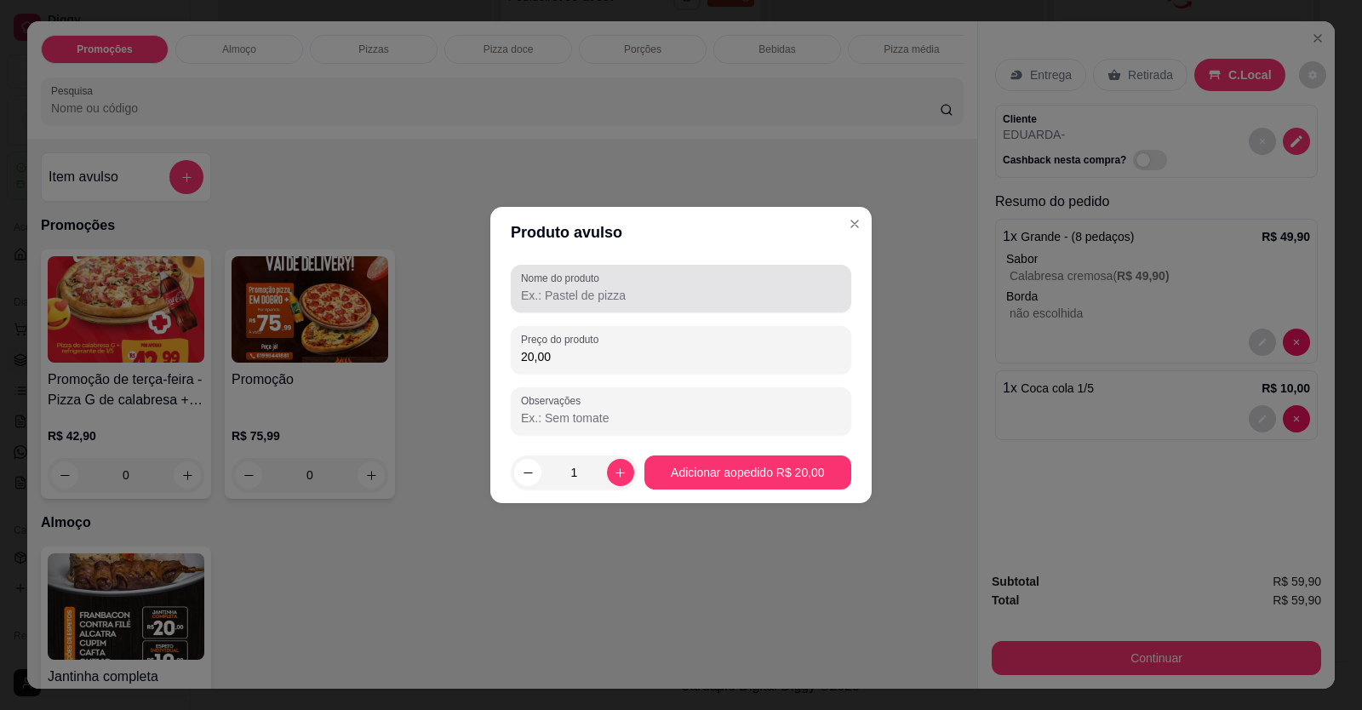
type input "20,00"
click at [685, 295] on input "Nome do produto" at bounding box center [681, 295] width 320 height 17
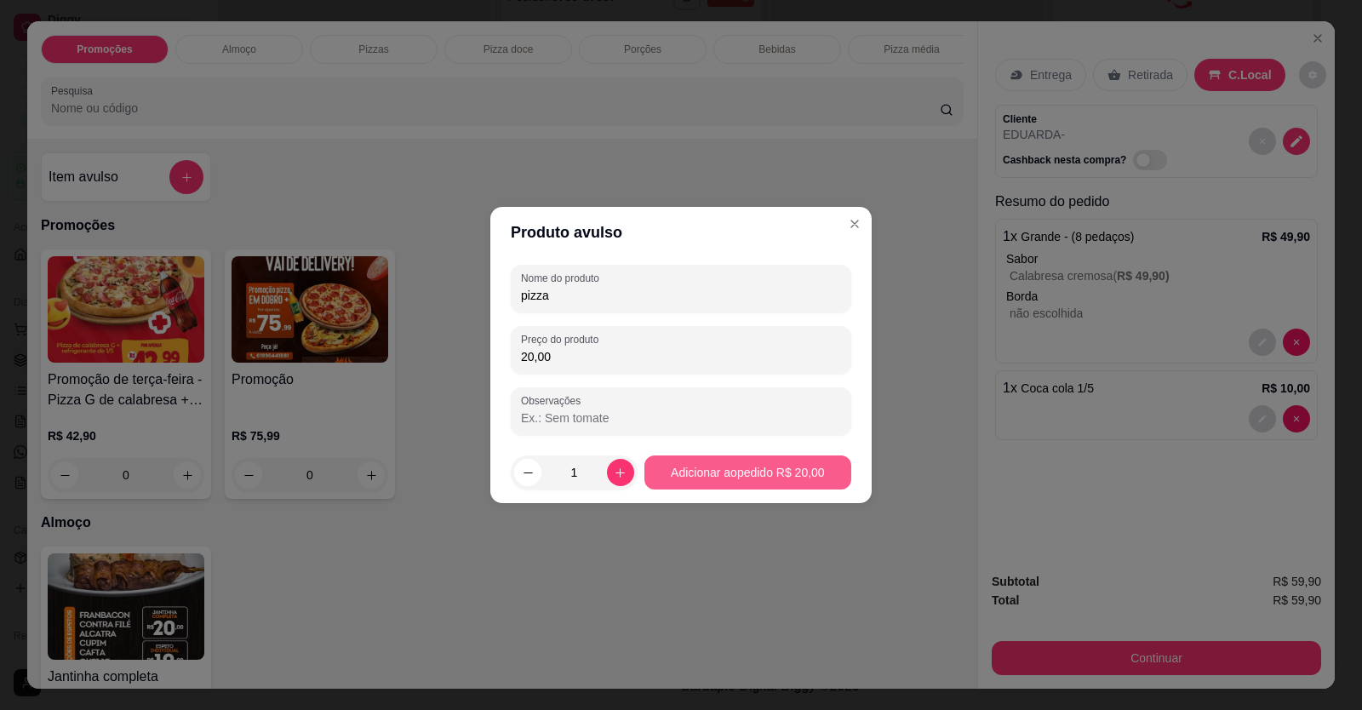
type input "pizza"
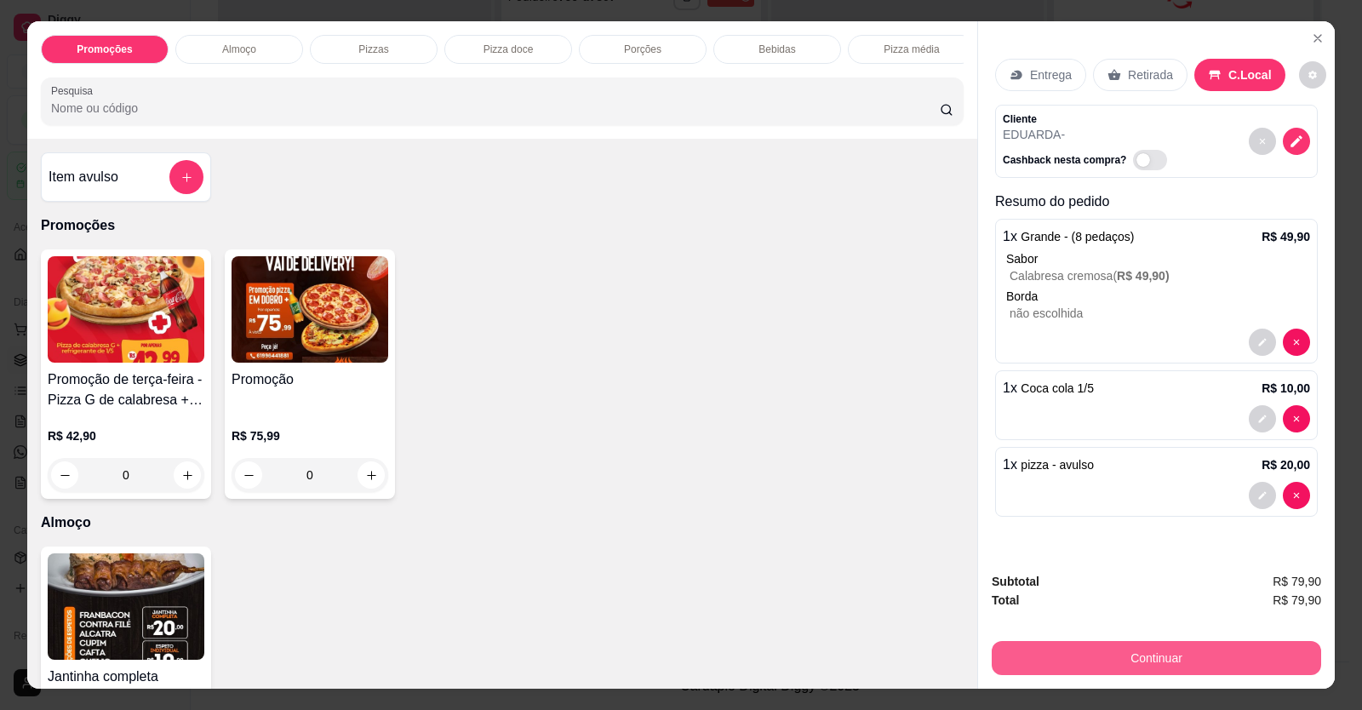
click at [1114, 645] on button "Continuar" at bounding box center [1156, 658] width 329 height 34
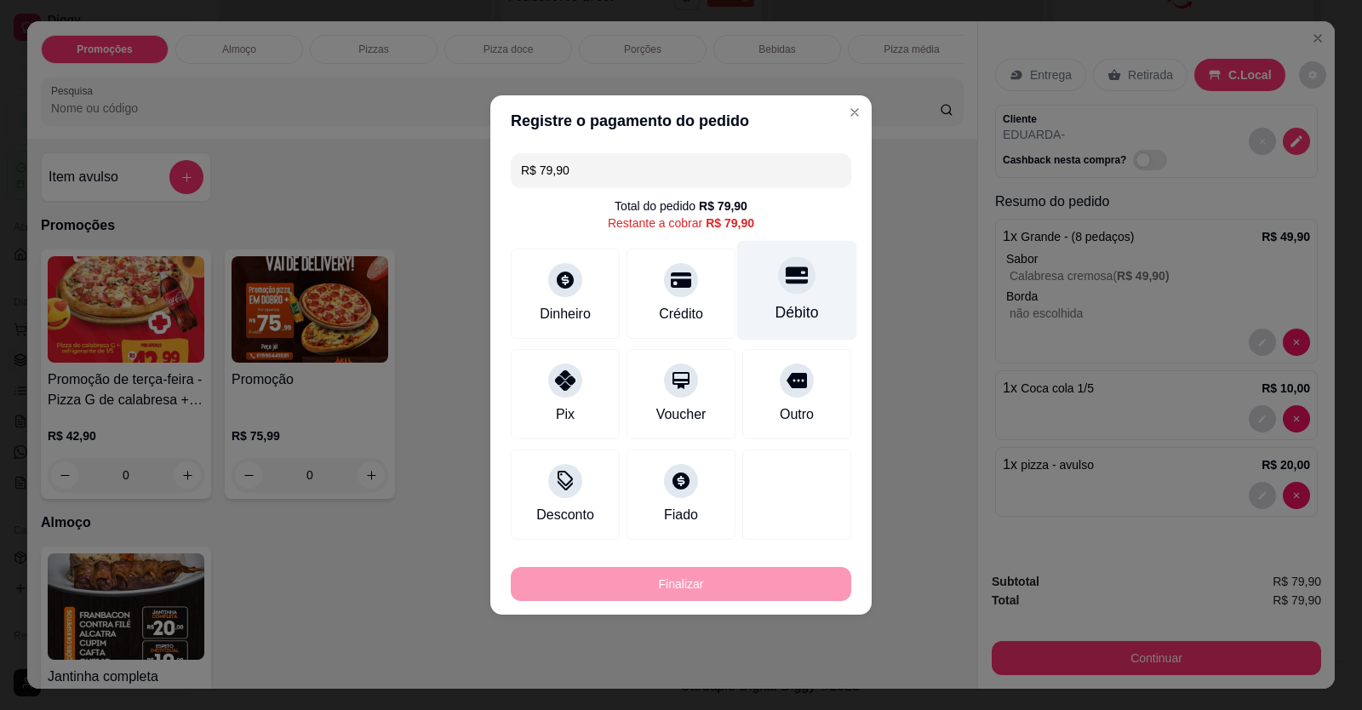
drag, startPoint x: 803, startPoint y: 316, endPoint x: 789, endPoint y: 340, distance: 27.5
click at [802, 316] on div "Débito" at bounding box center [797, 312] width 43 height 22
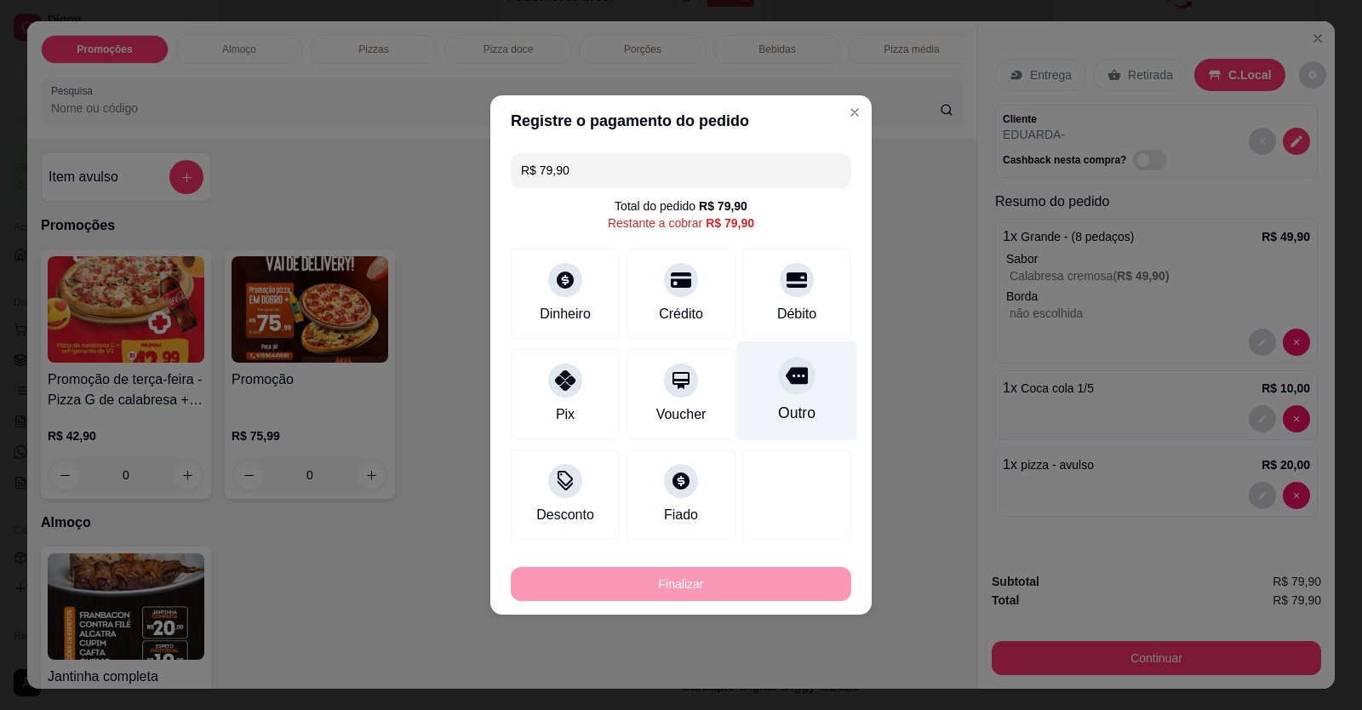
type input "R$ 0,00"
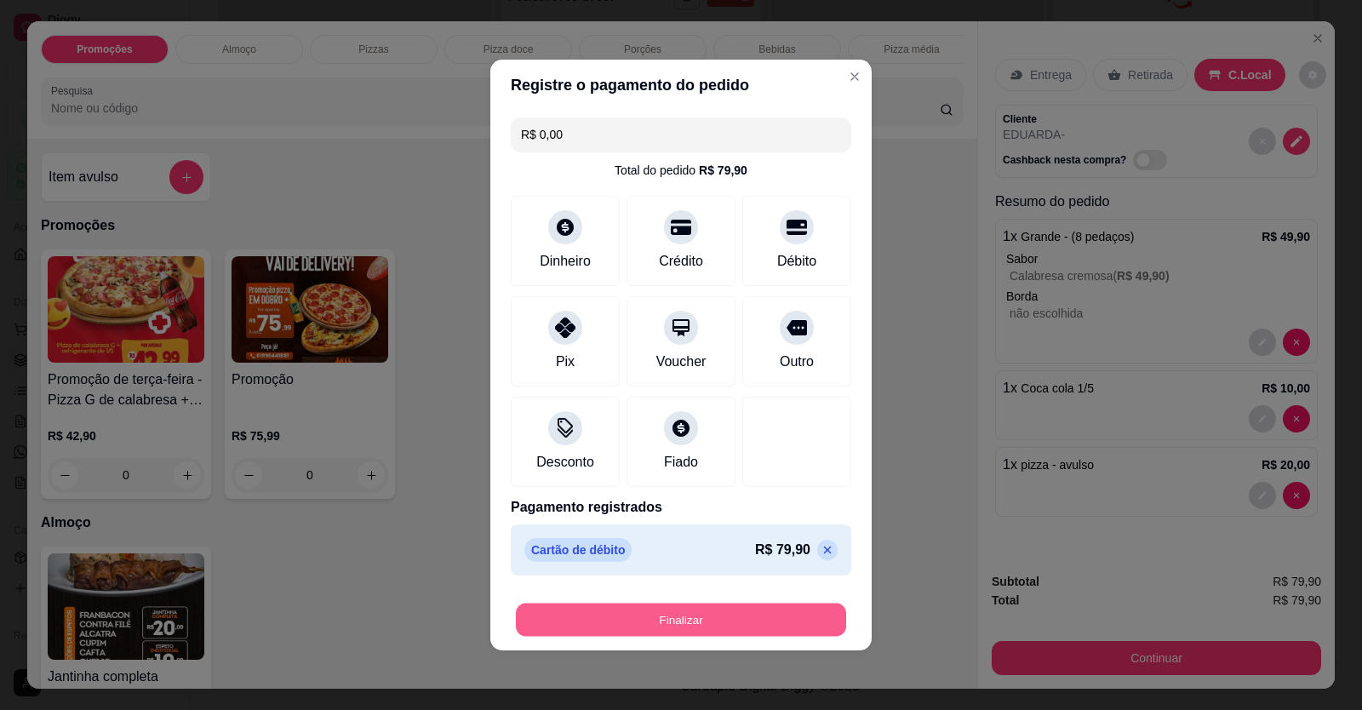
click at [797, 625] on button "Finalizar" at bounding box center [681, 620] width 330 height 33
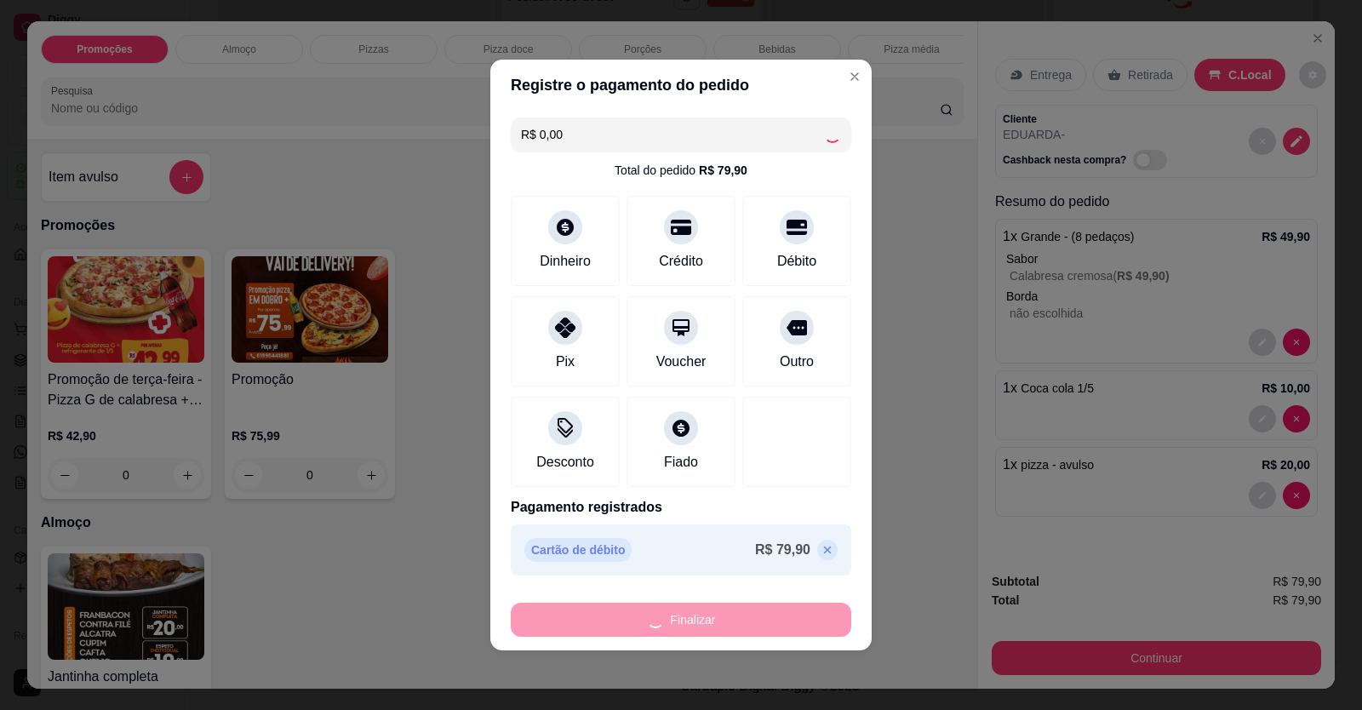
type input "0"
type input "-R$ 79,90"
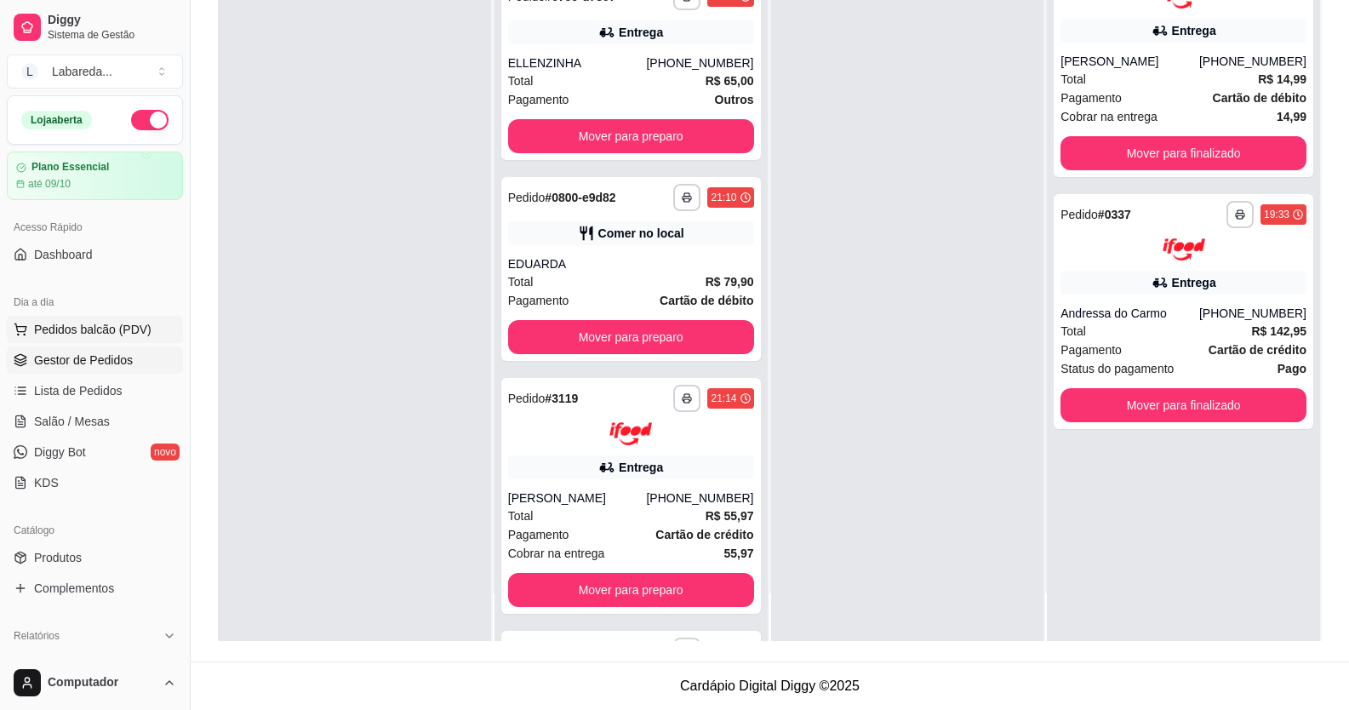
click at [113, 330] on span "Pedidos balcão (PDV)" at bounding box center [92, 329] width 117 height 17
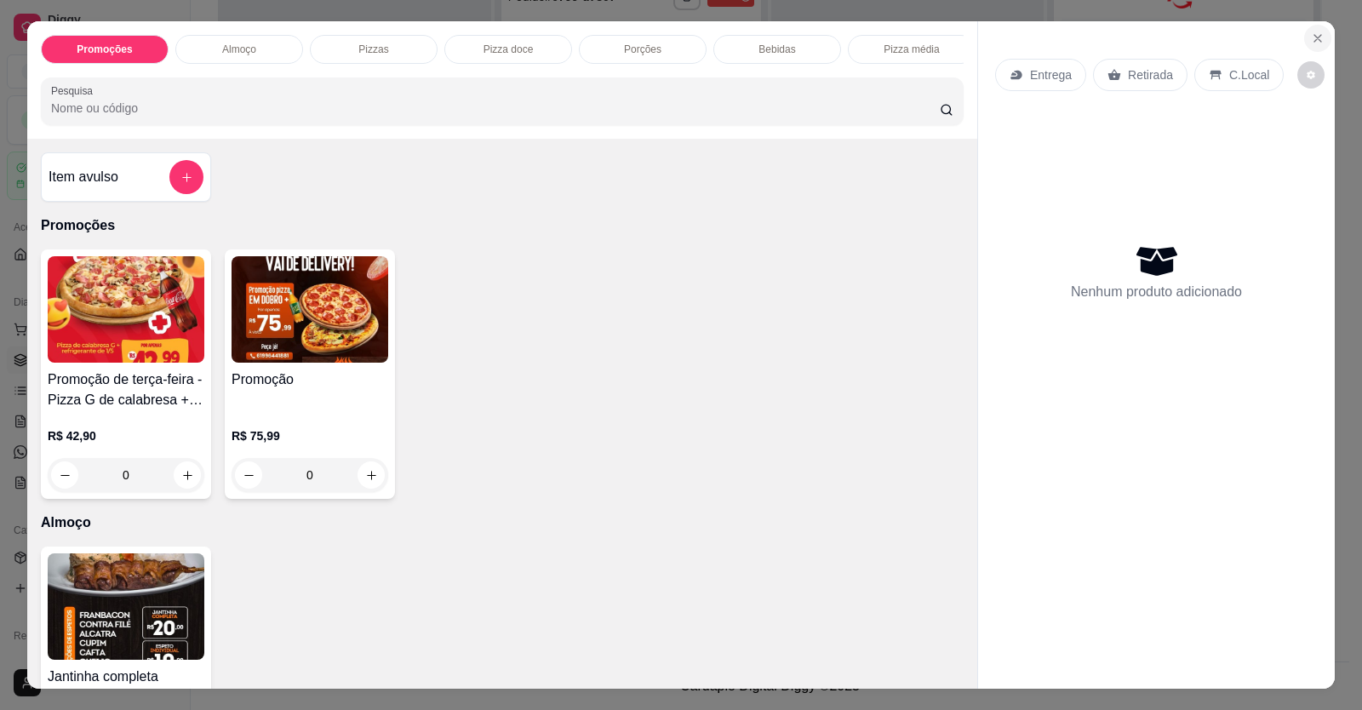
click at [1311, 42] on icon "Close" at bounding box center [1318, 39] width 14 height 14
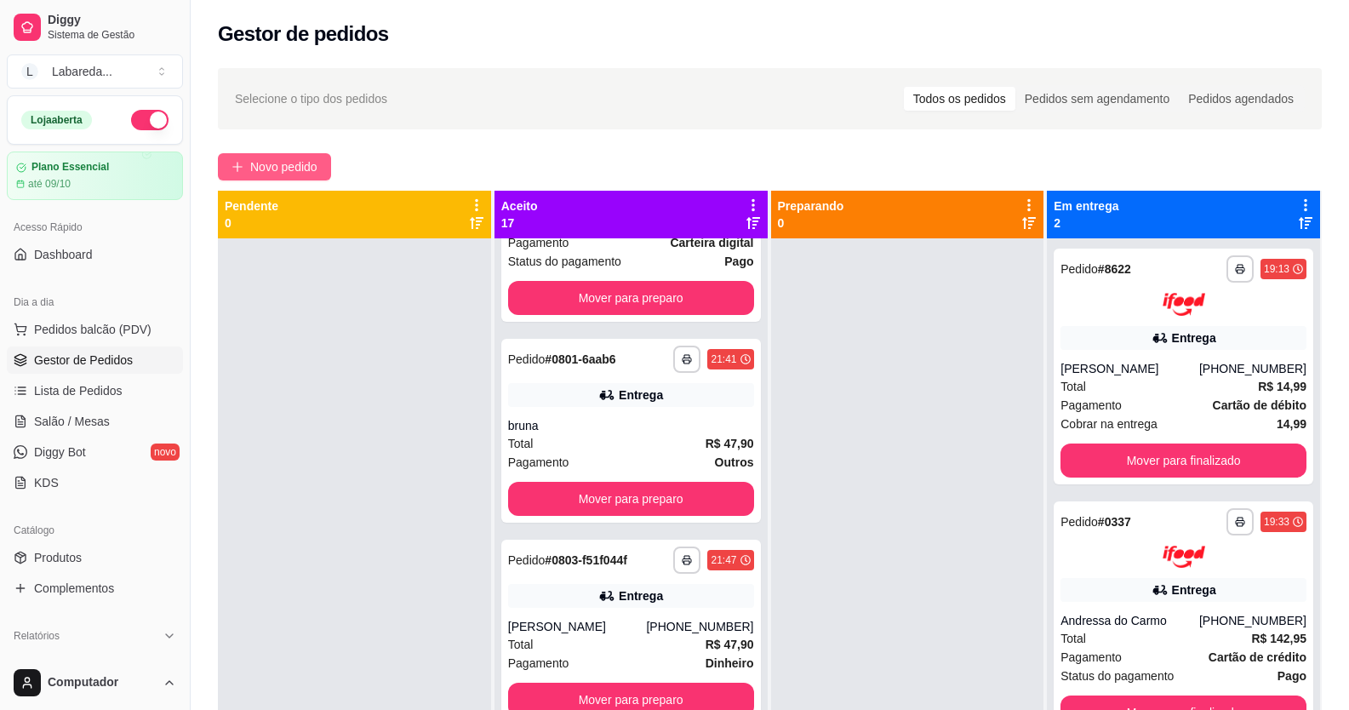
click at [286, 163] on span "Novo pedido" at bounding box center [283, 167] width 67 height 19
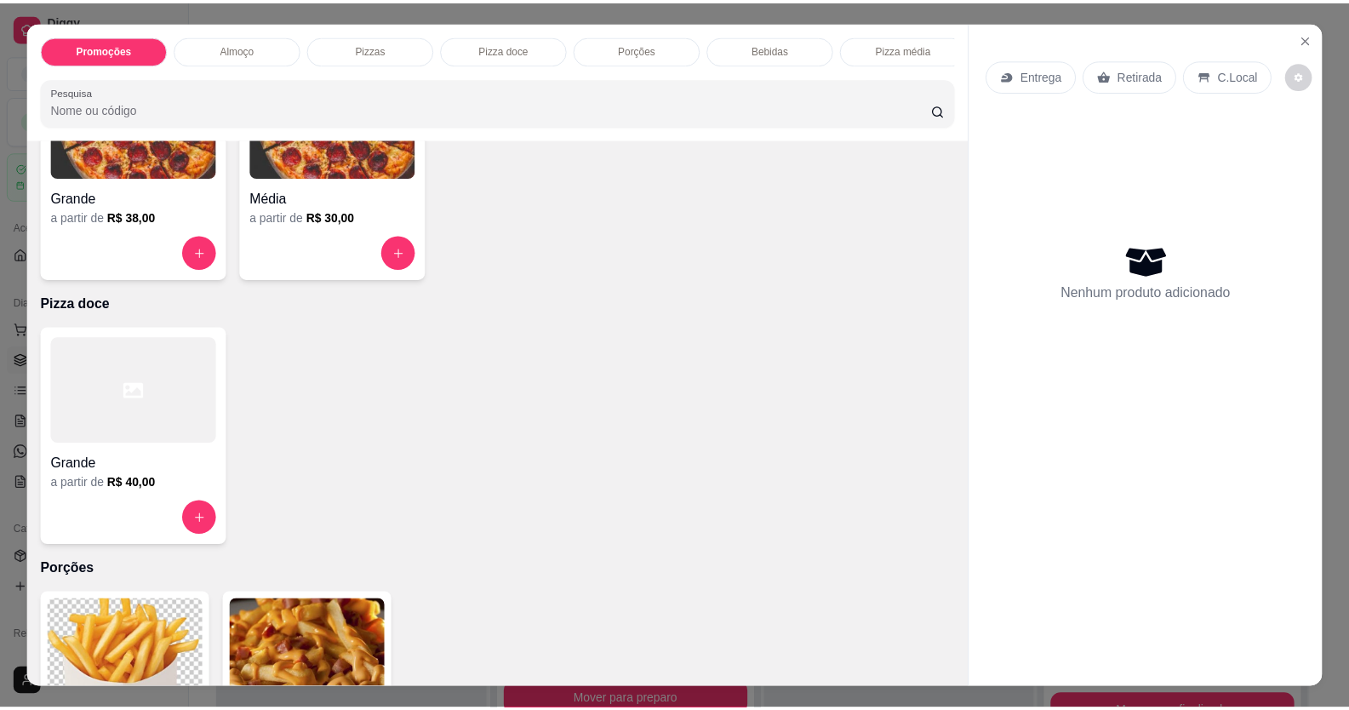
scroll to position [681, 0]
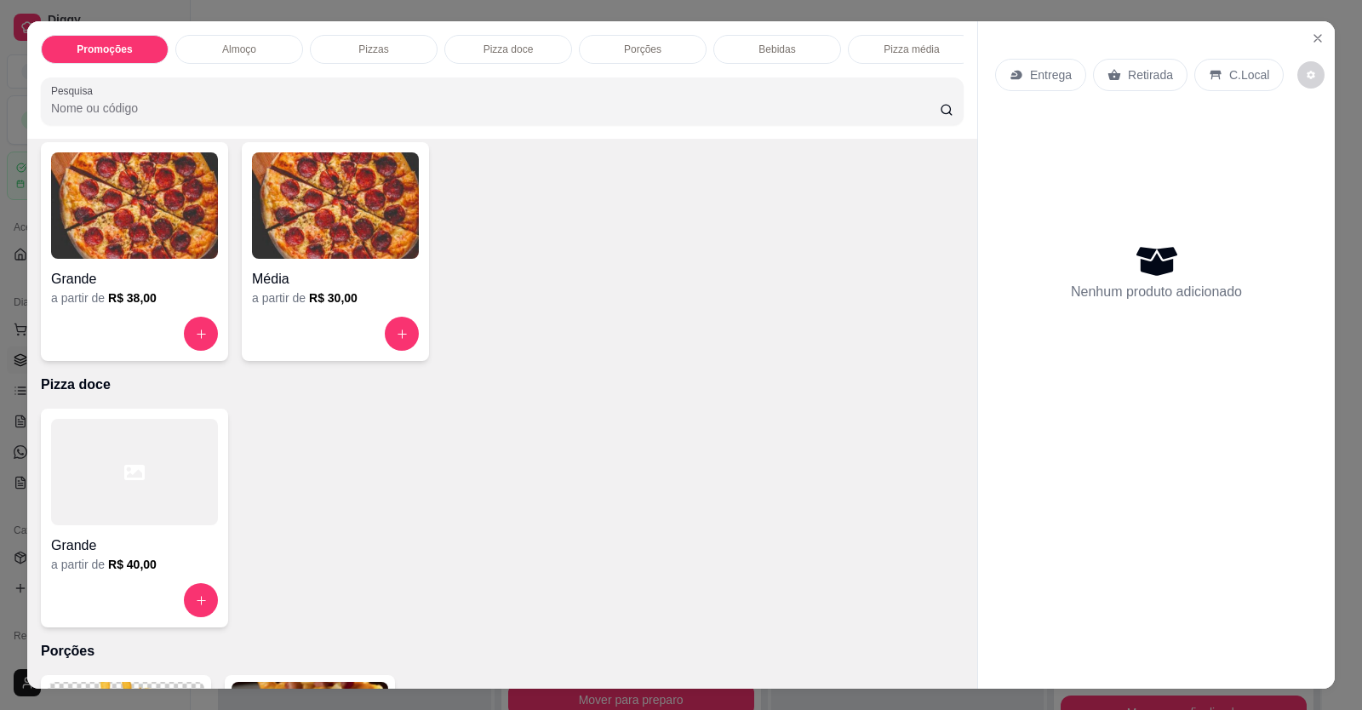
click at [131, 423] on div "Grande a partir de R$ 40,00" at bounding box center [134, 518] width 187 height 219
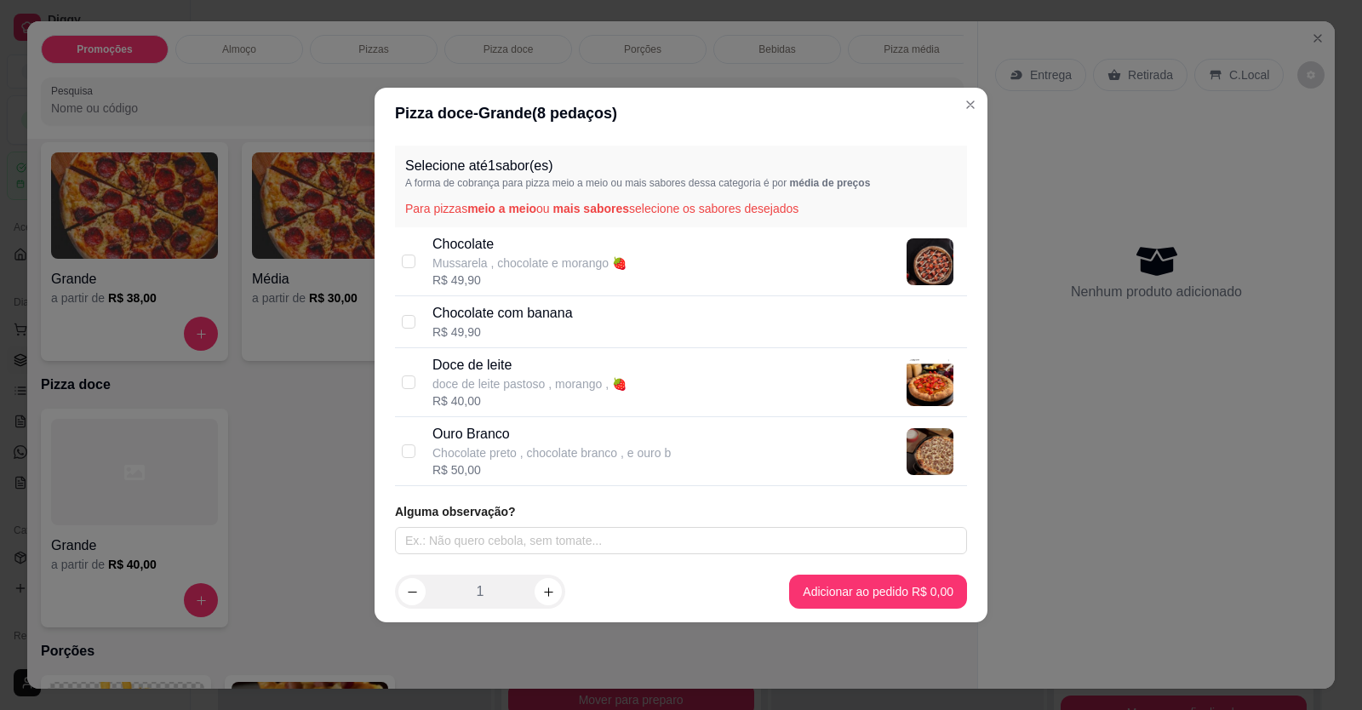
drag, startPoint x: 529, startPoint y: 453, endPoint x: 593, endPoint y: 444, distance: 65.4
click at [529, 451] on p "Chocolate preto , chocolate branco , e ouro b" at bounding box center [552, 452] width 238 height 17
checkbox input "true"
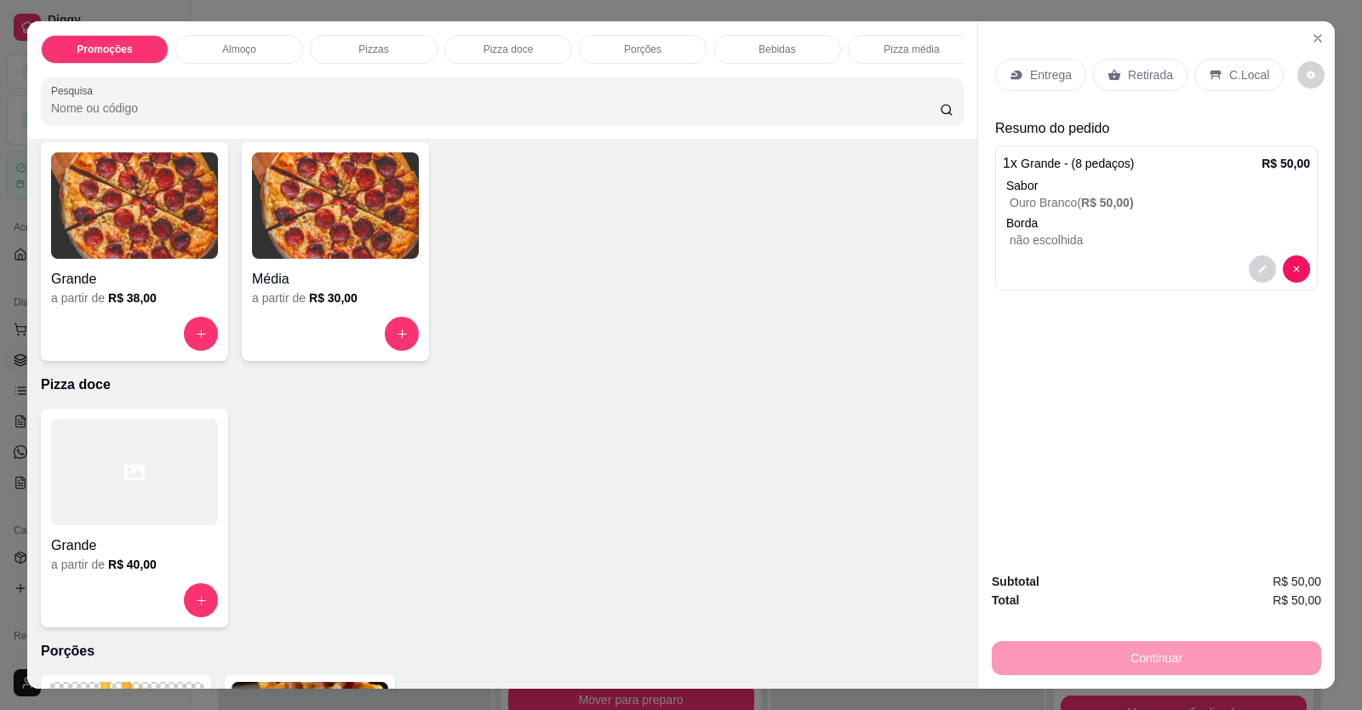
click at [1231, 77] on p "C.Local" at bounding box center [1249, 74] width 40 height 17
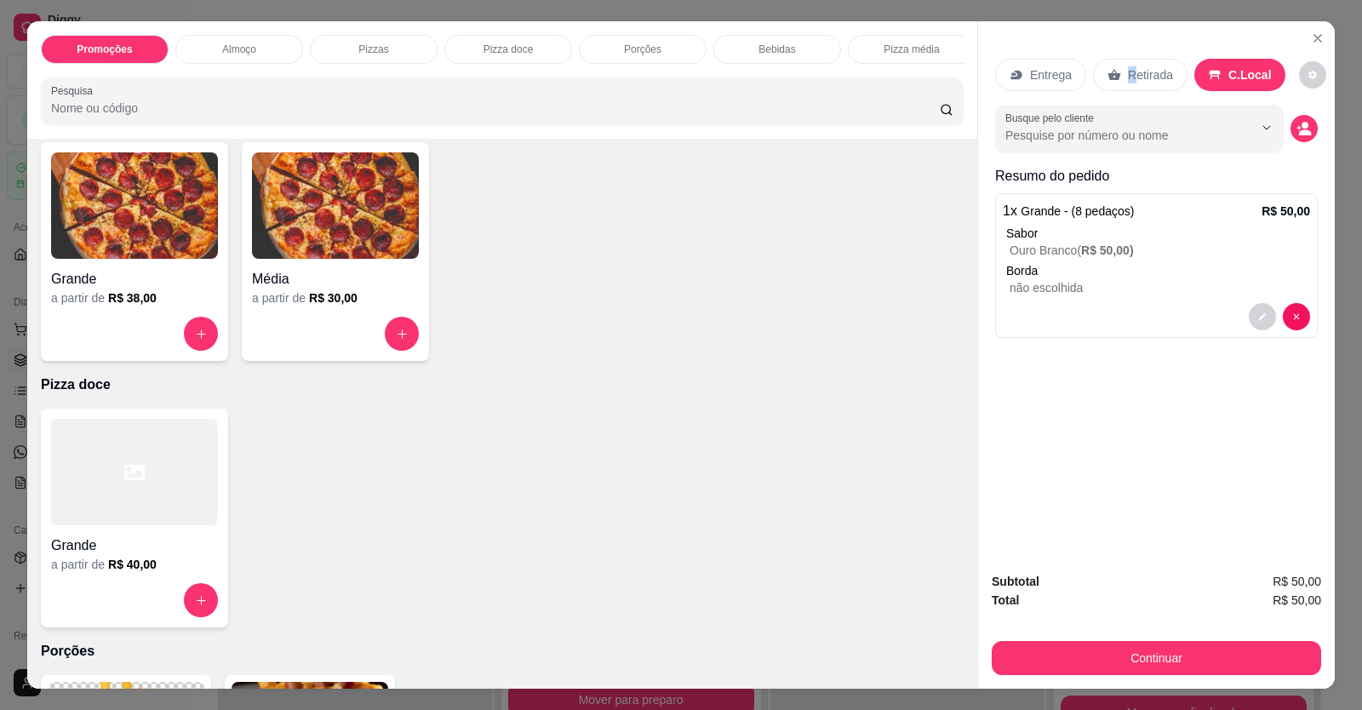
click at [1126, 64] on div "Retirada" at bounding box center [1140, 75] width 95 height 32
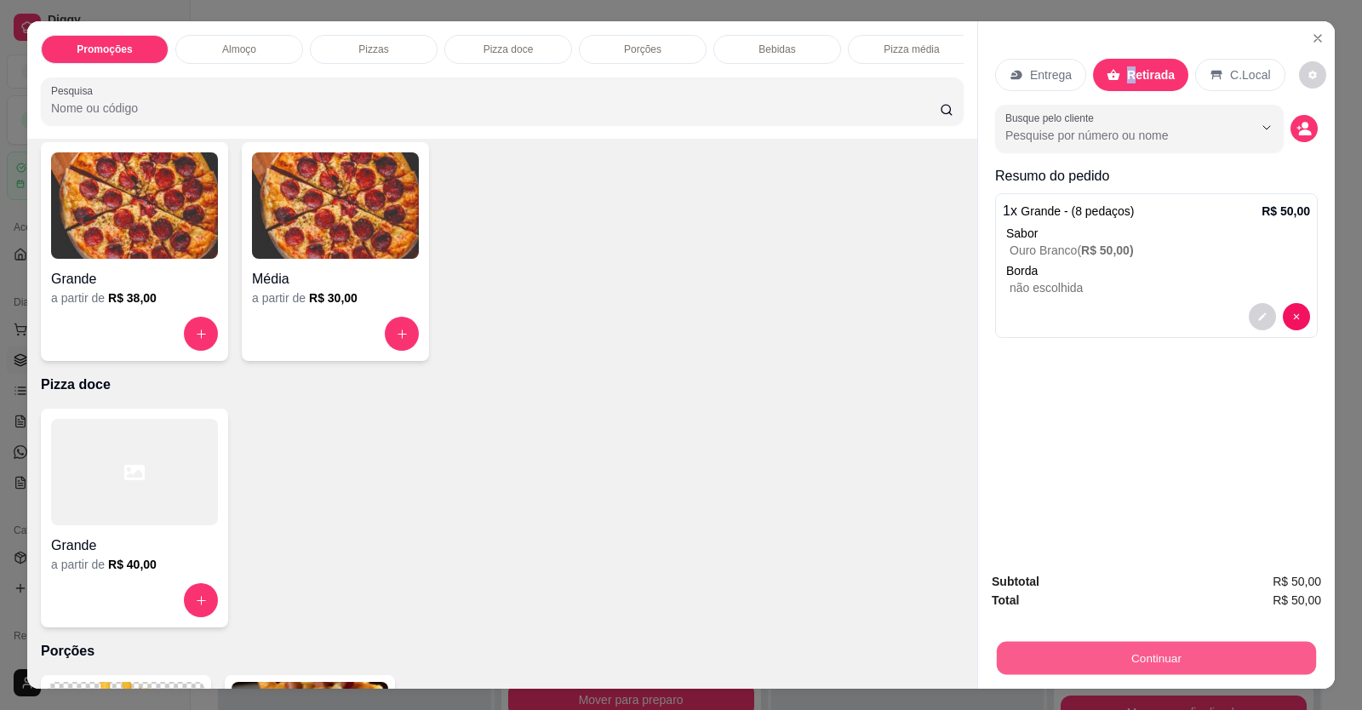
click at [1072, 654] on button "Continuar" at bounding box center [1156, 658] width 319 height 33
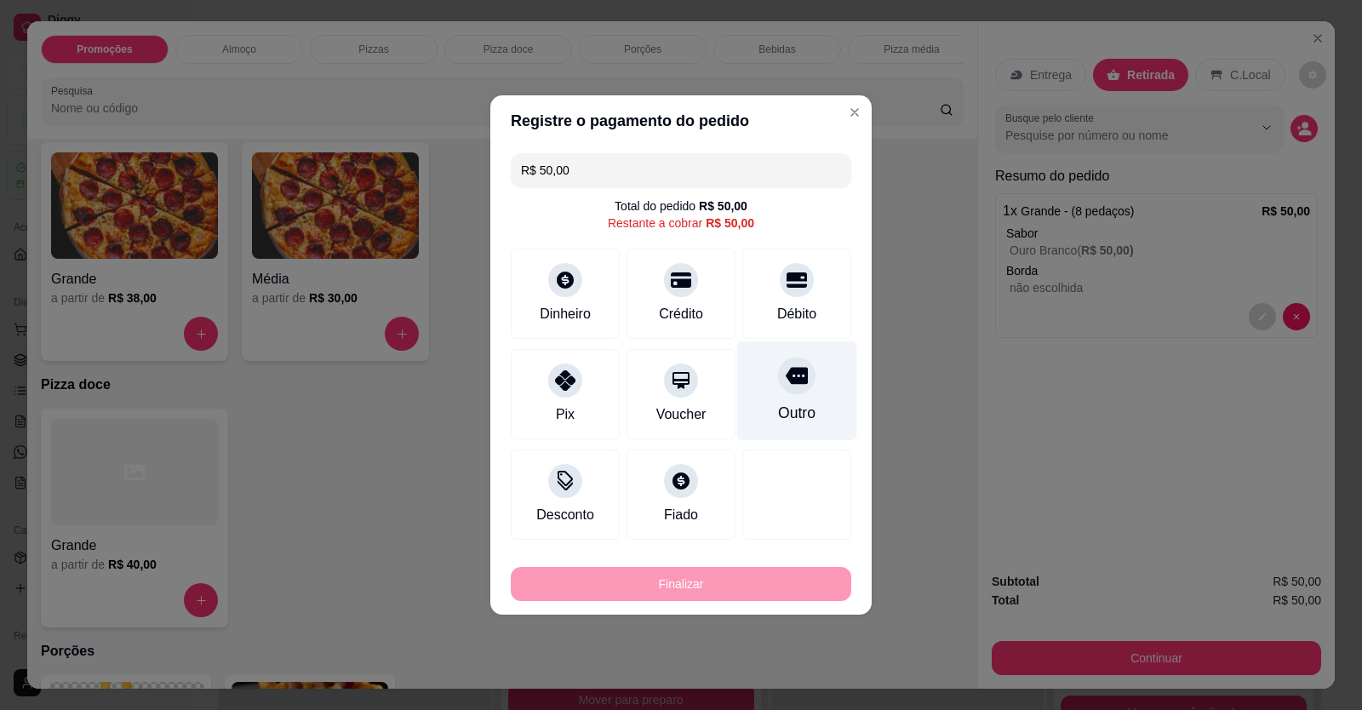
click at [786, 384] on icon at bounding box center [797, 375] width 22 height 22
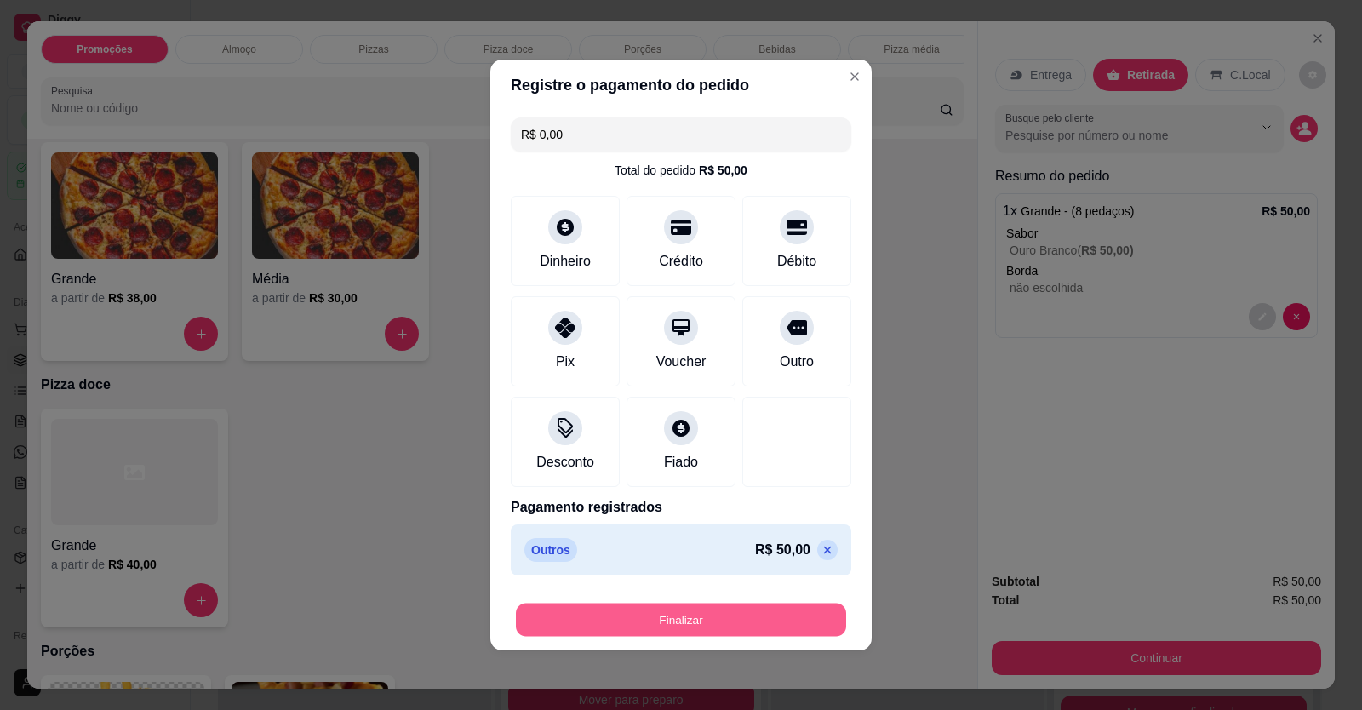
click at [654, 616] on button "Finalizar" at bounding box center [681, 620] width 330 height 33
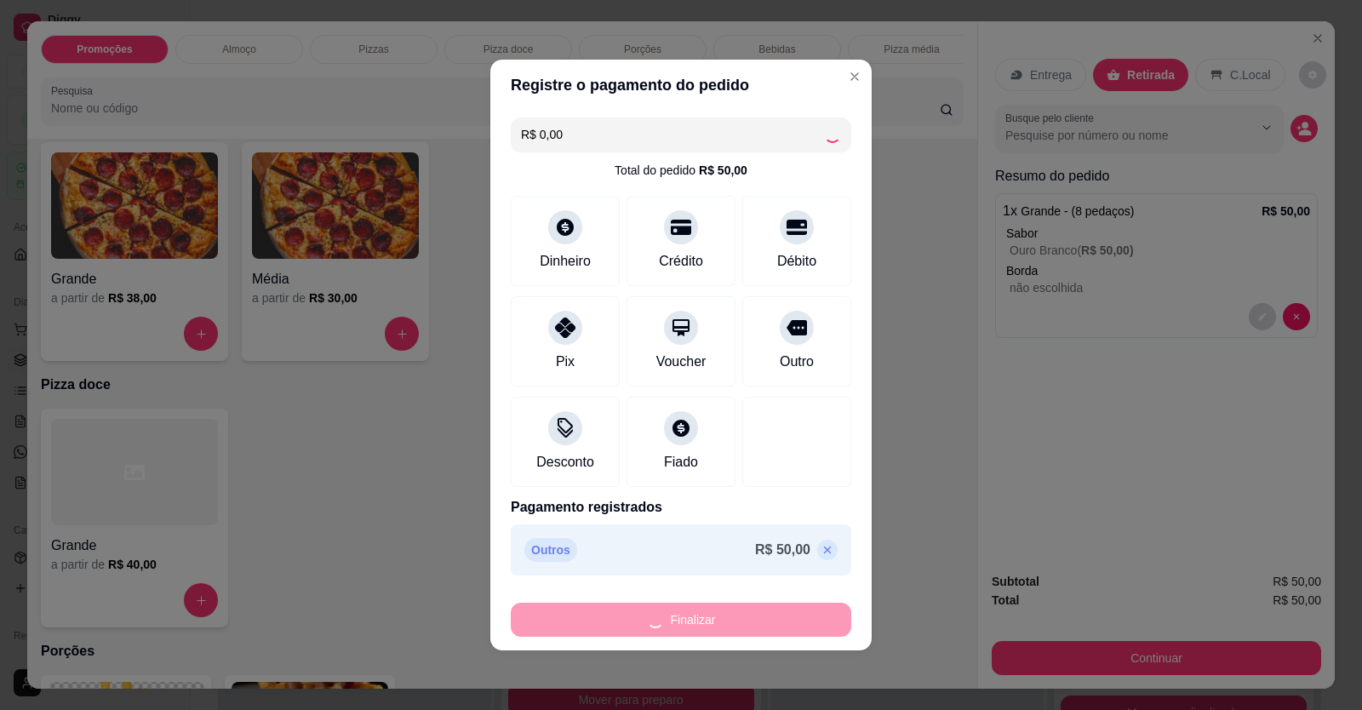
type input "-R$ 50,00"
